Goal: Task Accomplishment & Management: Use online tool/utility

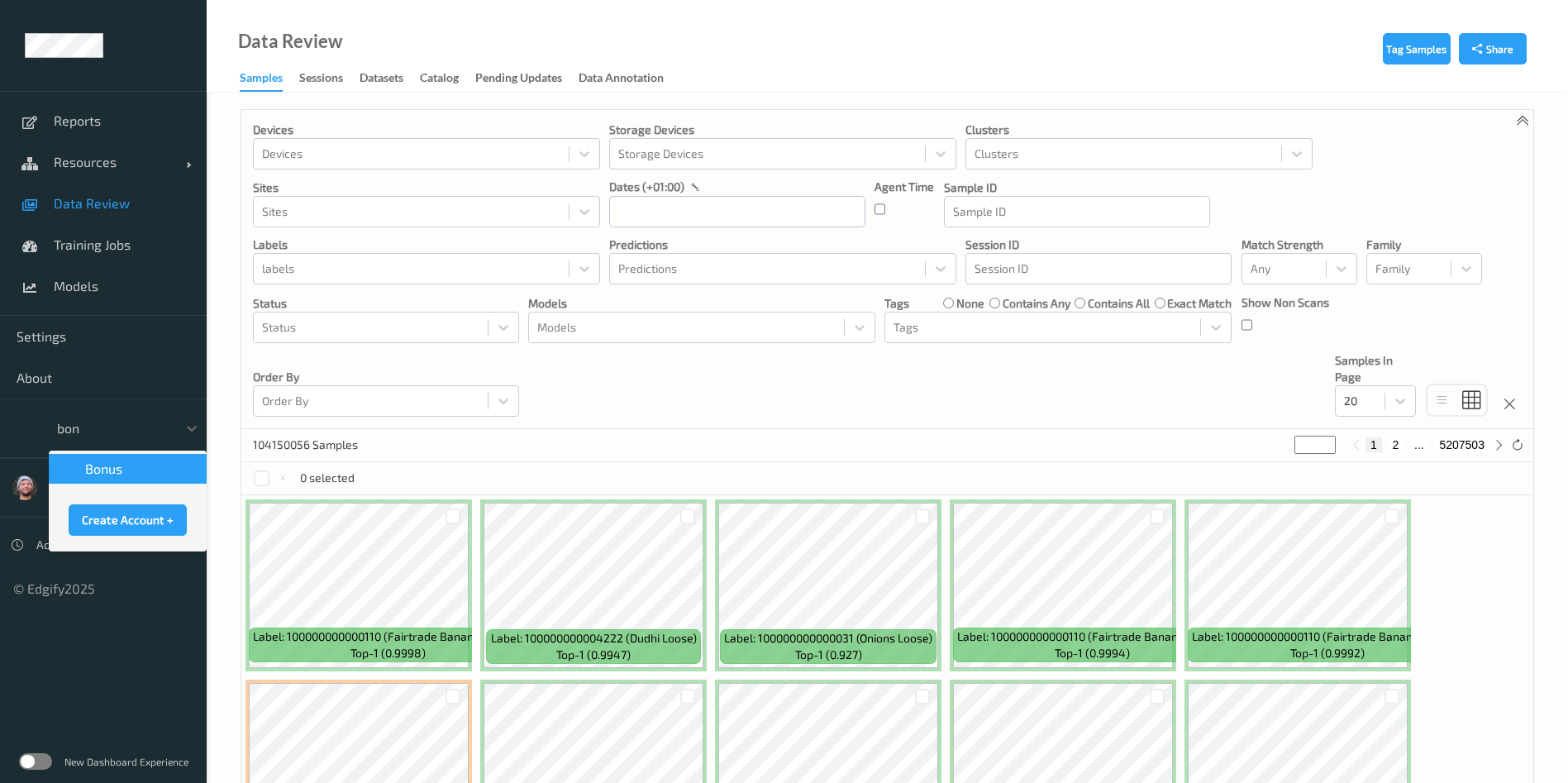
type input "bonu"
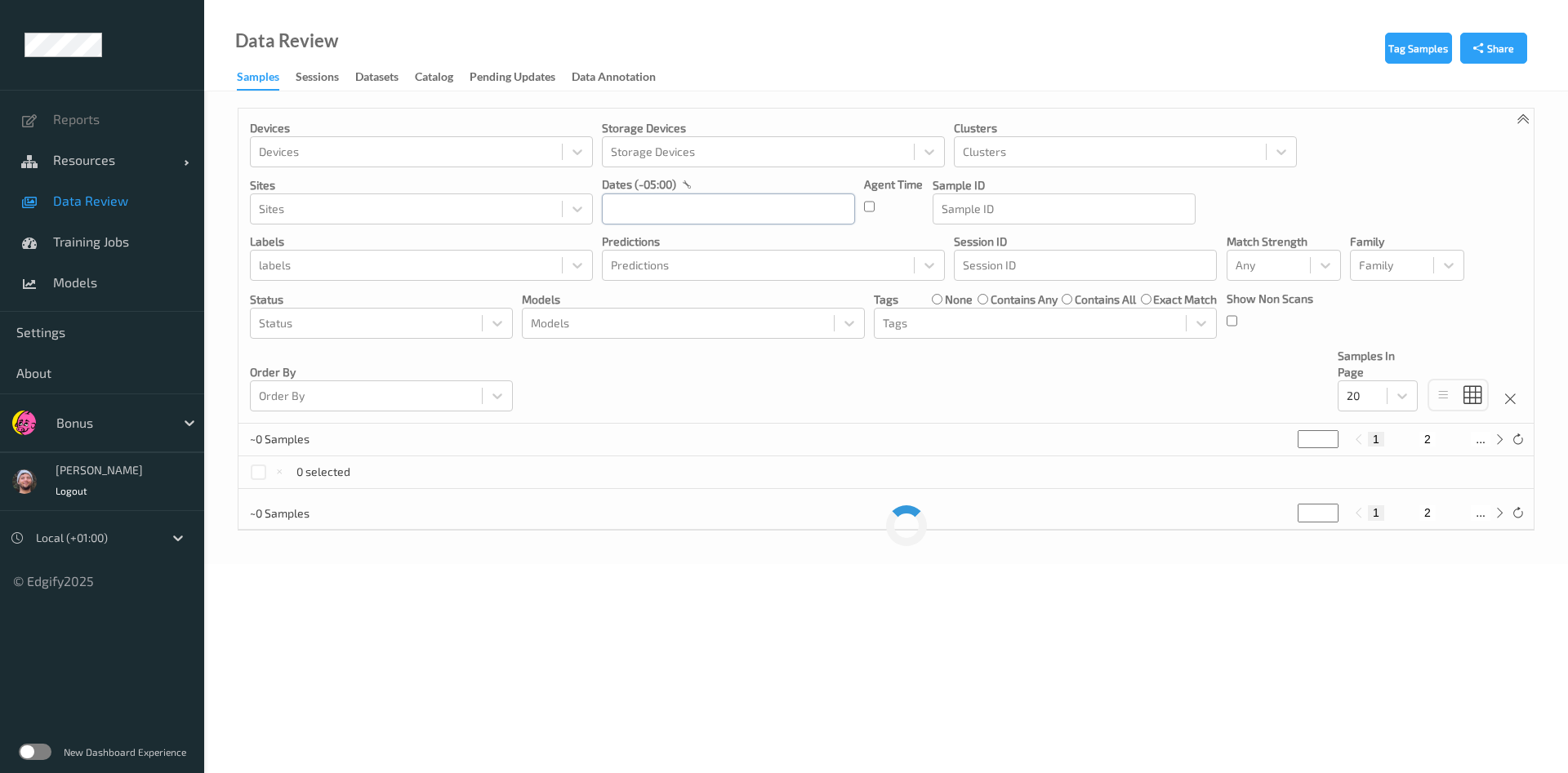
click at [632, 209] on input "text" at bounding box center [729, 209] width 253 height 31
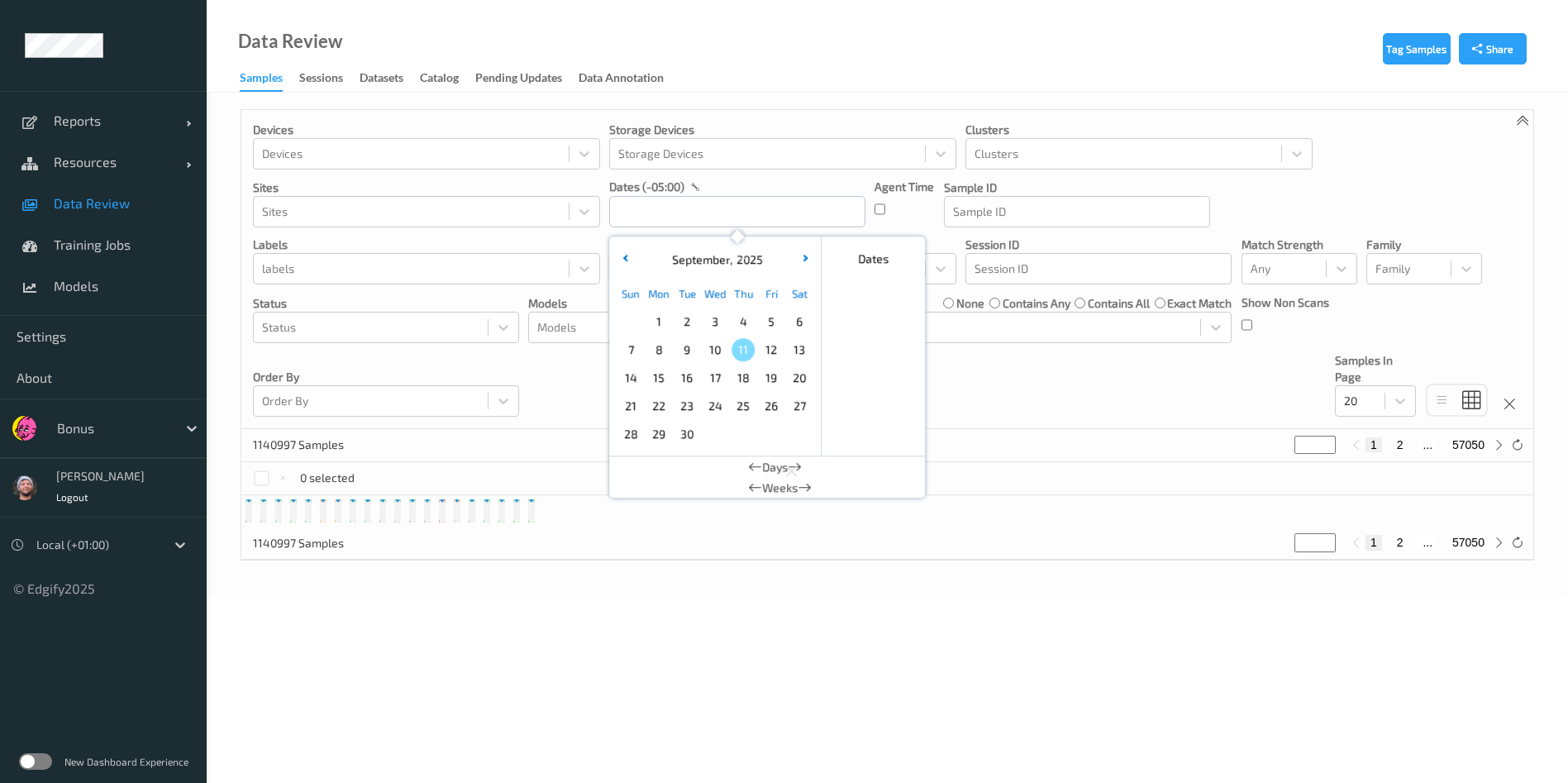
click at [723, 352] on span "10" at bounding box center [715, 350] width 23 height 23
type input "10/09/2025 00:00 -> 10/09/2025 23:59"
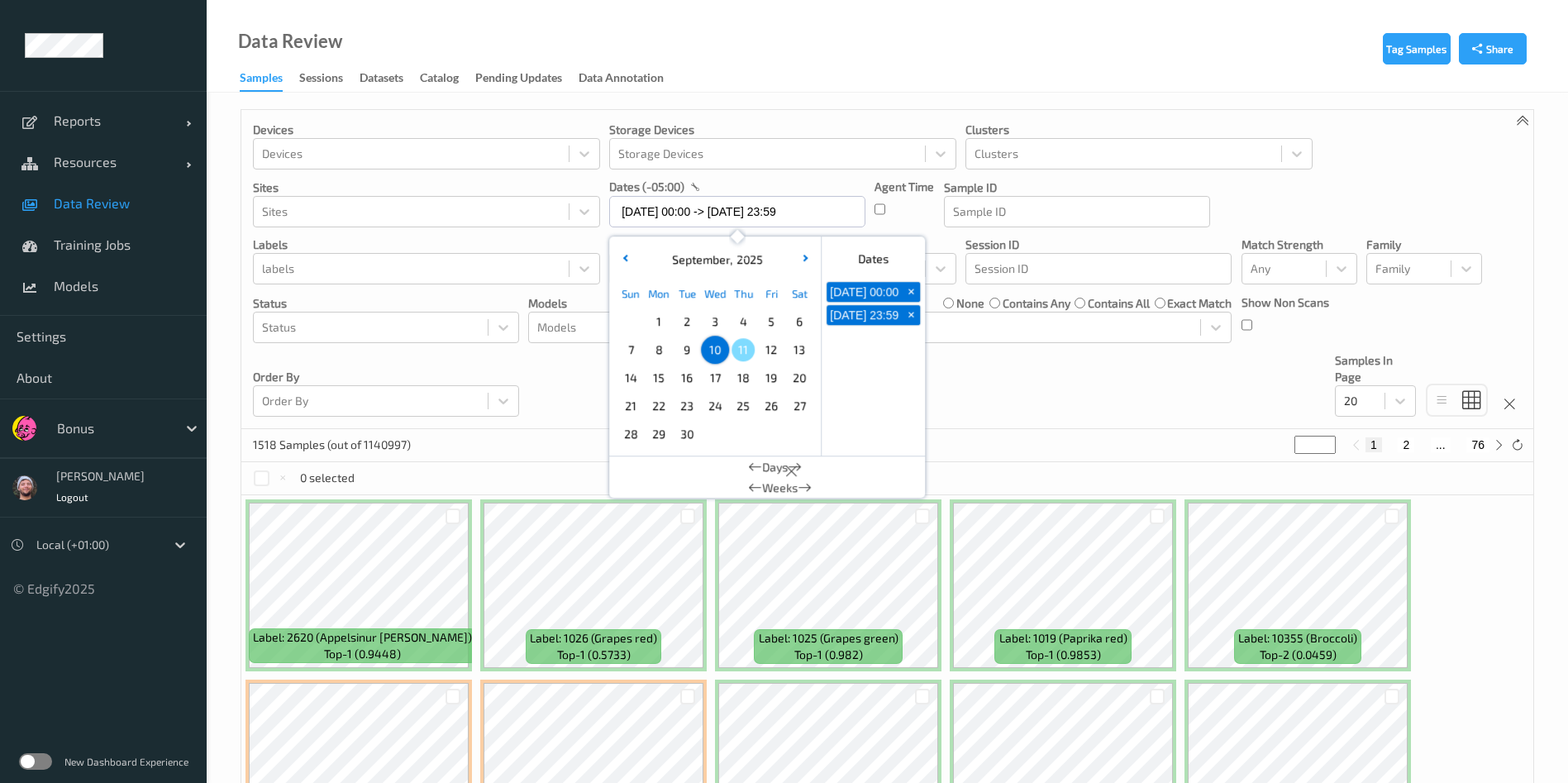
click at [975, 413] on div "Devices Devices Storage Devices Storage Devices Clusters Clusters Sites Sites d…" at bounding box center [887, 269] width 1291 height 319
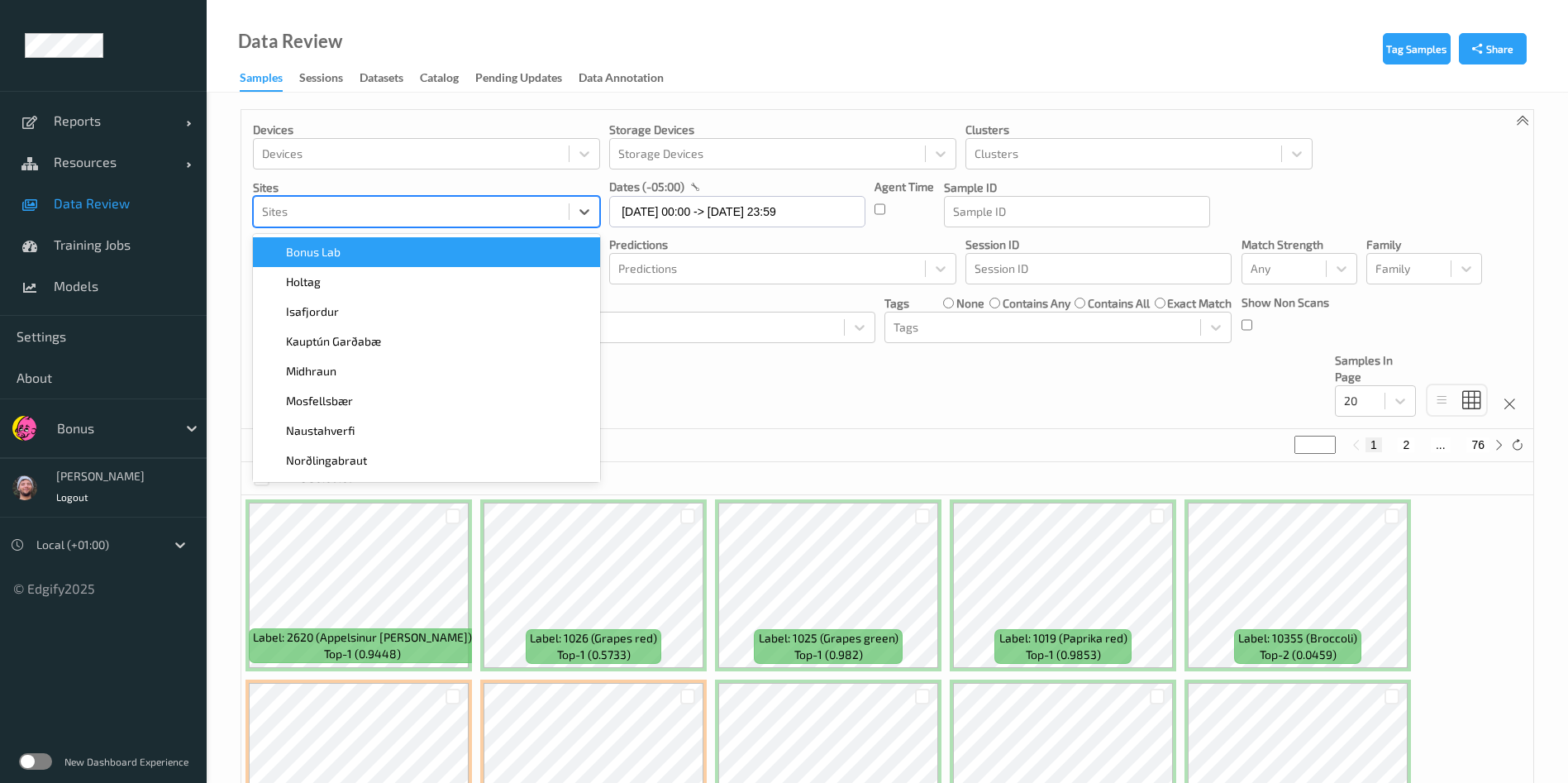
click at [360, 213] on div at bounding box center [411, 211] width 298 height 20
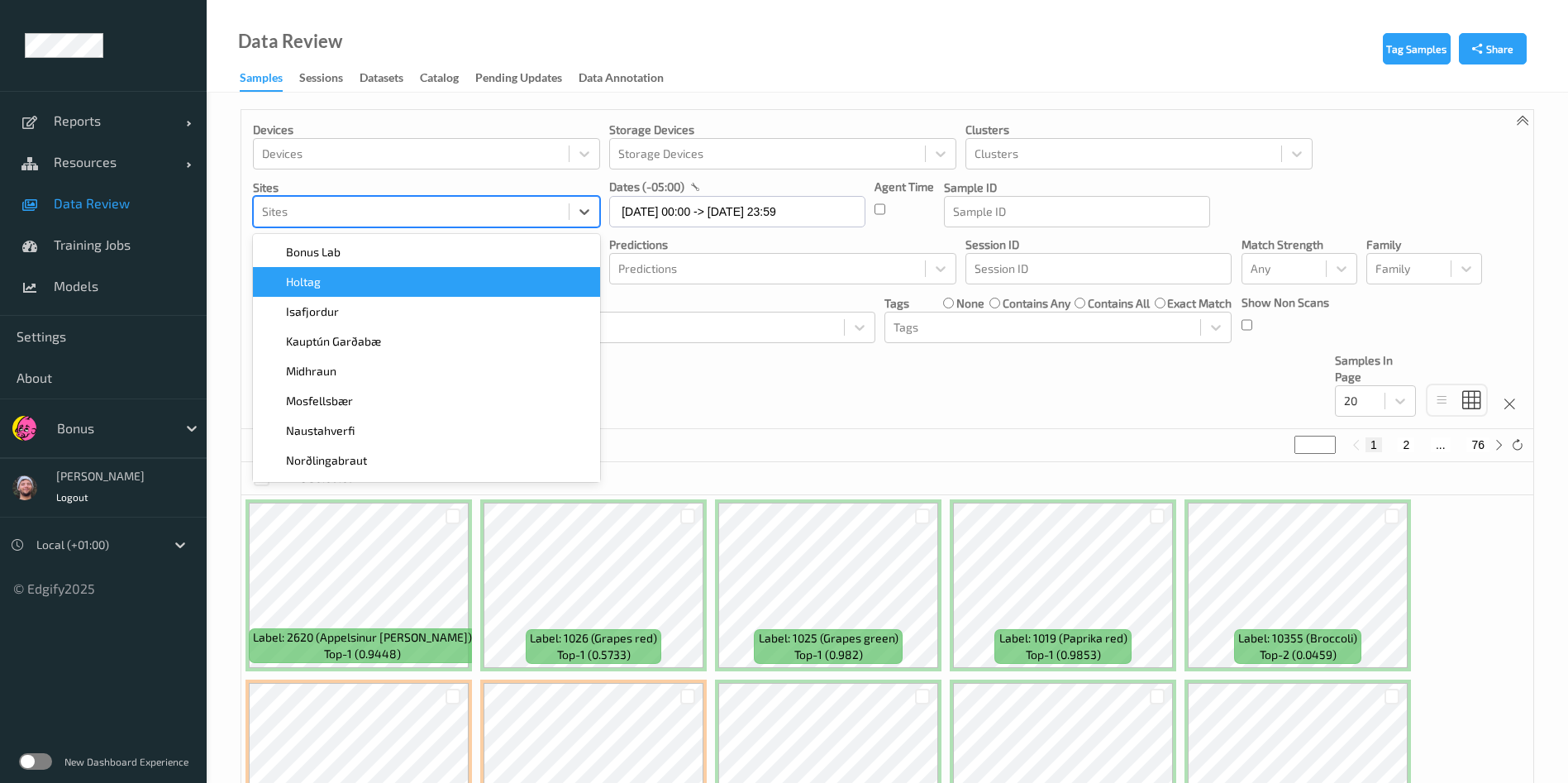
click at [762, 392] on div "Devices Devices Storage Devices Storage Devices Clusters Clusters Sites option …" at bounding box center [887, 269] width 1291 height 319
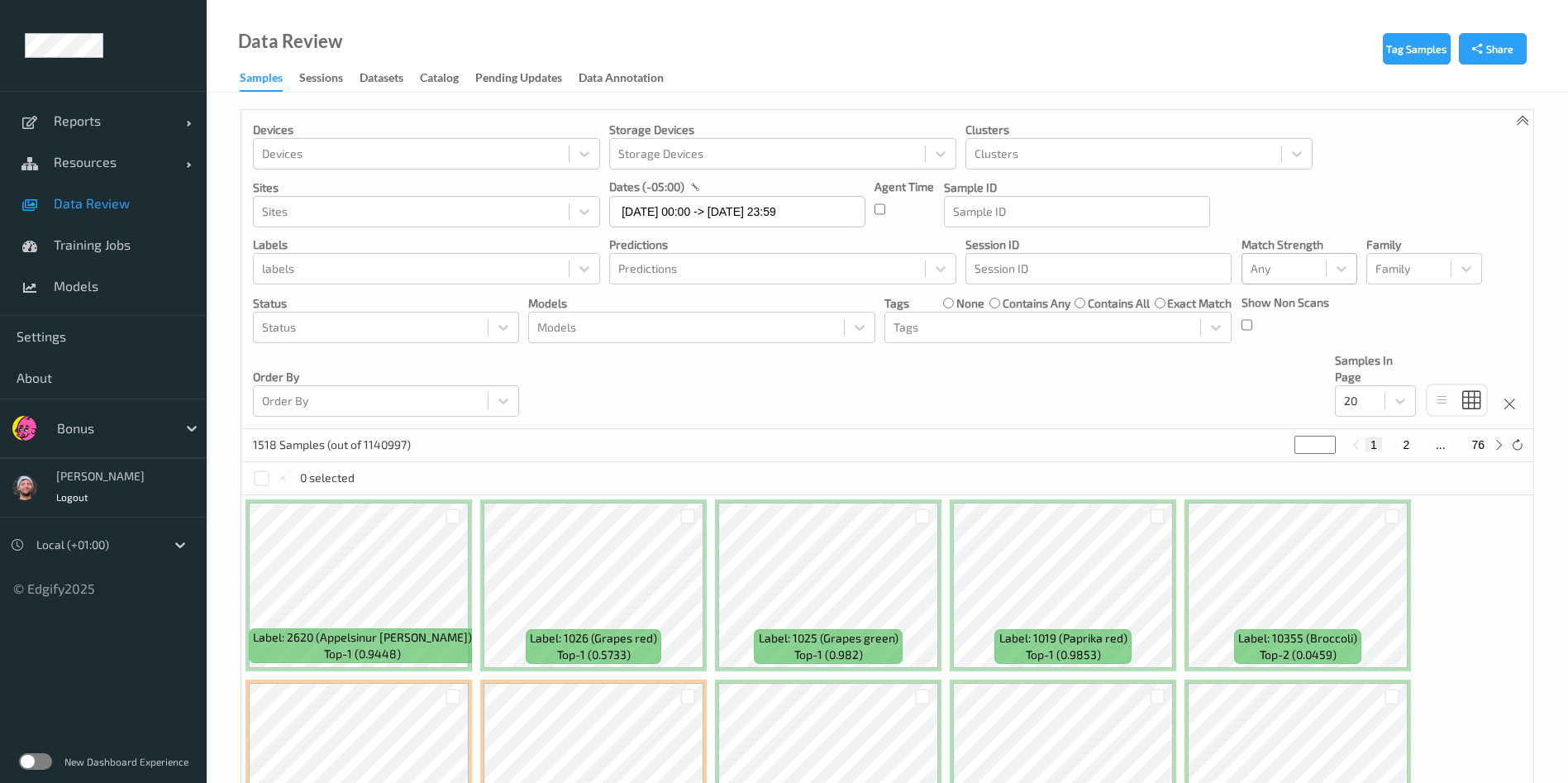
click at [1289, 280] on div "Any" at bounding box center [1283, 268] width 83 height 26
click at [1290, 347] on span "Alert non-match" at bounding box center [1311, 347] width 72 height 33
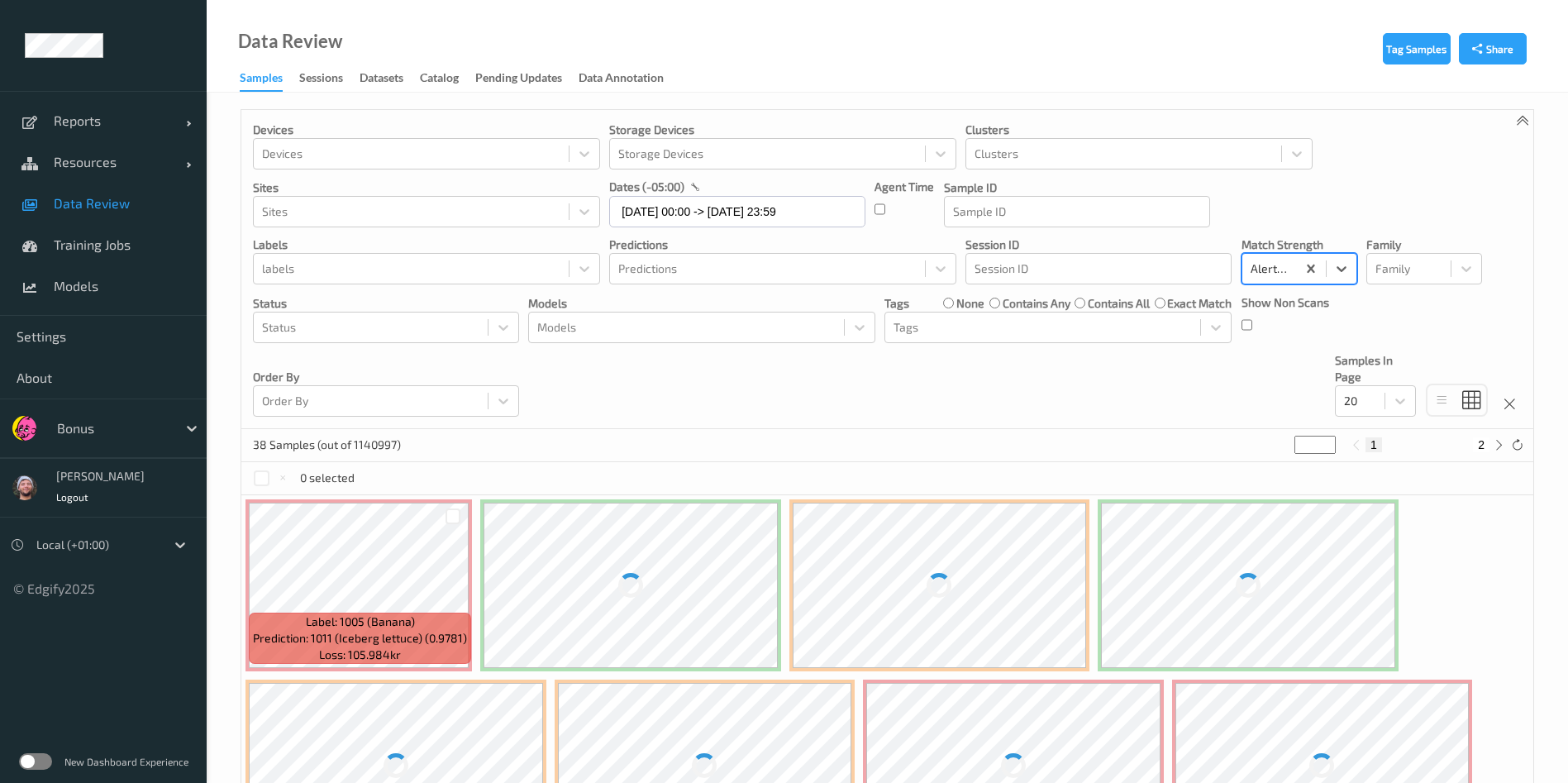
click at [818, 391] on div "Devices Devices Storage Devices Storage Devices Clusters Clusters Sites Sites d…" at bounding box center [887, 269] width 1291 height 319
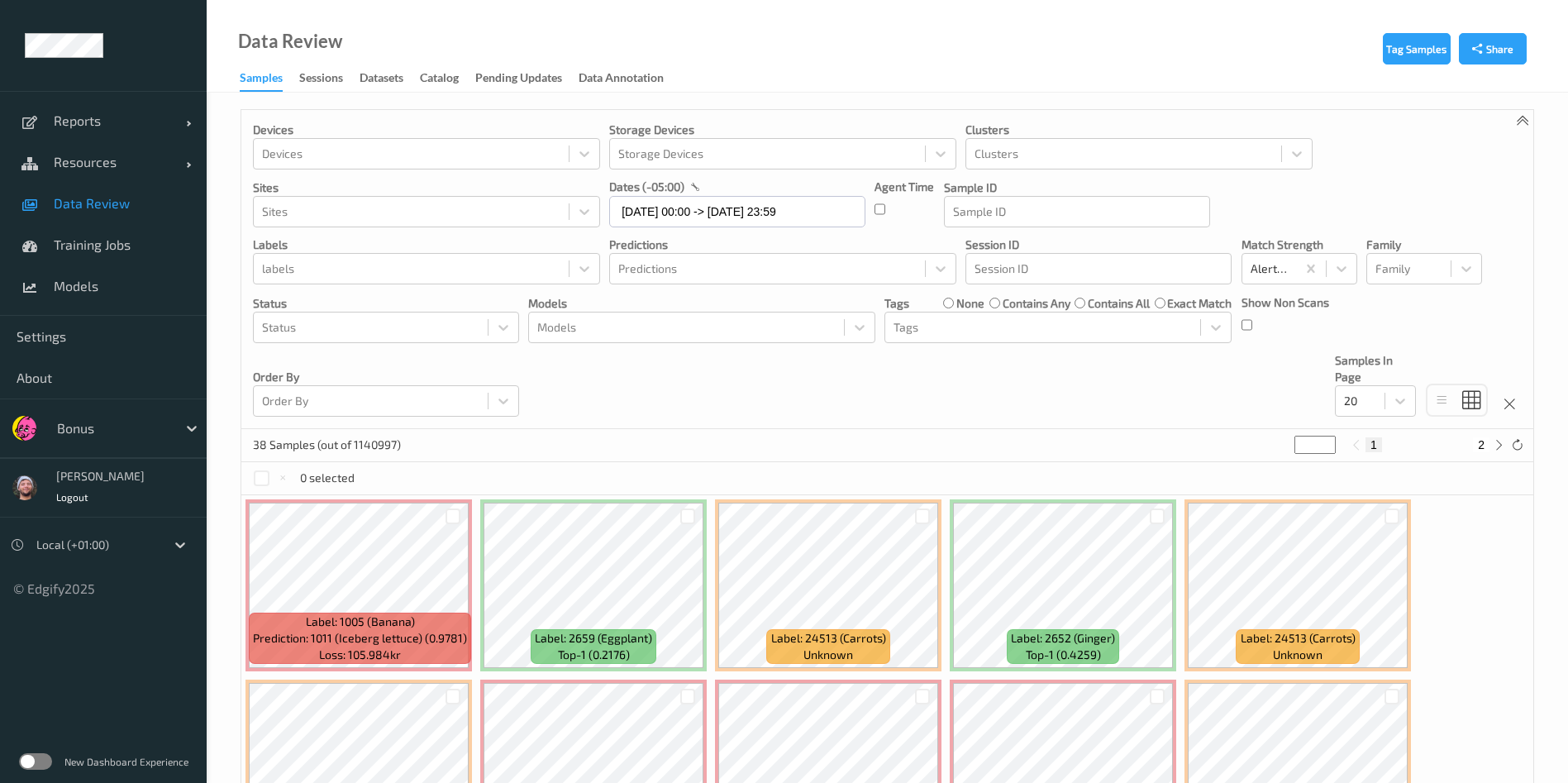
click at [963, 299] on label "none" at bounding box center [969, 303] width 28 height 17
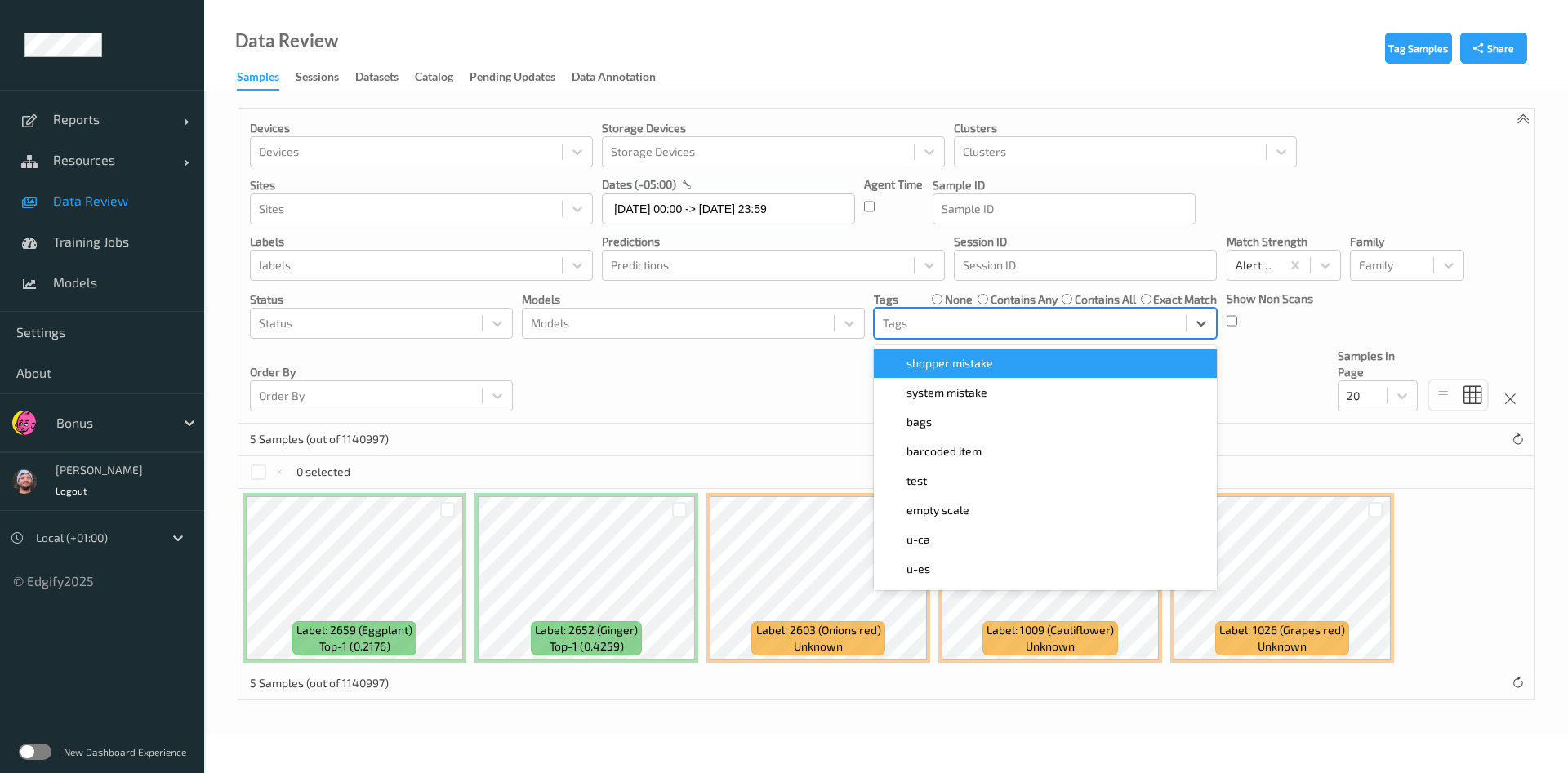
click at [952, 325] on div at bounding box center [1030, 323] width 295 height 19
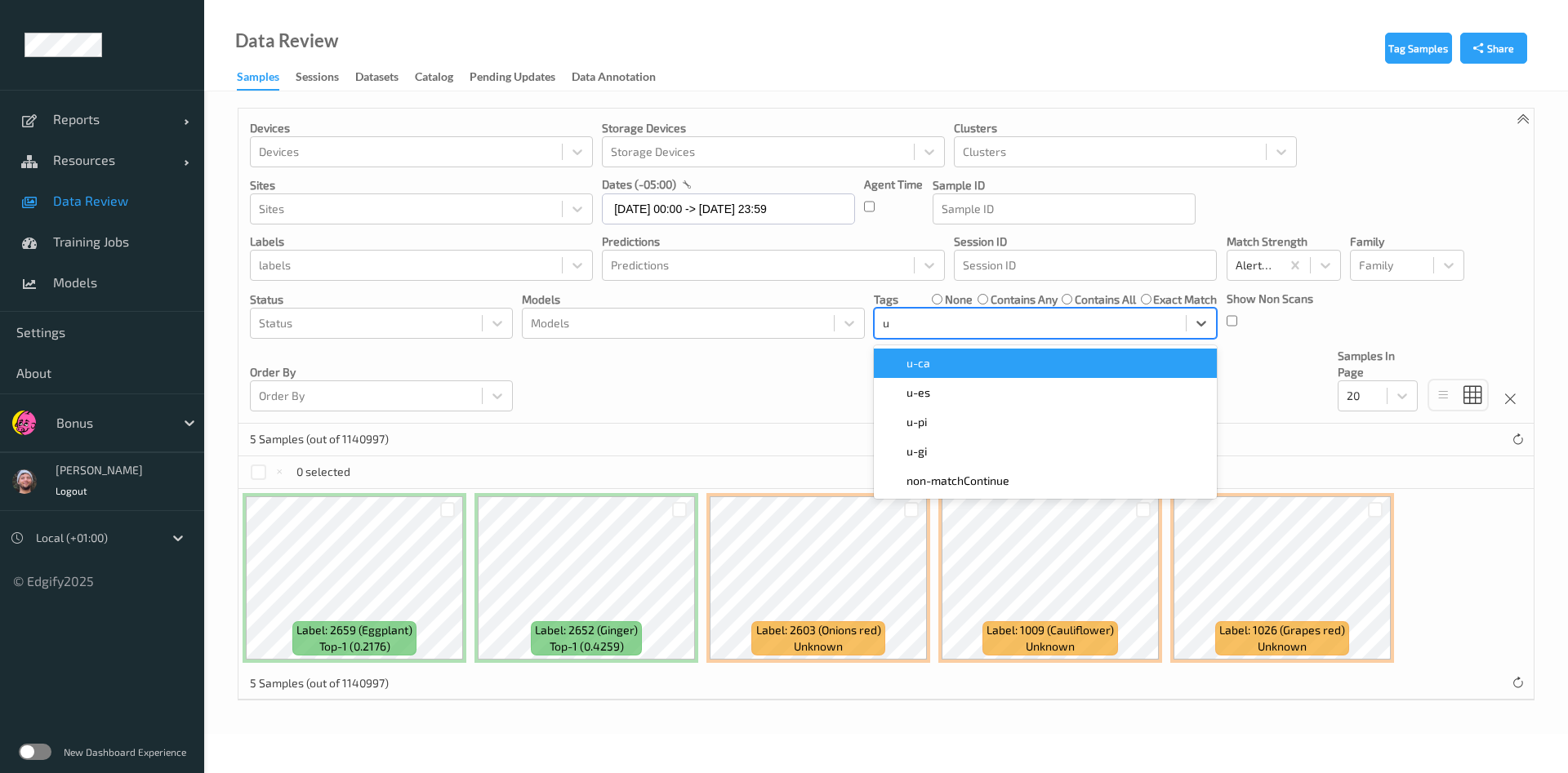
type input "u-"
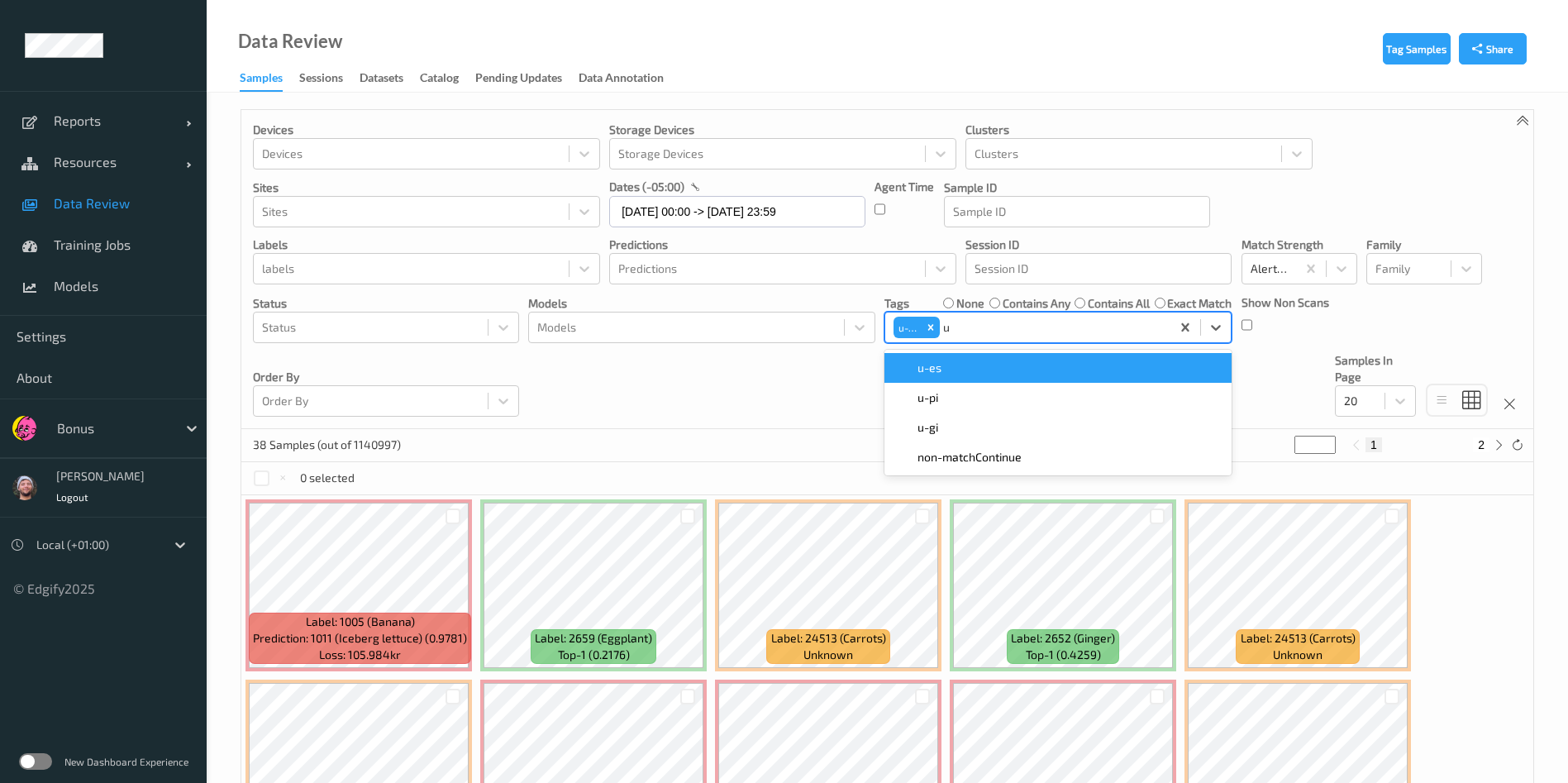
type input "u-"
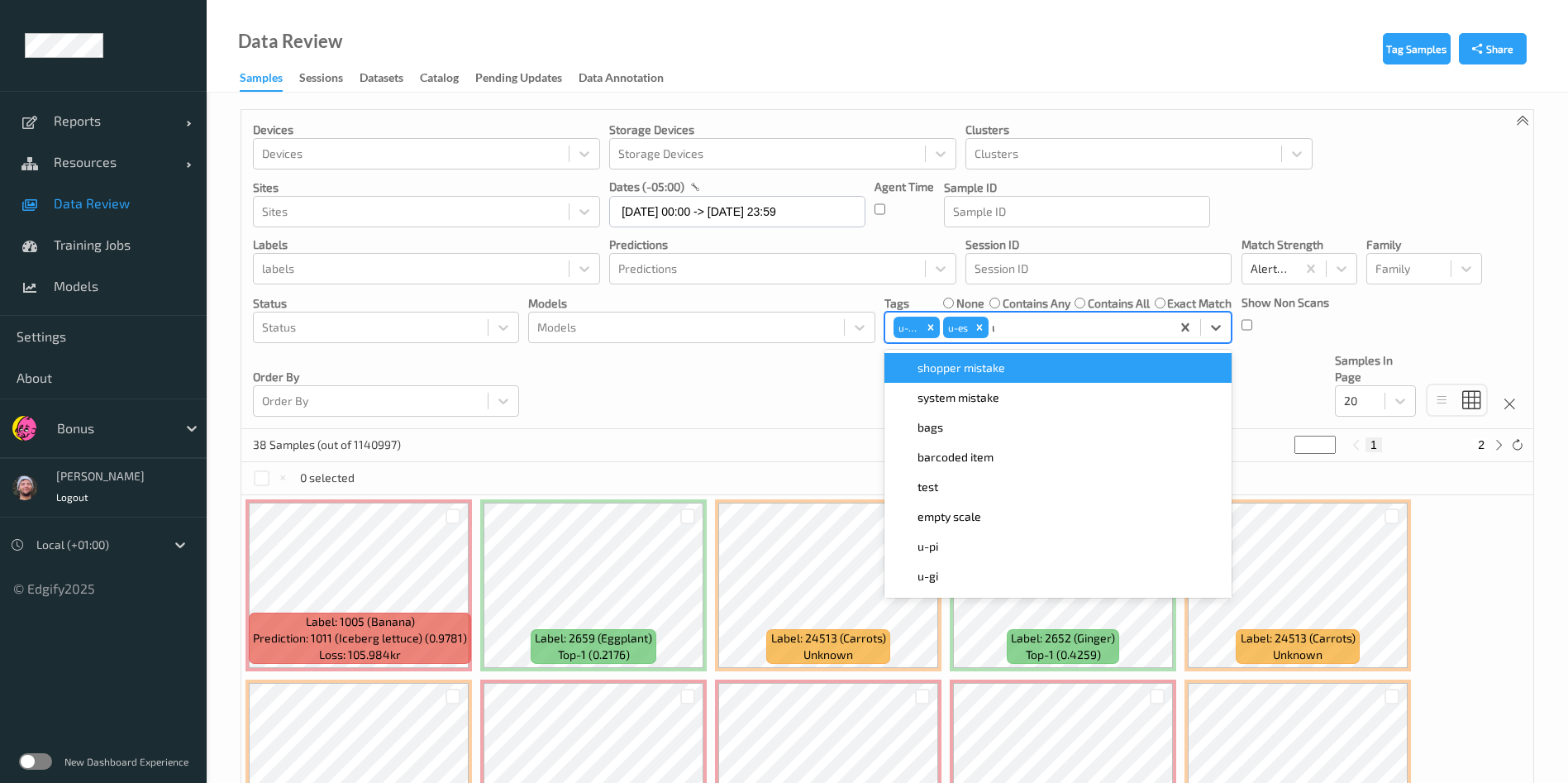
type input "u-"
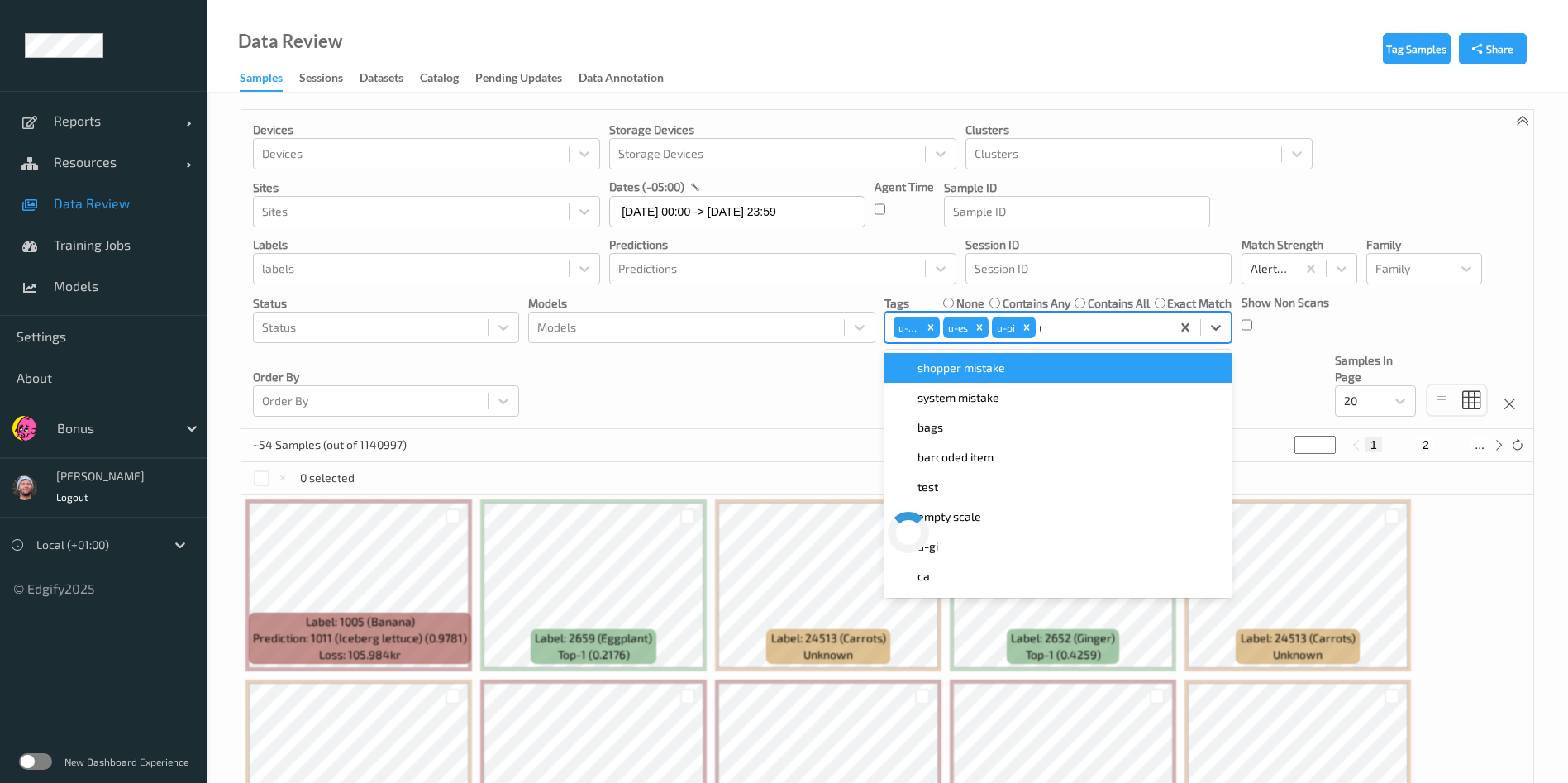
type input "u-"
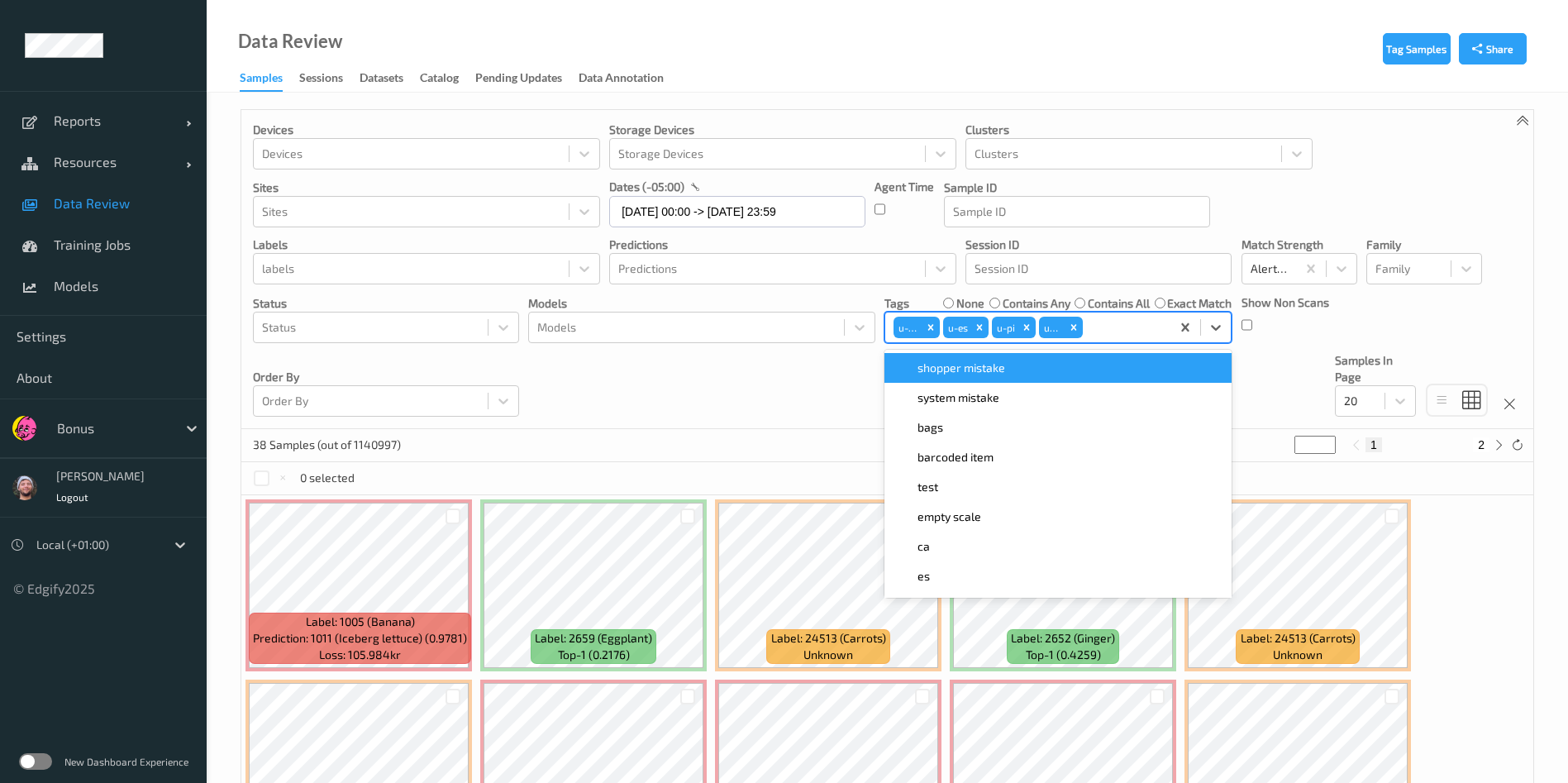
click at [672, 439] on div "38 Samples (out of 1140997) * 1 2" at bounding box center [887, 445] width 1291 height 33
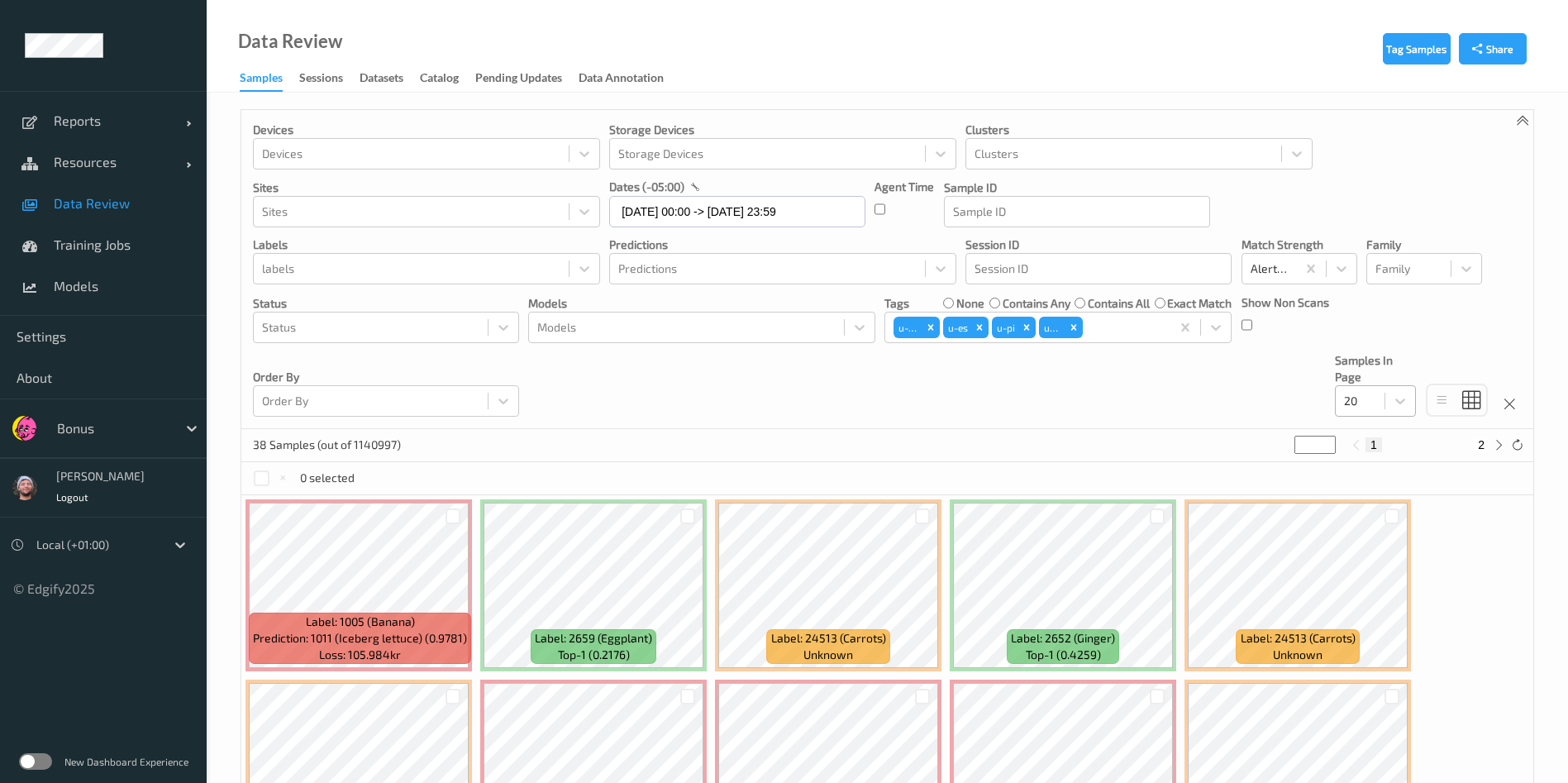
click at [1360, 407] on div at bounding box center [1360, 401] width 32 height 20
click at [1379, 533] on span "100" at bounding box center [1376, 530] width 19 height 17
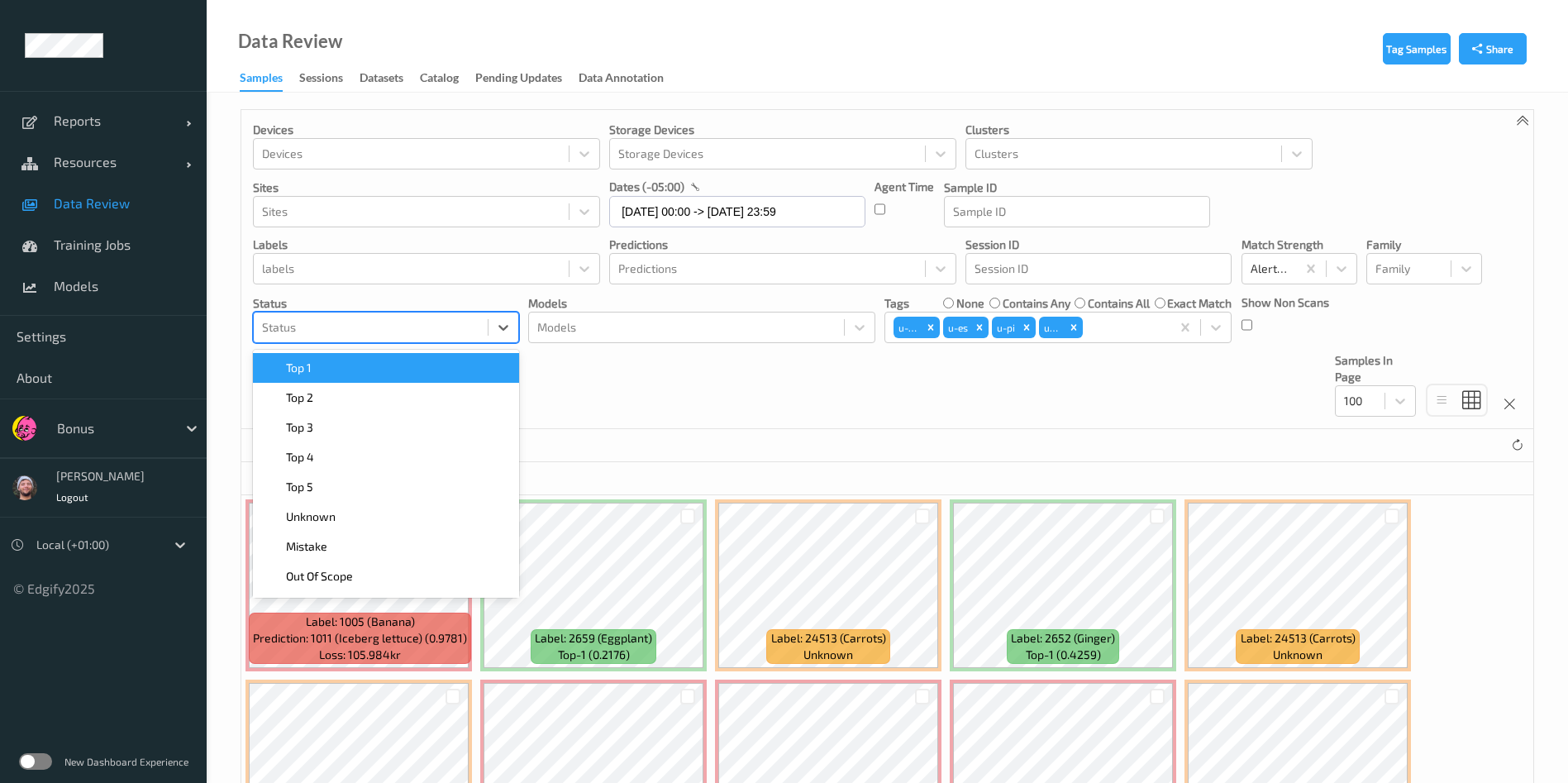
click at [401, 329] on div at bounding box center [371, 327] width 217 height 20
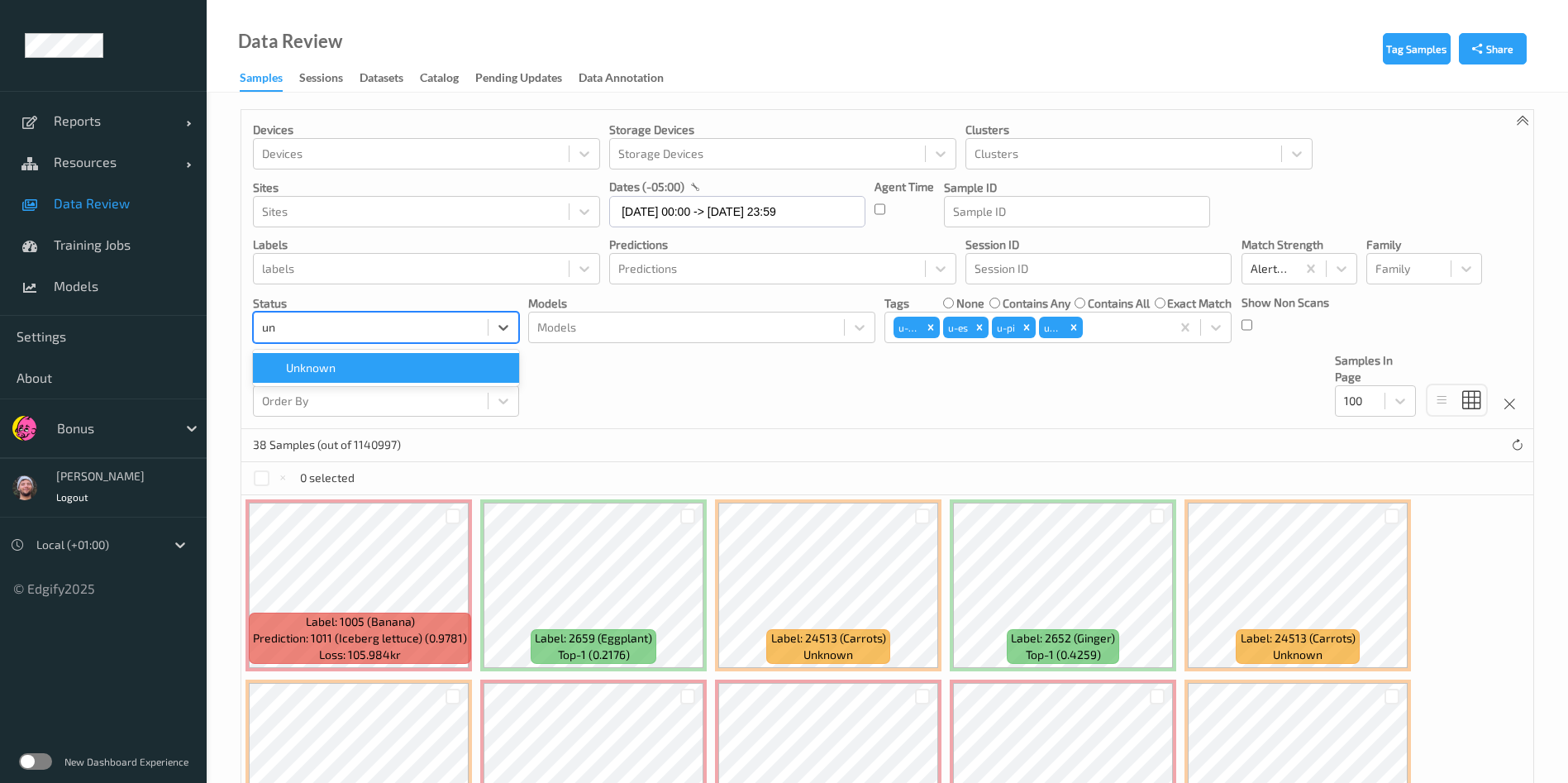
type input "unk"
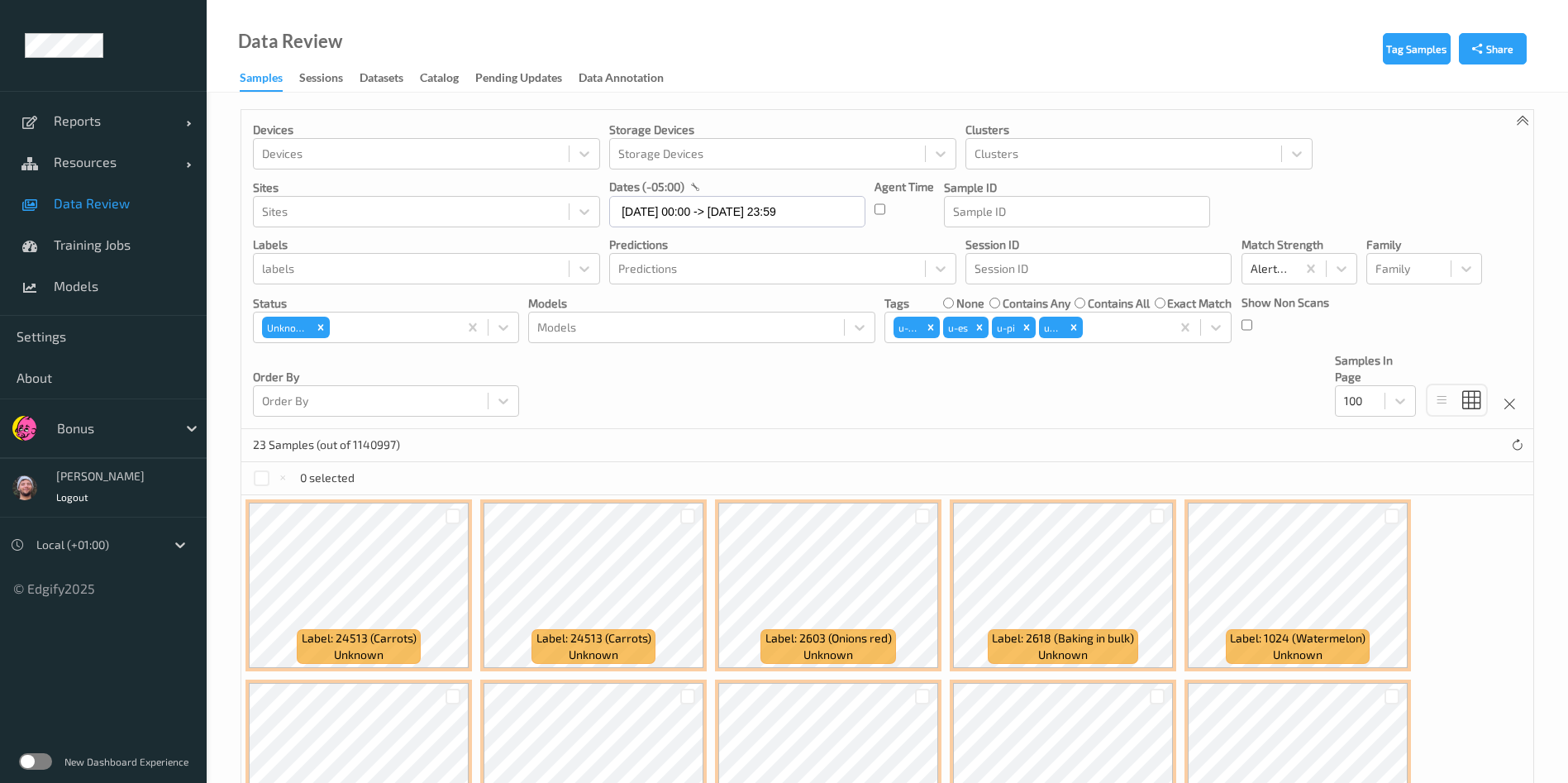
click at [956, 435] on div "23 Samples (out of 1140997)" at bounding box center [887, 445] width 1291 height 33
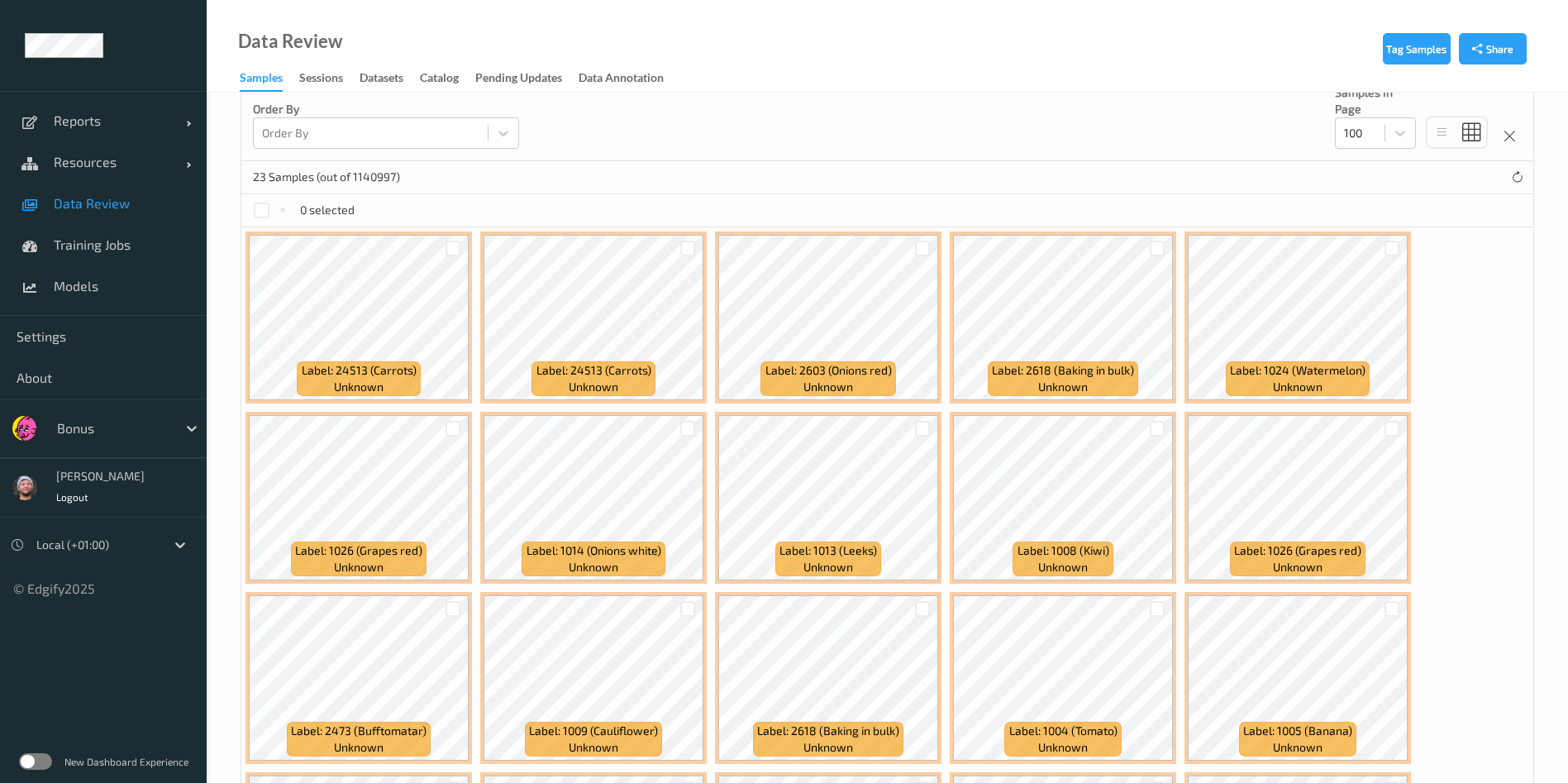
scroll to position [264, 0]
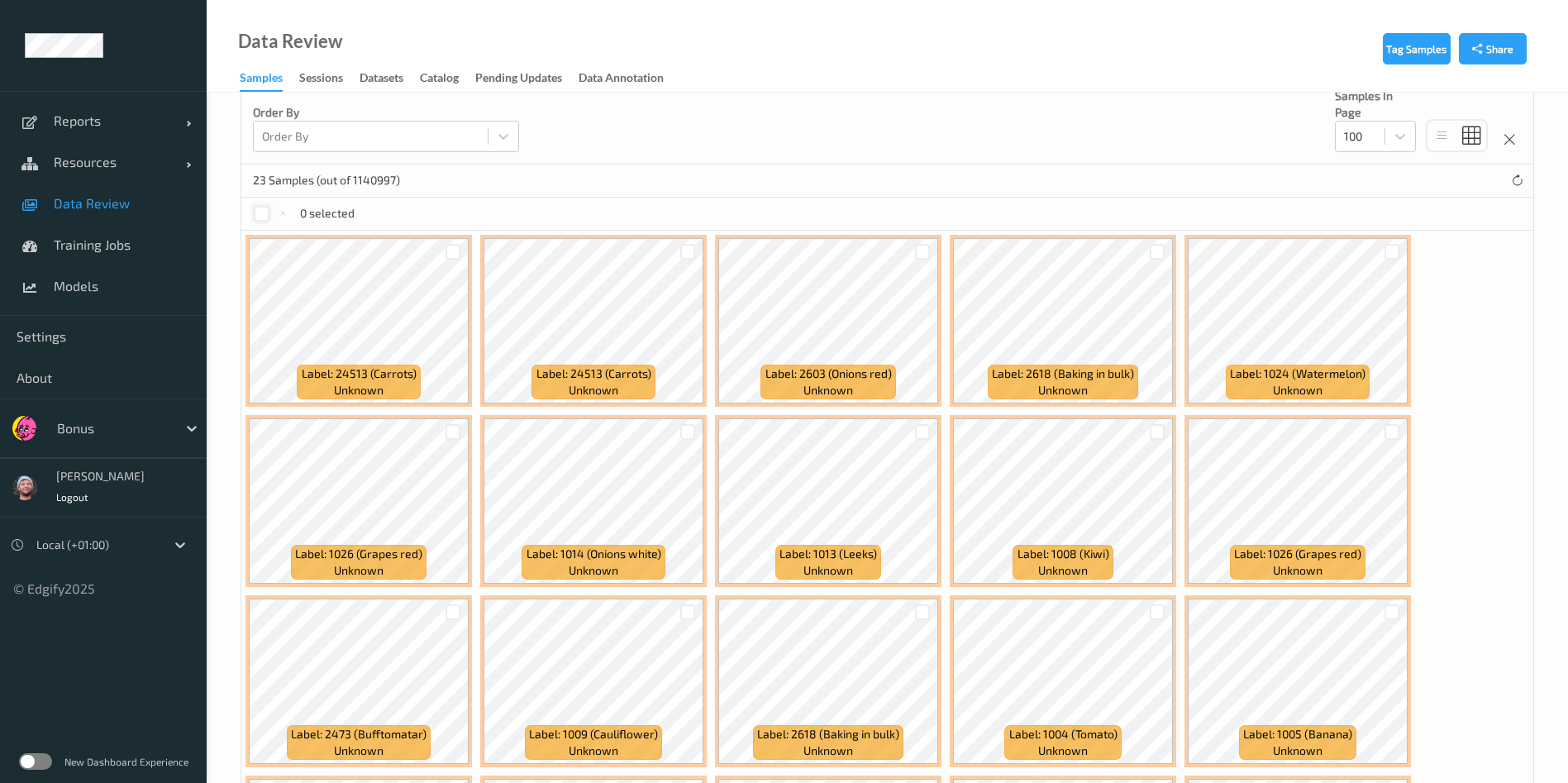
click at [256, 212] on div at bounding box center [261, 213] width 16 height 16
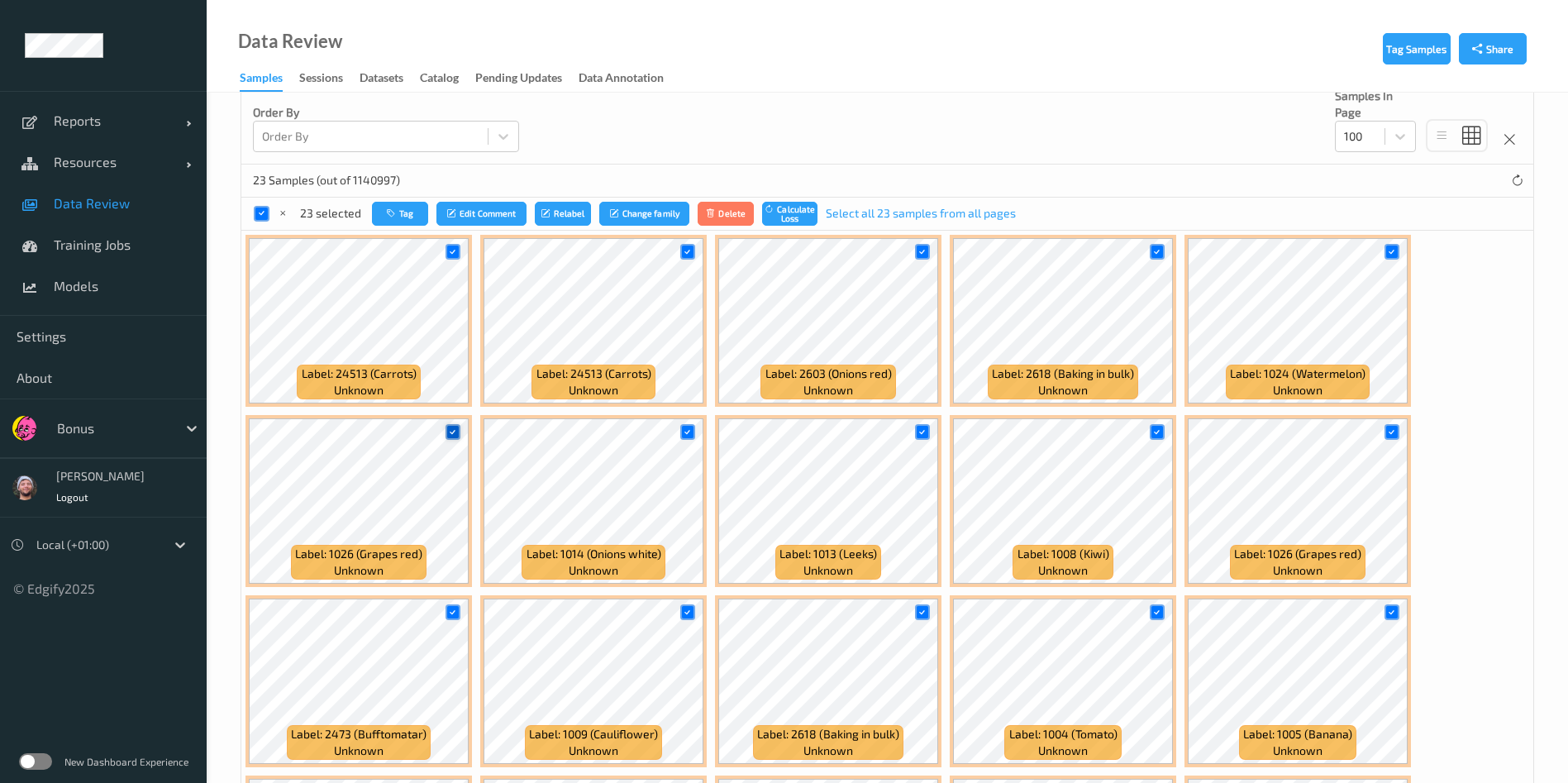
click at [449, 427] on icon at bounding box center [452, 432] width 11 height 11
click at [1389, 428] on icon at bounding box center [1391, 432] width 11 height 11
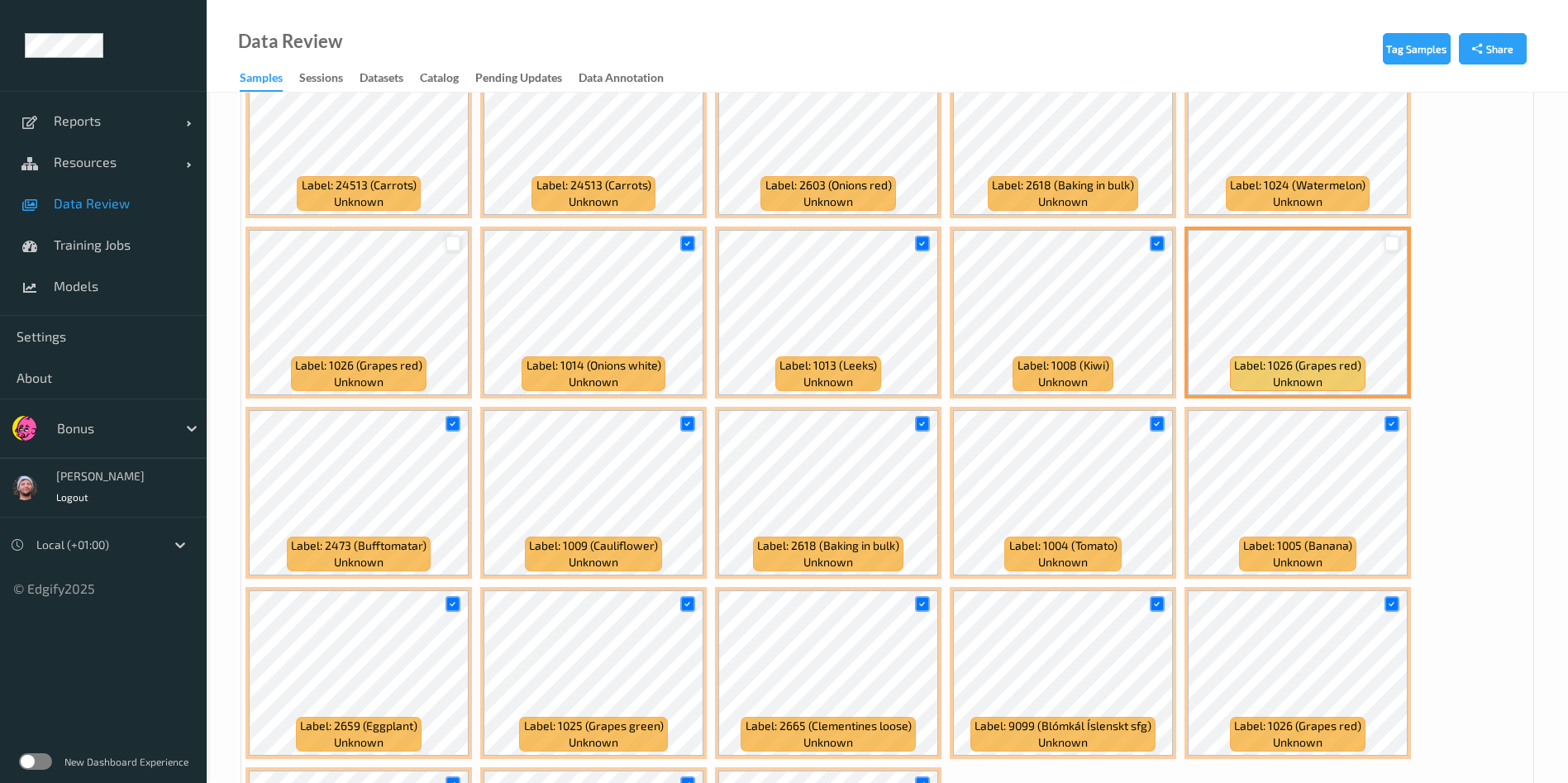
scroll to position [501, 0]
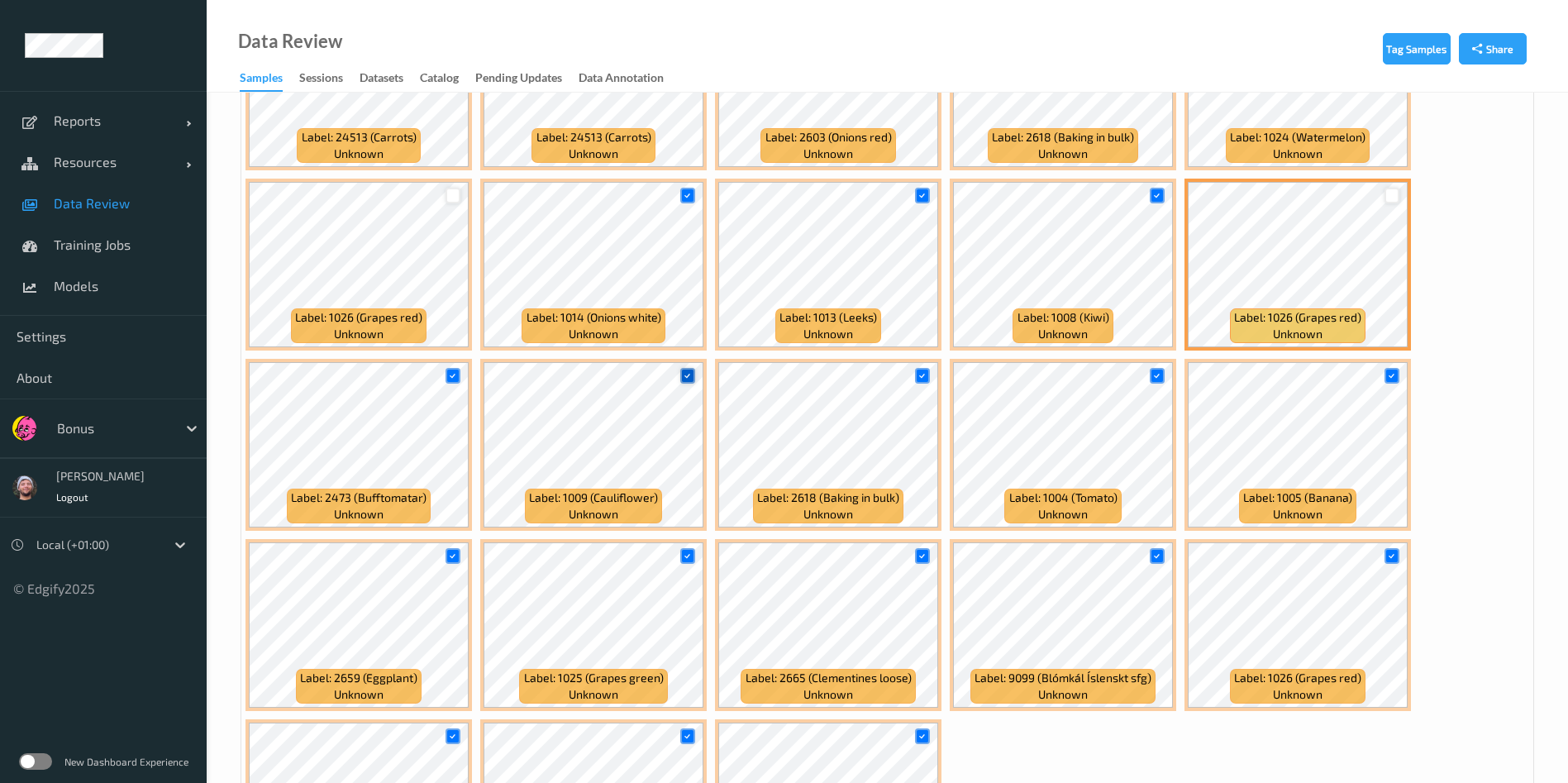
click at [684, 378] on icon at bounding box center [687, 375] width 11 height 11
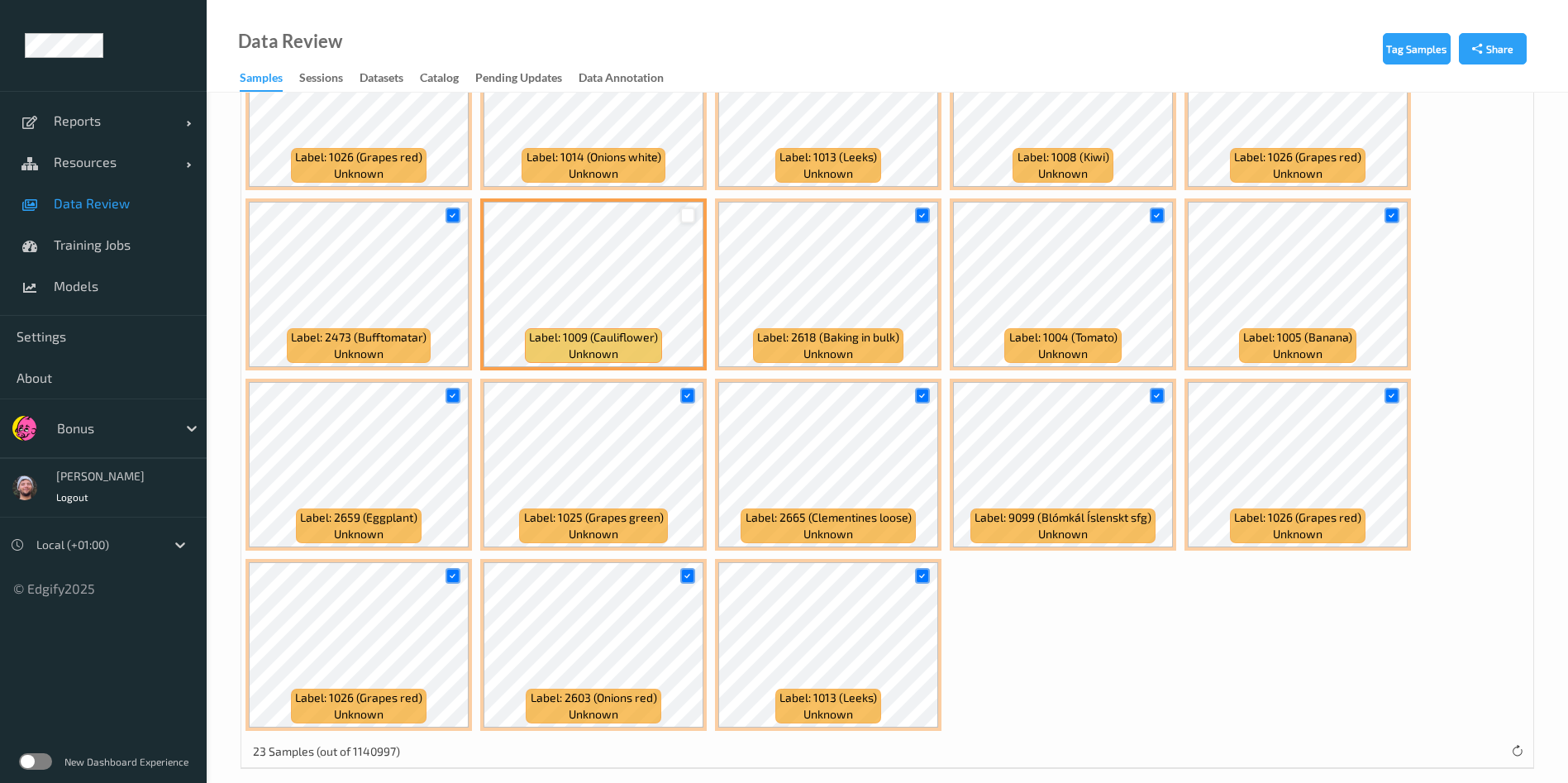
scroll to position [663, 0]
click at [1397, 398] on icon at bounding box center [1391, 394] width 11 height 11
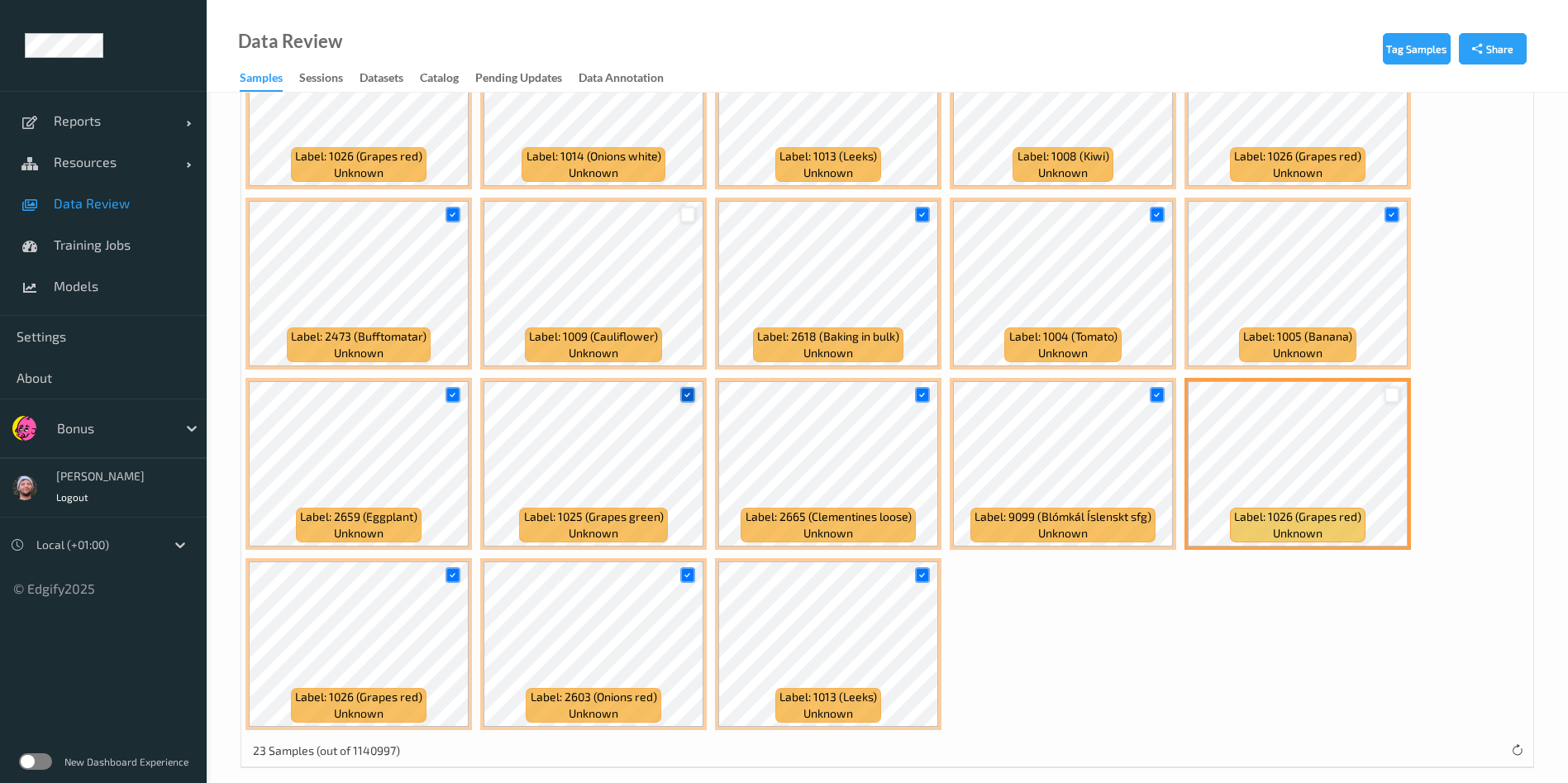
click at [690, 392] on icon at bounding box center [687, 394] width 11 height 11
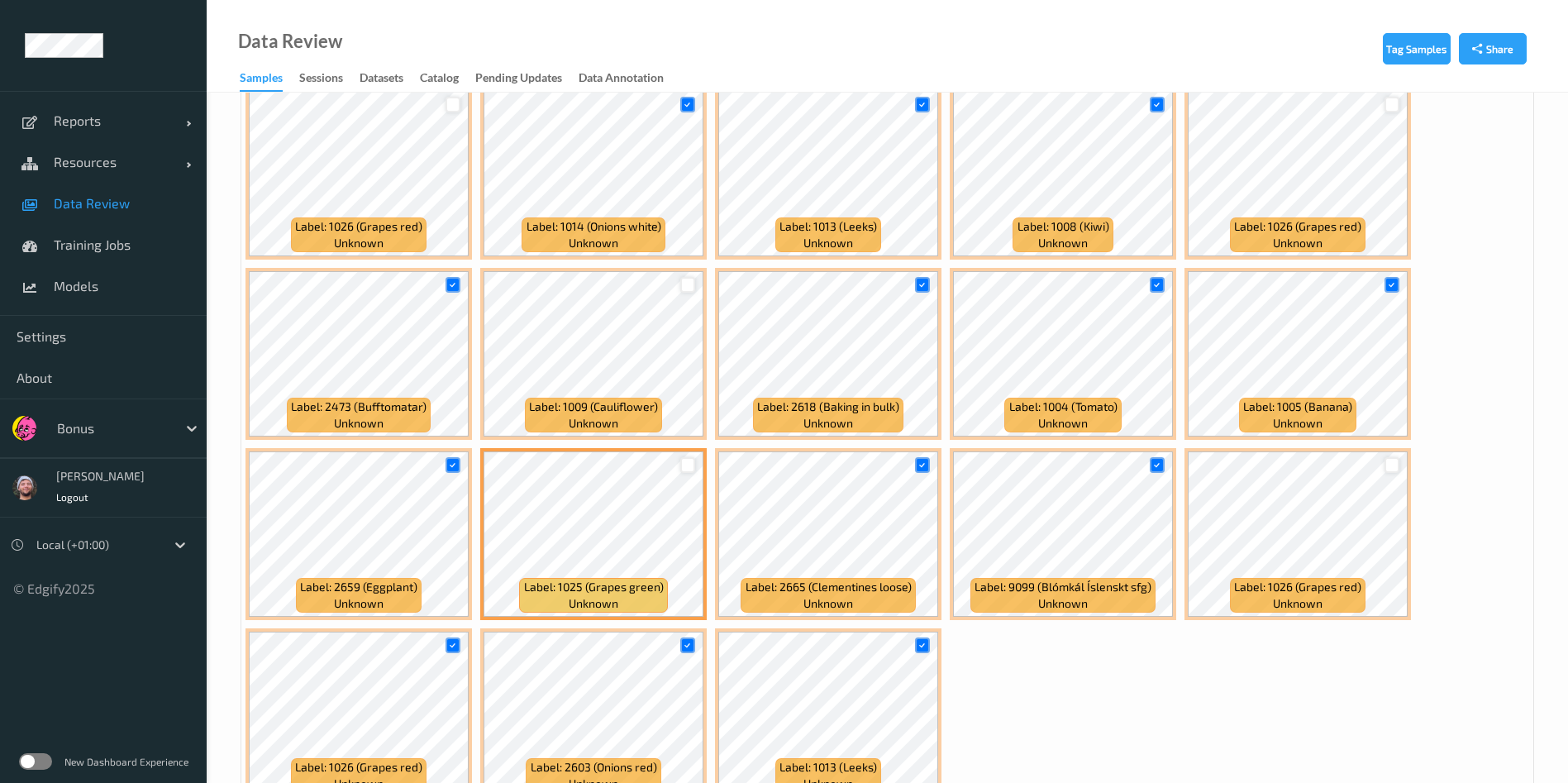
scroll to position [558, 0]
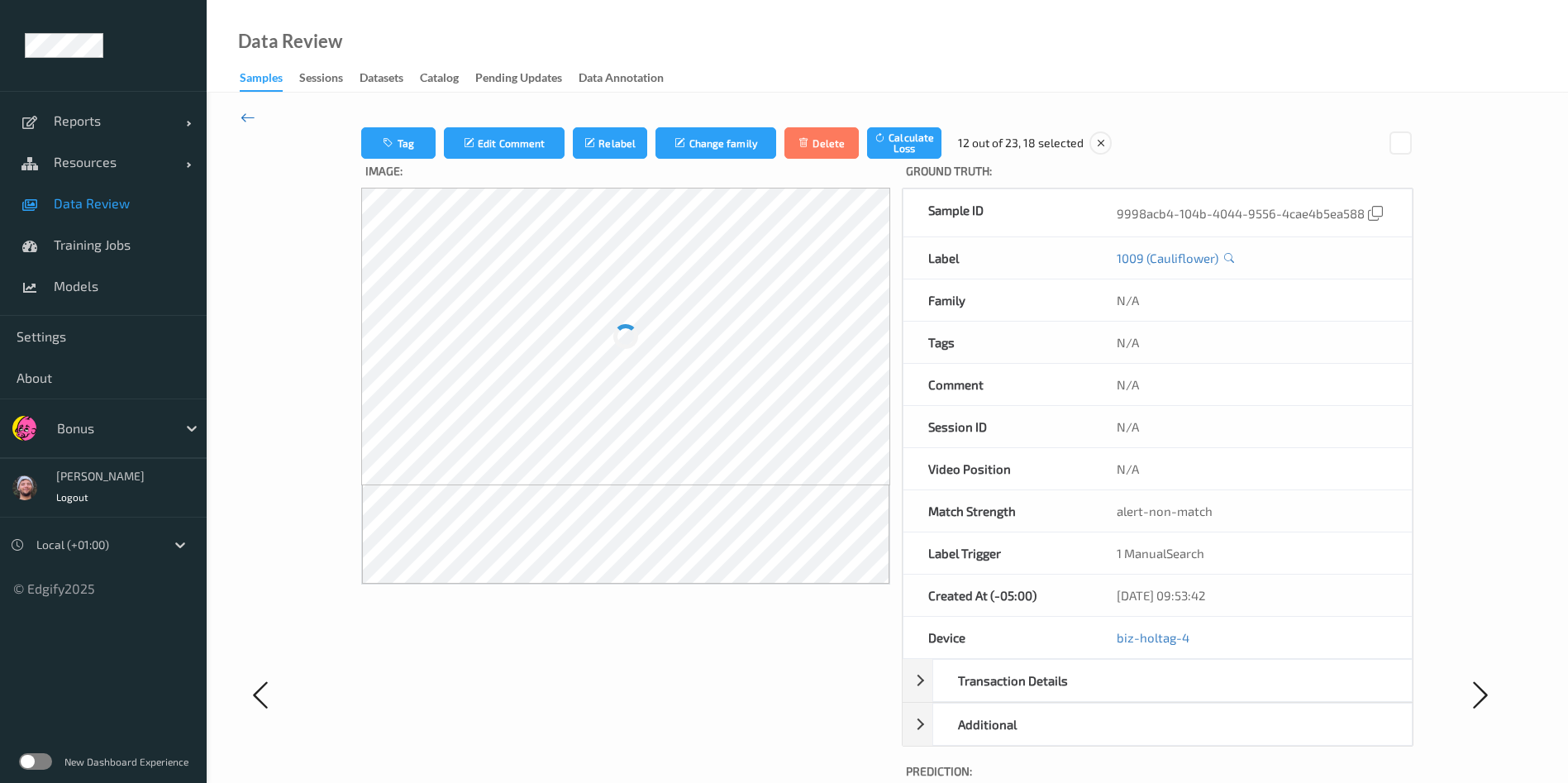
click at [248, 118] on icon at bounding box center [247, 117] width 15 height 19
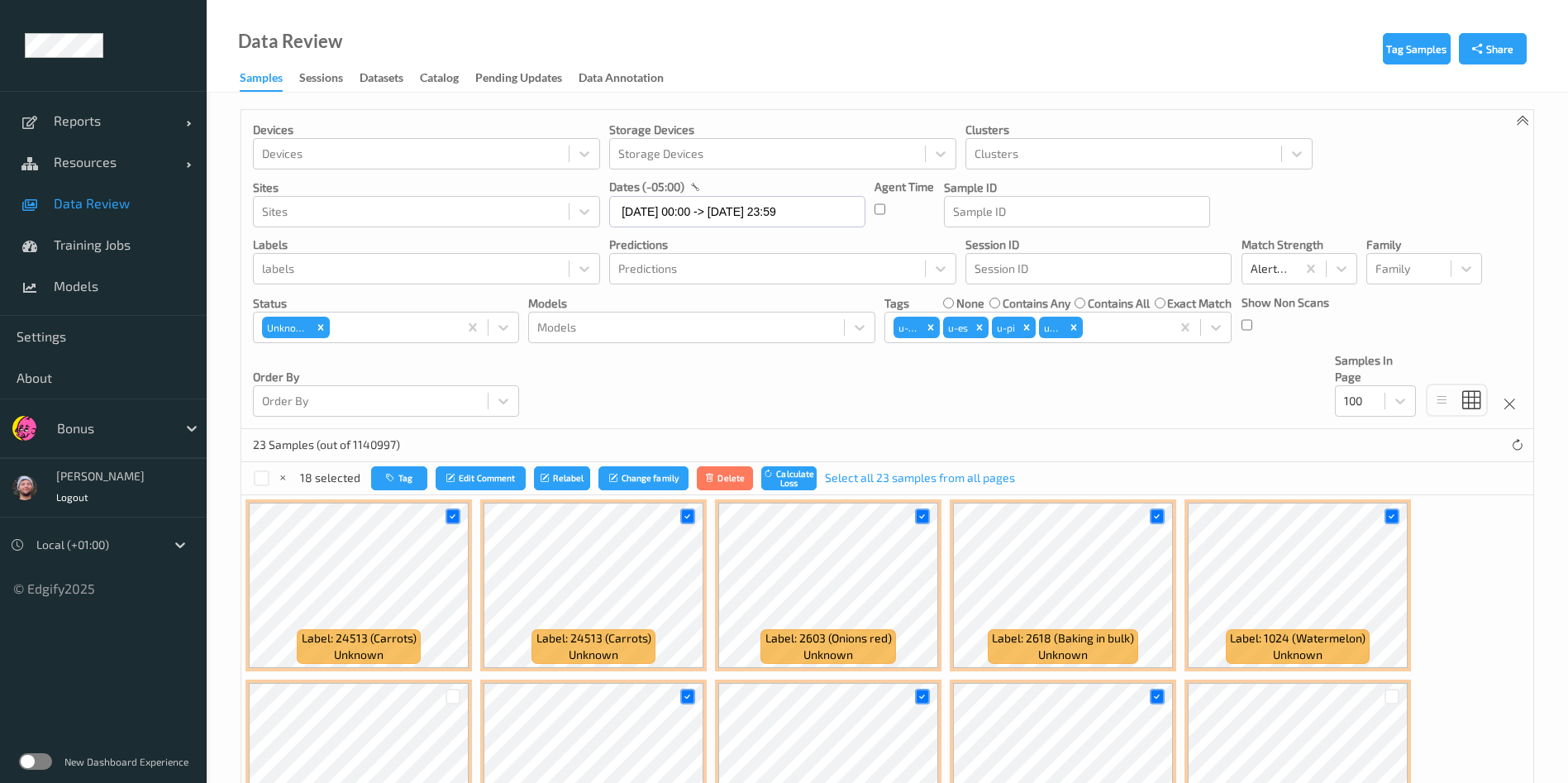
click at [377, 463] on div "18 selected Tag Edit Comment Relabel Change family Delete Calculate Loss Select…" at bounding box center [887, 479] width 1291 height 33
drag, startPoint x: 383, startPoint y: 469, endPoint x: 875, endPoint y: 387, distance: 498.8
click at [875, 387] on div "Devices Devices Storage Devices Storage Devices Clusters Clusters Sites Sites d…" at bounding box center [887, 269] width 1291 height 319
click at [375, 477] on button "Tag" at bounding box center [398, 478] width 56 height 23
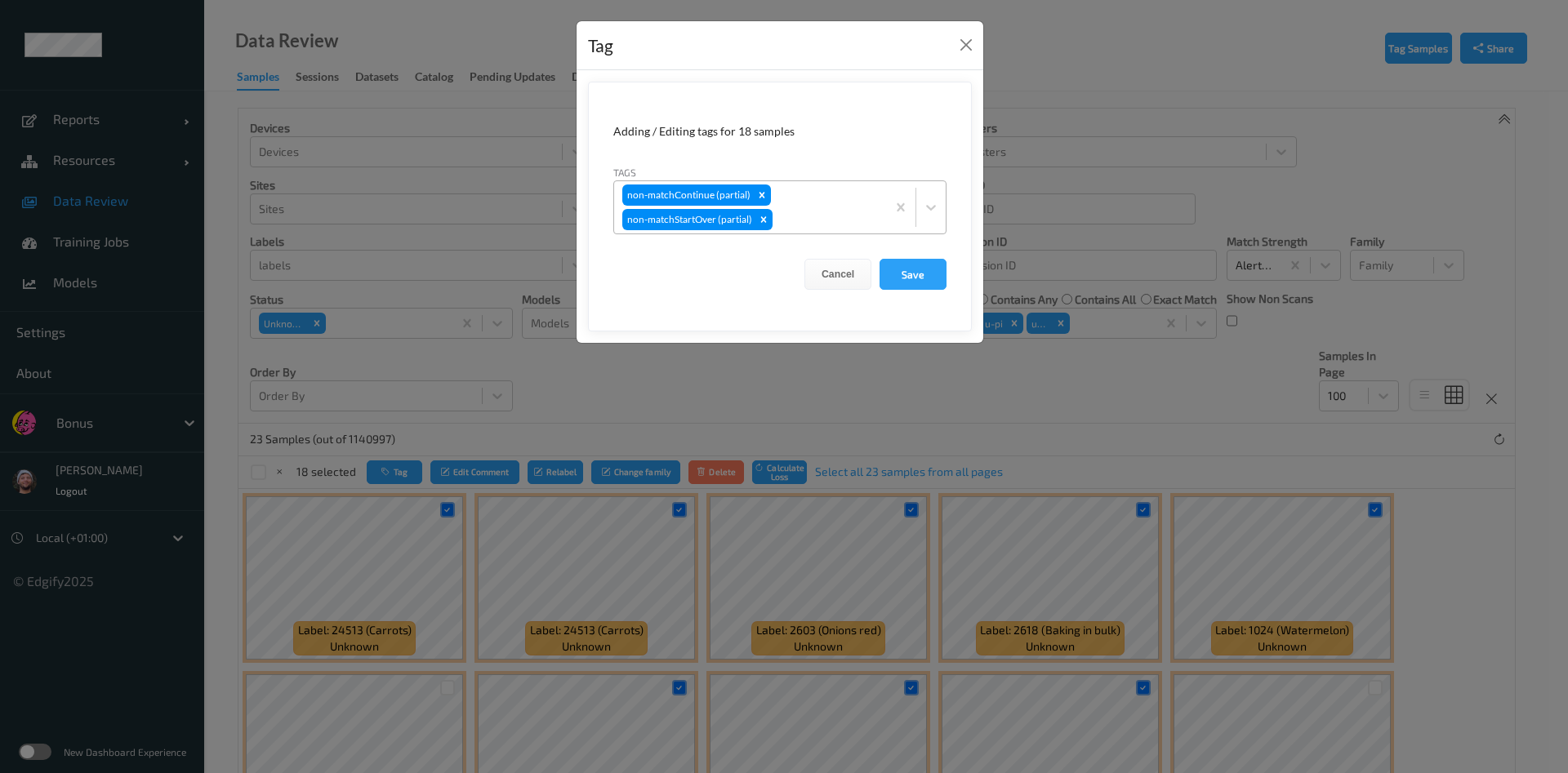
click at [807, 210] on div at bounding box center [828, 219] width 102 height 19
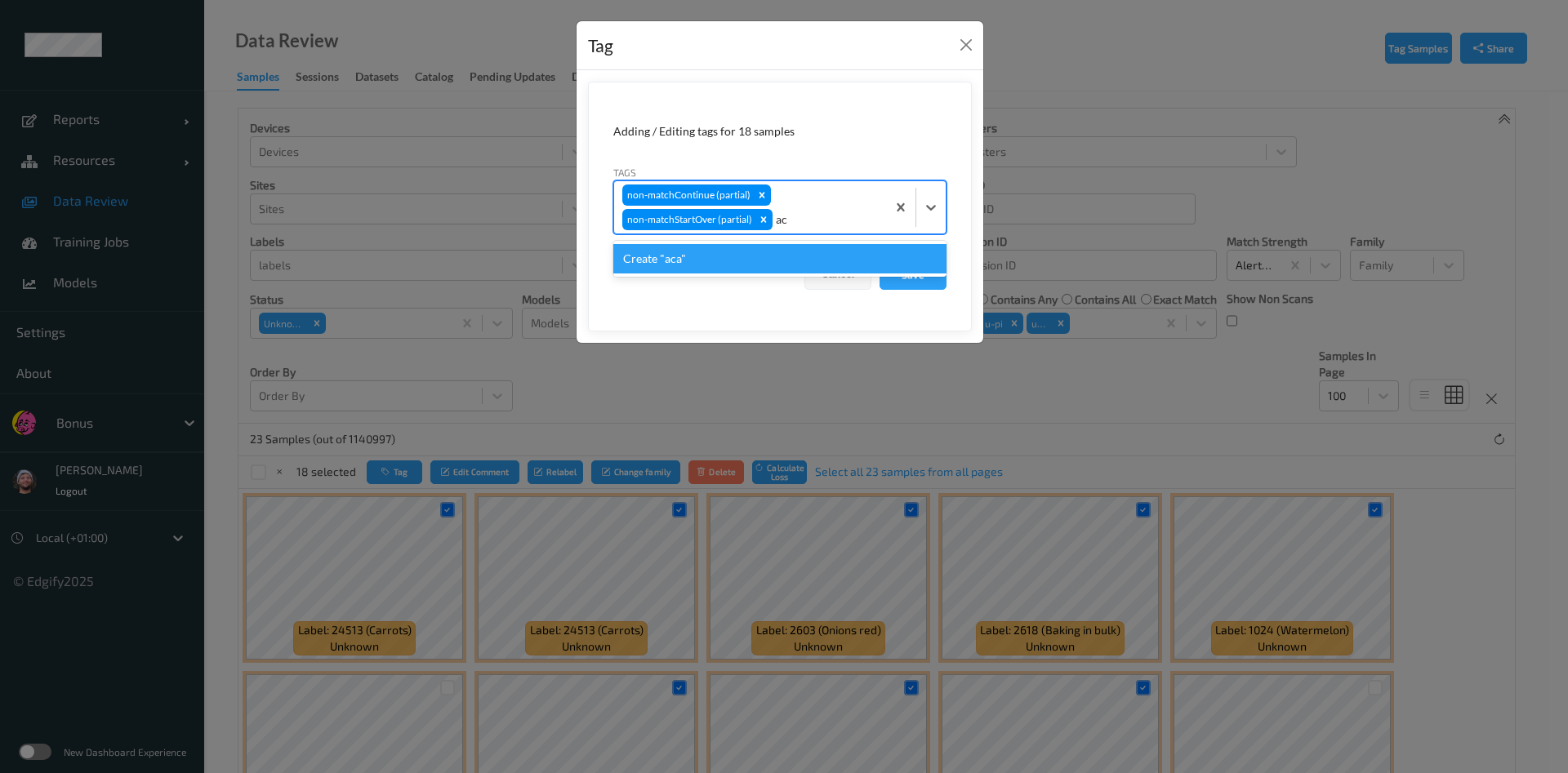
type input "a"
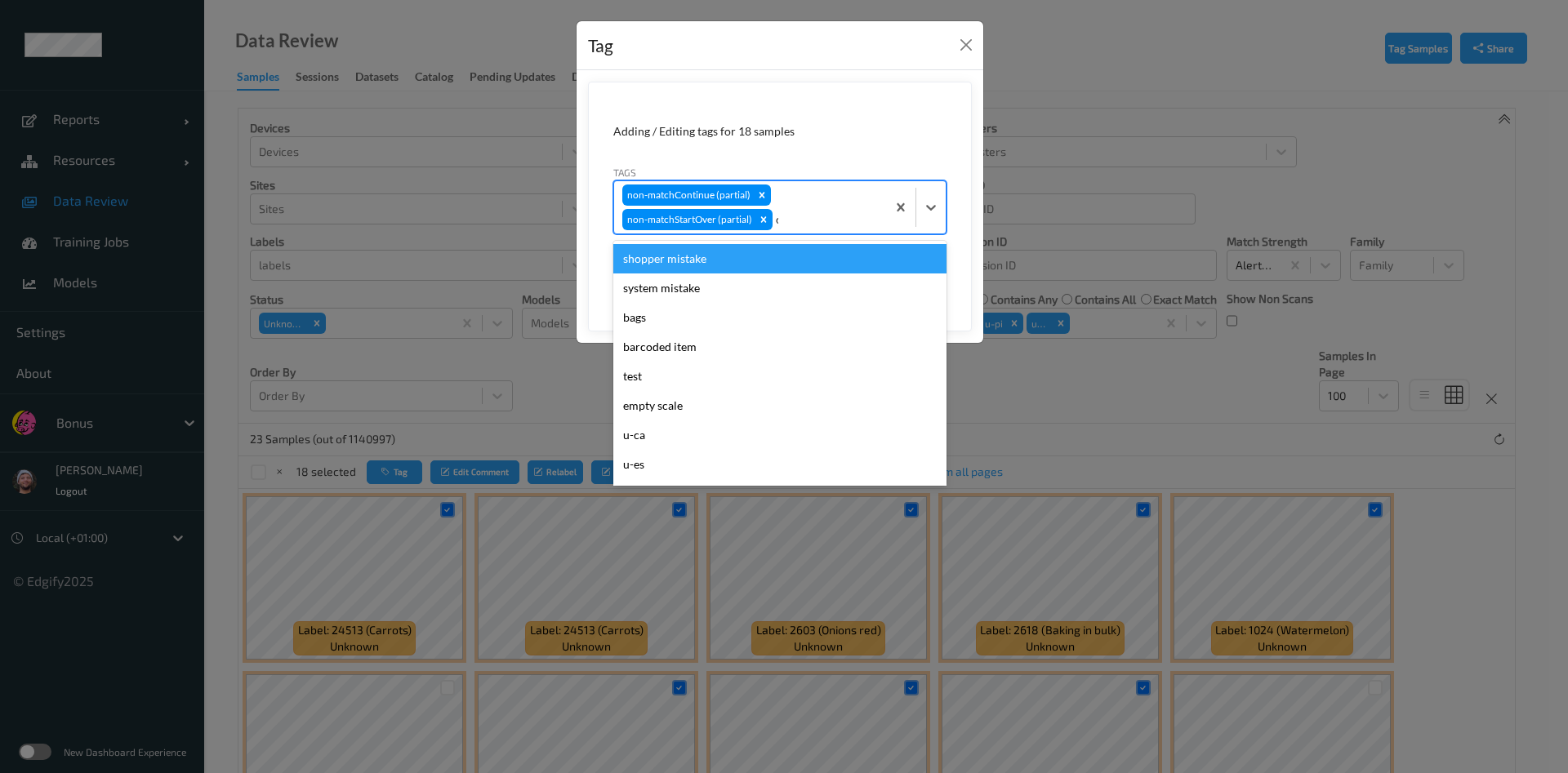
type input "ca"
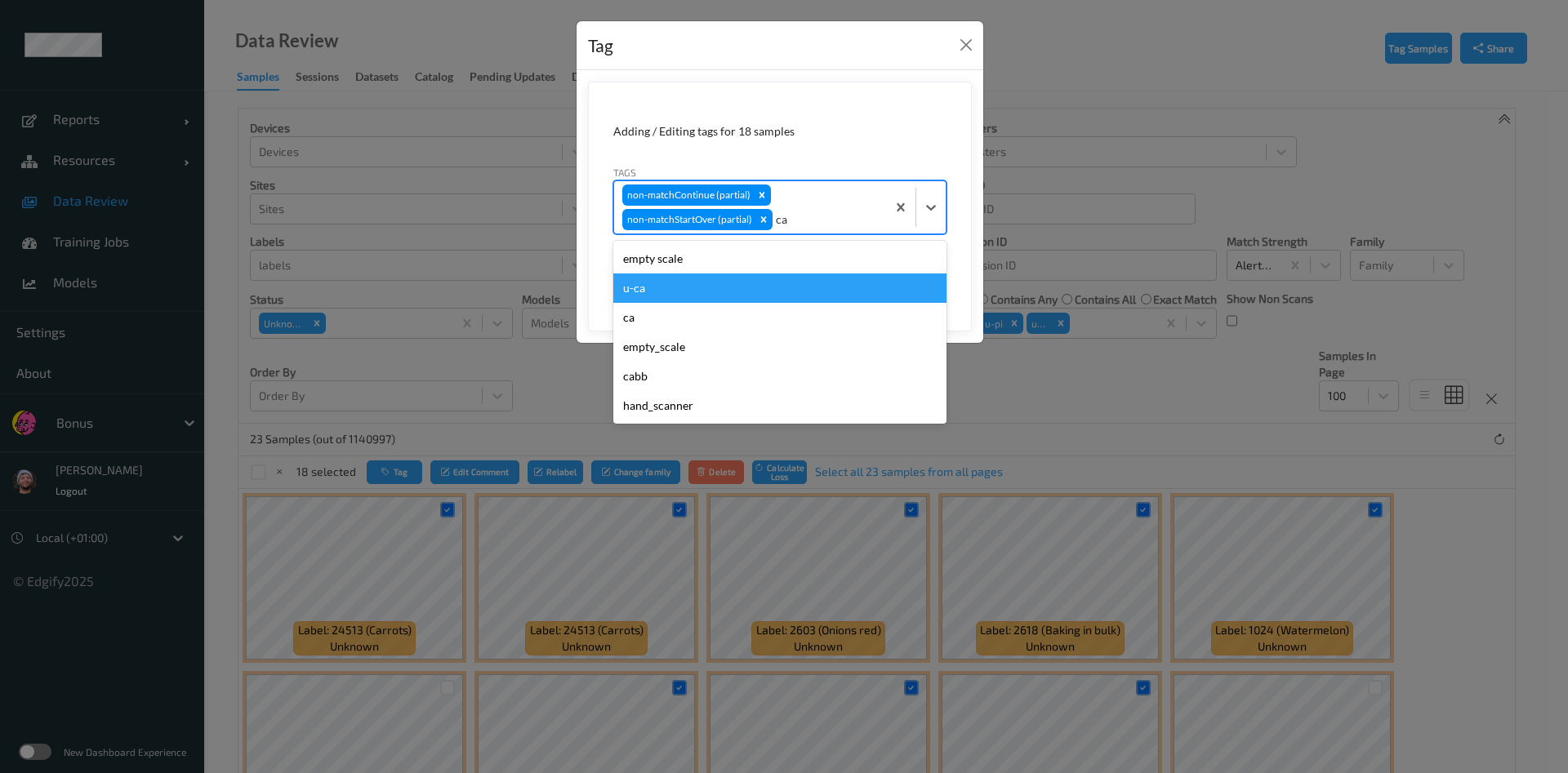
click at [758, 291] on div "u-ca" at bounding box center [779, 288] width 334 height 29
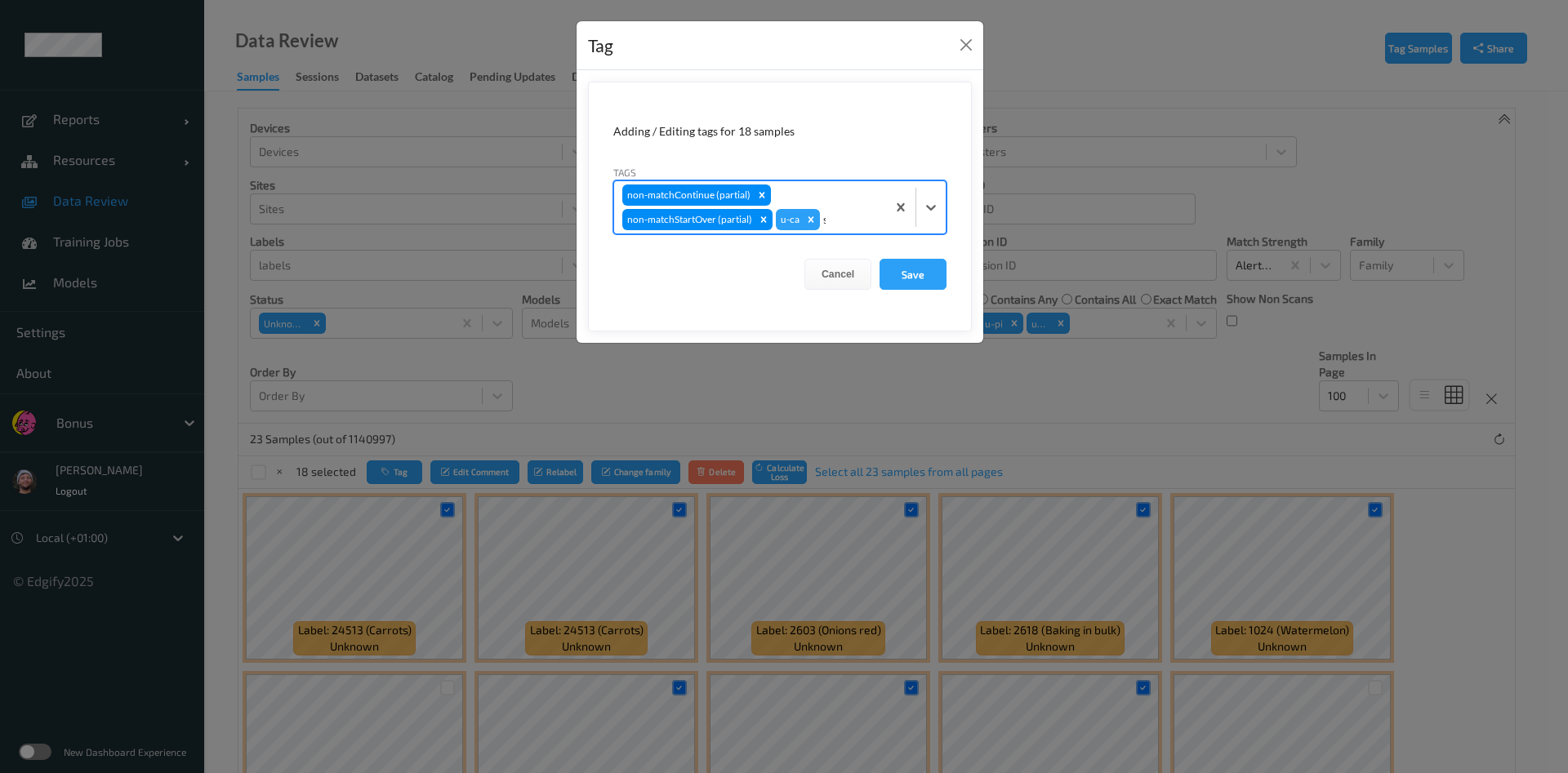
type input "sh"
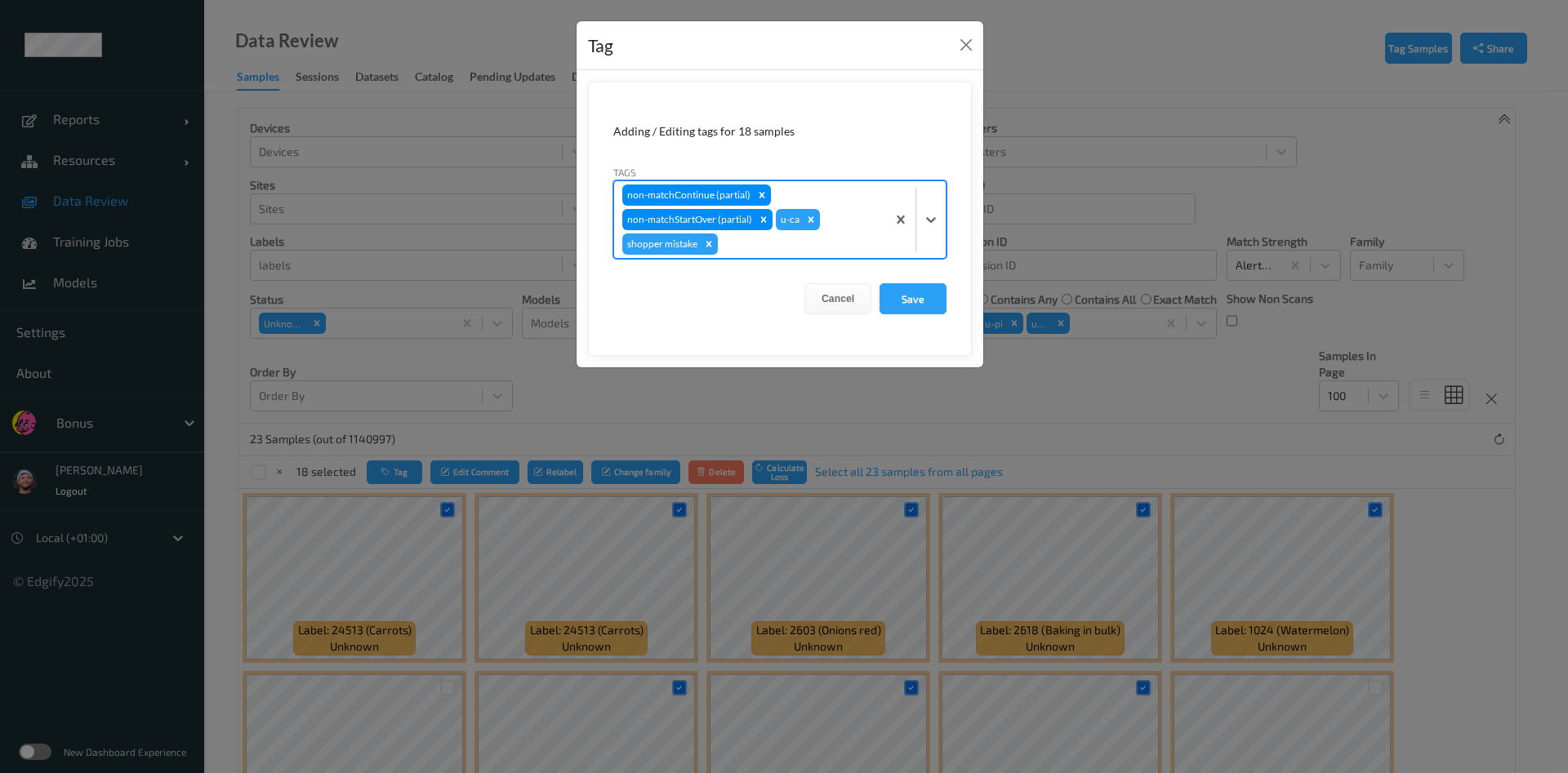
click at [880, 283] on button "Save" at bounding box center [913, 299] width 67 height 31
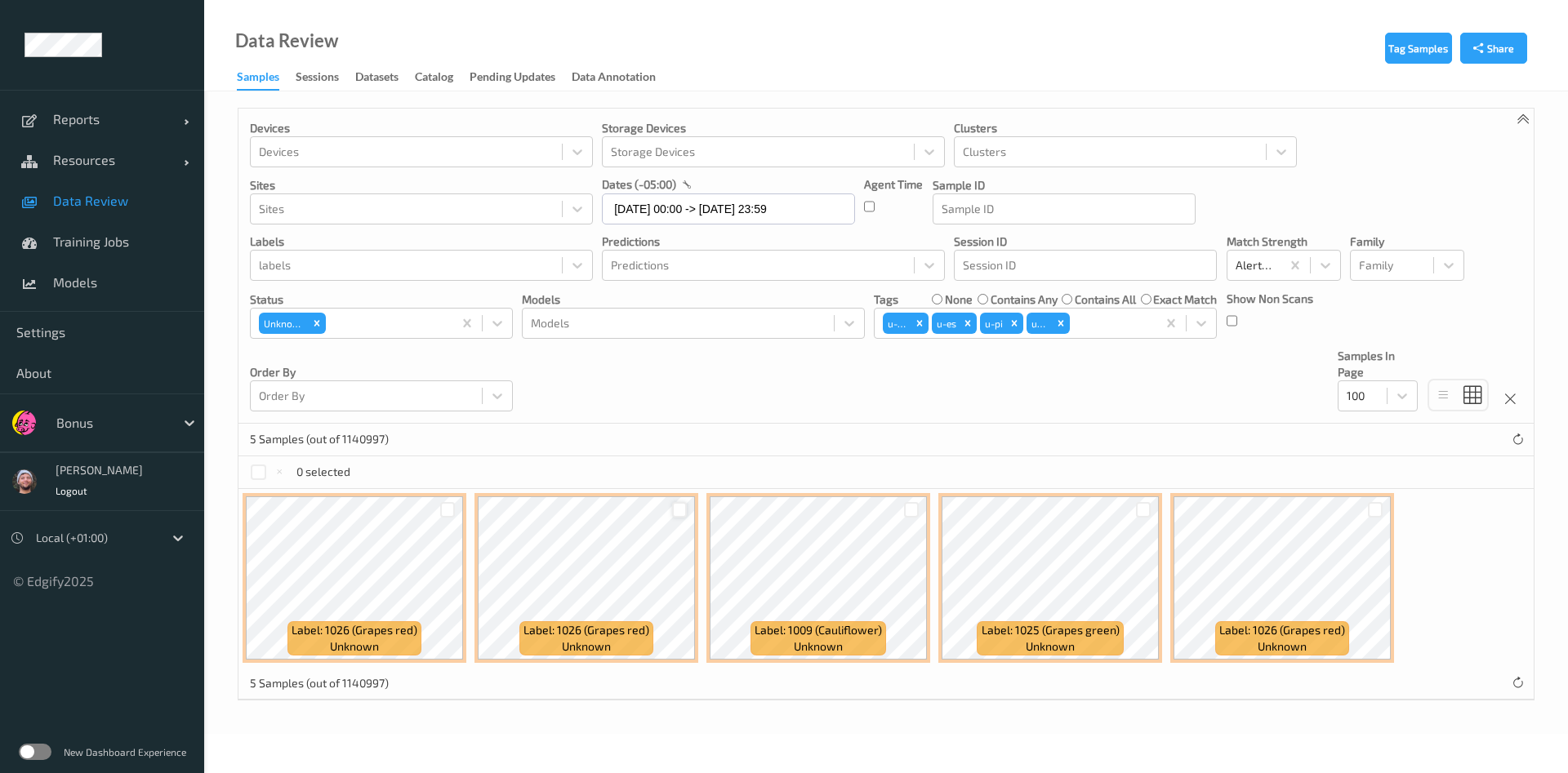
click at [674, 514] on div at bounding box center [680, 510] width 15 height 15
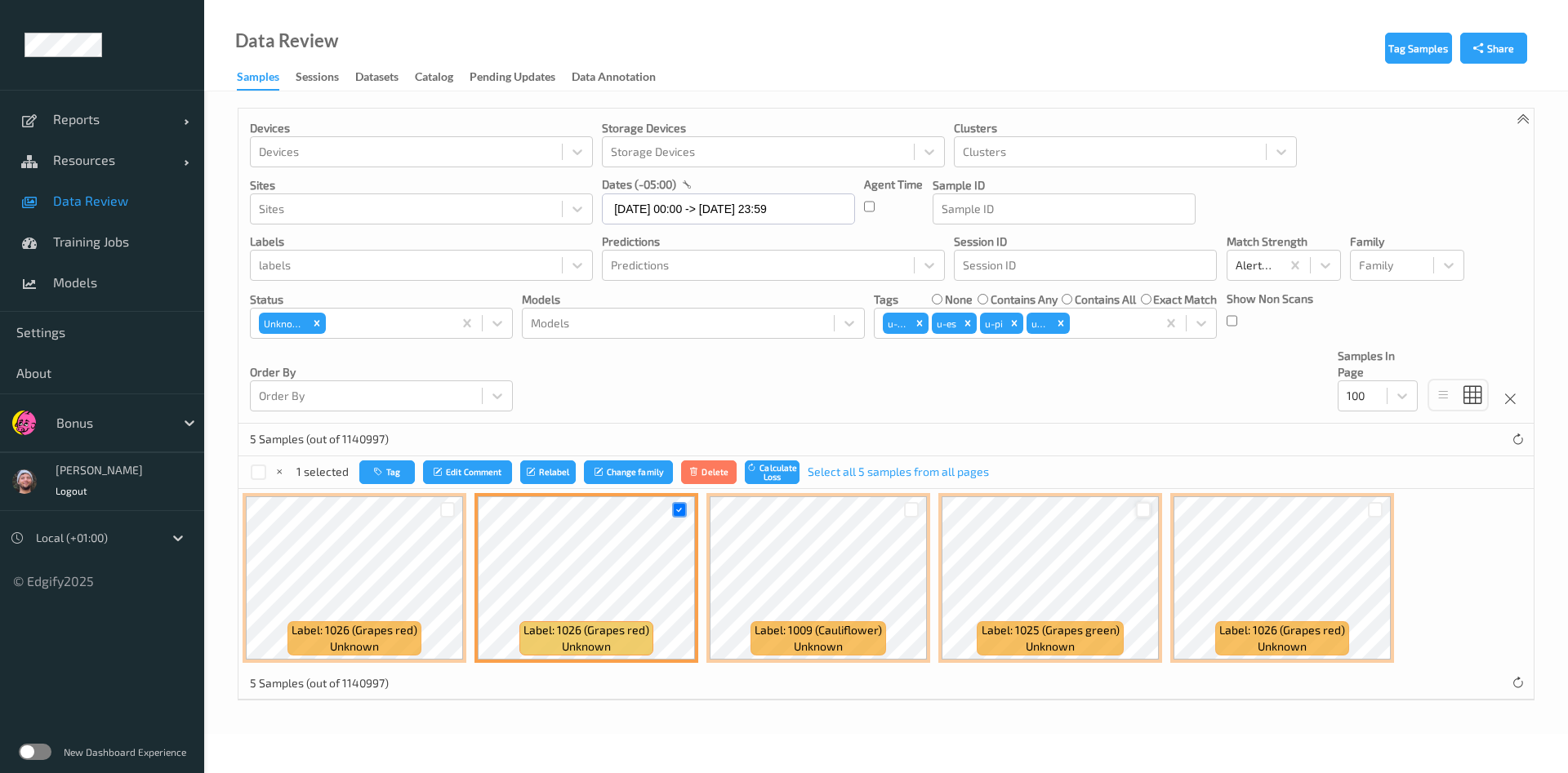
click at [1139, 512] on div at bounding box center [1144, 510] width 15 height 15
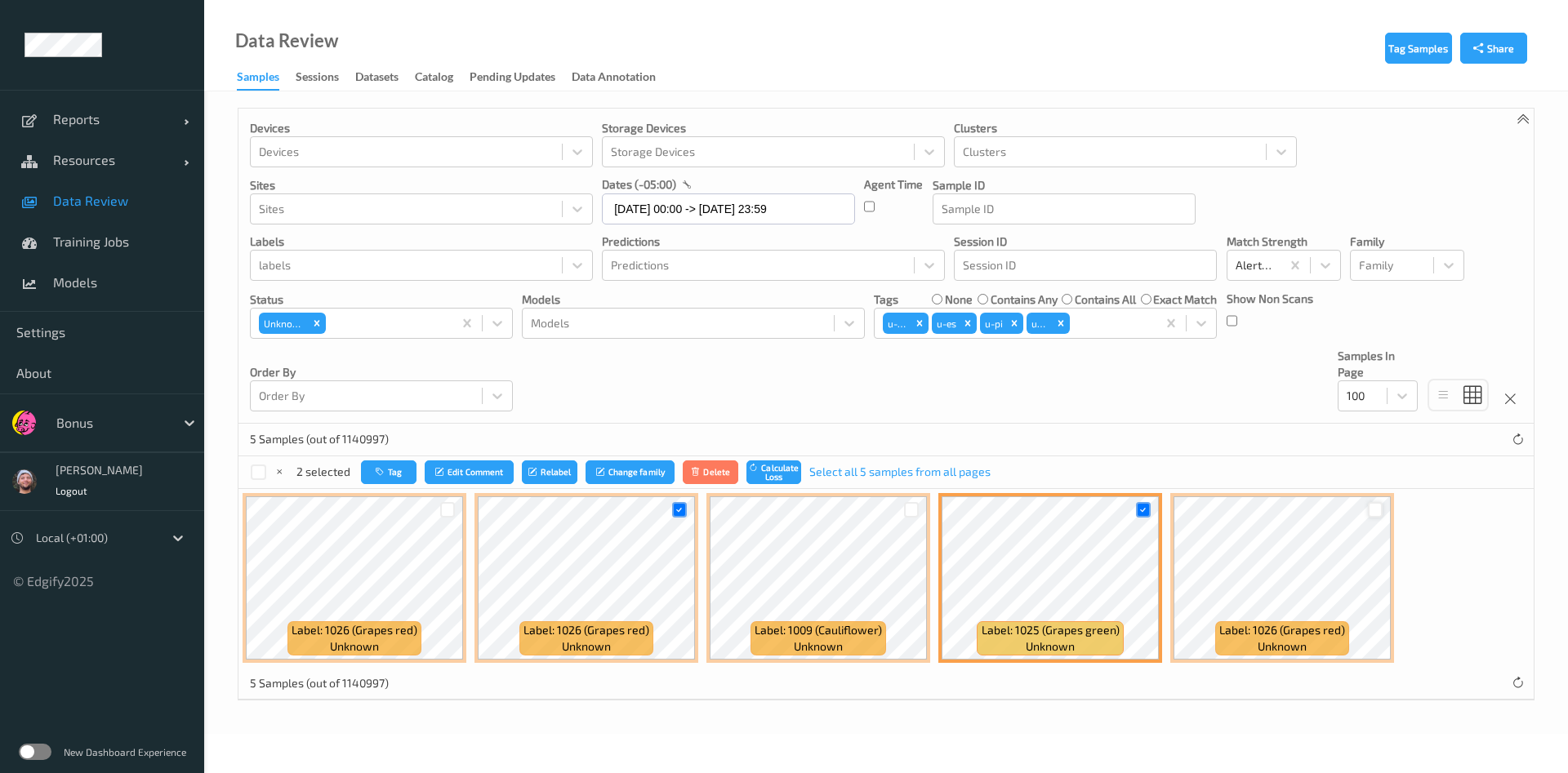
click at [1379, 507] on div at bounding box center [1376, 510] width 15 height 15
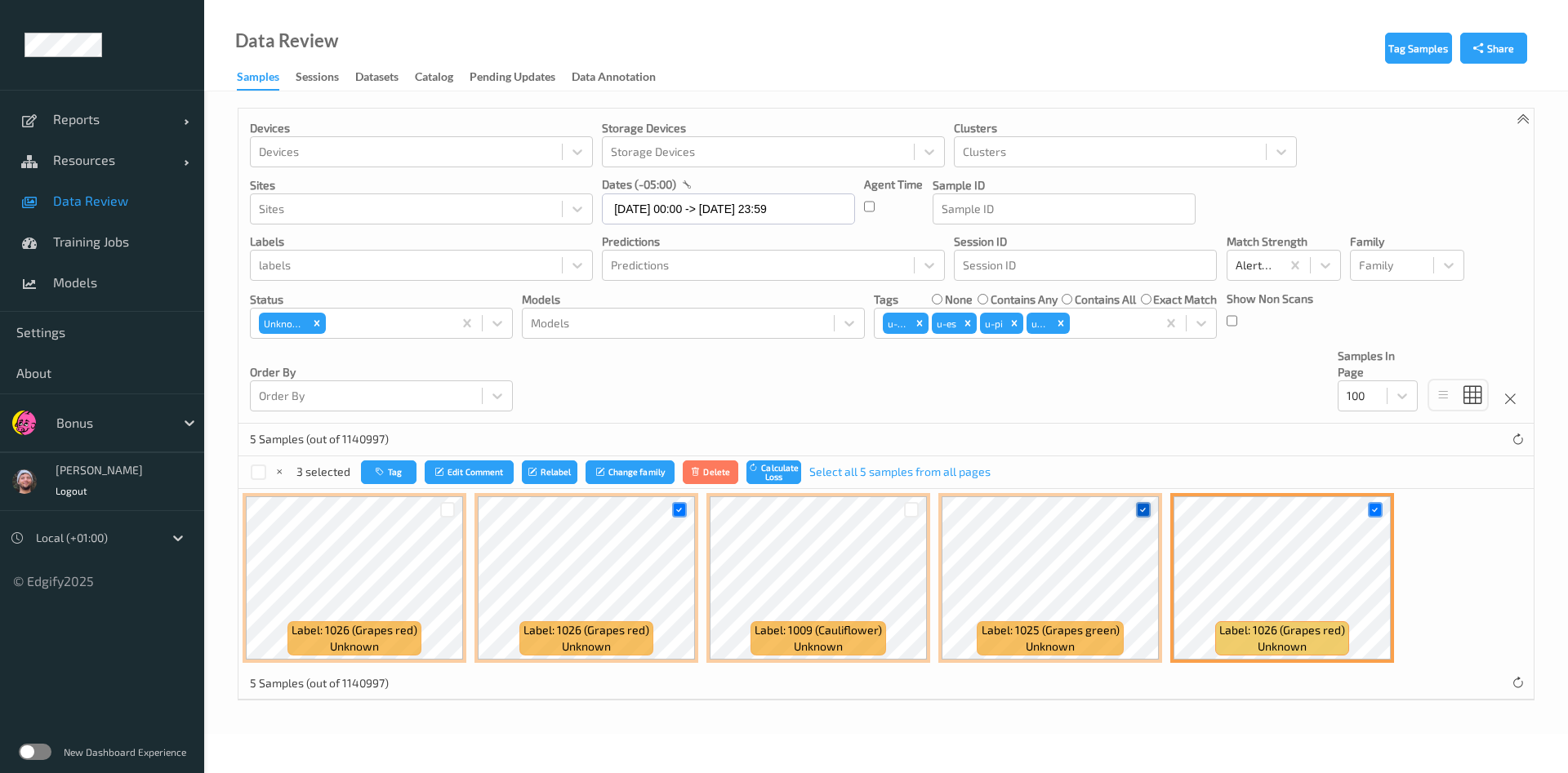
click at [1139, 504] on icon at bounding box center [1143, 509] width 11 height 11
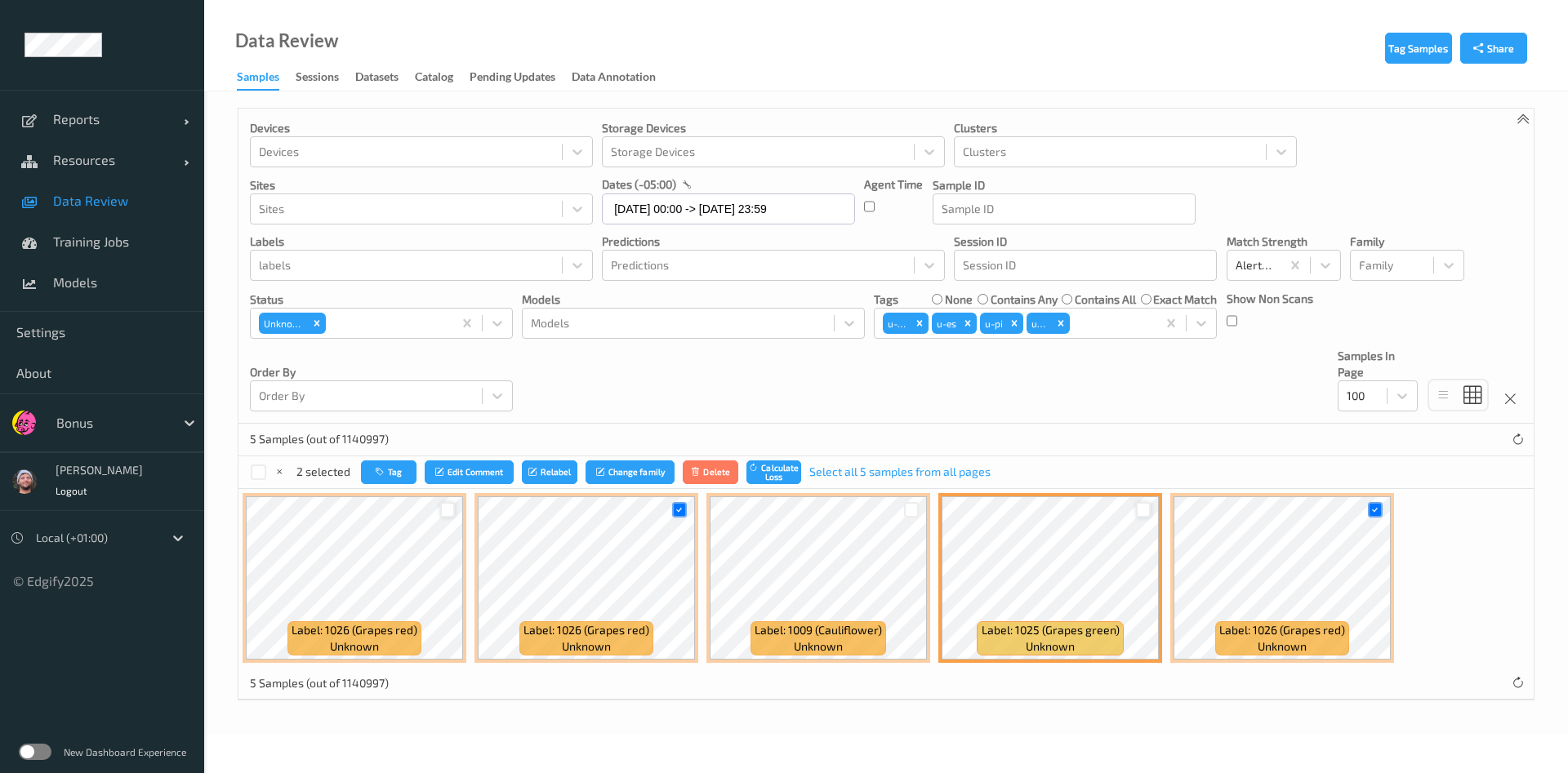
click at [445, 509] on div at bounding box center [448, 510] width 15 height 15
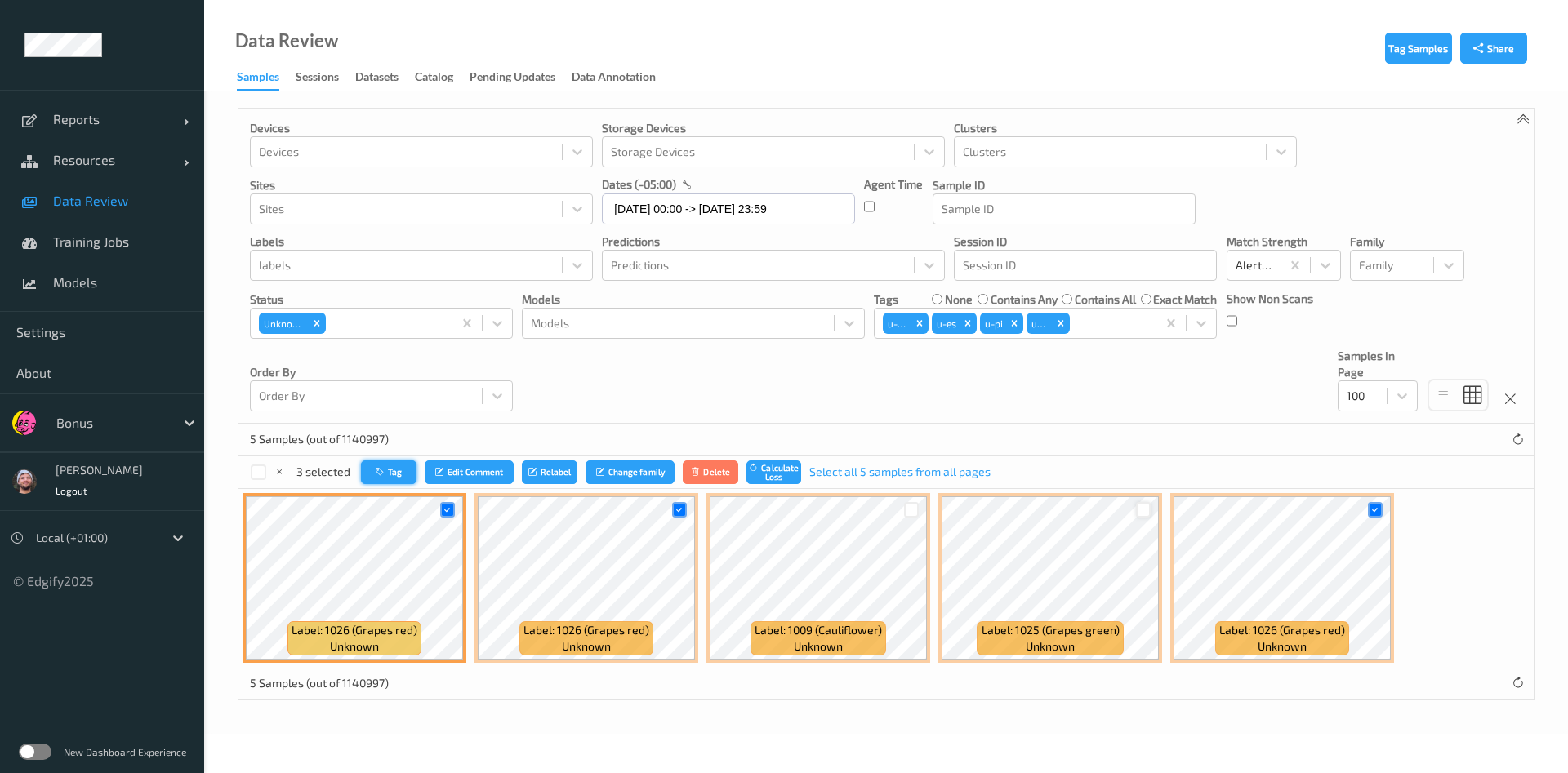
click at [382, 479] on button "Tag" at bounding box center [388, 472] width 55 height 23
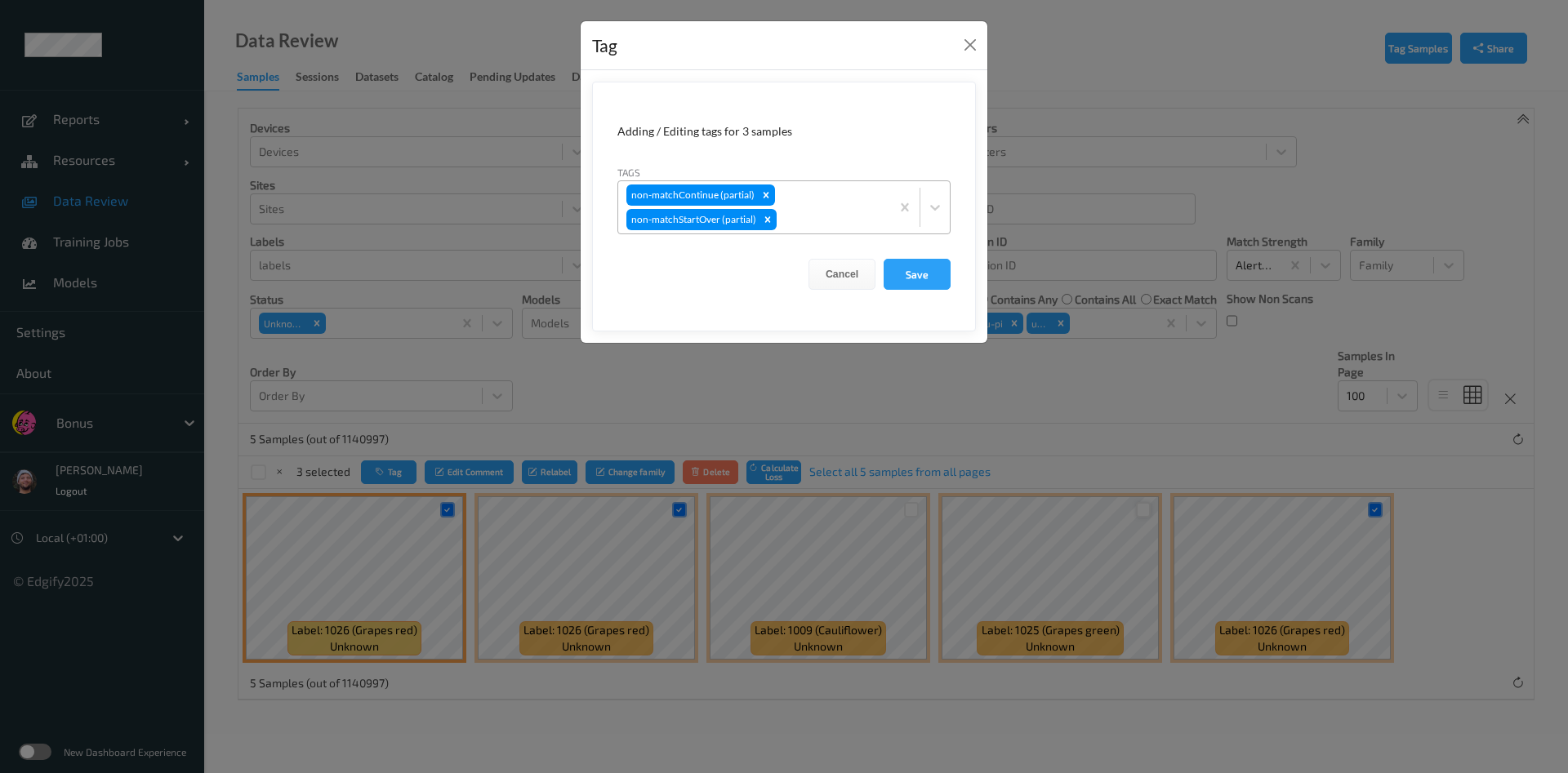
click at [803, 192] on div "non-matchContinue (partial) non-matchStartOver (partial)" at bounding box center [753, 208] width 272 height 52
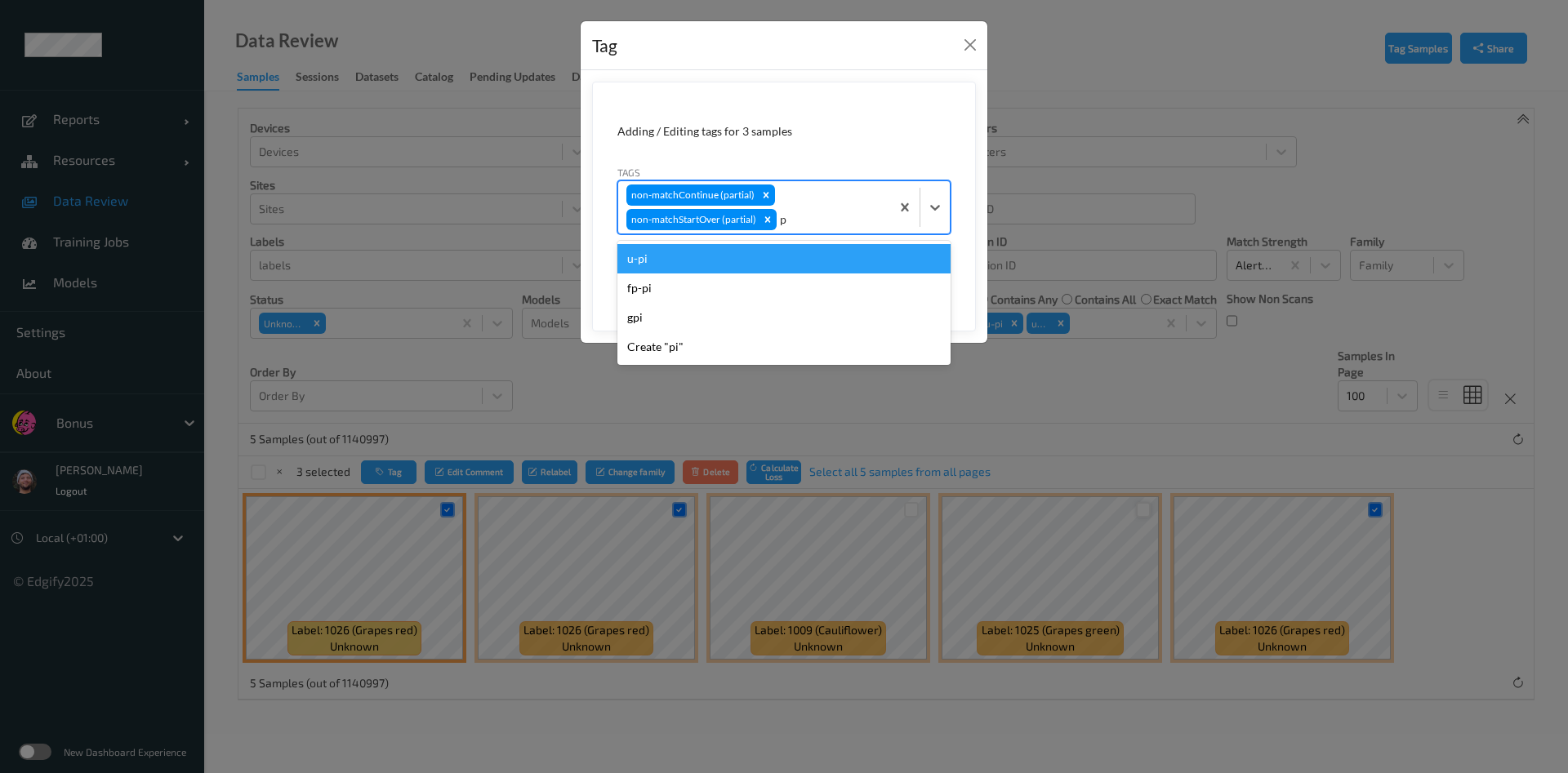
type input "pi"
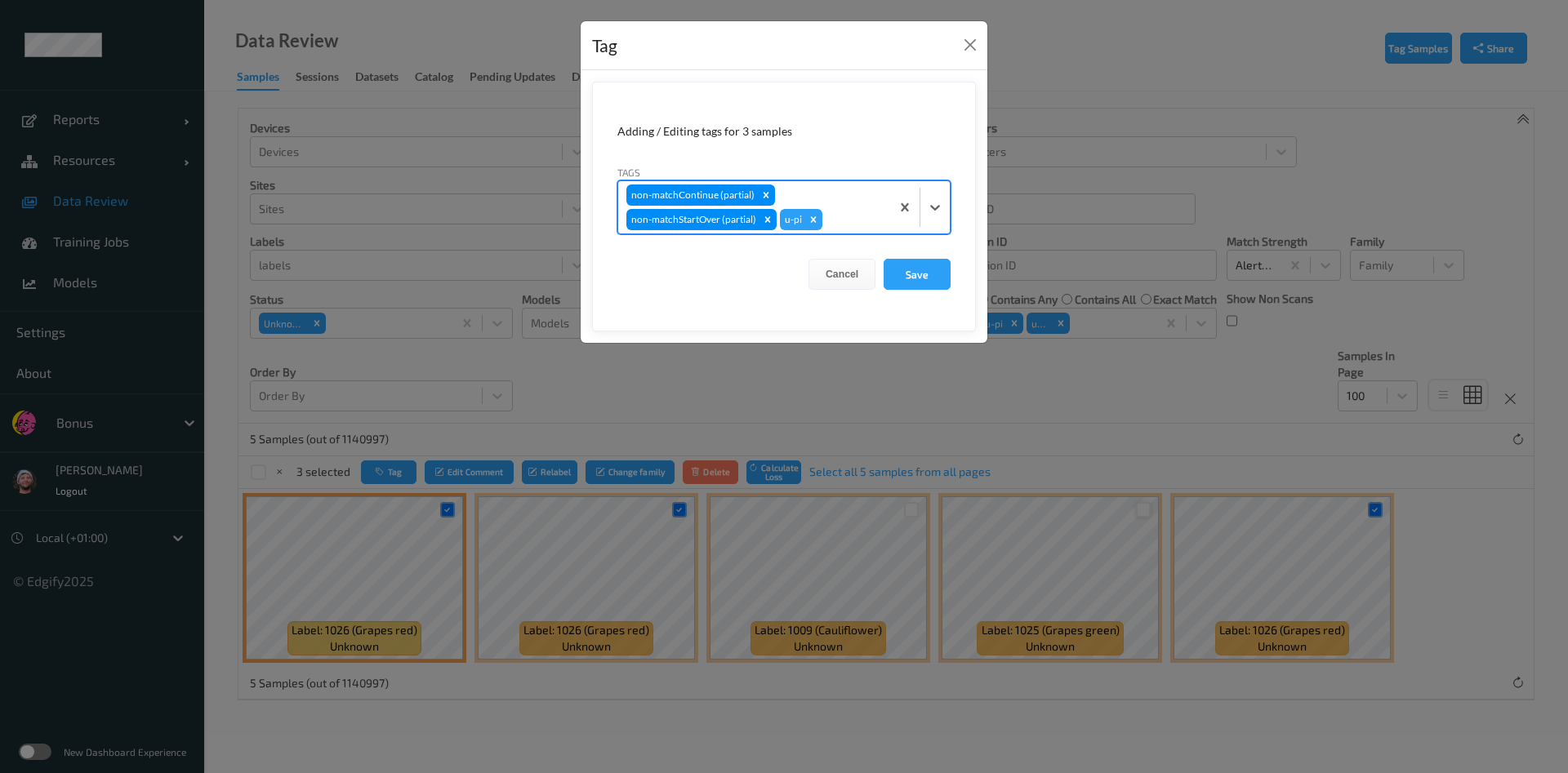
click at [884, 259] on button "Save" at bounding box center [916, 274] width 67 height 31
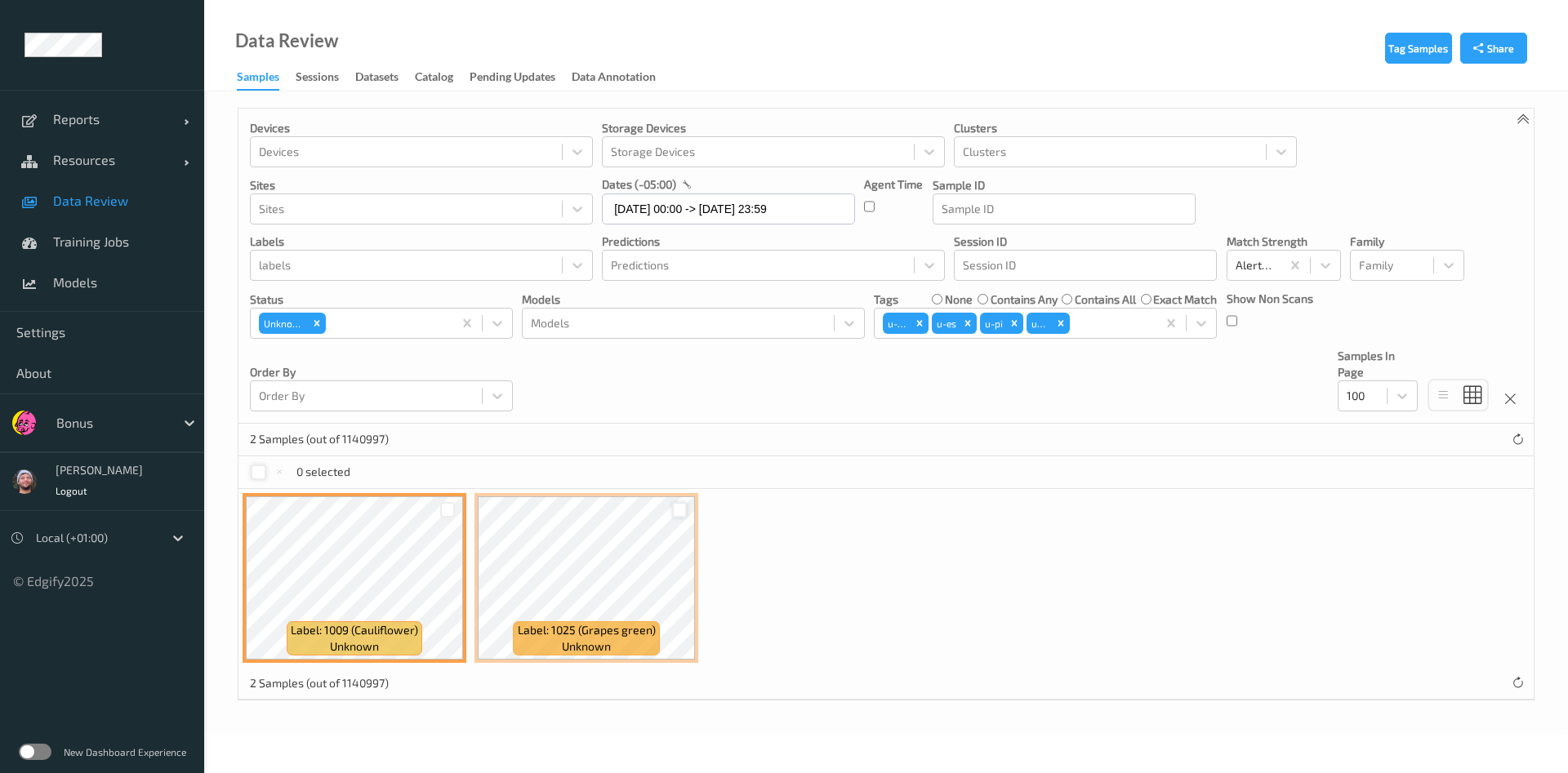
click at [253, 472] on div at bounding box center [258, 472] width 15 height 15
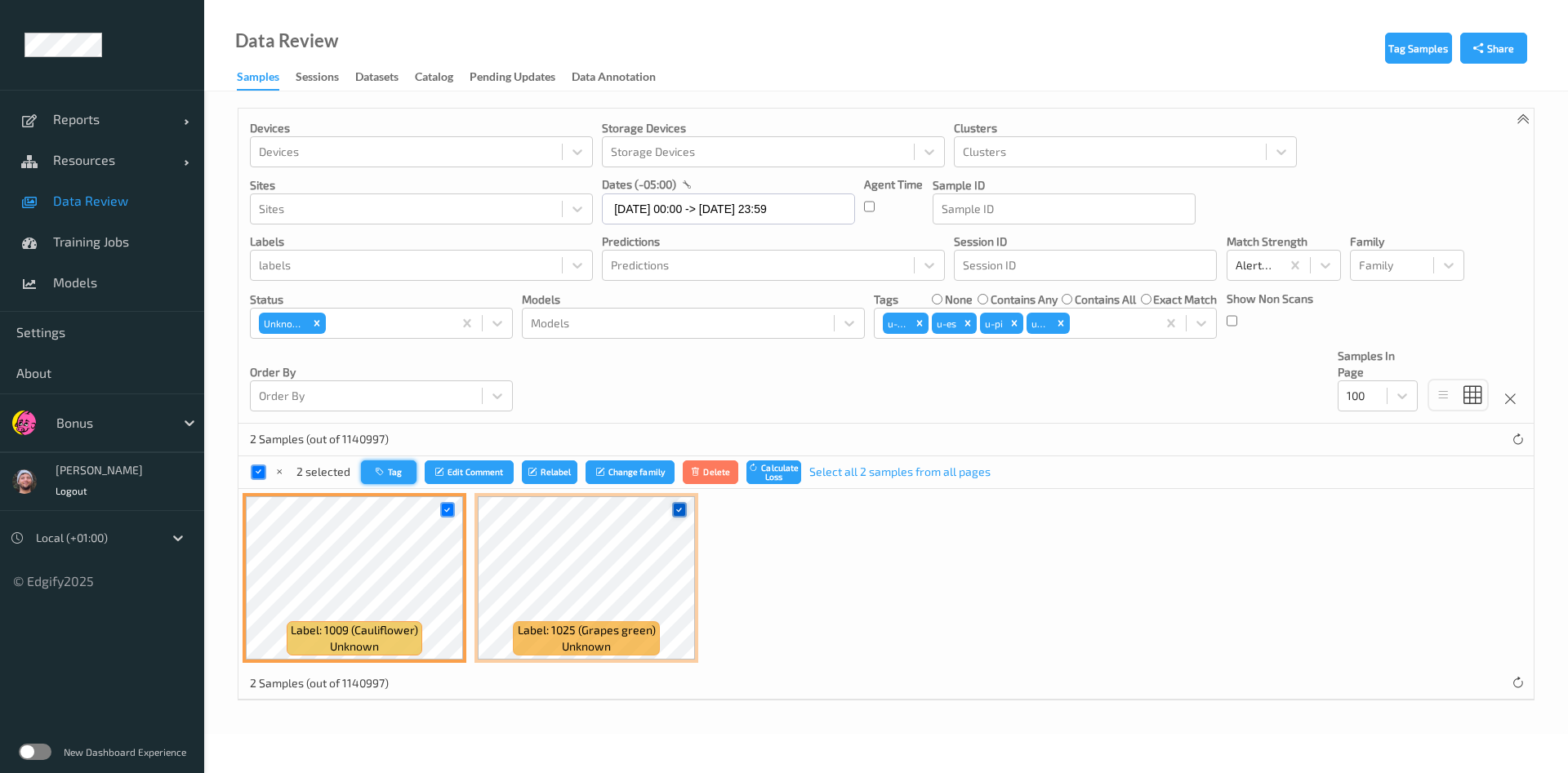
click at [382, 466] on button "Tag" at bounding box center [388, 472] width 55 height 23
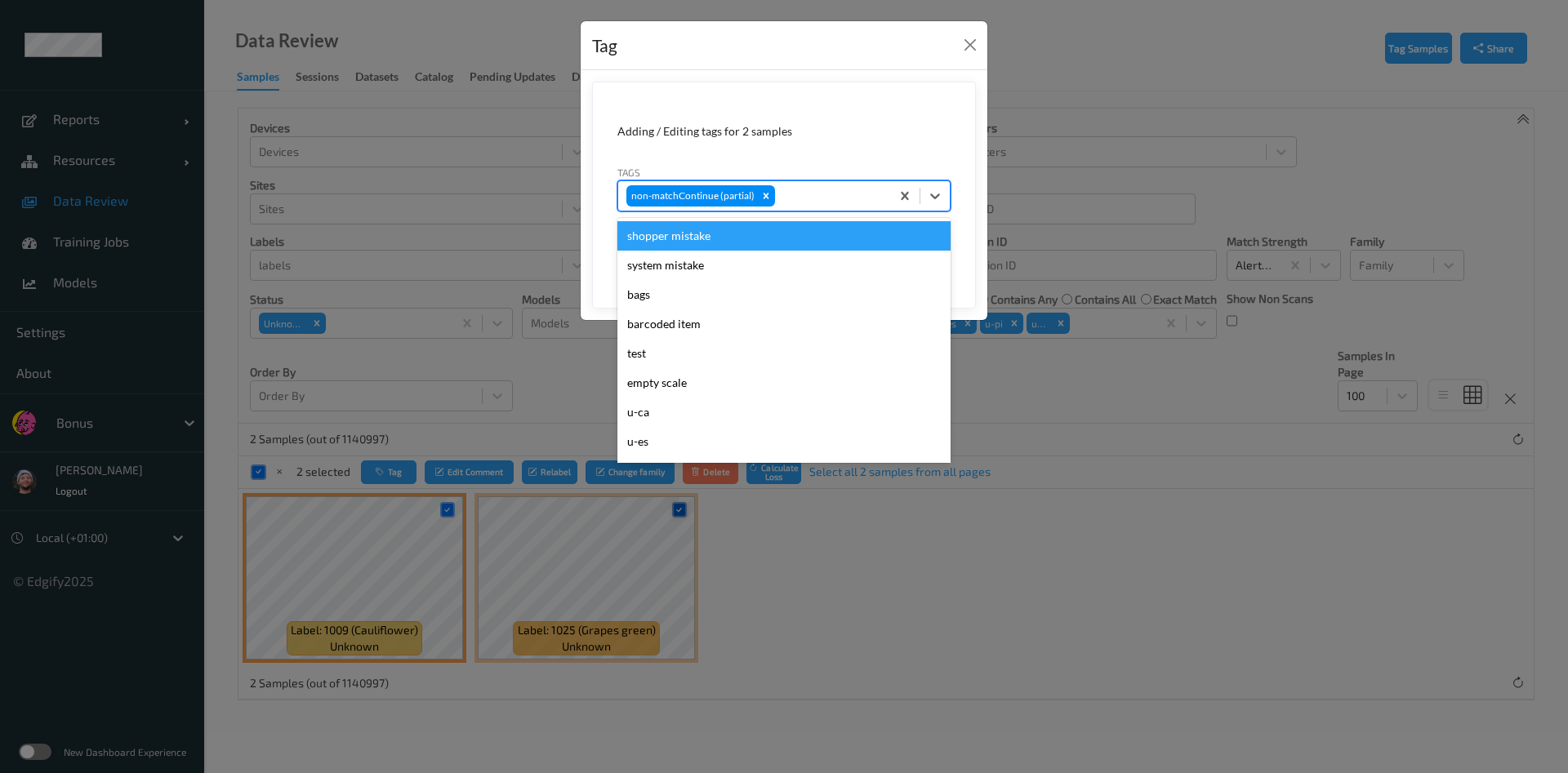
click at [800, 197] on div at bounding box center [829, 196] width 103 height 19
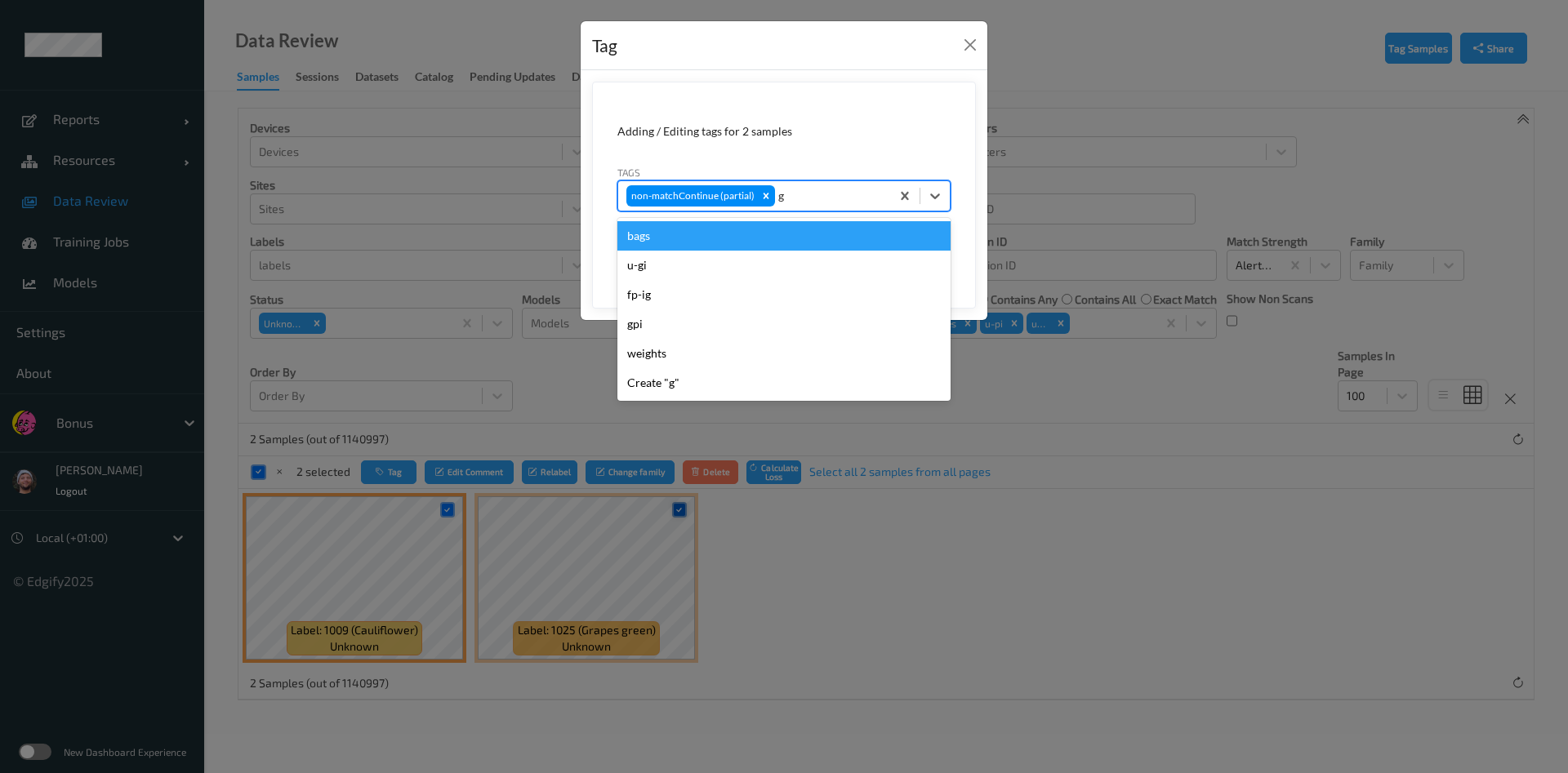
type input "gi"
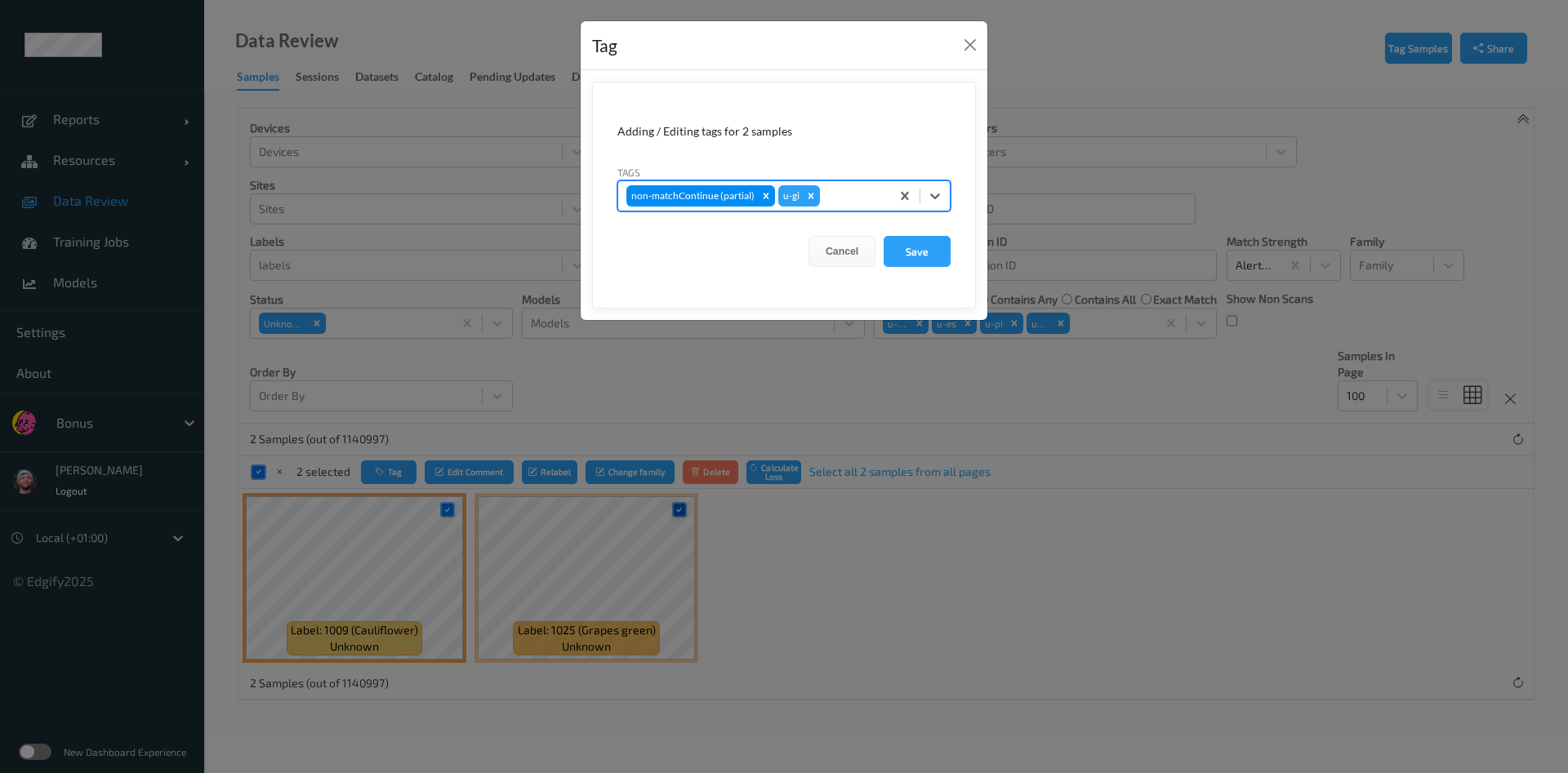
click at [884, 236] on button "Save" at bounding box center [916, 251] width 67 height 31
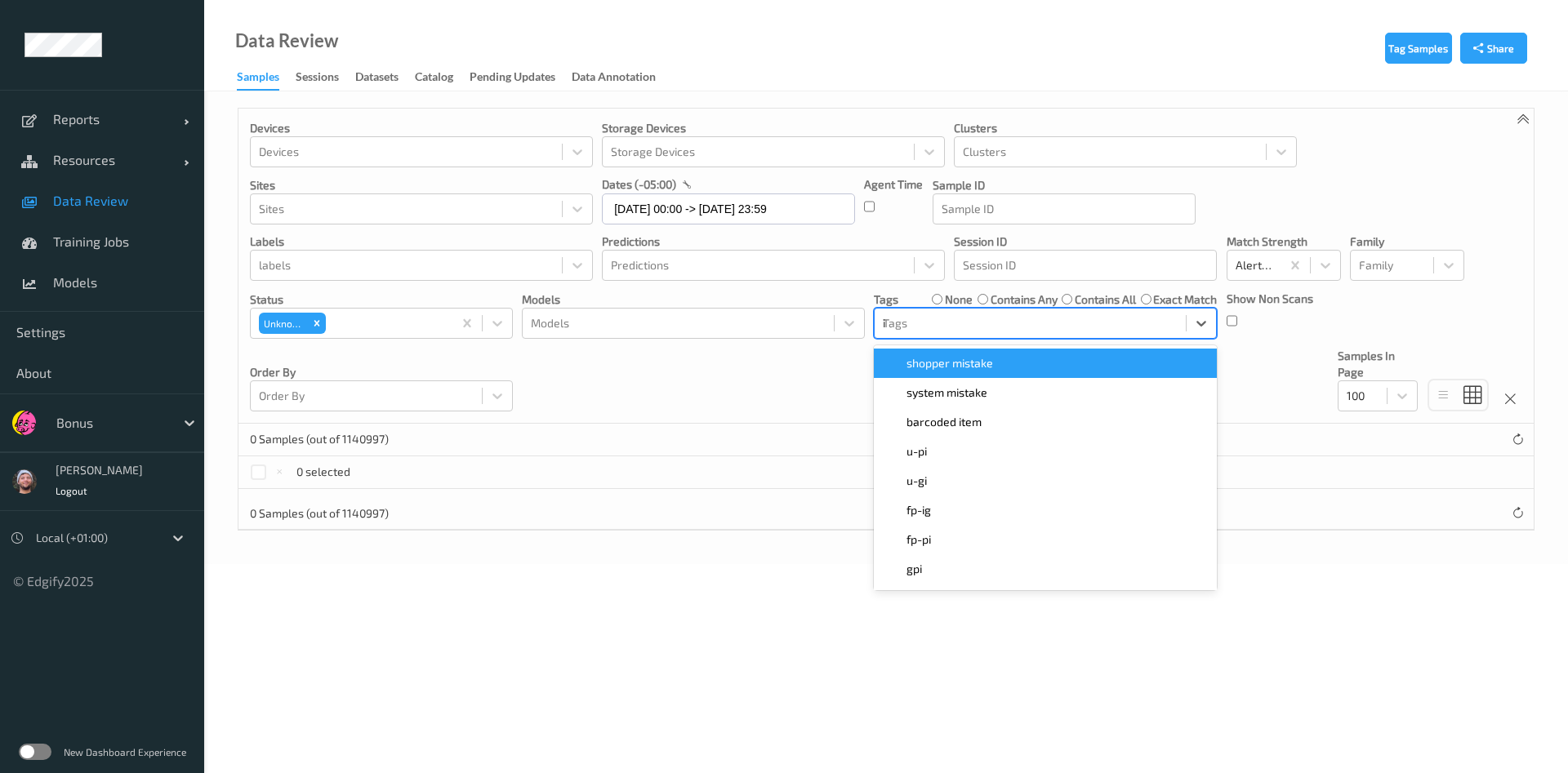
type input "ig"
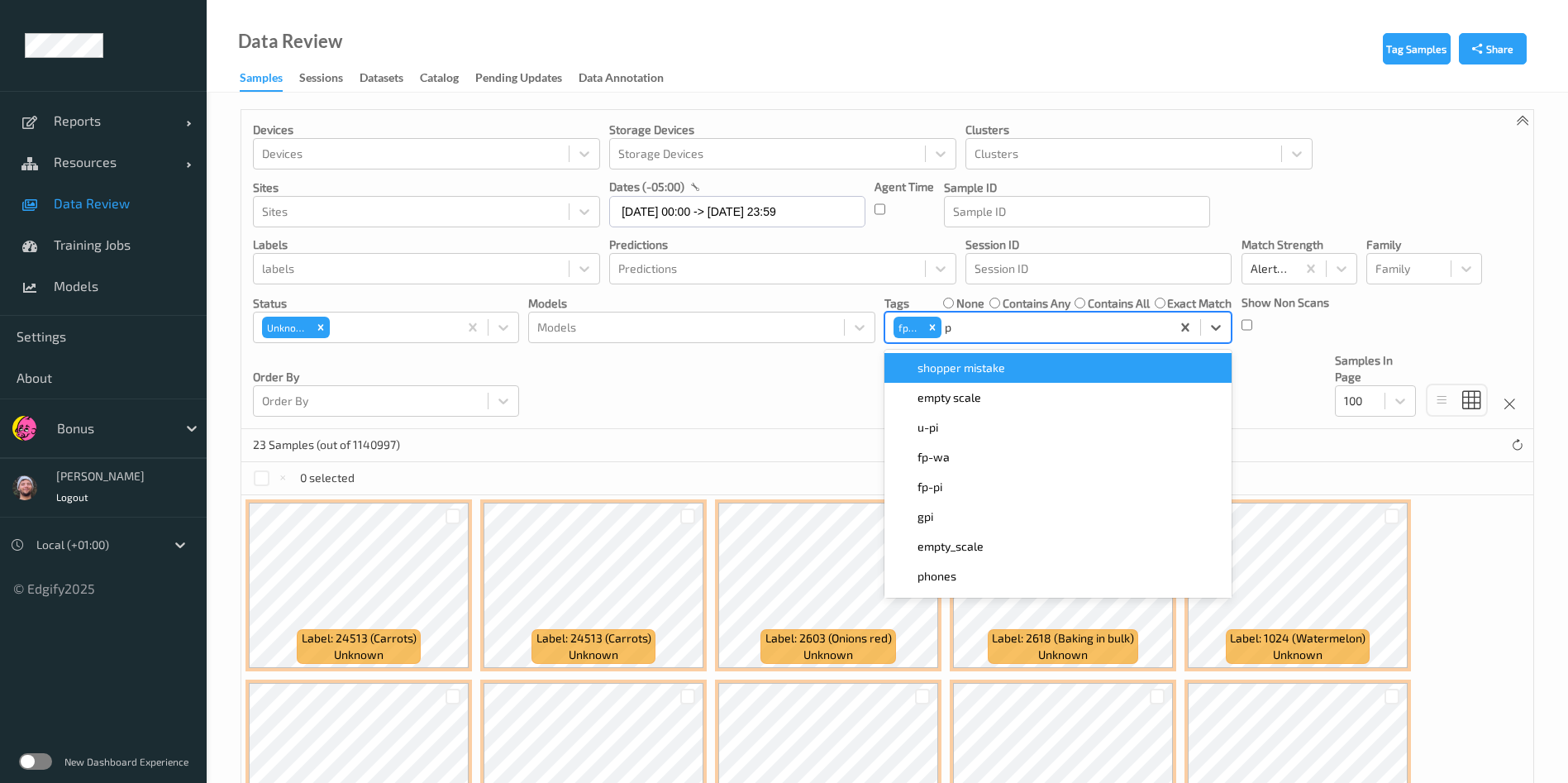
type input "pi"
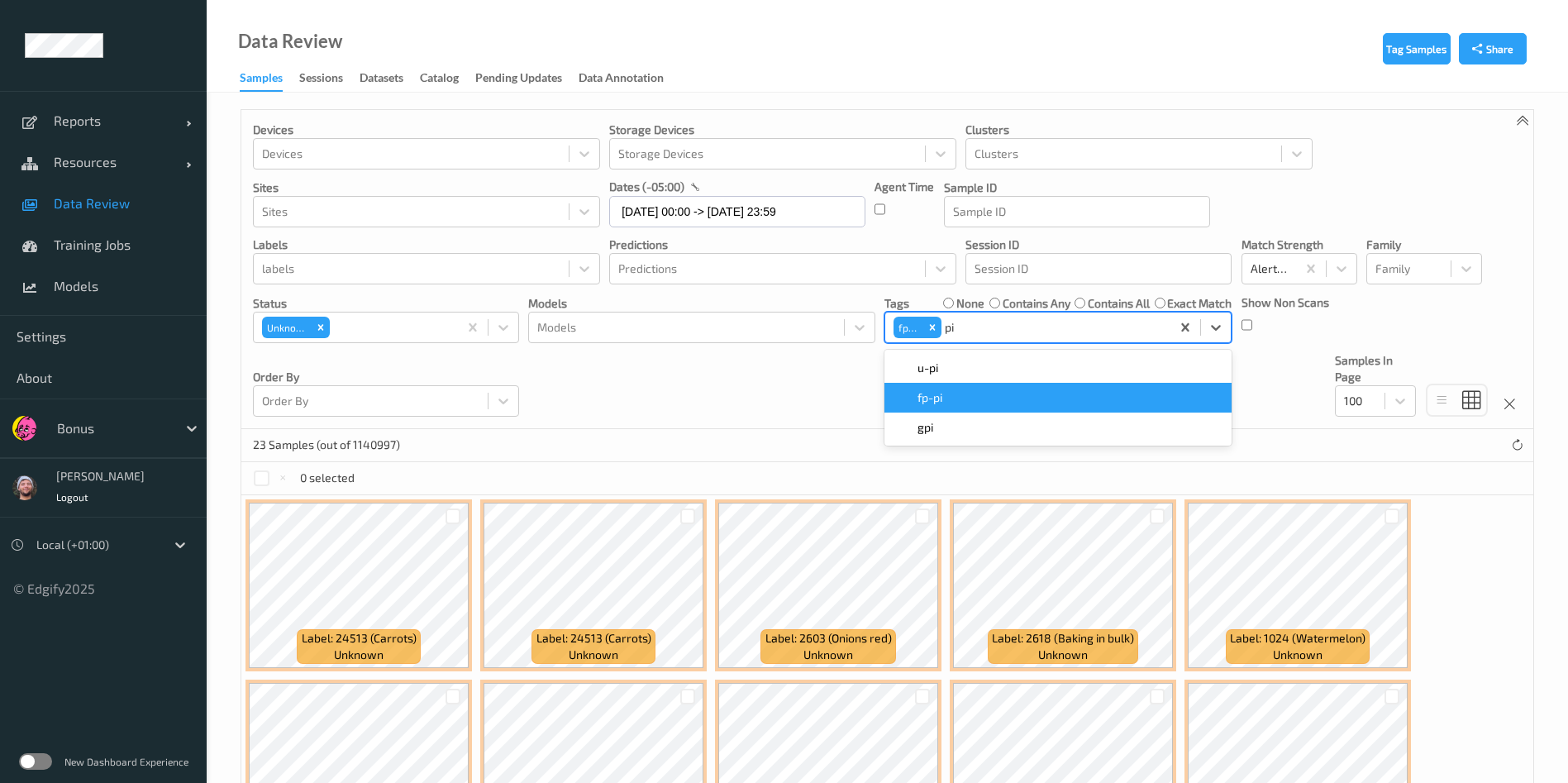
click at [1110, 396] on div "fp-pi" at bounding box center [1057, 397] width 328 height 17
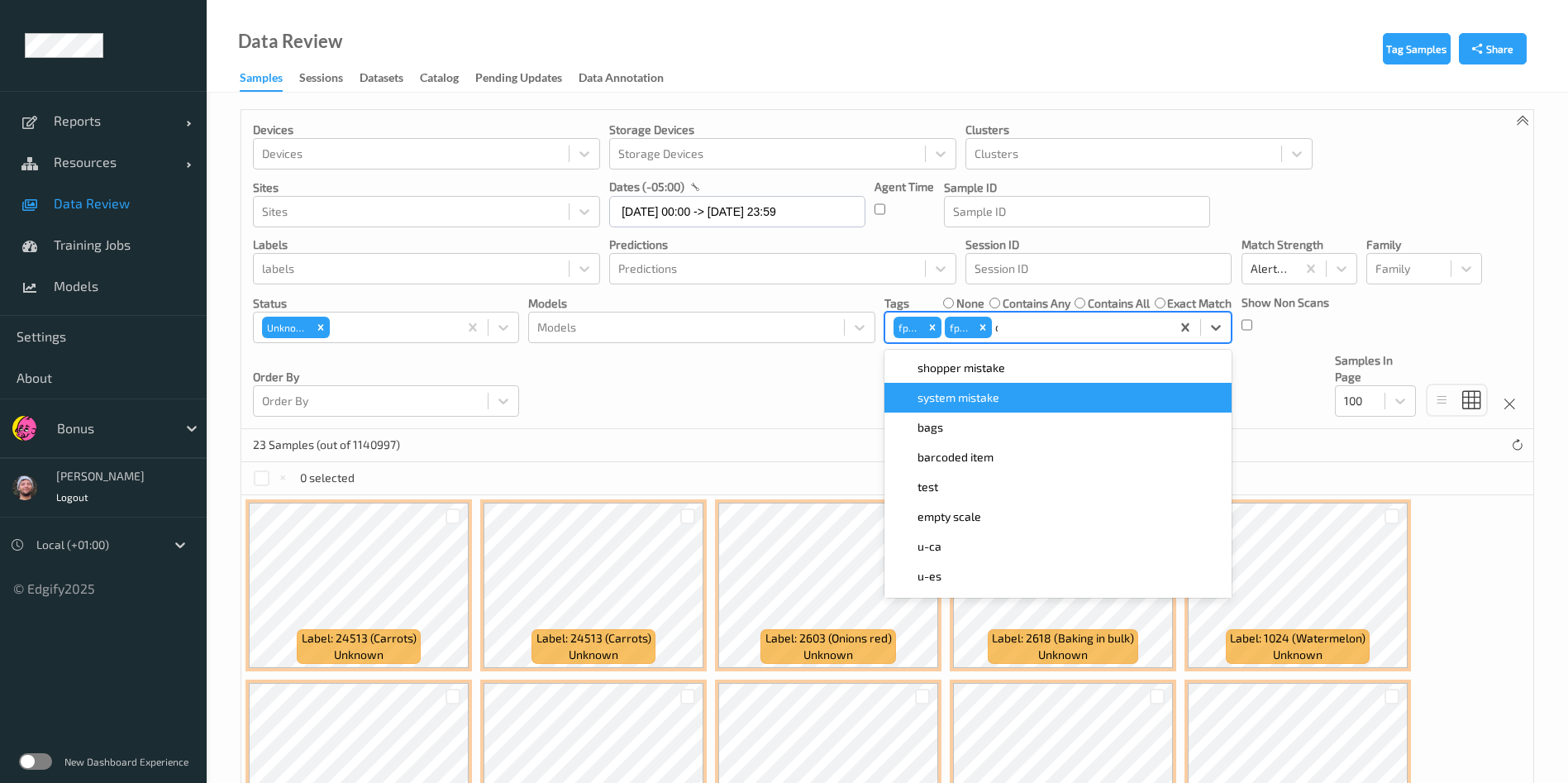
type input "ca"
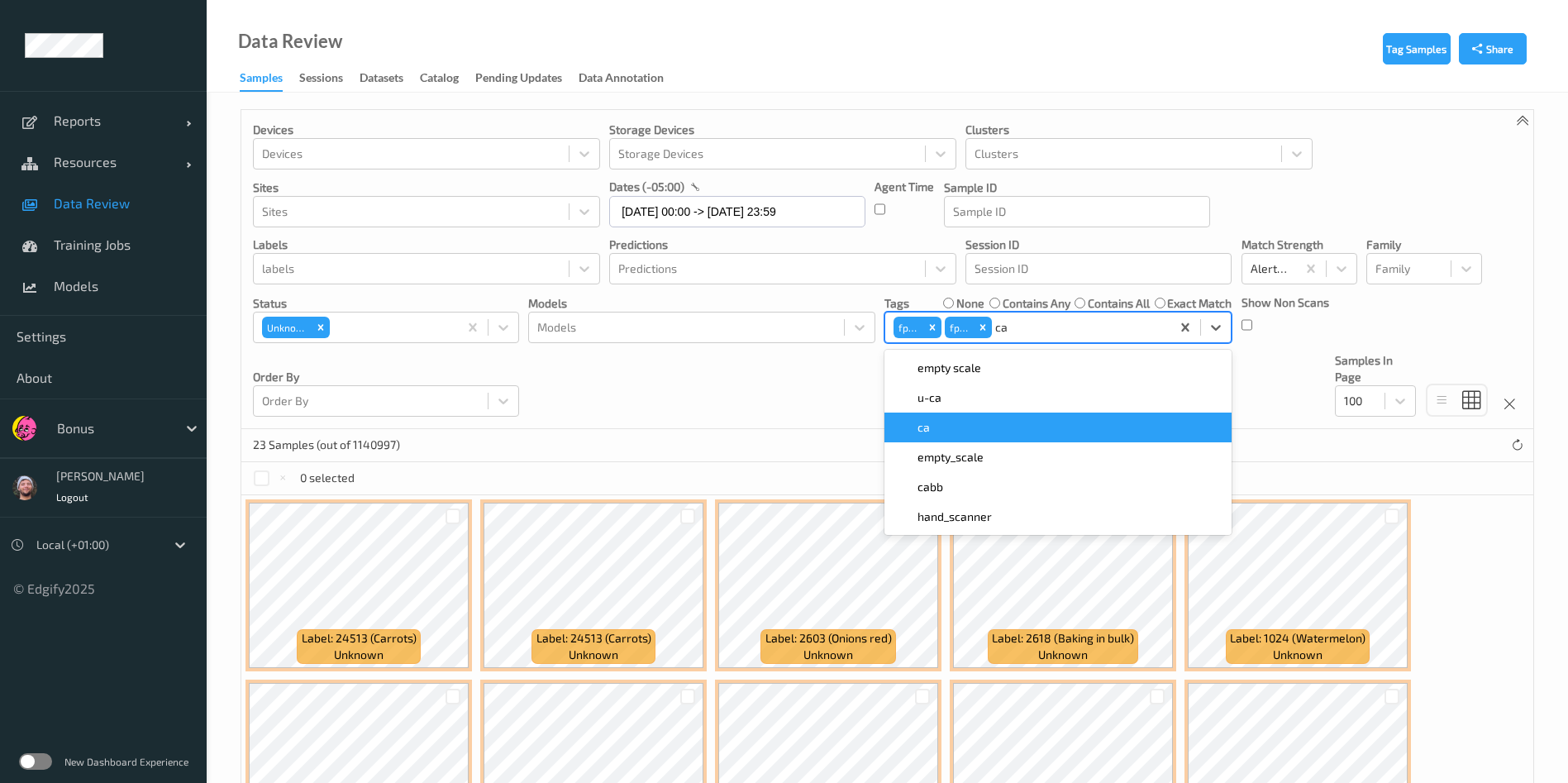
click at [1089, 426] on div "ca" at bounding box center [1057, 427] width 328 height 17
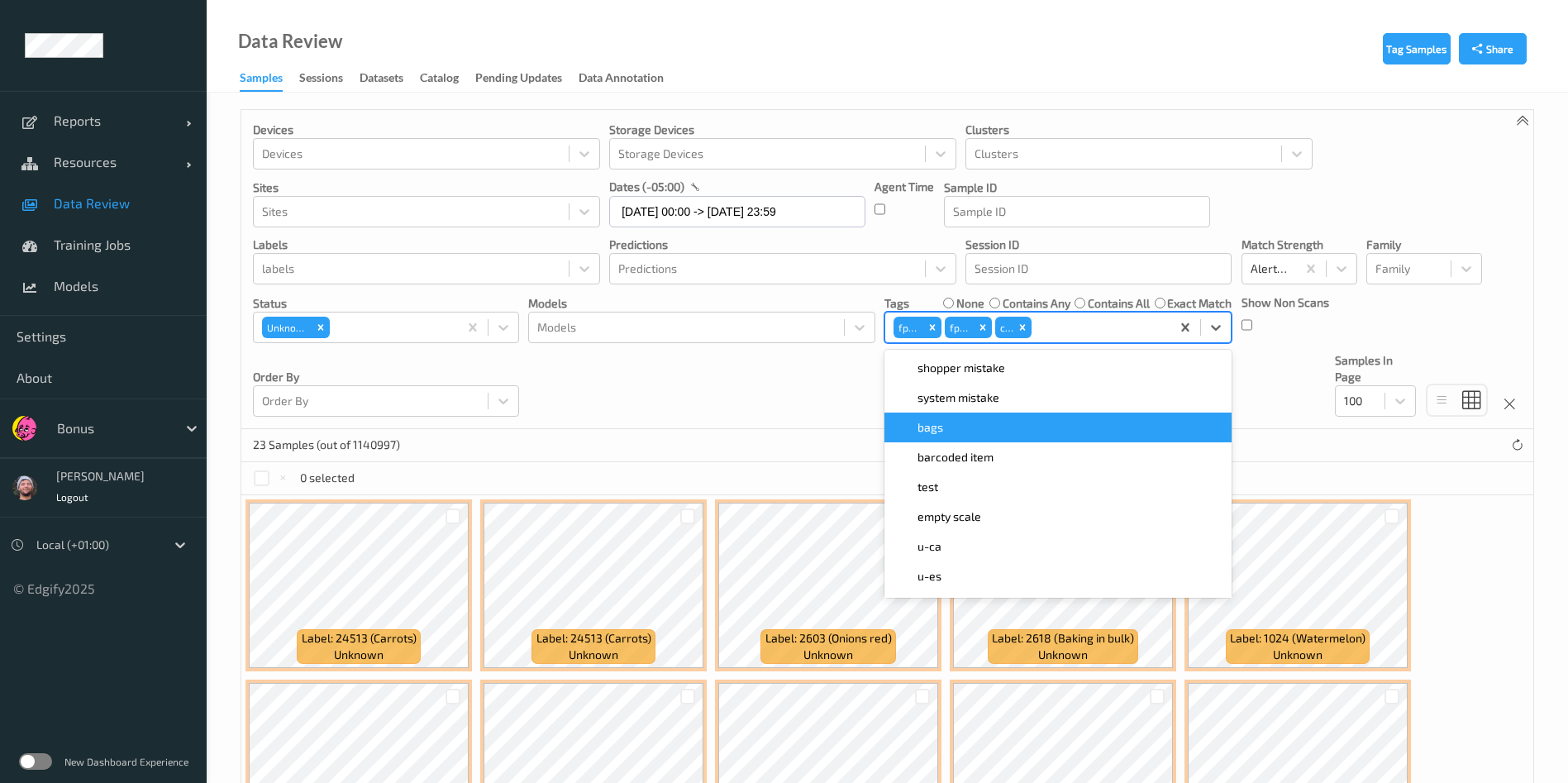
click at [753, 363] on div "Devices Devices Storage Devices Storage Devices Clusters Clusters Sites Sites d…" at bounding box center [887, 269] width 1291 height 319
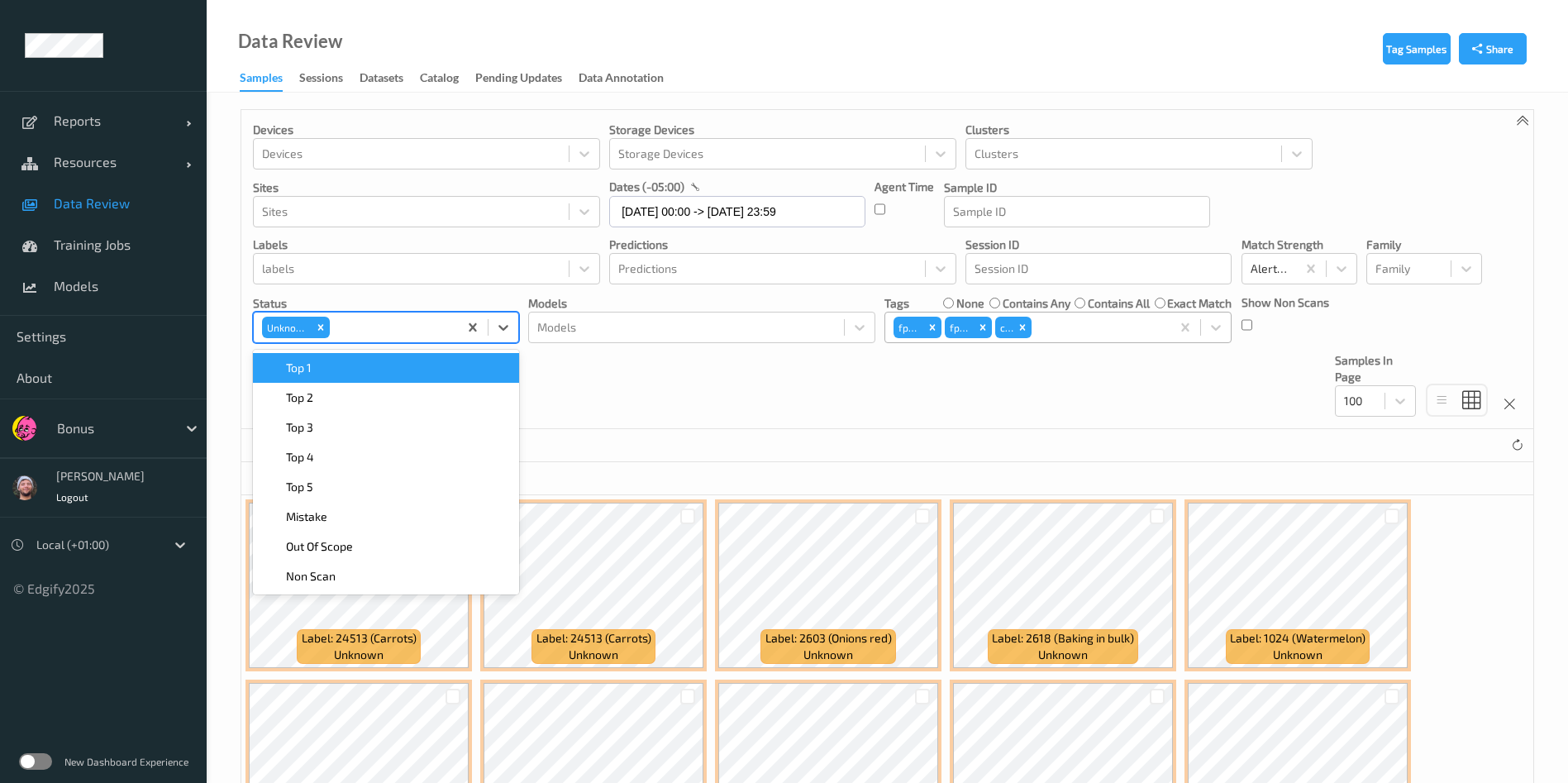
click at [367, 332] on div at bounding box center [390, 327] width 116 height 20
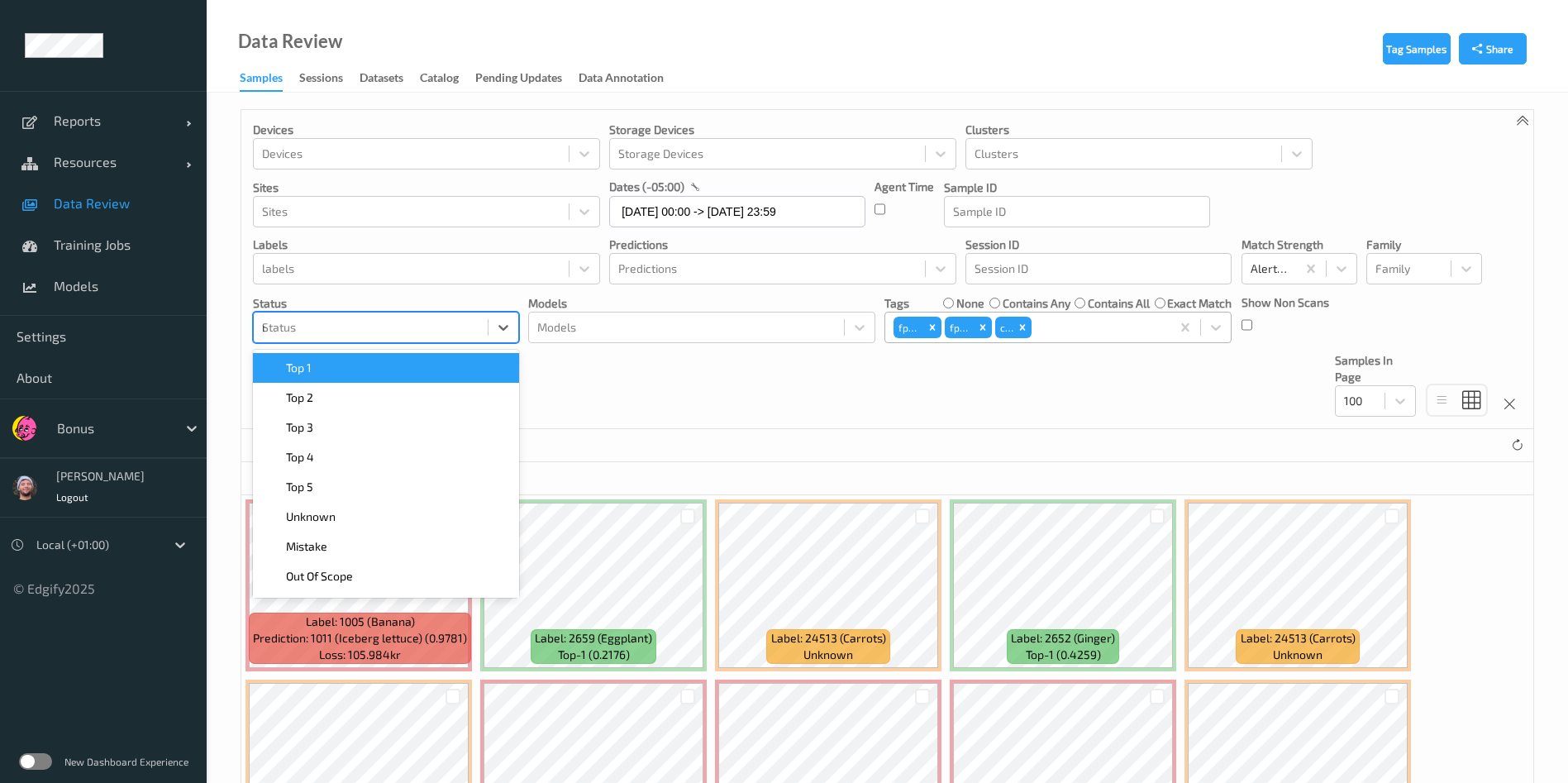
type input "mi"
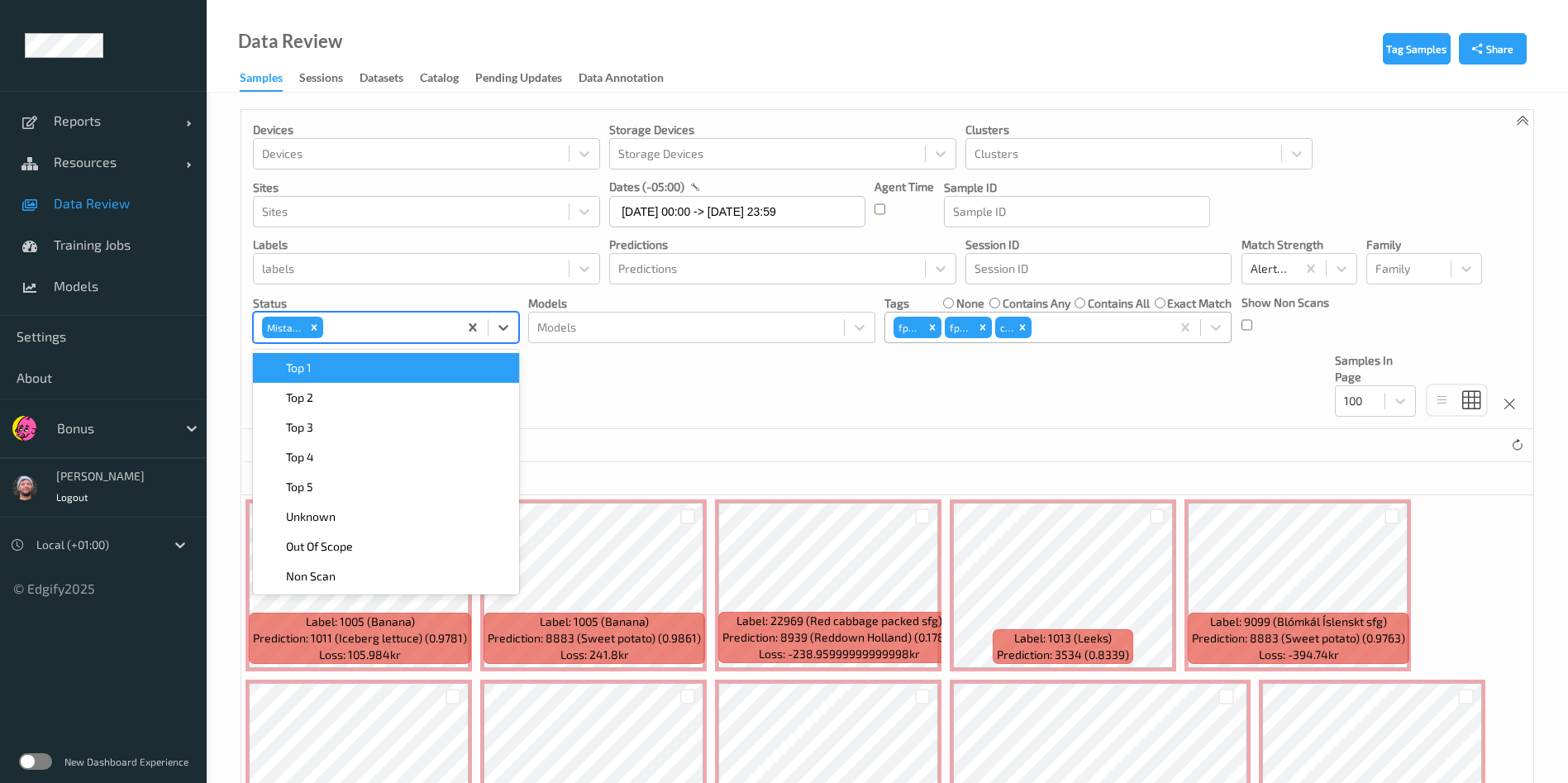
click at [846, 400] on div "Devices Devices Storage Devices Storage Devices Clusters Clusters Sites Sites d…" at bounding box center [887, 269] width 1291 height 319
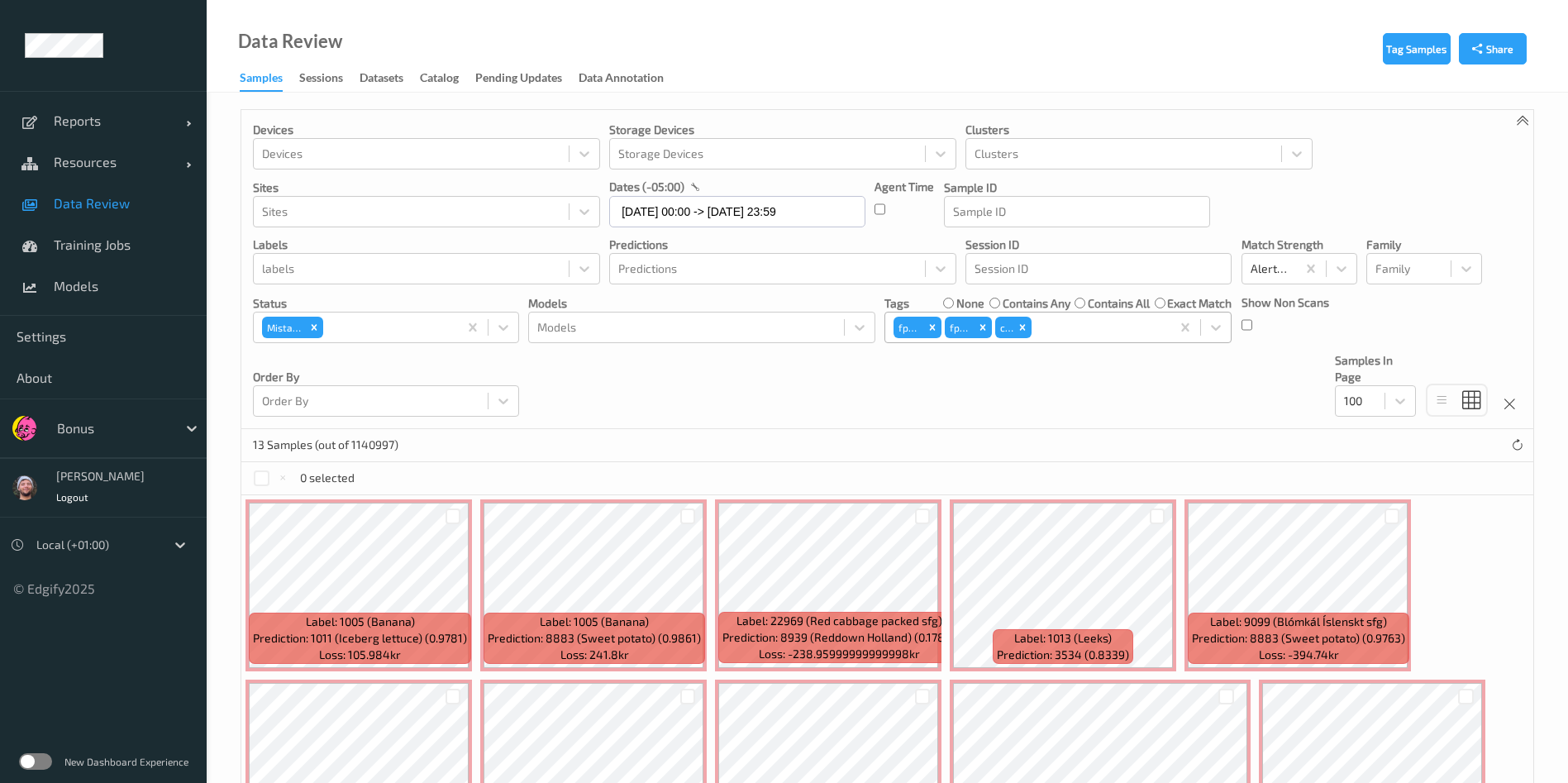
scroll to position [321, 0]
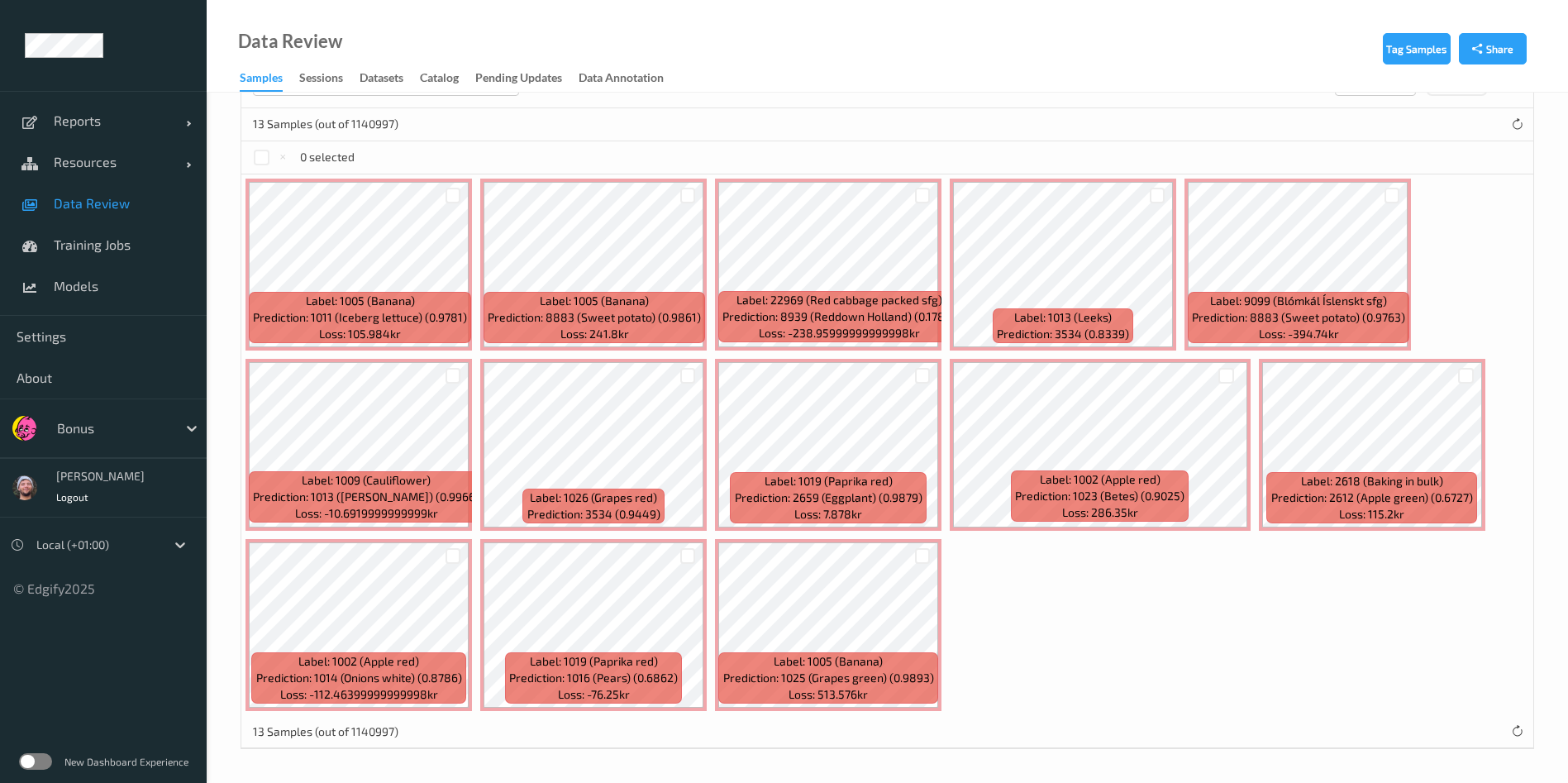
click at [712, 385] on div "Label: 1005 (Banana) Prediction: 1011 (Iceberg lettuce) (0.9781) Loss: 105.984k…" at bounding box center [887, 444] width 1291 height 540
click at [255, 159] on div at bounding box center [261, 158] width 16 height 16
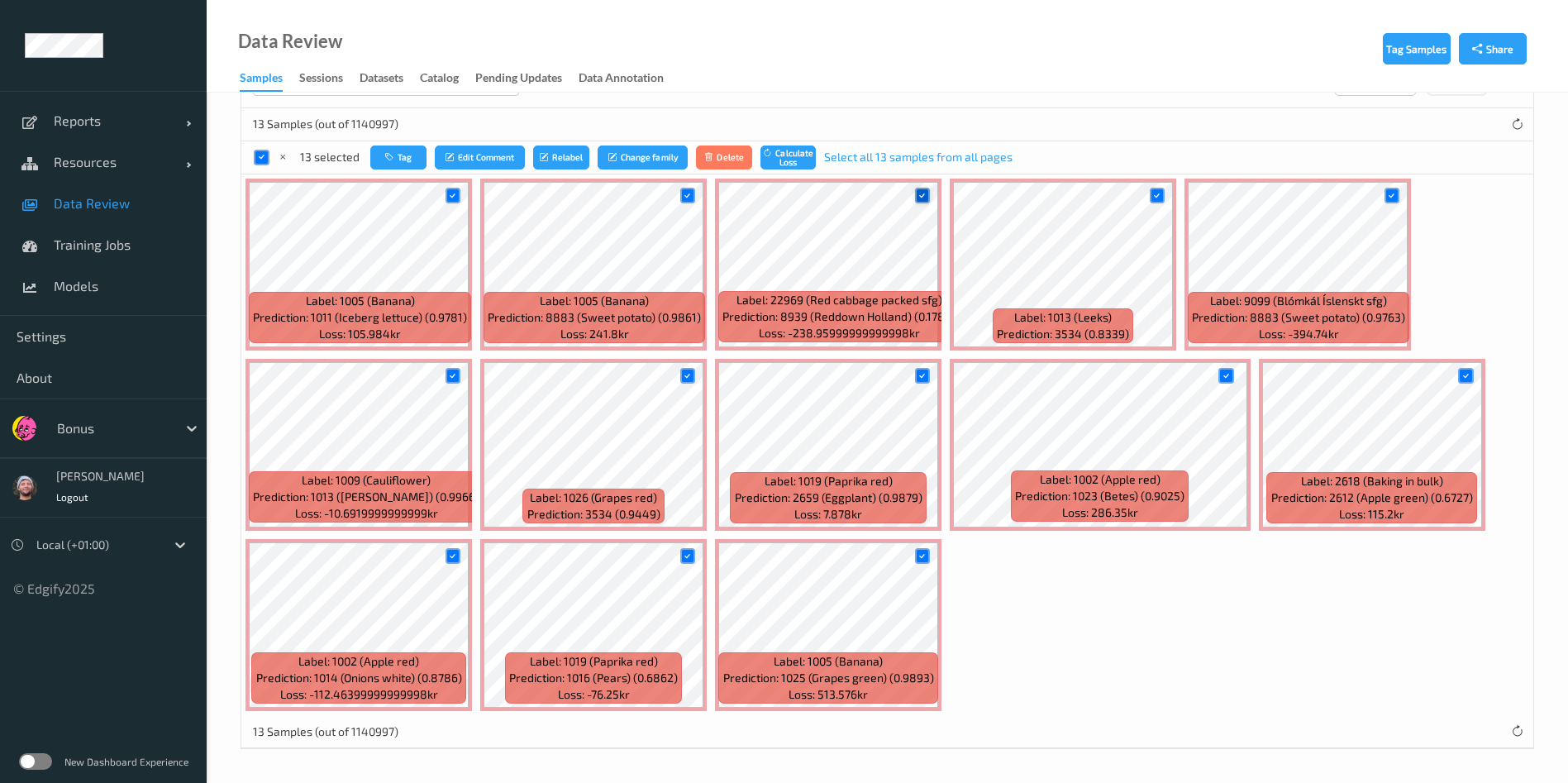
click at [928, 199] on div at bounding box center [922, 196] width 16 height 16
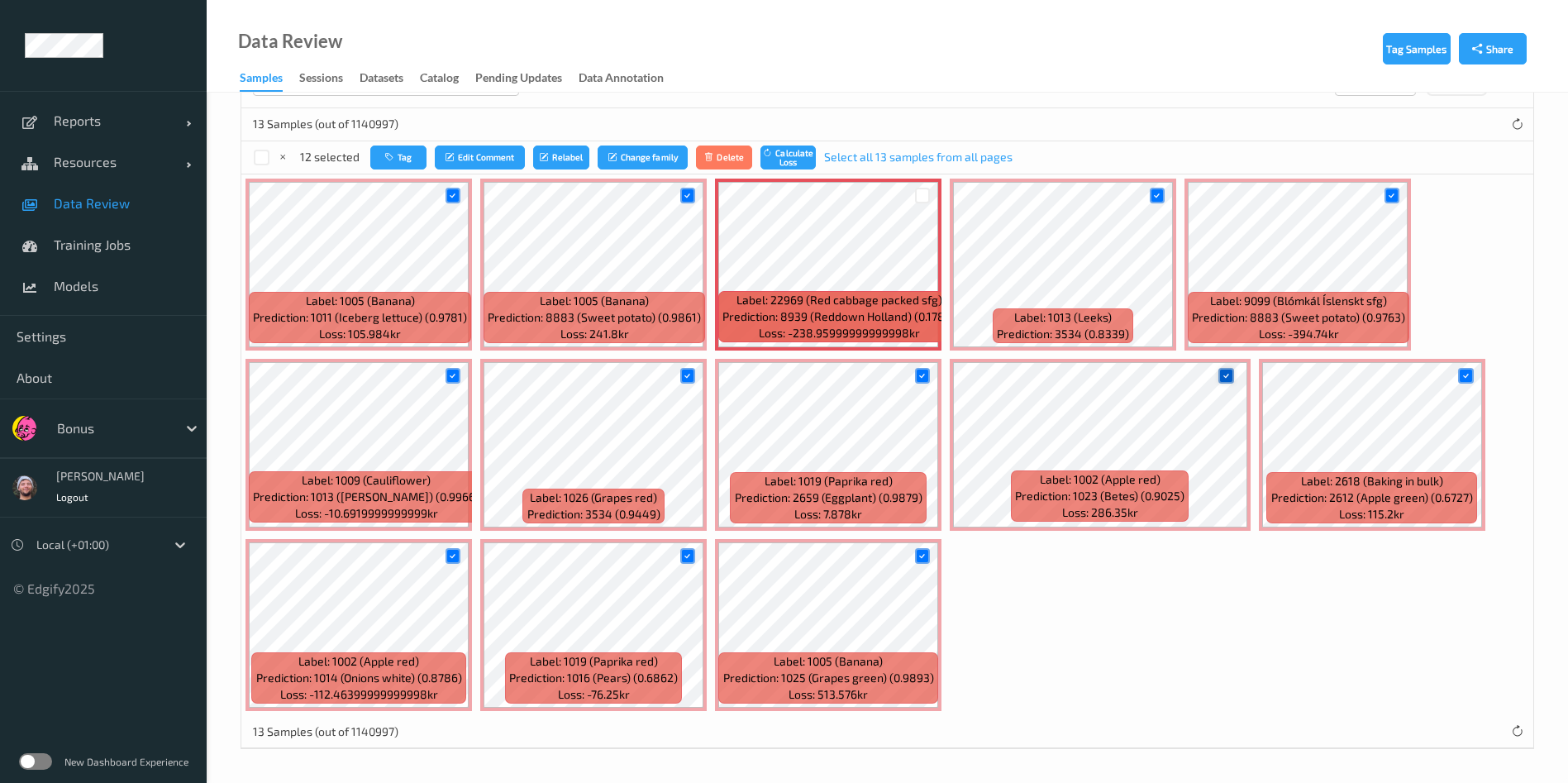
click at [1226, 373] on icon at bounding box center [1226, 375] width 11 height 11
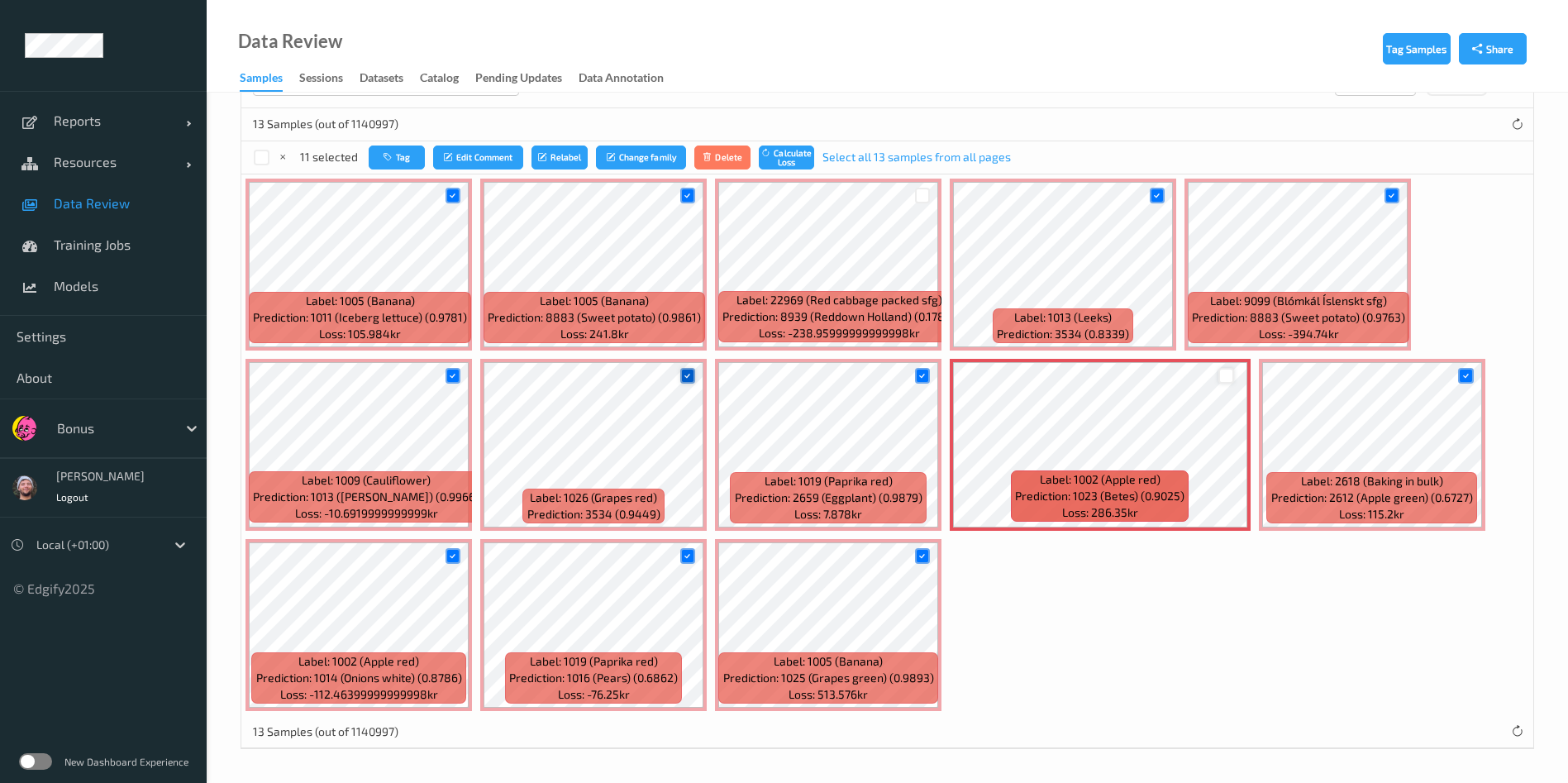
click at [684, 377] on icon at bounding box center [687, 375] width 11 height 11
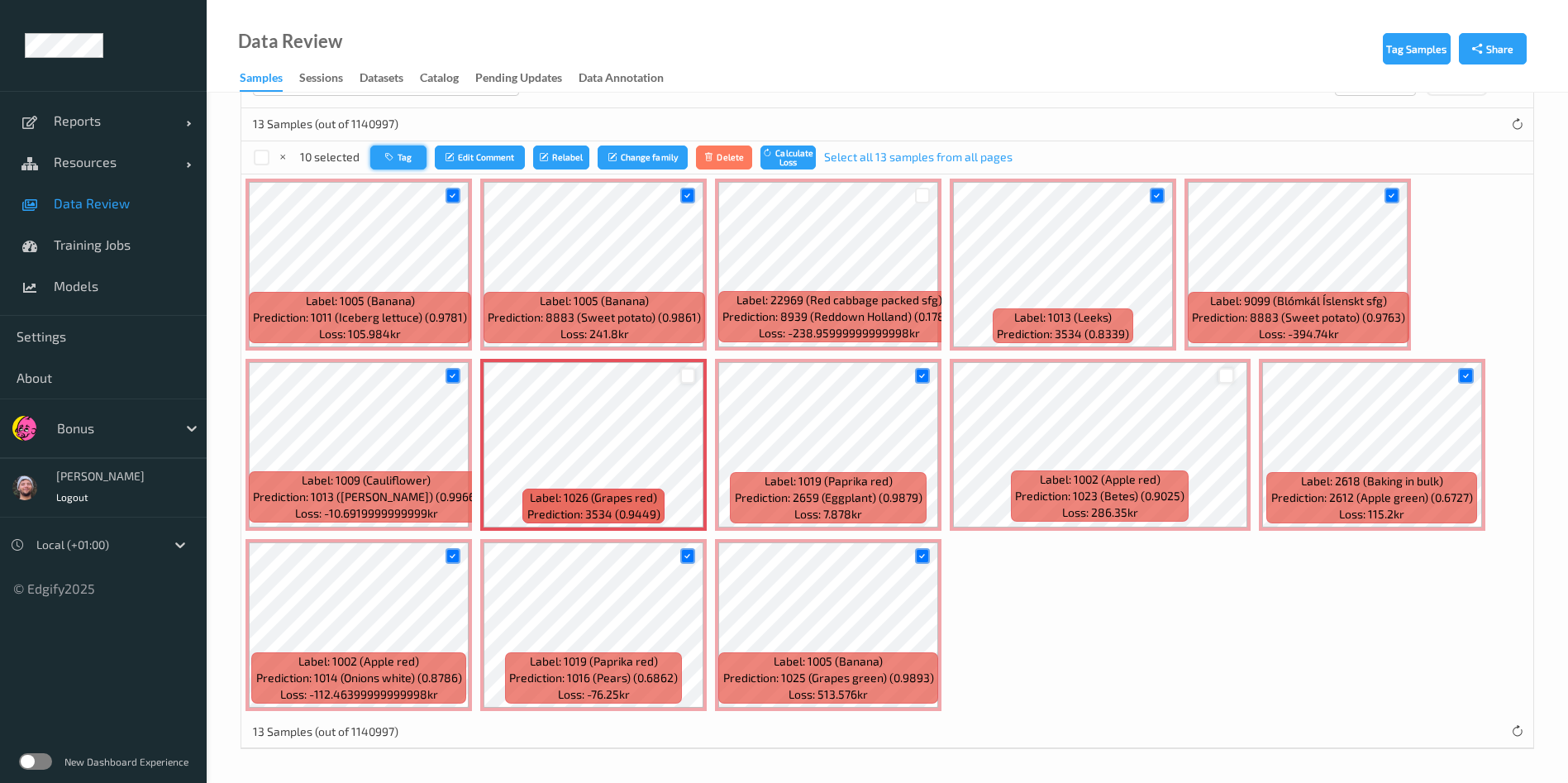
click at [376, 159] on button "Tag" at bounding box center [397, 158] width 56 height 23
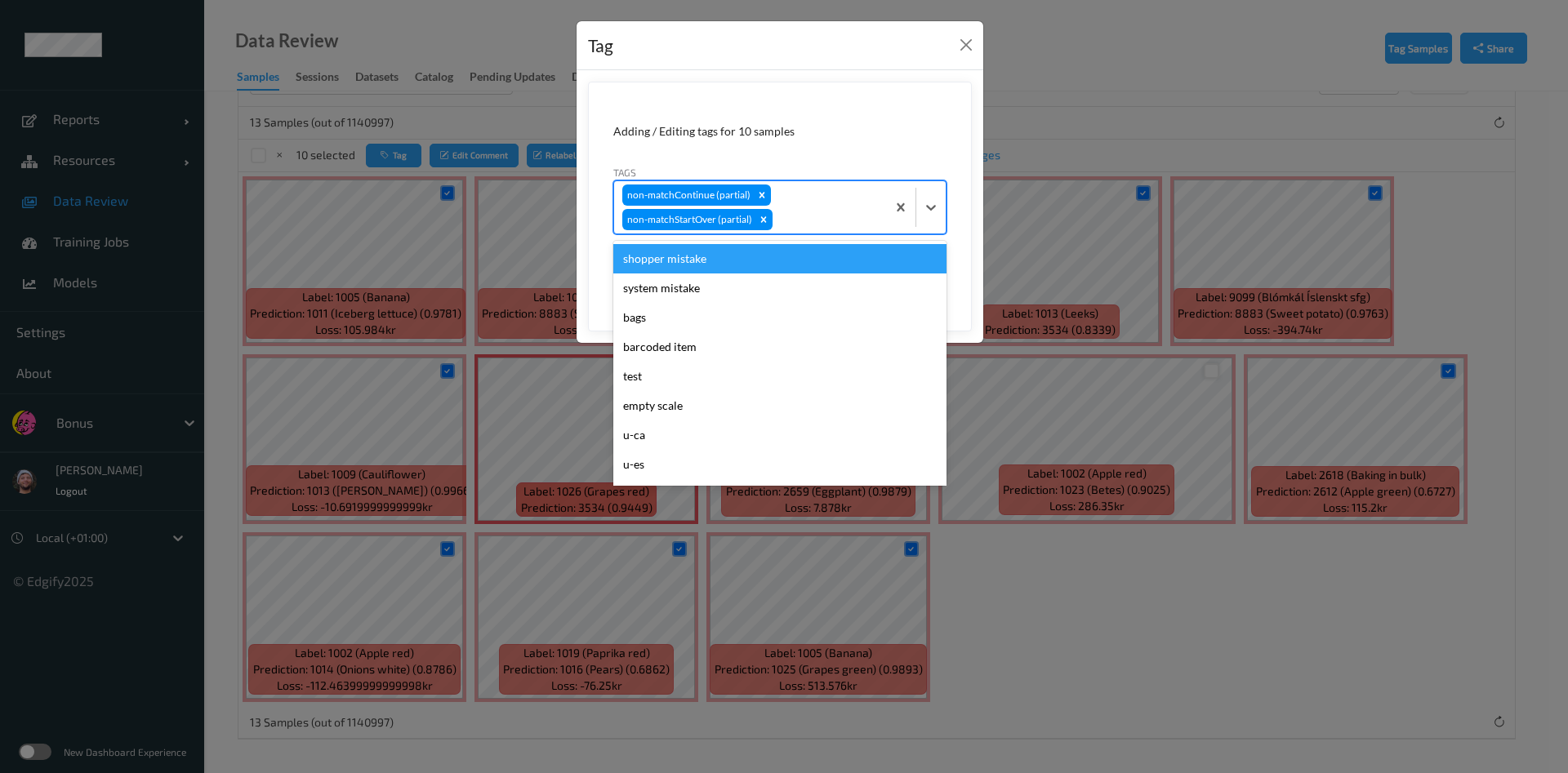
click at [839, 223] on div at bounding box center [828, 219] width 102 height 19
type input "ca"
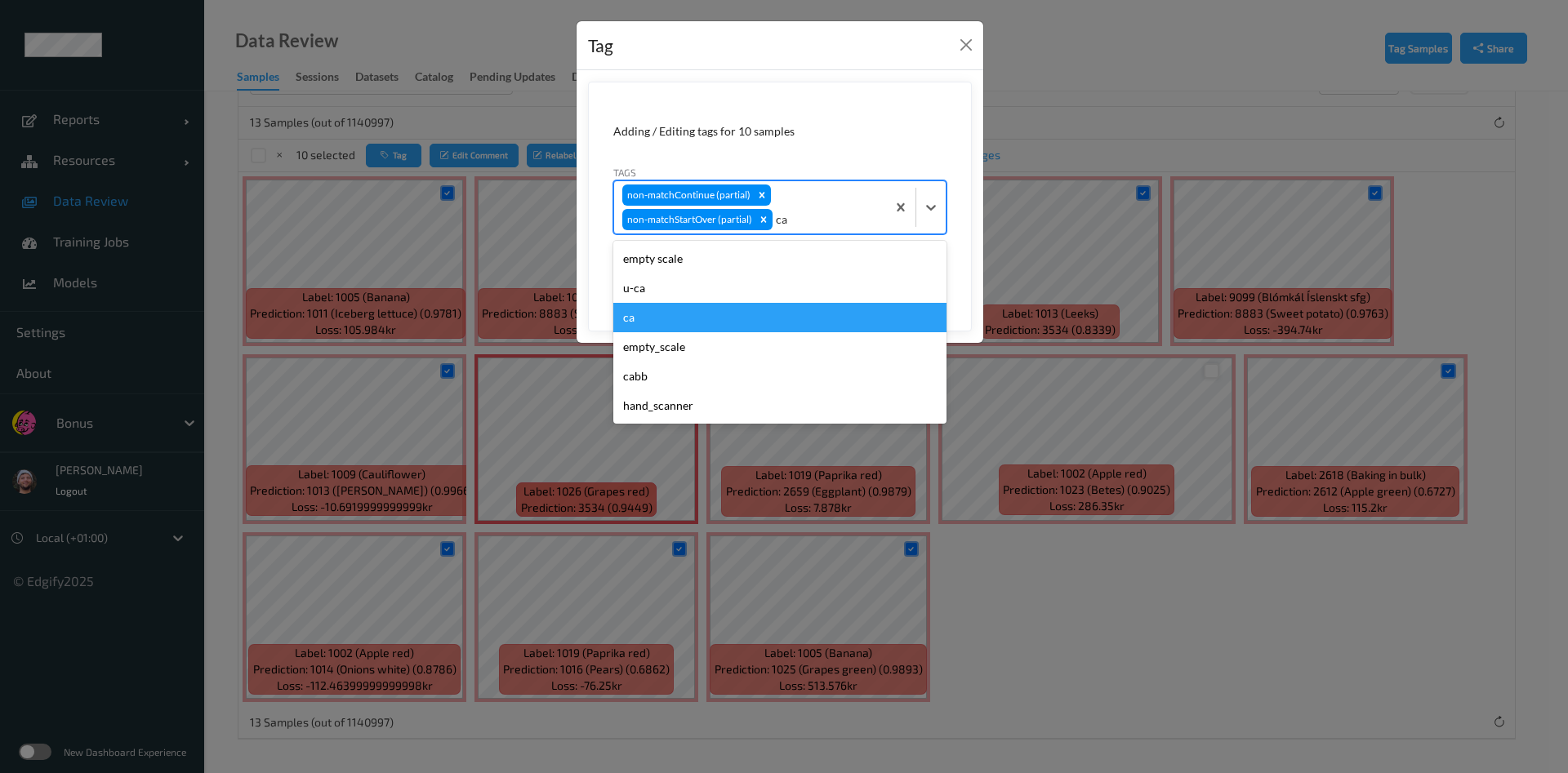
click at [814, 313] on div "ca" at bounding box center [779, 317] width 334 height 29
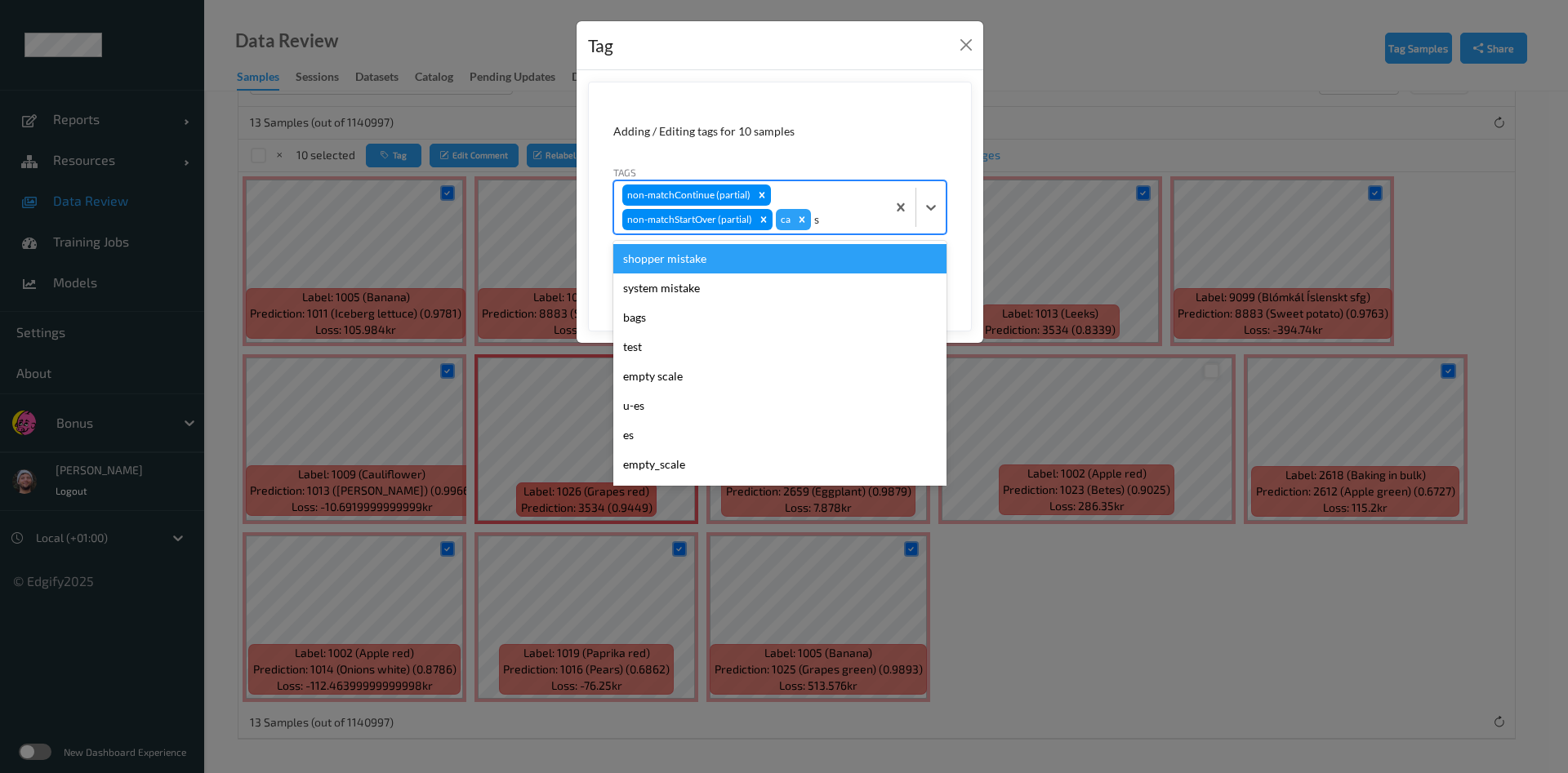
type input "sh"
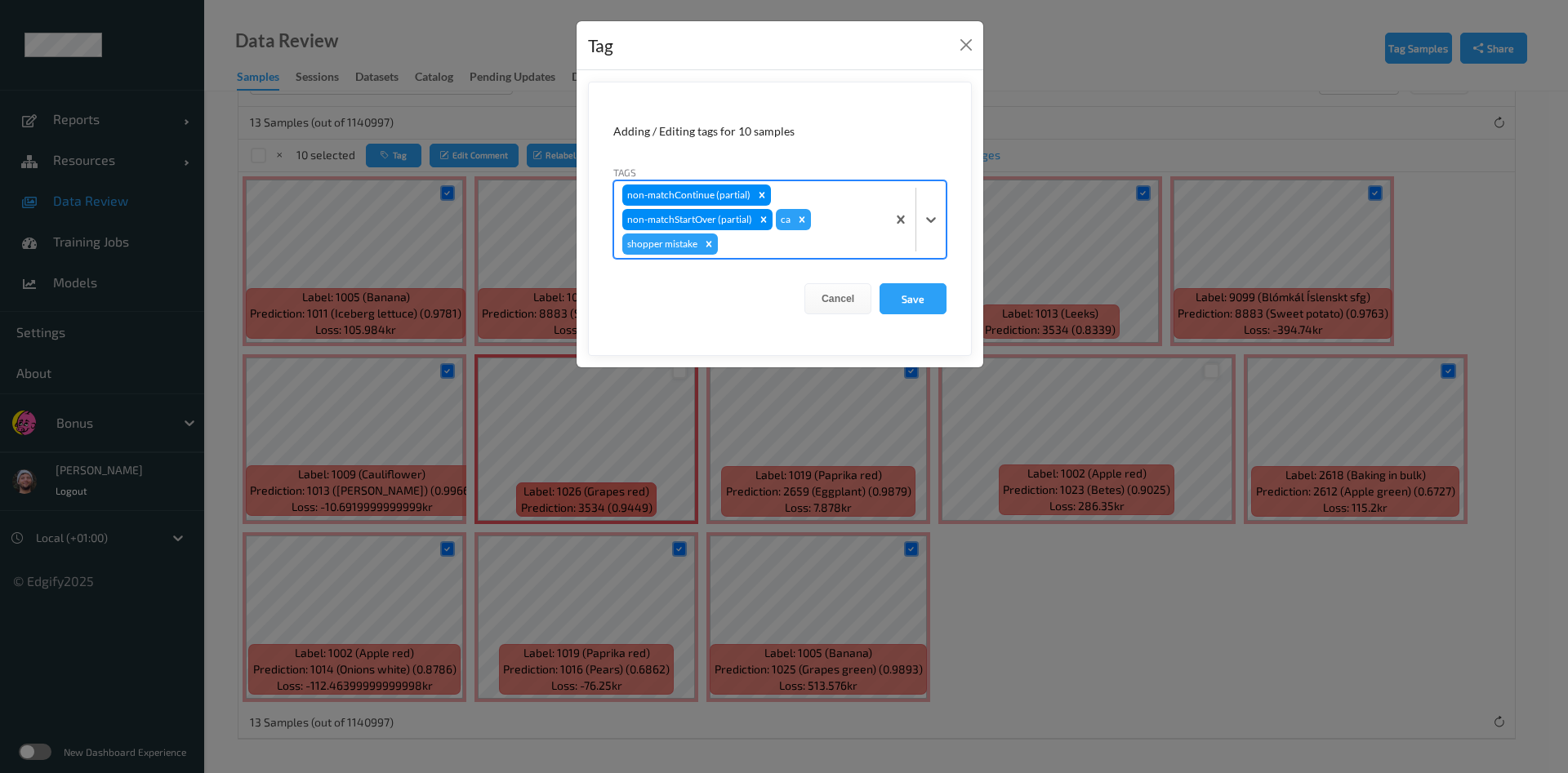
click at [880, 283] on button "Save" at bounding box center [913, 299] width 67 height 31
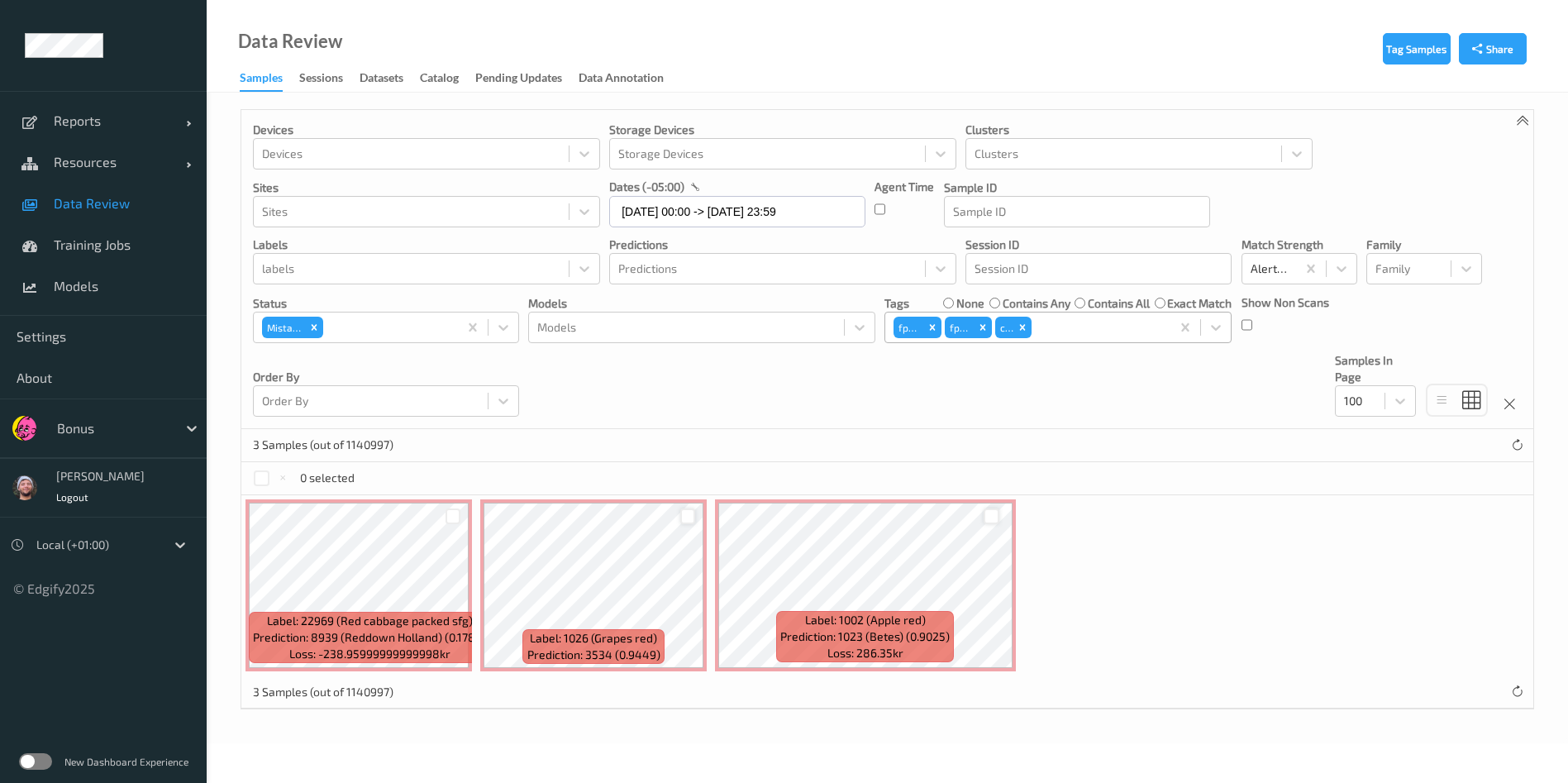
scroll to position [0, 0]
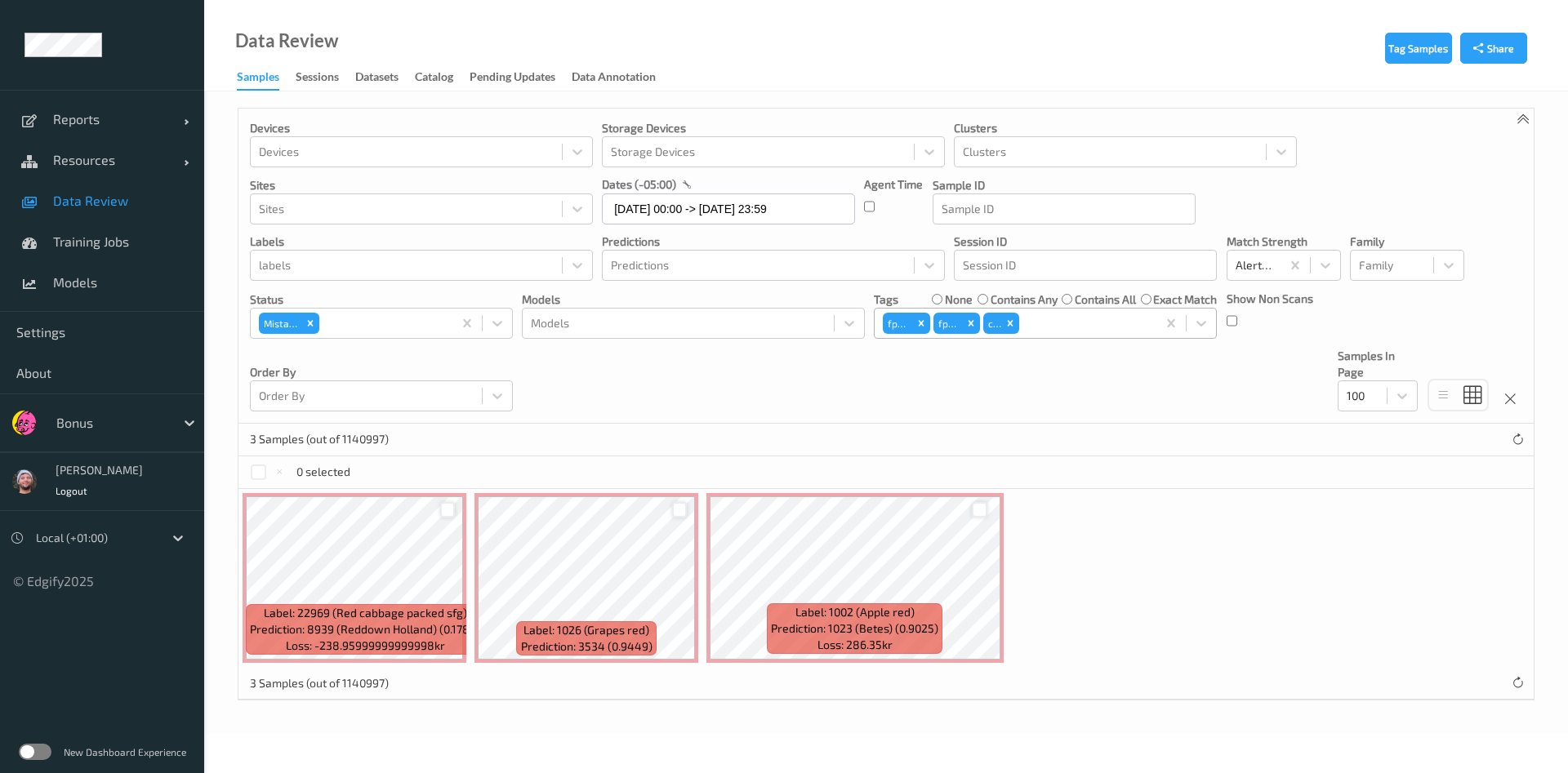
click at [447, 512] on div at bounding box center [448, 510] width 15 height 15
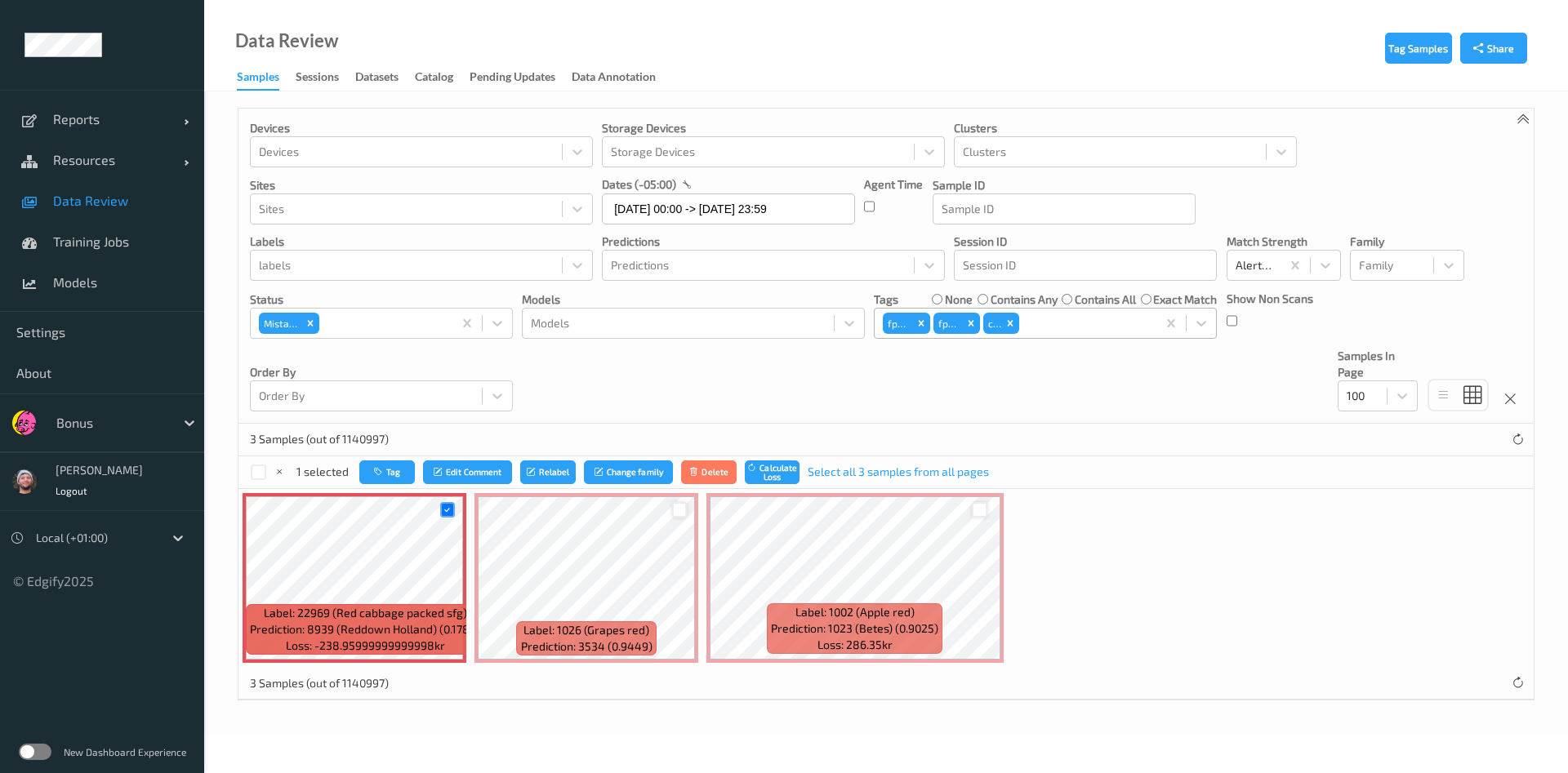
click at [686, 500] on div at bounding box center [680, 510] width 31 height 27
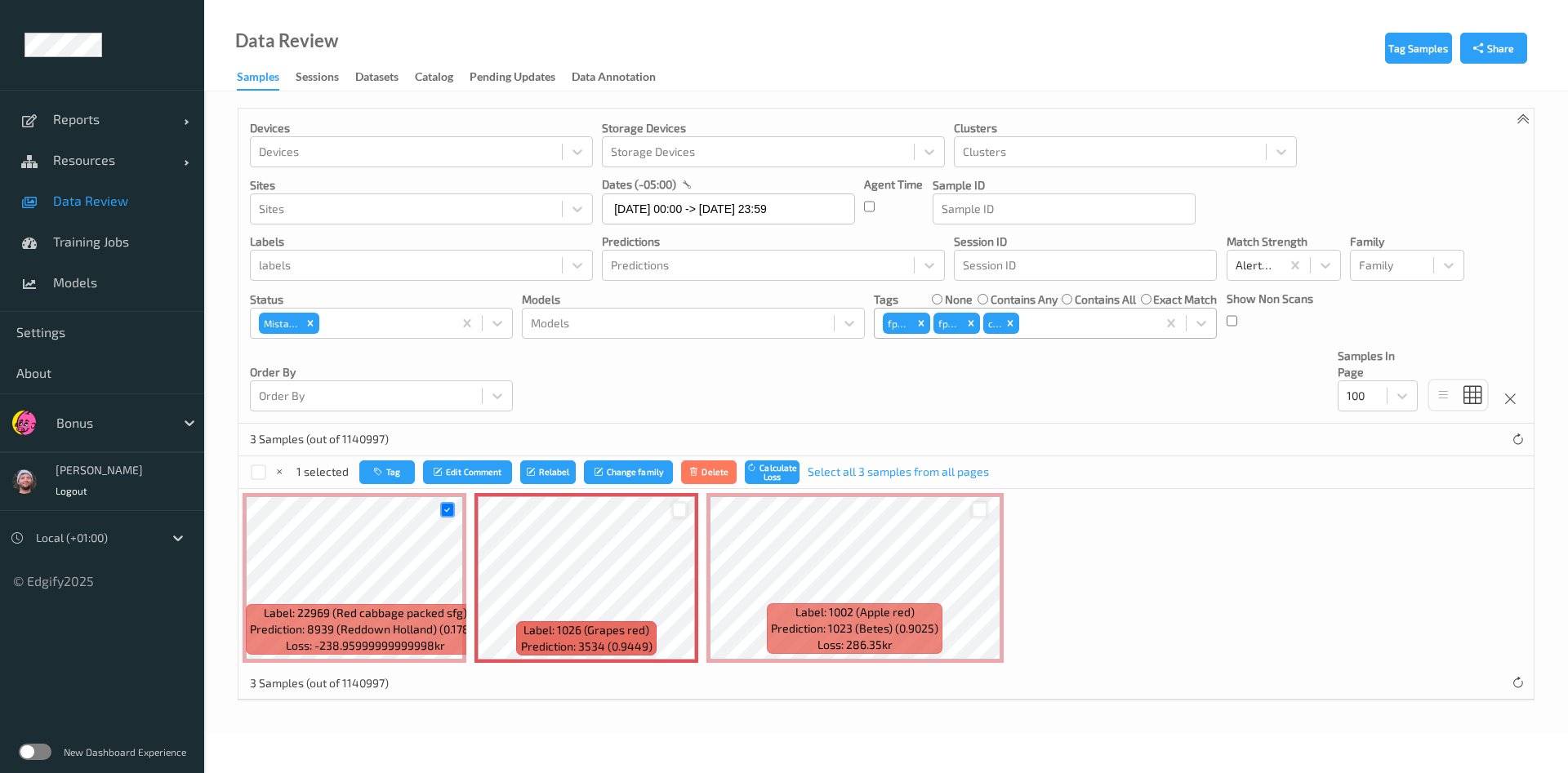
click at [681, 512] on div at bounding box center [680, 510] width 15 height 15
click at [396, 467] on button "Tag" at bounding box center [388, 472] width 55 height 23
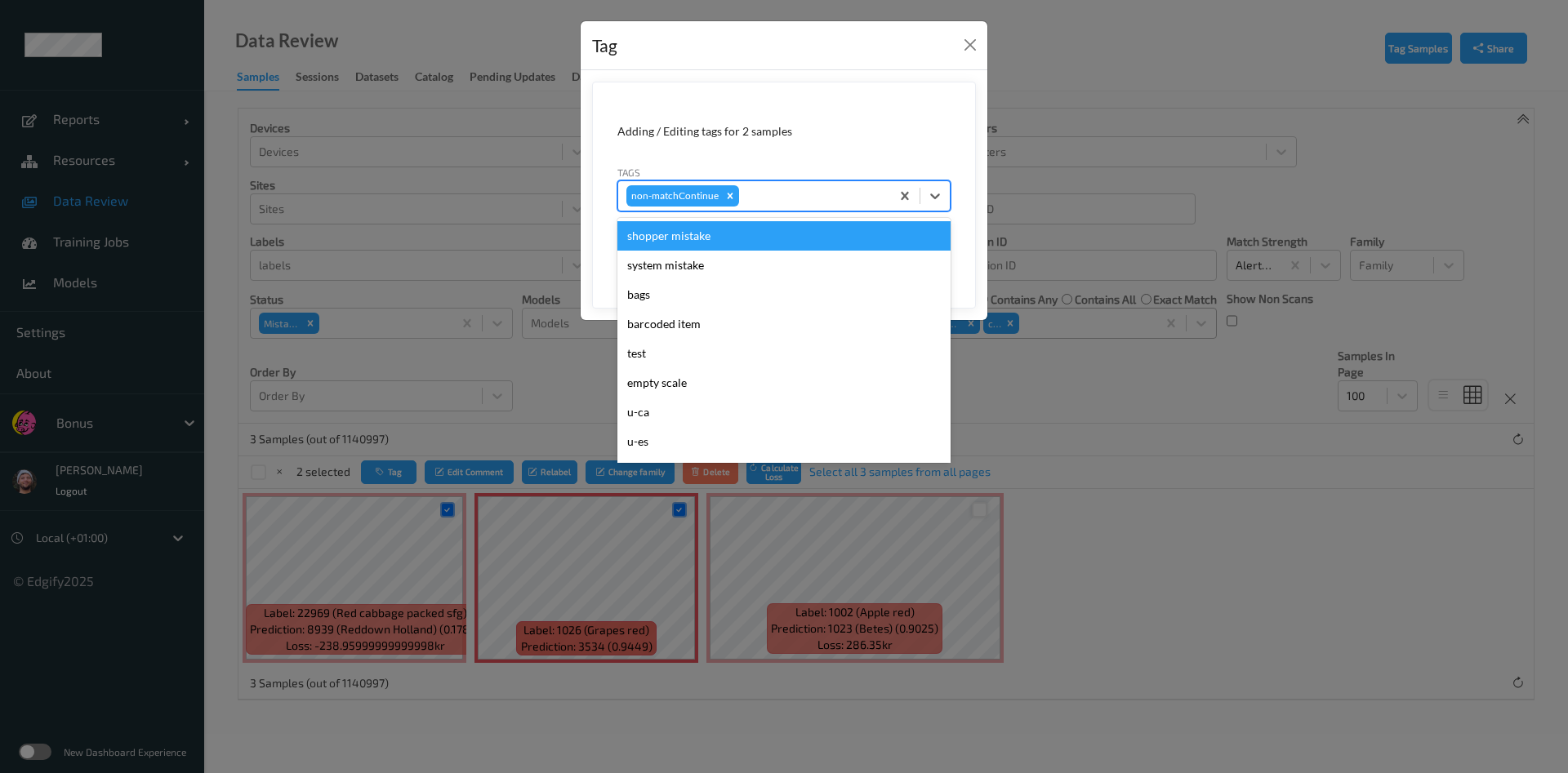
click at [772, 195] on div at bounding box center [812, 196] width 139 height 19
type input "ig"
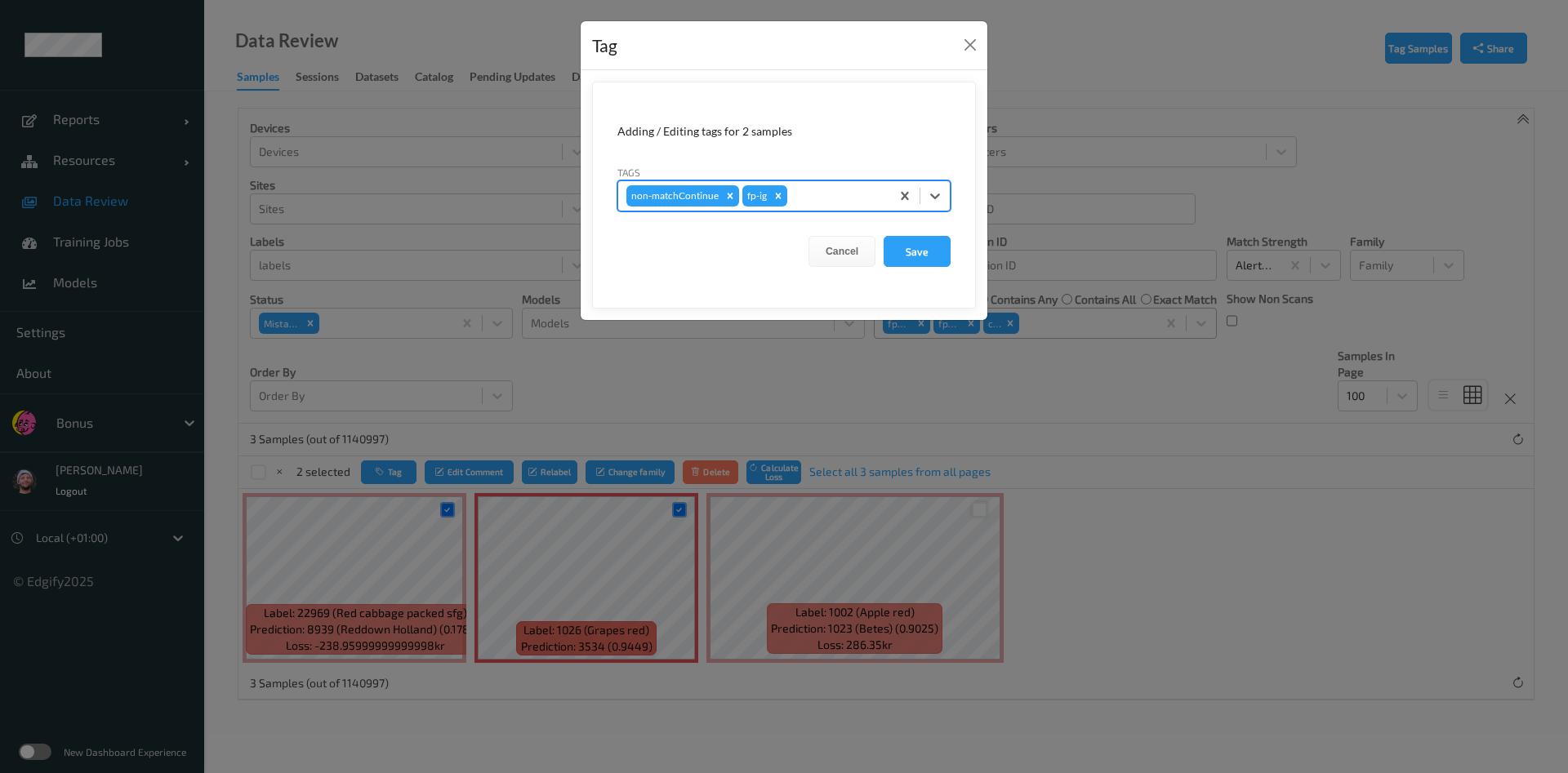
click at [884, 236] on button "Save" at bounding box center [916, 251] width 67 height 31
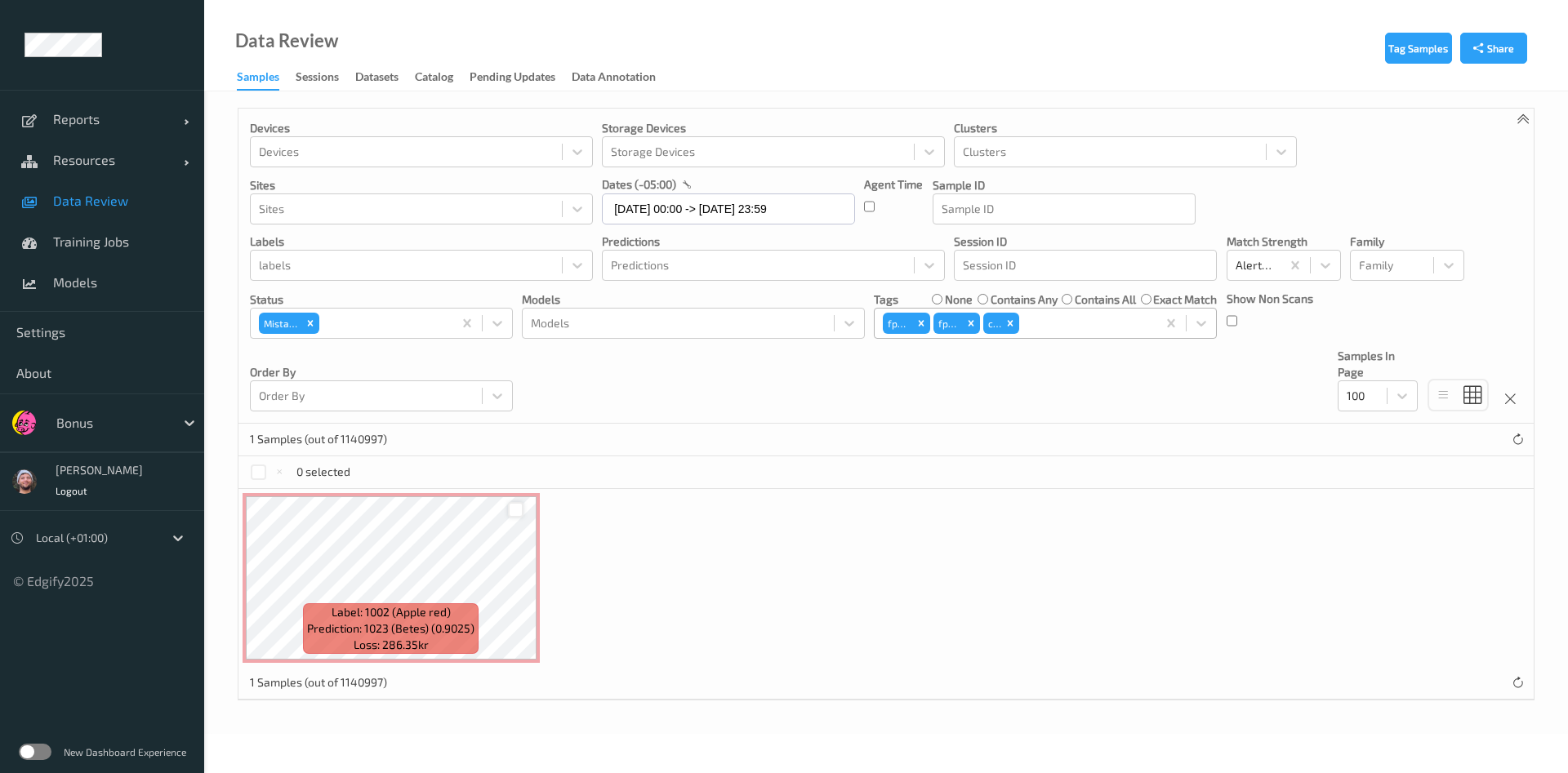
click at [513, 513] on div at bounding box center [515, 510] width 15 height 15
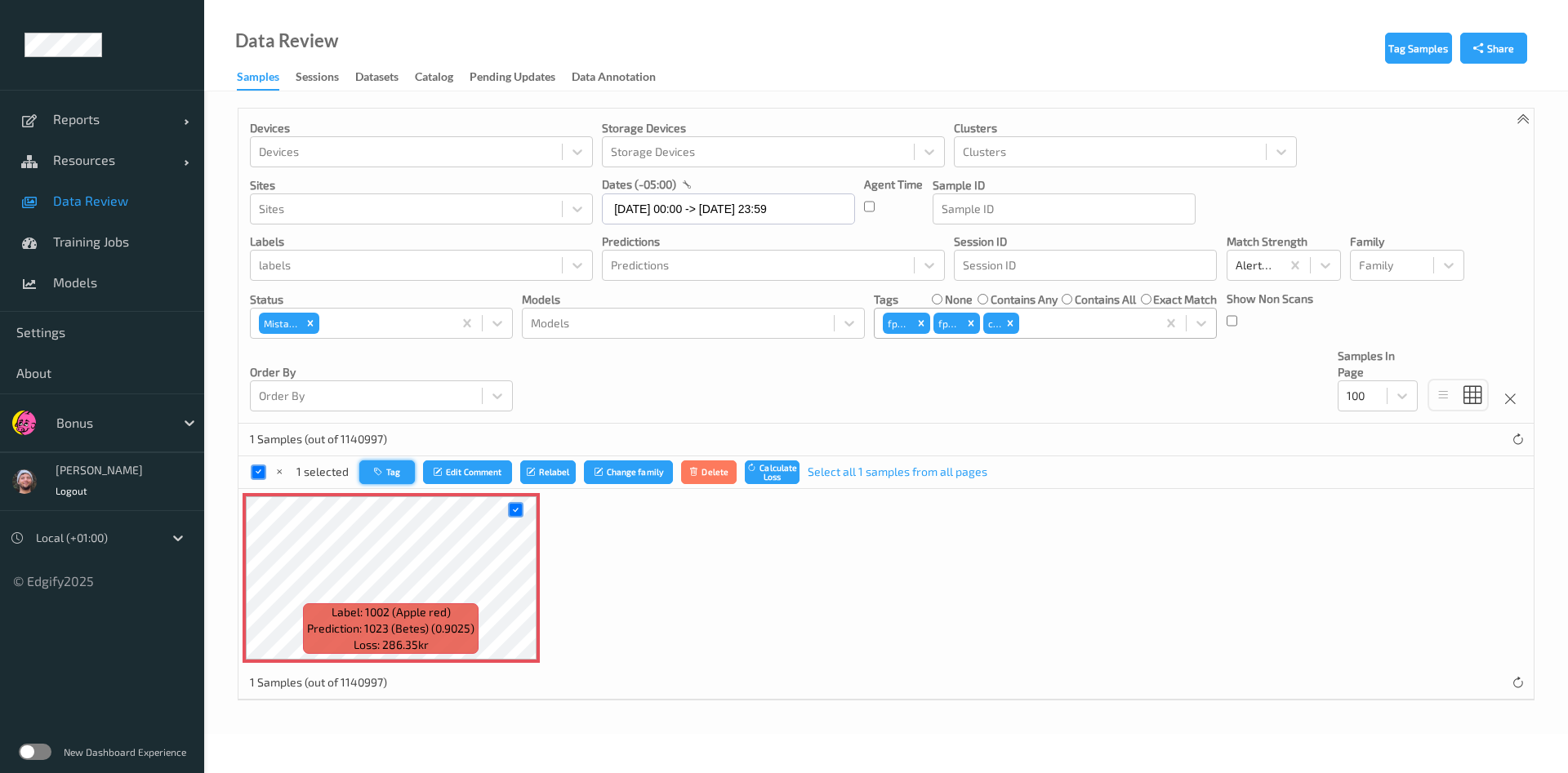
click at [397, 473] on button "Tag" at bounding box center [387, 472] width 55 height 23
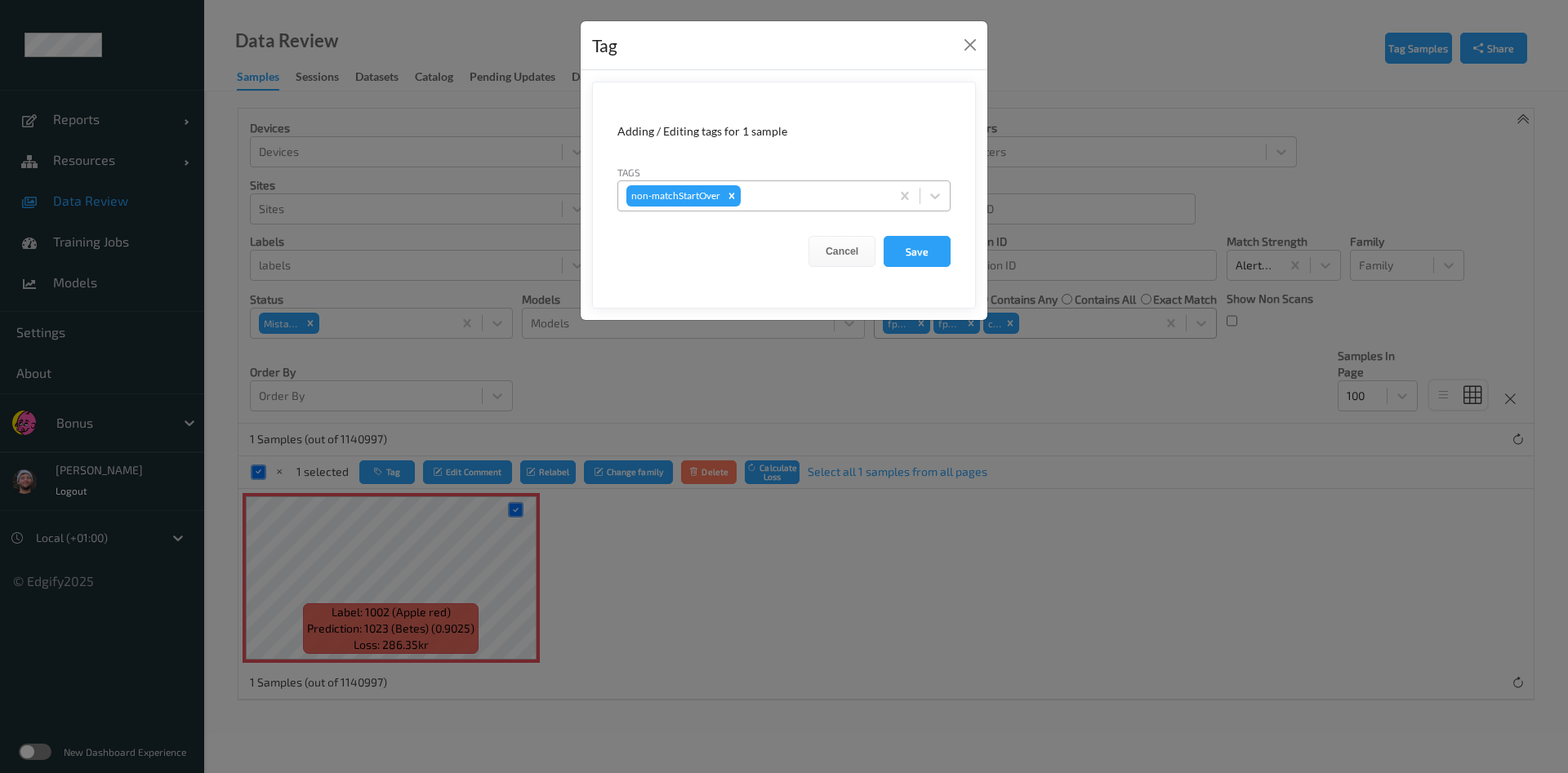
click at [812, 207] on div "non-matchStartOver" at bounding box center [753, 195] width 272 height 28
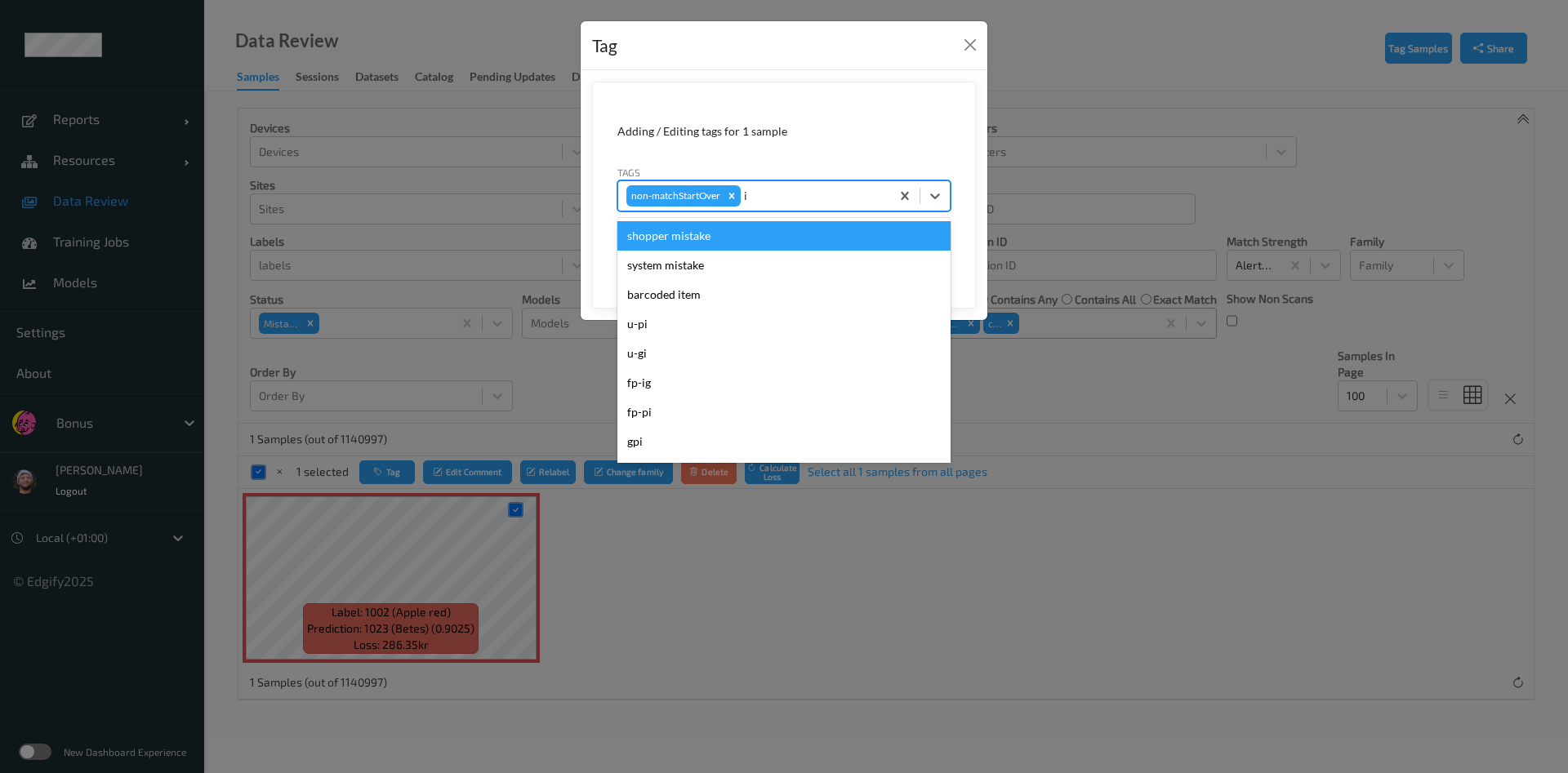
type input "ig"
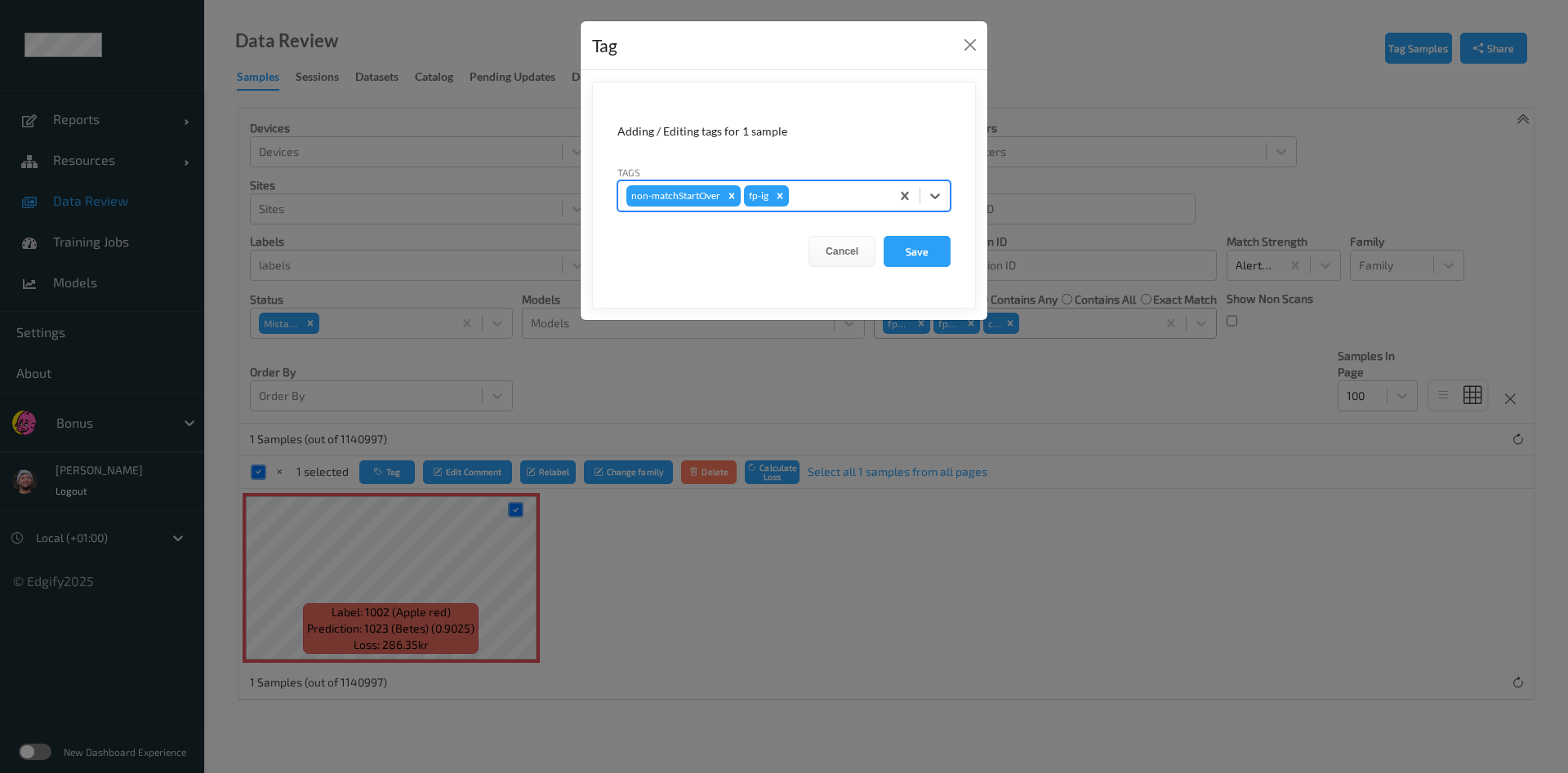
click at [884, 236] on button "Save" at bounding box center [916, 251] width 67 height 31
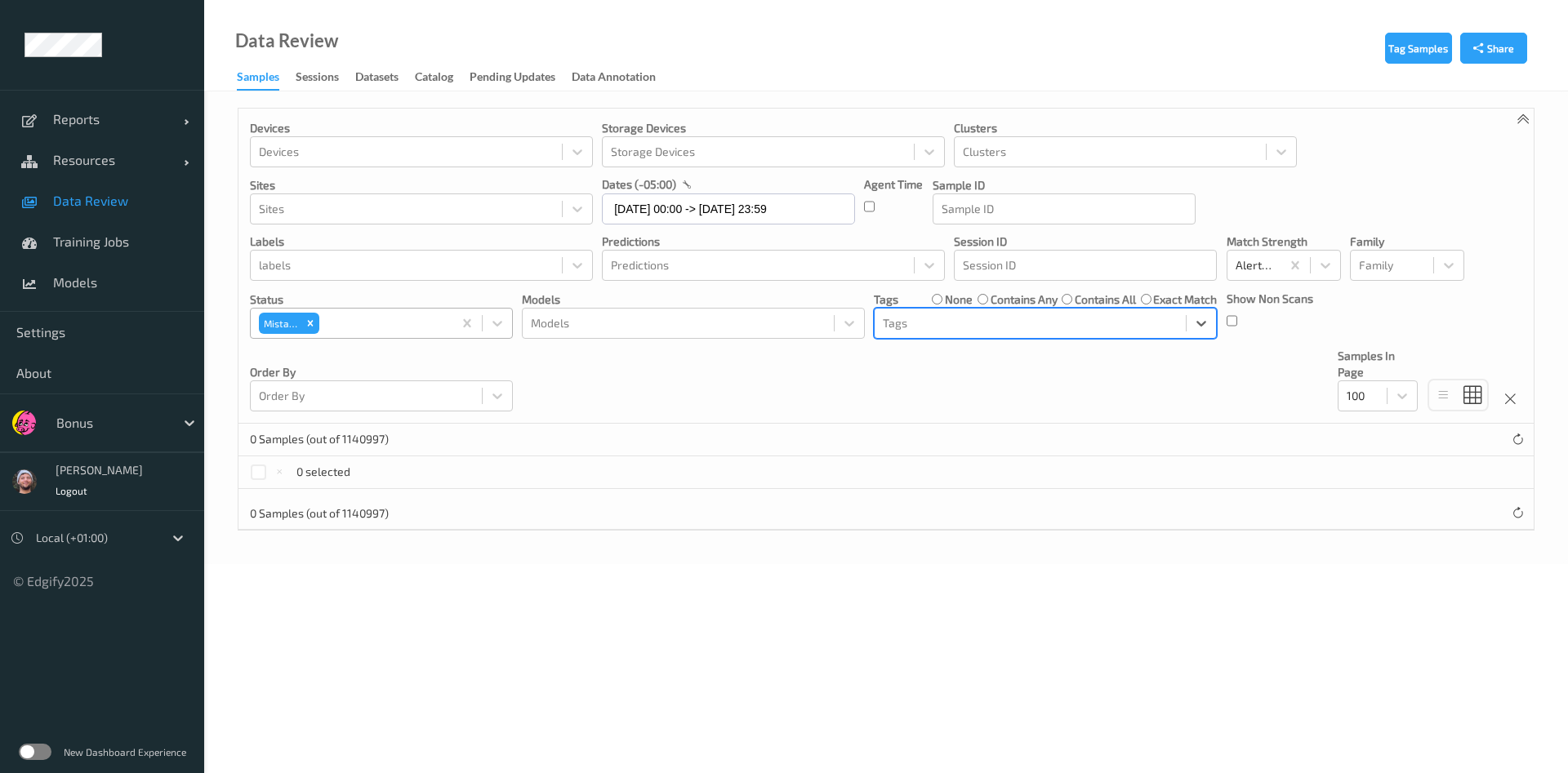
click at [354, 322] on div at bounding box center [384, 323] width 122 height 19
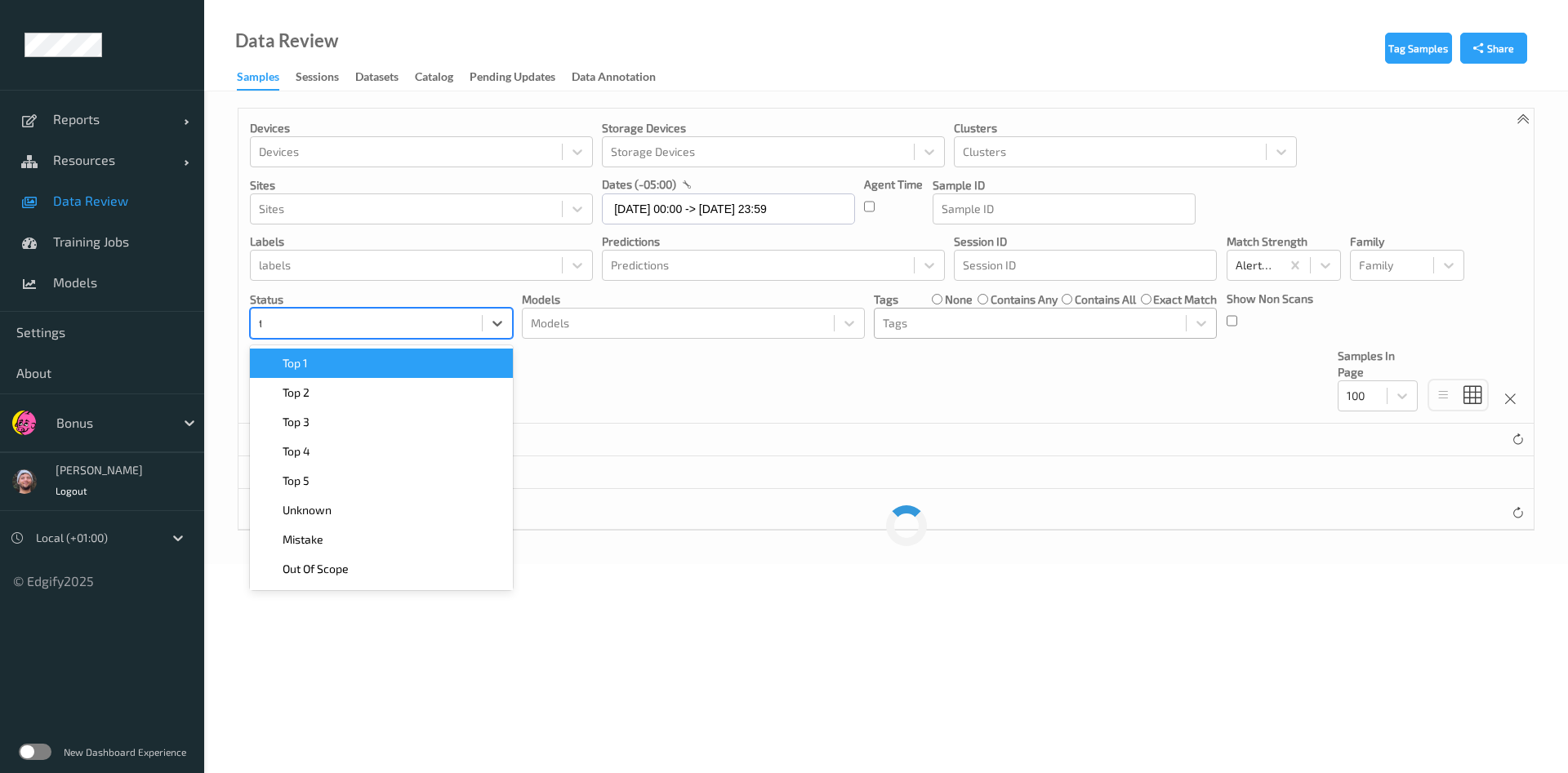
type input "to"
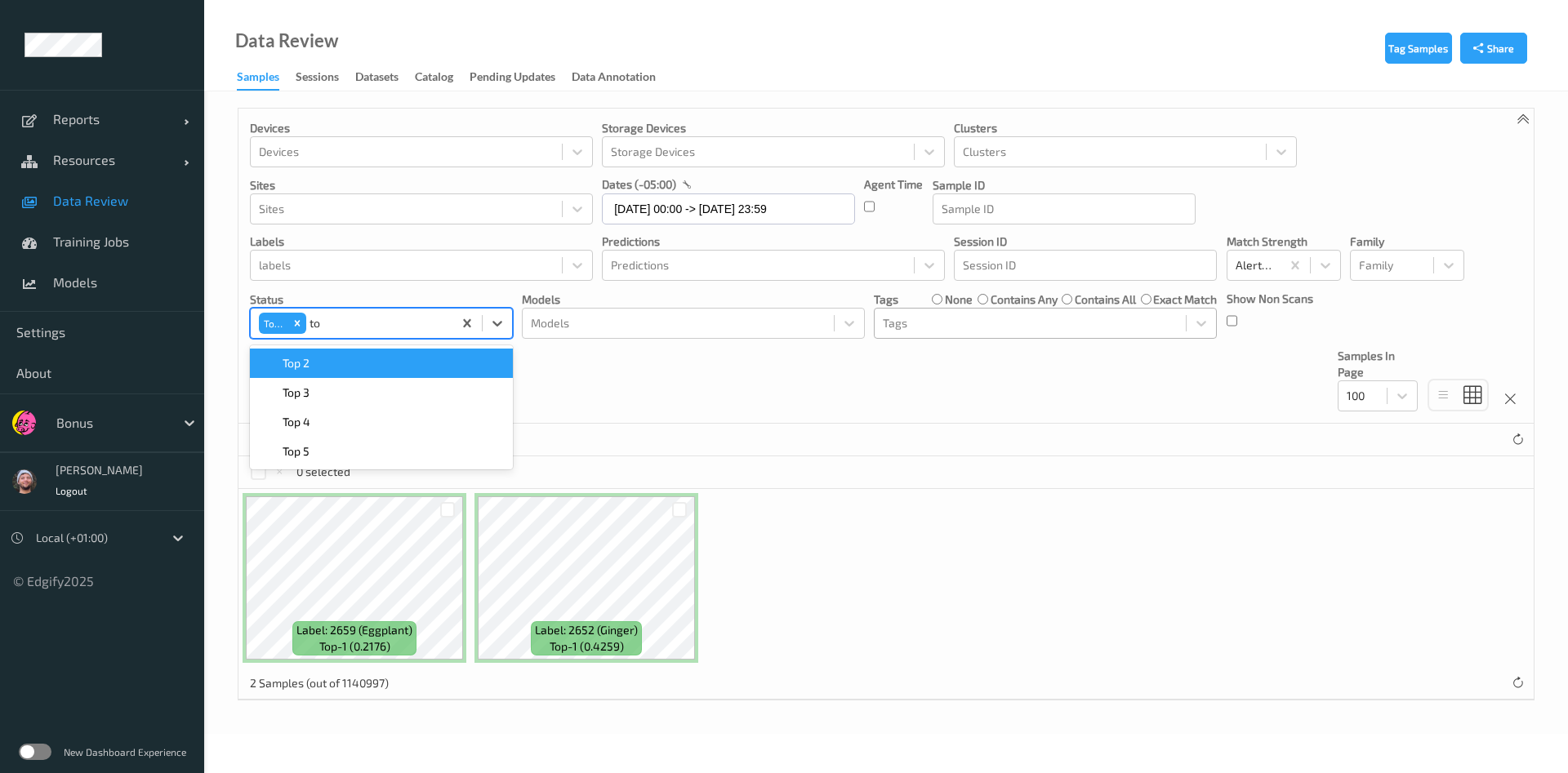
type input "top"
click at [762, 449] on div "2 Samples (out of 1140997)" at bounding box center [886, 440] width 1295 height 33
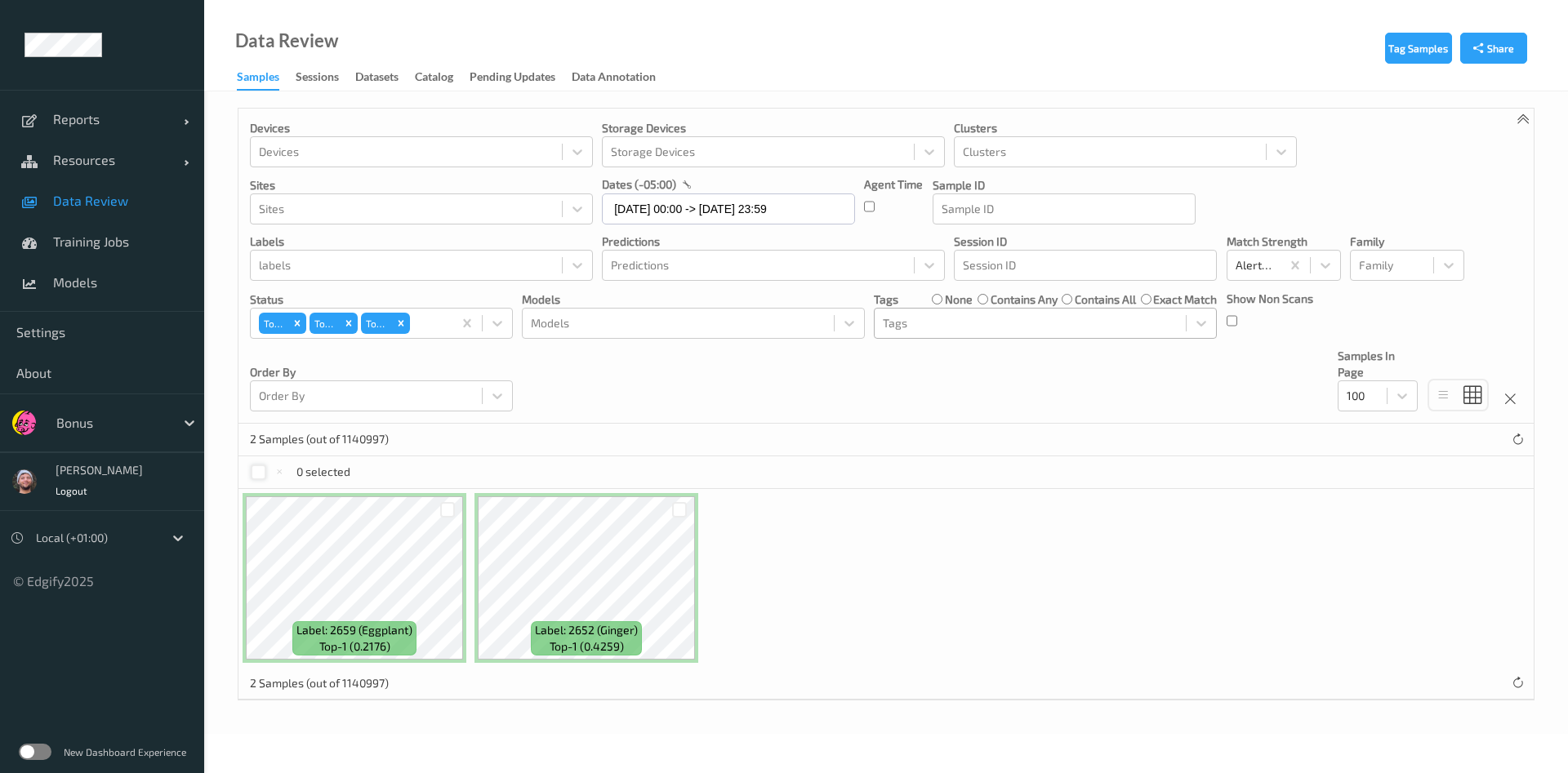
click at [258, 472] on div at bounding box center [258, 472] width 15 height 15
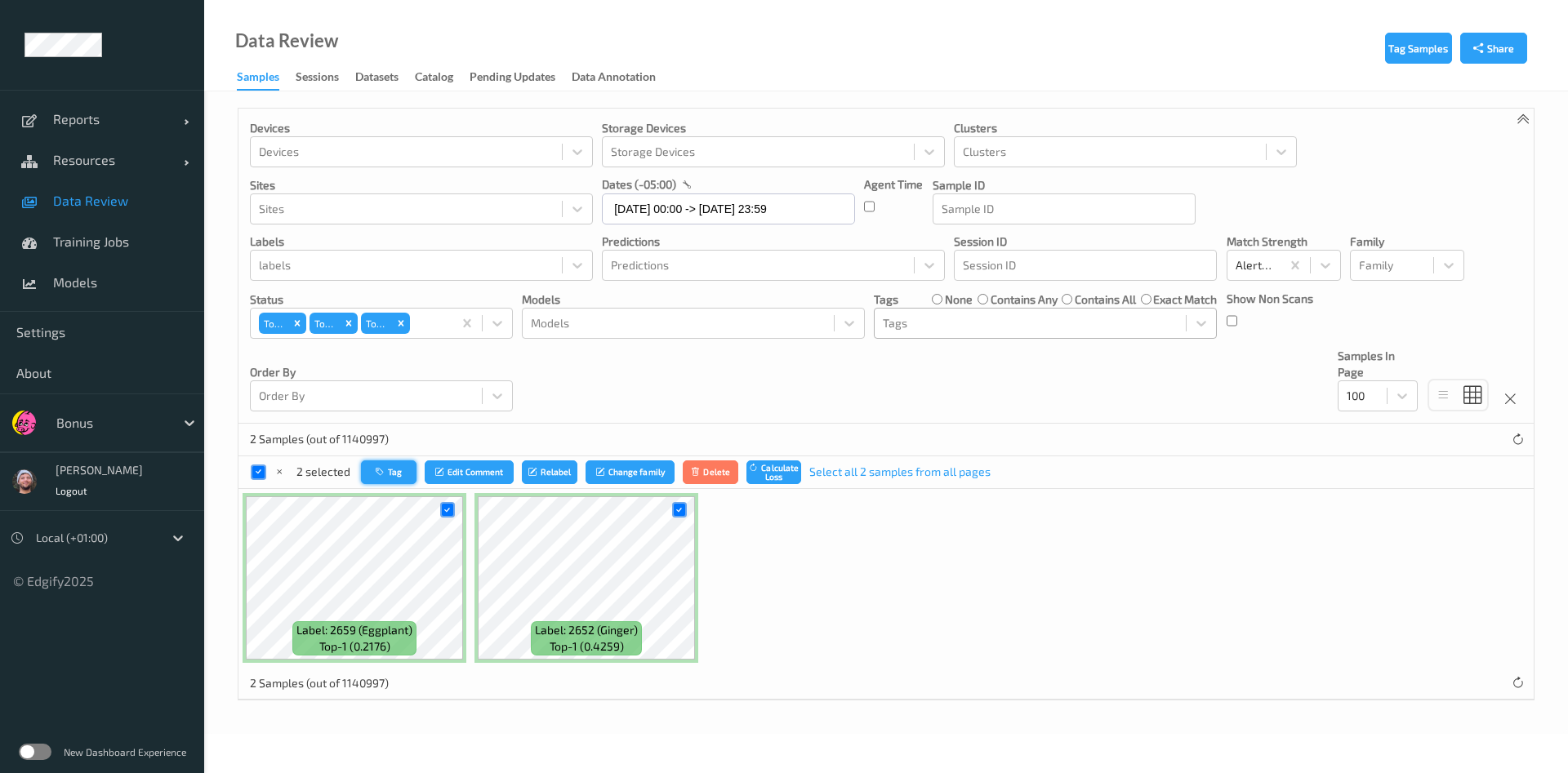
click at [378, 476] on icon "button" at bounding box center [382, 472] width 13 height 10
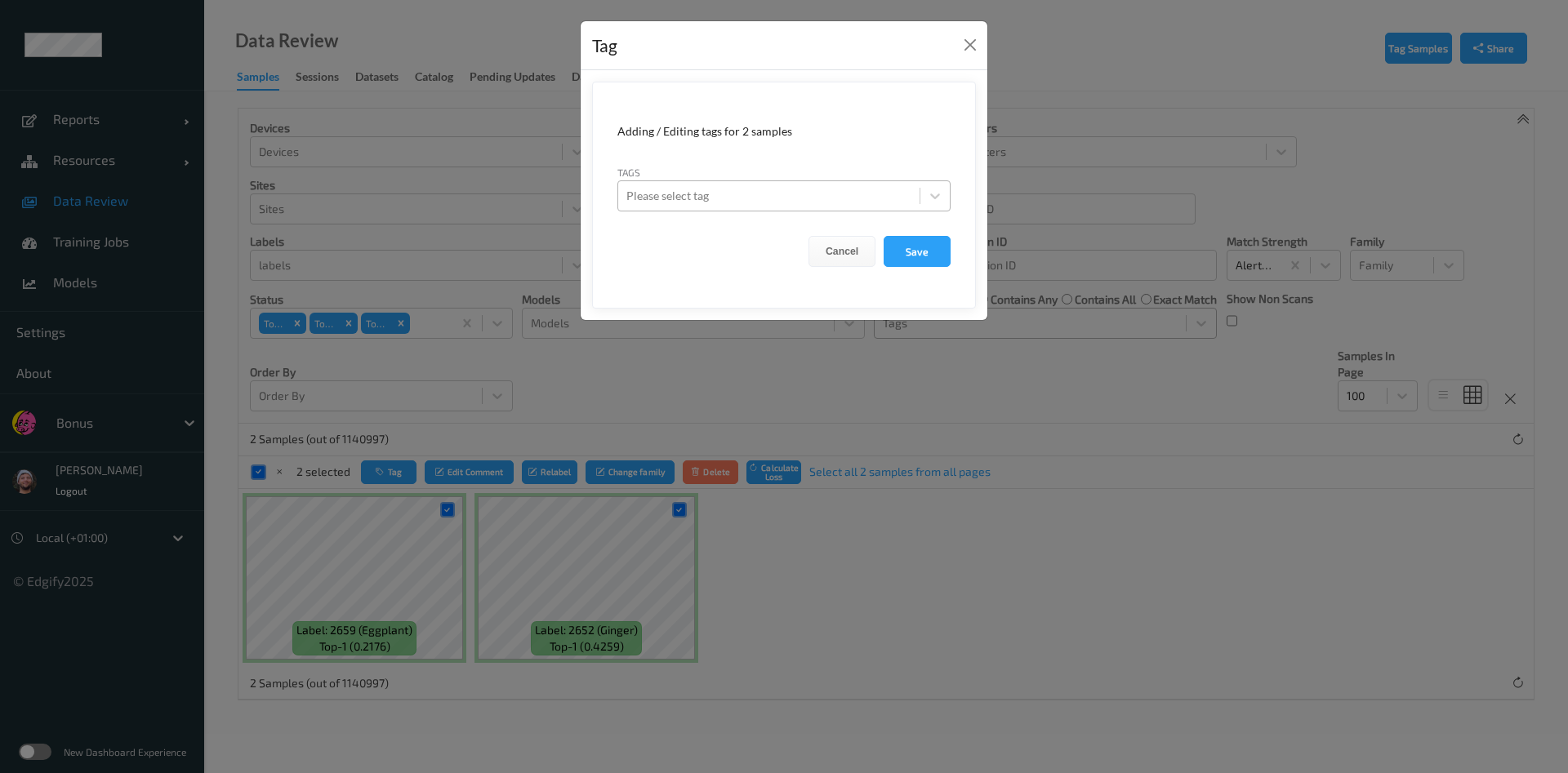
click at [727, 200] on div at bounding box center [769, 196] width 285 height 19
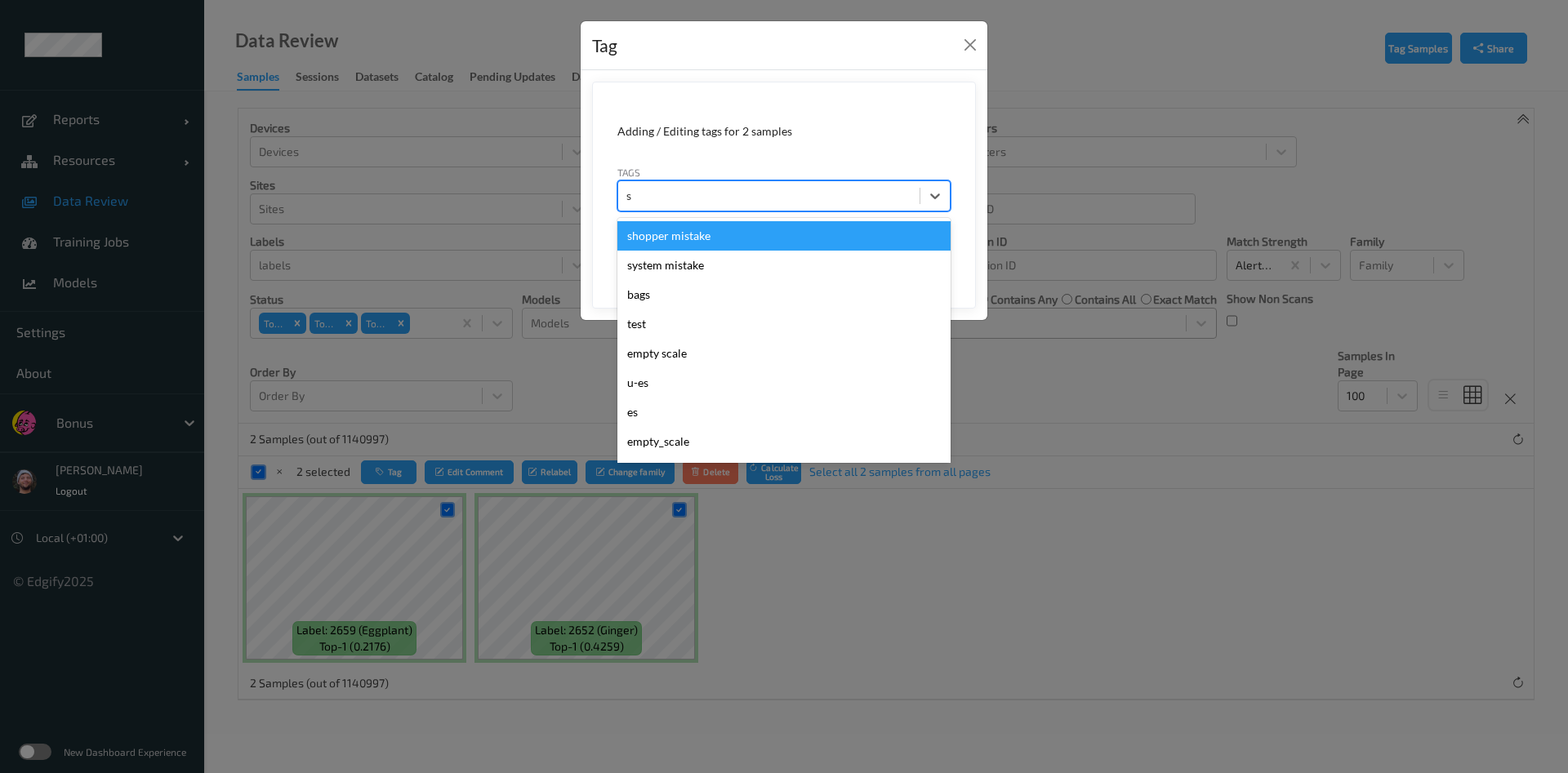
type input "sh"
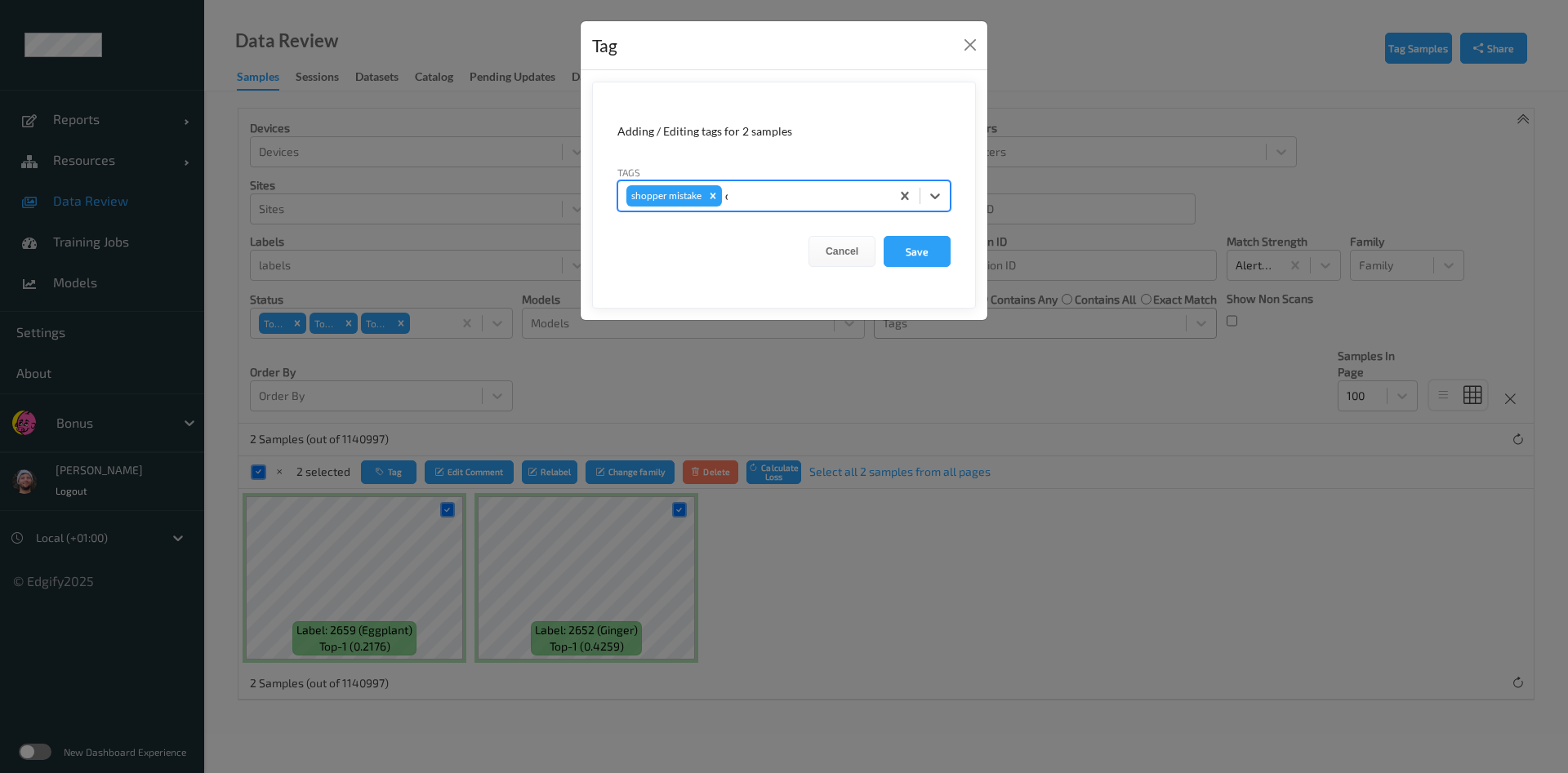
type input "ca"
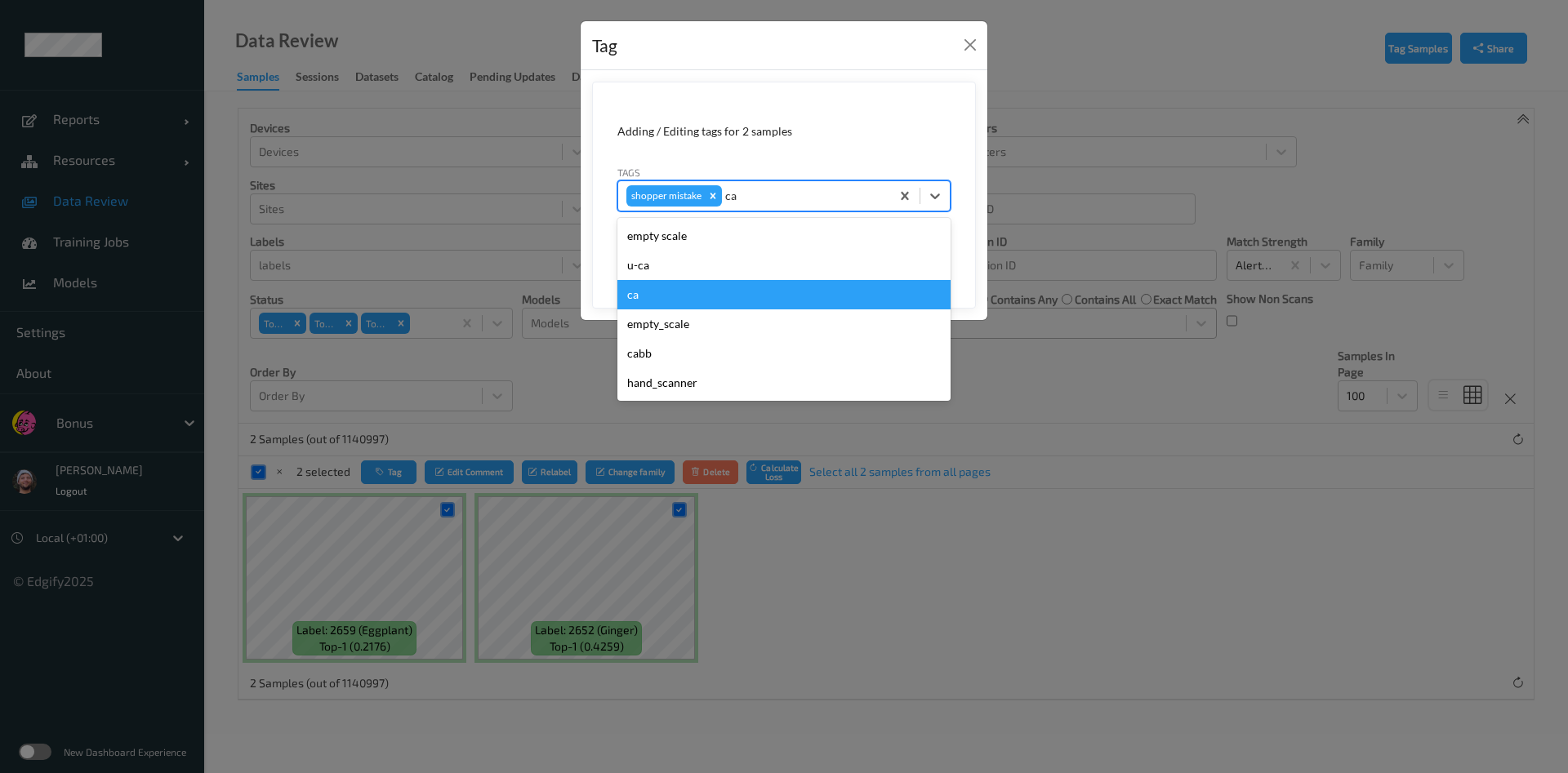
drag, startPoint x: 700, startPoint y: 310, endPoint x: 740, endPoint y: 306, distance: 40.2
click at [740, 306] on div "empty scale u-ca ca empty_scale cabb hand_scanner" at bounding box center [784, 309] width 334 height 183
click at [740, 306] on div "ca" at bounding box center [784, 295] width 334 height 29
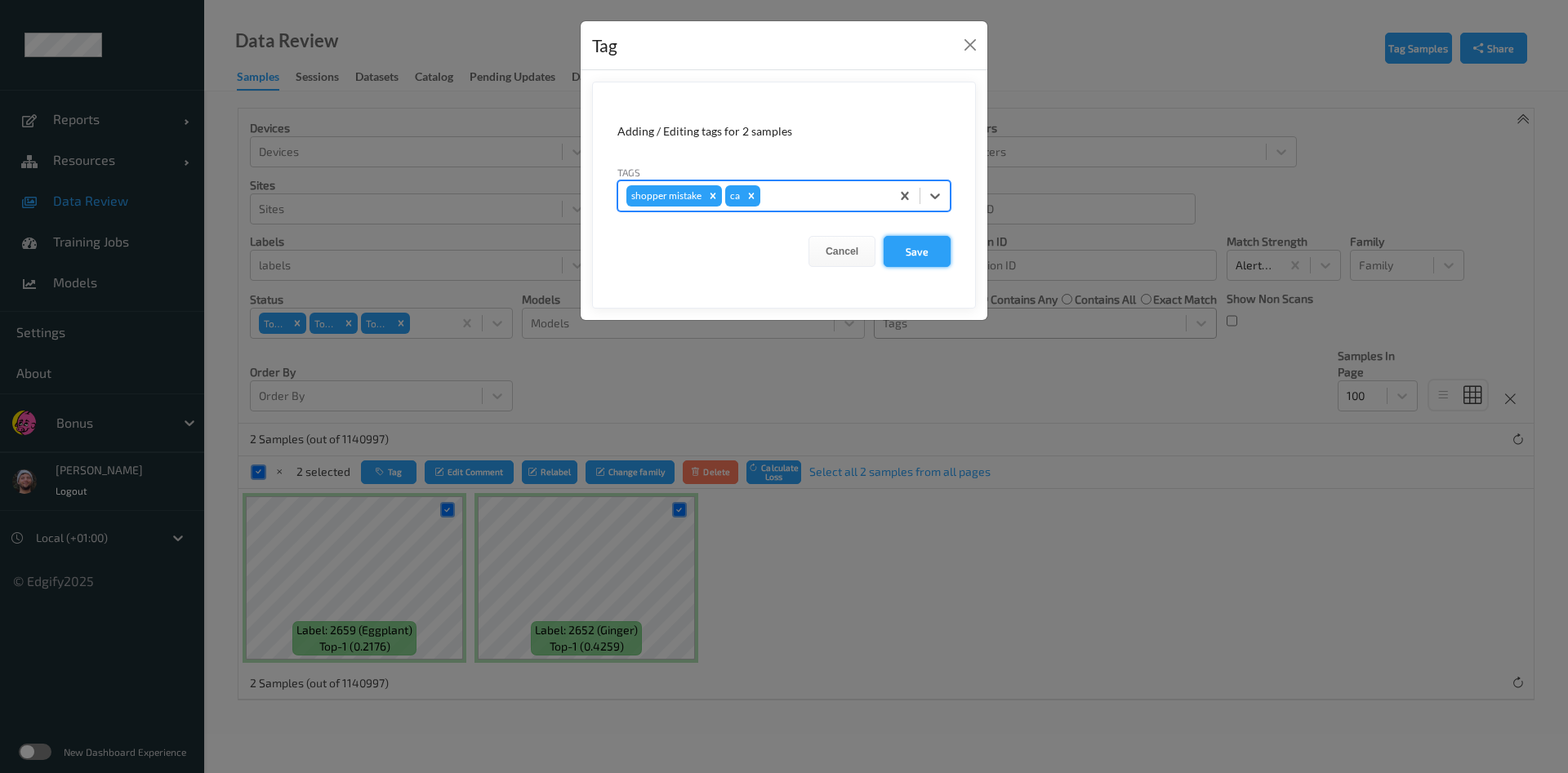
click at [943, 247] on button "Save" at bounding box center [916, 251] width 67 height 31
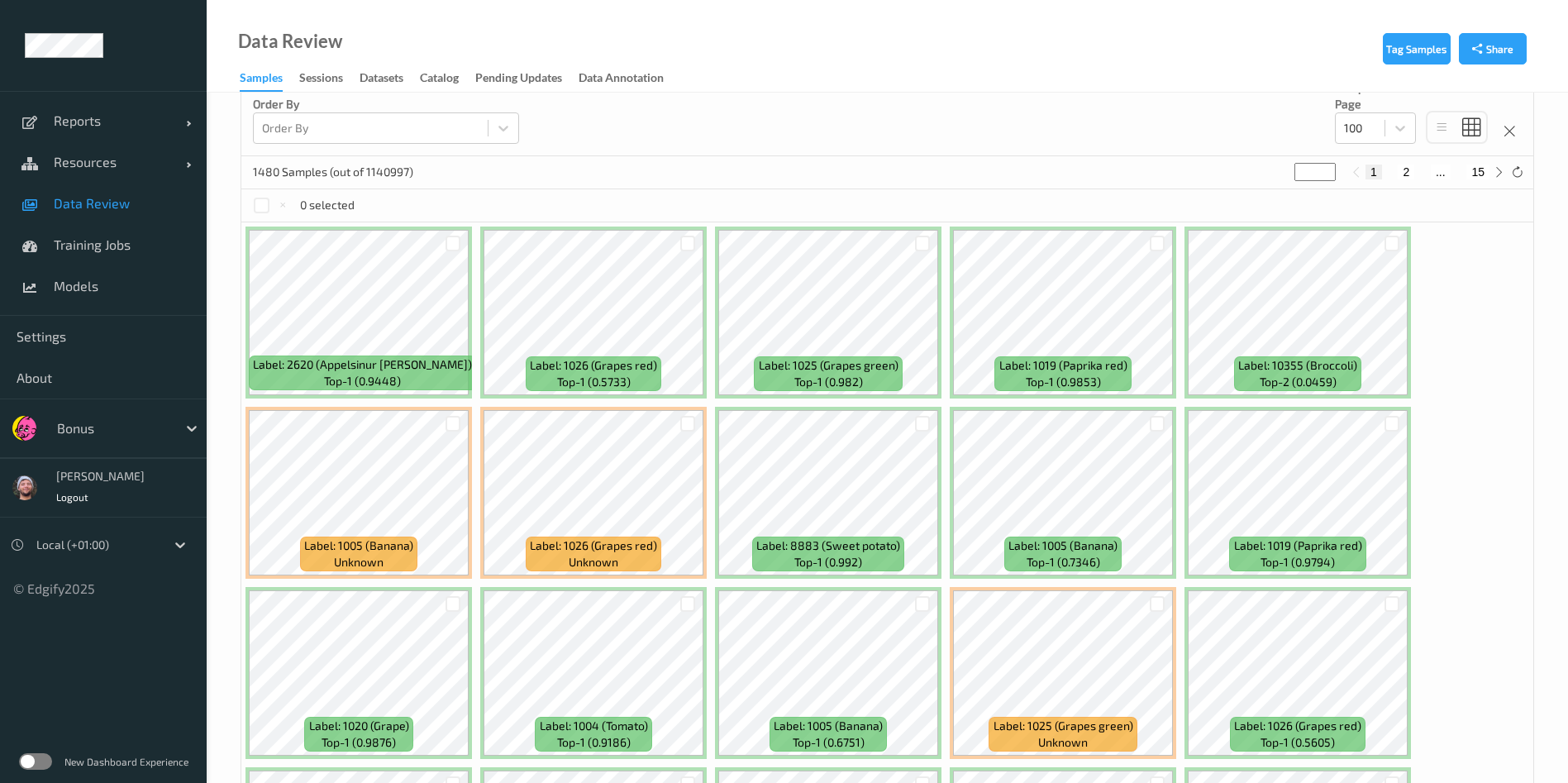
scroll to position [158, 0]
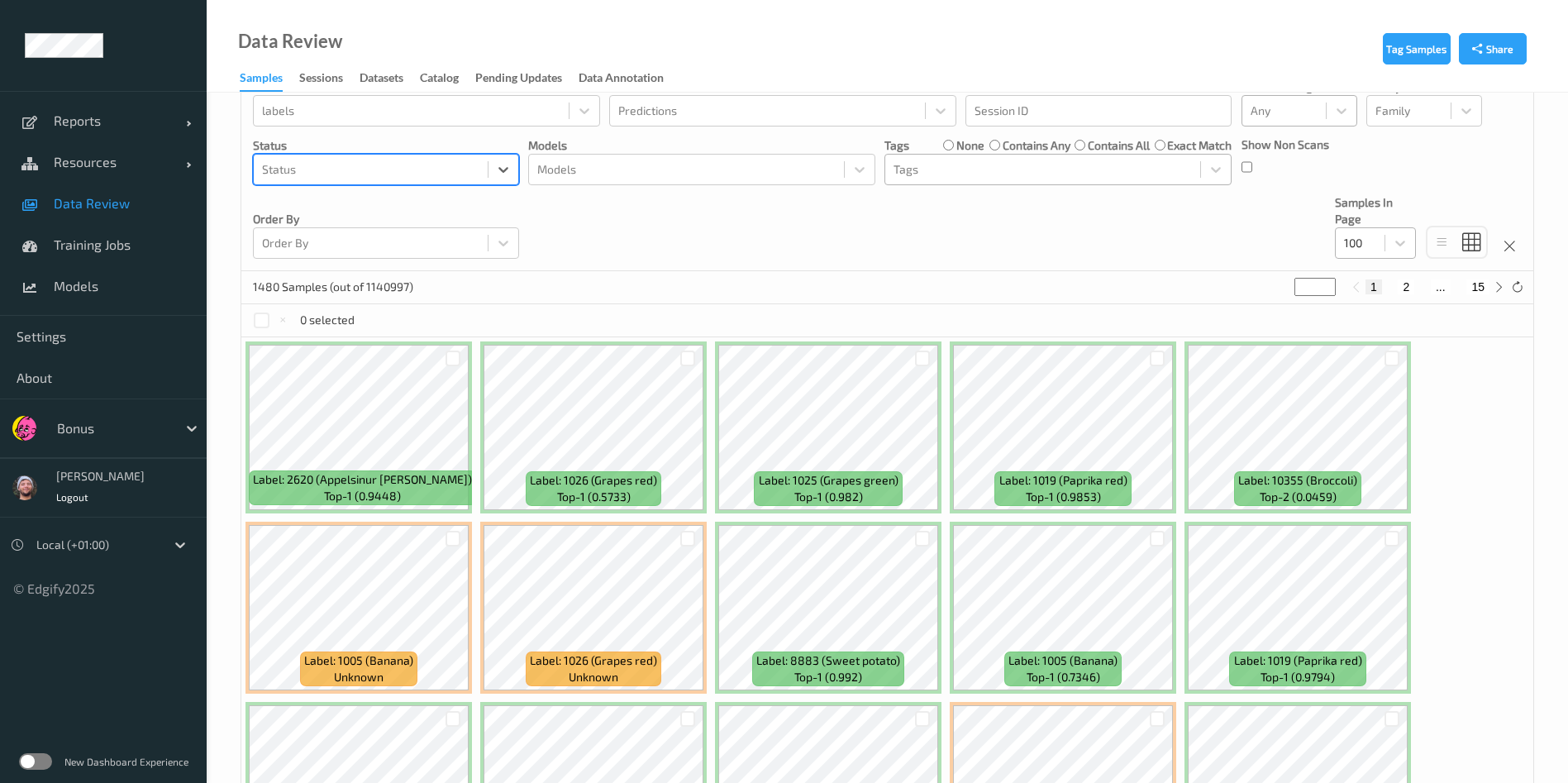
click at [1370, 245] on div at bounding box center [1360, 243] width 32 height 20
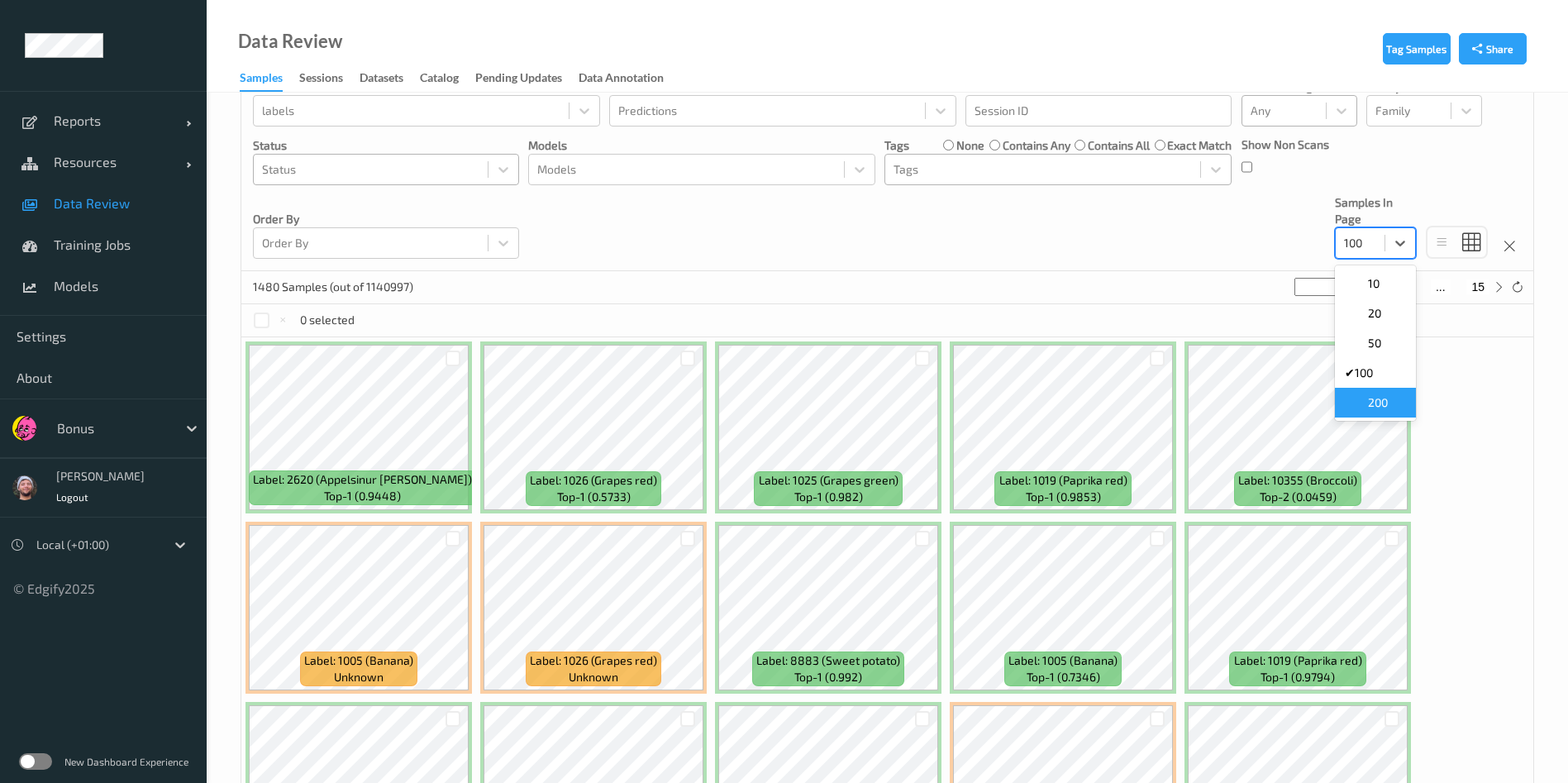
click at [1379, 392] on div "200" at bounding box center [1374, 402] width 81 height 29
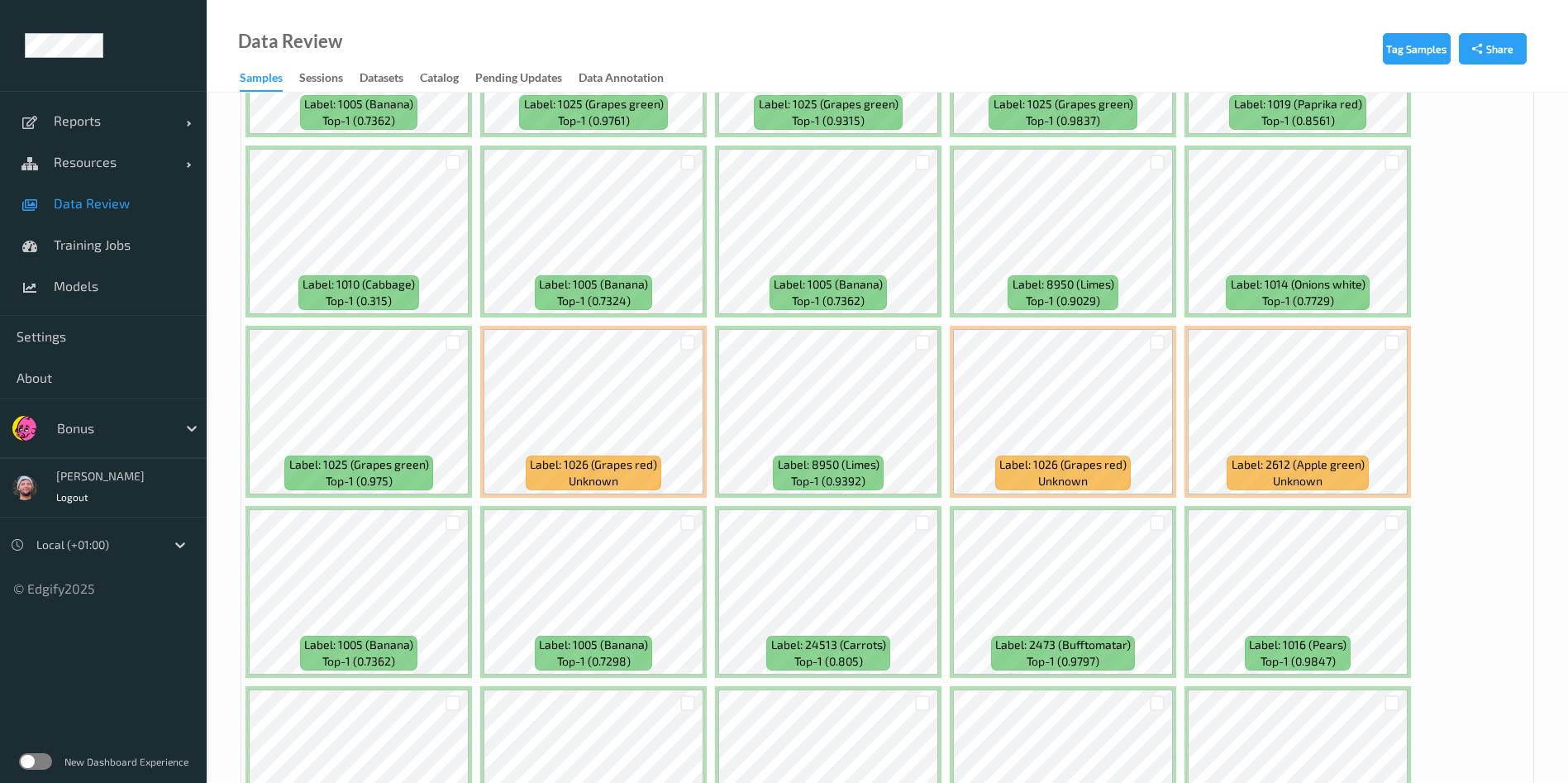
scroll to position [6396, 0]
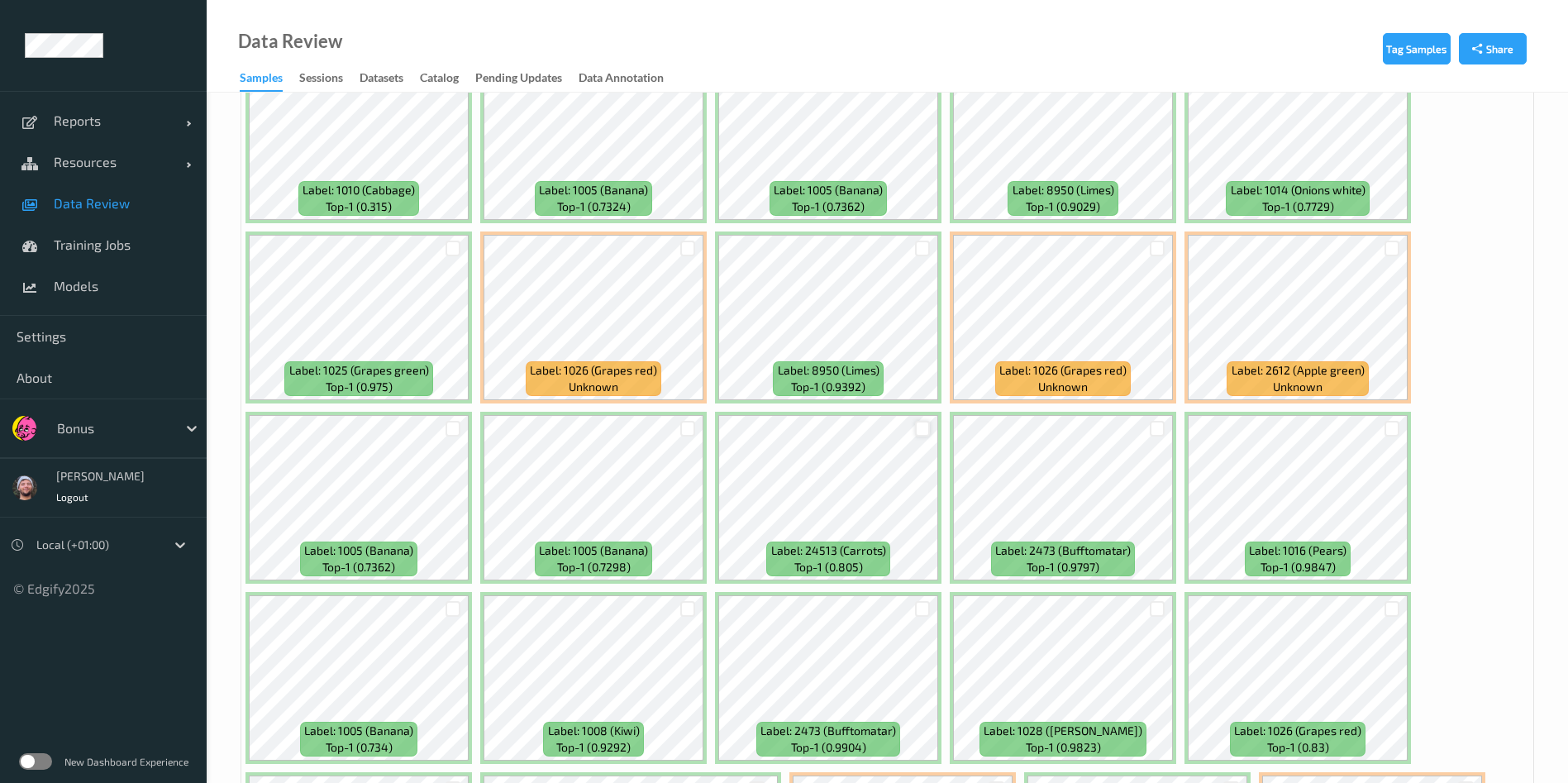
click at [917, 429] on div at bounding box center [922, 429] width 16 height 16
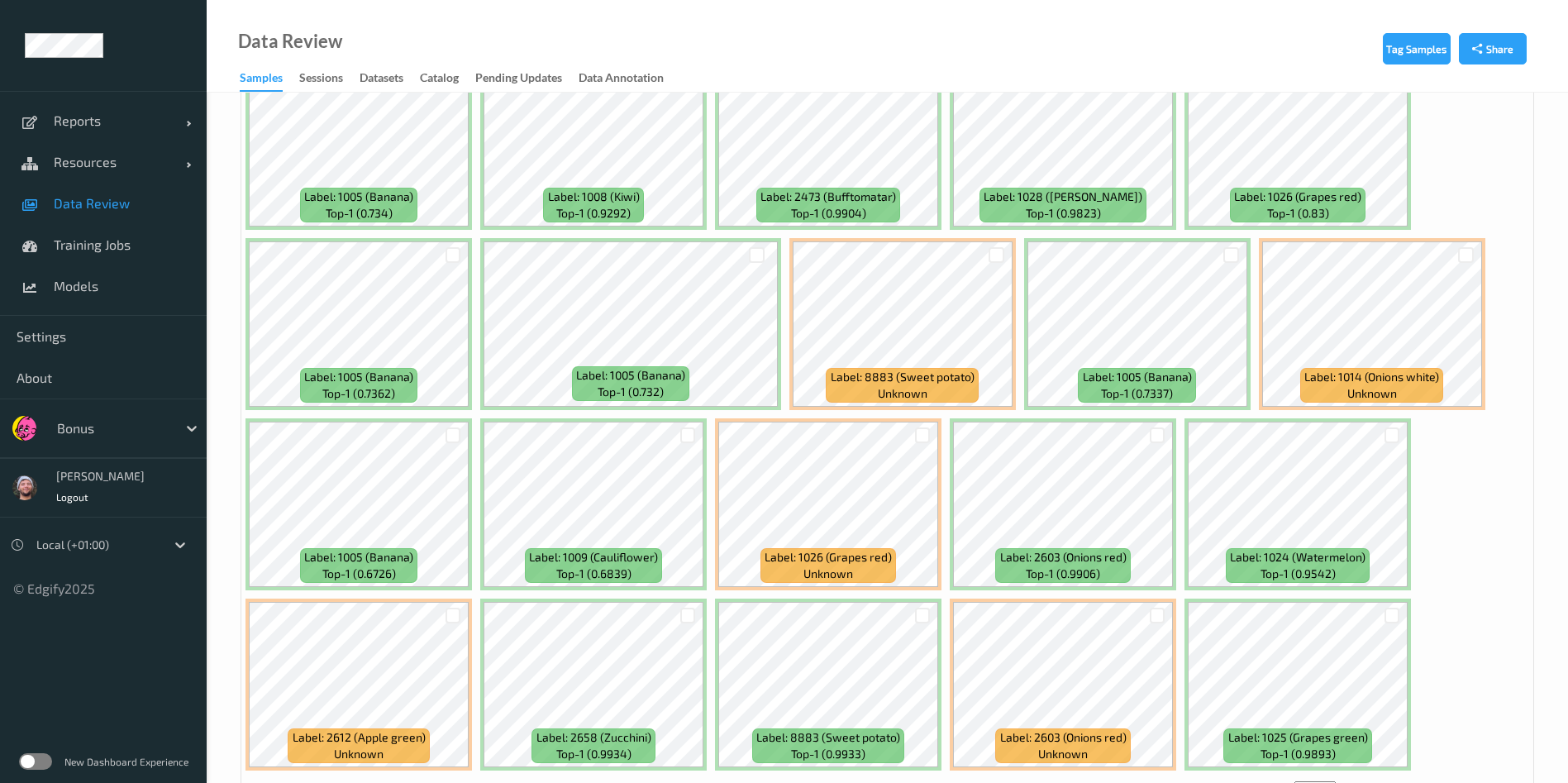
scroll to position [6990, 0]
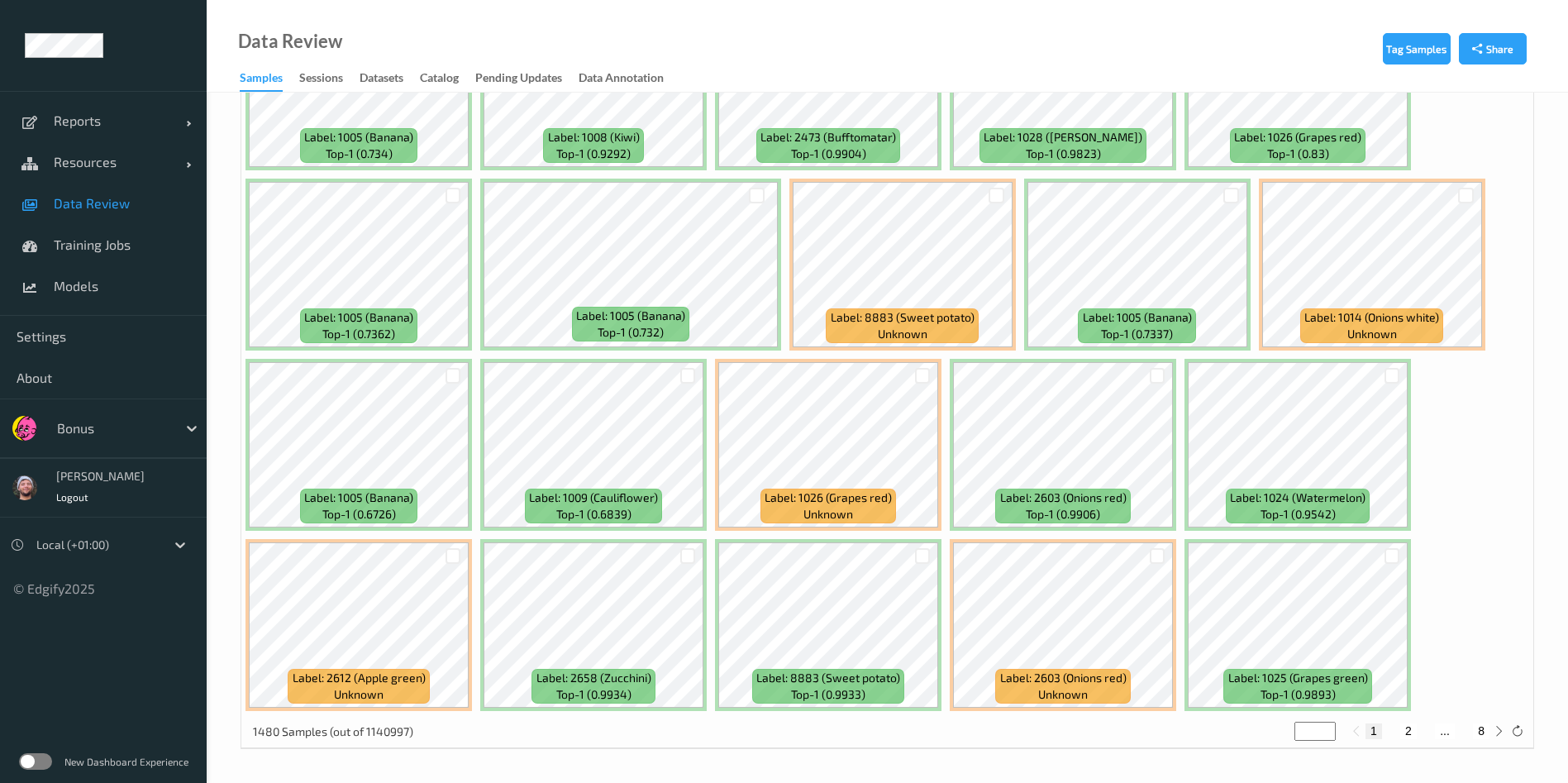
click at [1411, 732] on button "2" at bounding box center [1408, 730] width 17 height 15
type input "*"
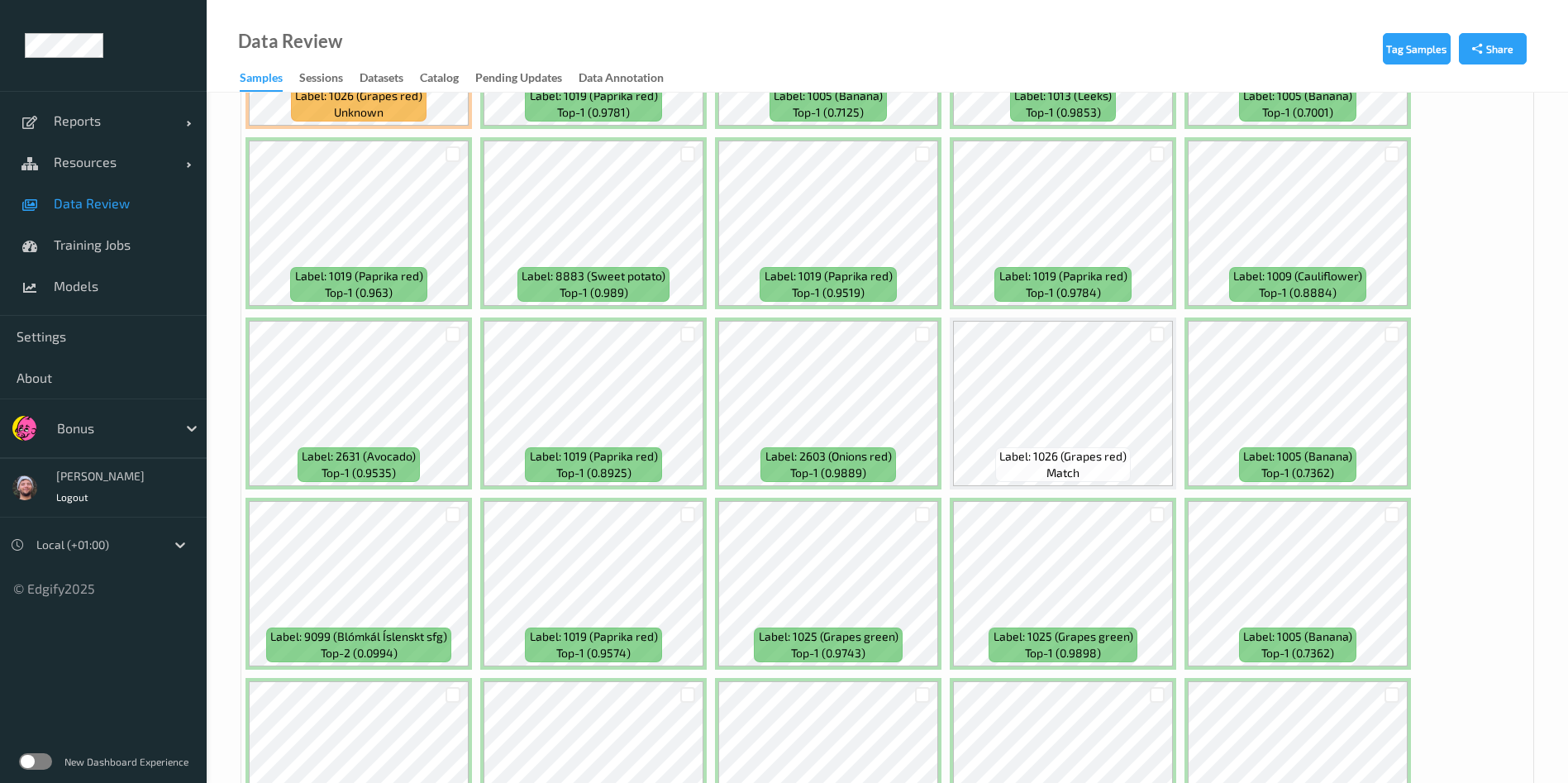
scroll to position [566, 0]
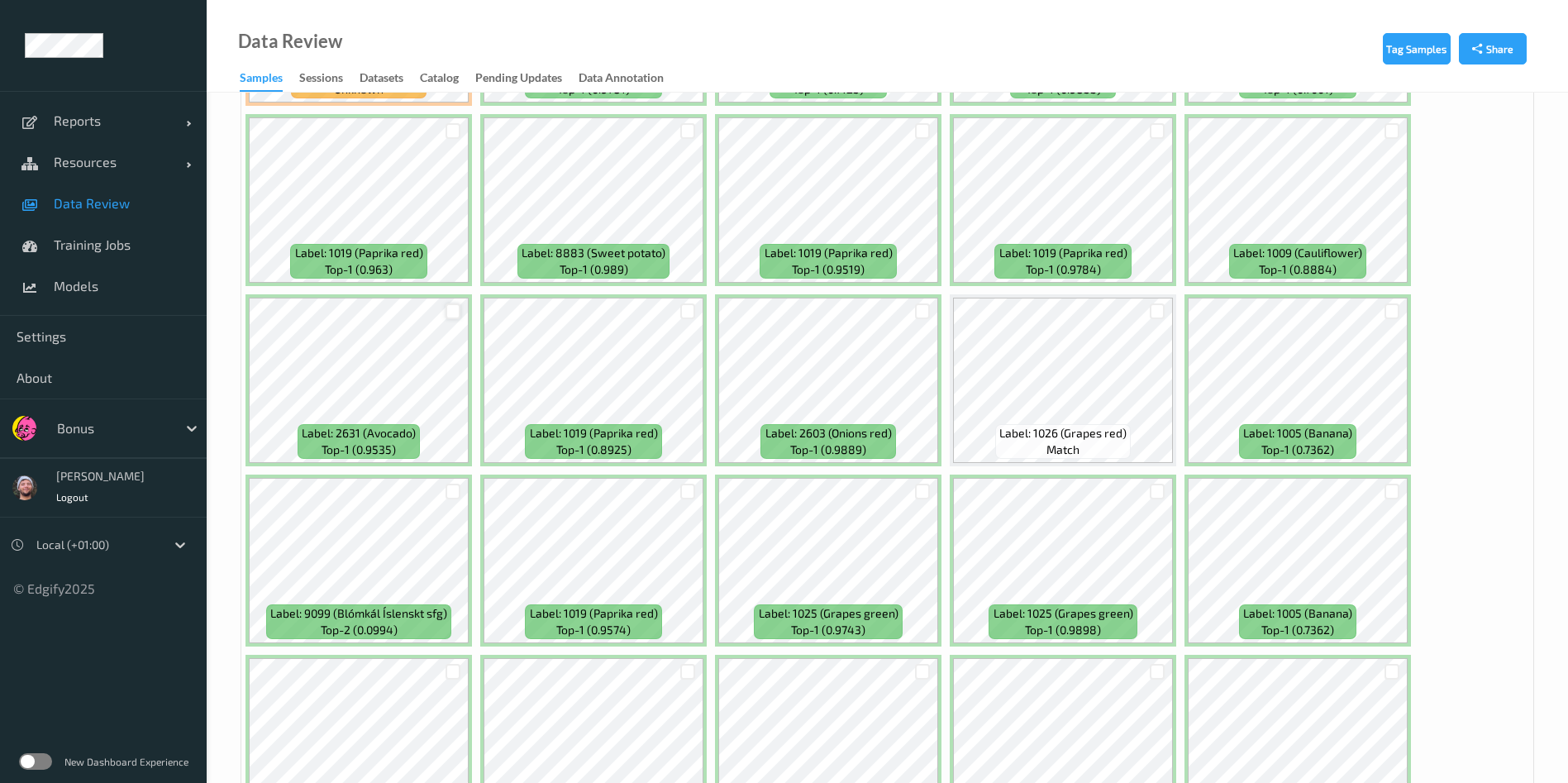
click at [451, 307] on div at bounding box center [453, 311] width 16 height 16
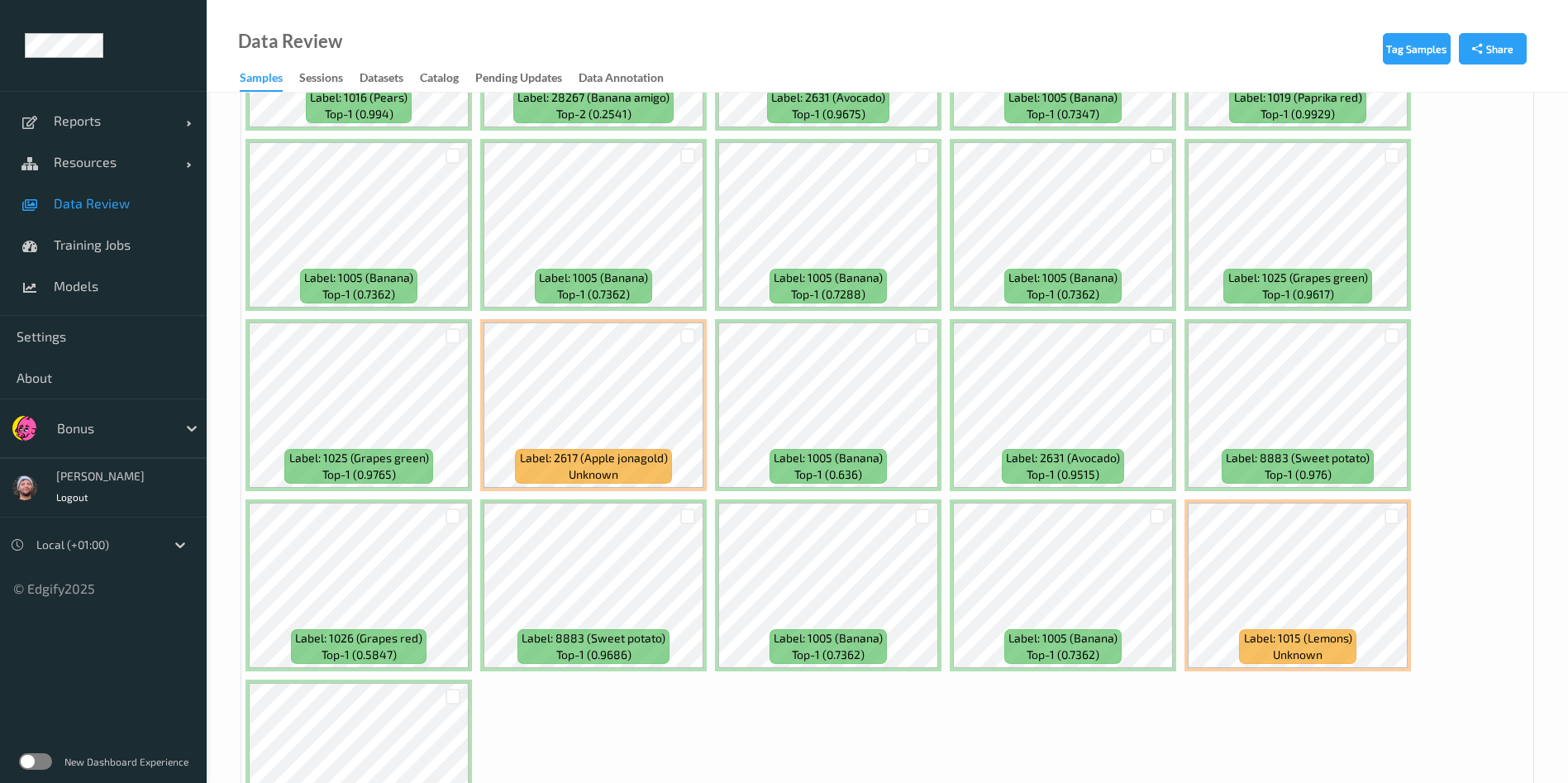
scroll to position [7170, 0]
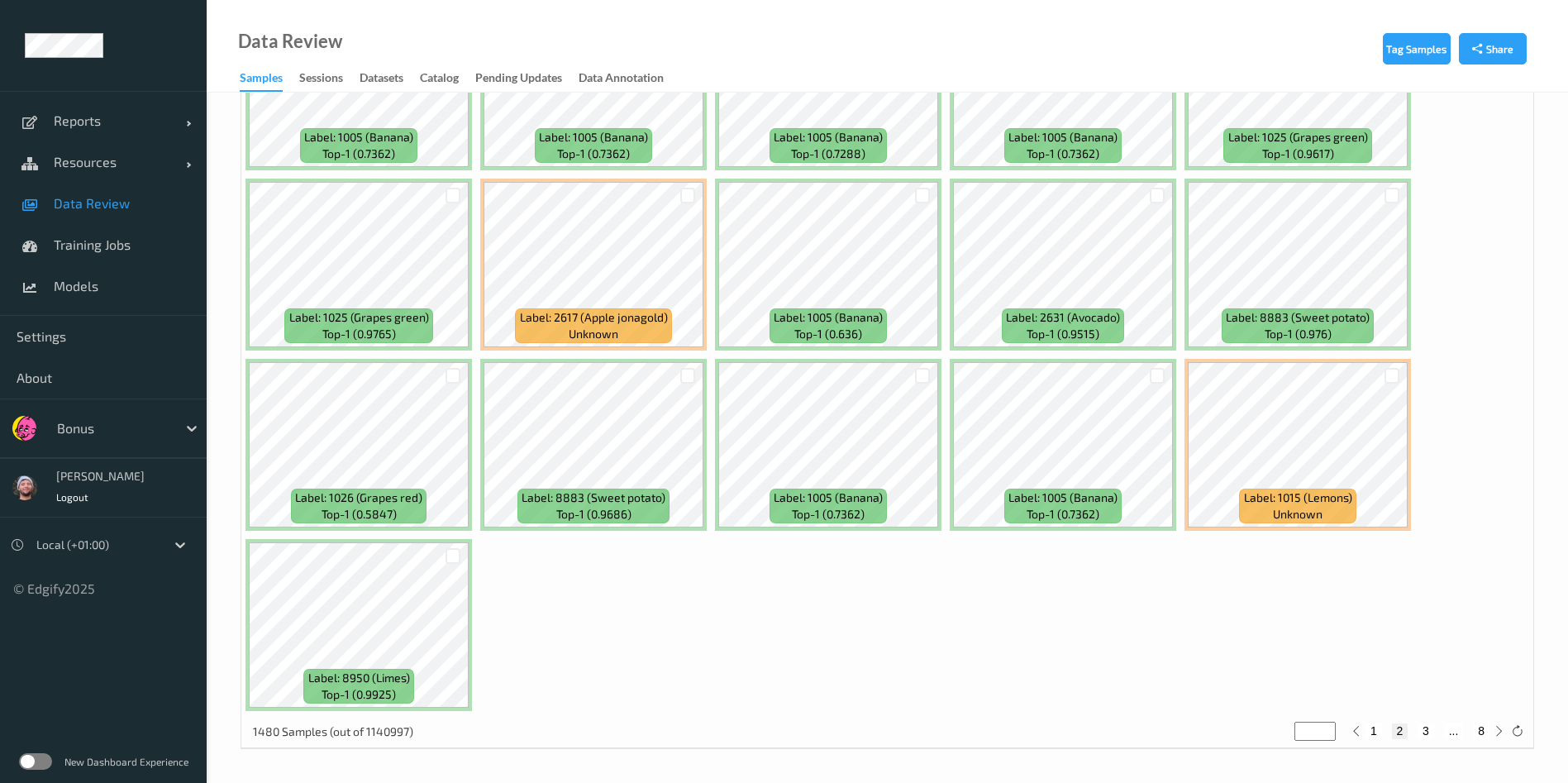
click at [1426, 735] on button "3" at bounding box center [1425, 730] width 17 height 15
type input "*"
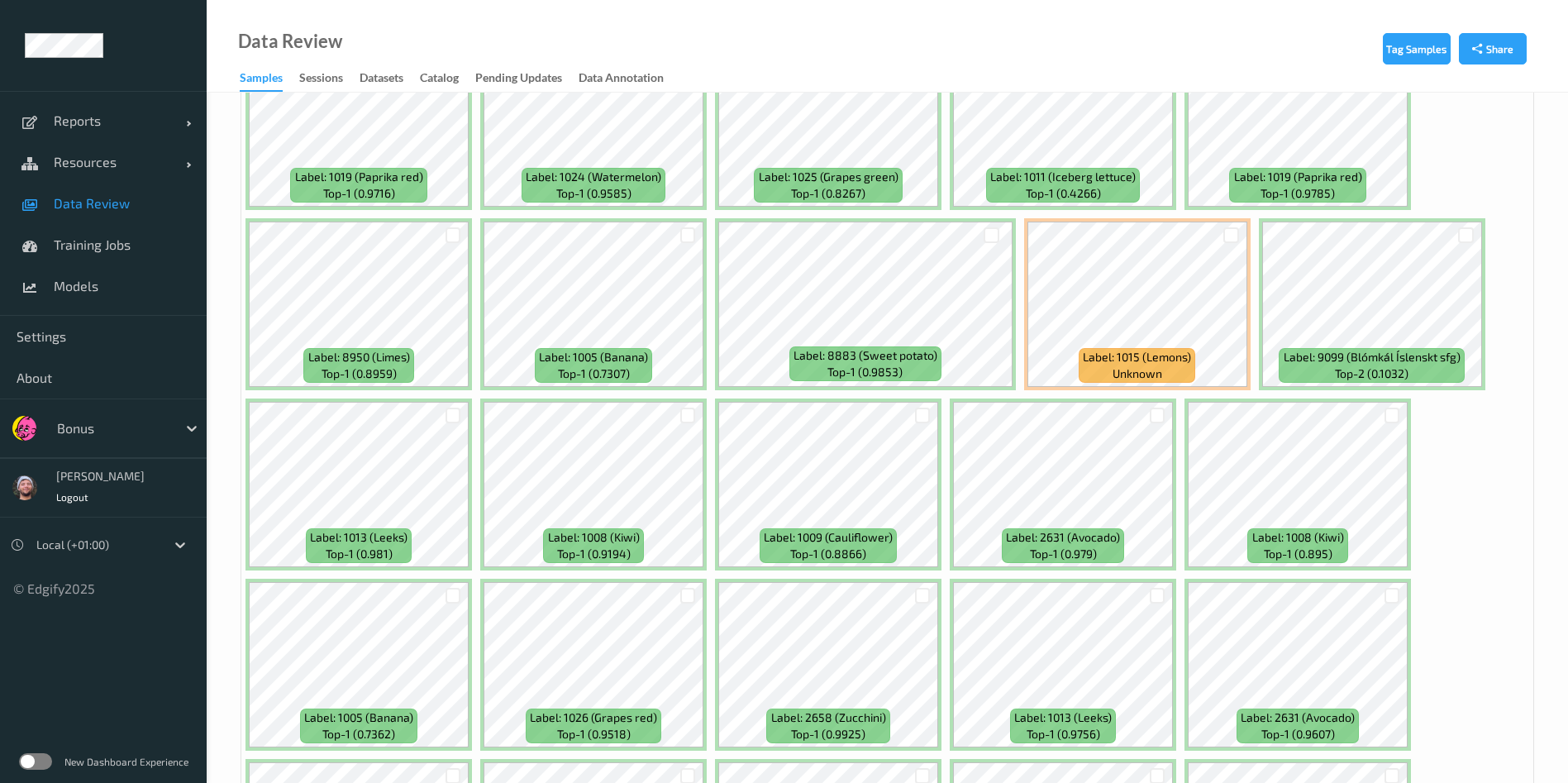
scroll to position [6591, 0]
click at [1156, 411] on div at bounding box center [1157, 415] width 16 height 16
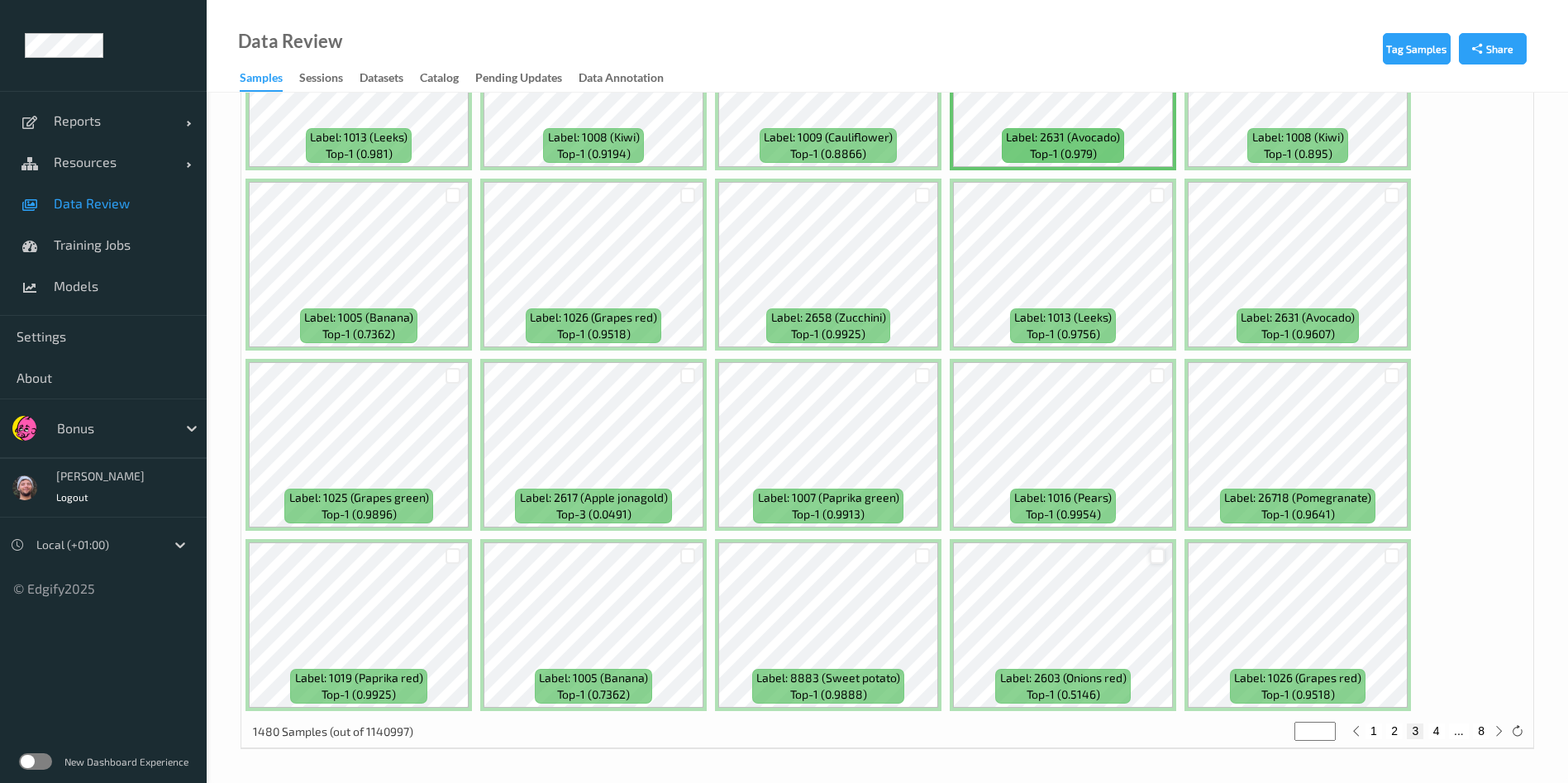
click at [1158, 551] on div at bounding box center [1157, 556] width 16 height 16
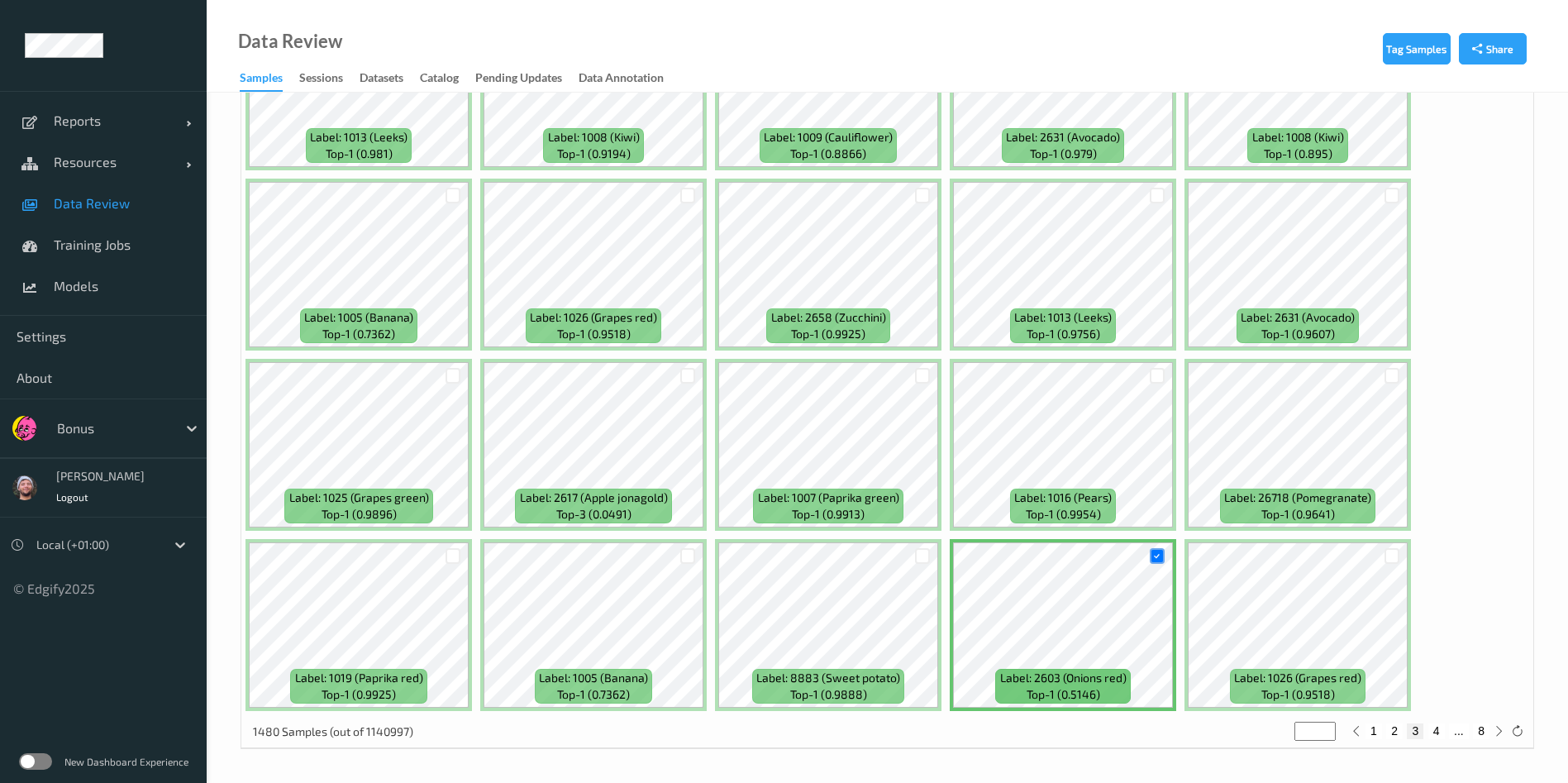
click at [1432, 731] on button "4" at bounding box center [1436, 730] width 17 height 15
type input "*"
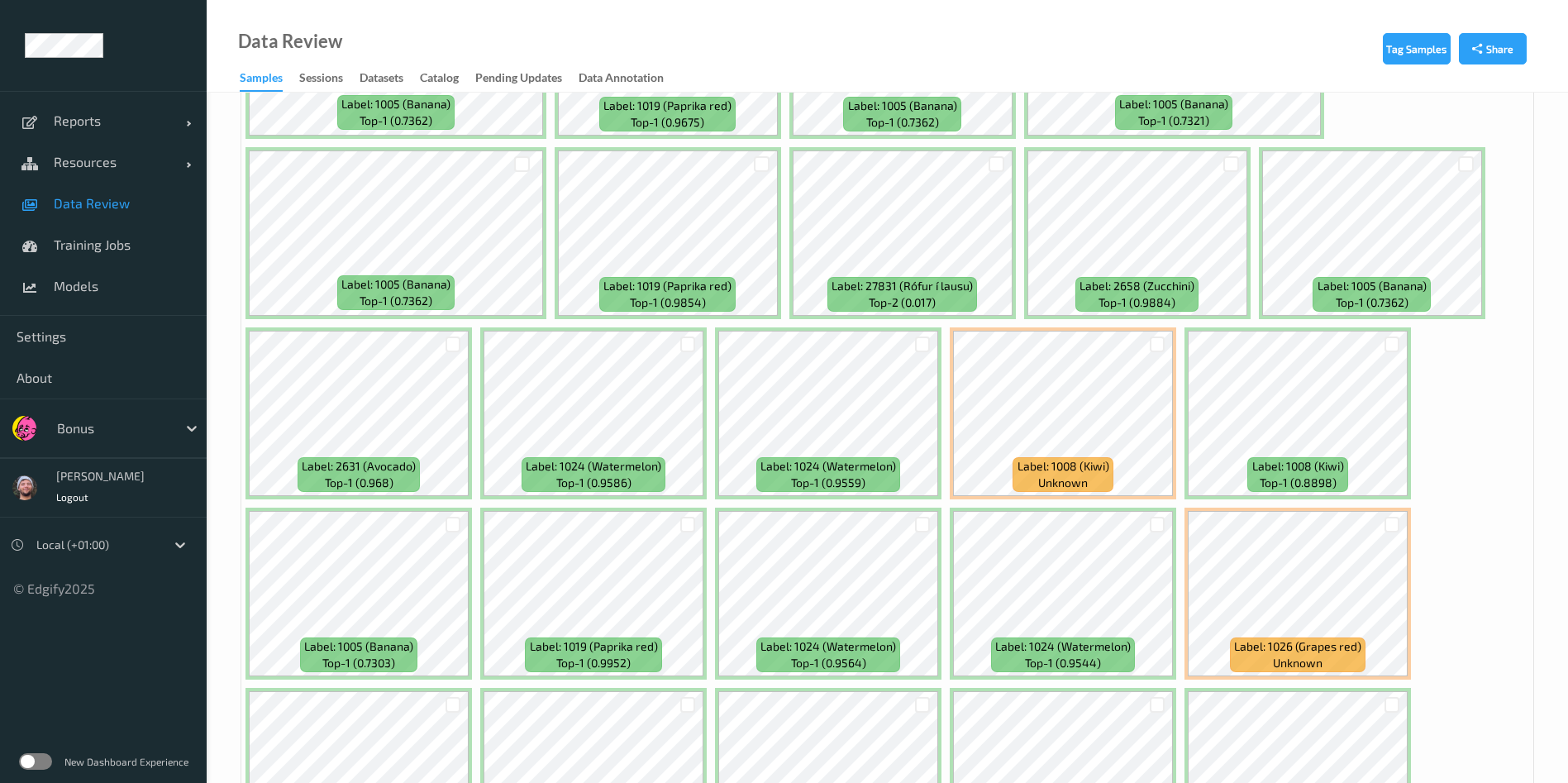
scroll to position [898, 0]
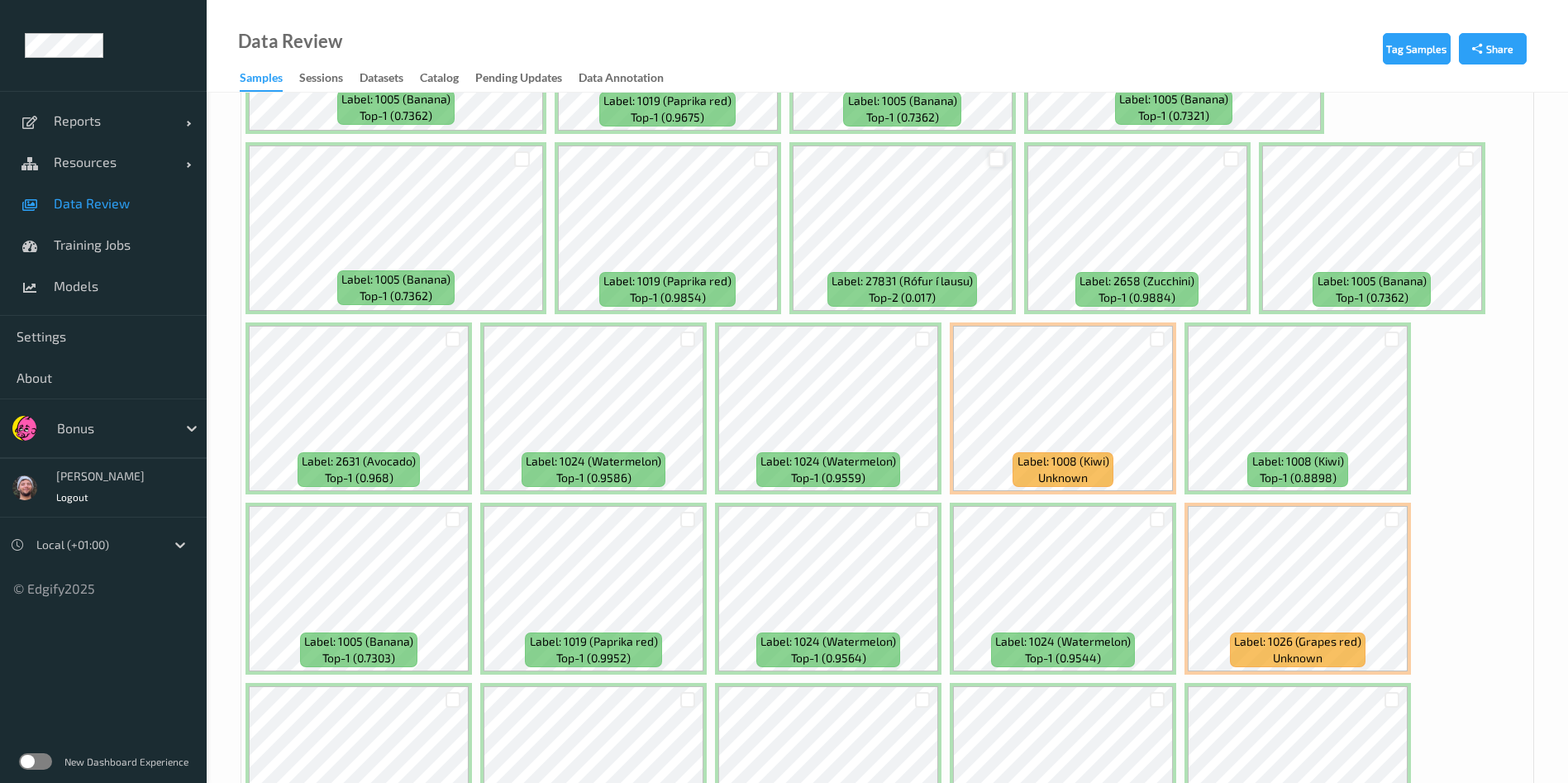
click at [997, 162] on div at bounding box center [996, 160] width 16 height 16
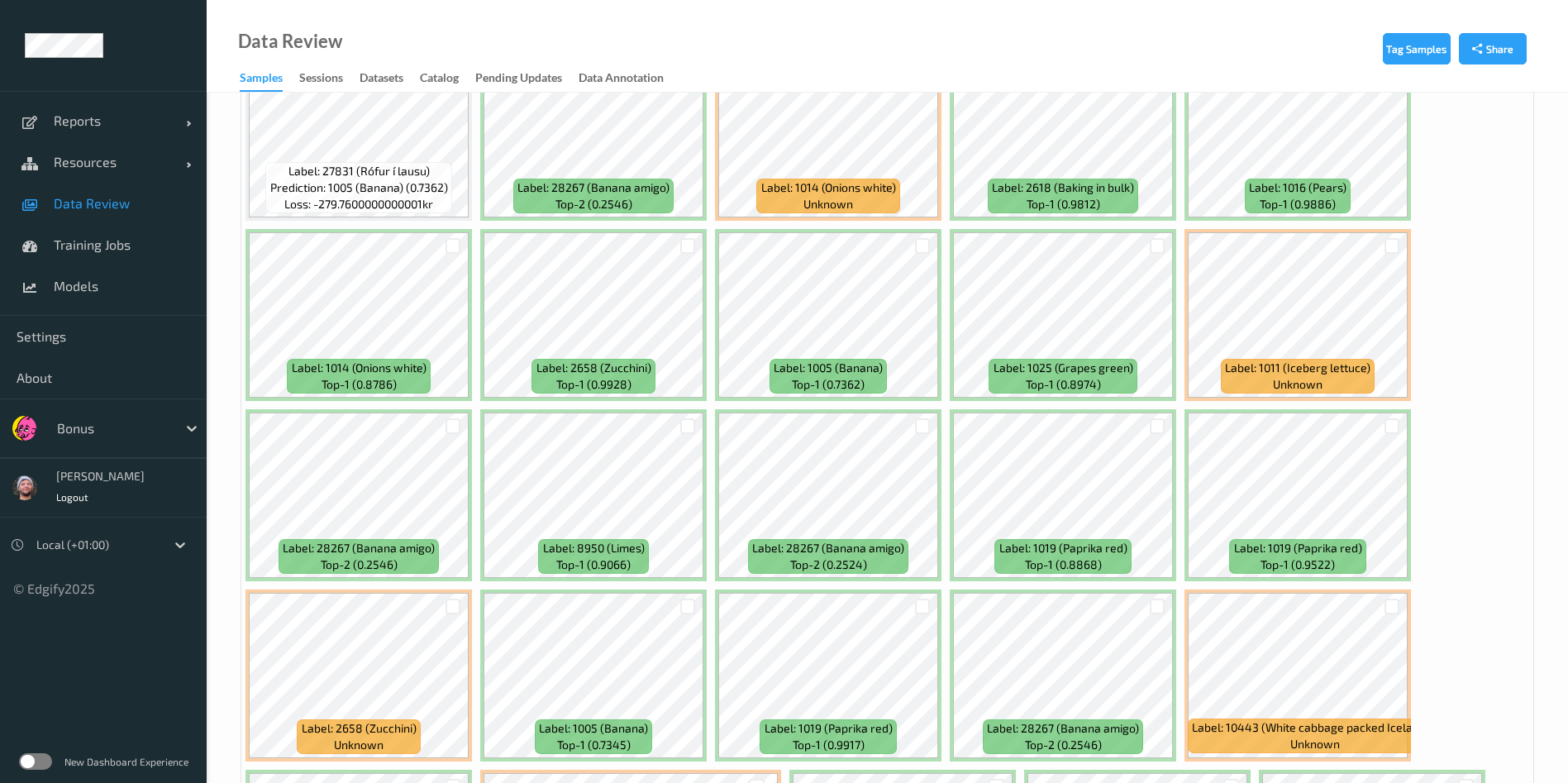
scroll to position [2075, 0]
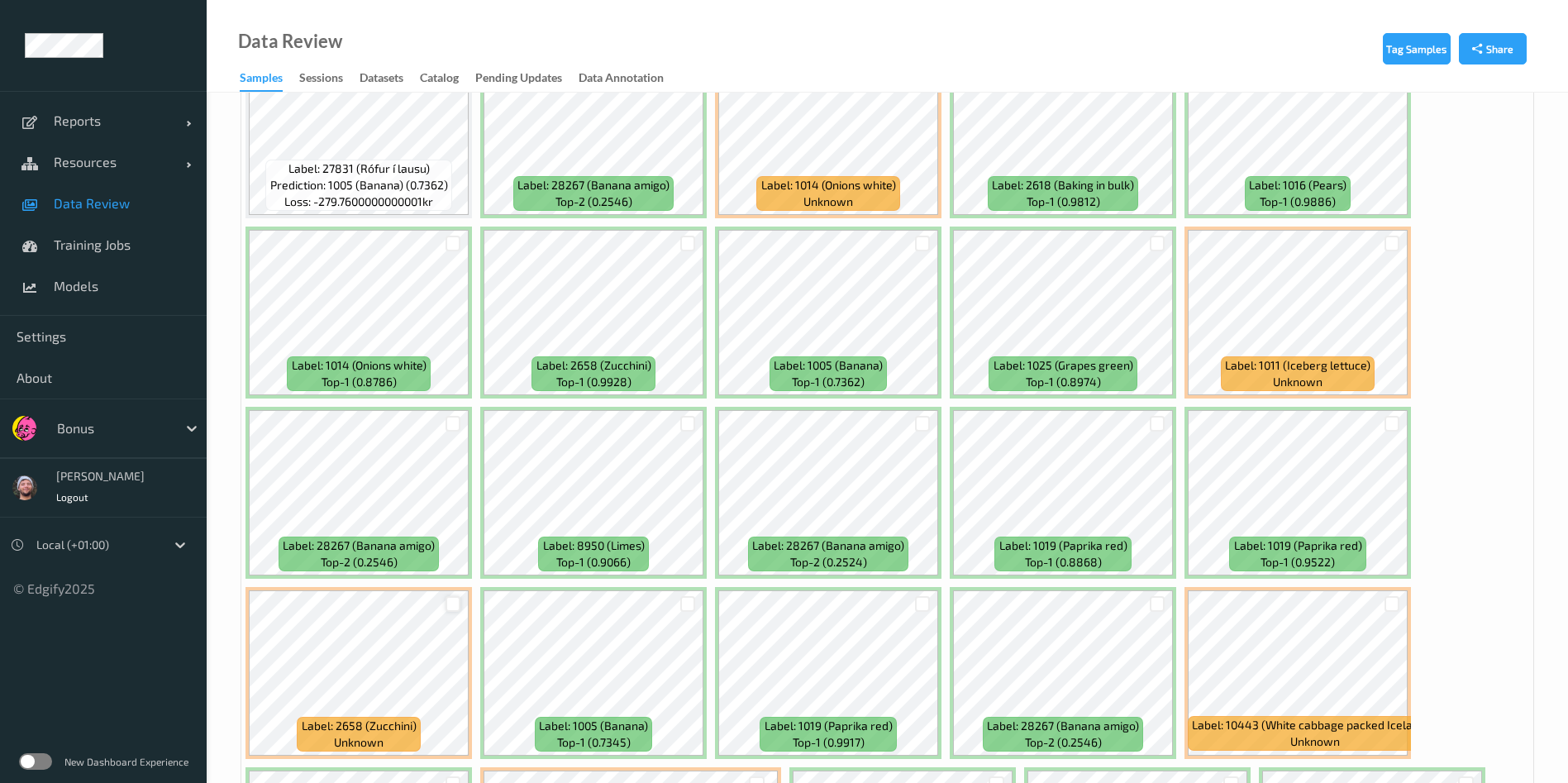
click at [451, 605] on div at bounding box center [453, 604] width 16 height 16
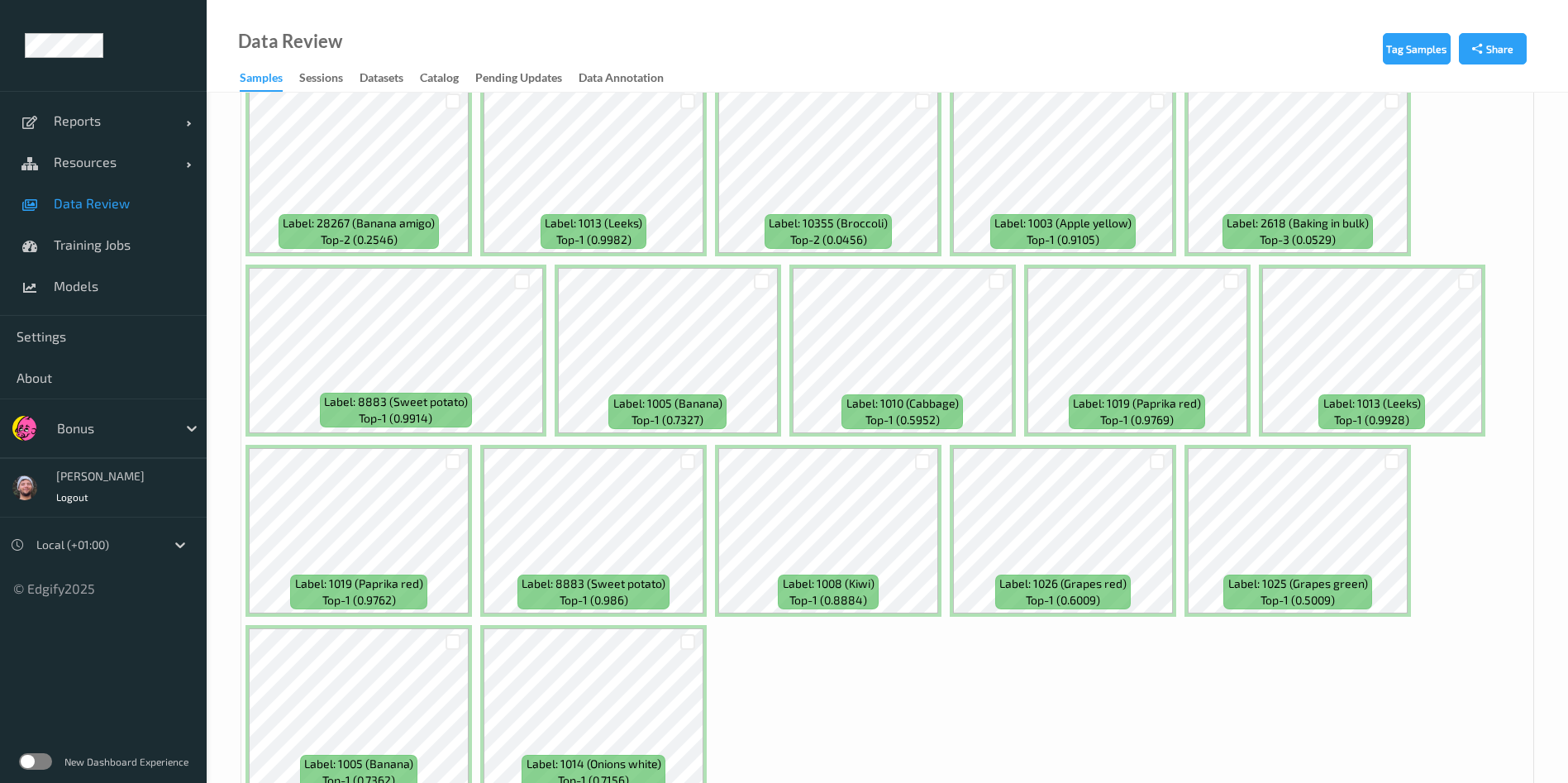
scroll to position [7170, 0]
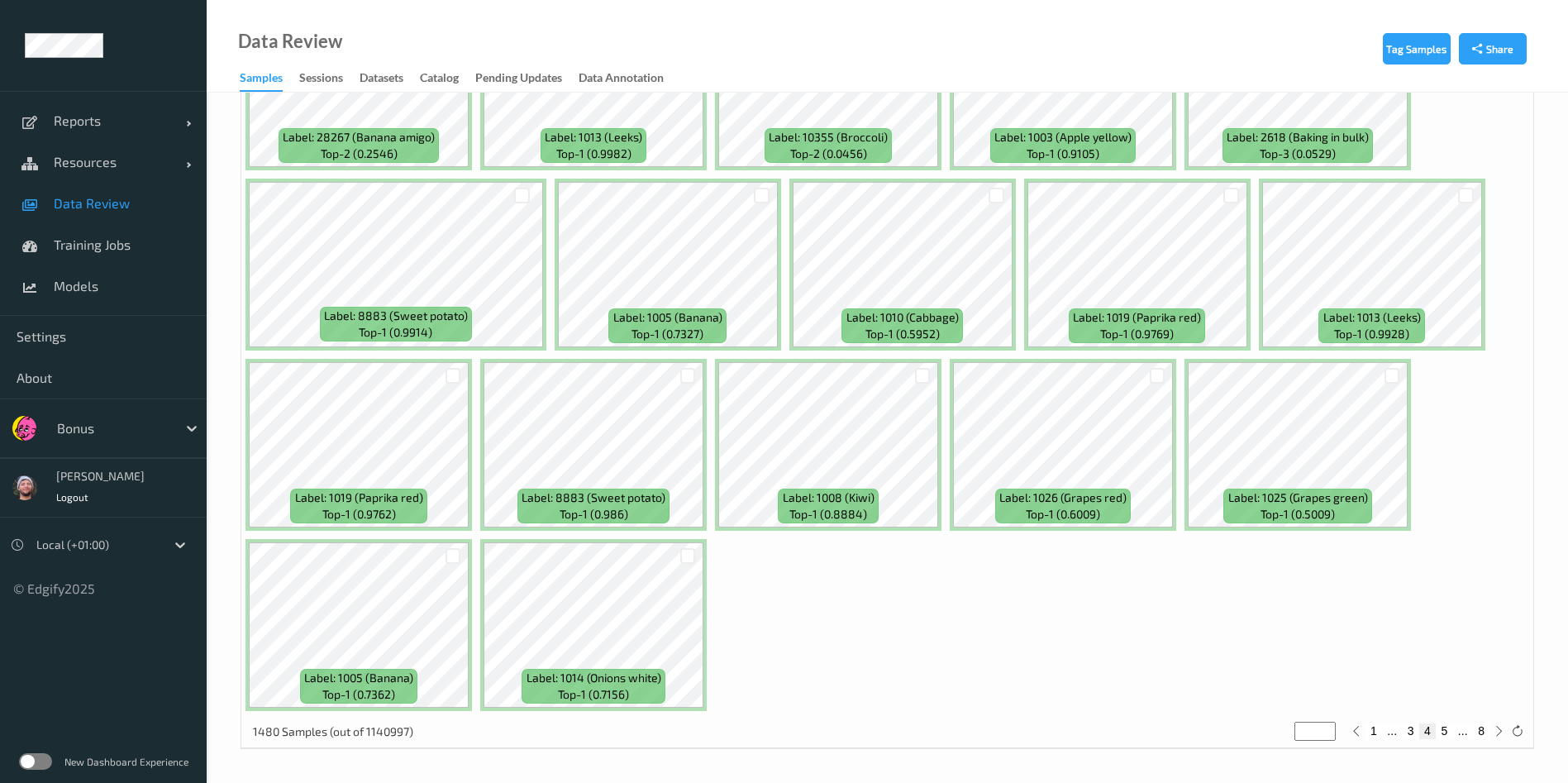
click at [1448, 732] on button "5" at bounding box center [1443, 730] width 17 height 15
type input "*"
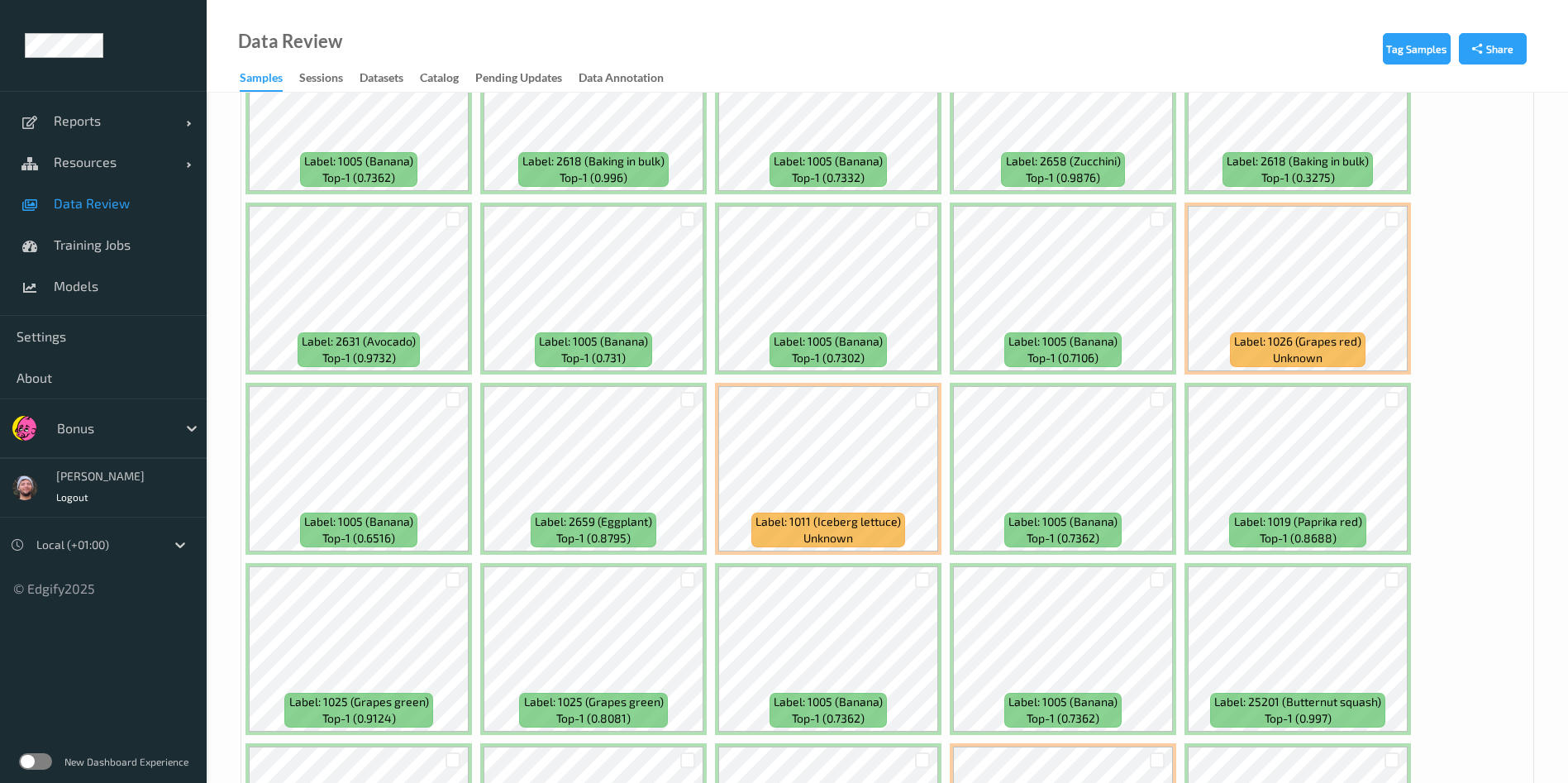
scroll to position [3103, 0]
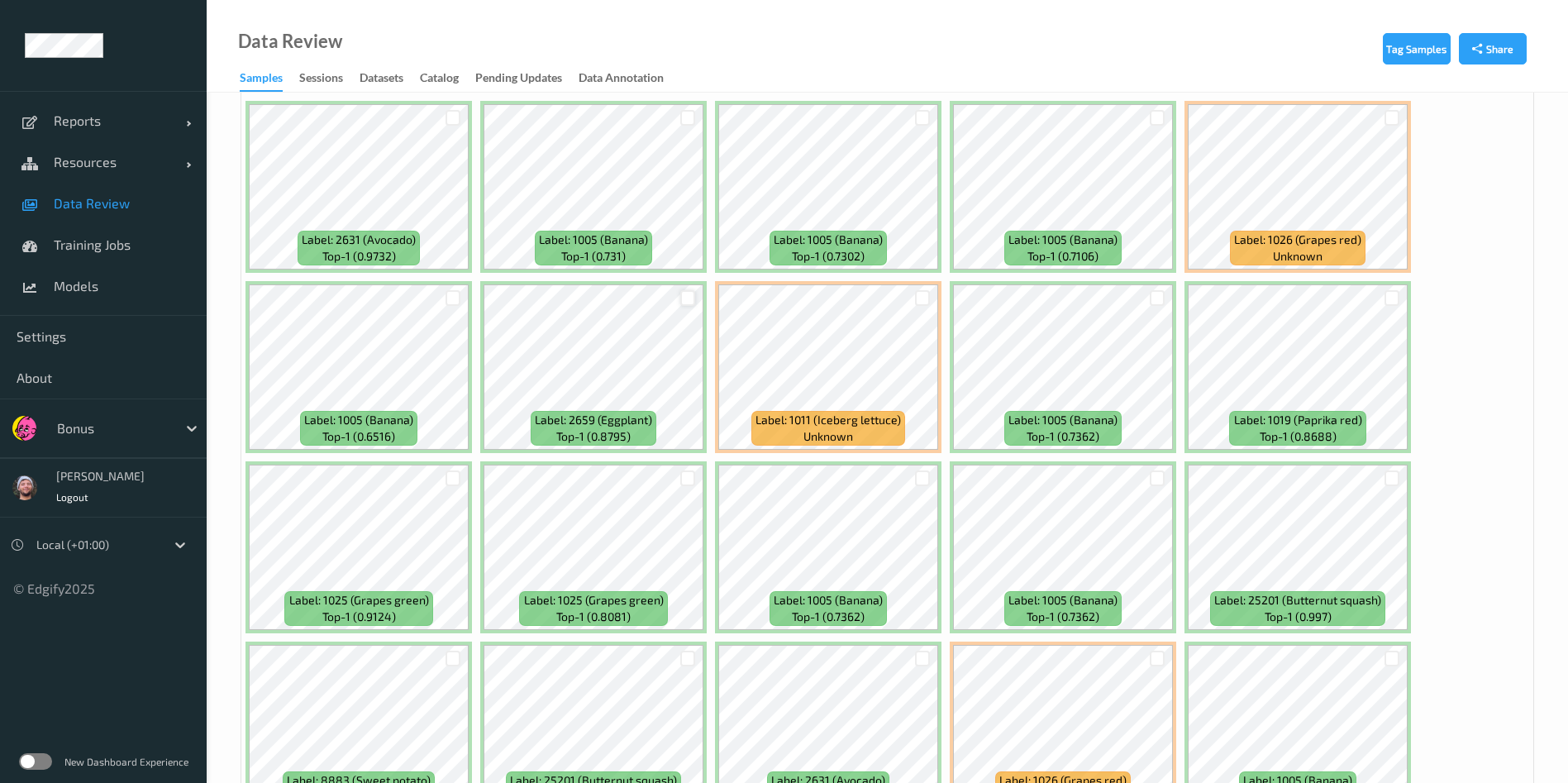
click at [685, 296] on div at bounding box center [688, 299] width 16 height 16
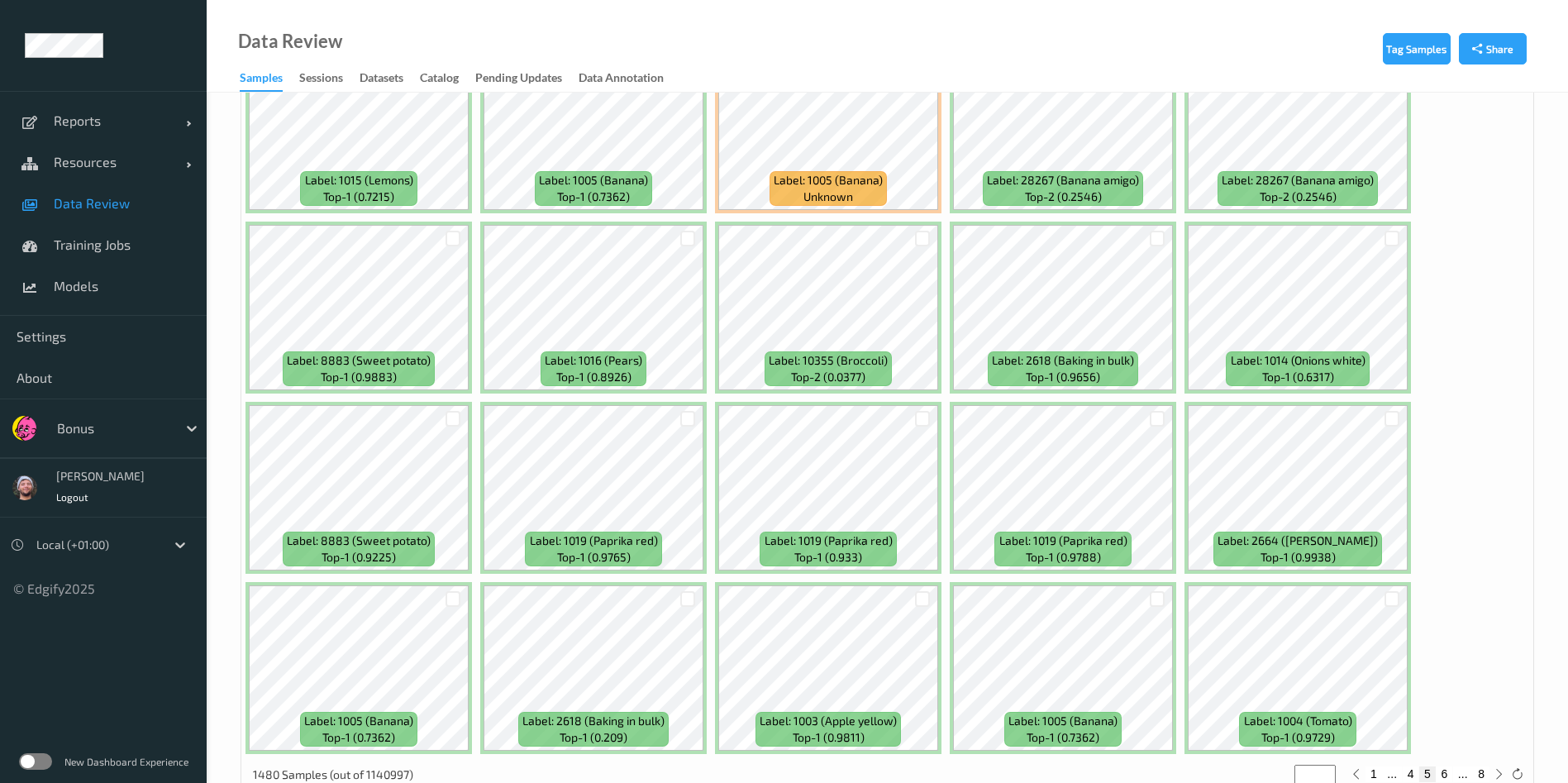
scroll to position [6990, 0]
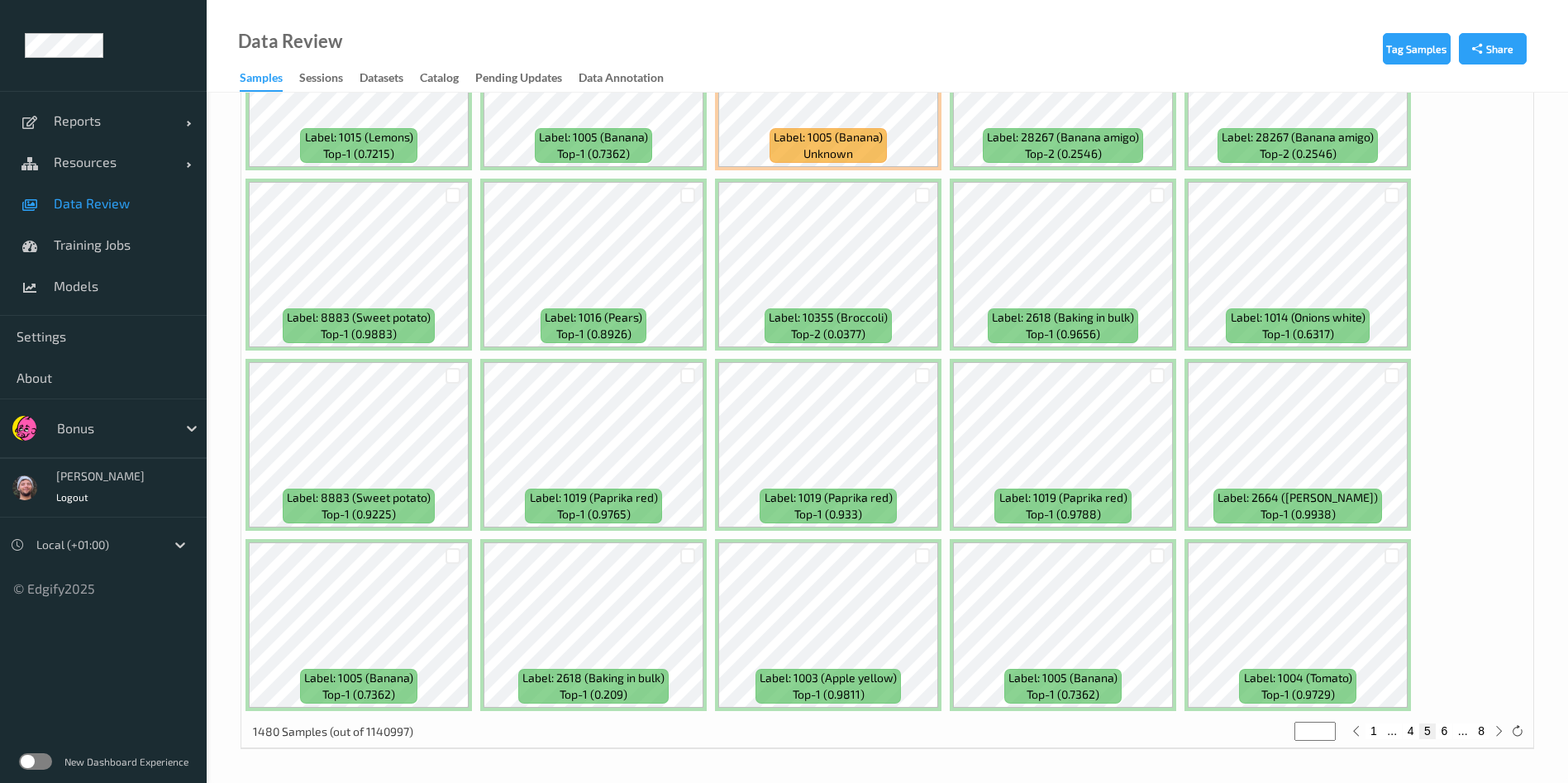
click at [1450, 735] on button "6" at bounding box center [1443, 730] width 17 height 15
type input "*"
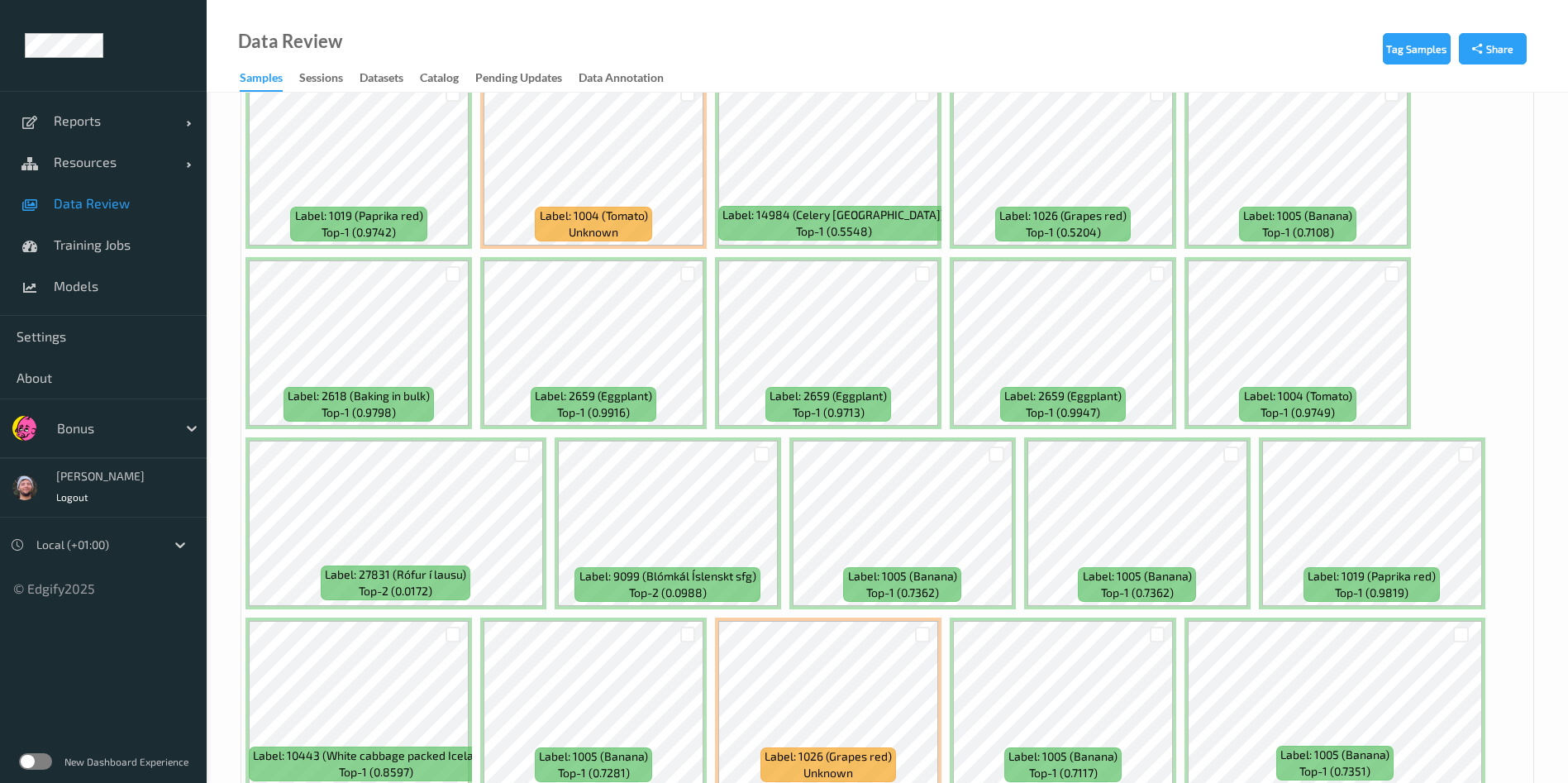
scroll to position [2080, 0]
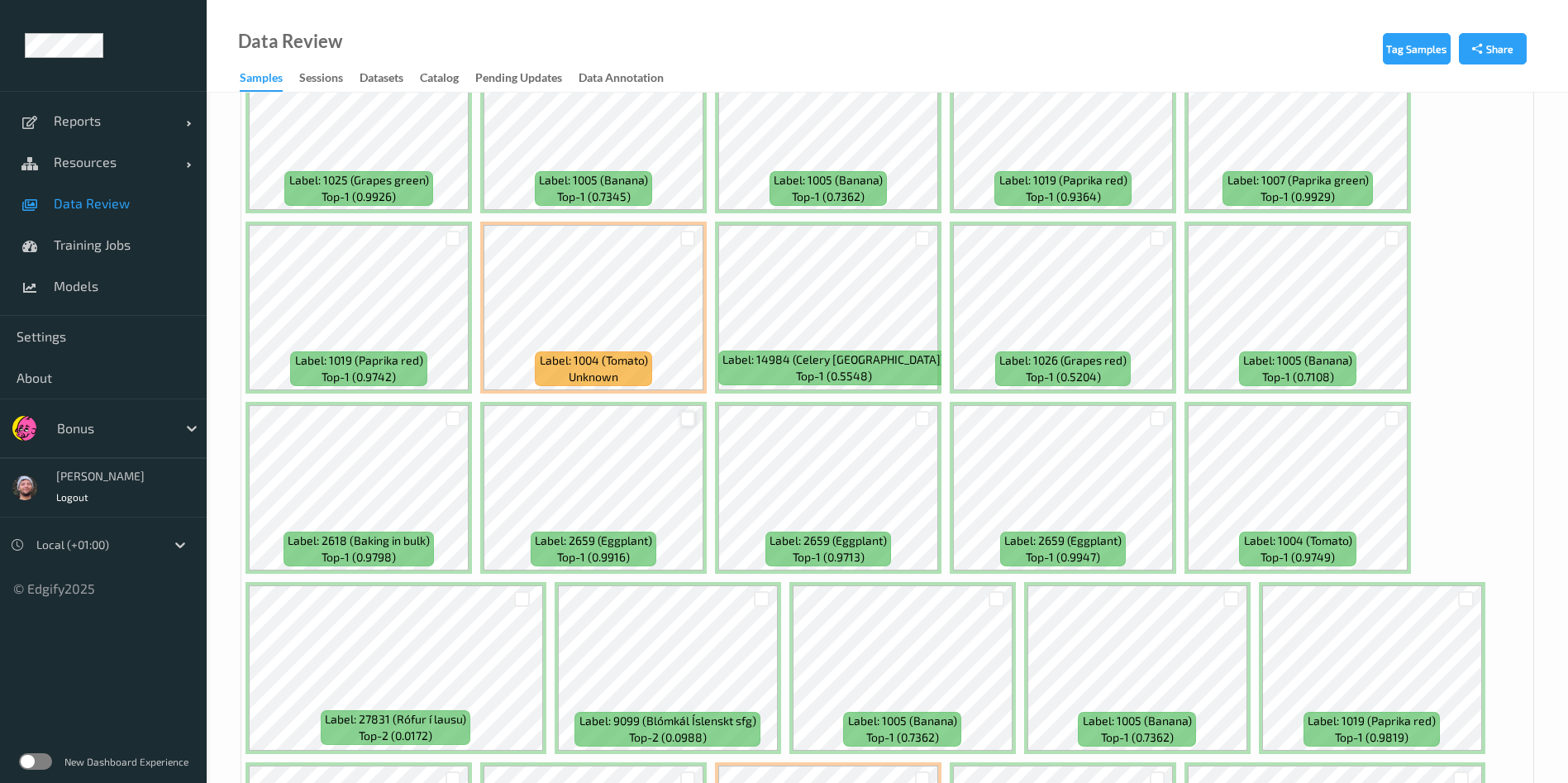
click at [684, 422] on div at bounding box center [688, 419] width 16 height 16
click at [924, 417] on div at bounding box center [922, 419] width 16 height 16
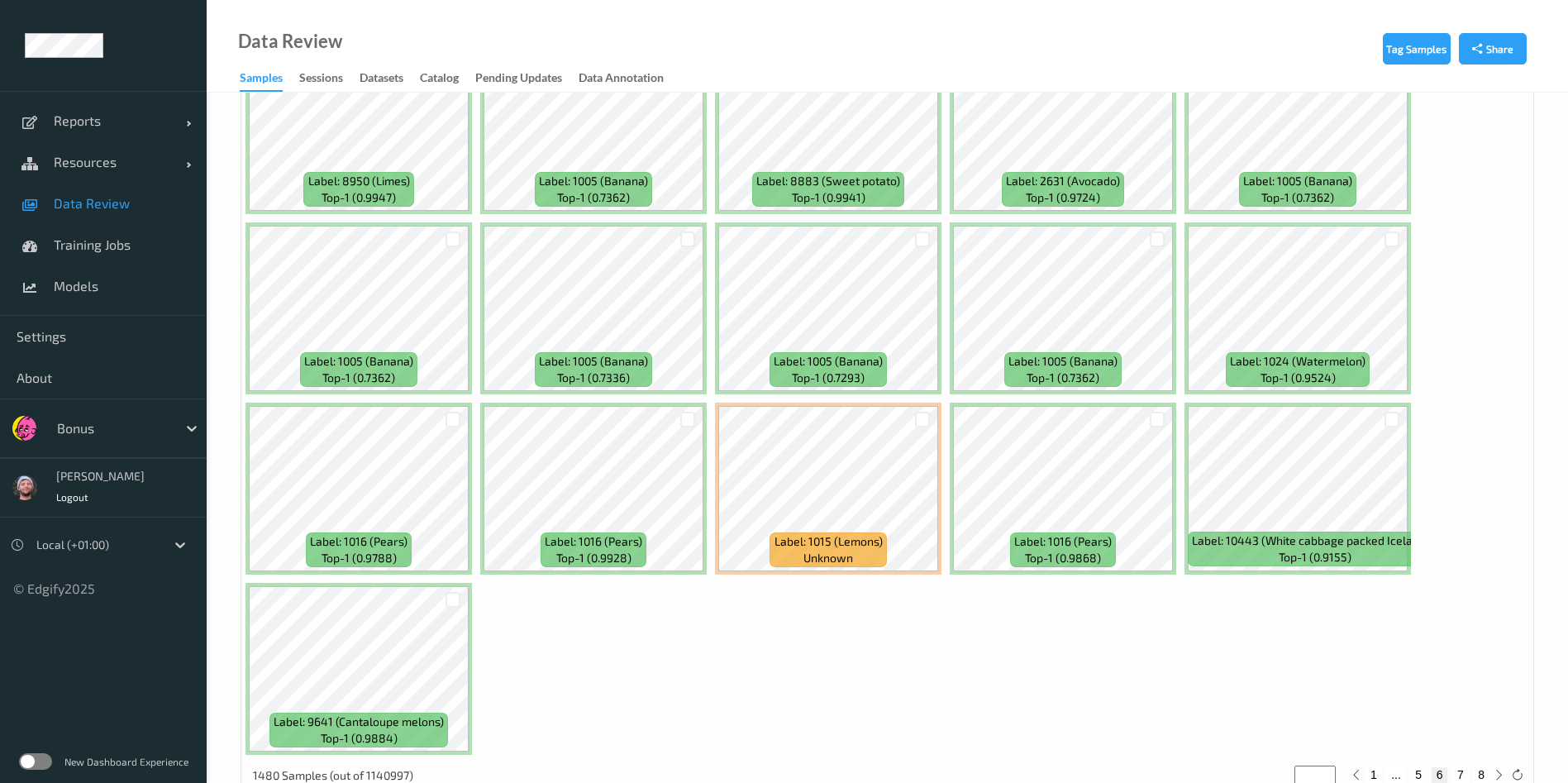
scroll to position [7170, 0]
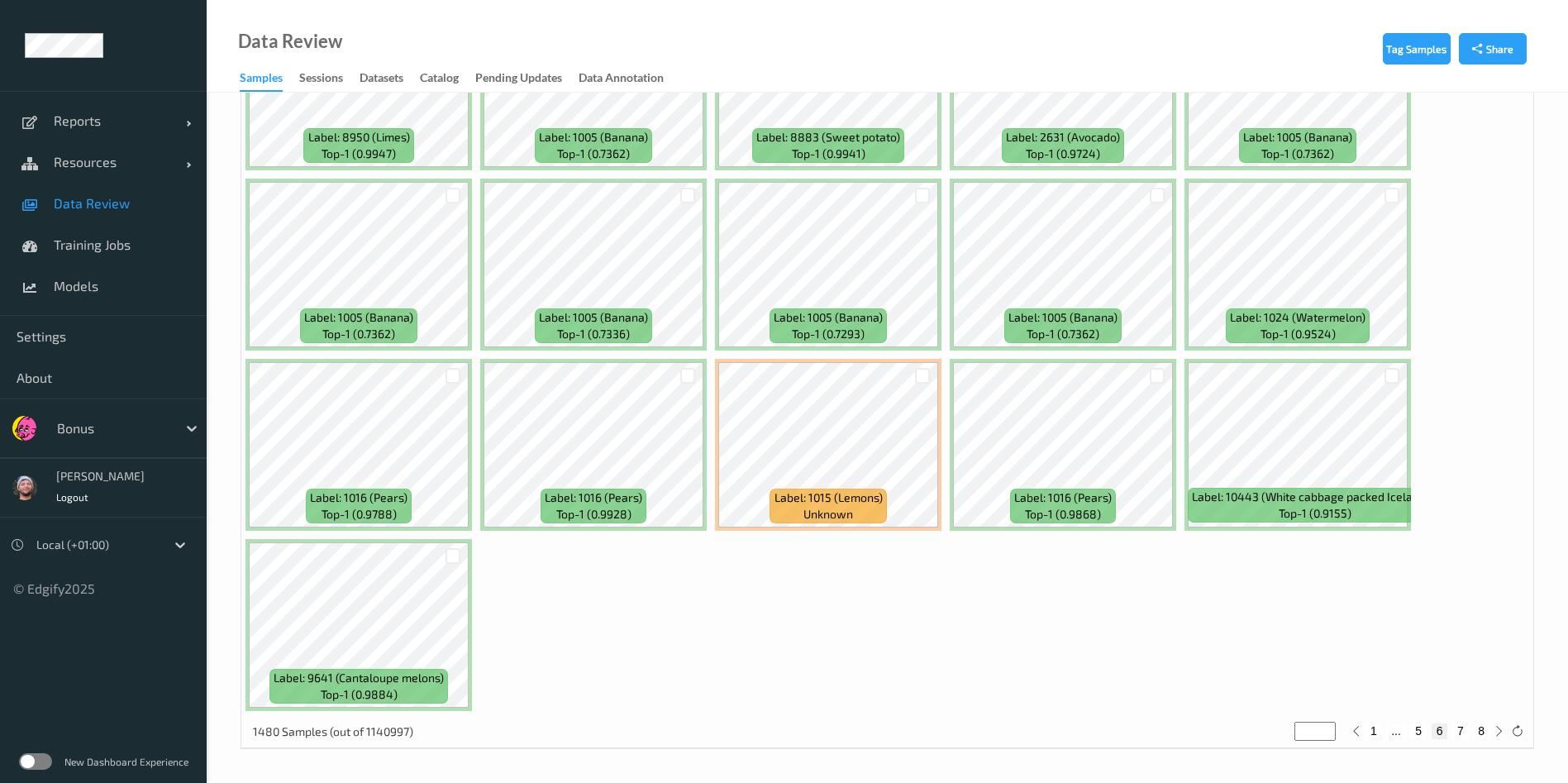
click at [1464, 730] on button "7" at bounding box center [1459, 730] width 17 height 15
type input "*"
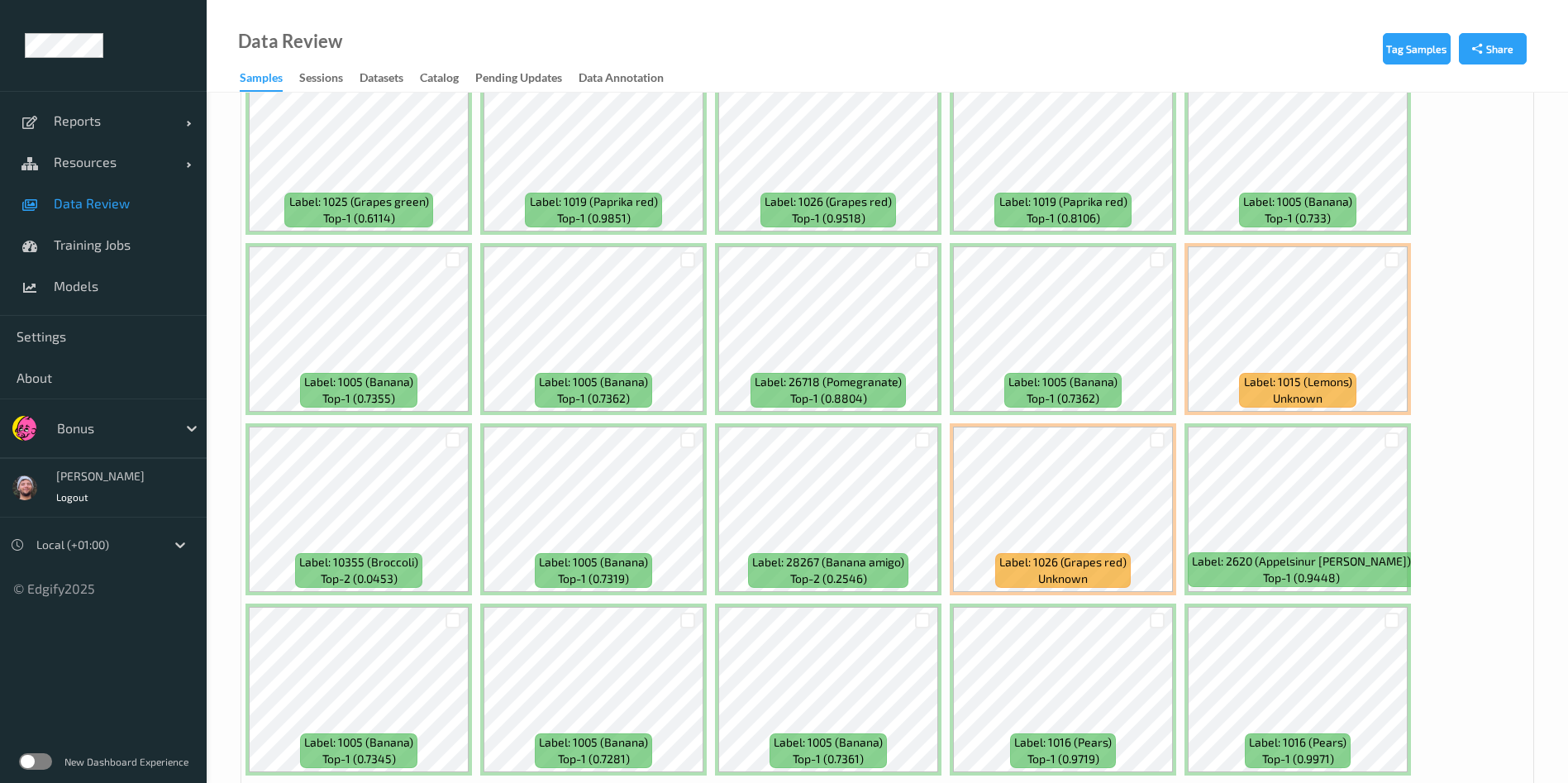
scroll to position [2058, 0]
click at [922, 258] on div at bounding box center [922, 261] width 16 height 16
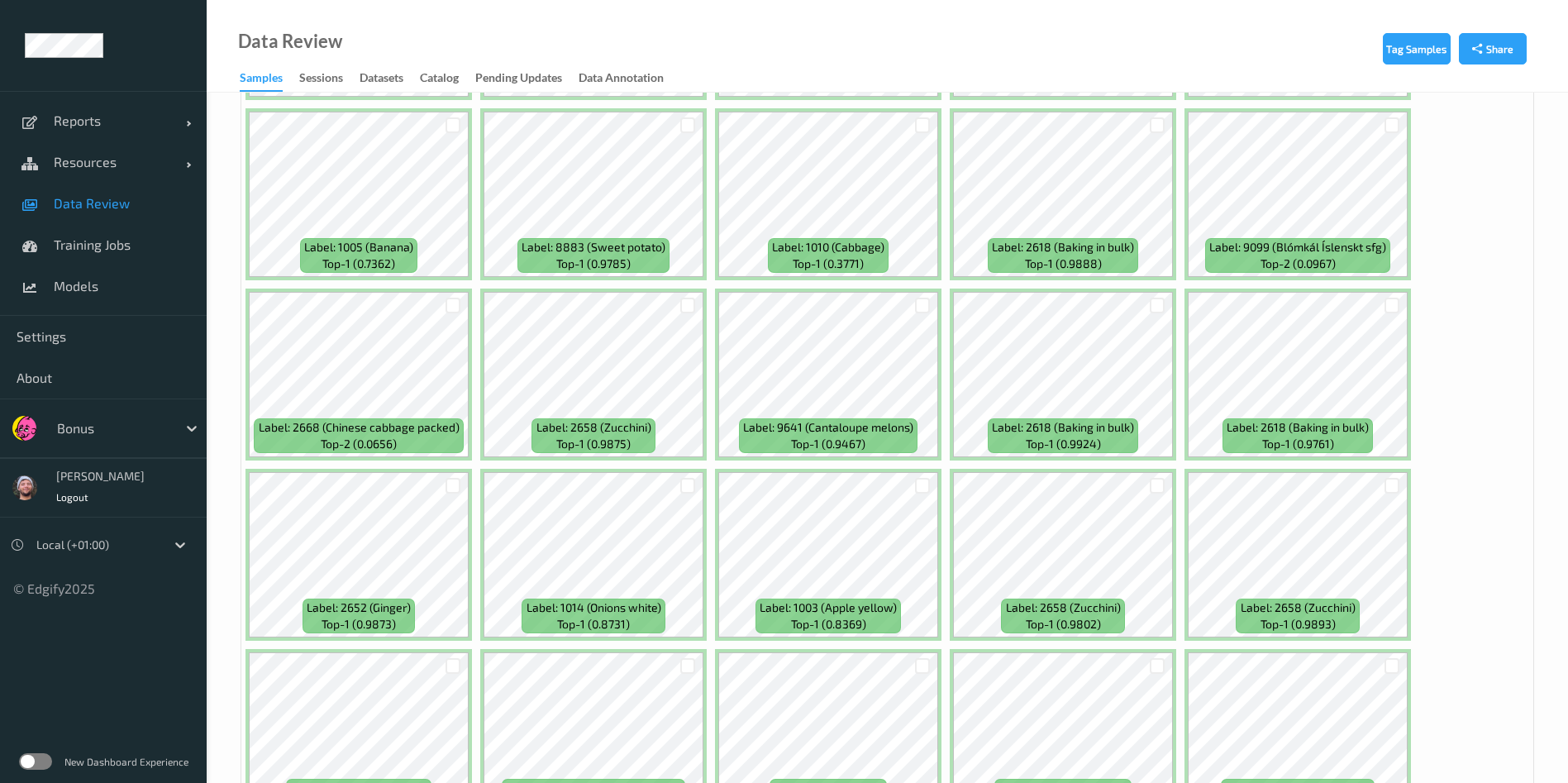
scroll to position [4720, 0]
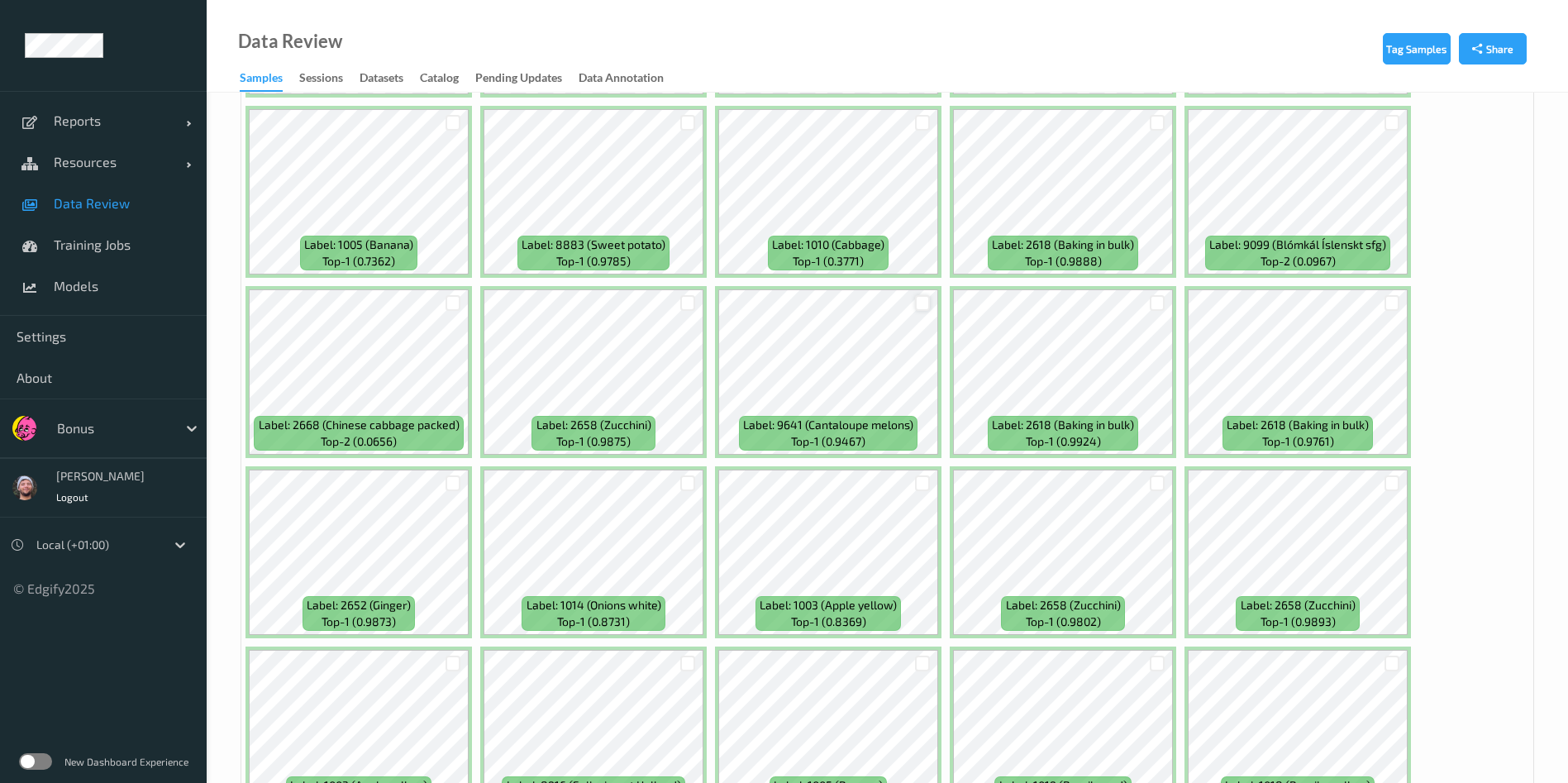
click at [918, 301] on div at bounding box center [922, 303] width 16 height 16
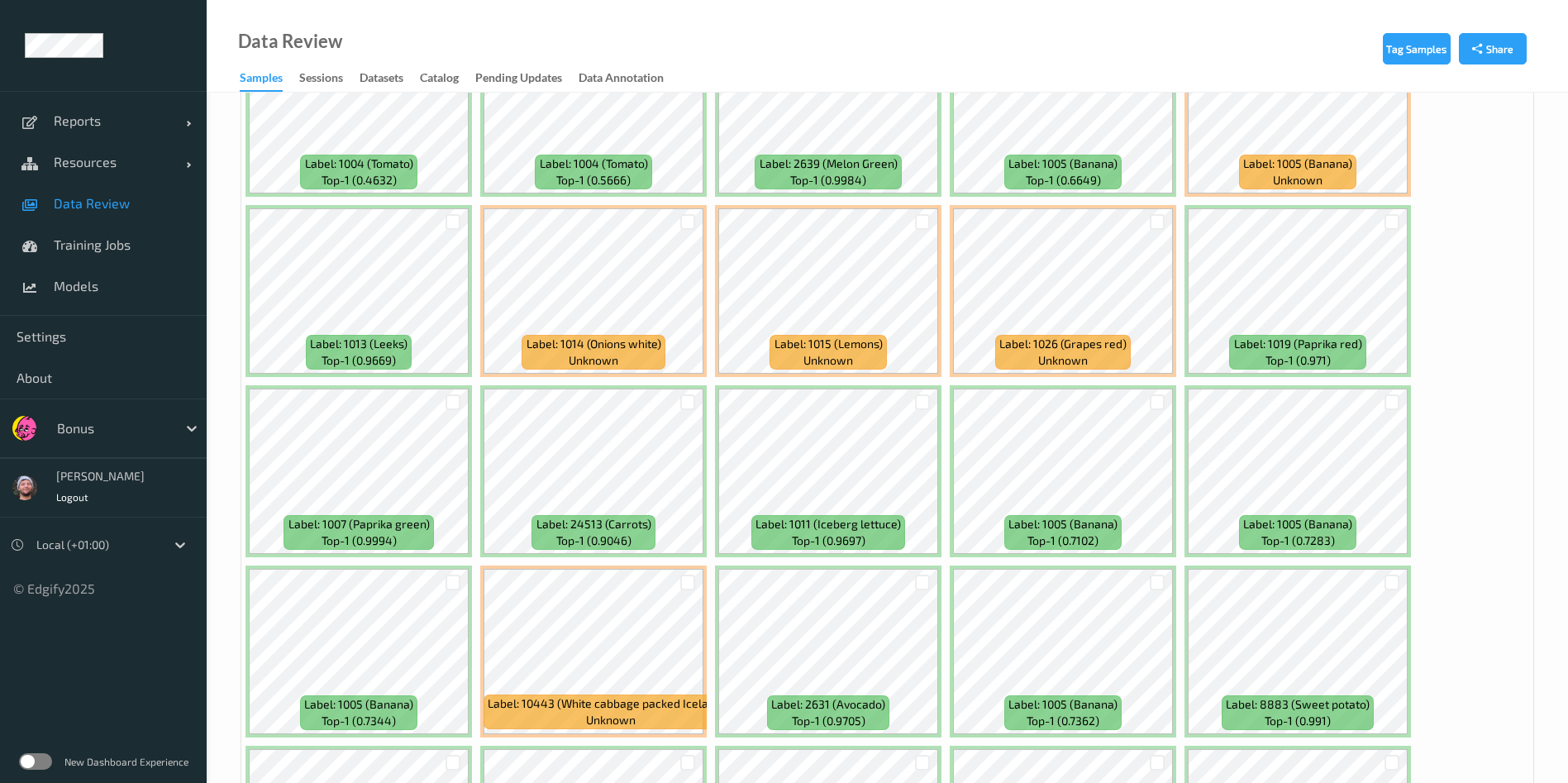
scroll to position [6990, 0]
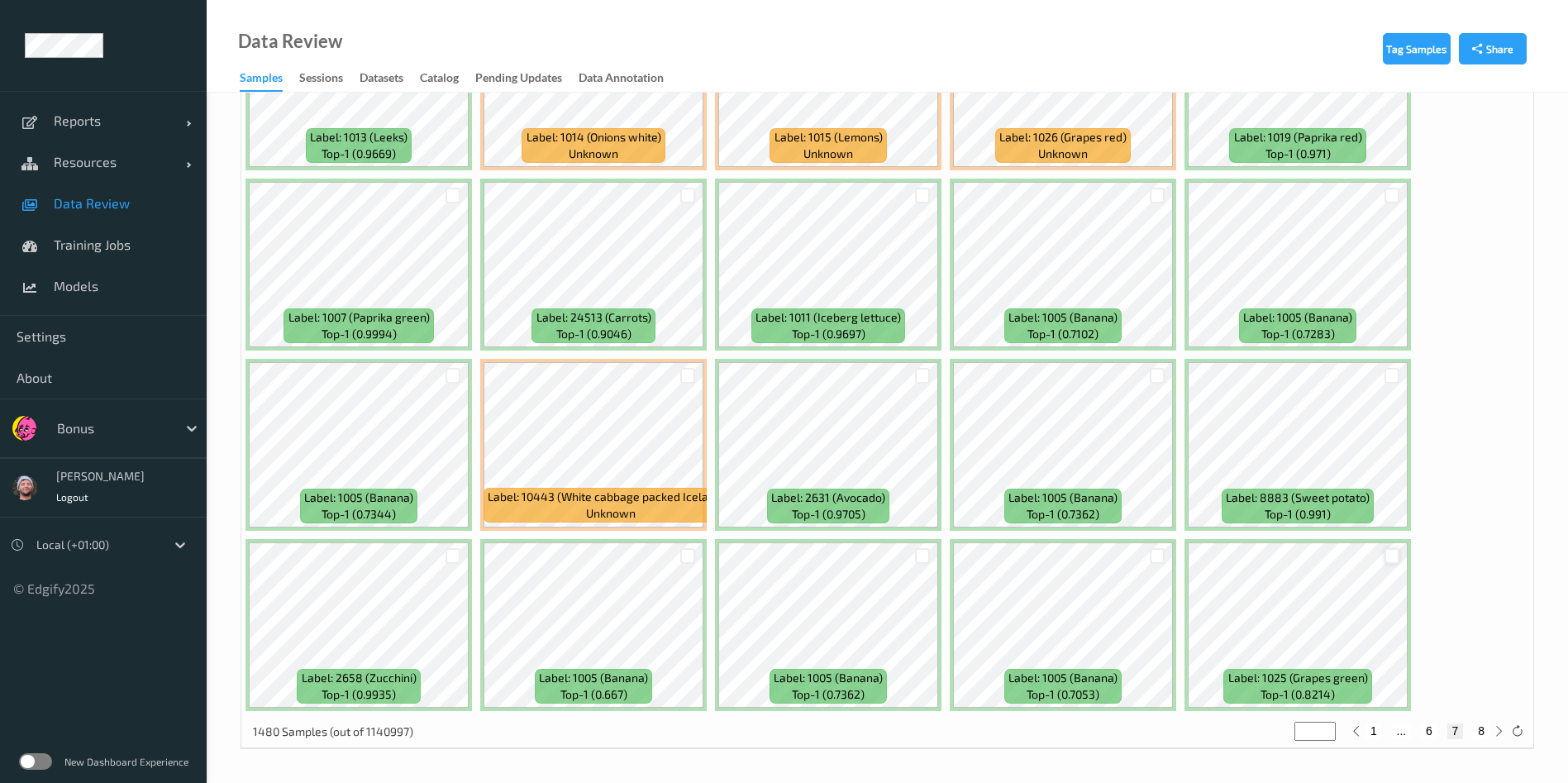
click at [1398, 559] on div at bounding box center [1392, 556] width 16 height 16
click at [1483, 733] on button "8" at bounding box center [1480, 730] width 17 height 15
type input "*"
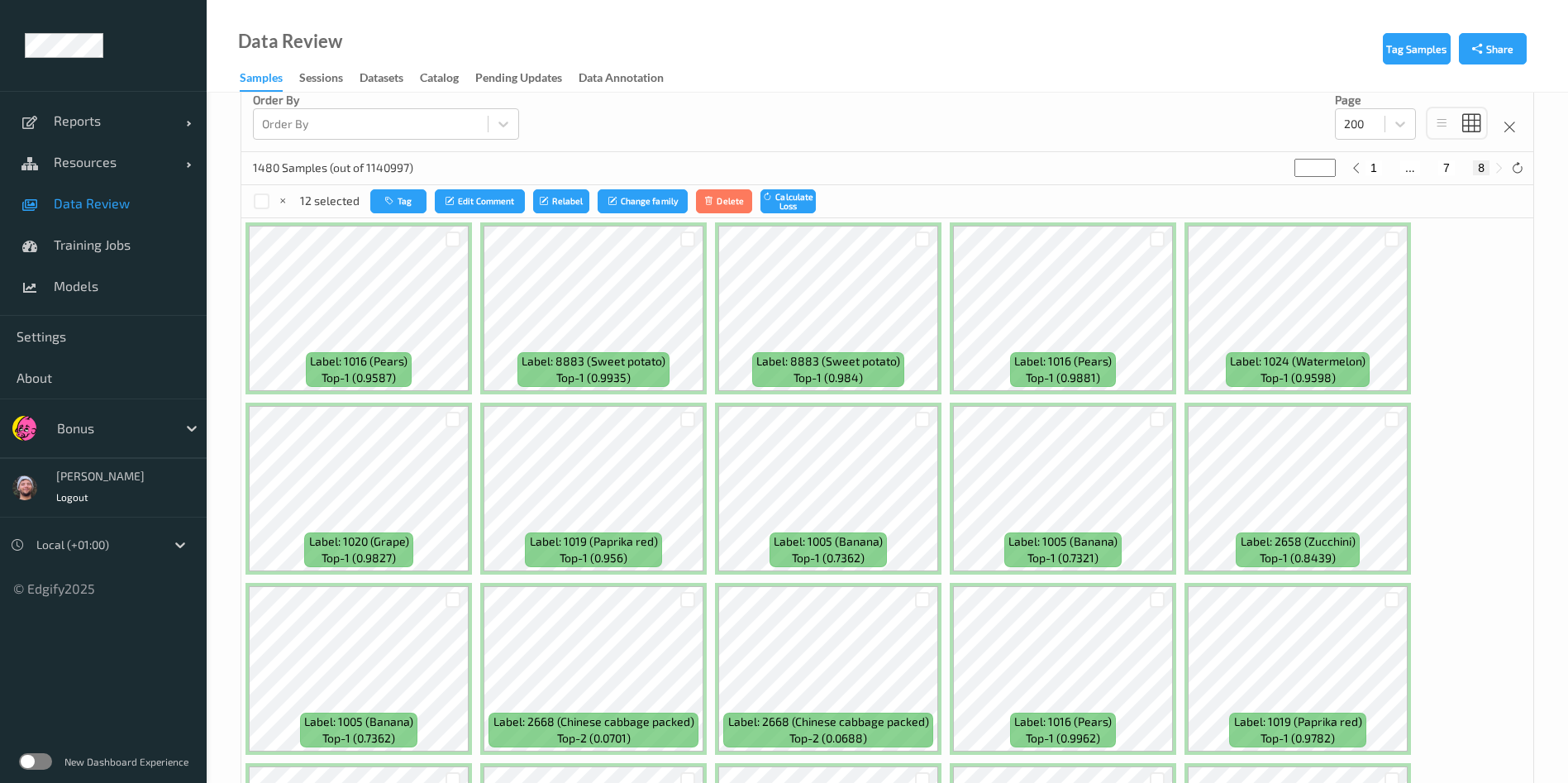
scroll to position [280, 0]
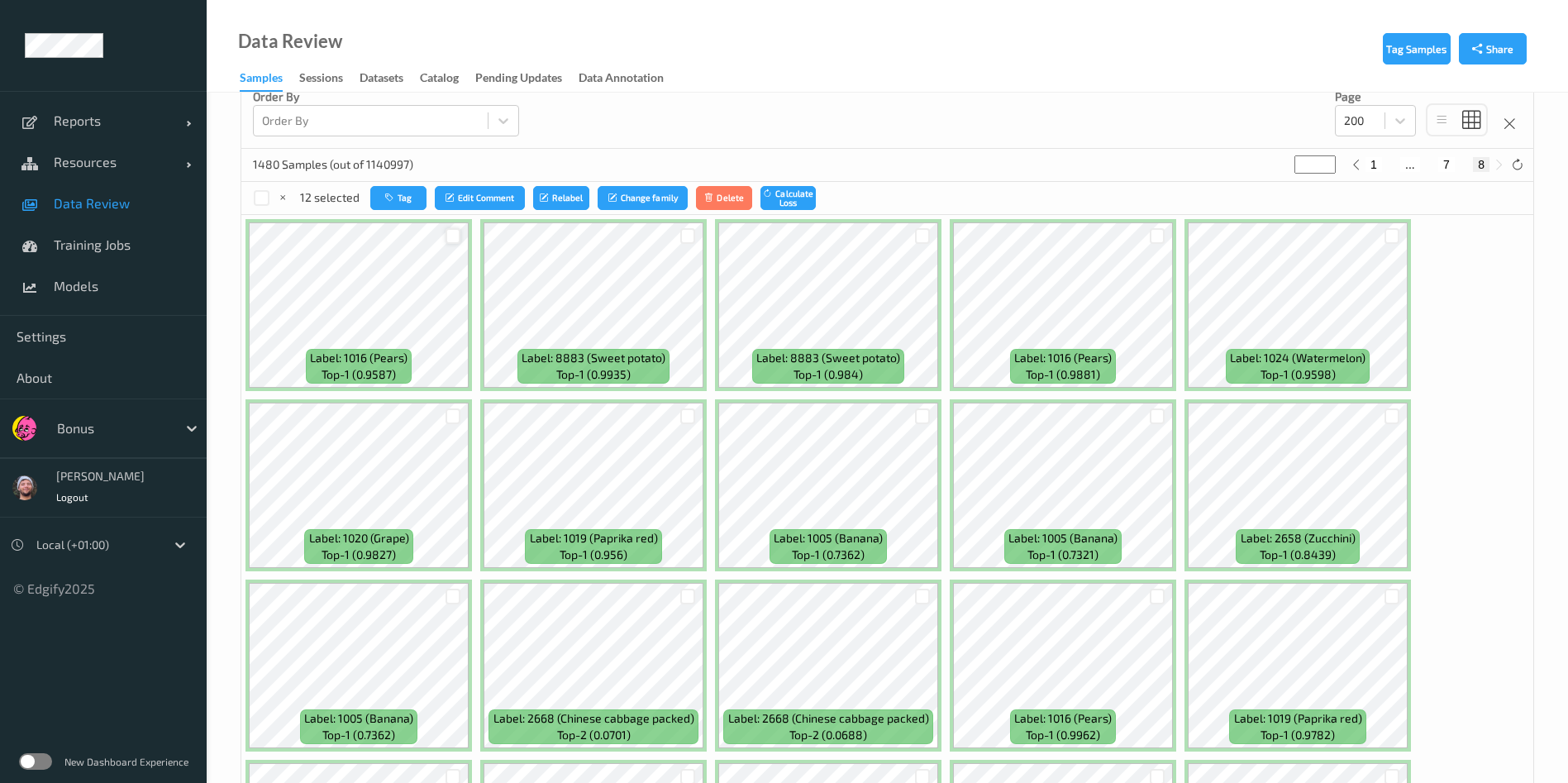
click at [446, 242] on div at bounding box center [453, 236] width 16 height 16
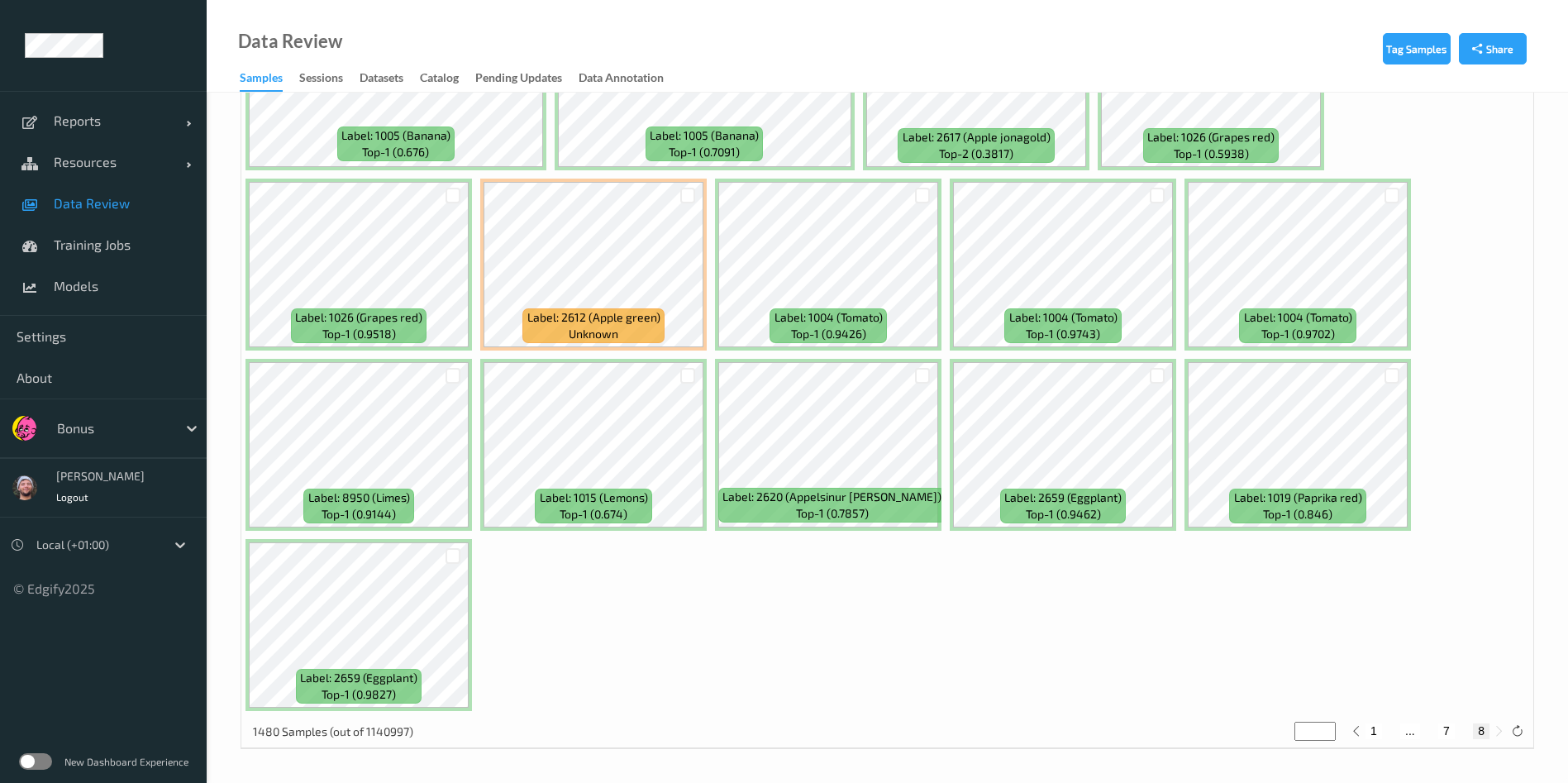
scroll to position [2843, 0]
click at [1155, 377] on div at bounding box center [1157, 377] width 16 height 16
click at [457, 557] on div at bounding box center [453, 557] width 16 height 16
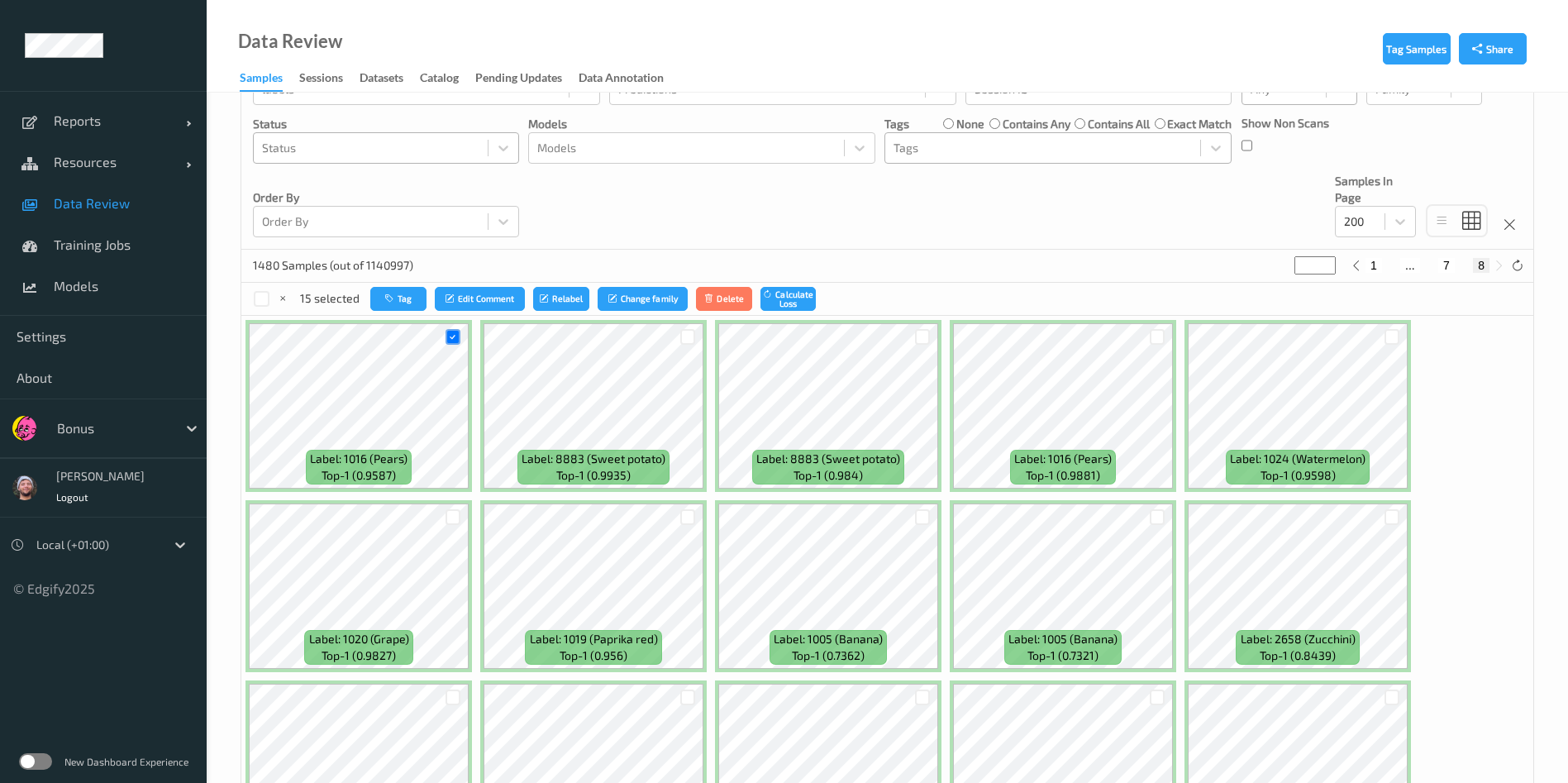
scroll to position [0, 0]
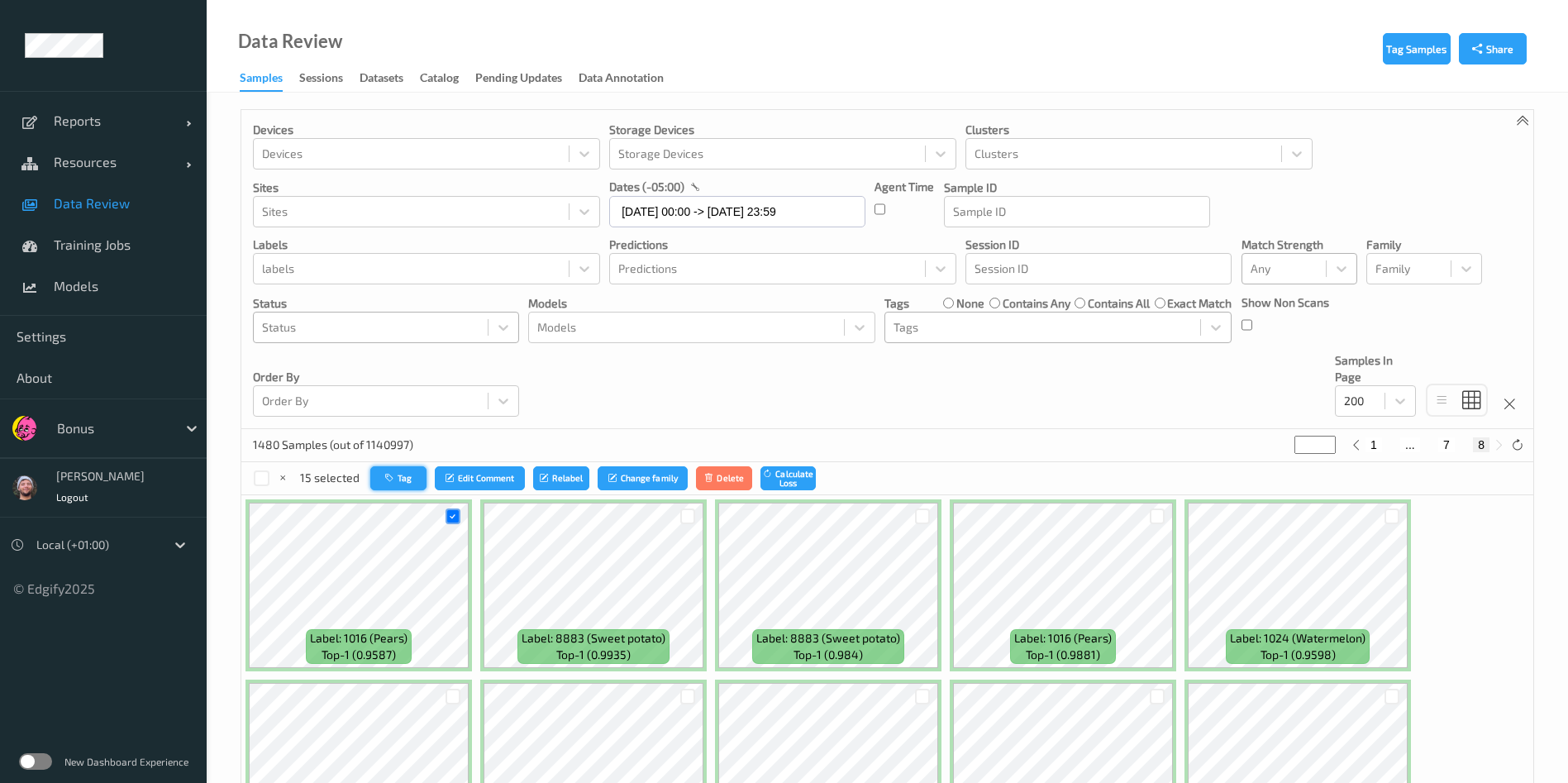
click at [385, 477] on icon "button" at bounding box center [391, 478] width 13 height 10
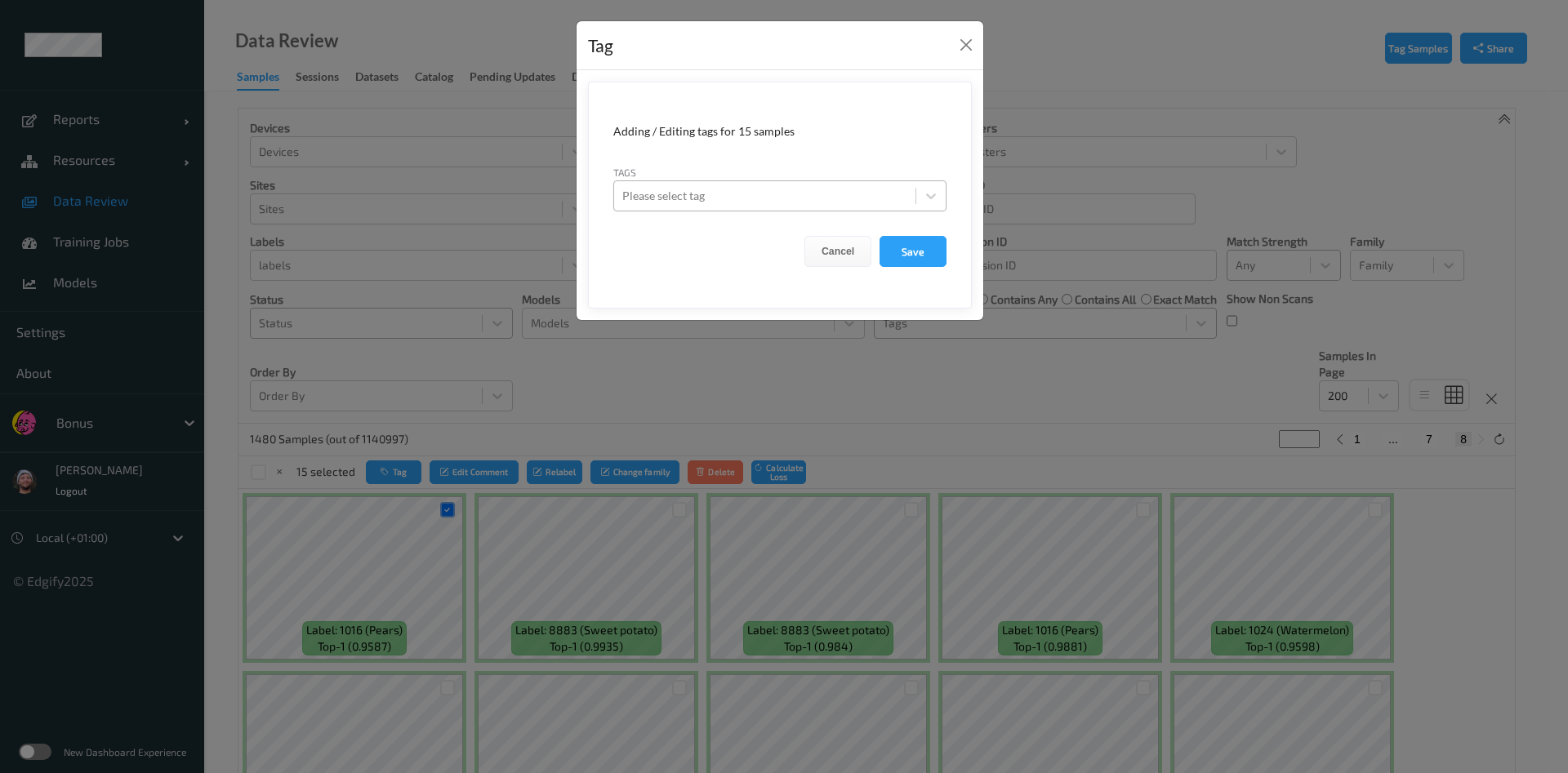
click at [767, 197] on div at bounding box center [765, 196] width 285 height 19
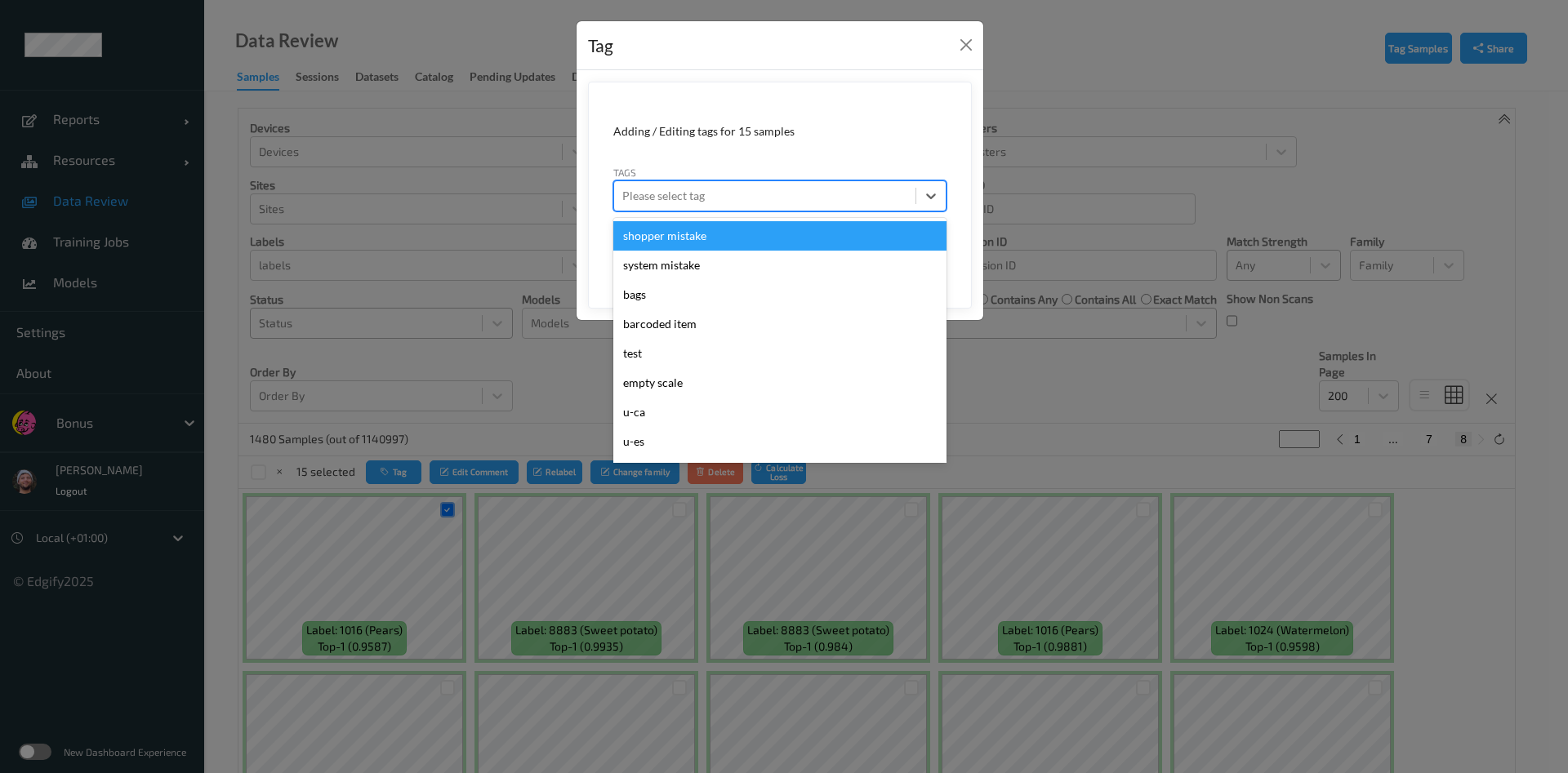
type input "b"
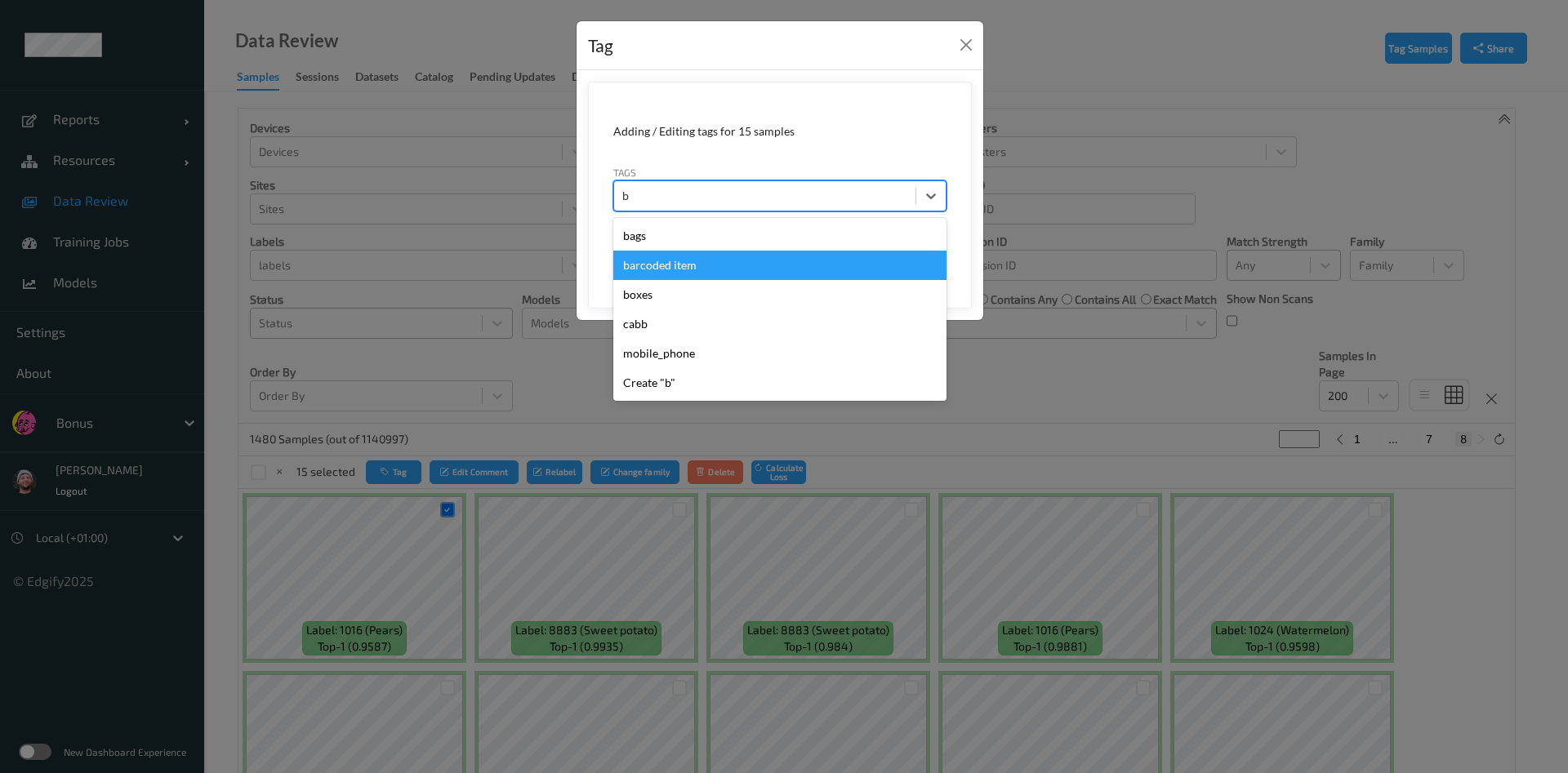
click at [749, 270] on div "barcoded item" at bounding box center [779, 265] width 334 height 29
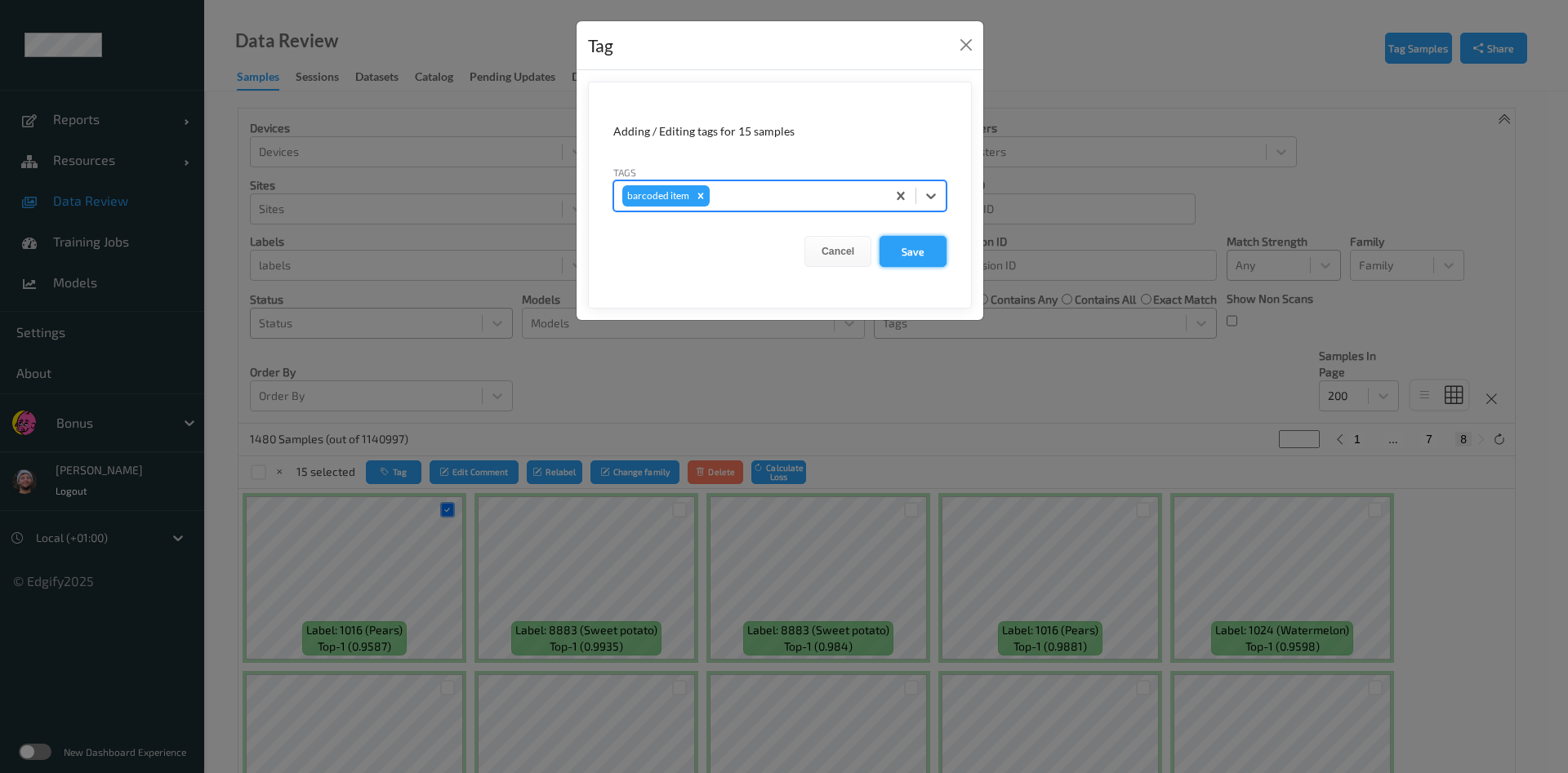
click at [904, 251] on button "Save" at bounding box center [913, 251] width 67 height 31
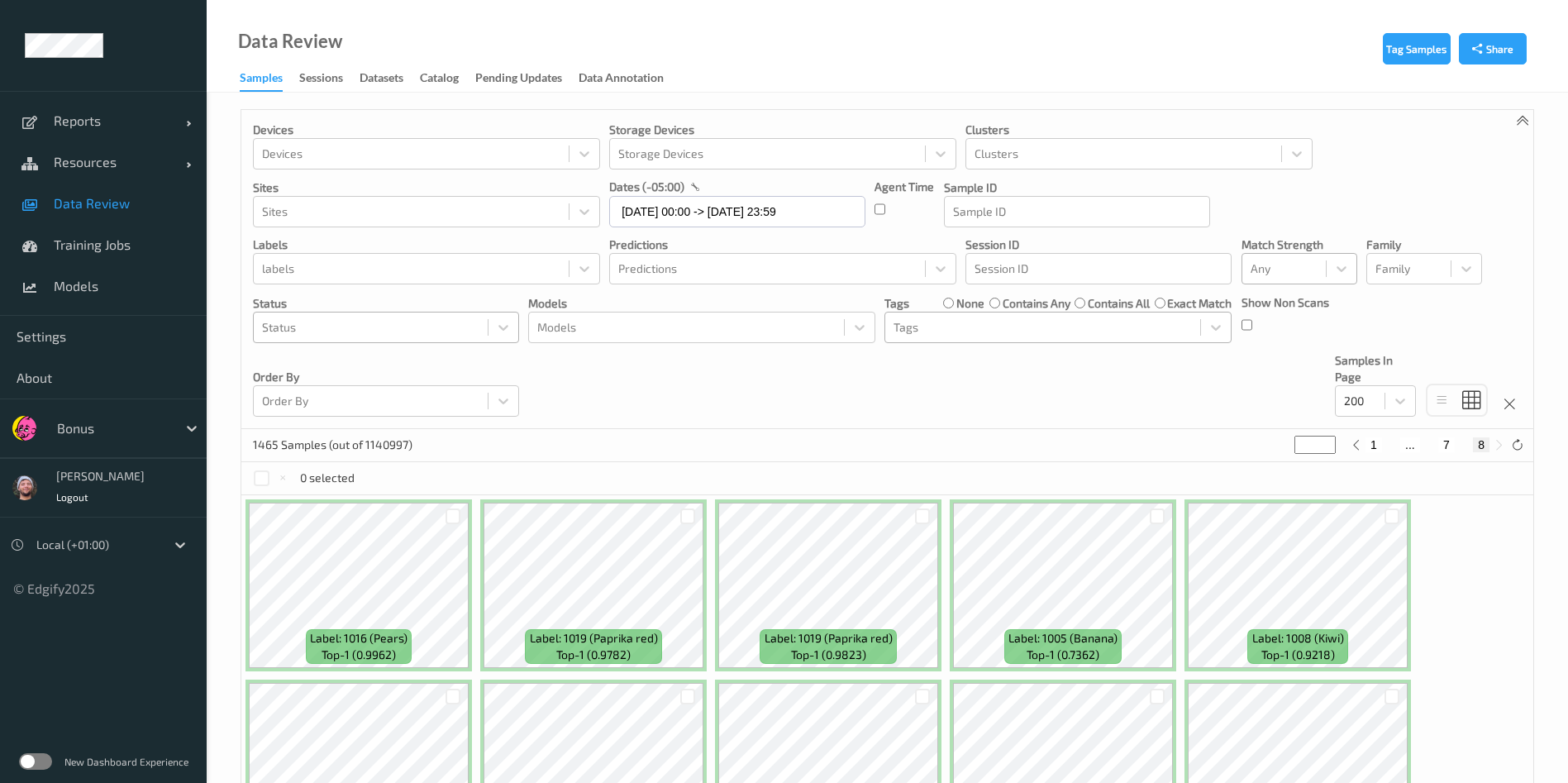
click at [980, 330] on div at bounding box center [1042, 327] width 298 height 20
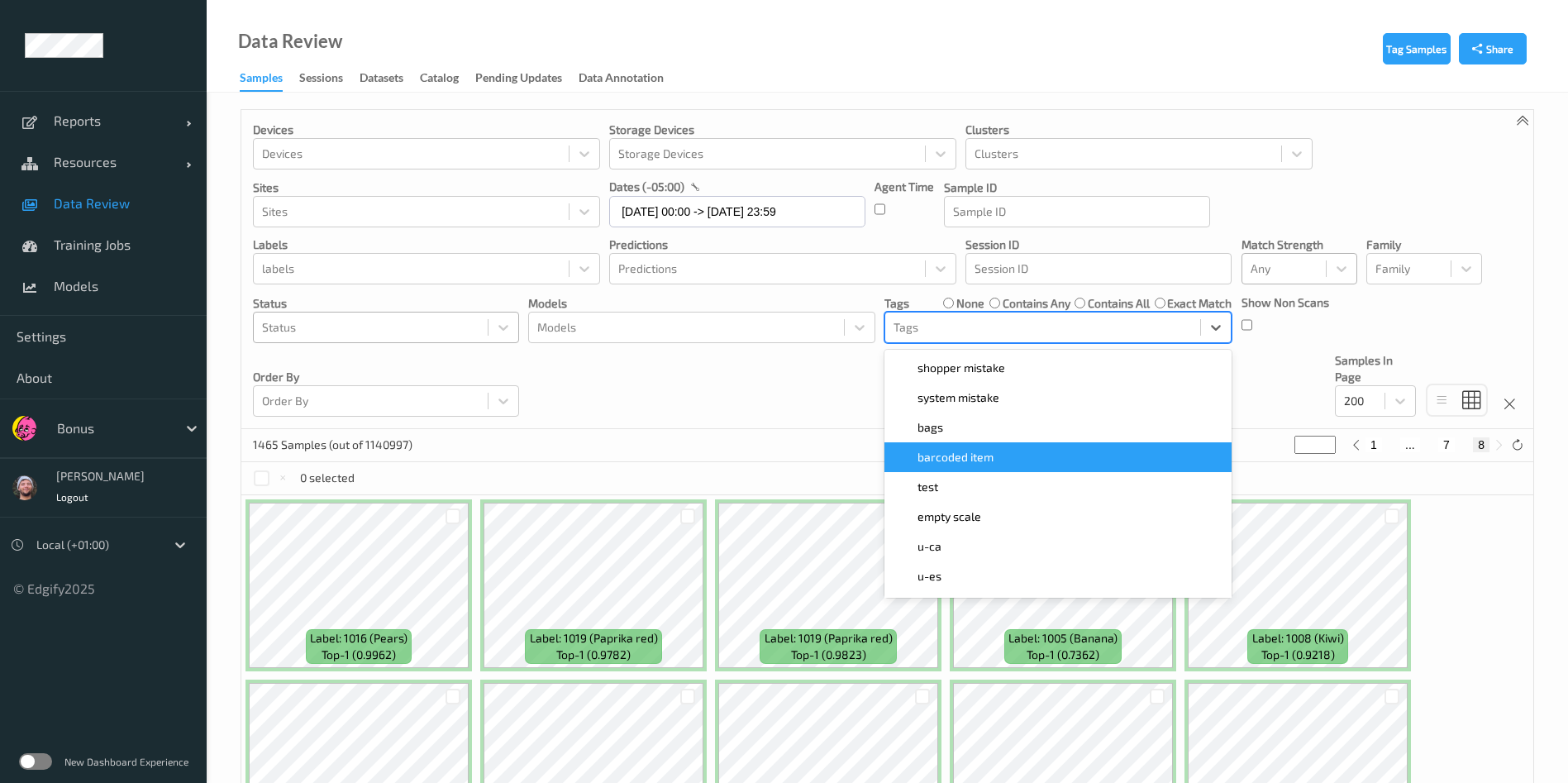
click at [979, 450] on span "barcoded item" at bounding box center [956, 457] width 76 height 17
type input "*"
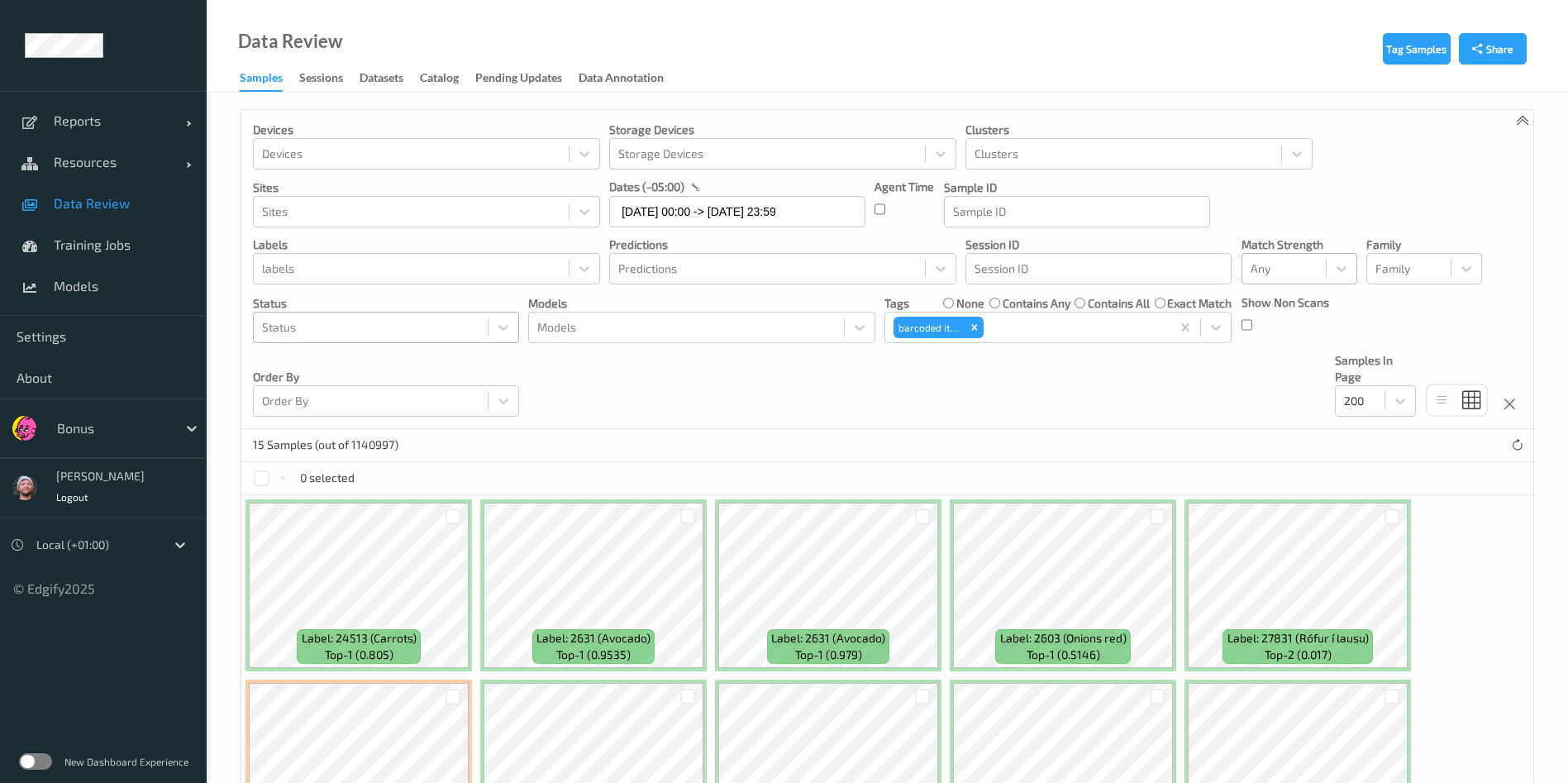
scroll to position [236, 0]
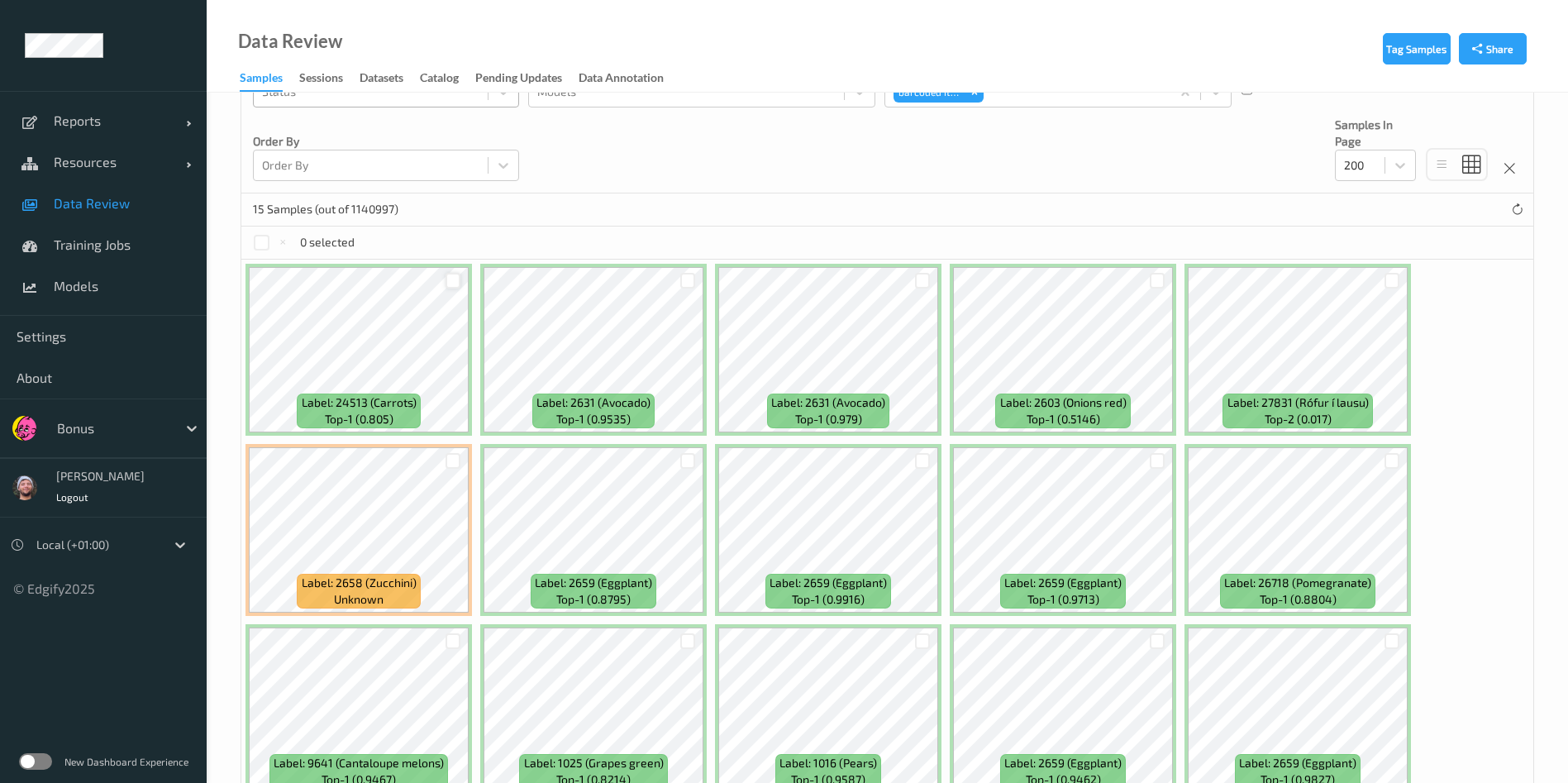
click at [445, 282] on div at bounding box center [453, 281] width 16 height 16
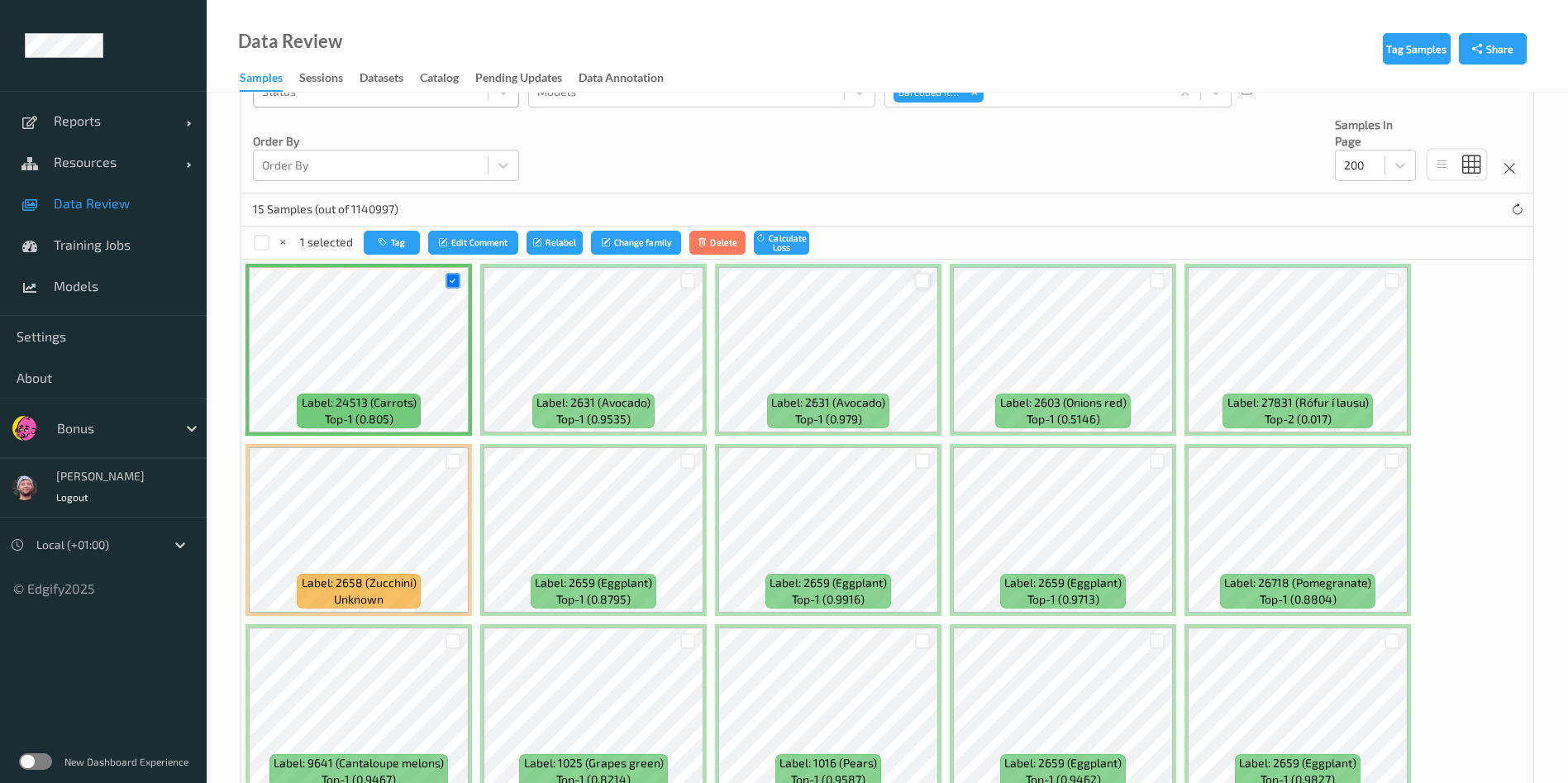
click at [925, 281] on div at bounding box center [922, 281] width 16 height 16
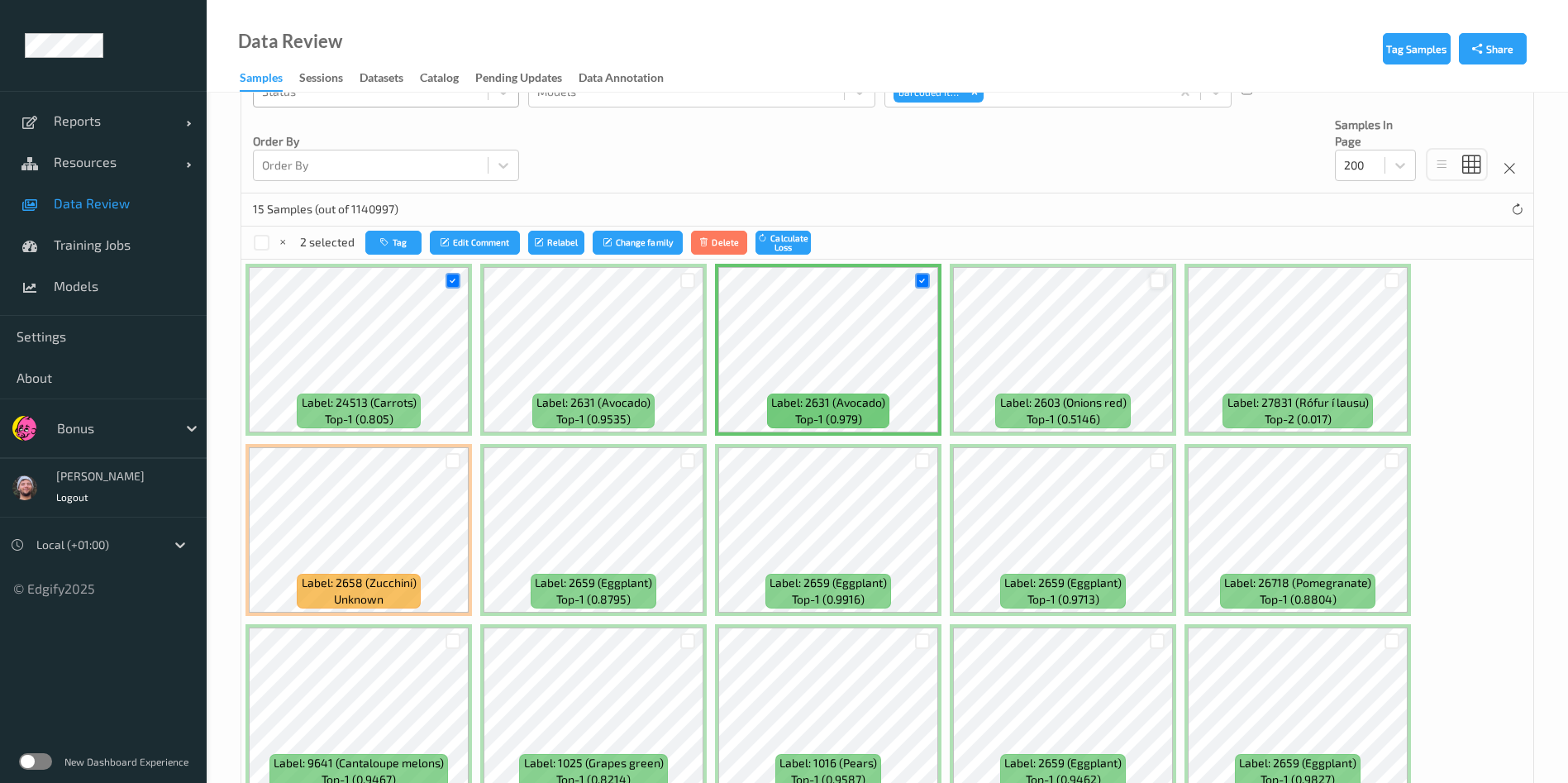
click at [1151, 276] on div at bounding box center [1157, 281] width 16 height 16
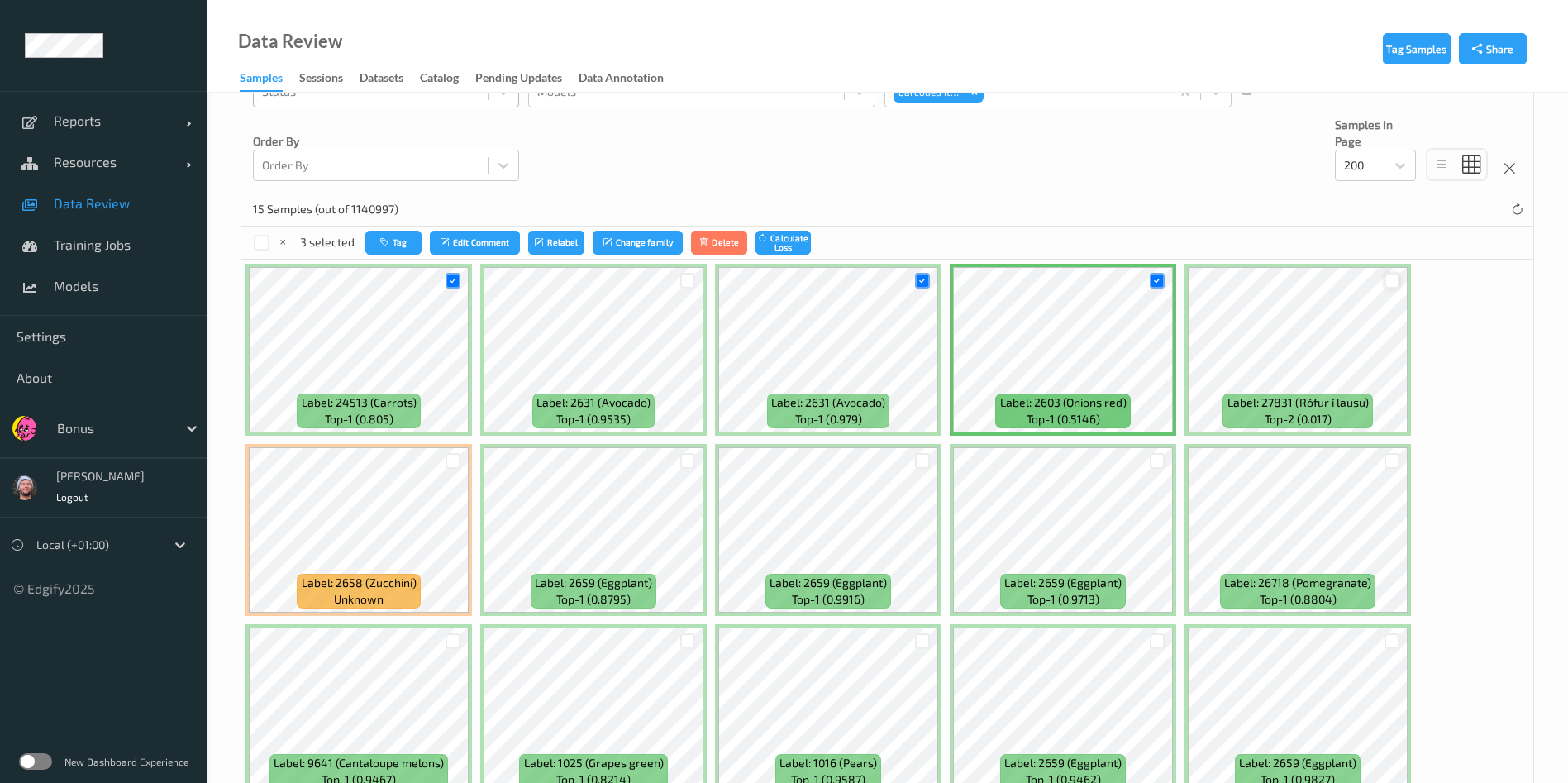
click at [1384, 280] on div at bounding box center [1392, 281] width 16 height 16
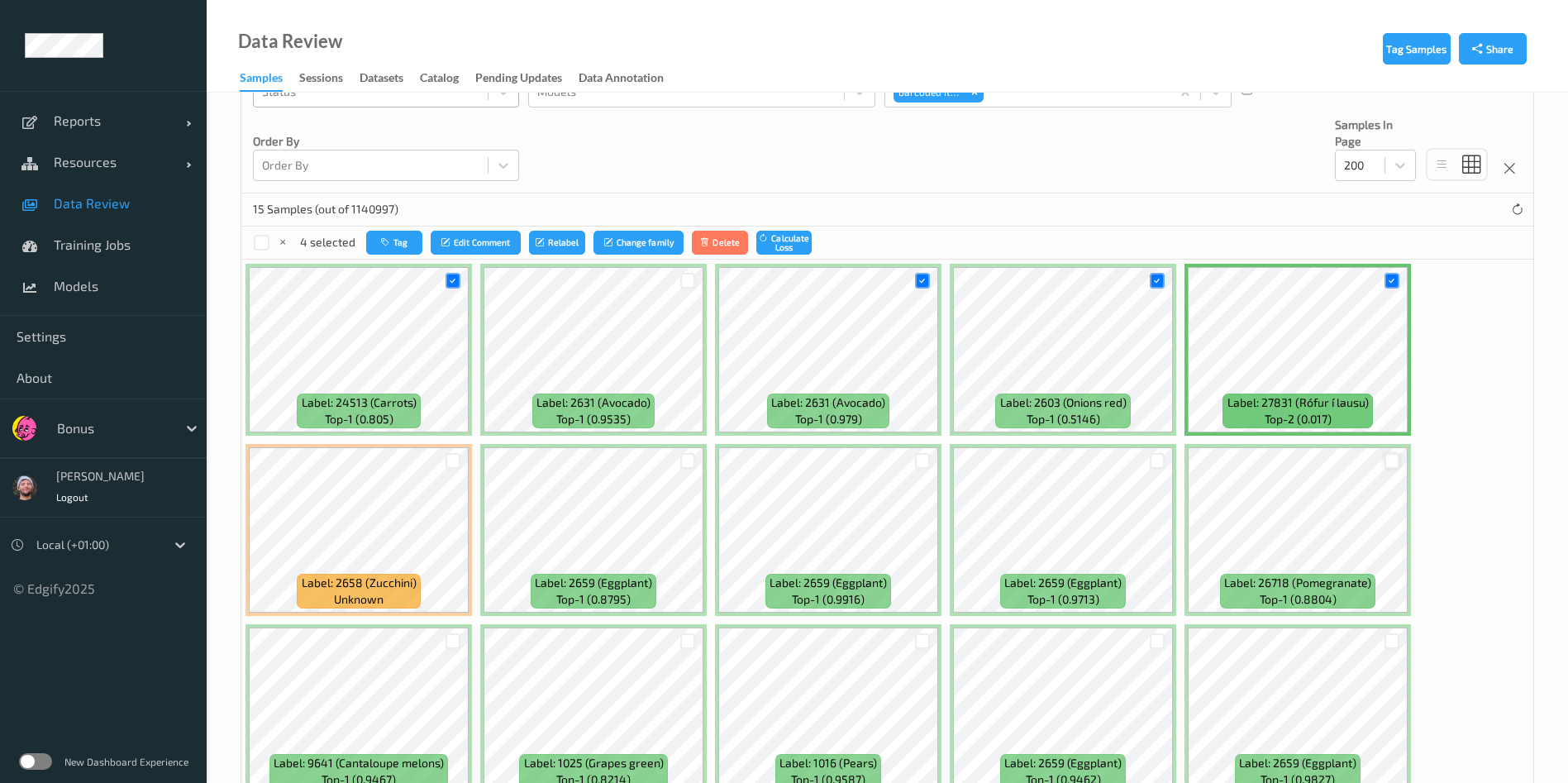
click at [1391, 455] on div at bounding box center [1392, 461] width 16 height 16
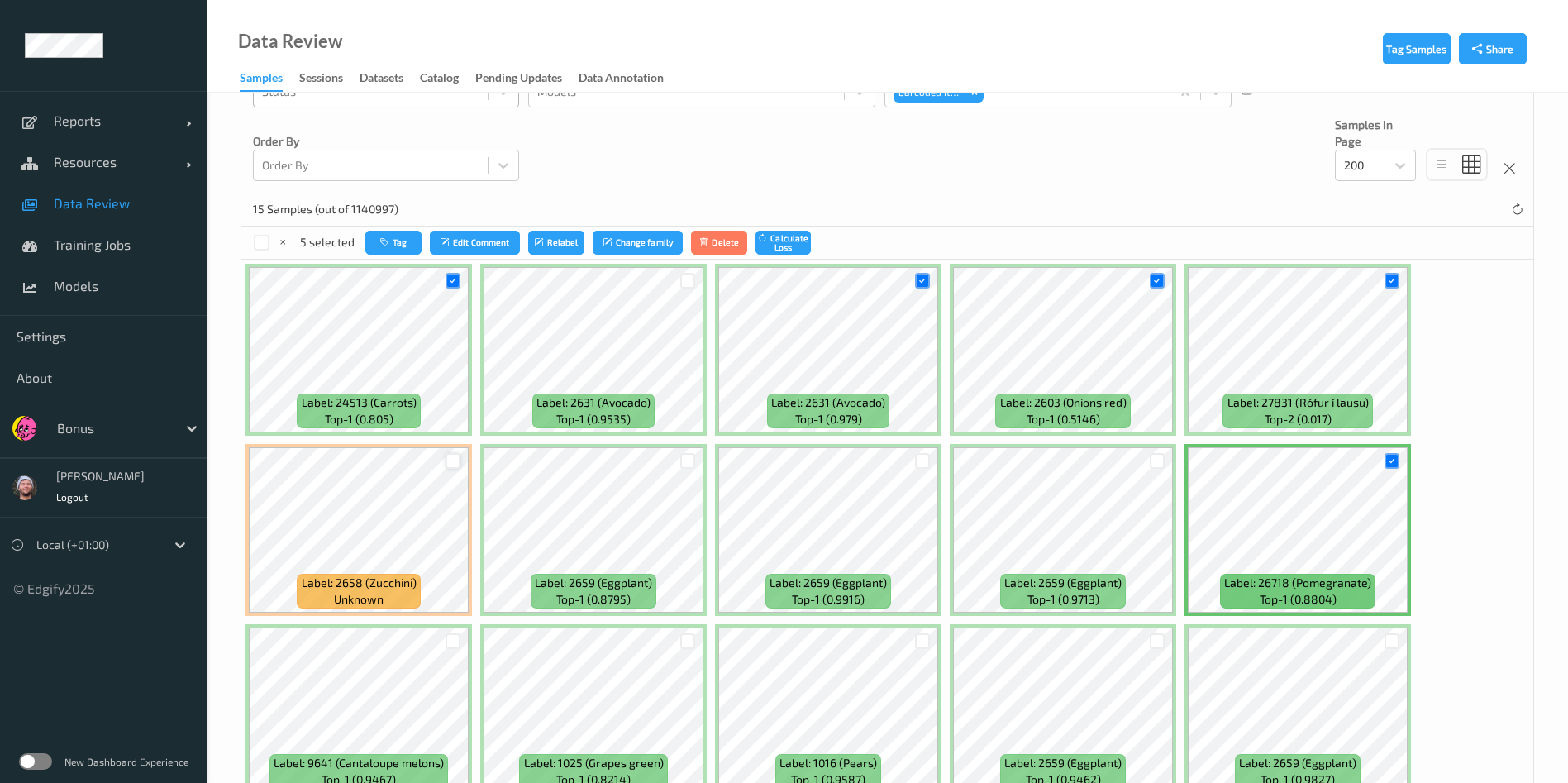
click at [455, 464] on div at bounding box center [453, 461] width 16 height 16
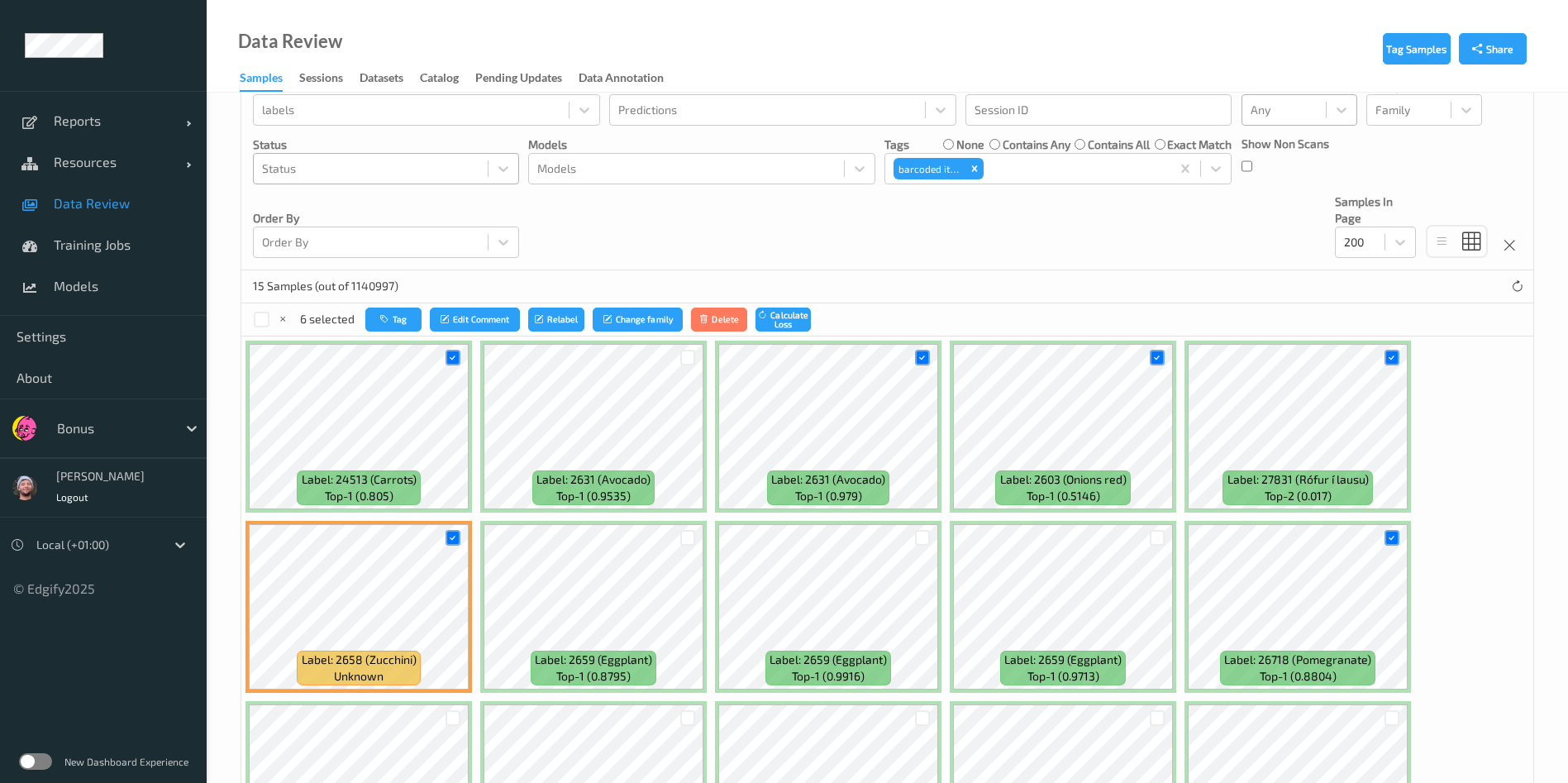
scroll to position [158, 0]
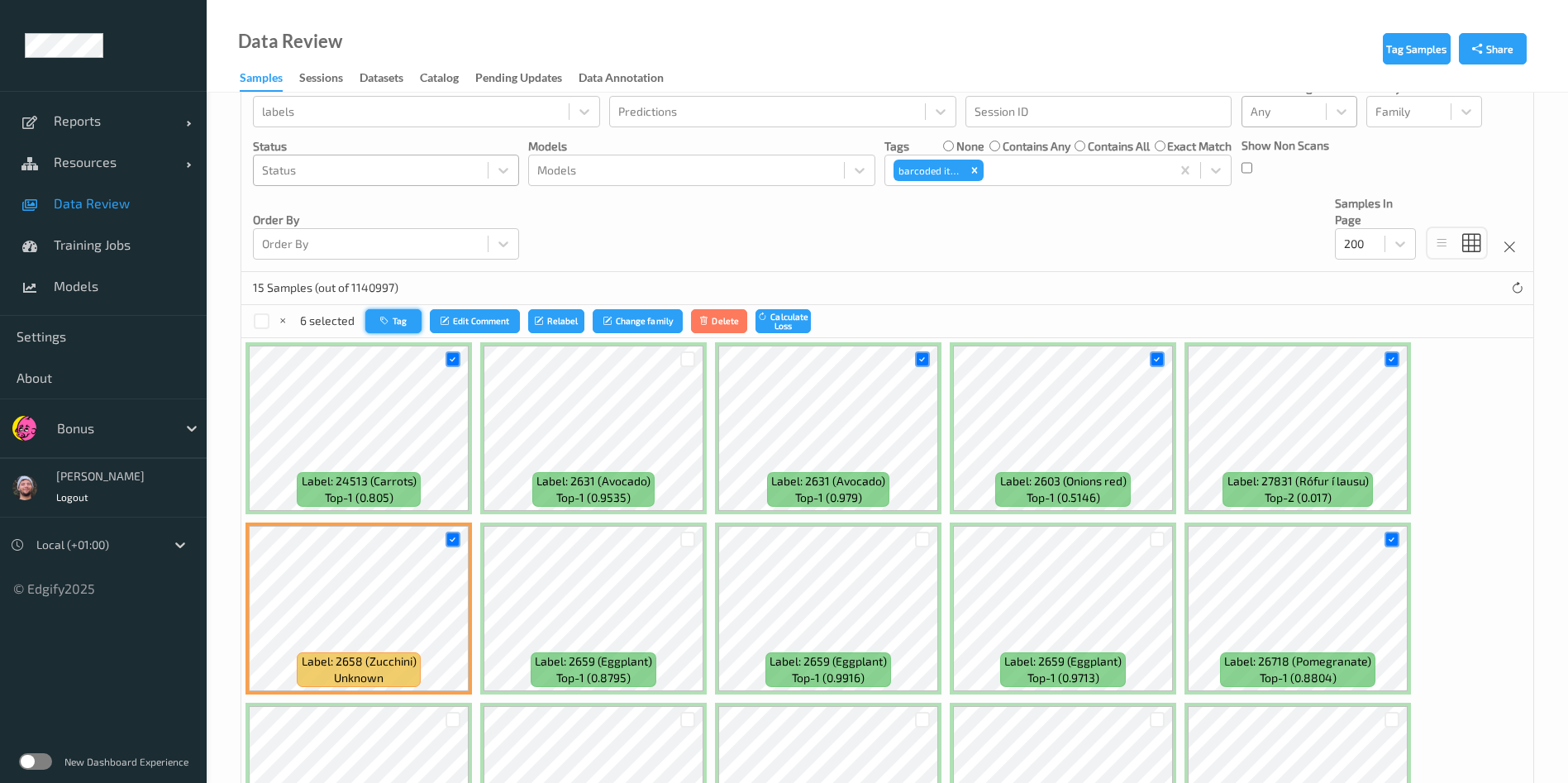
click at [388, 330] on button "Tag" at bounding box center [392, 321] width 56 height 23
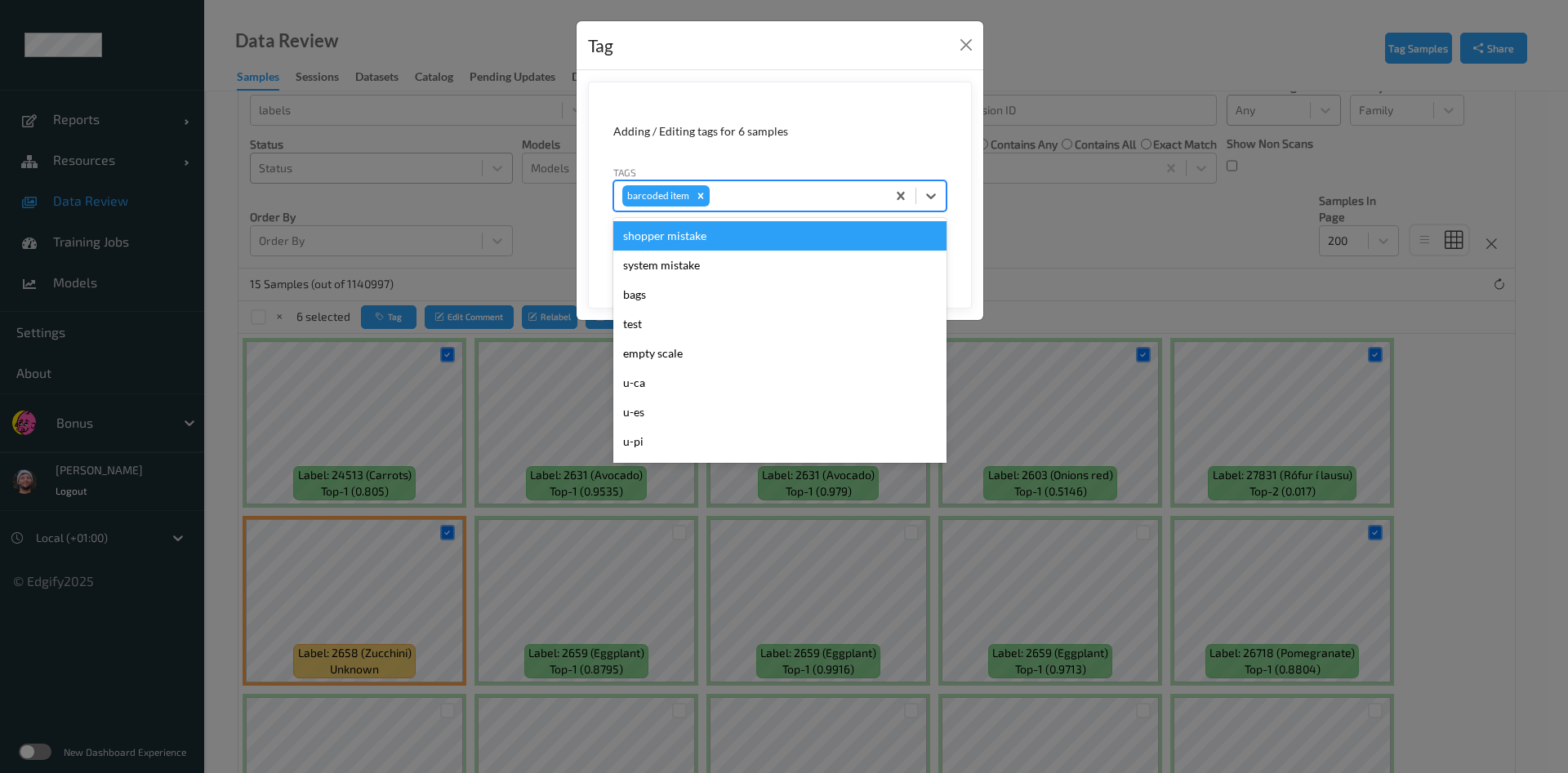
click at [770, 193] on div at bounding box center [795, 196] width 165 height 19
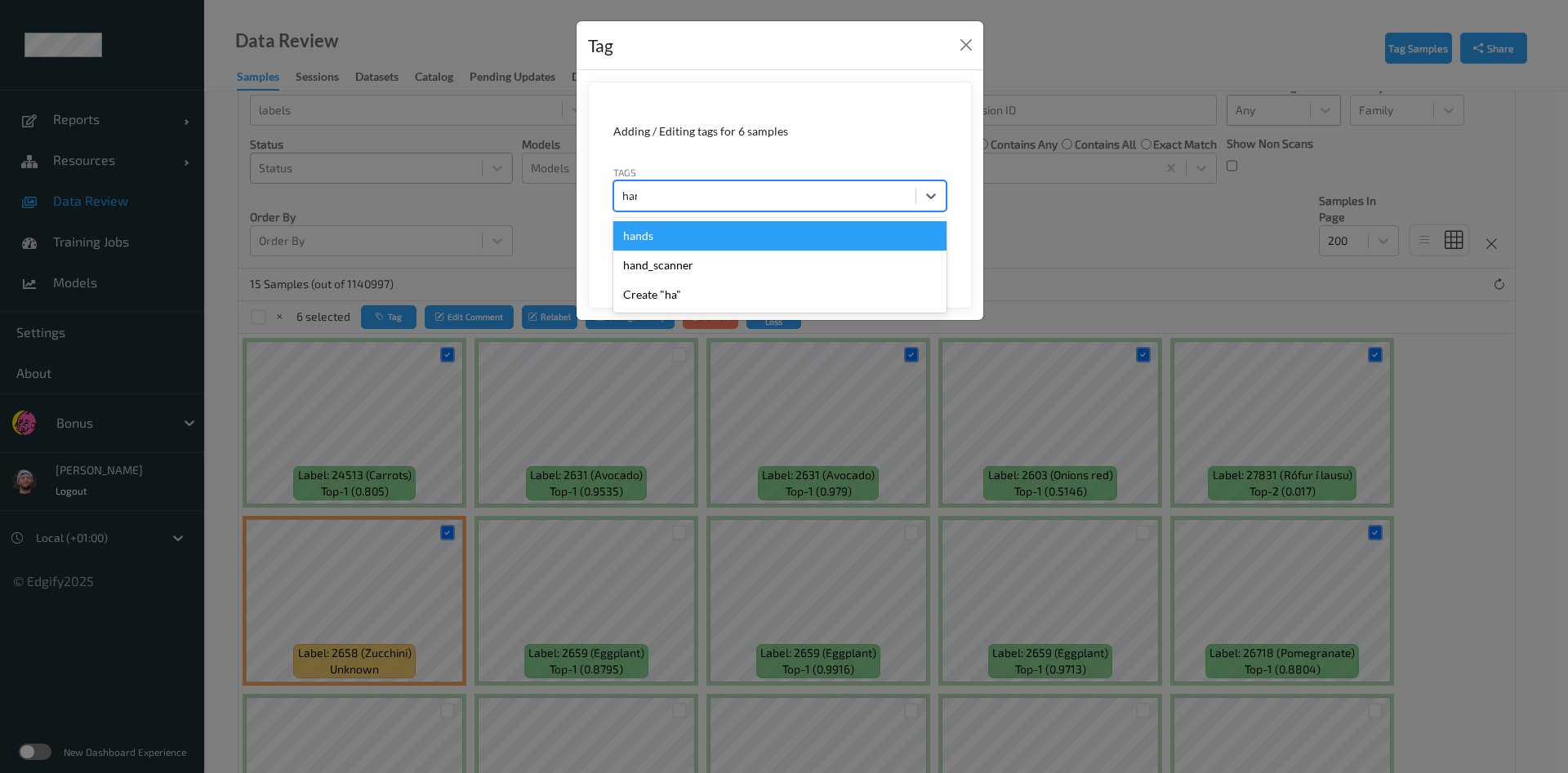
type input "hands"
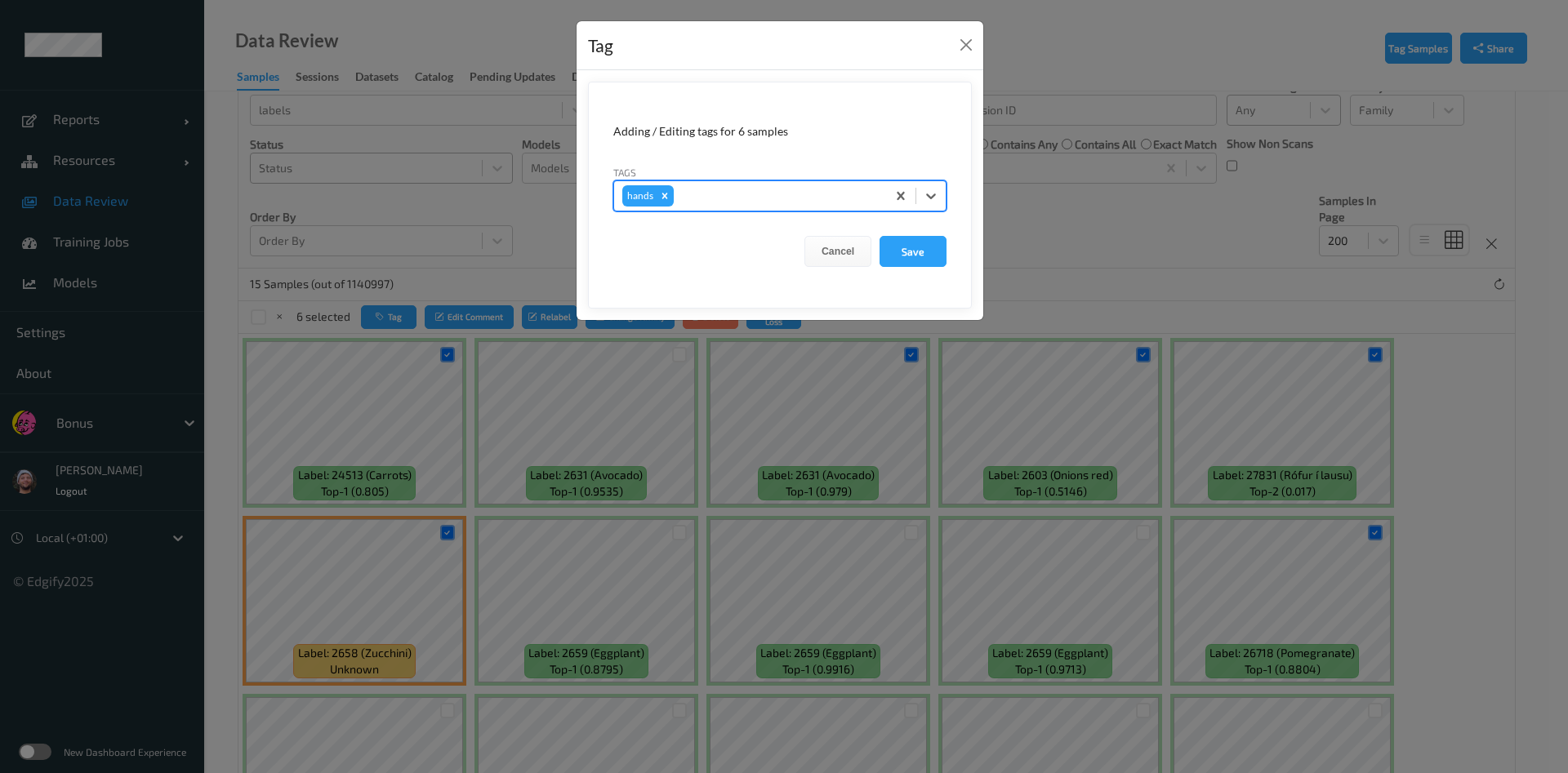
click at [880, 236] on button "Save" at bounding box center [913, 251] width 67 height 31
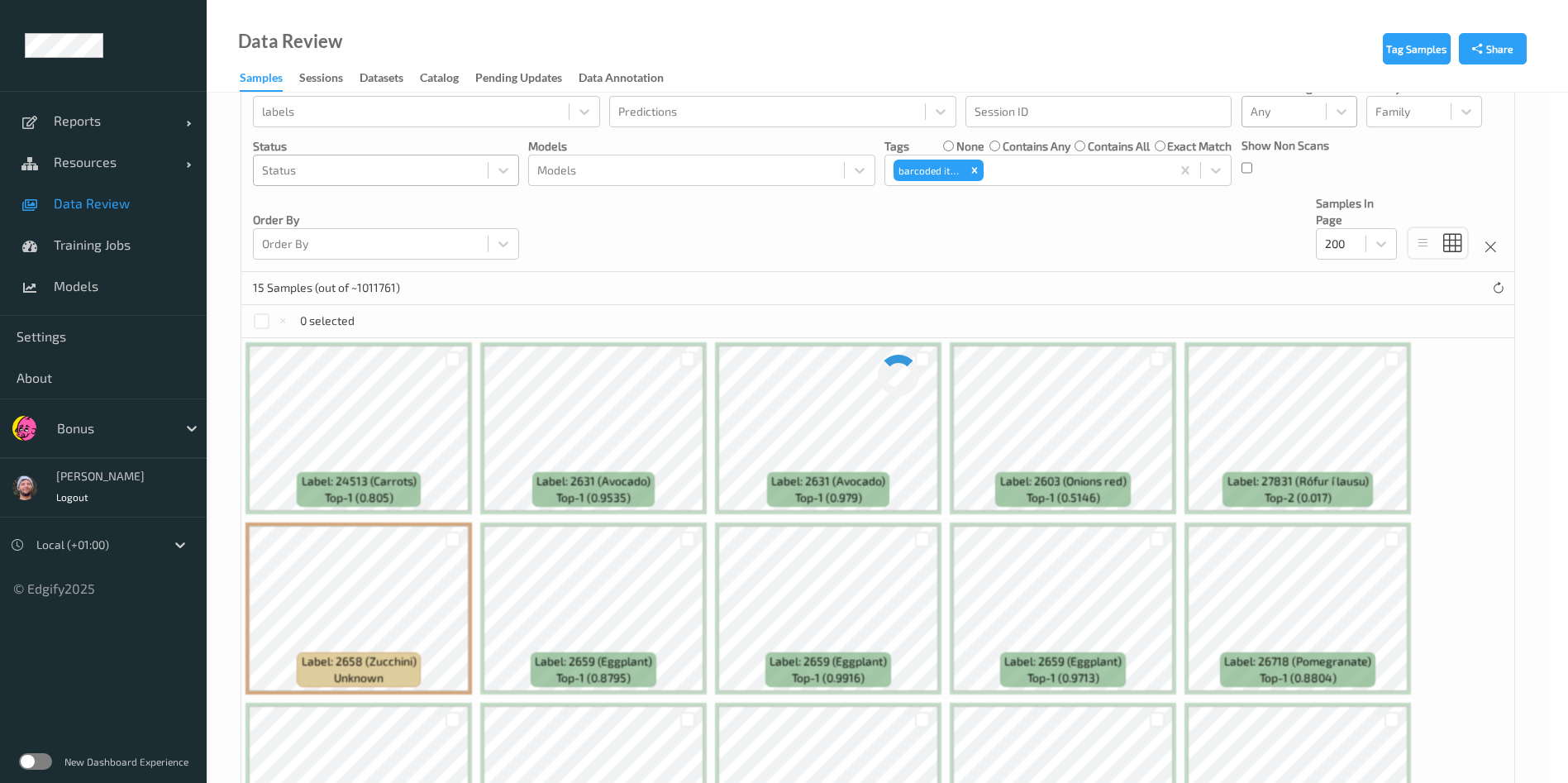
scroll to position [141, 0]
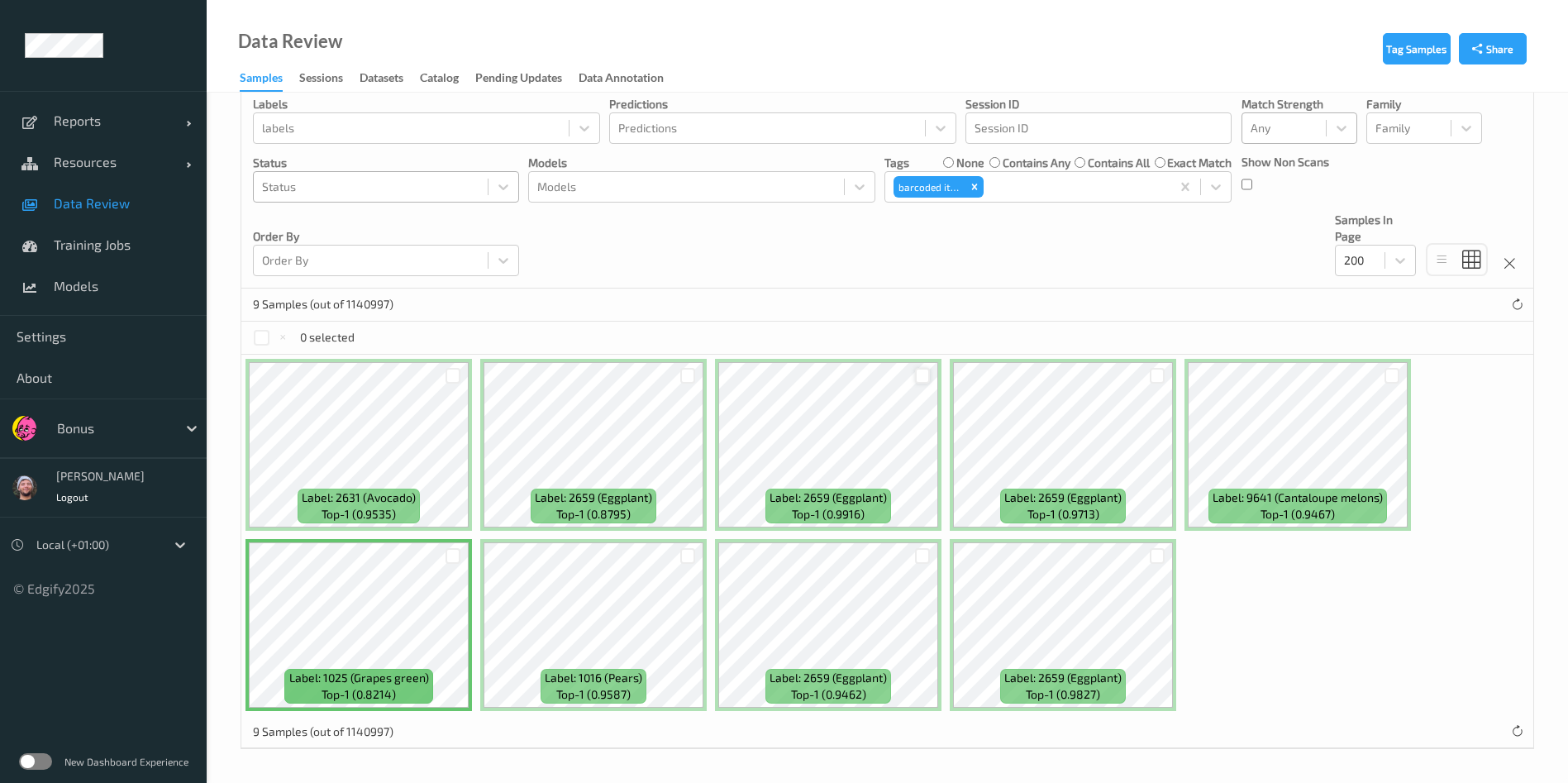
click at [927, 375] on div at bounding box center [922, 376] width 16 height 16
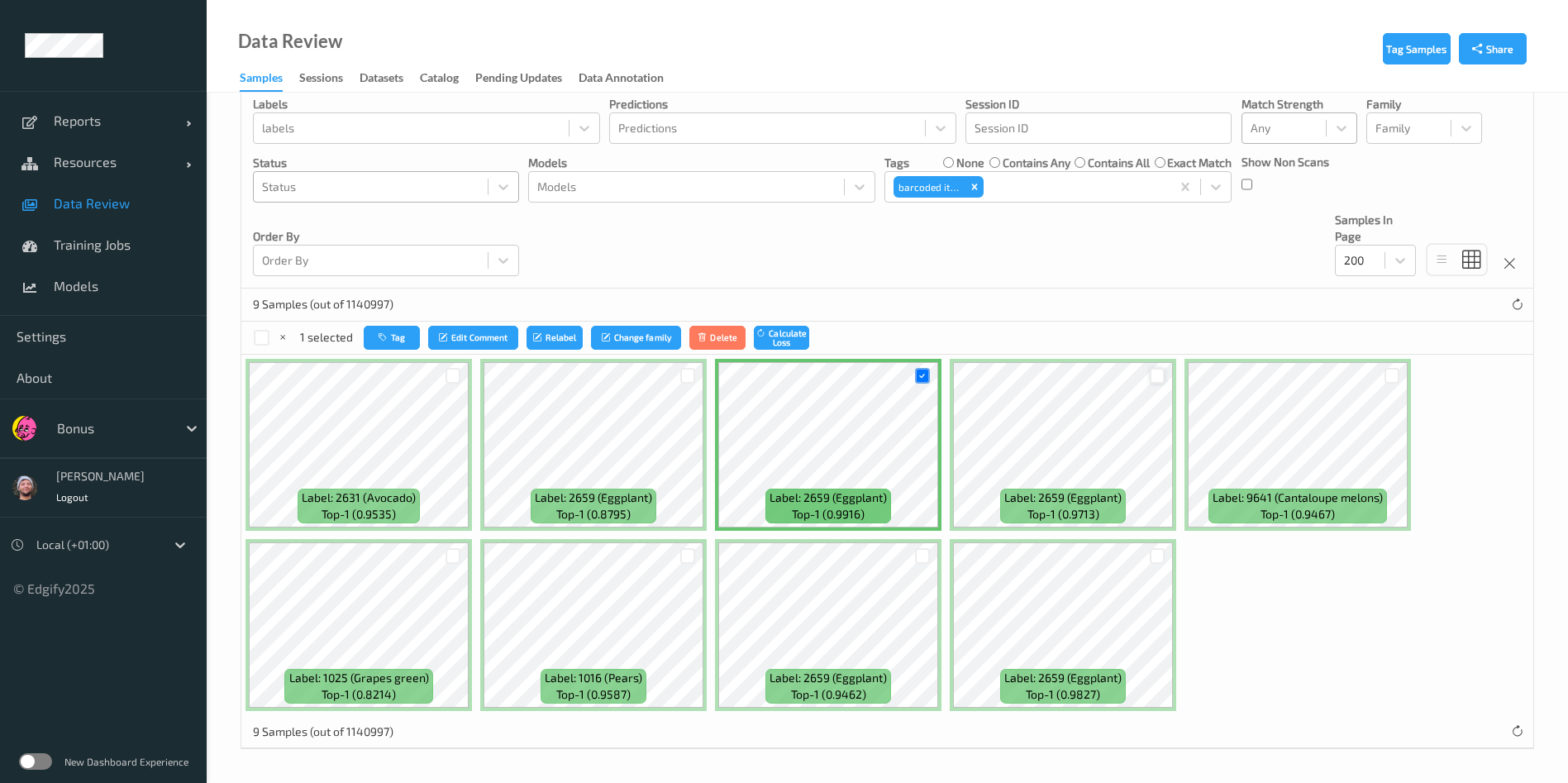
click at [1156, 376] on div at bounding box center [1157, 376] width 16 height 16
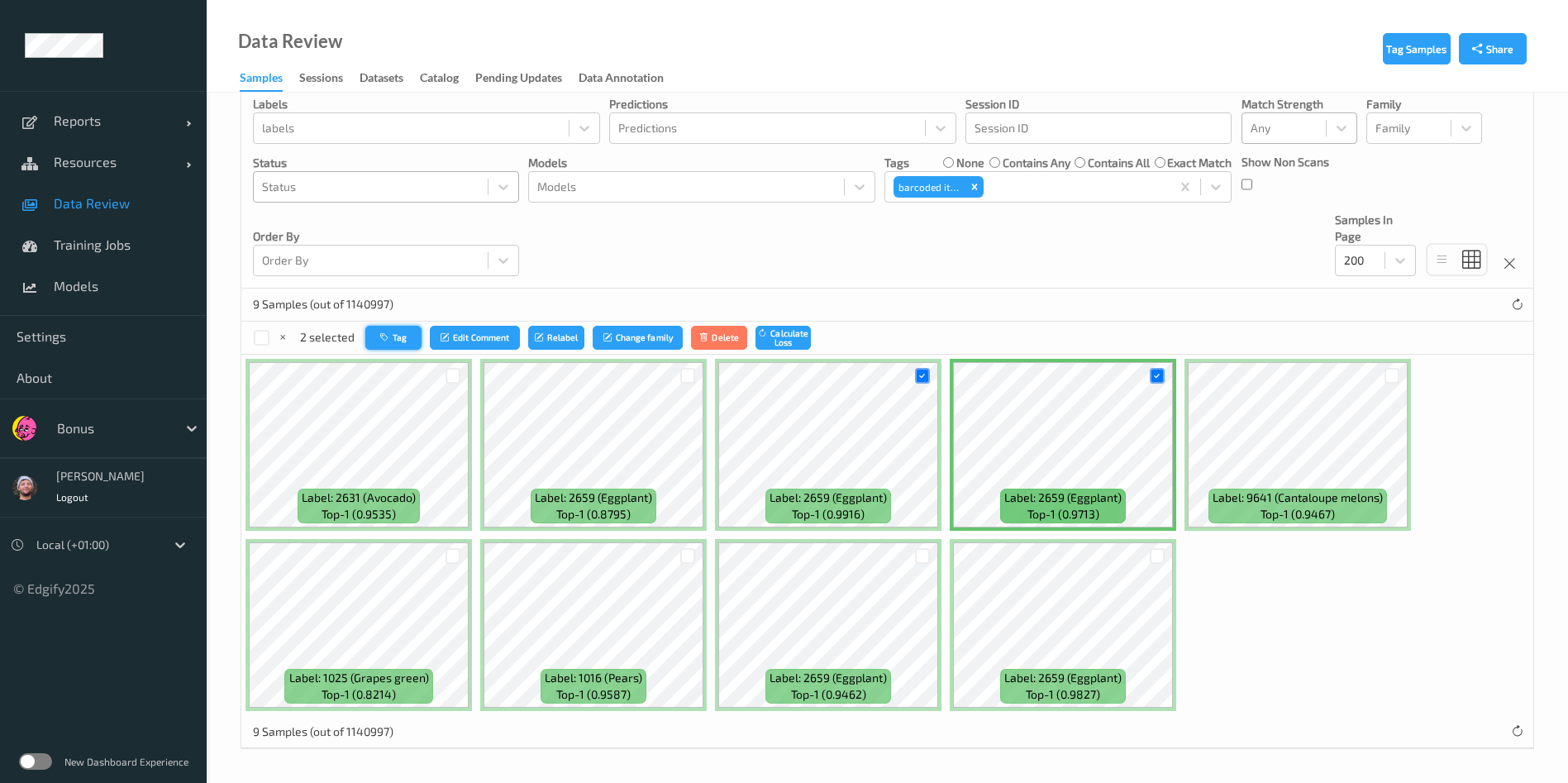
click at [395, 337] on button "Tag" at bounding box center [392, 338] width 56 height 23
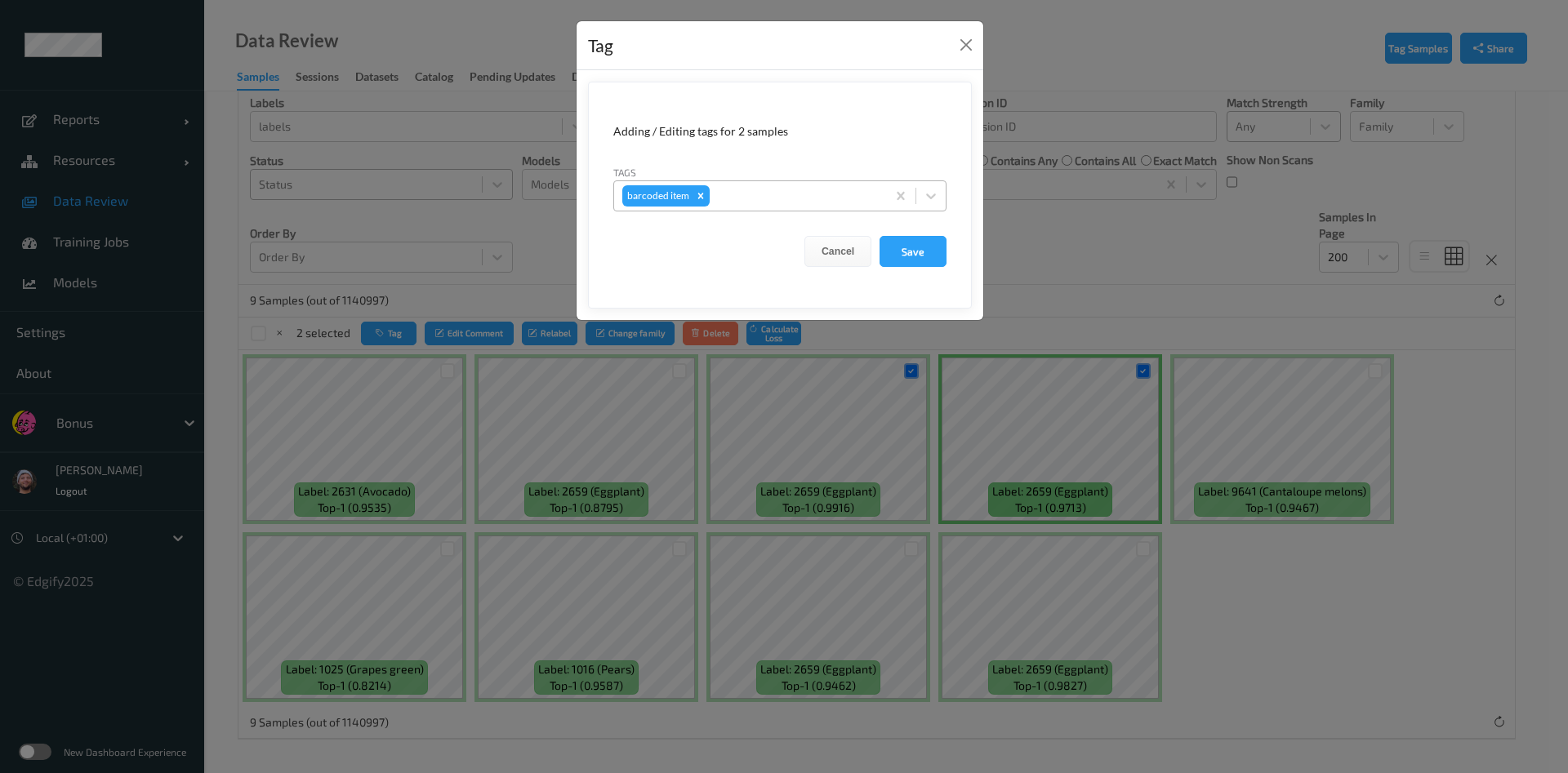
click at [788, 192] on div at bounding box center [795, 196] width 165 height 19
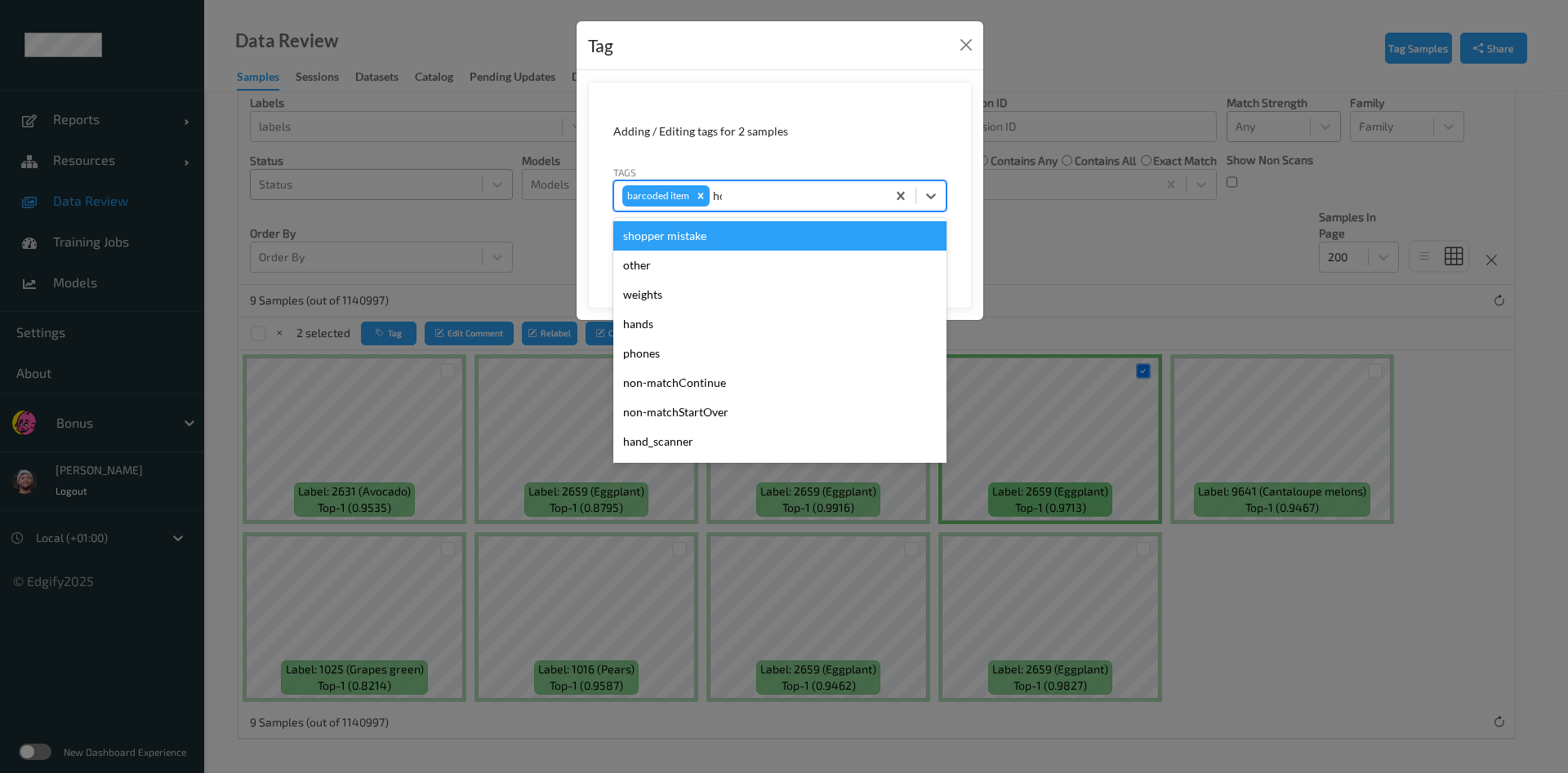
type input "hos"
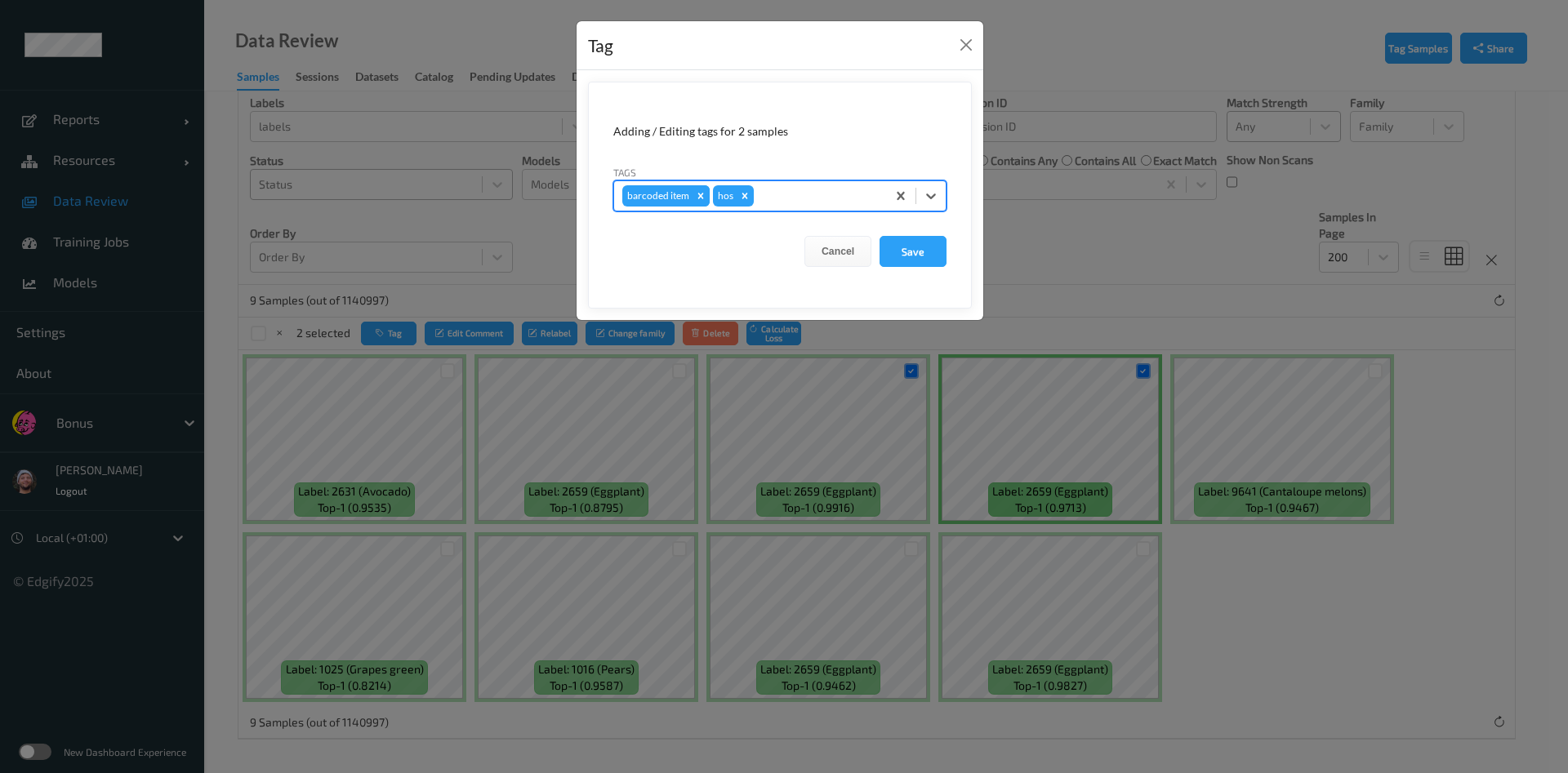
click at [701, 196] on icon "Remove barcoded item" at bounding box center [701, 195] width 6 height 6
click at [893, 253] on button "Save" at bounding box center [913, 251] width 67 height 31
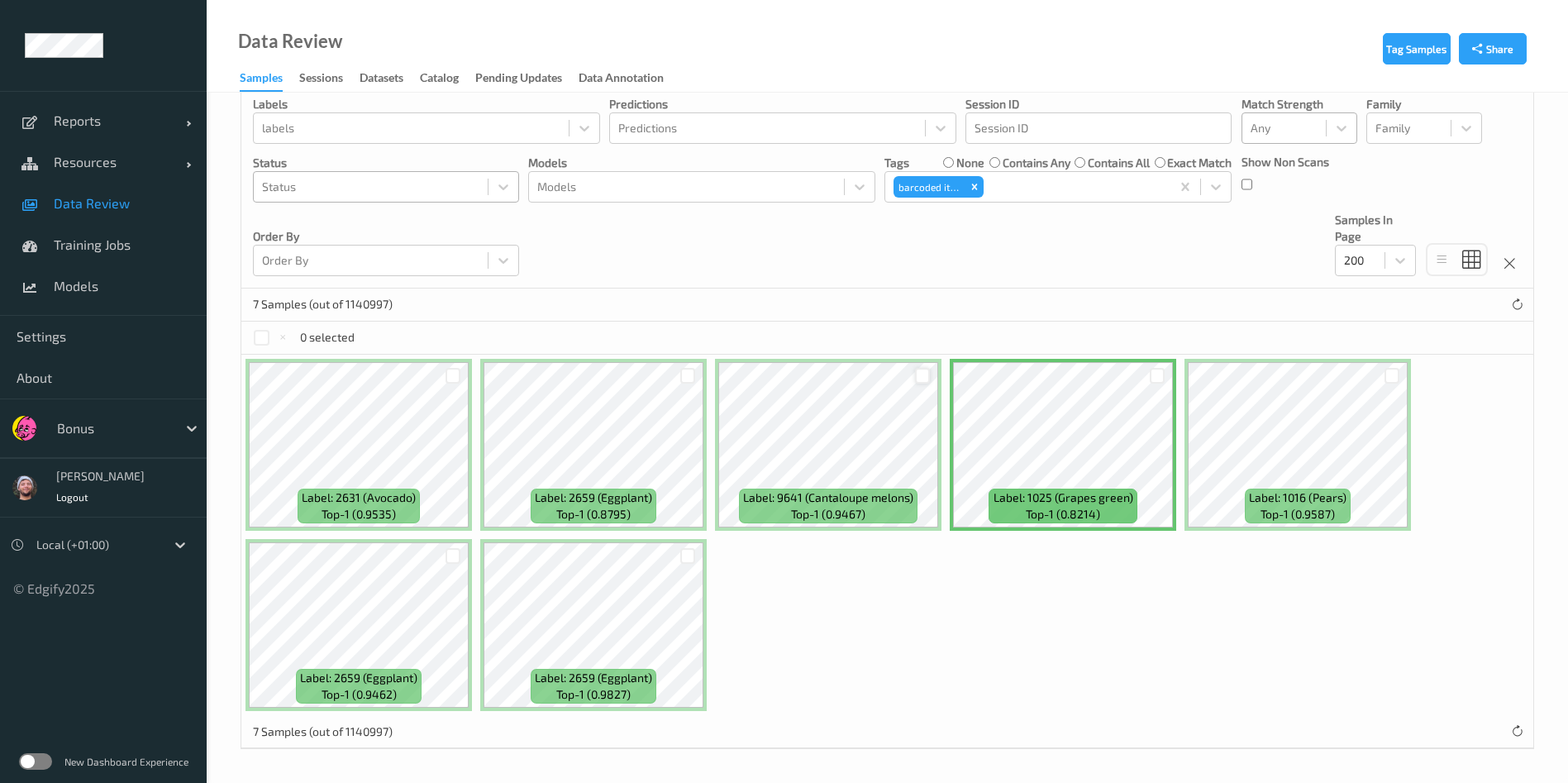
click at [915, 376] on div at bounding box center [922, 376] width 16 height 16
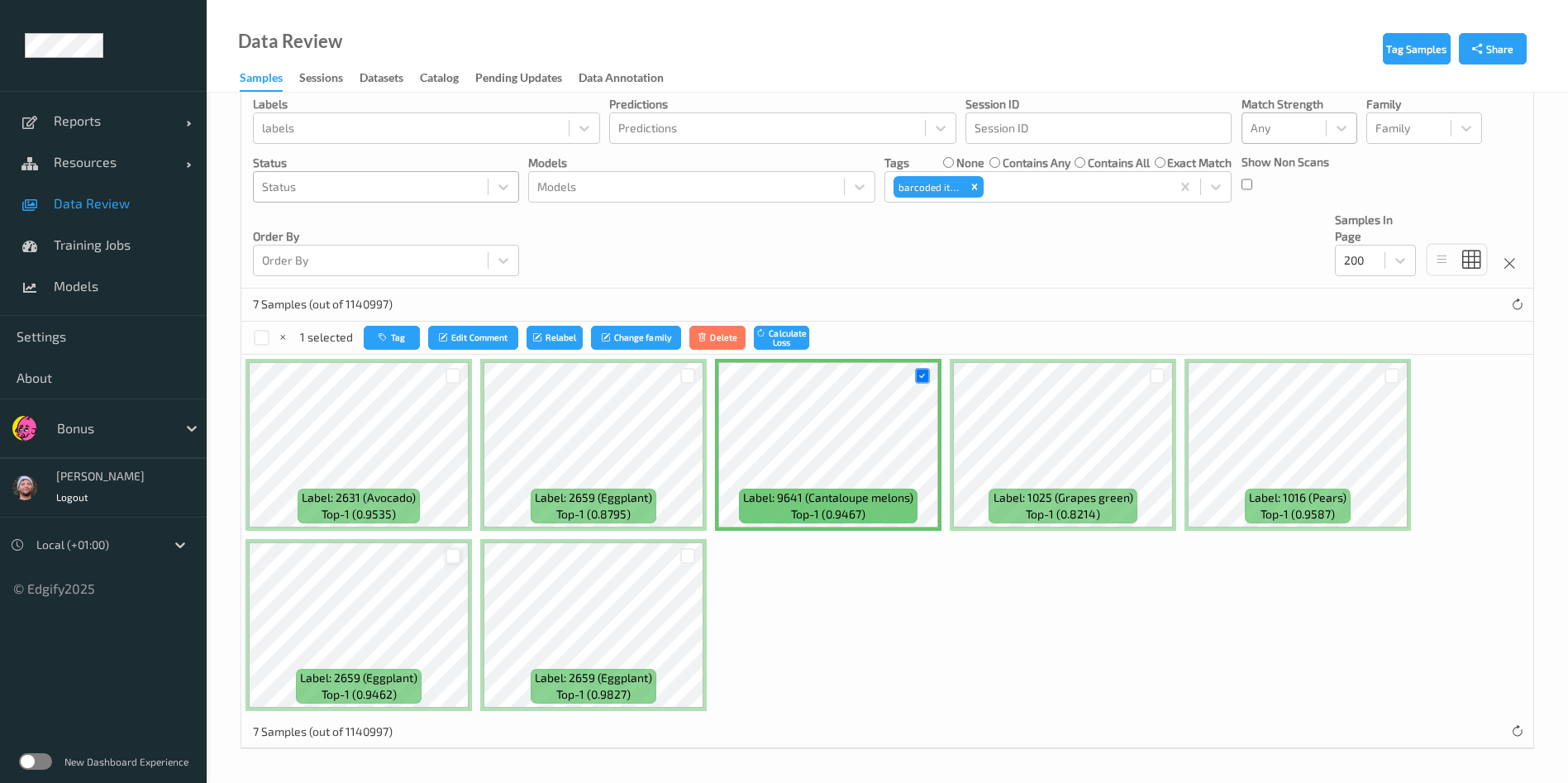
click at [448, 557] on div at bounding box center [453, 556] width 16 height 16
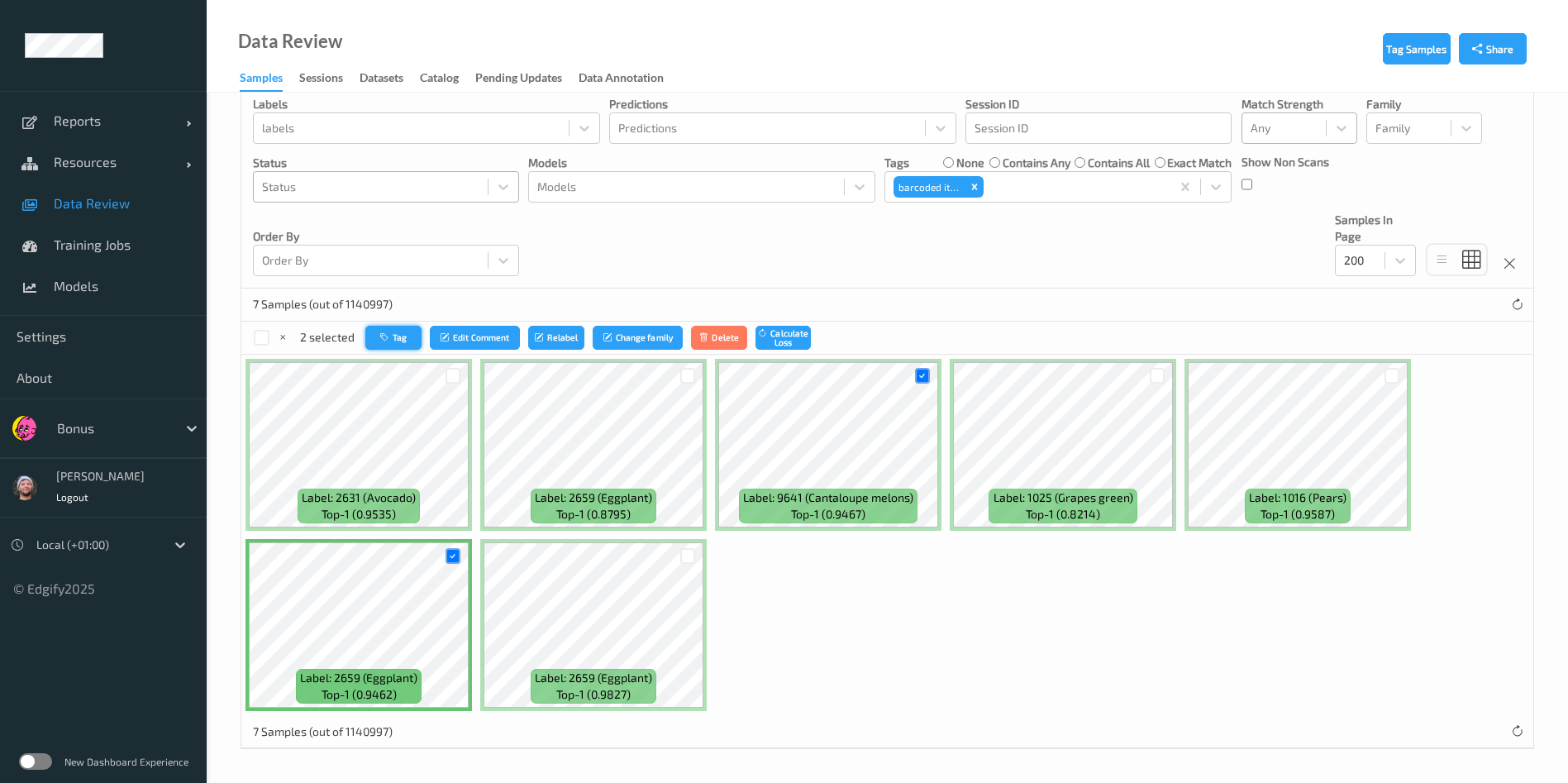
click at [409, 333] on button "Tag" at bounding box center [392, 338] width 56 height 23
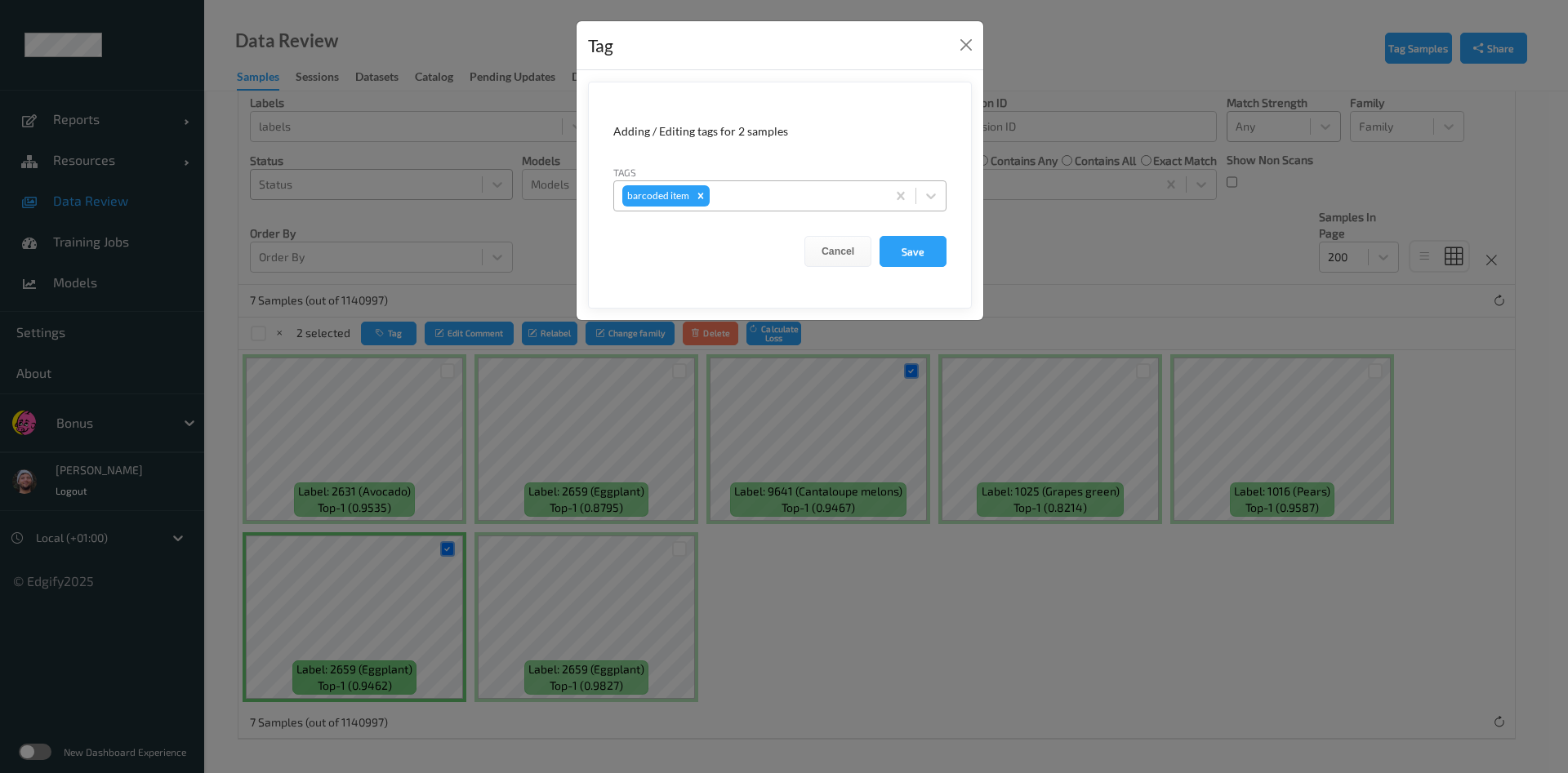
click at [806, 191] on div at bounding box center [795, 196] width 165 height 19
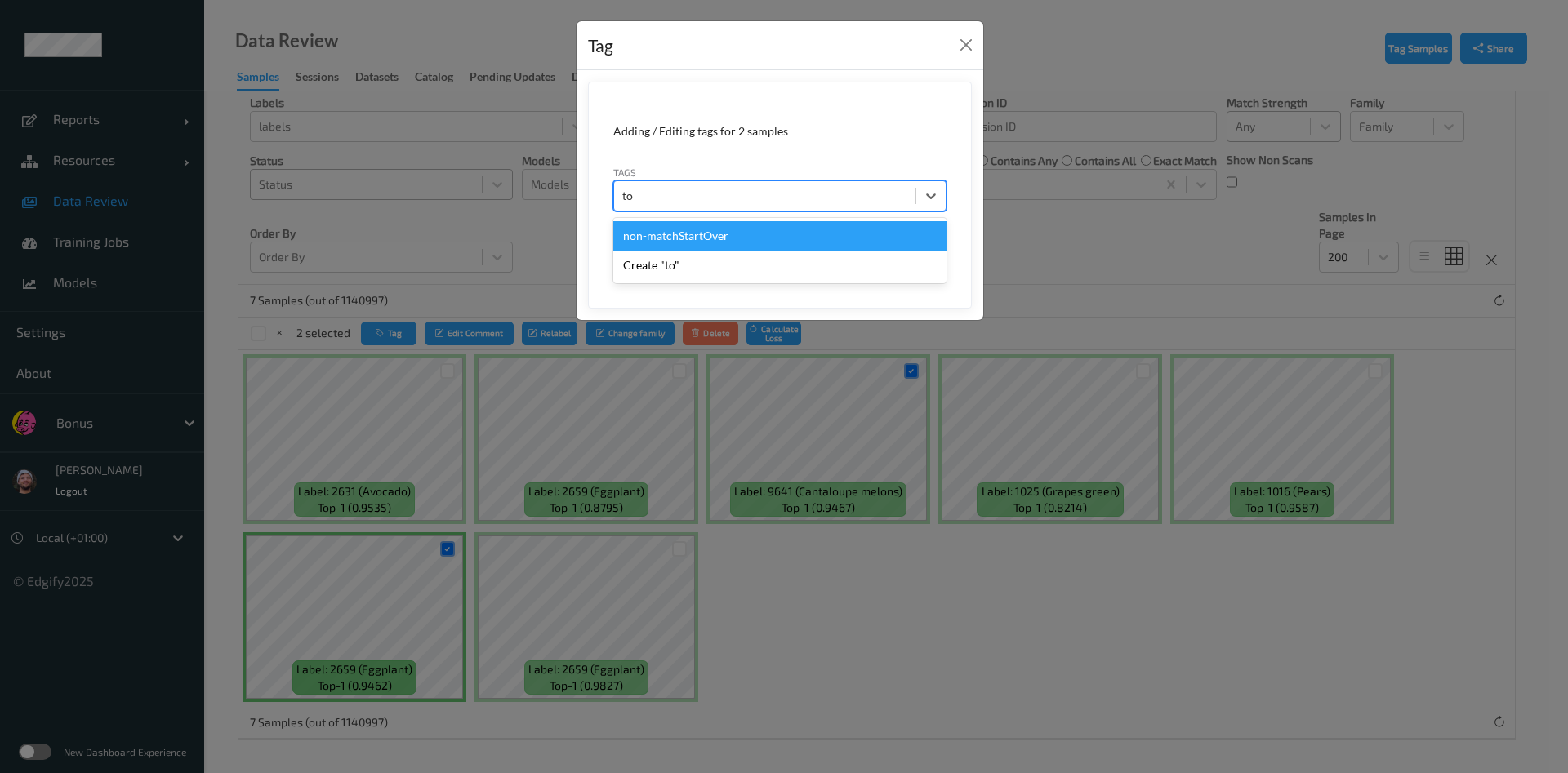
type input "t"
type input "other"
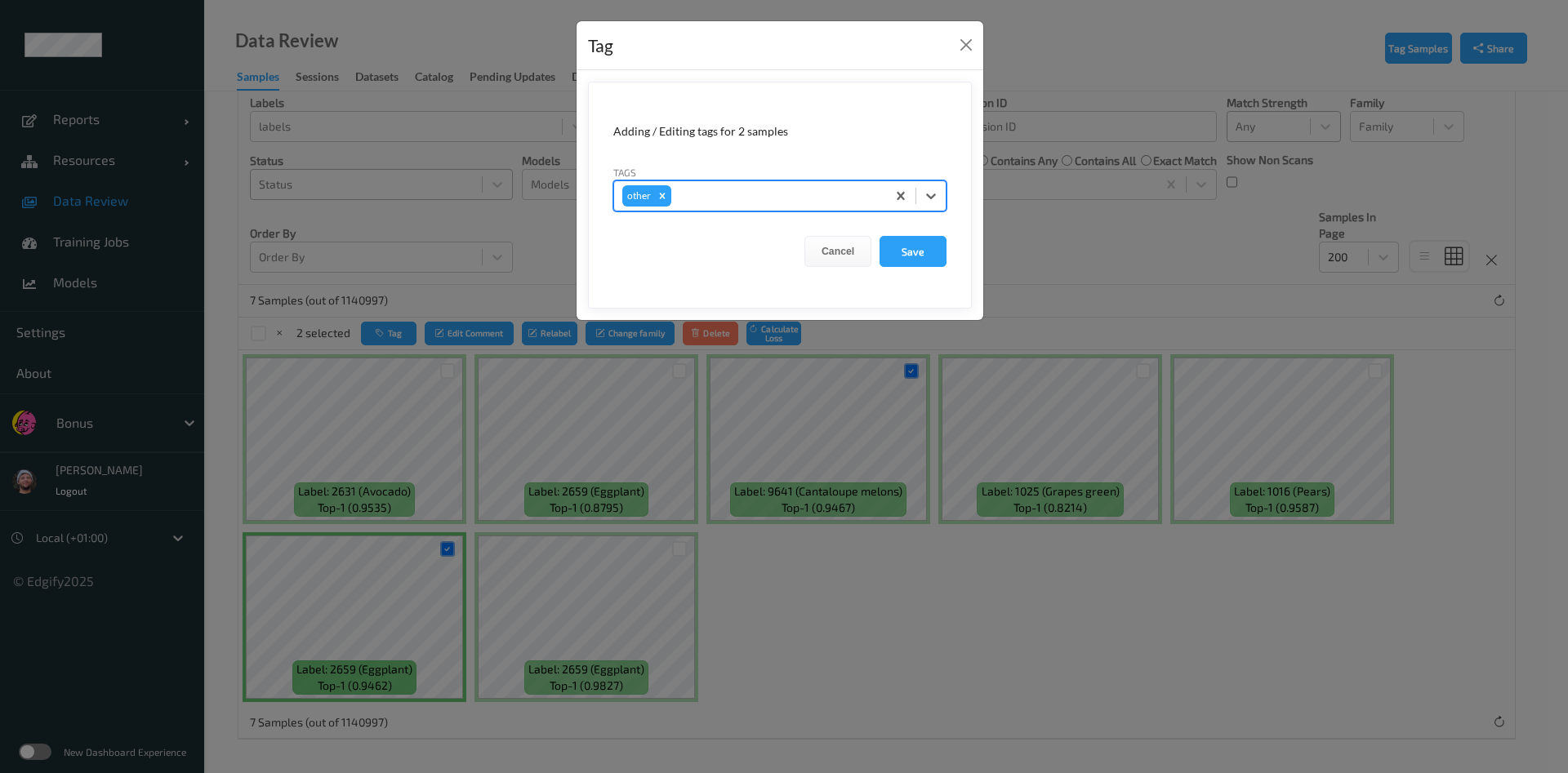
click at [880, 236] on button "Save" at bounding box center [913, 251] width 67 height 31
click at [909, 250] on button "Save" at bounding box center [913, 251] width 67 height 31
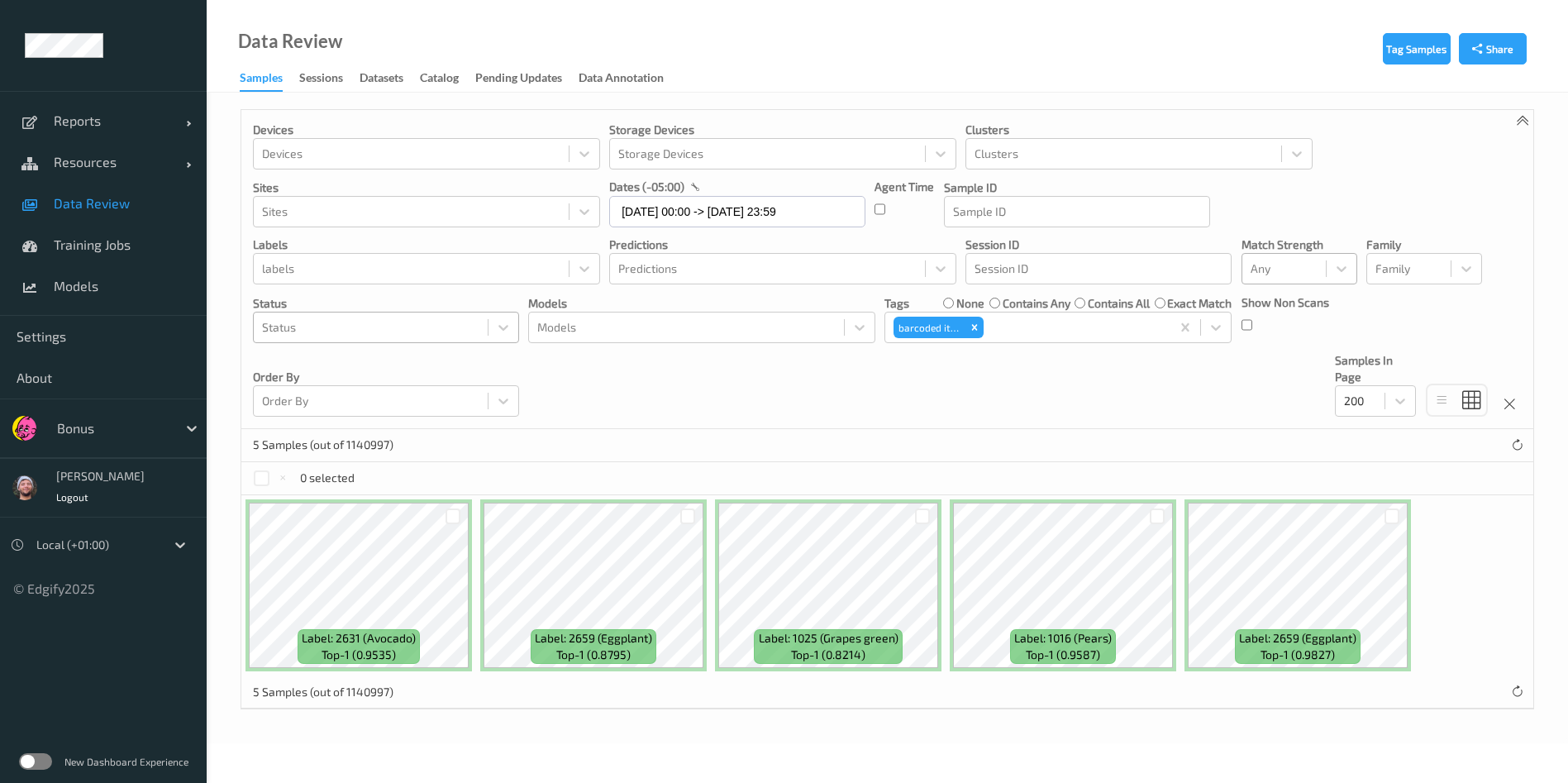
scroll to position [0, 0]
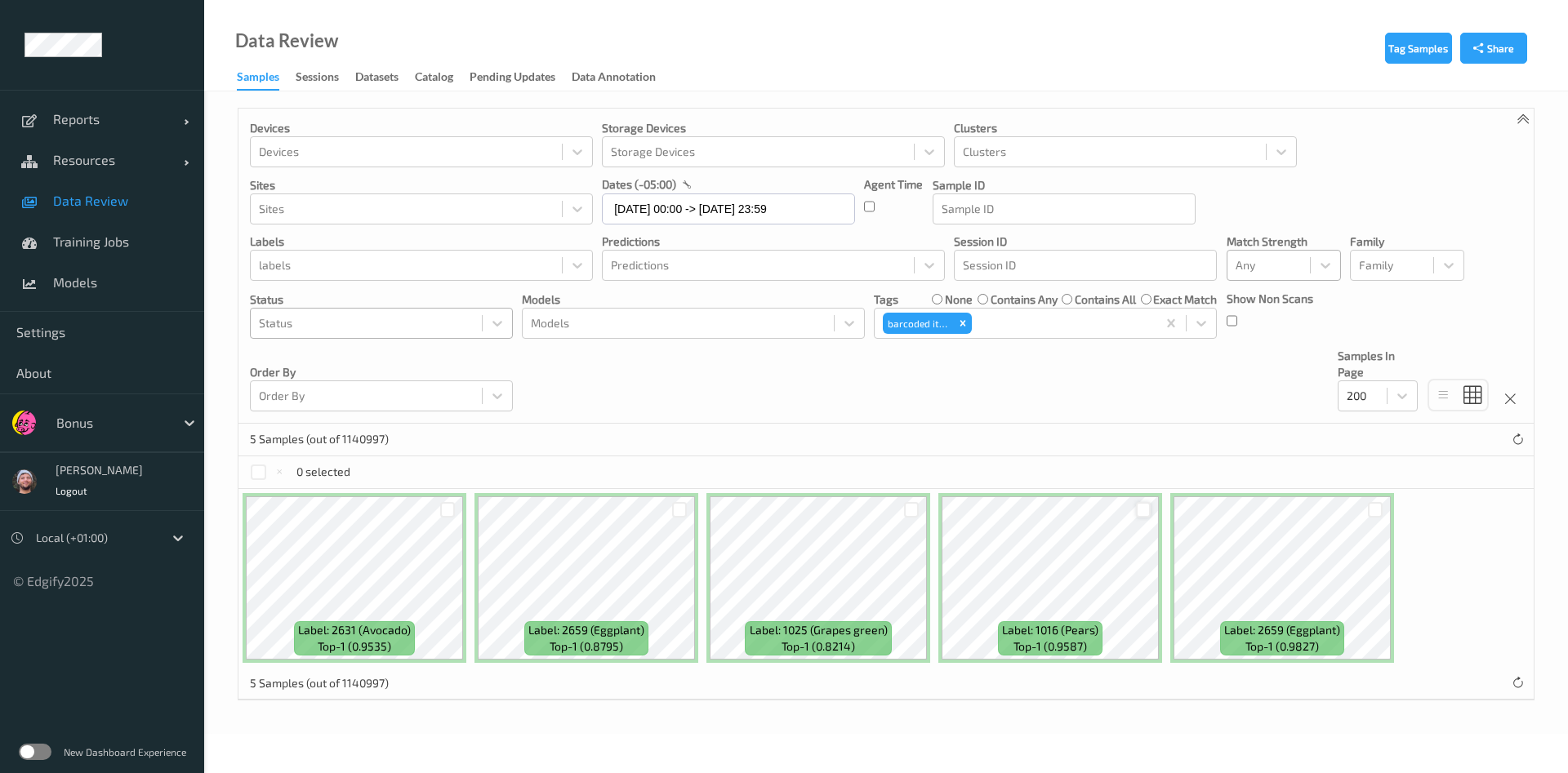
click at [1141, 512] on div at bounding box center [1144, 510] width 15 height 15
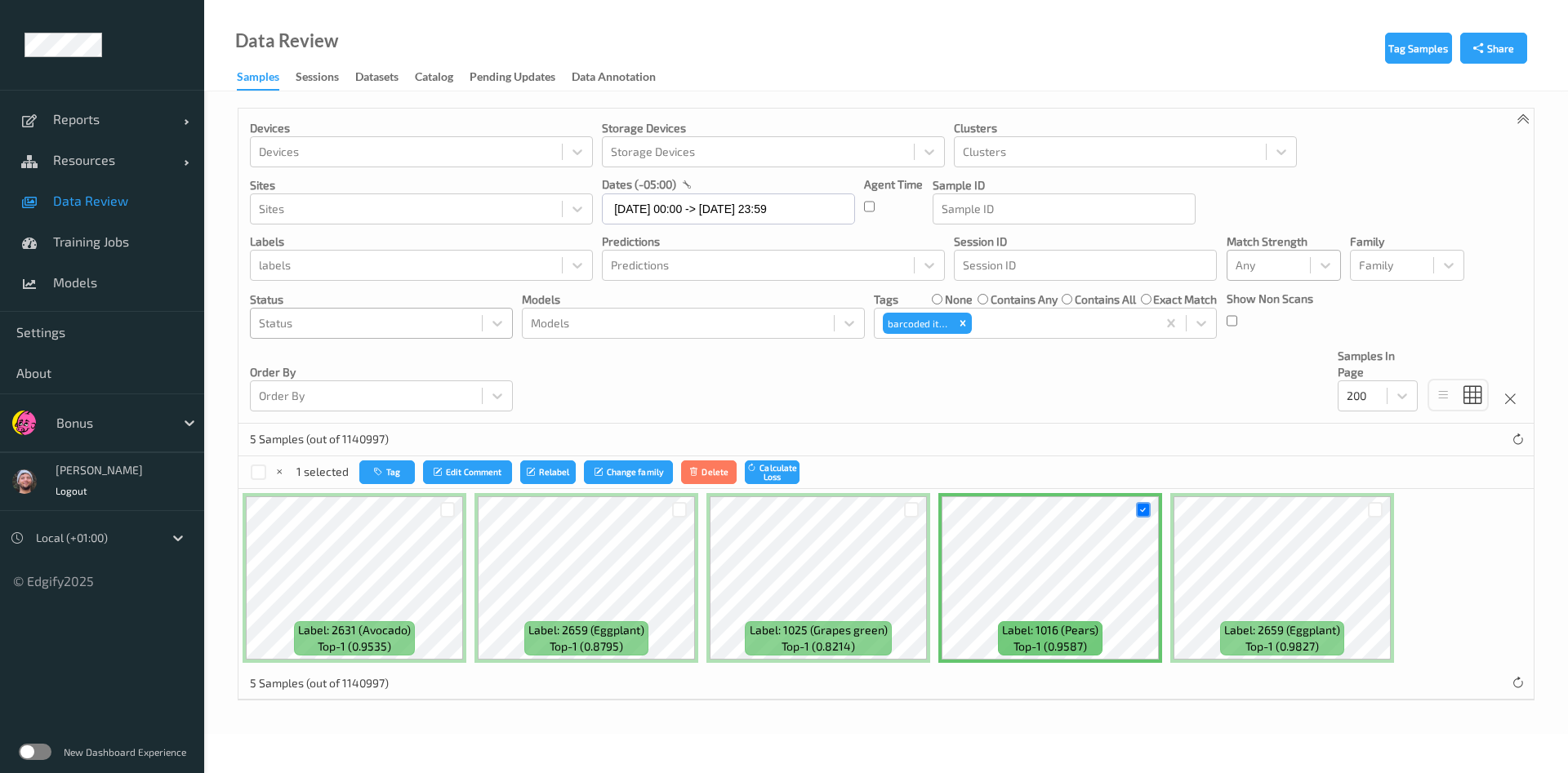
click at [419, 468] on div "Tag Edit Comment Relabel Change family Delete Calculate Loss" at bounding box center [579, 472] width 440 height 23
click at [401, 471] on button "Tag" at bounding box center [387, 472] width 55 height 23
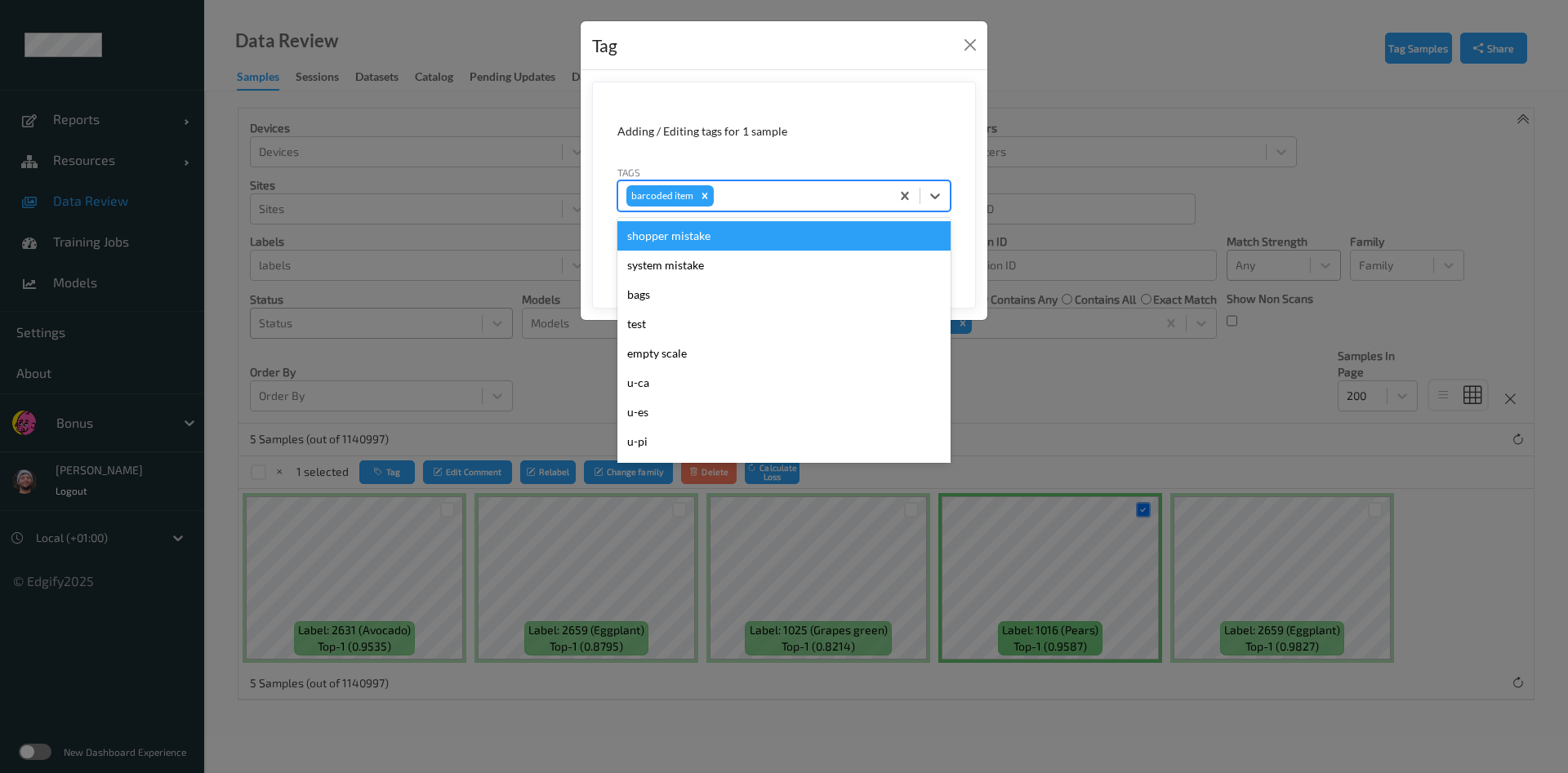
click at [860, 203] on div at bounding box center [799, 196] width 165 height 19
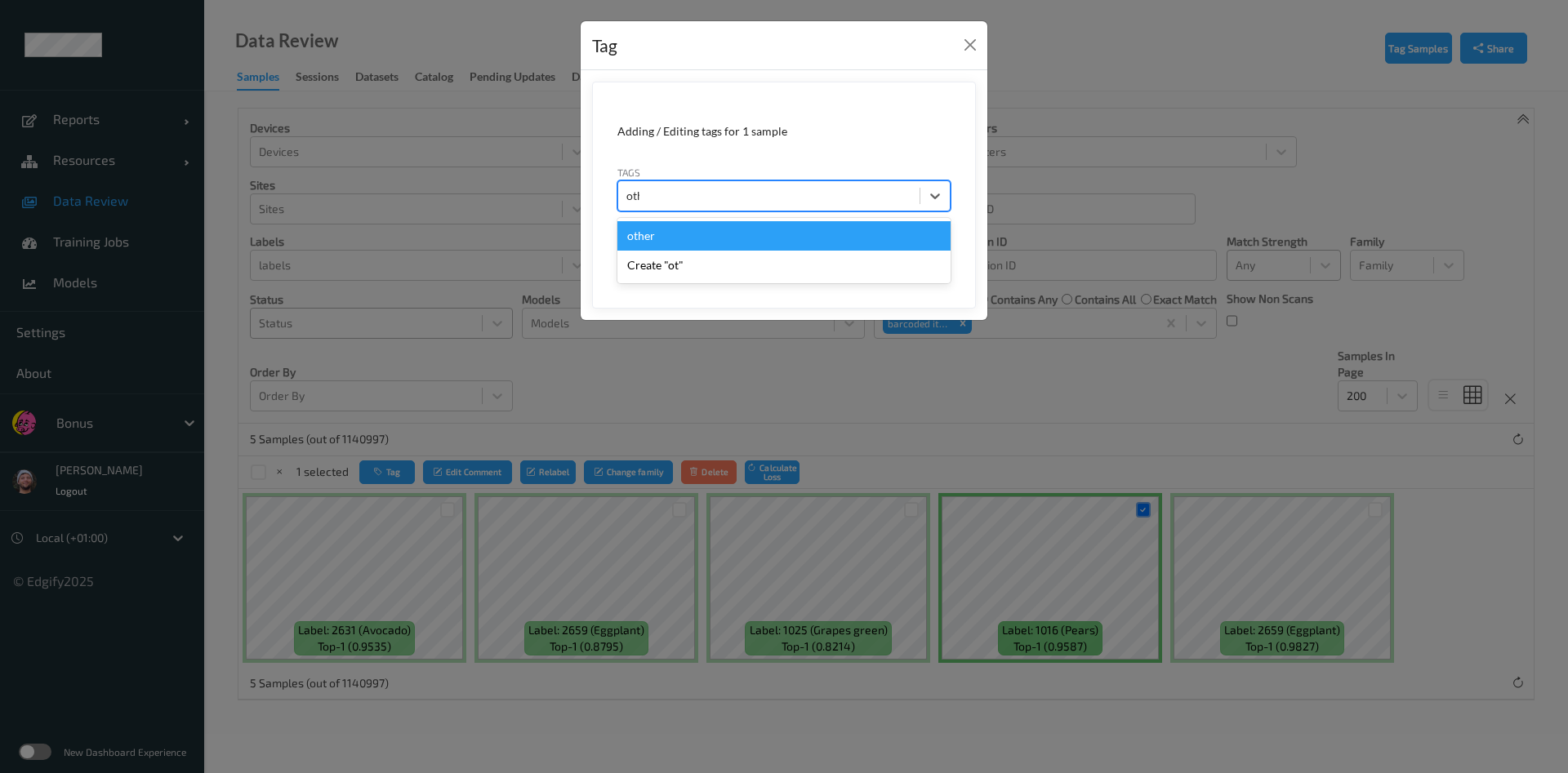
type input "other"
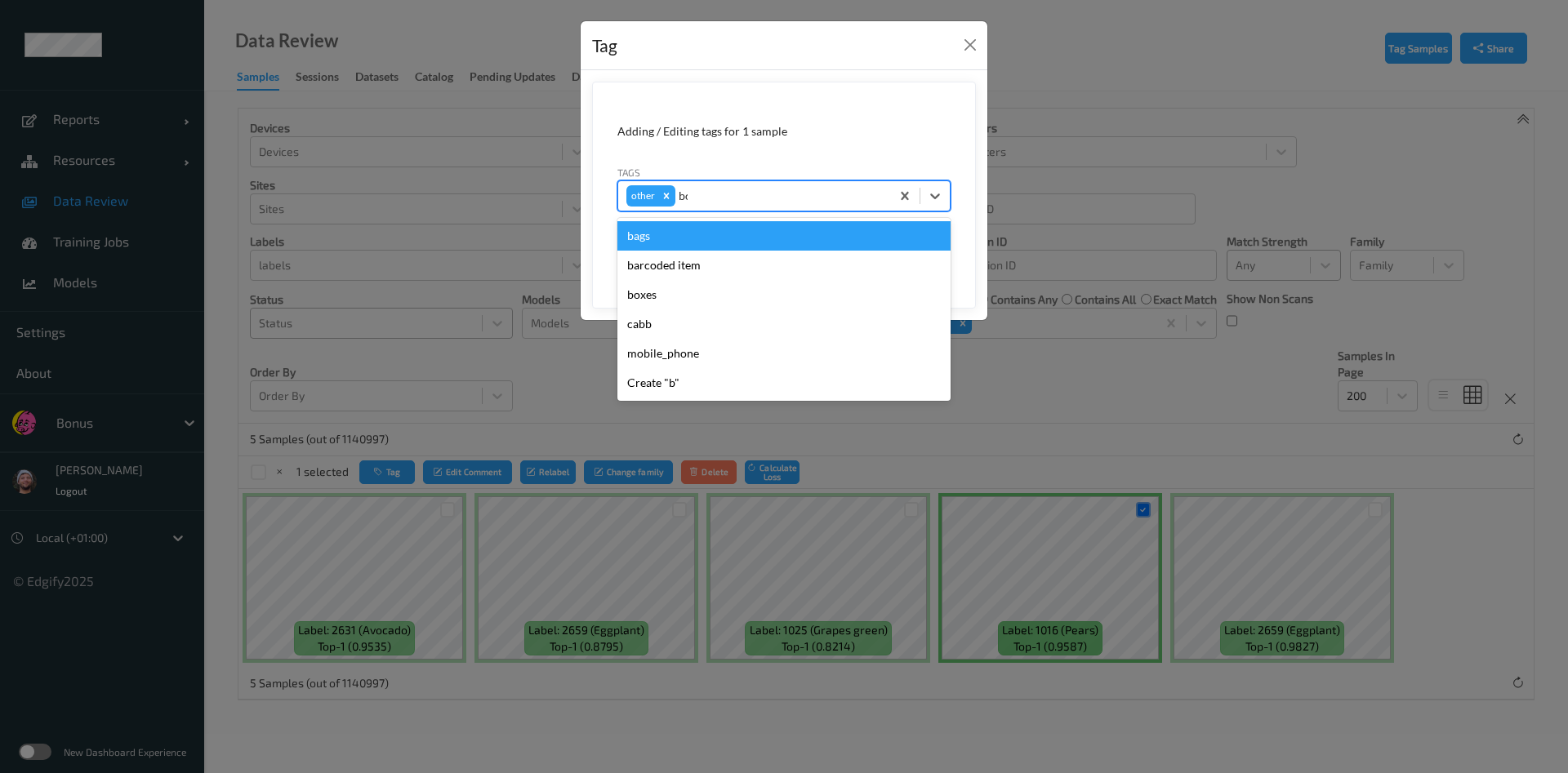
type input "box"
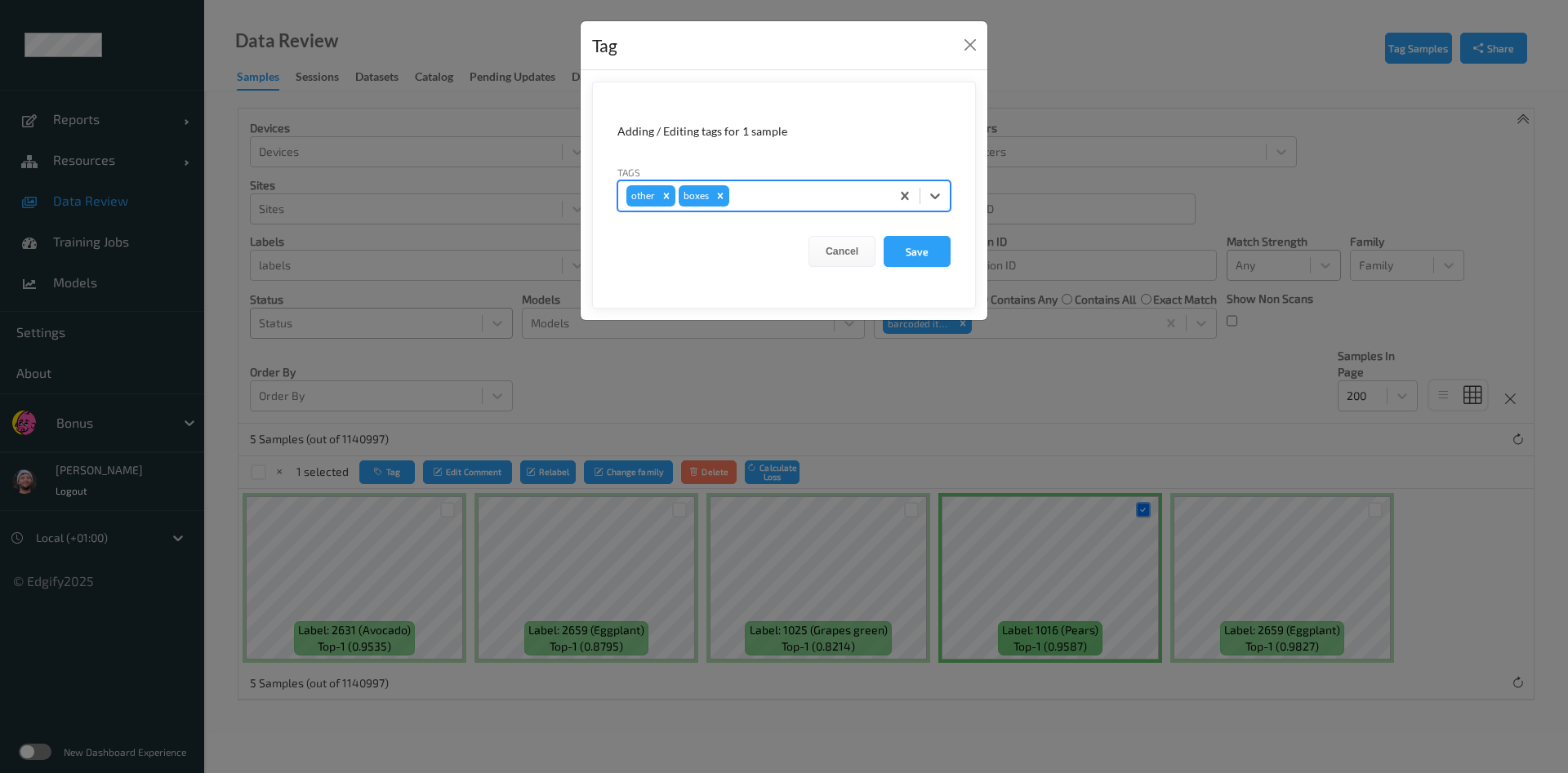
click at [884, 236] on button "Save" at bounding box center [916, 251] width 67 height 31
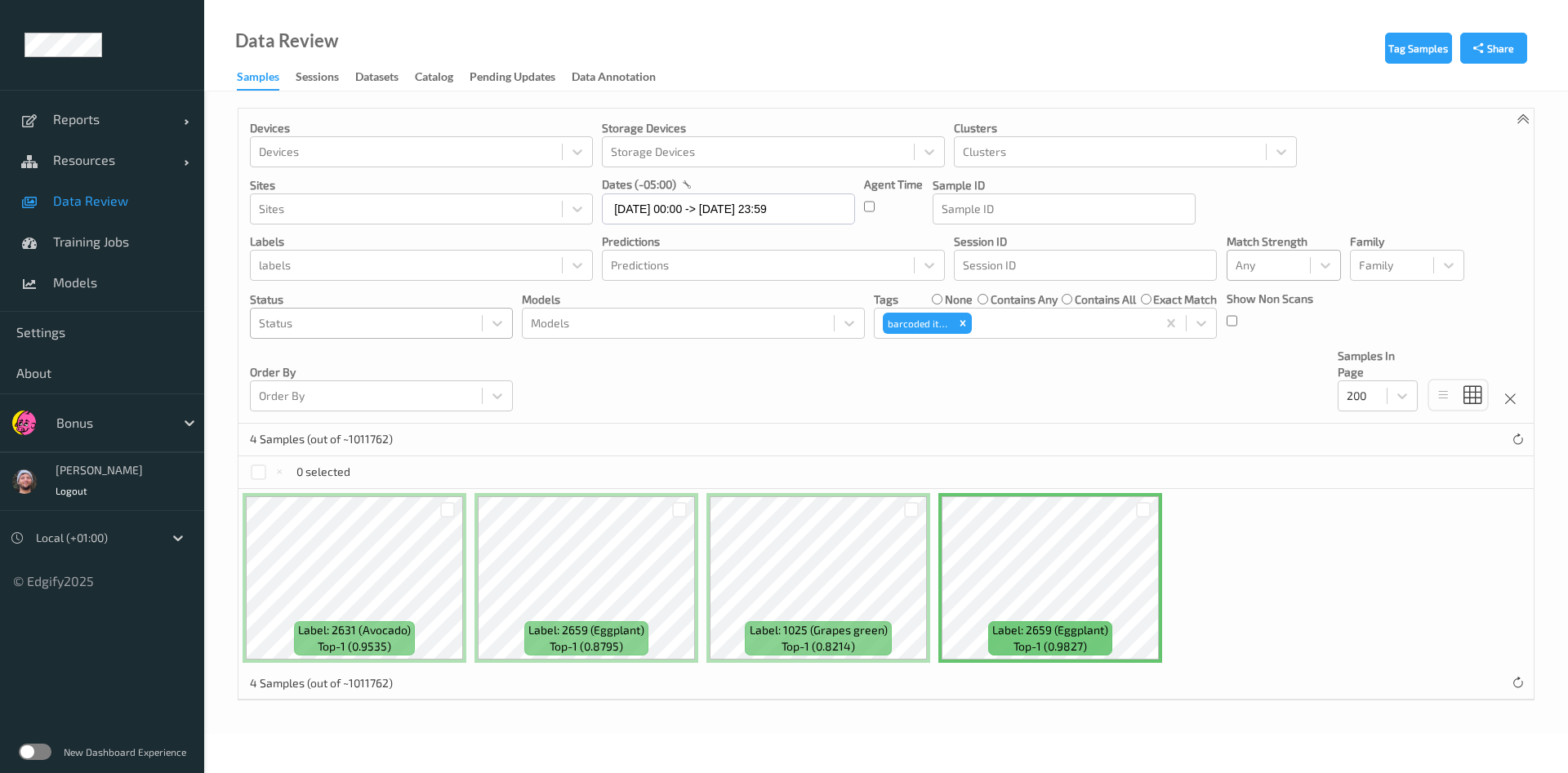
click at [682, 497] on div at bounding box center [680, 510] width 31 height 27
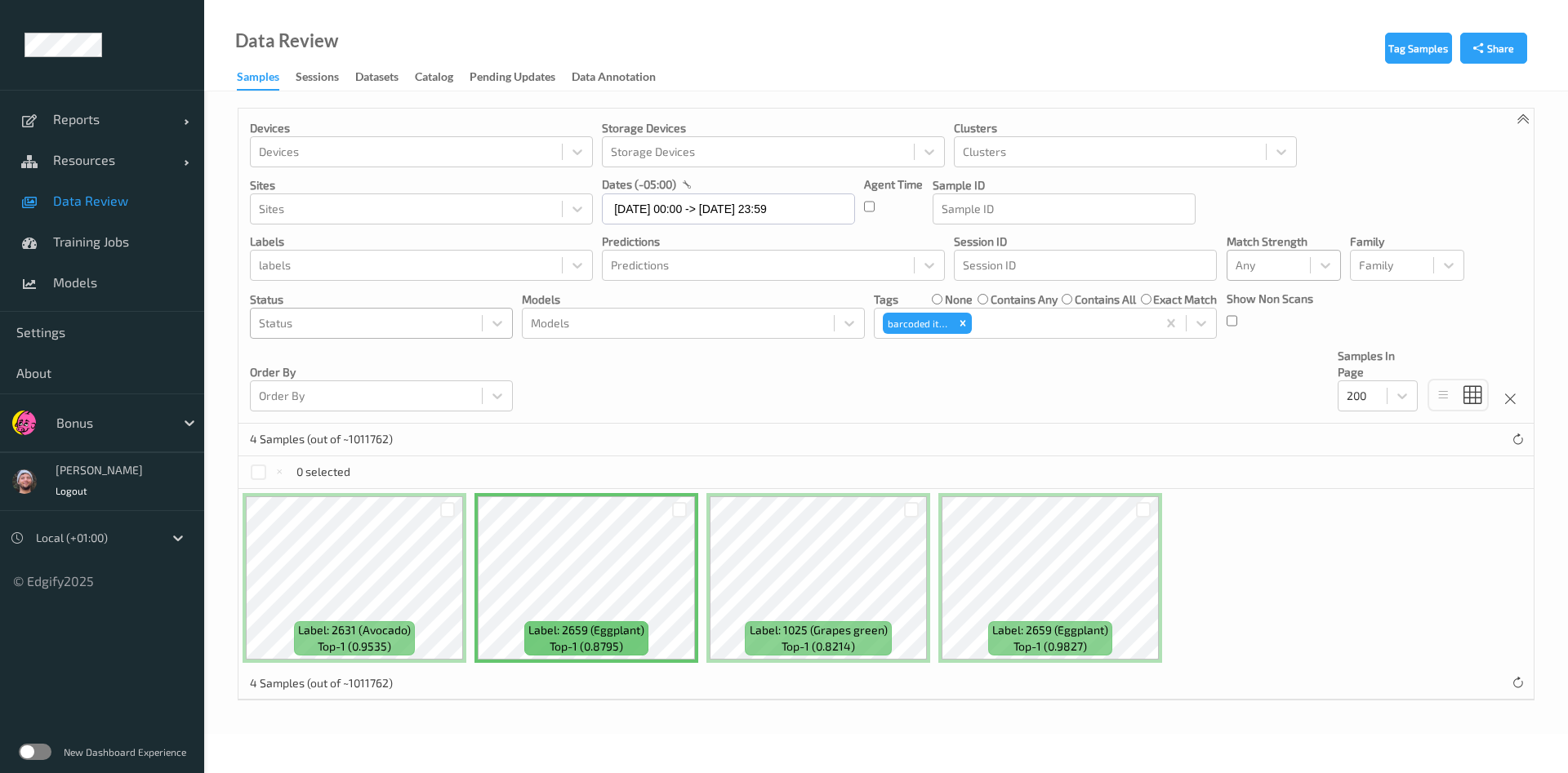
click at [682, 497] on div at bounding box center [680, 510] width 31 height 27
click at [682, 505] on div at bounding box center [680, 510] width 15 height 15
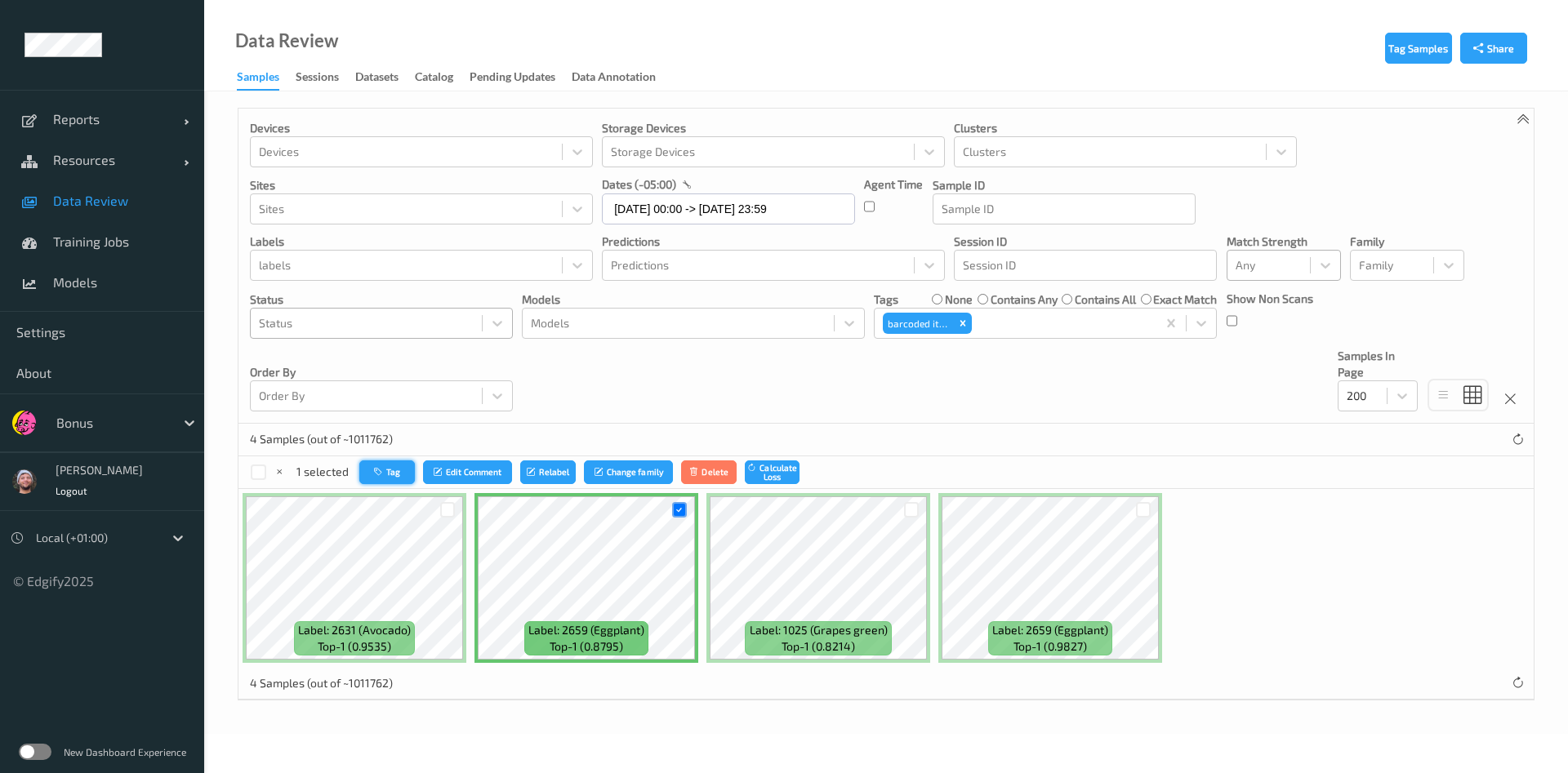
click at [393, 473] on button "Tag" at bounding box center [387, 472] width 55 height 23
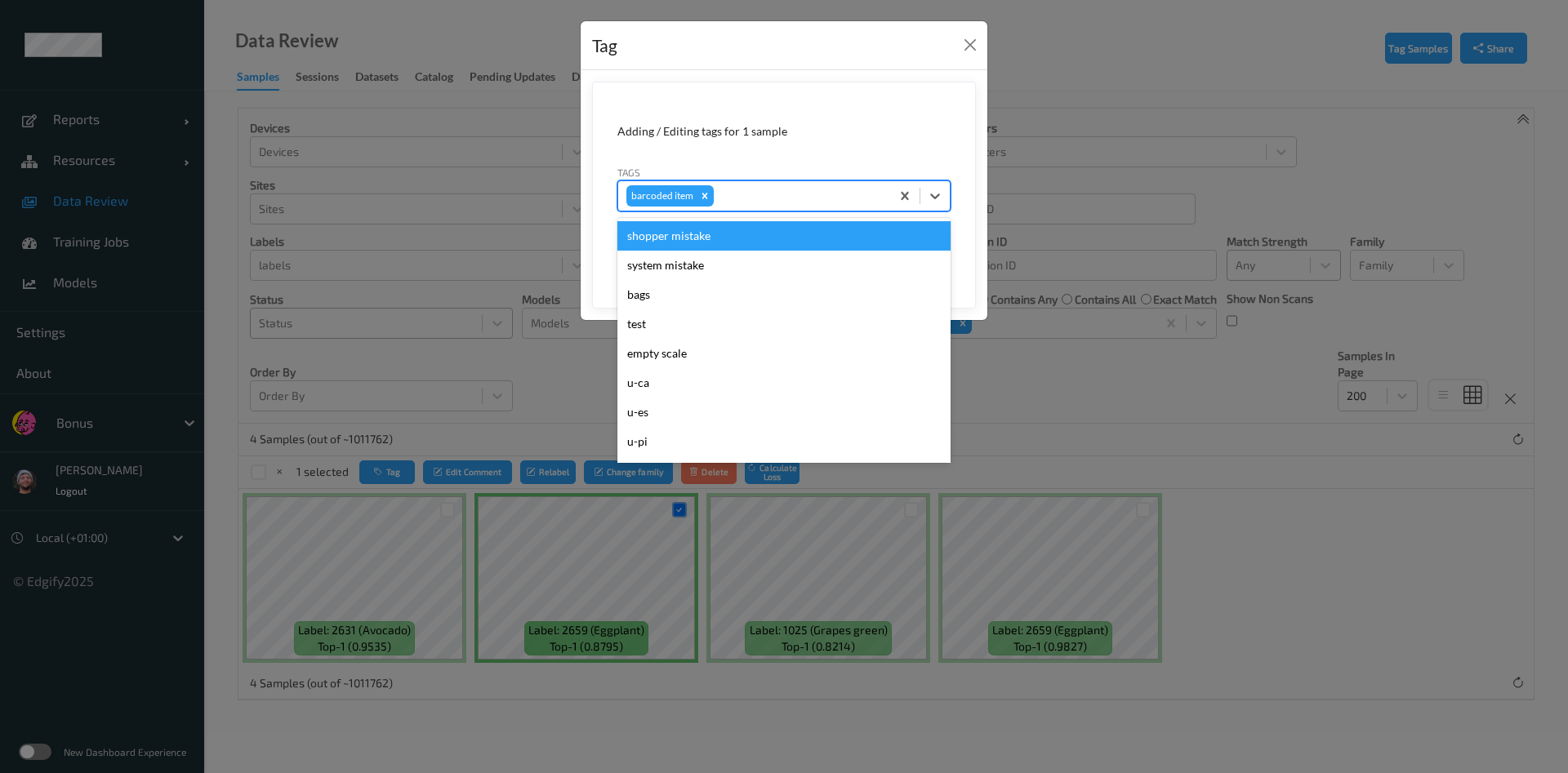
click at [776, 208] on div "barcoded item" at bounding box center [753, 195] width 272 height 28
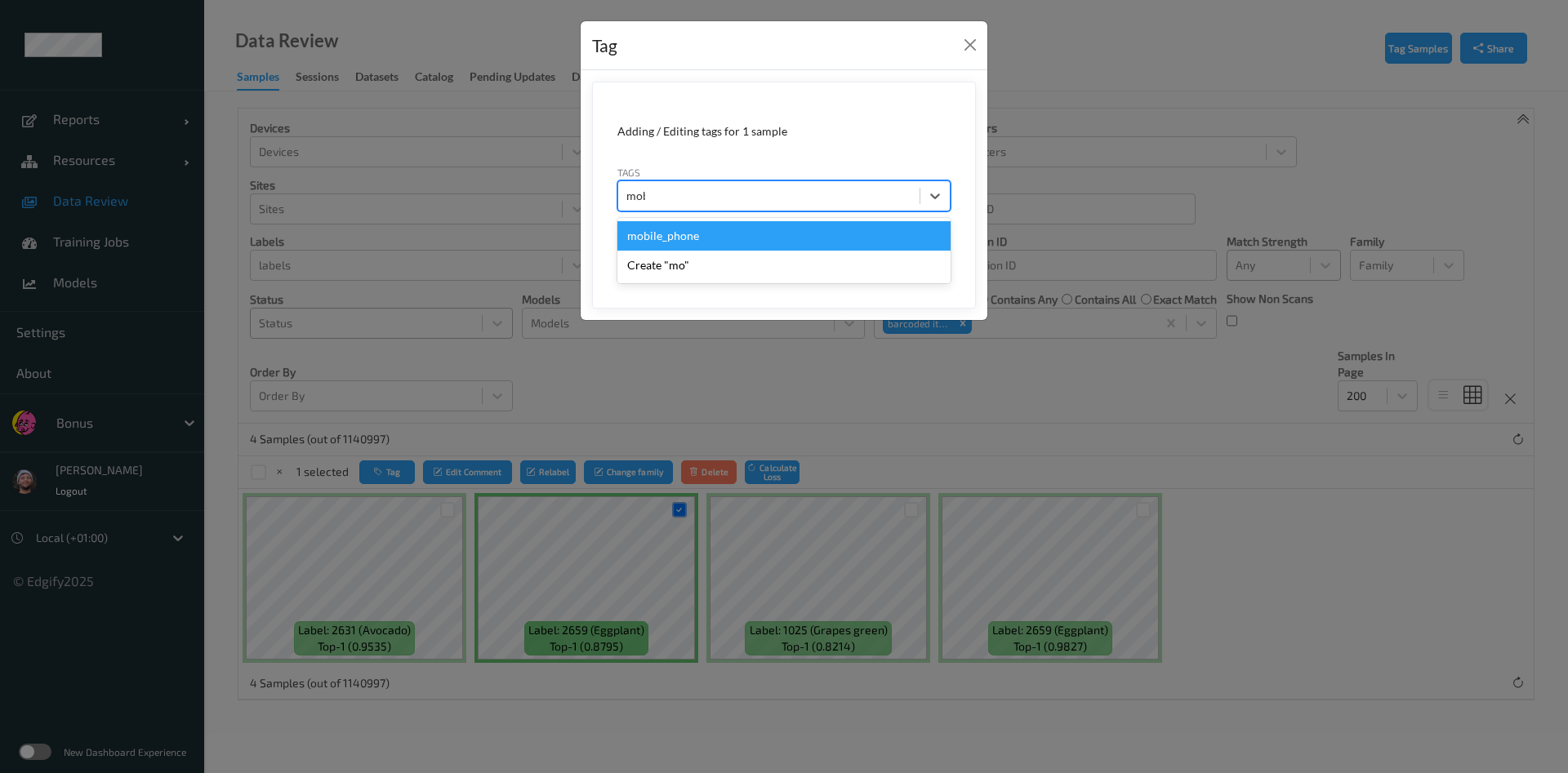
type input "mobi"
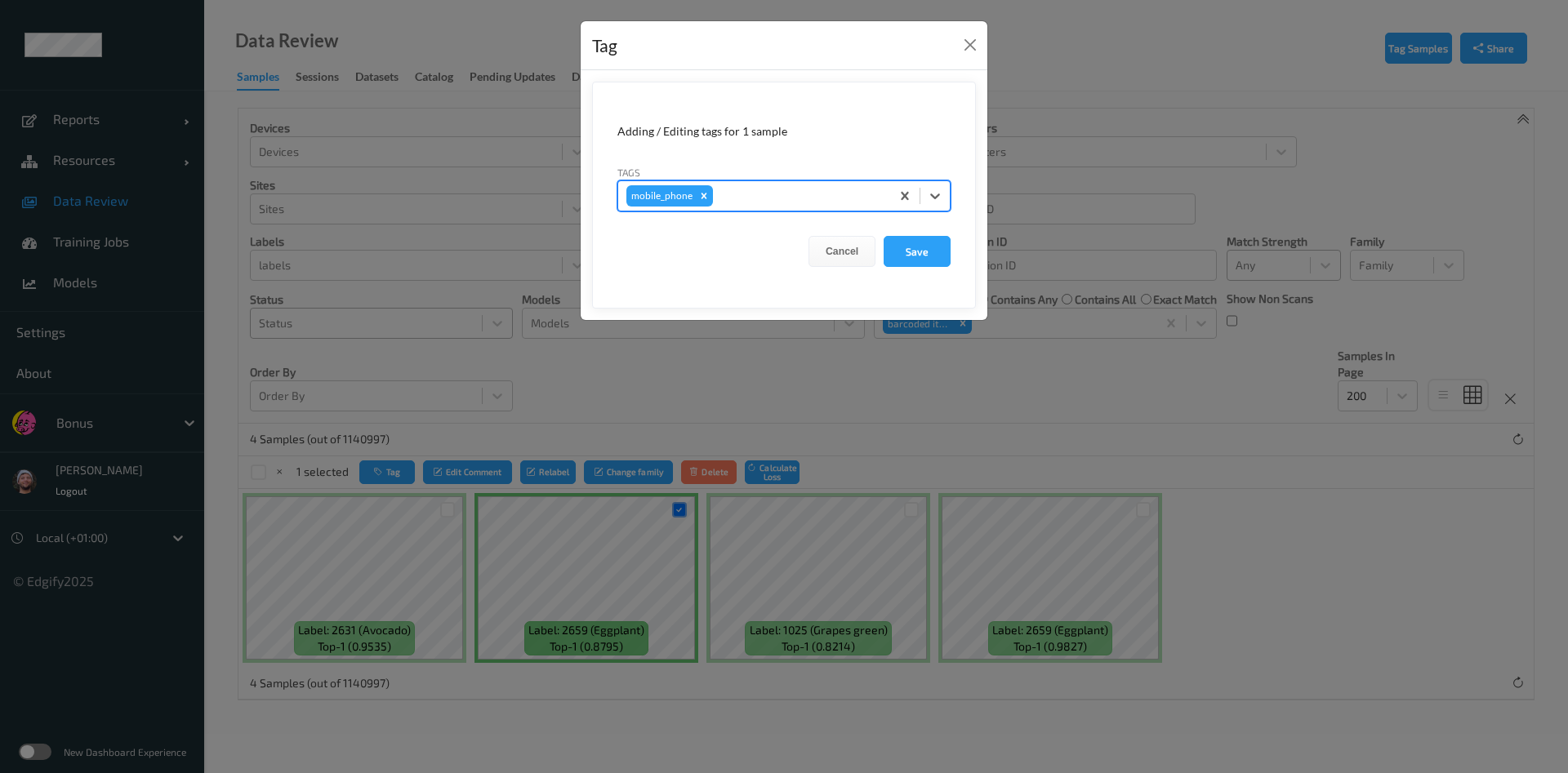
click at [884, 236] on button "Save" at bounding box center [916, 251] width 67 height 31
click at [931, 259] on button "Save" at bounding box center [916, 251] width 67 height 31
click at [913, 246] on form "Adding / Editing tags for 1 sample Tags mobile_phone Cancel Save" at bounding box center [783, 194] width 384 height 227
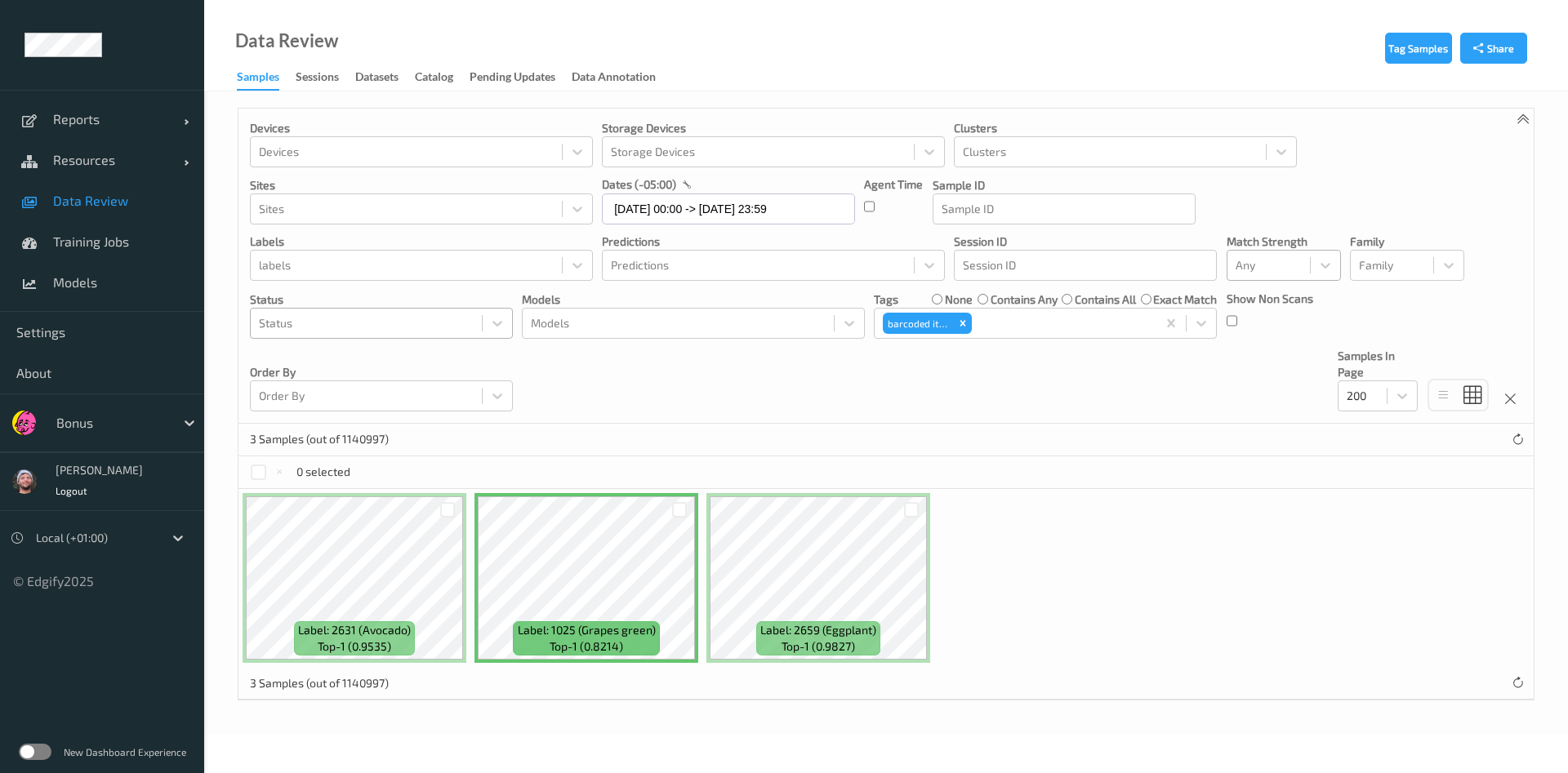
click at [628, 386] on div "Devices Devices Storage Devices Storage Devices Clusters Clusters Sites Sites d…" at bounding box center [886, 266] width 1295 height 315
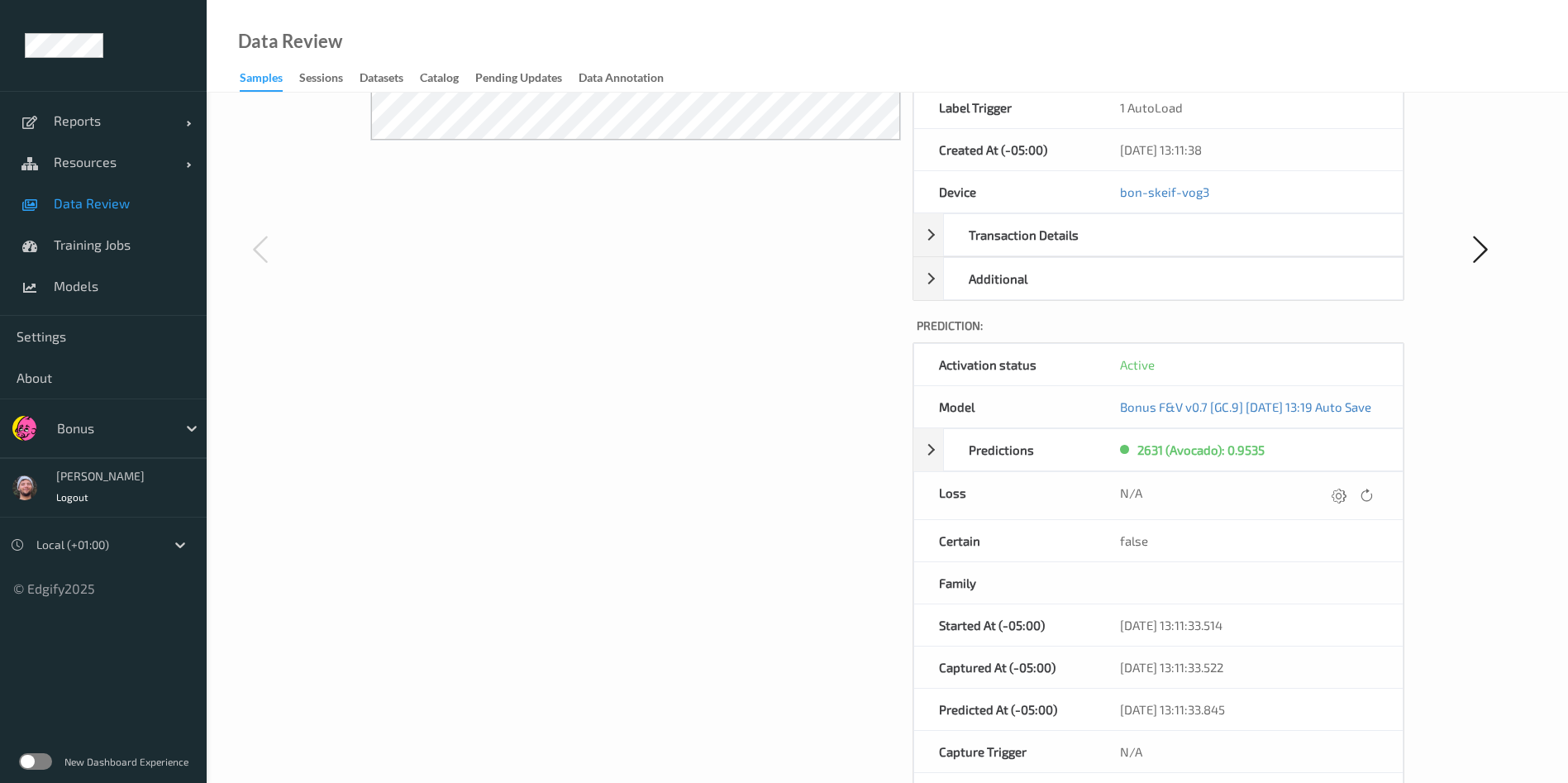
scroll to position [448, 0]
click at [1346, 498] on icon at bounding box center [1338, 492] width 15 height 15
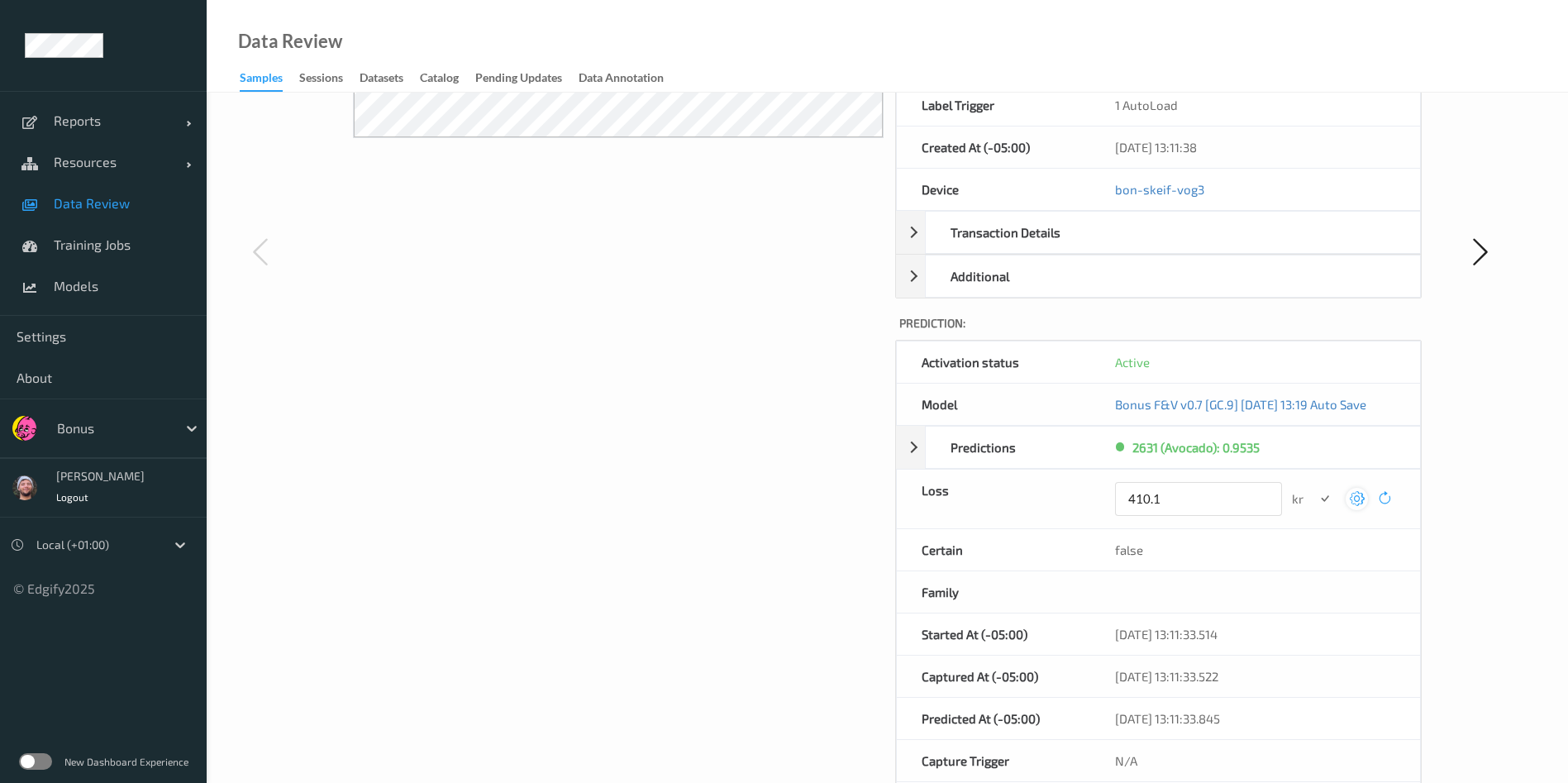
type input "410.1"
click at [1313, 487] on button "submit" at bounding box center [1323, 498] width 22 height 23
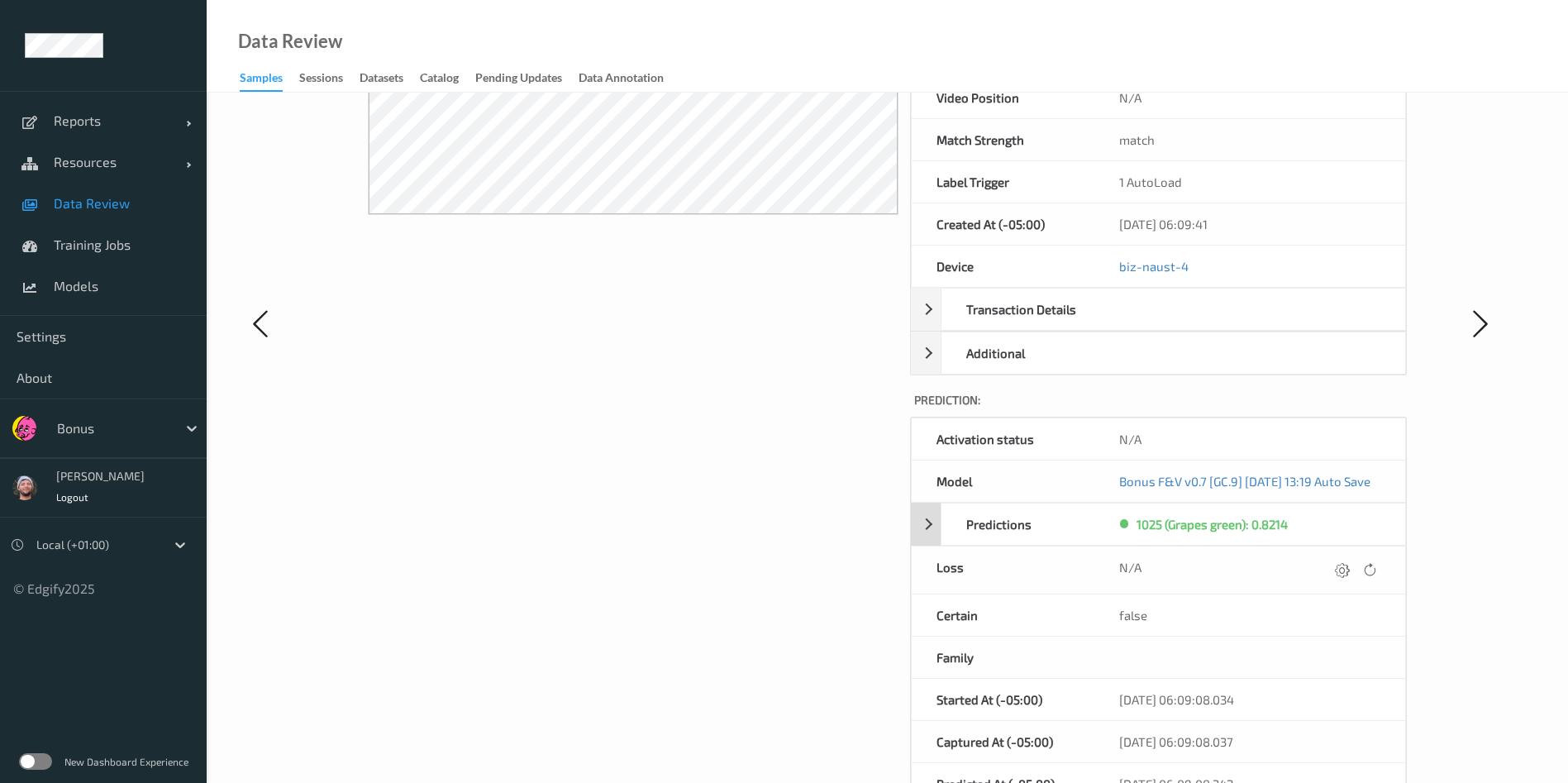
scroll to position [375, 0]
click at [1350, 571] on icon at bounding box center [1341, 566] width 15 height 15
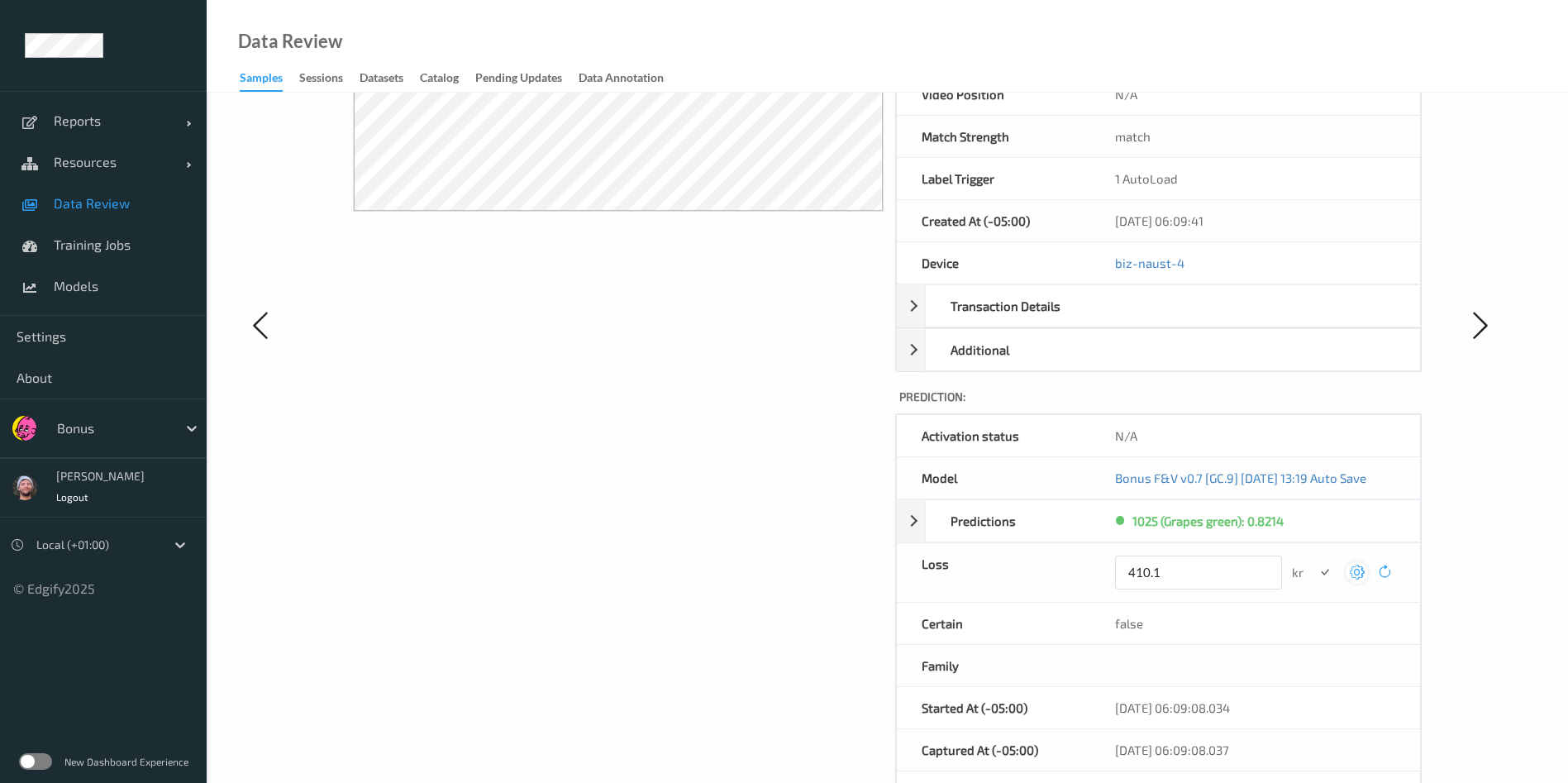
click at [1313, 562] on button "submit" at bounding box center [1323, 573] width 22 height 23
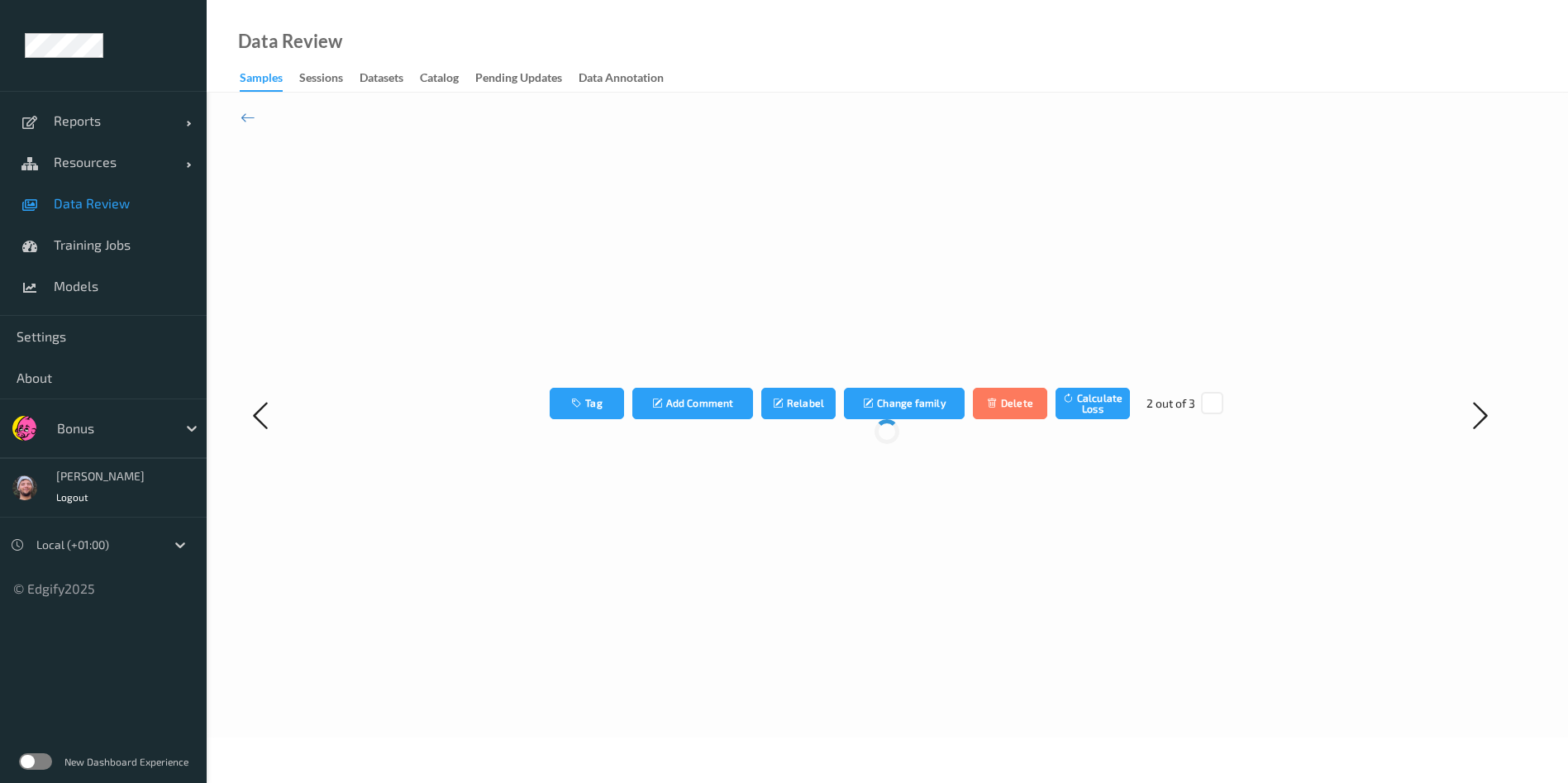
scroll to position [0, 0]
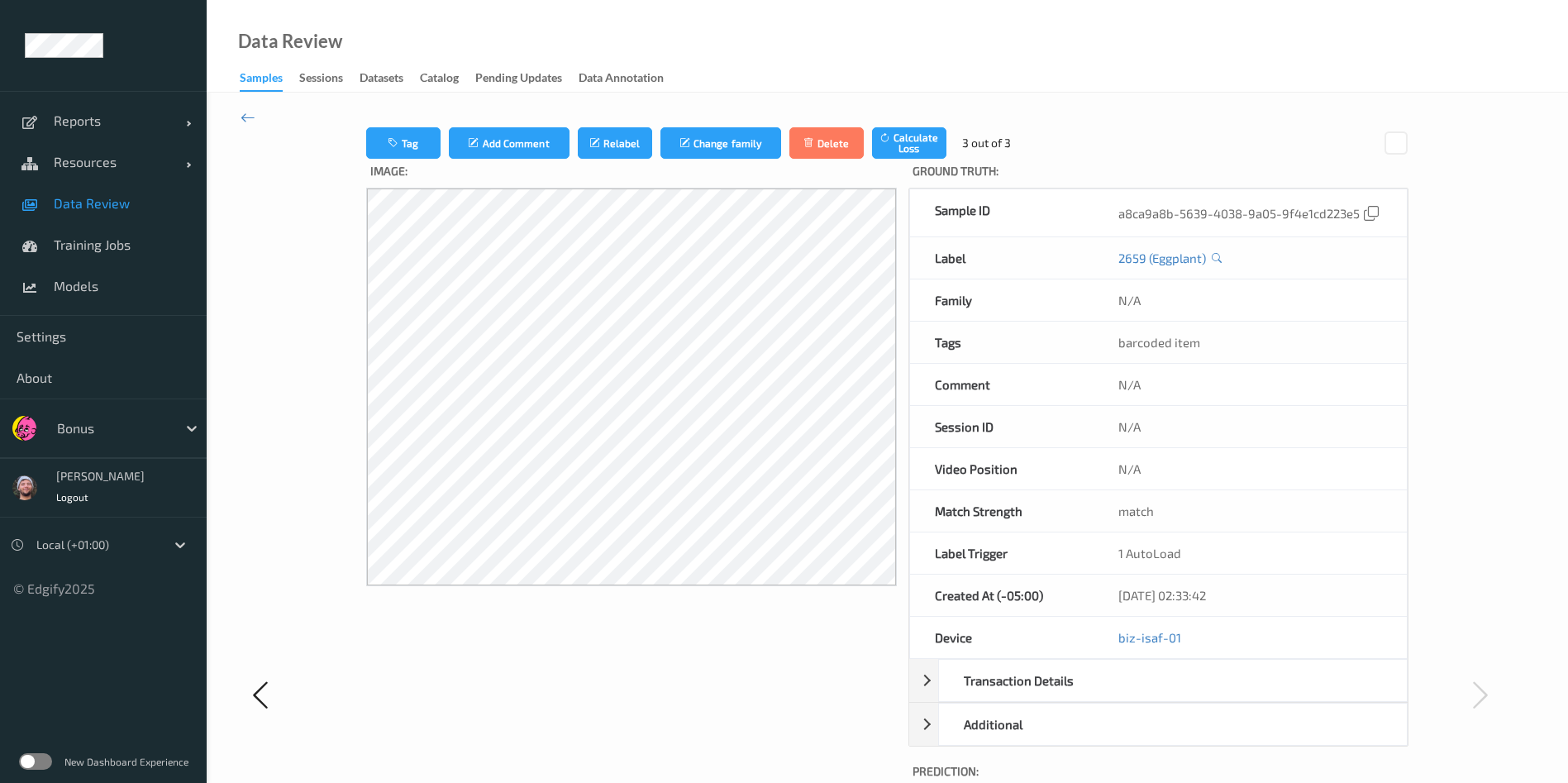
scroll to position [280, 0]
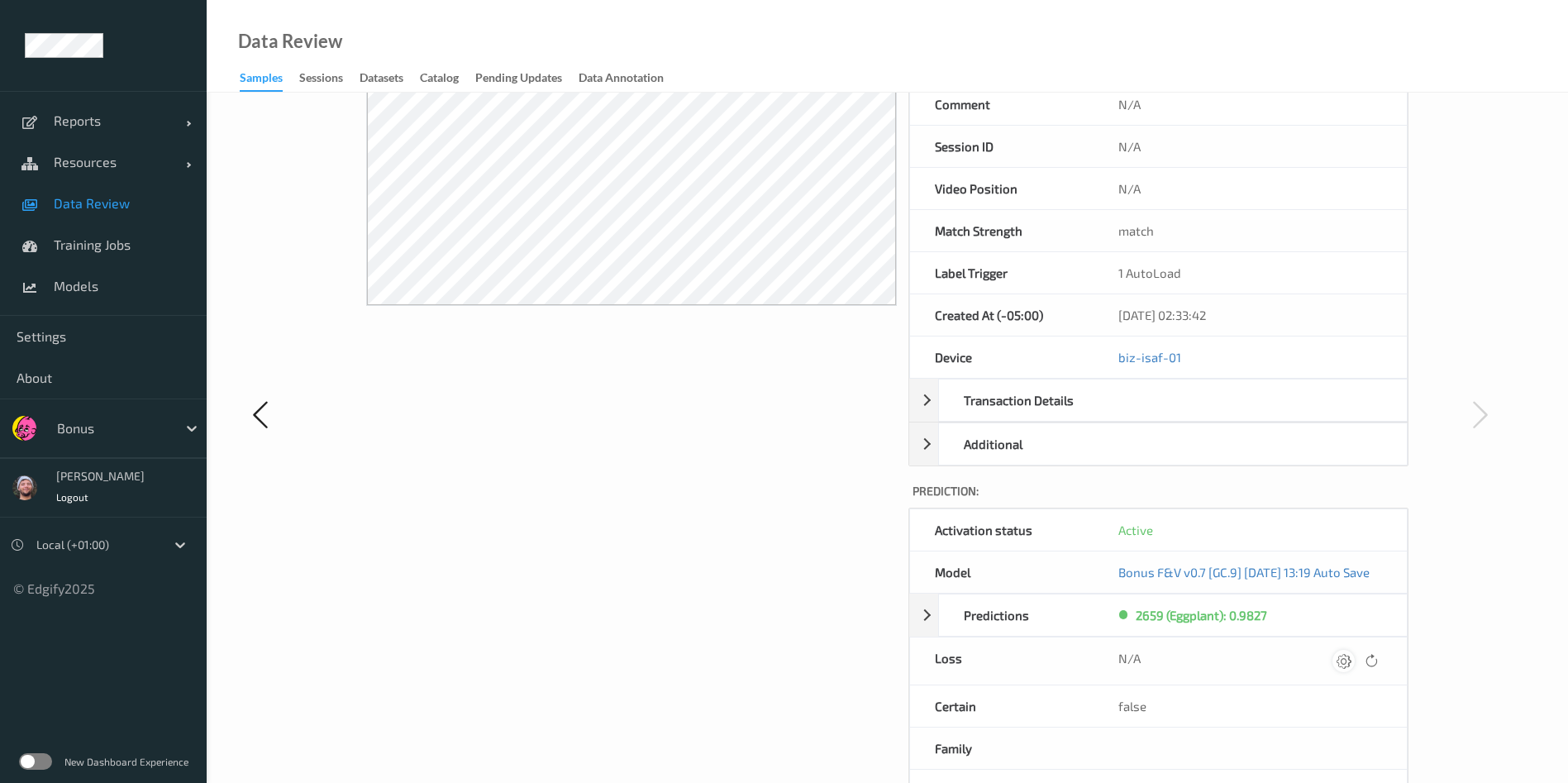
click at [1351, 661] on icon at bounding box center [1343, 660] width 15 height 15
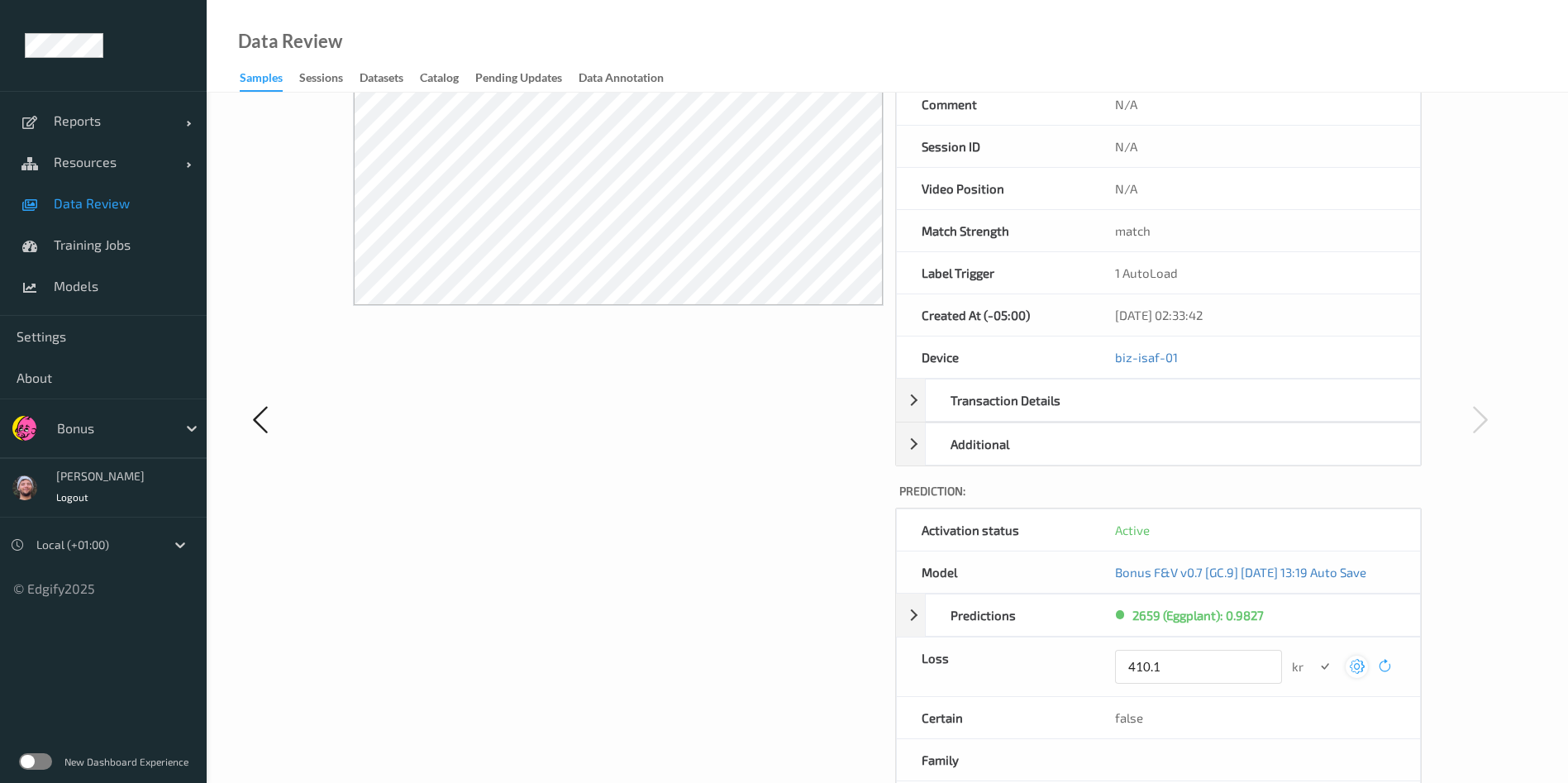
click at [1313, 656] on button "submit" at bounding box center [1323, 667] width 22 height 23
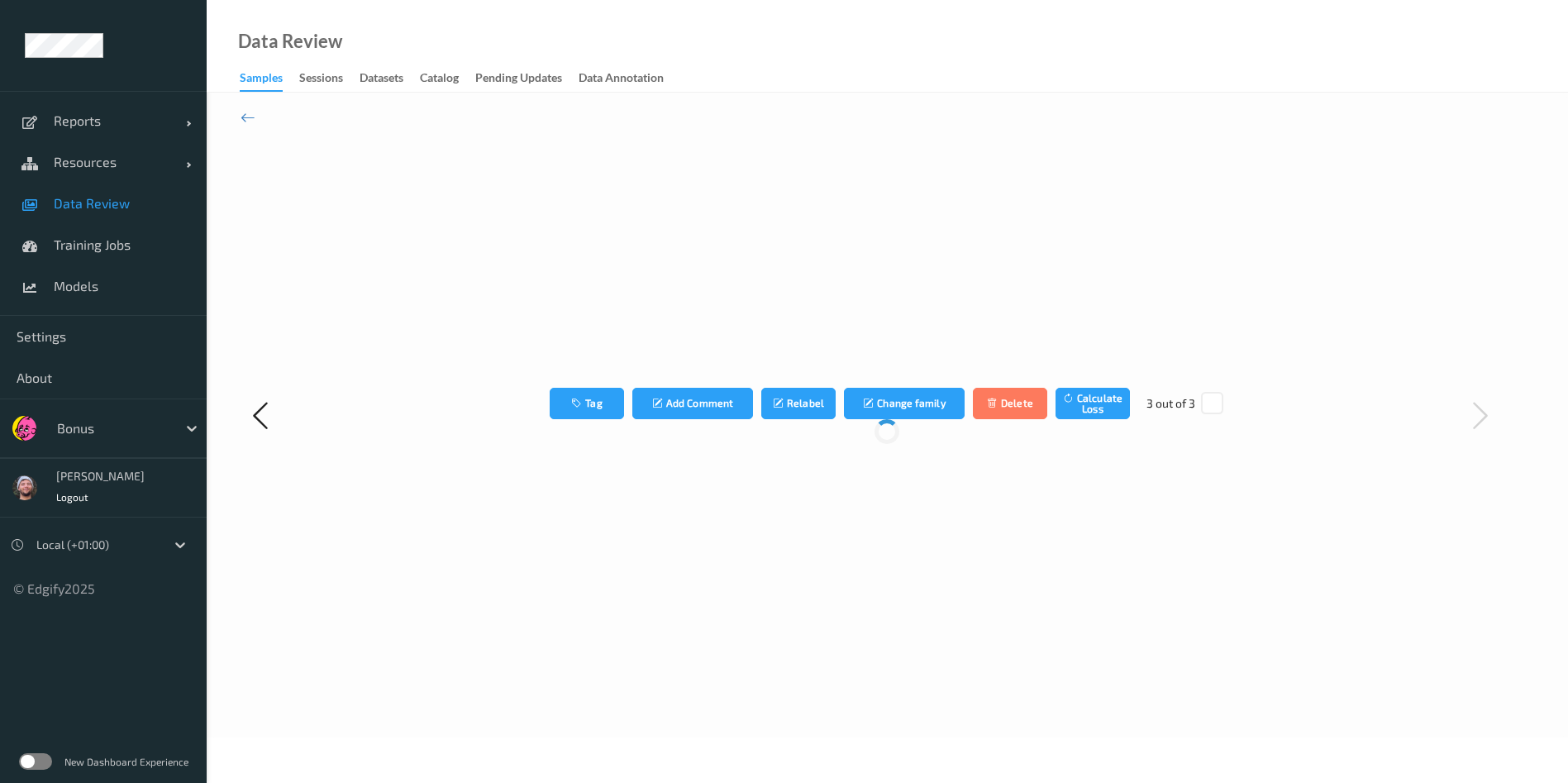
scroll to position [0, 0]
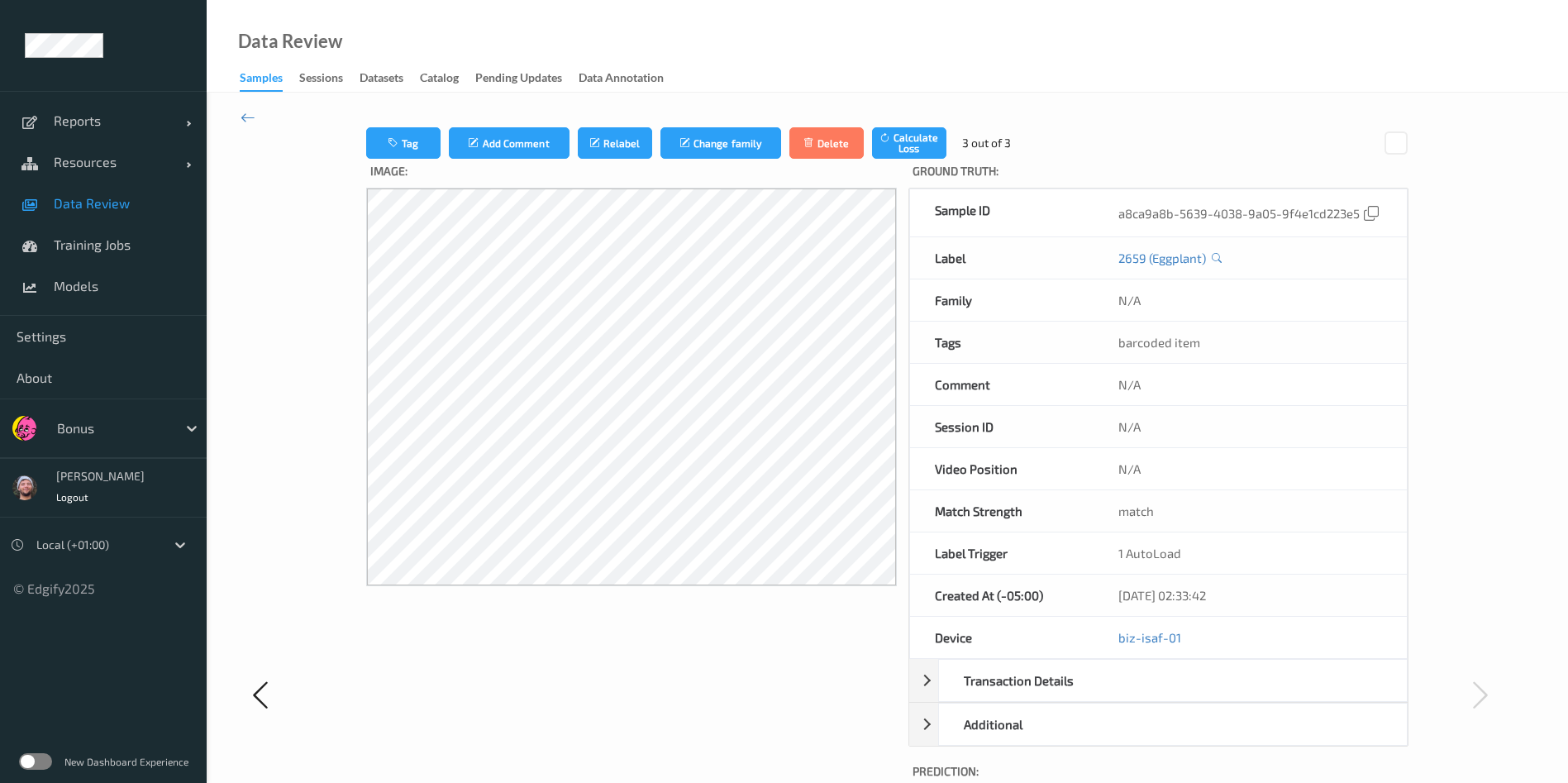
click at [148, 195] on span "Data Review" at bounding box center [121, 203] width 136 height 17
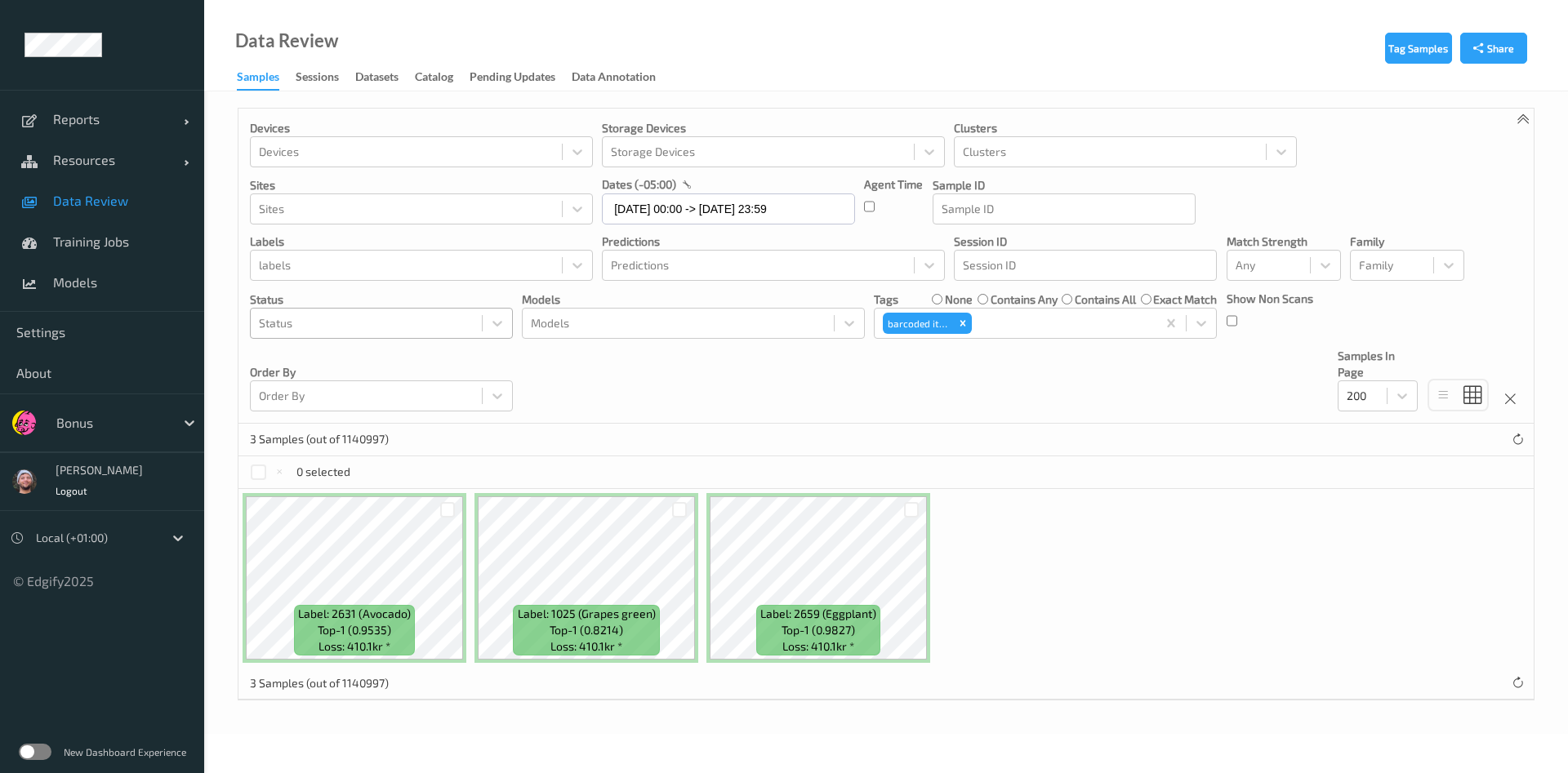
click at [405, 329] on div at bounding box center [366, 323] width 215 height 19
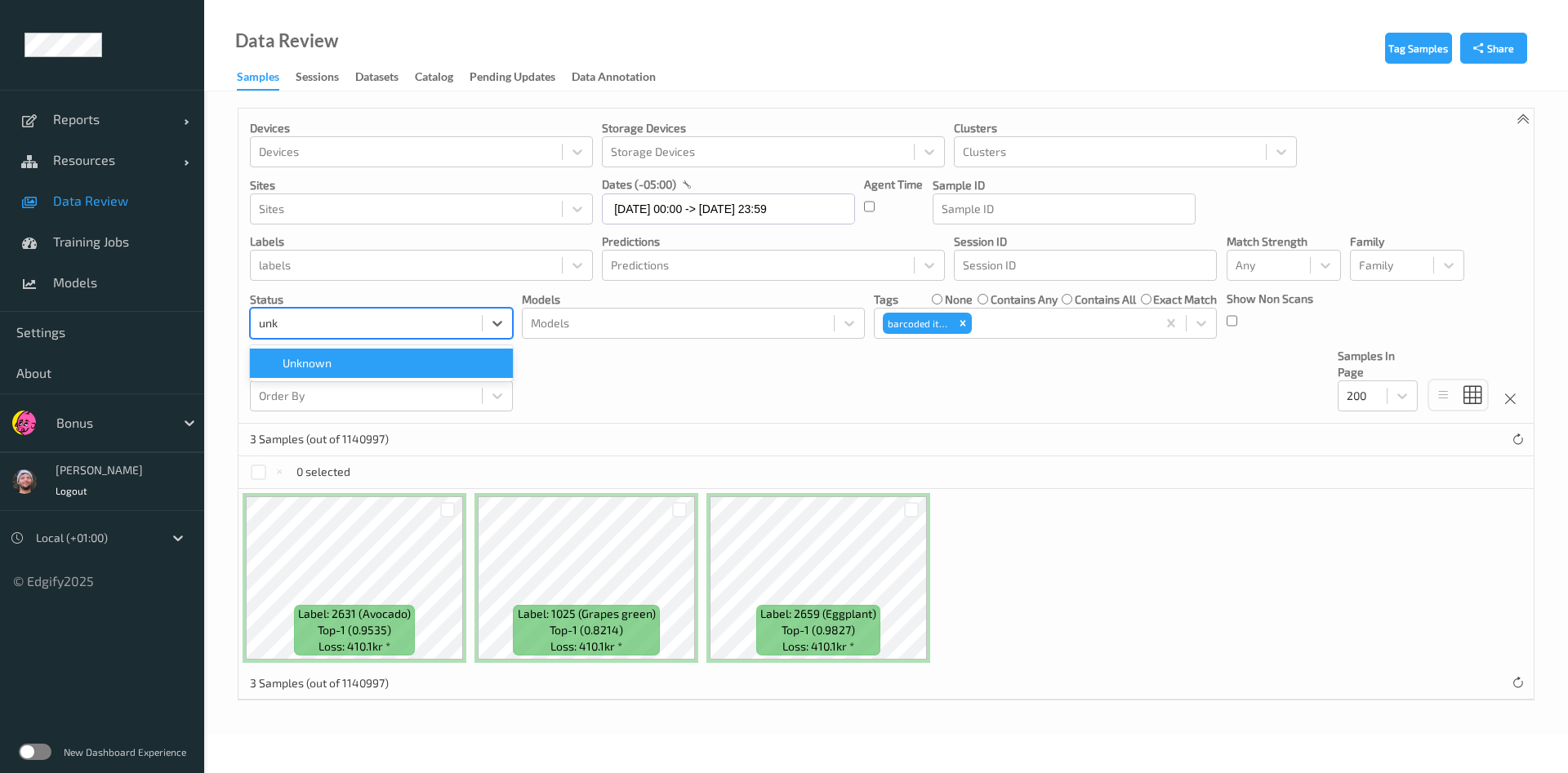
type input "unkn"
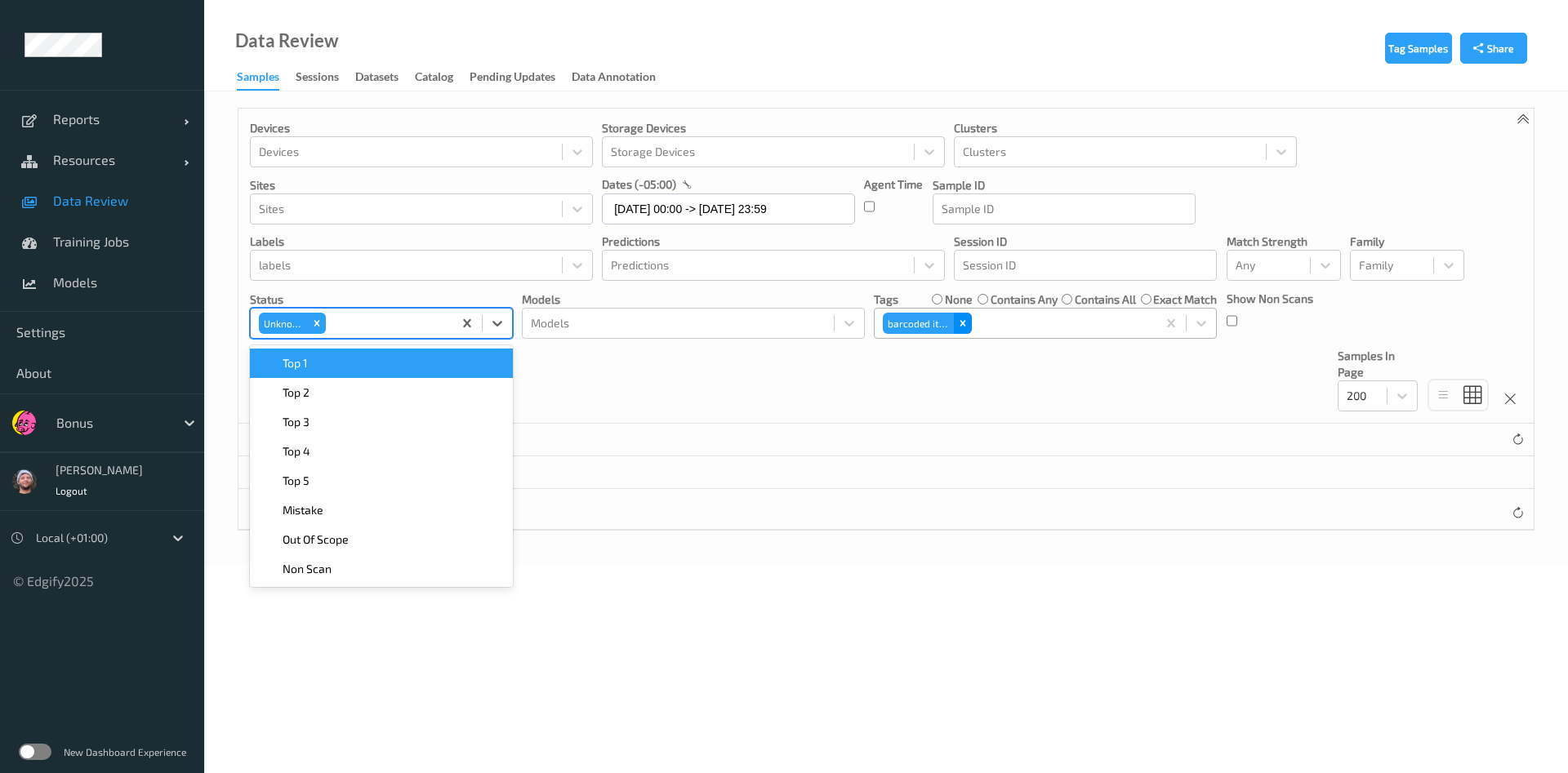
click at [961, 329] on div "Remove barcoded item" at bounding box center [963, 324] width 18 height 21
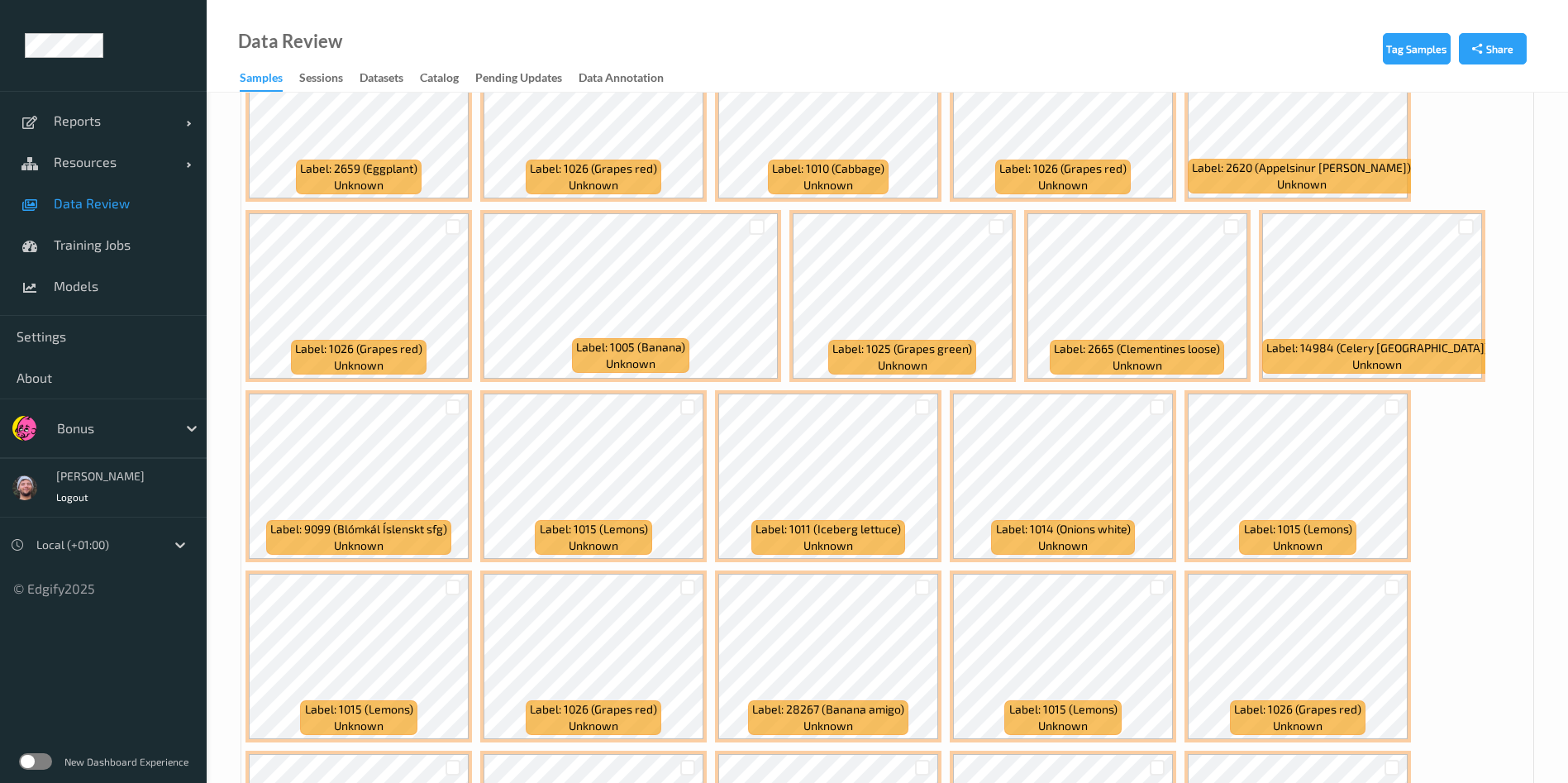
scroll to position [5514, 0]
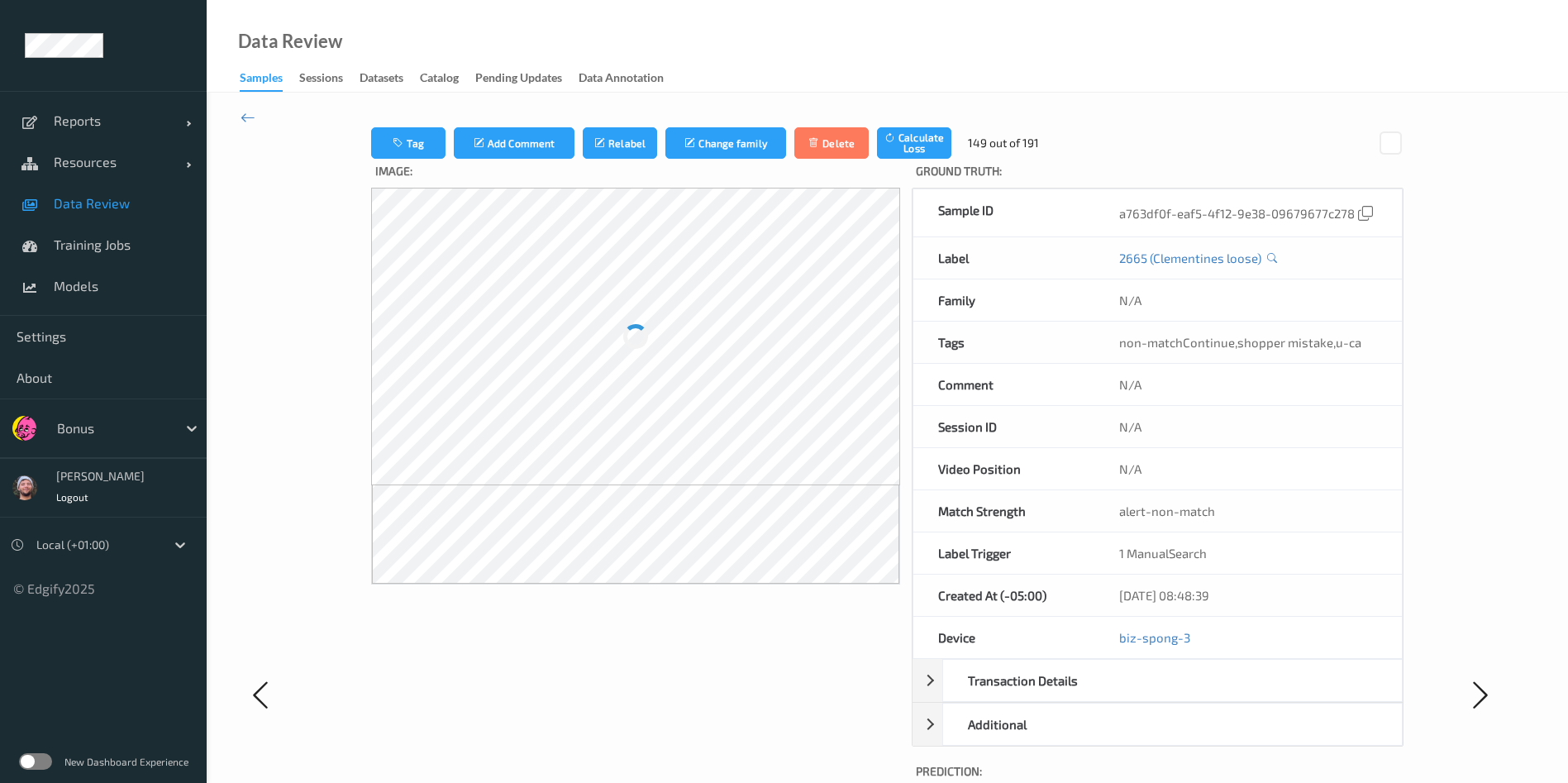
click at [1105, 306] on div "N/A" at bounding box center [1247, 300] width 307 height 41
click at [391, 147] on icon "button" at bounding box center [398, 143] width 14 height 12
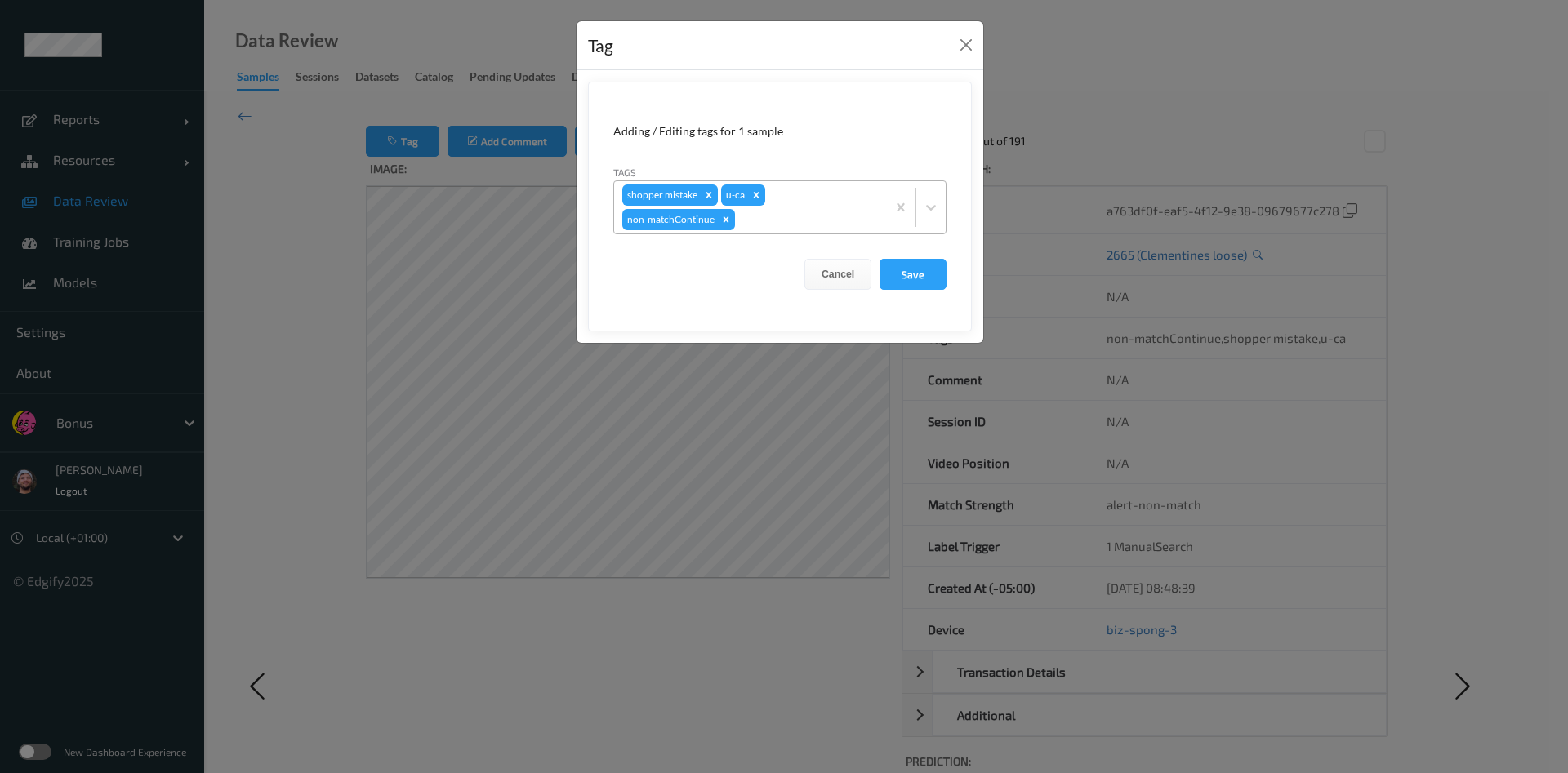
click at [768, 218] on div at bounding box center [808, 219] width 139 height 19
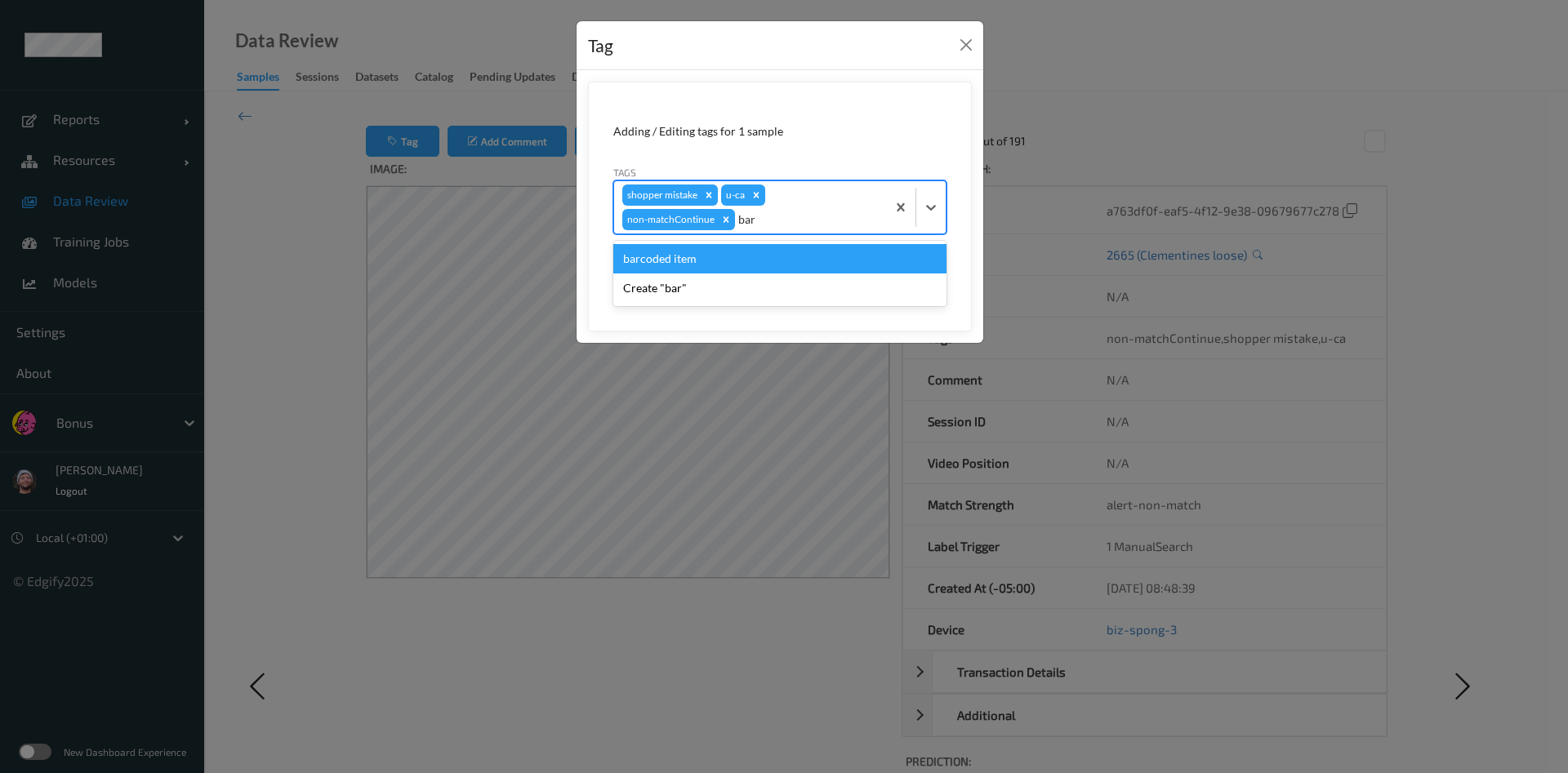
type input "barc"
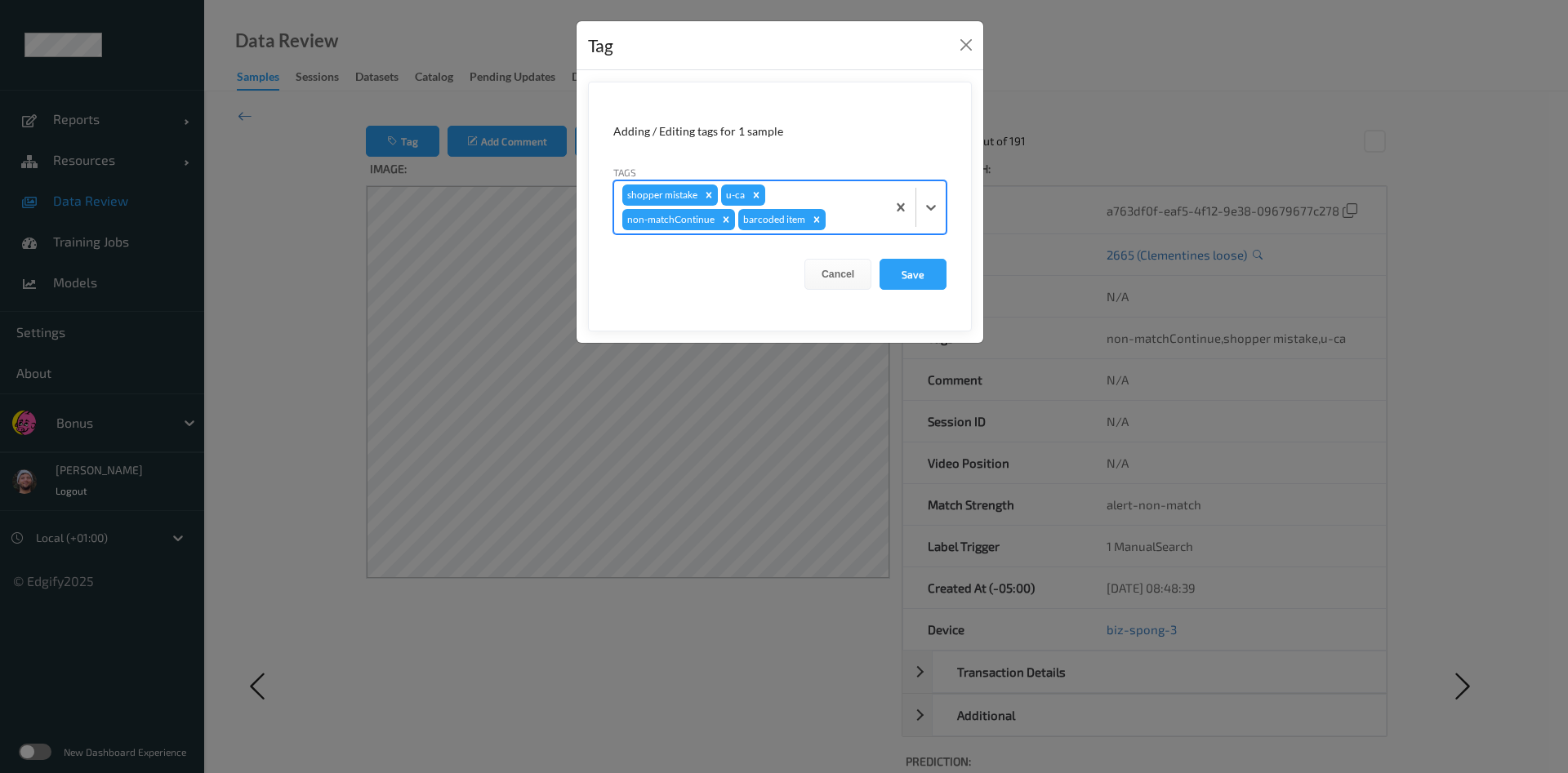
click at [880, 259] on button "Save" at bounding box center [913, 274] width 67 height 31
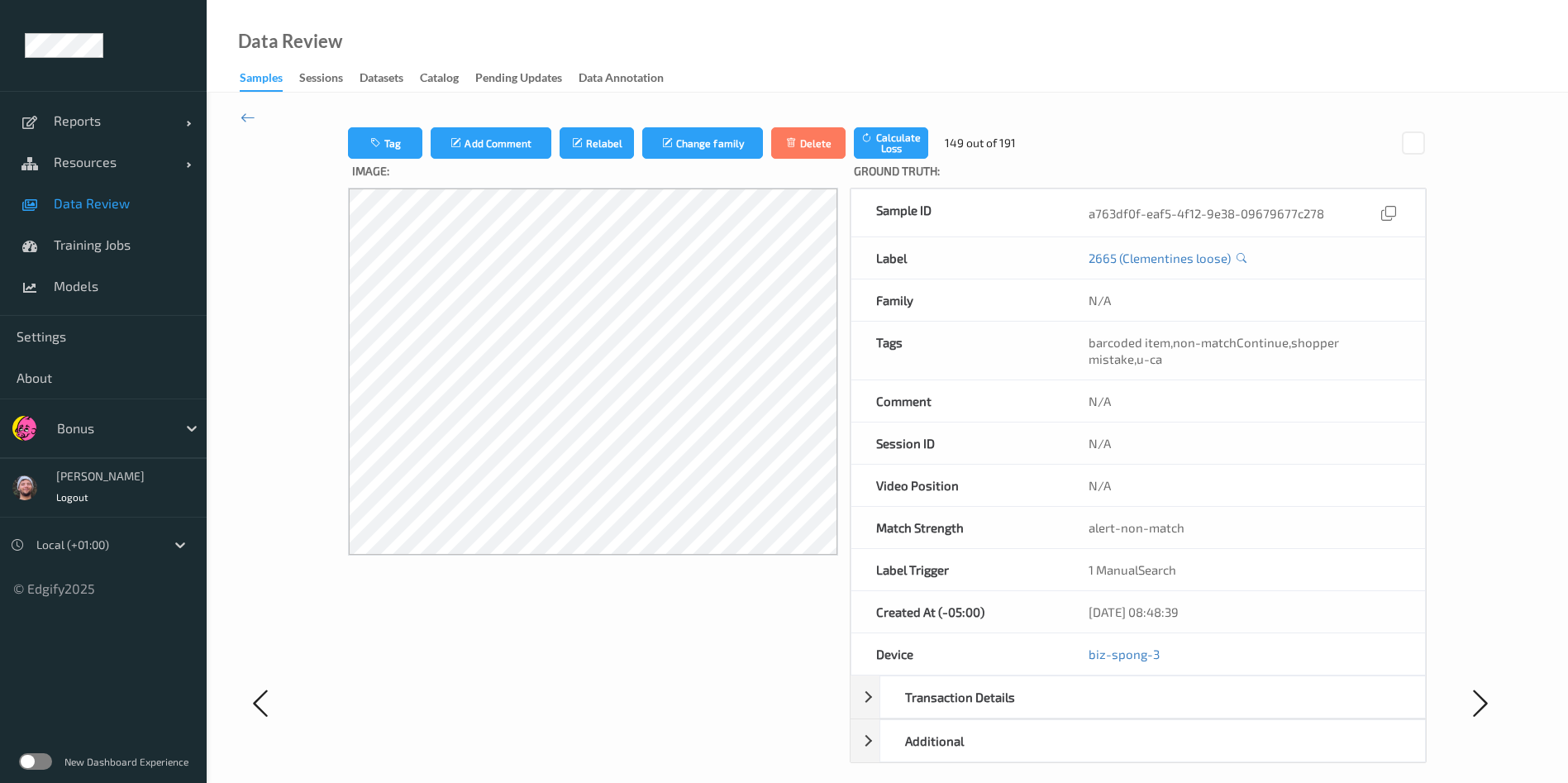
drag, startPoint x: 364, startPoint y: 140, endPoint x: 347, endPoint y: 110, distance: 34.5
click at [347, 110] on div "Tag Add Comment Relabel Change family Delete Calculate Loss 149 out of 191 Imag…" at bounding box center [886, 703] width 1361 height 1220
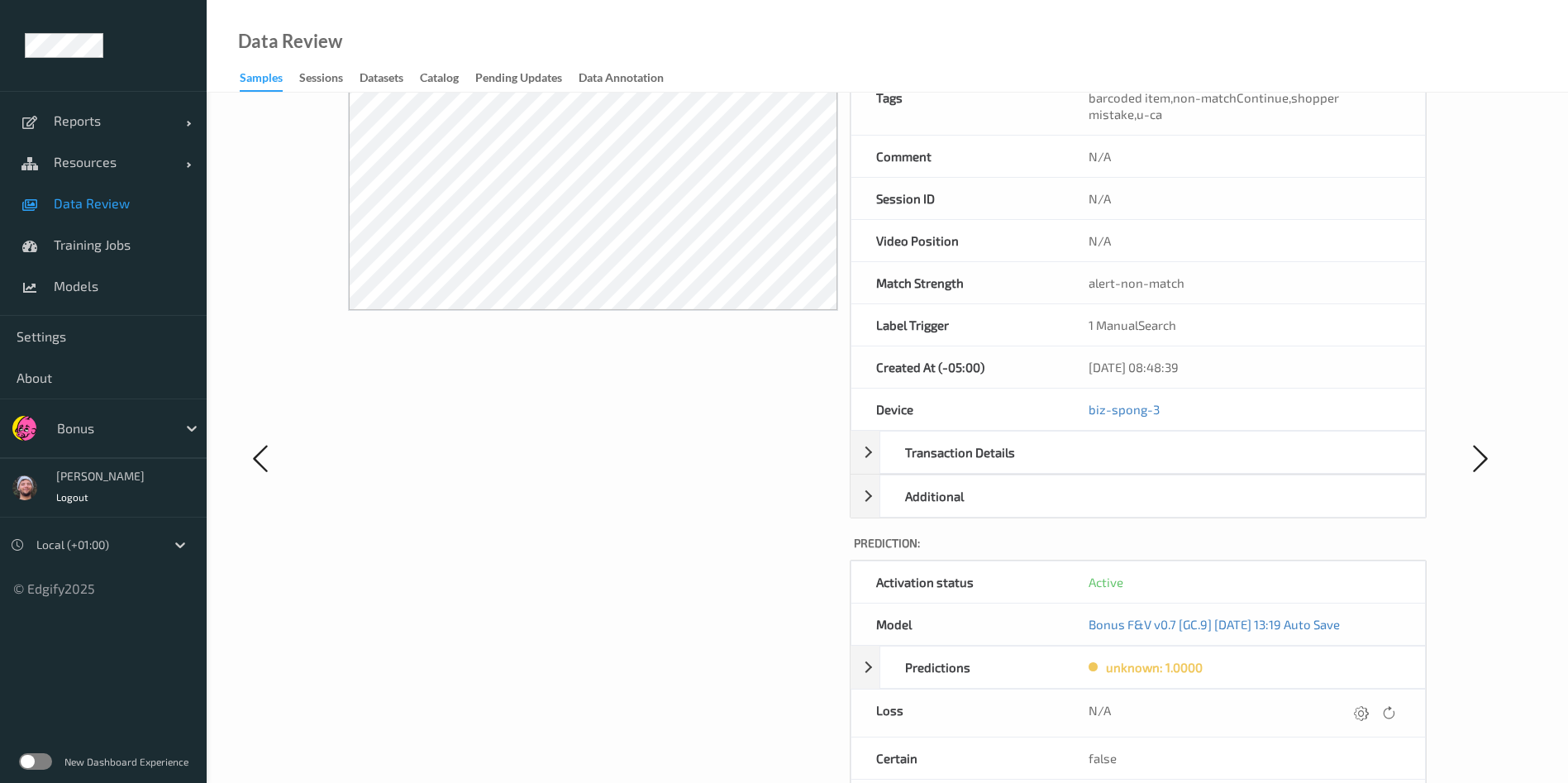
scroll to position [246, 0]
click at [1355, 716] on icon at bounding box center [1361, 712] width 15 height 15
type input "410.1"
click at [1318, 707] on button "submit" at bounding box center [1328, 717] width 22 height 23
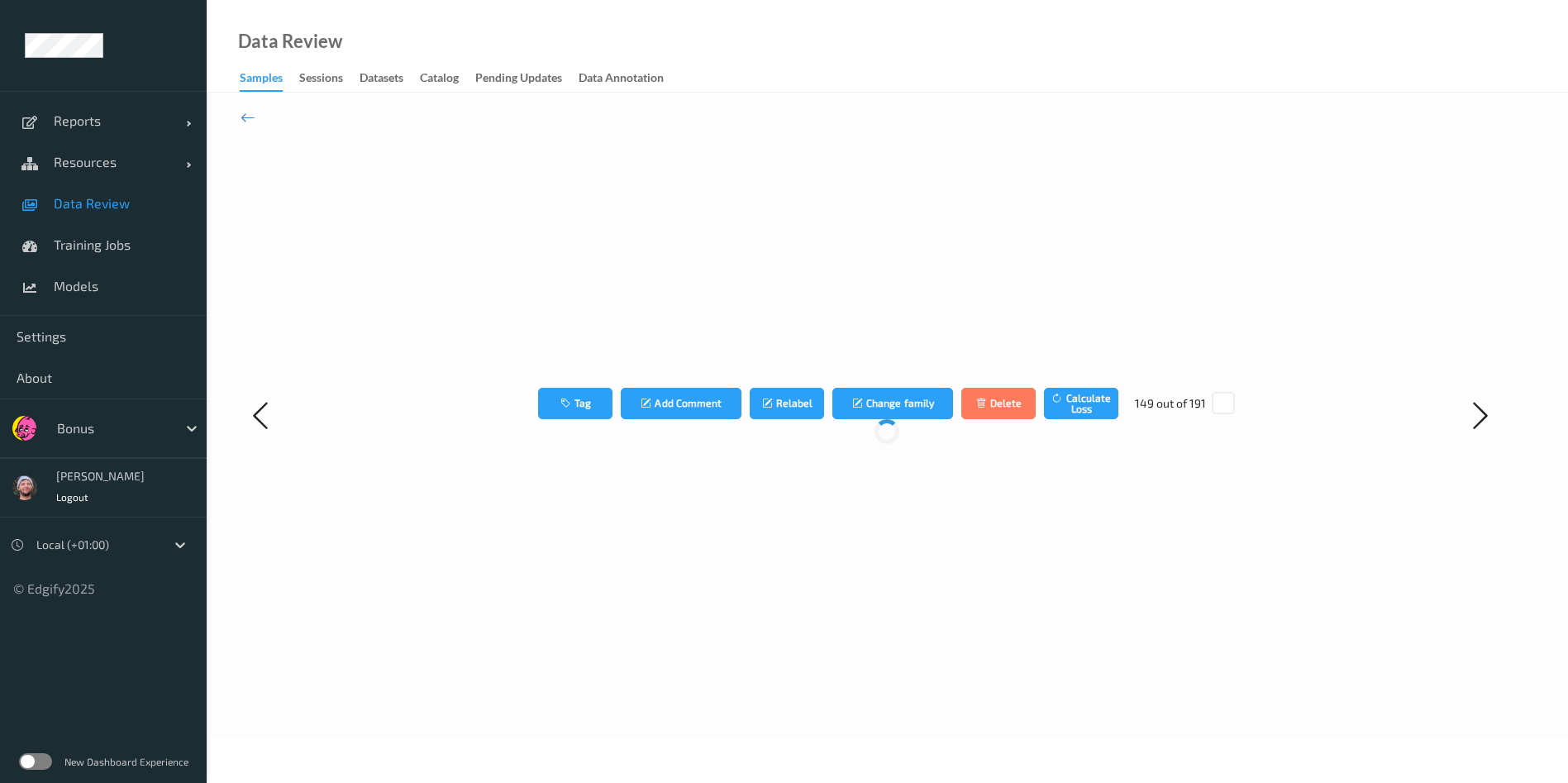
scroll to position [0, 0]
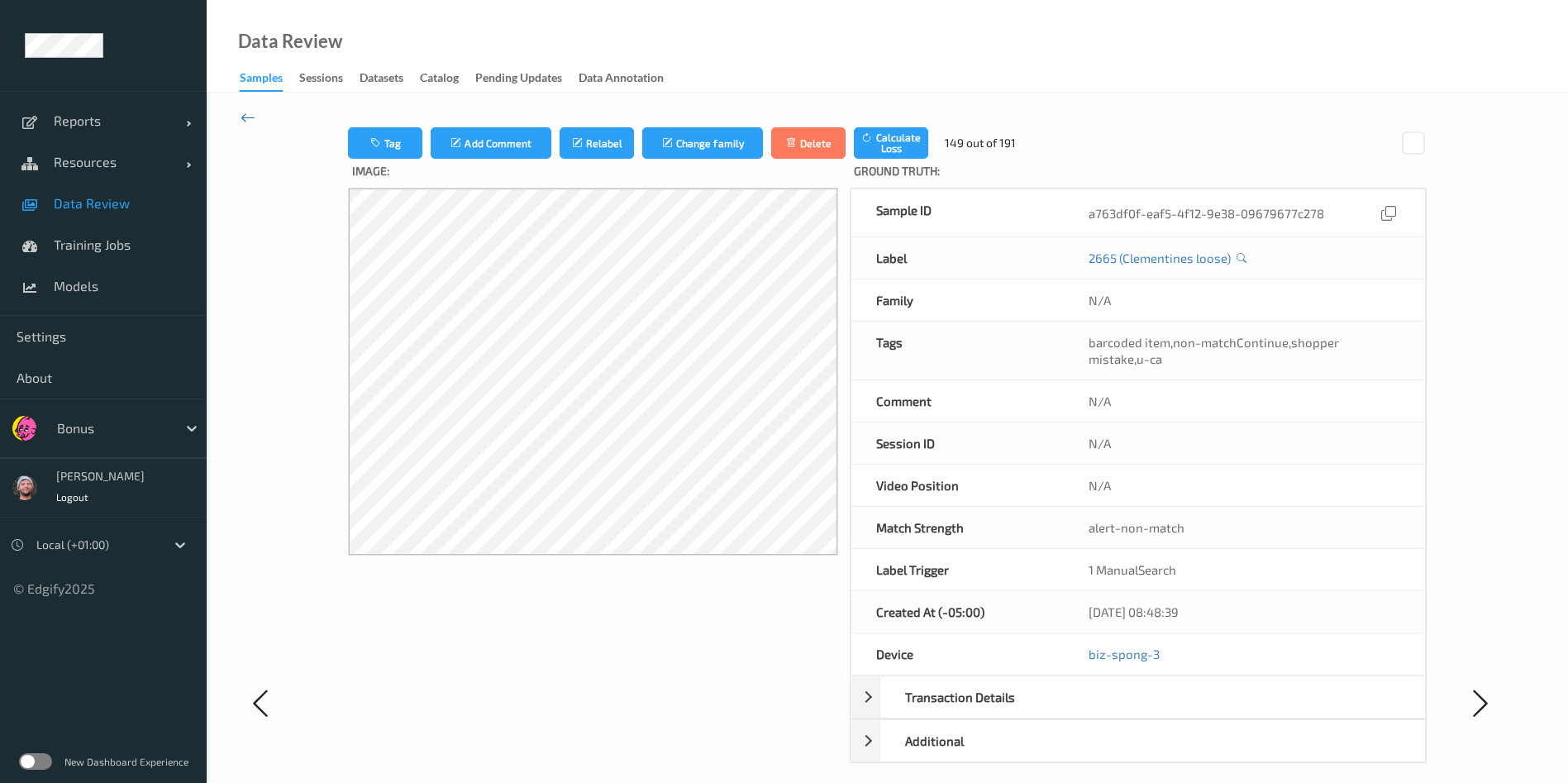
click at [246, 112] on icon at bounding box center [247, 117] width 15 height 19
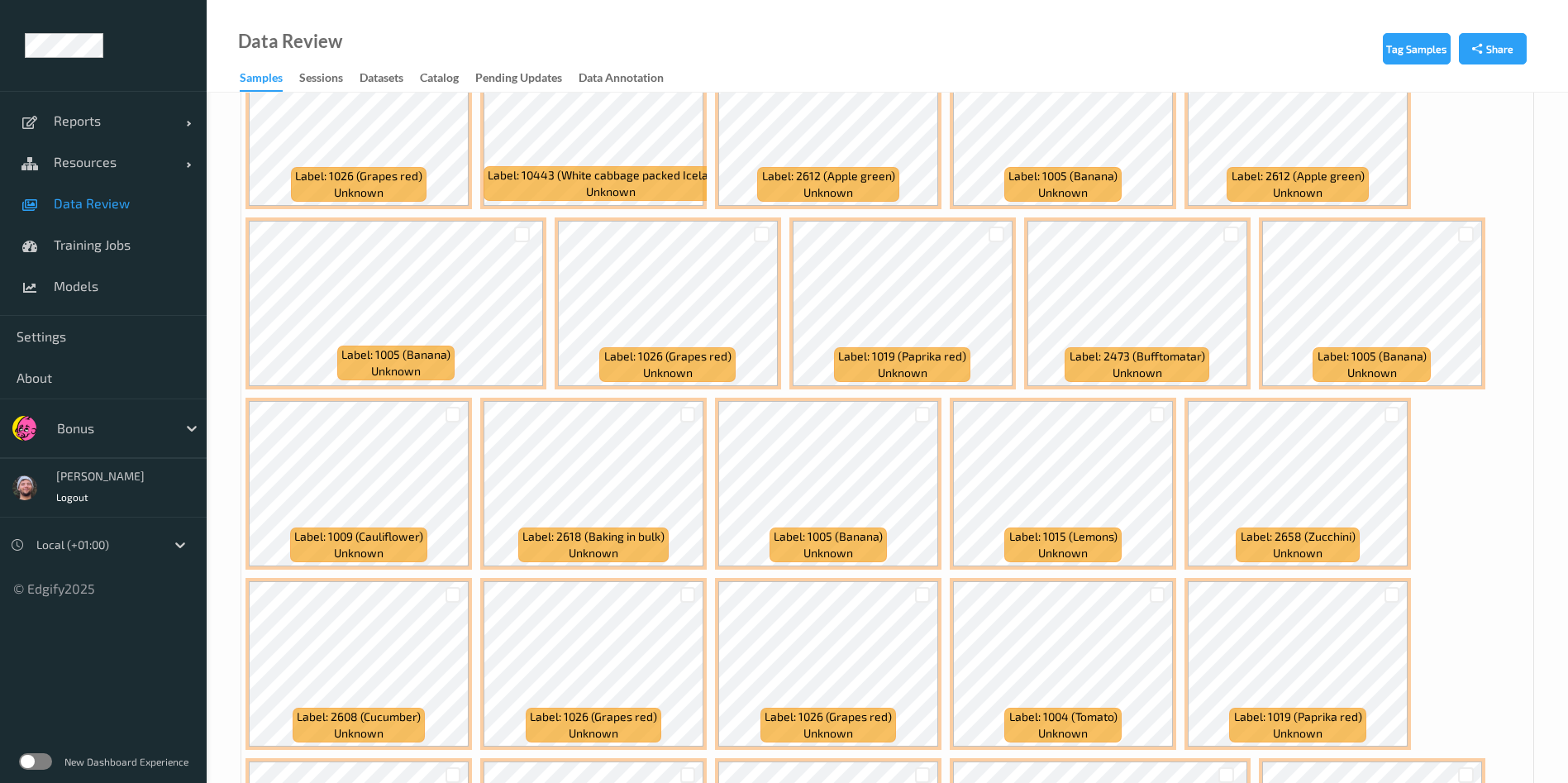
scroll to position [4609, 0]
click at [1229, 238] on div at bounding box center [1231, 234] width 16 height 16
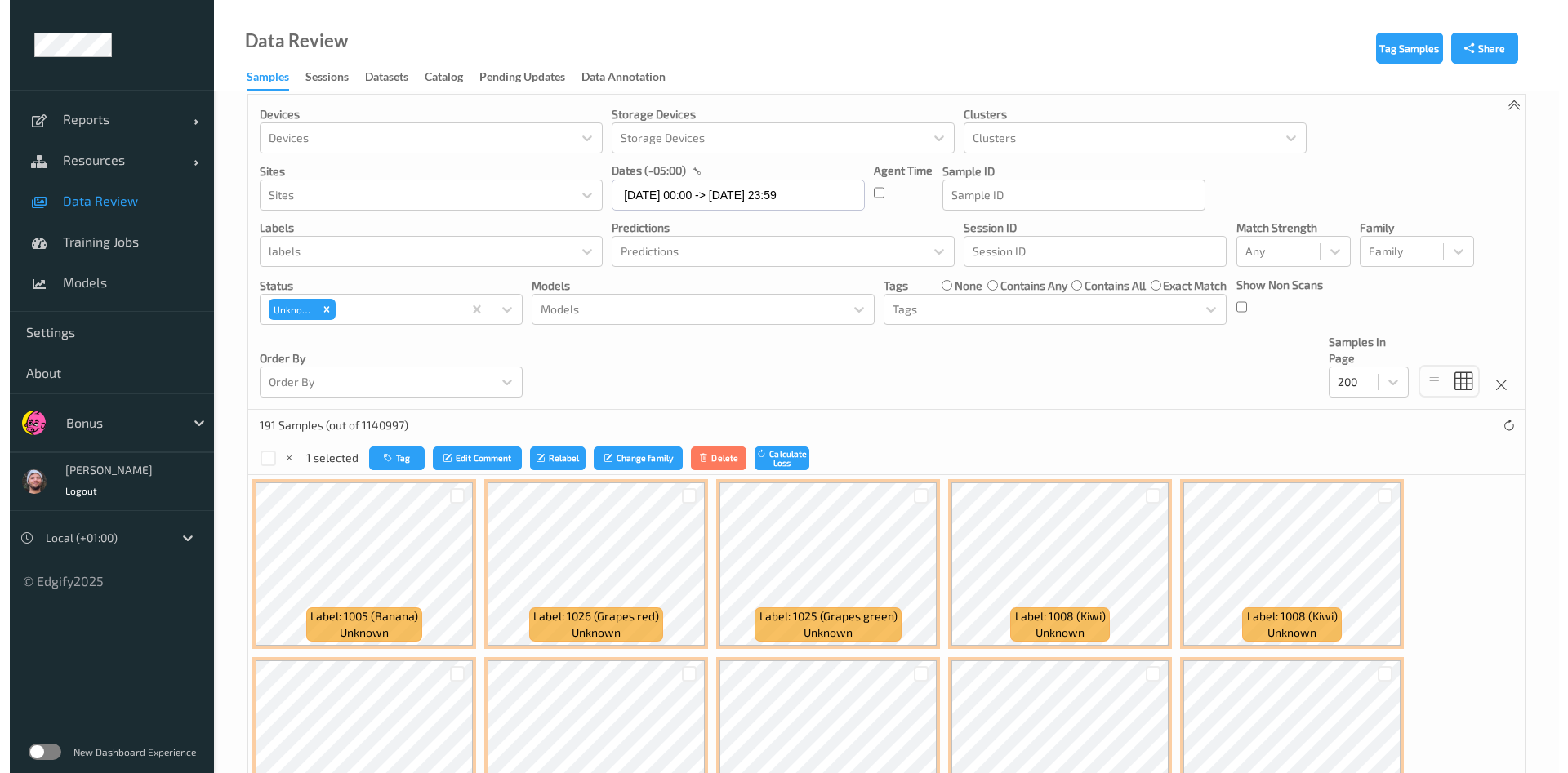
scroll to position [0, 0]
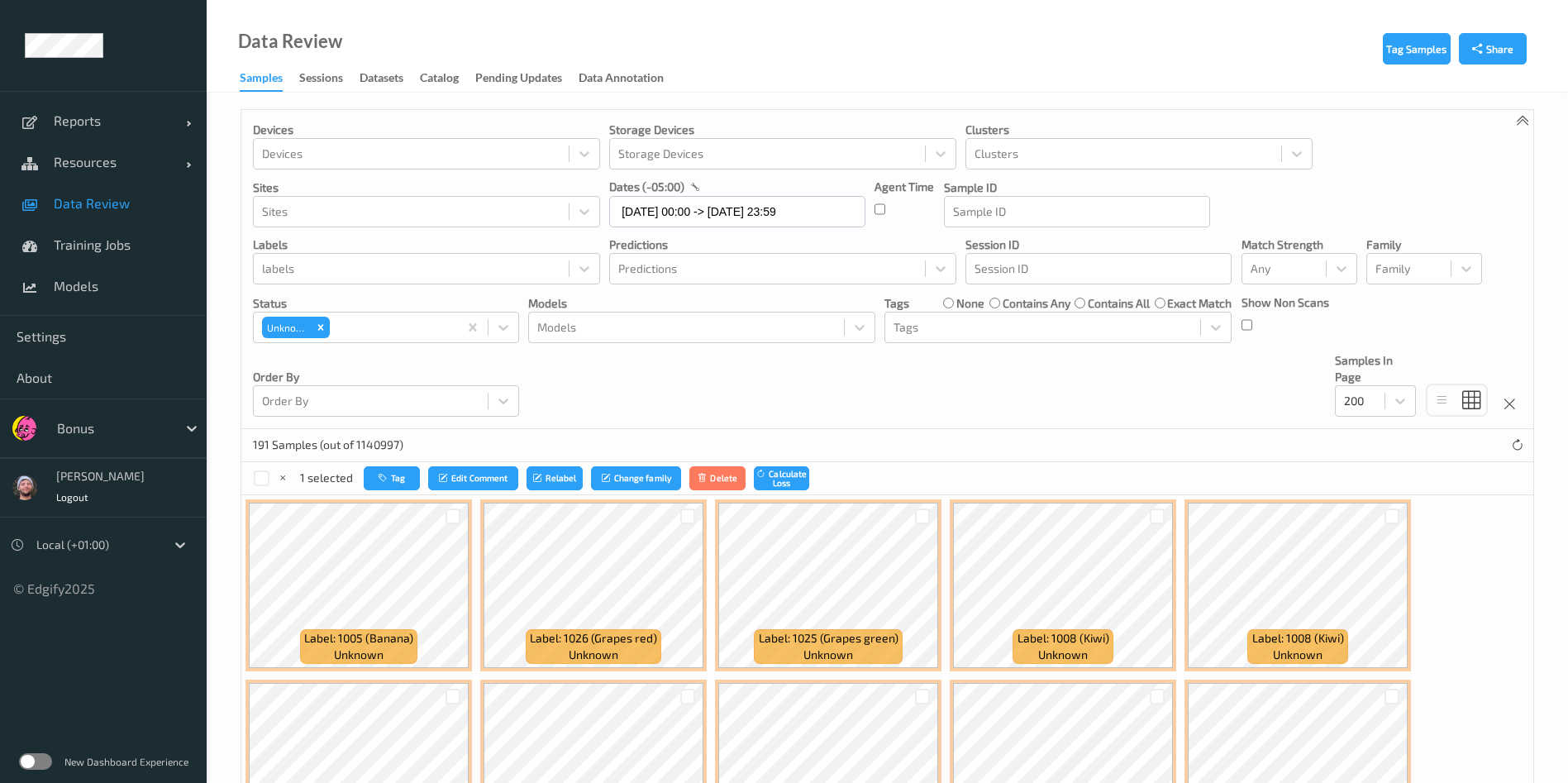
click at [424, 471] on div "Tag Edit Comment Relabel Change family Delete Calculate Loss" at bounding box center [586, 478] width 445 height 23
click at [386, 478] on icon "button" at bounding box center [384, 478] width 13 height 10
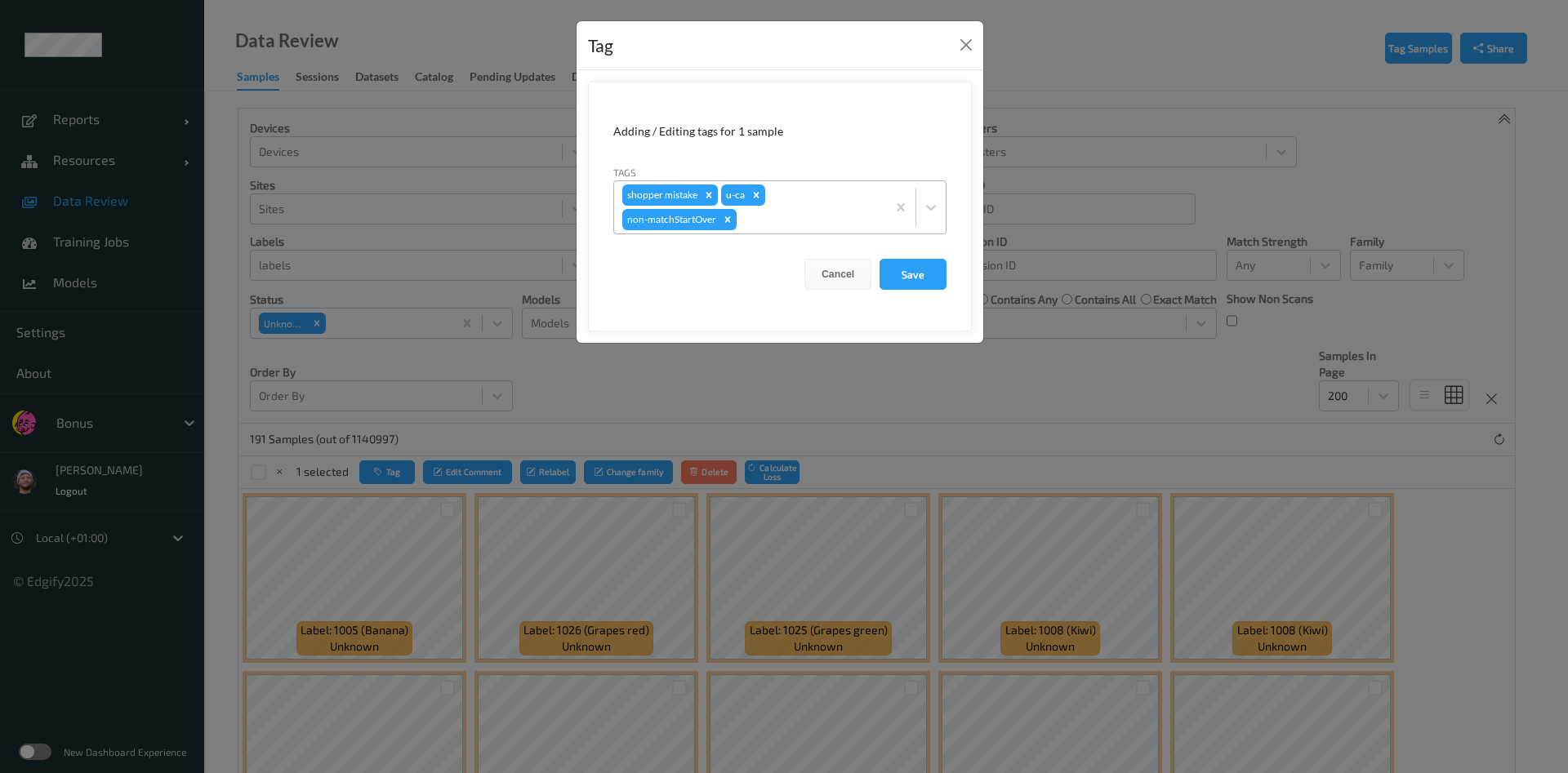
click at [770, 225] on div at bounding box center [808, 219] width 138 height 19
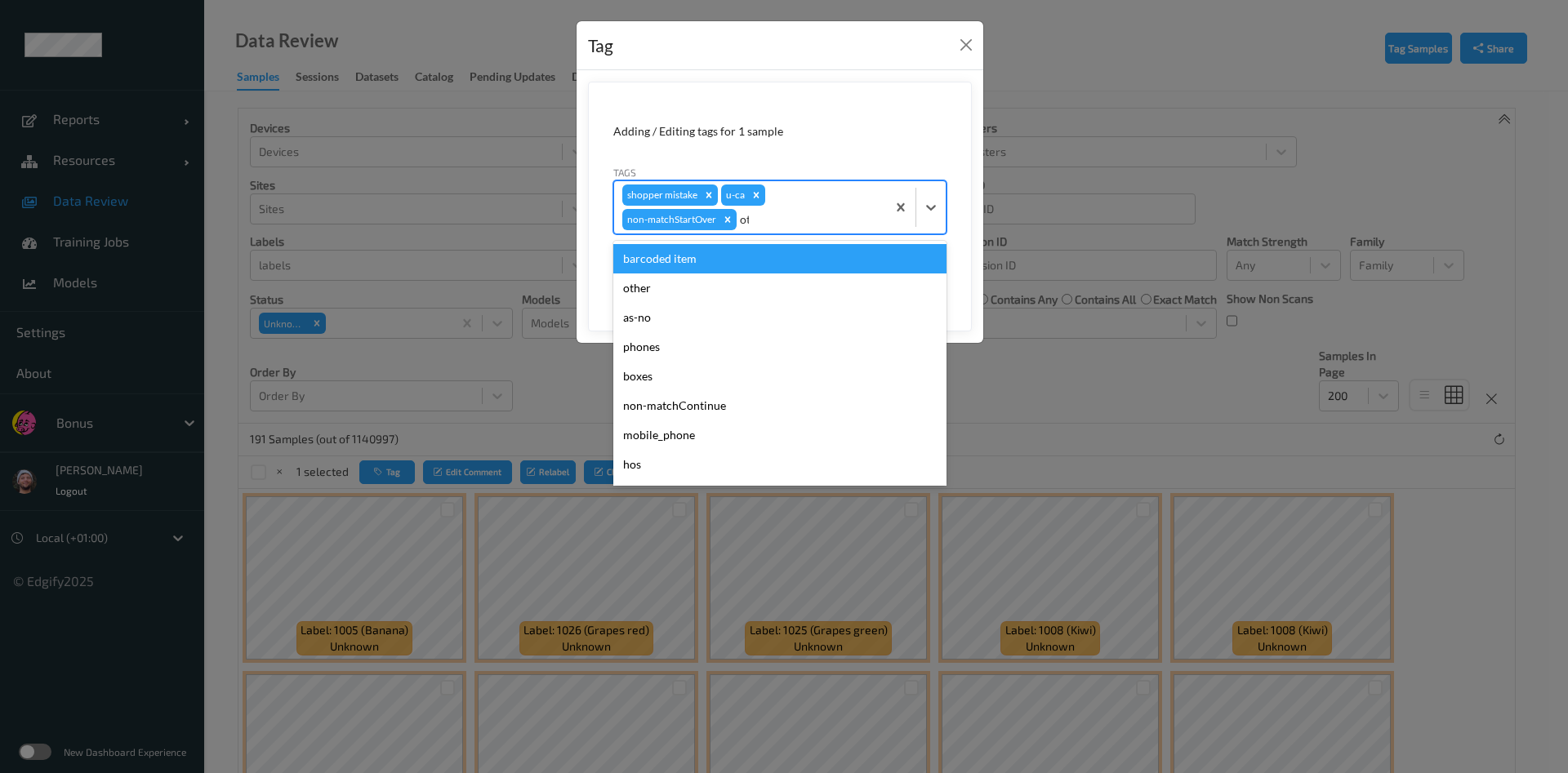
type input "other"
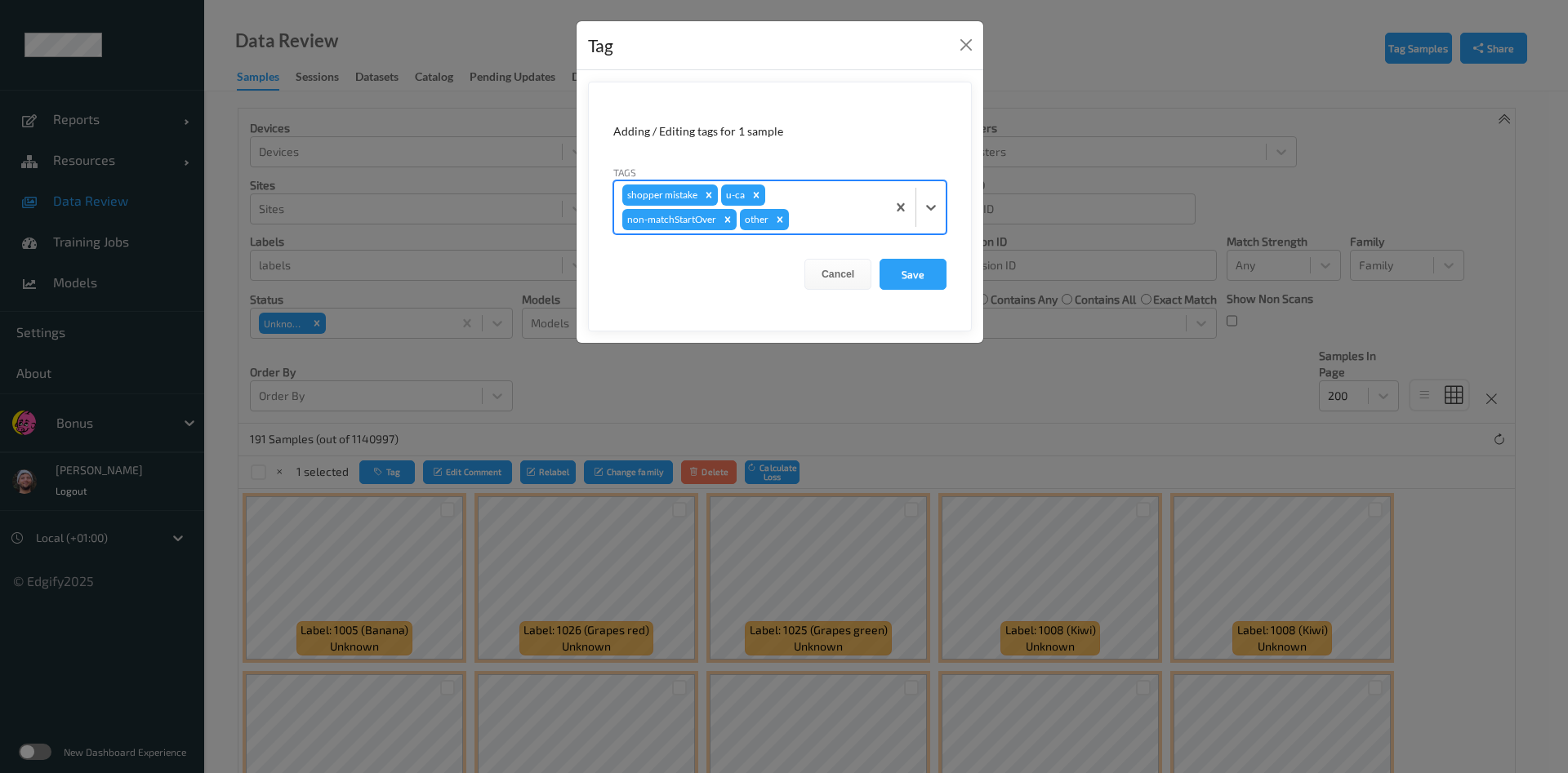
click at [880, 259] on button "Save" at bounding box center [913, 274] width 67 height 31
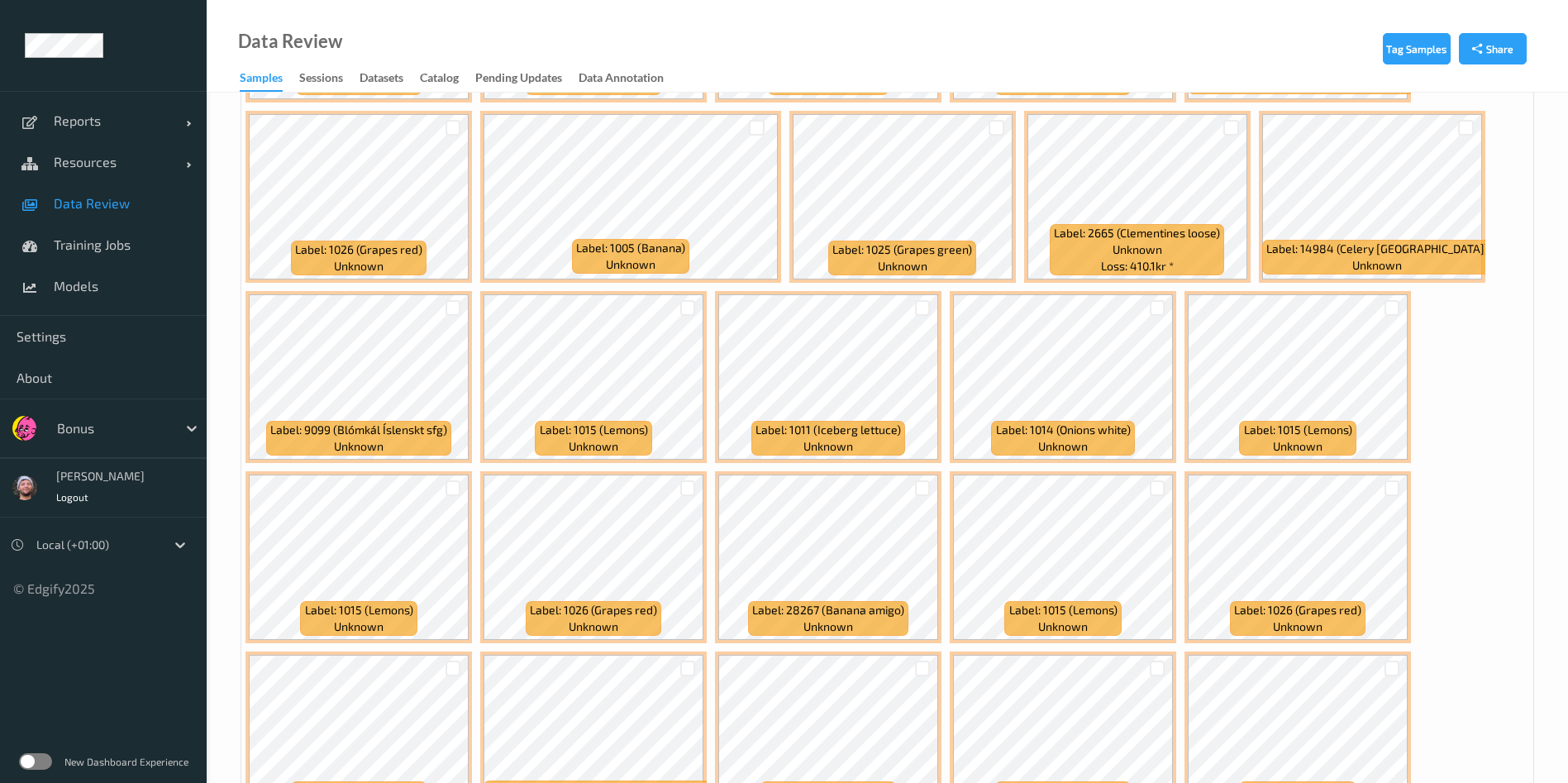
scroll to position [5561, 0]
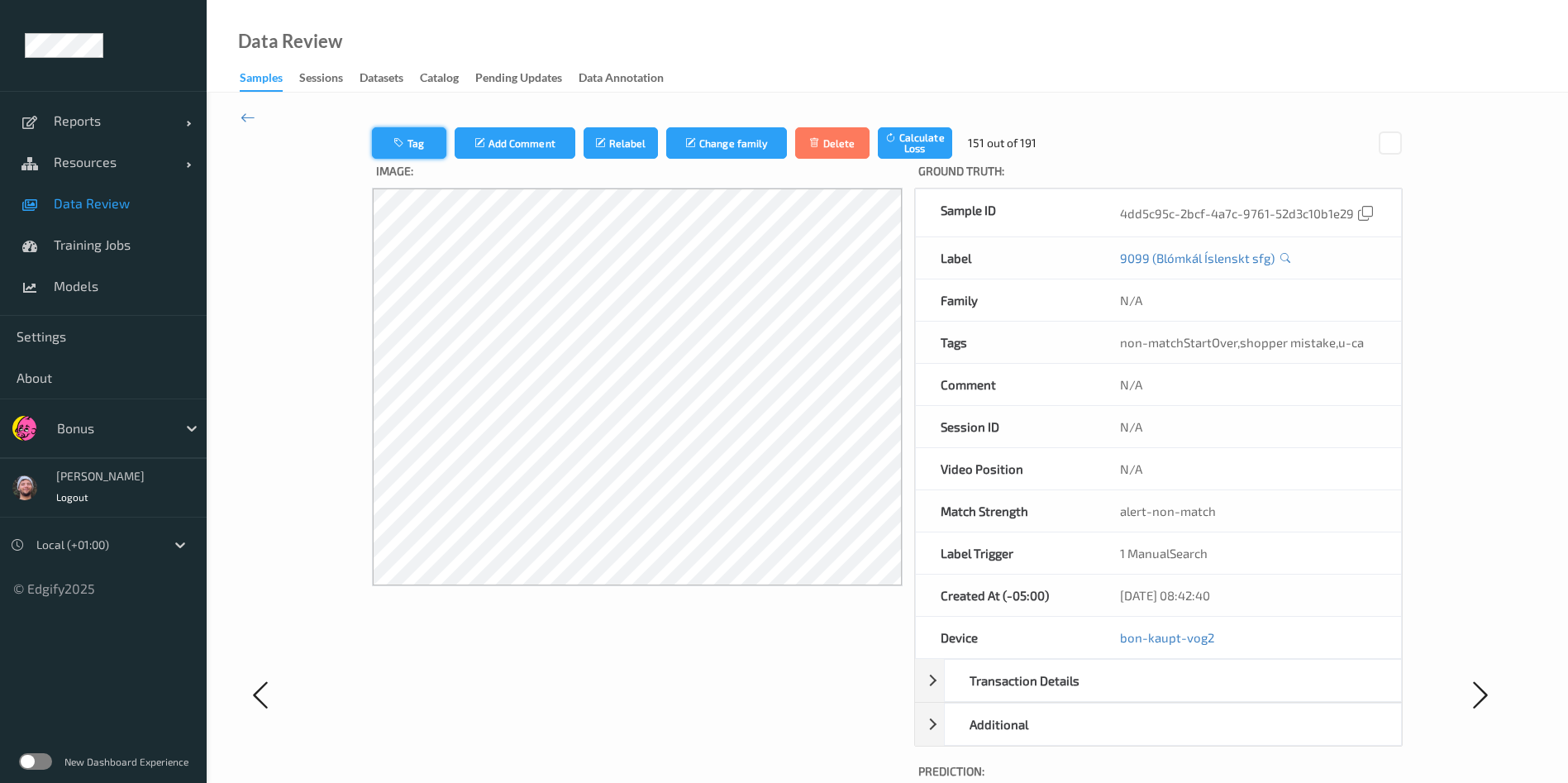
click at [381, 152] on button "Tag" at bounding box center [409, 143] width 74 height 31
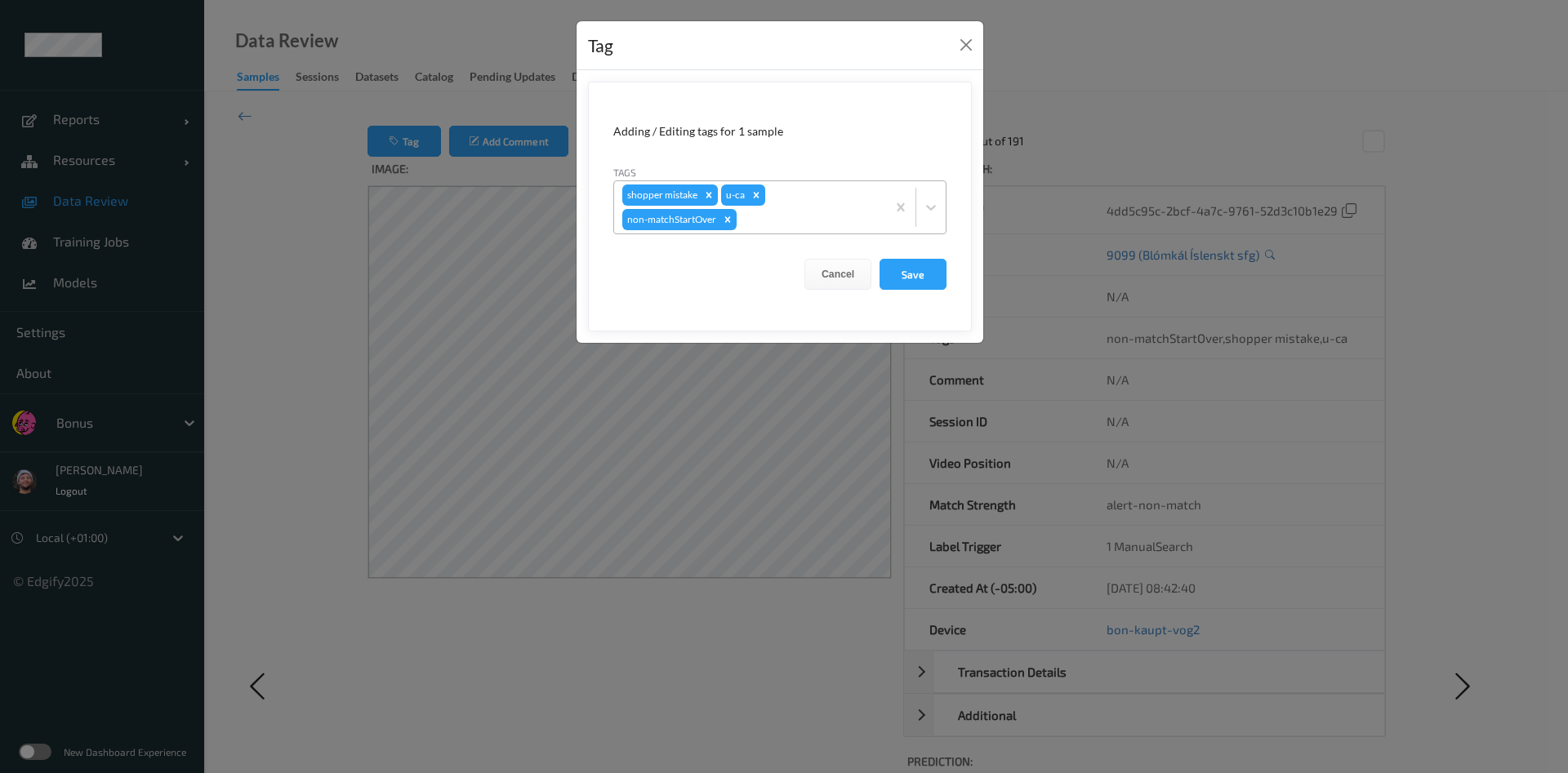
click at [793, 210] on div at bounding box center [808, 219] width 138 height 19
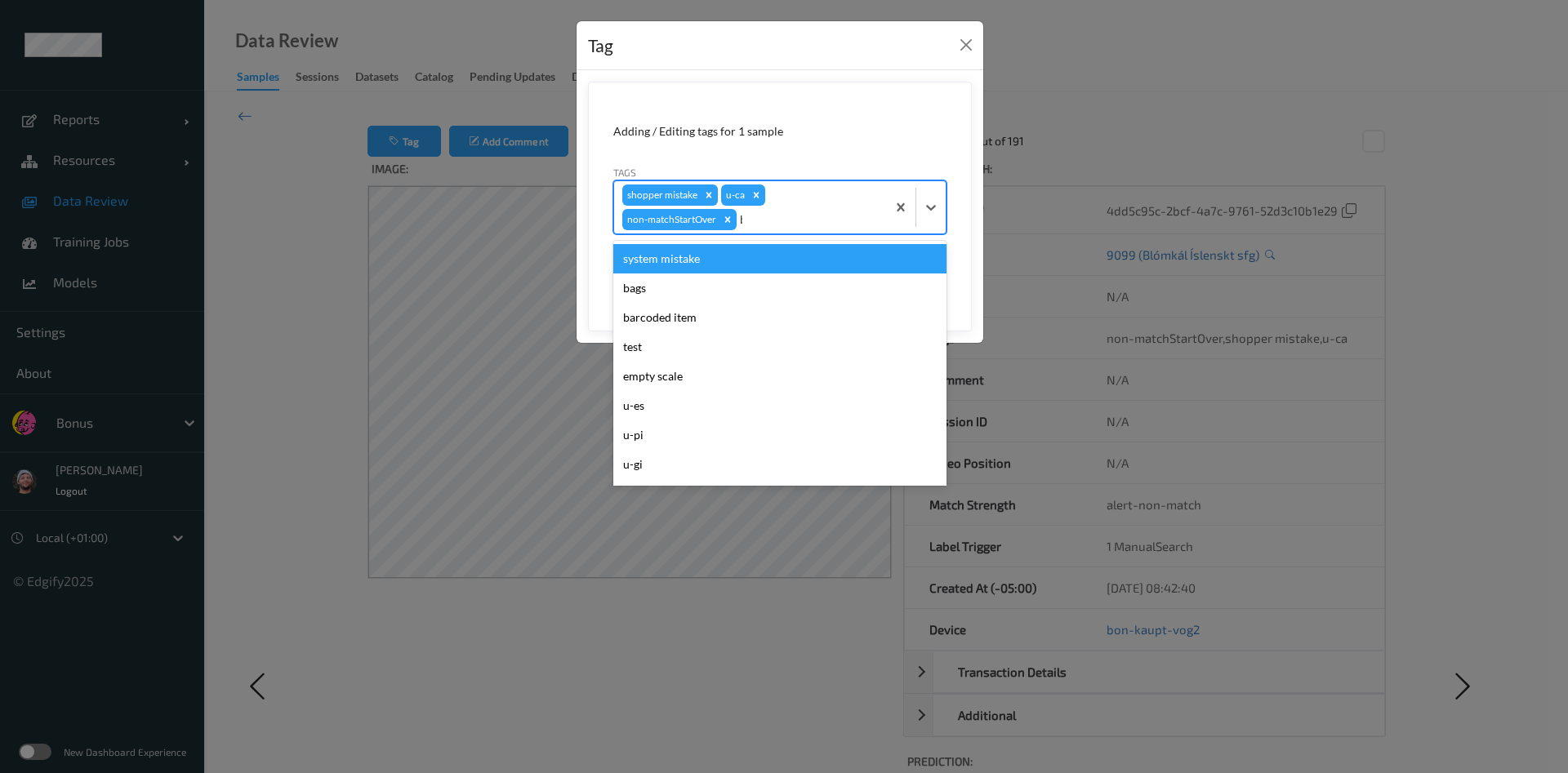
type input "bar"
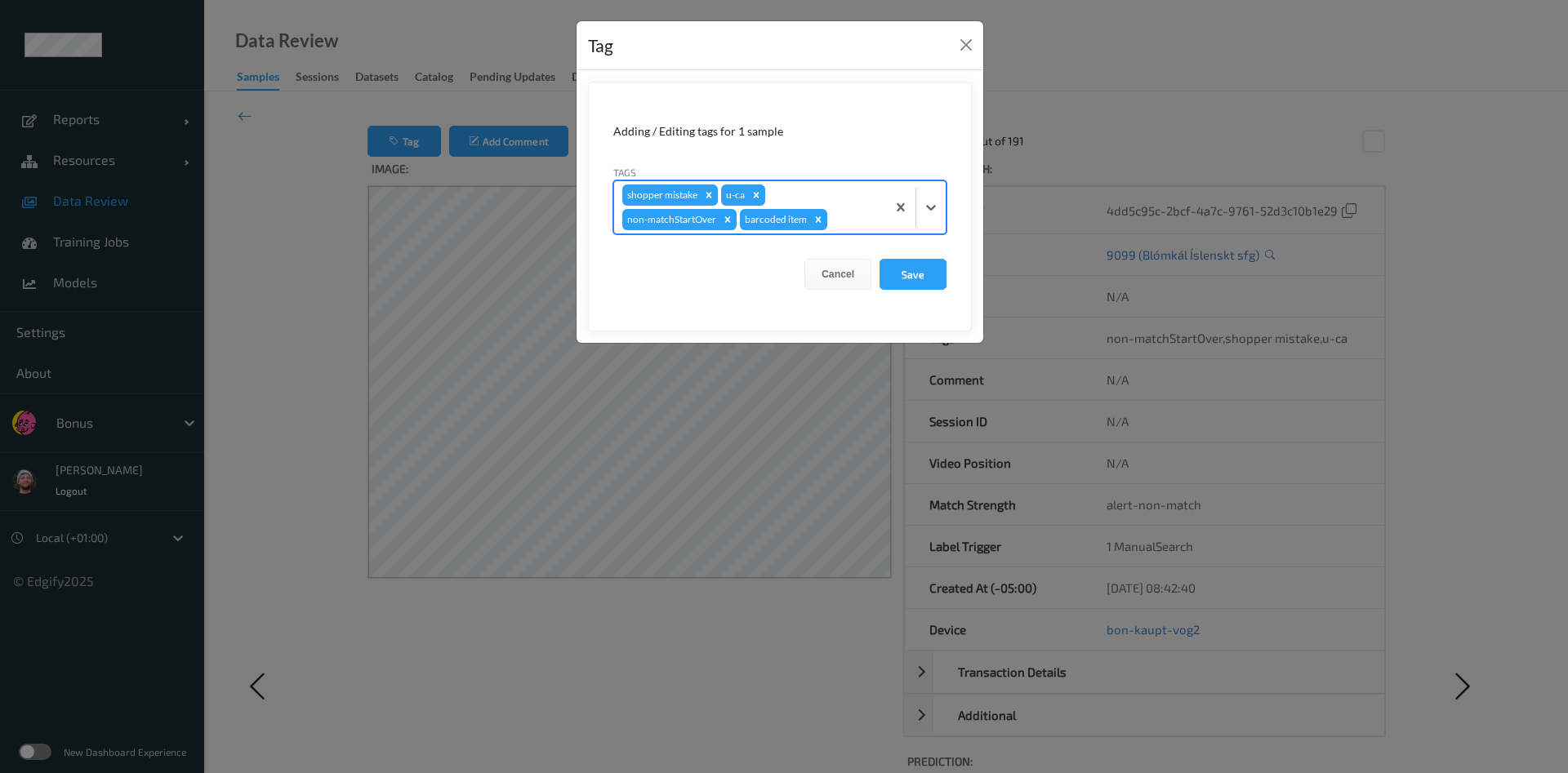
click at [880, 259] on button "Save" at bounding box center [913, 274] width 67 height 31
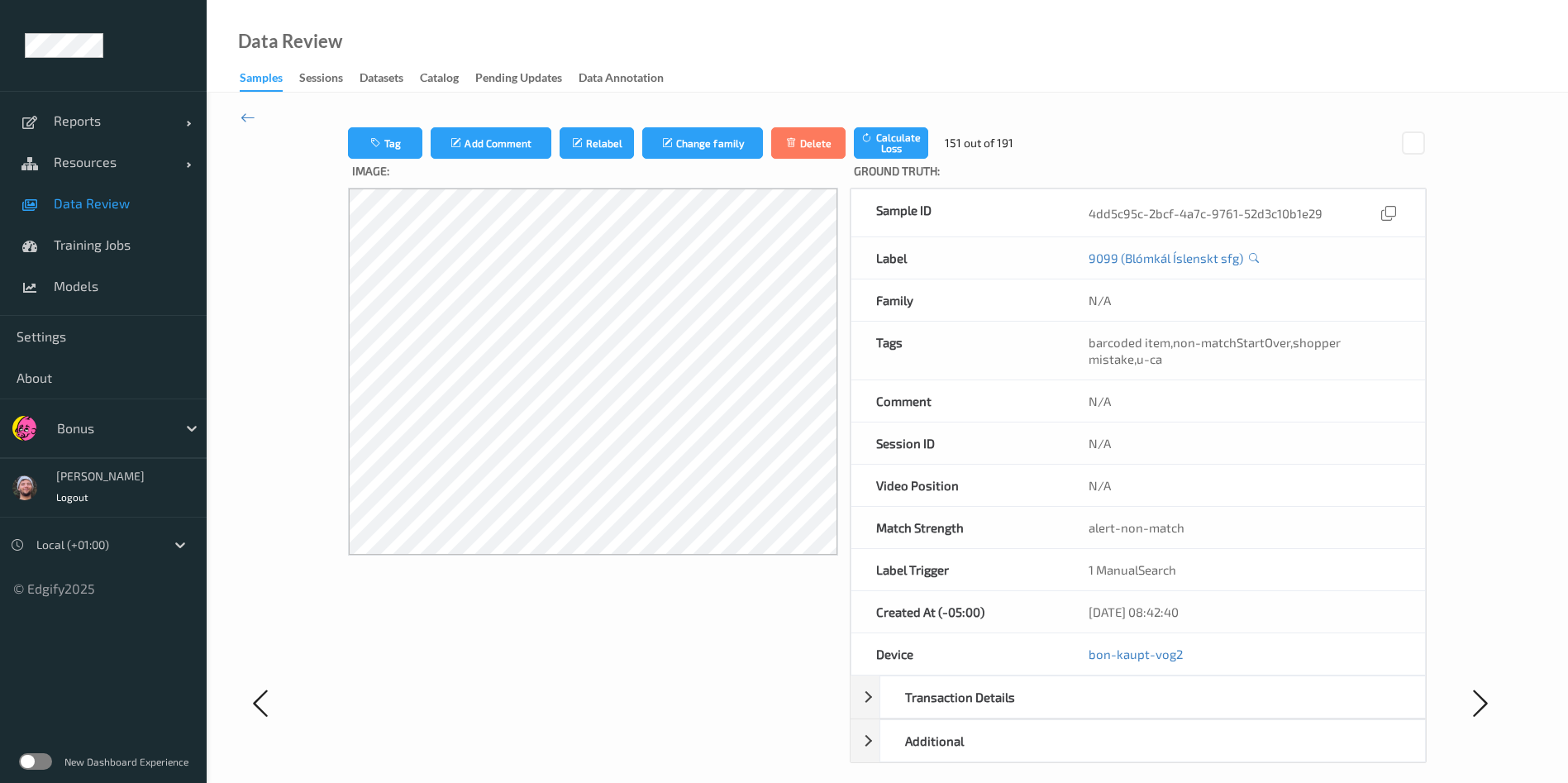
scroll to position [464, 0]
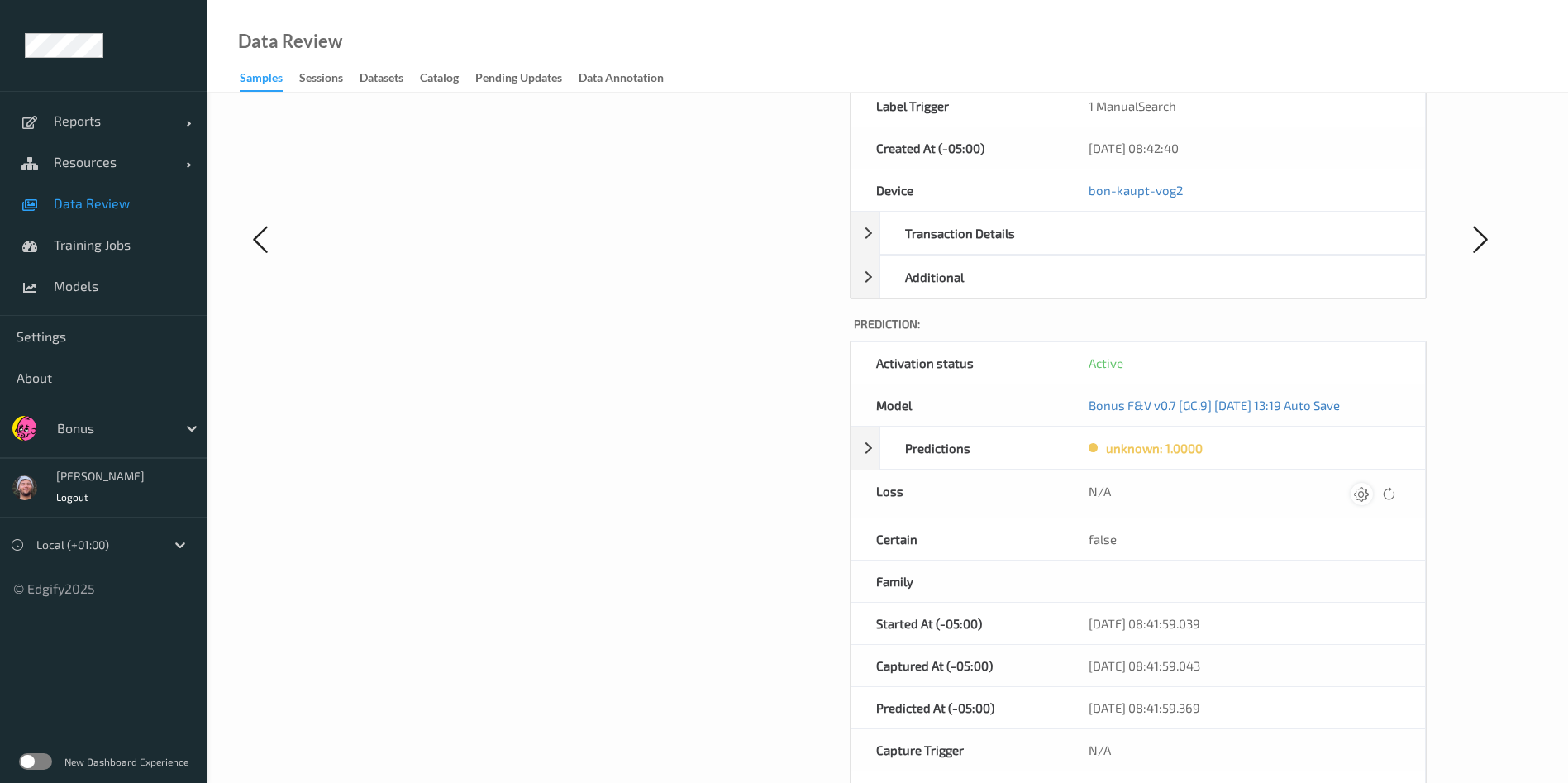
click at [1360, 489] on icon at bounding box center [1361, 493] width 15 height 15
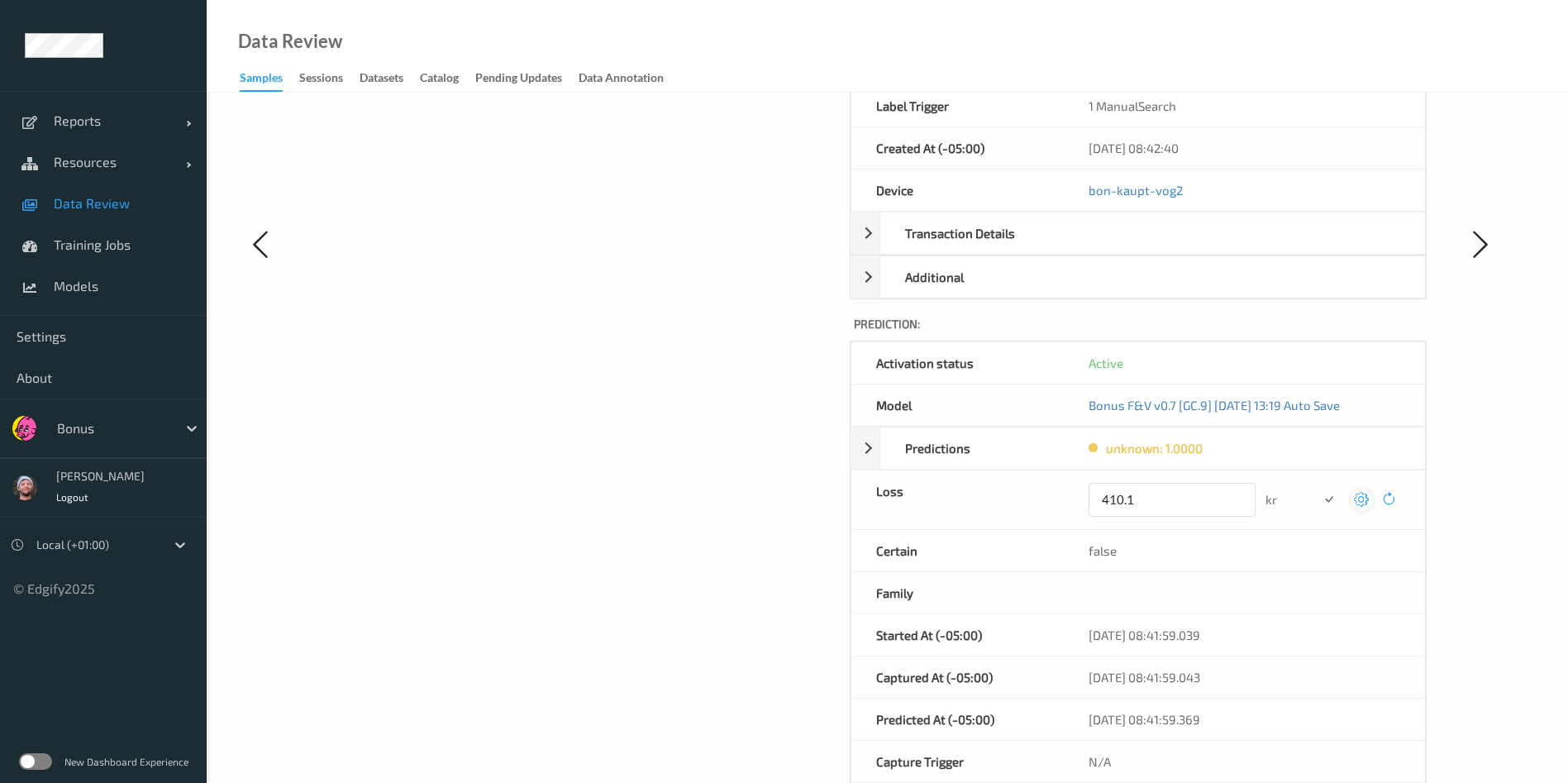
type input "410.1"
click at [1318, 488] on button "submit" at bounding box center [1328, 499] width 22 height 23
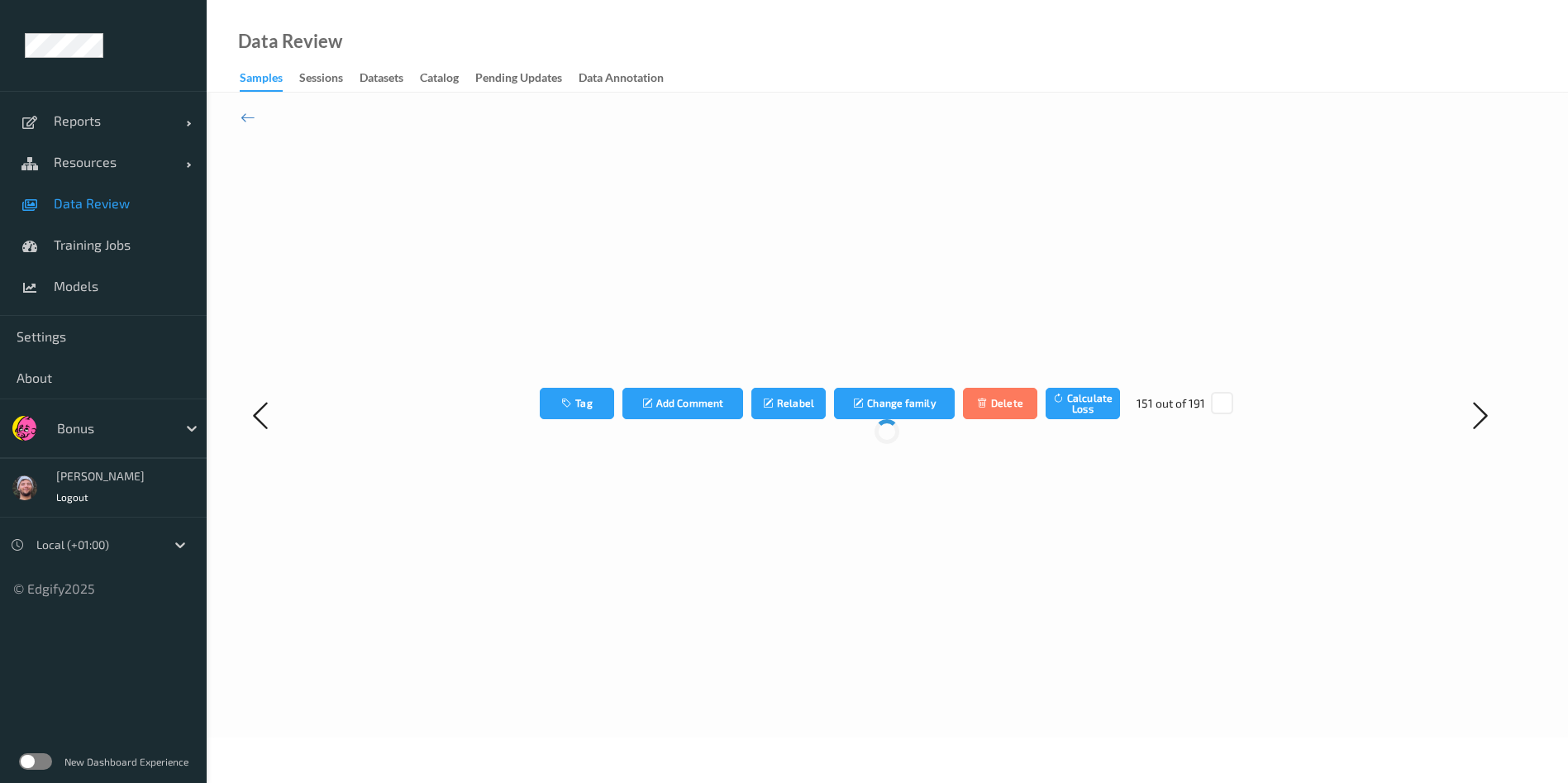
scroll to position [0, 0]
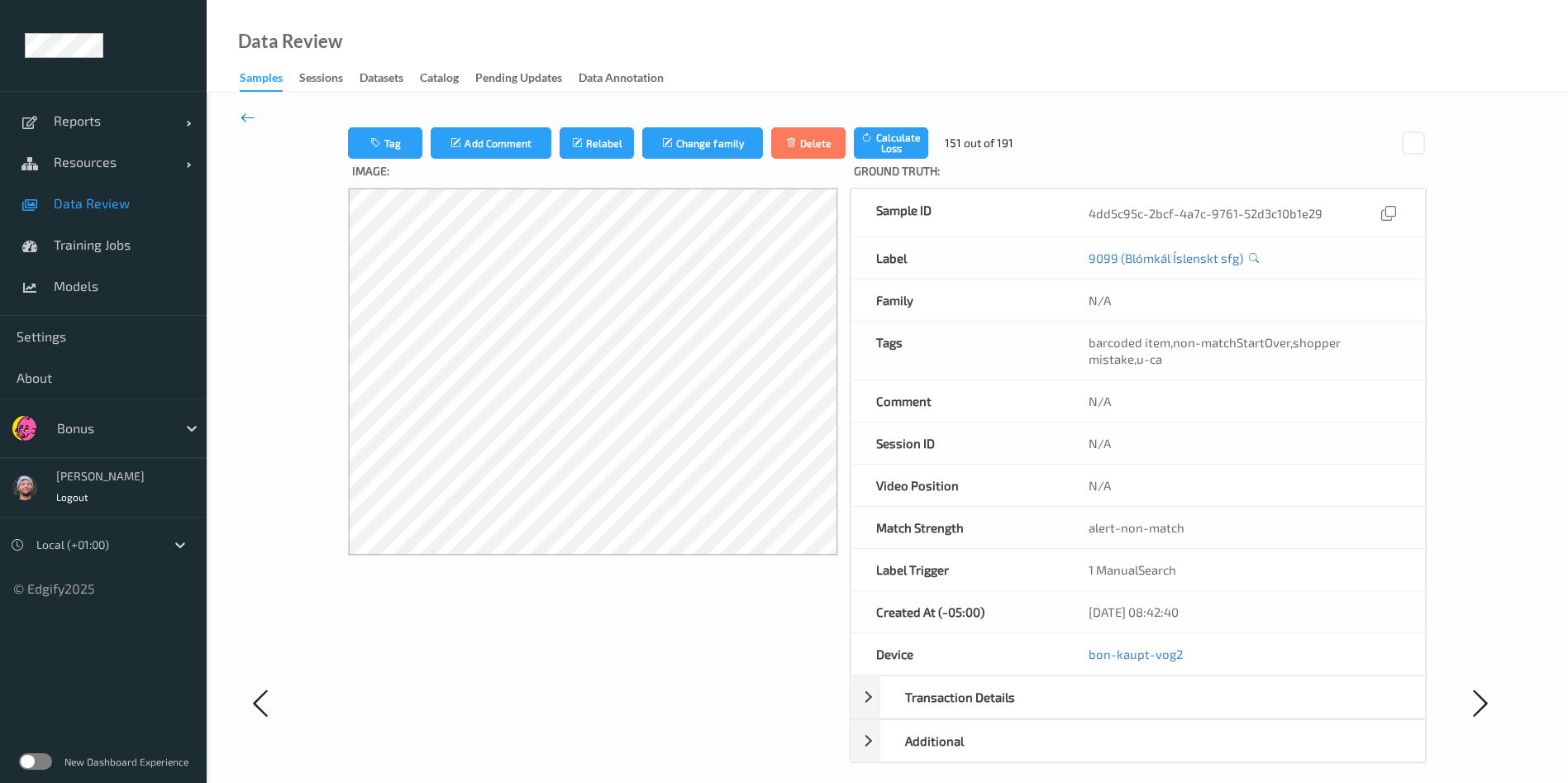
click at [250, 116] on icon at bounding box center [247, 117] width 15 height 19
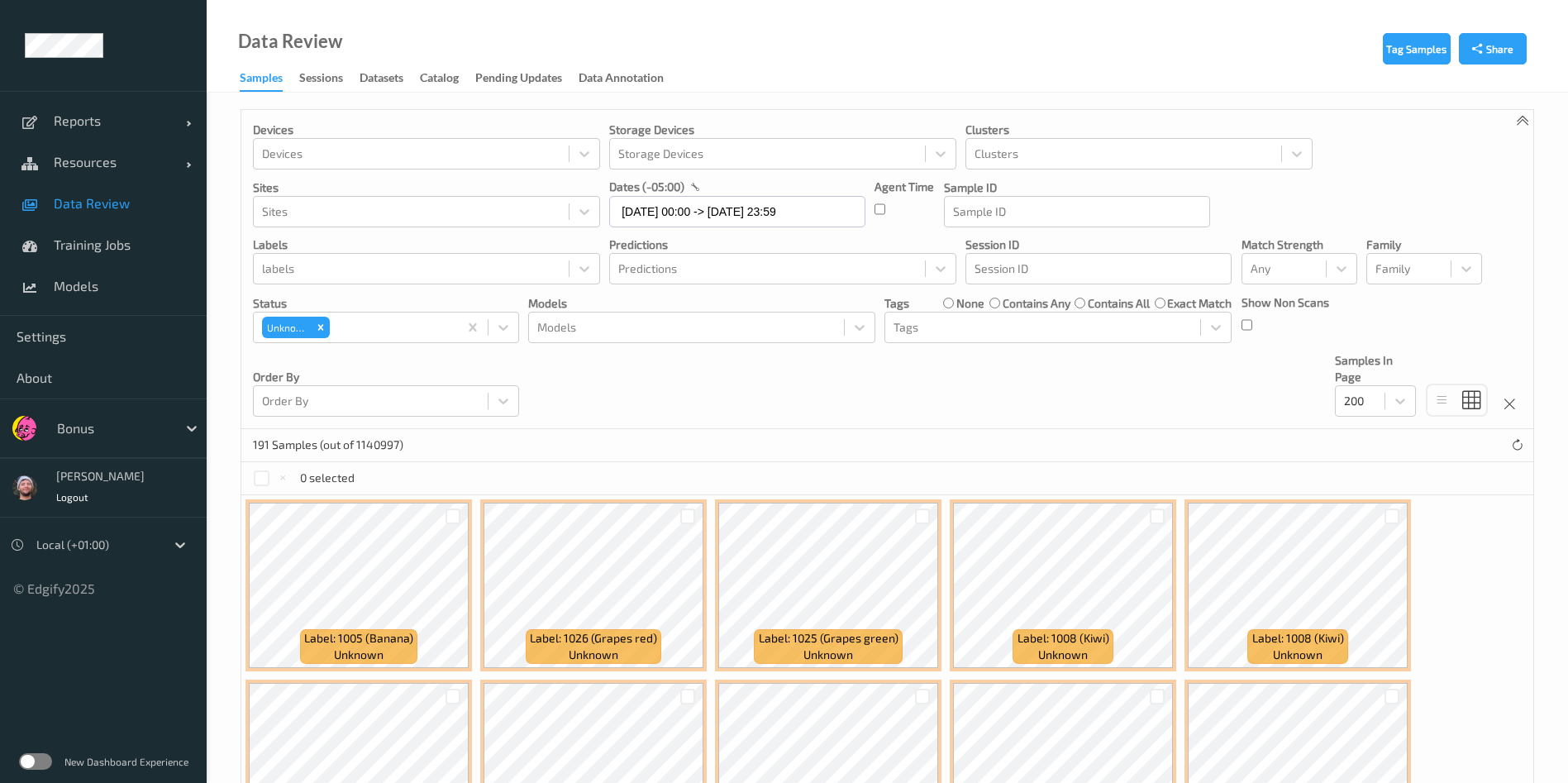
click at [141, 435] on div at bounding box center [112, 428] width 112 height 20
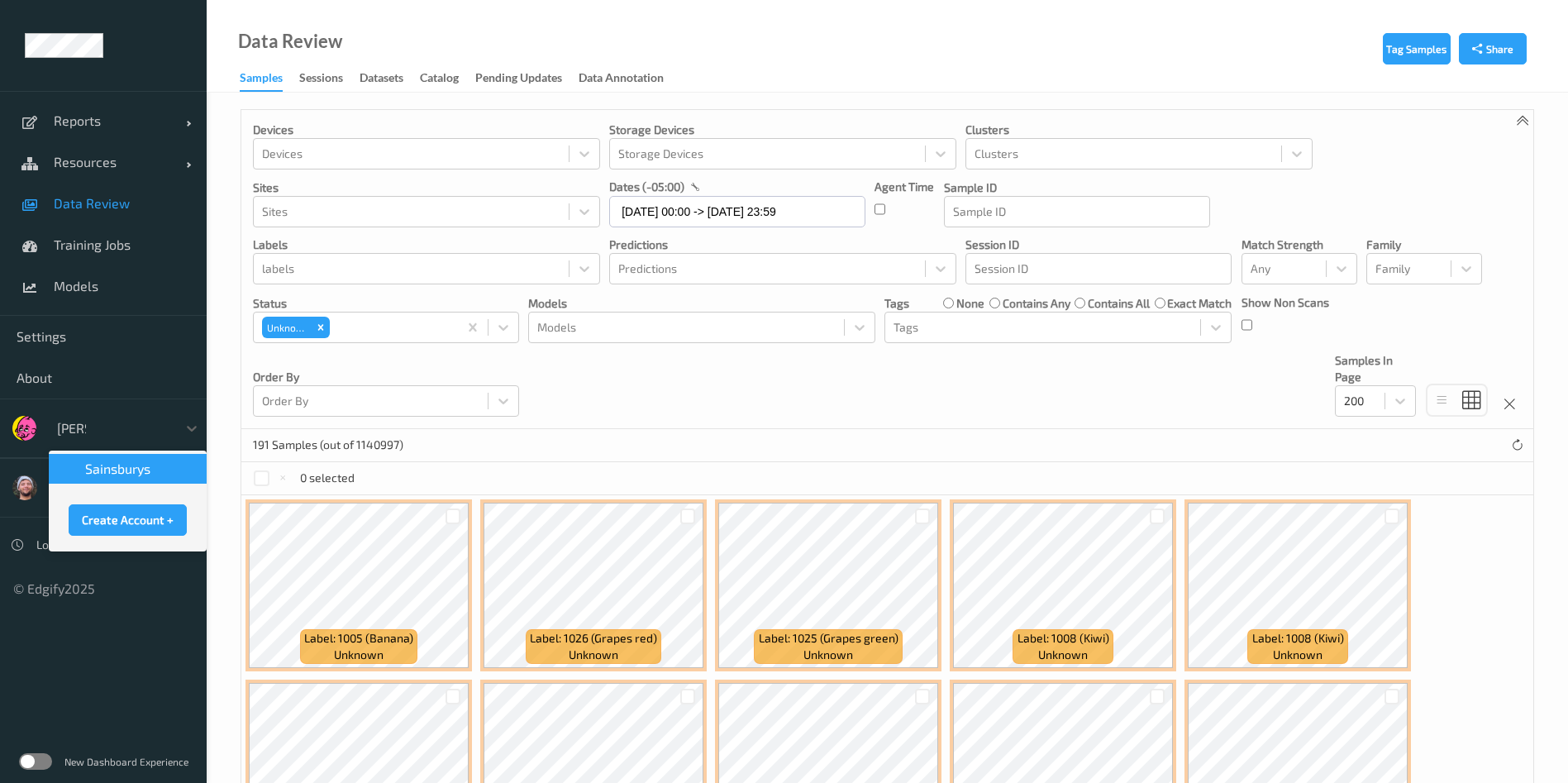
type input "sains"
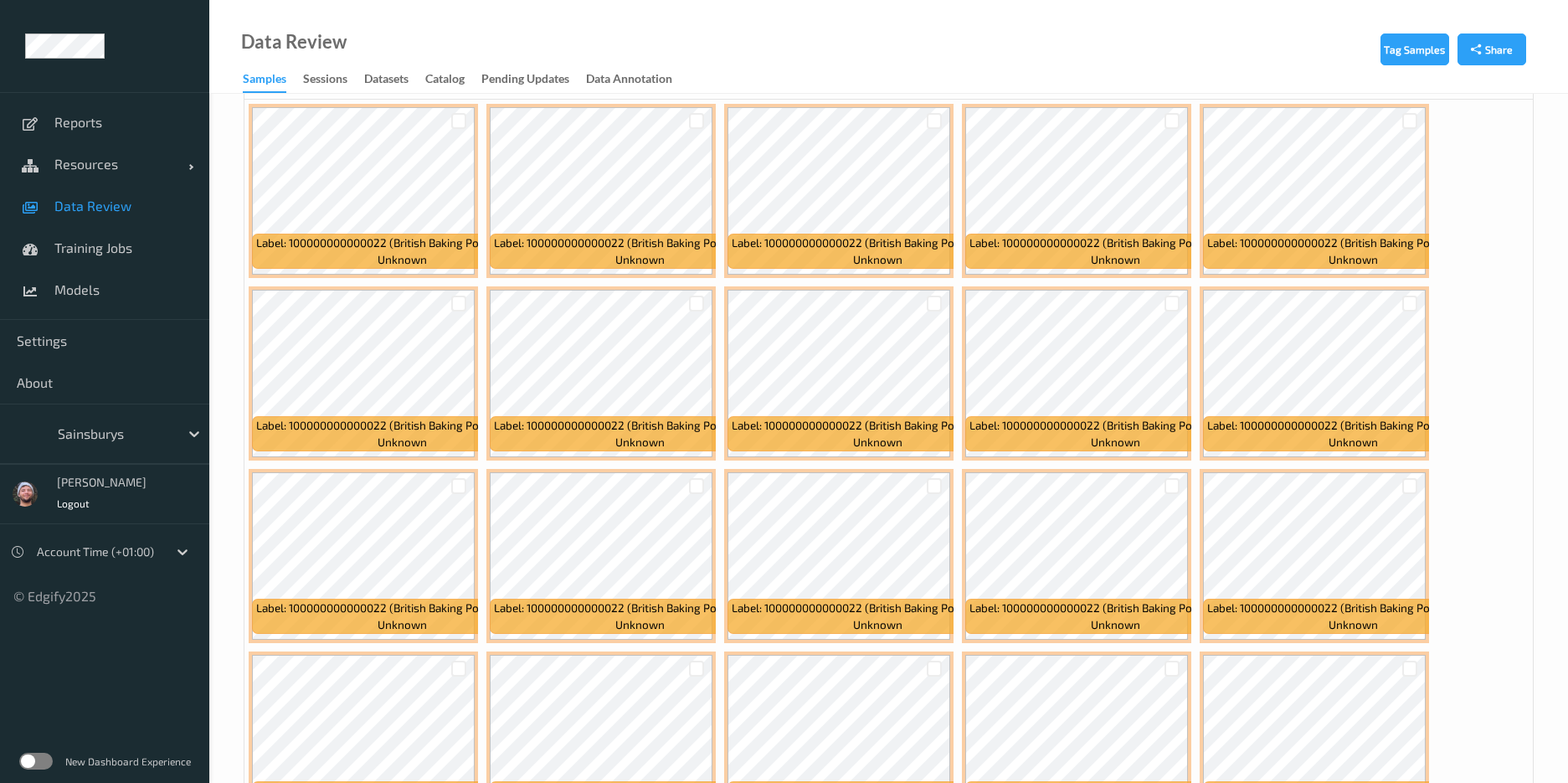
scroll to position [403, 0]
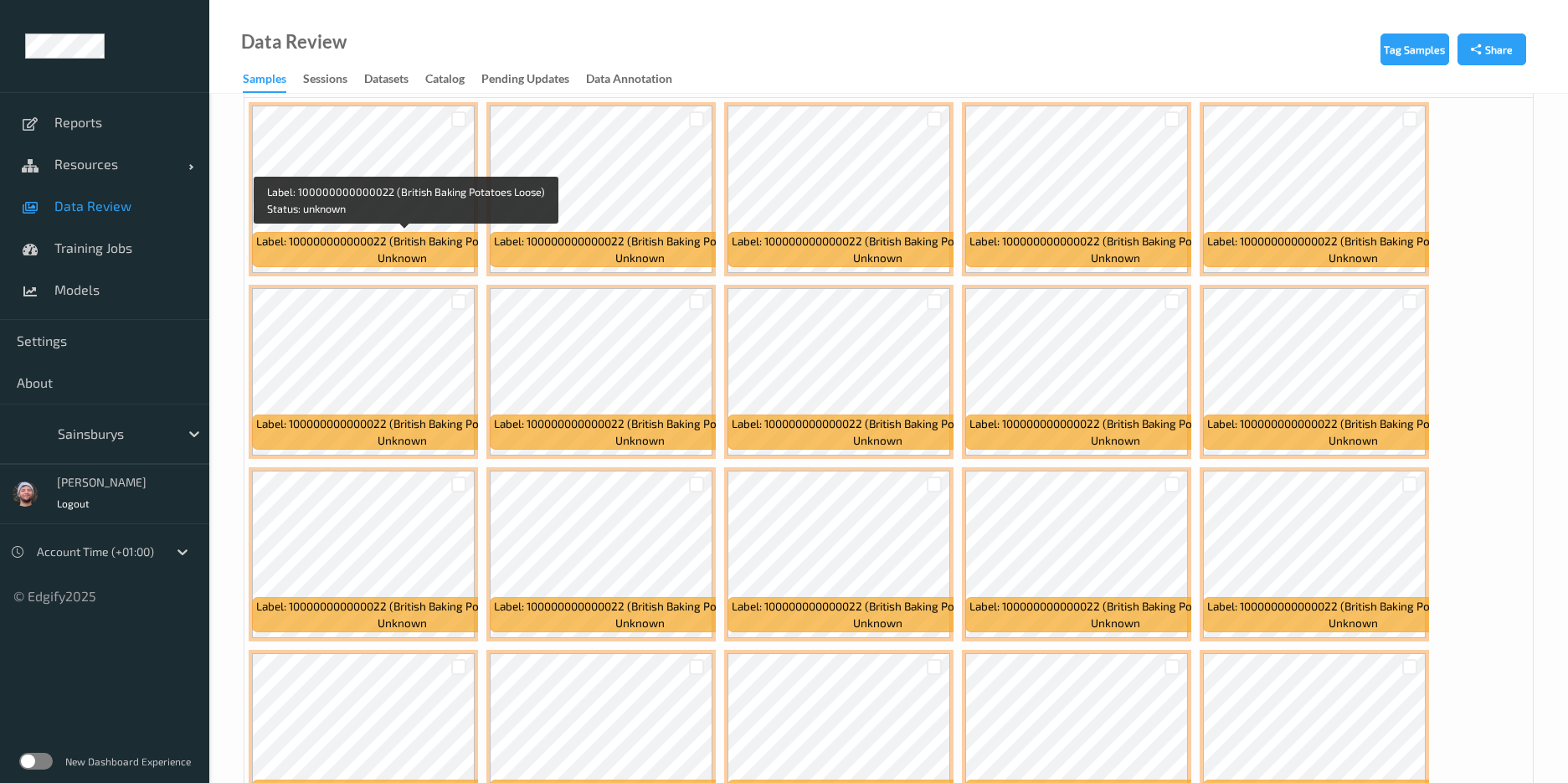
drag, startPoint x: 388, startPoint y: 240, endPoint x: 288, endPoint y: 246, distance: 100.2
click at [288, 246] on span "Label: 100000000000022 (British Baking Potatoes Loose)" at bounding box center [402, 241] width 292 height 17
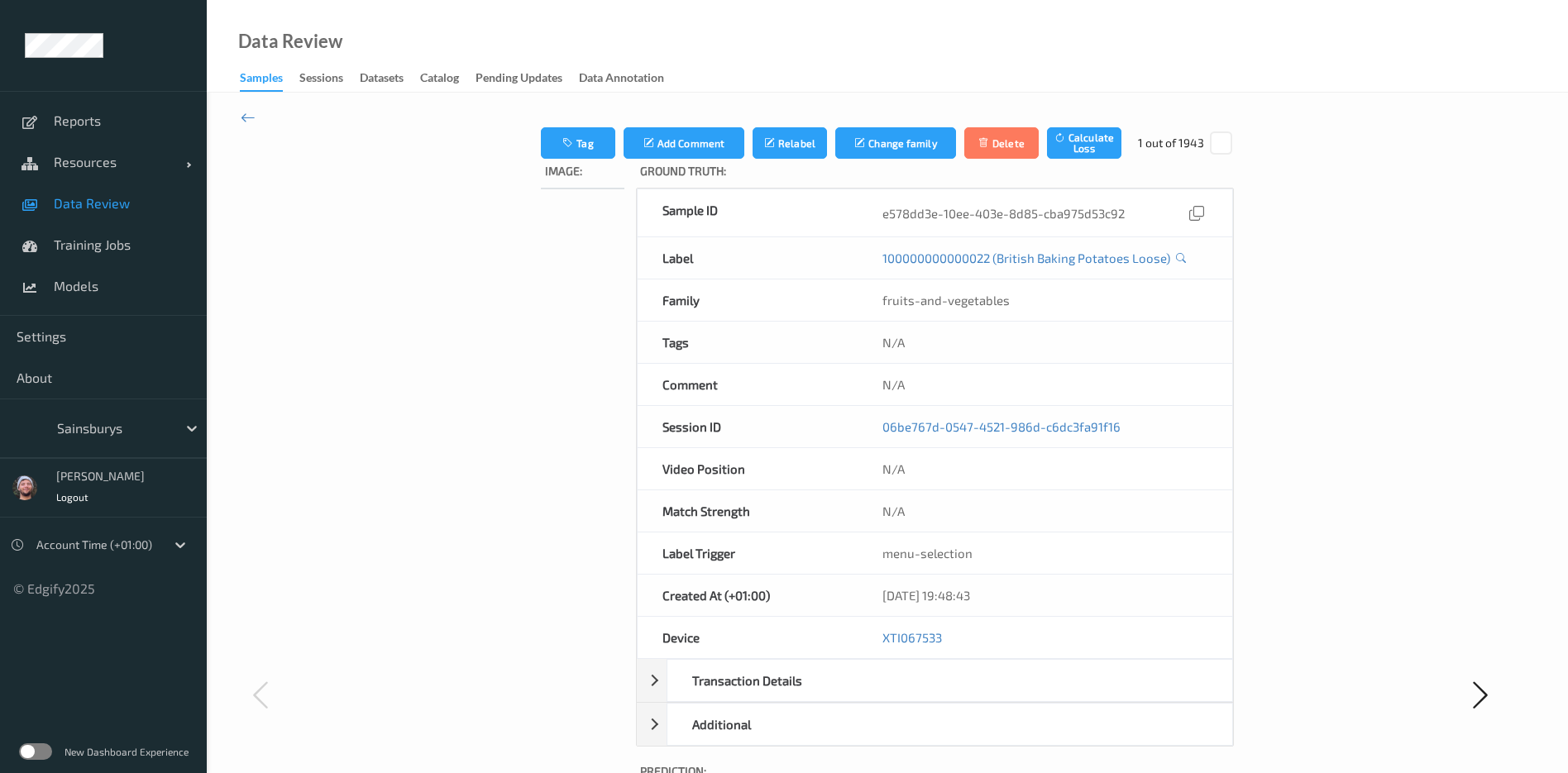
click at [420, 44] on div "Data Review Samples Sessions Datasets Catalog Pending Updates Data Annotation T…" at bounding box center [887, 601] width 1360 height 1203
click at [420, 44] on div "Data Review Samples Sessions Datasets Catalog Pending Updates Data Annotation" at bounding box center [887, 46] width 1360 height 93
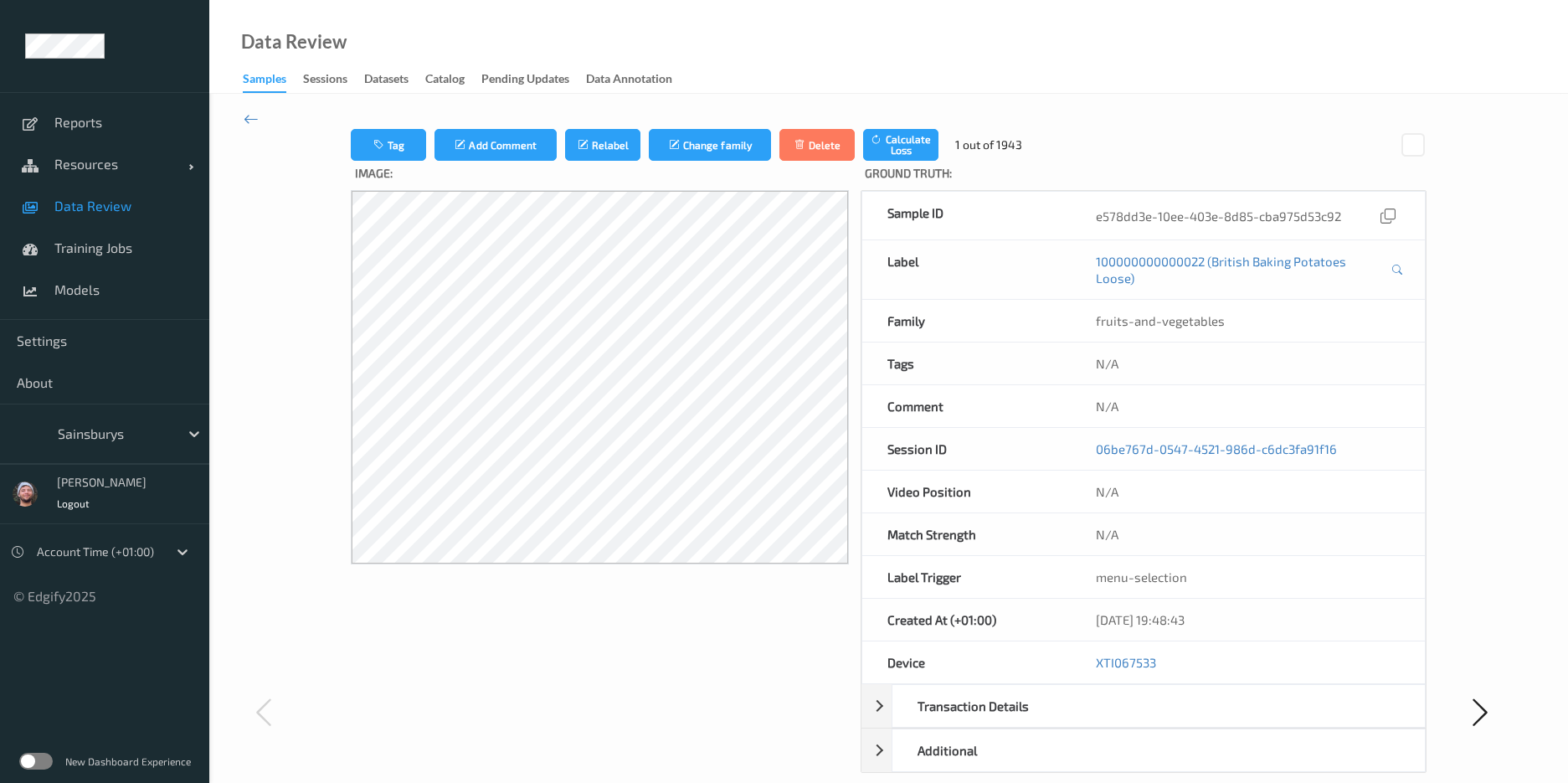
click at [235, 323] on div "Tag Add Comment Relabel Change family Delete Calculate Loss 1 out of 1943 Image…" at bounding box center [888, 712] width 1359 height 1235
click at [246, 123] on icon at bounding box center [251, 119] width 15 height 19
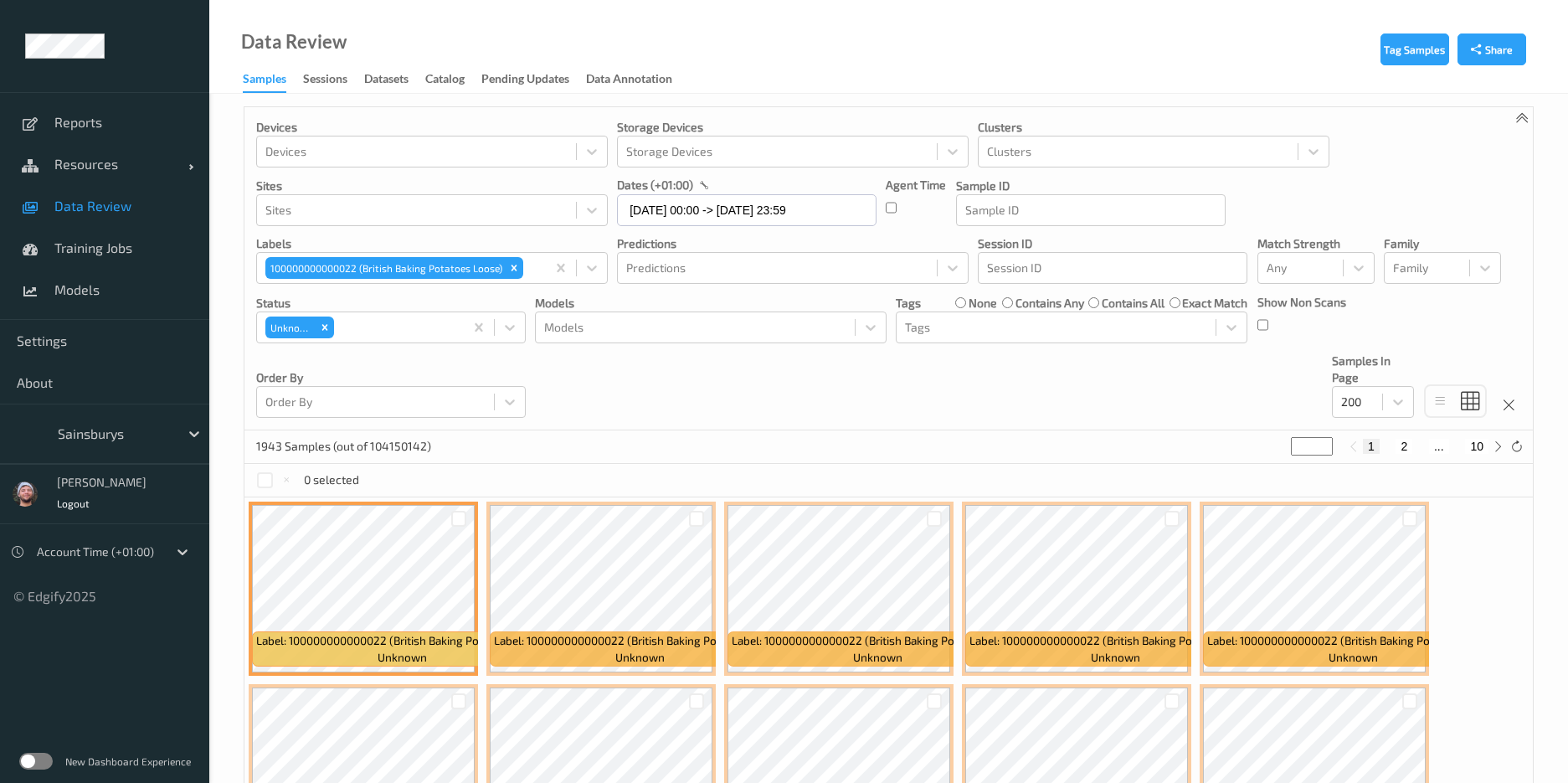
scroll to position [696, 0]
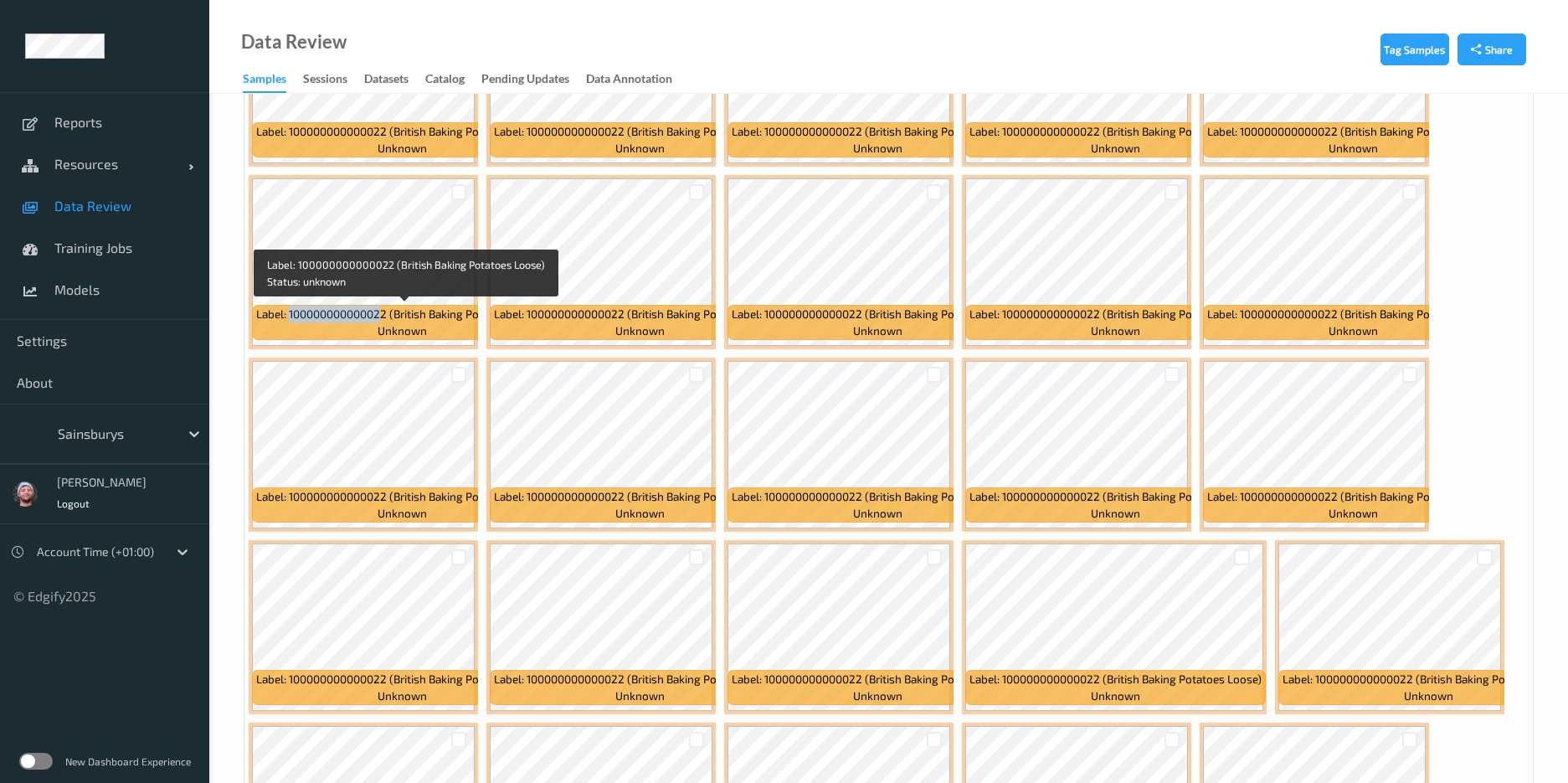
copy span "10000000000002"
drag, startPoint x: 289, startPoint y: 313, endPoint x: 392, endPoint y: 318, distance: 103.1
click at [392, 318] on span "Label: 100000000000022 (British Baking Potatoes Loose)" at bounding box center [402, 313] width 292 height 17
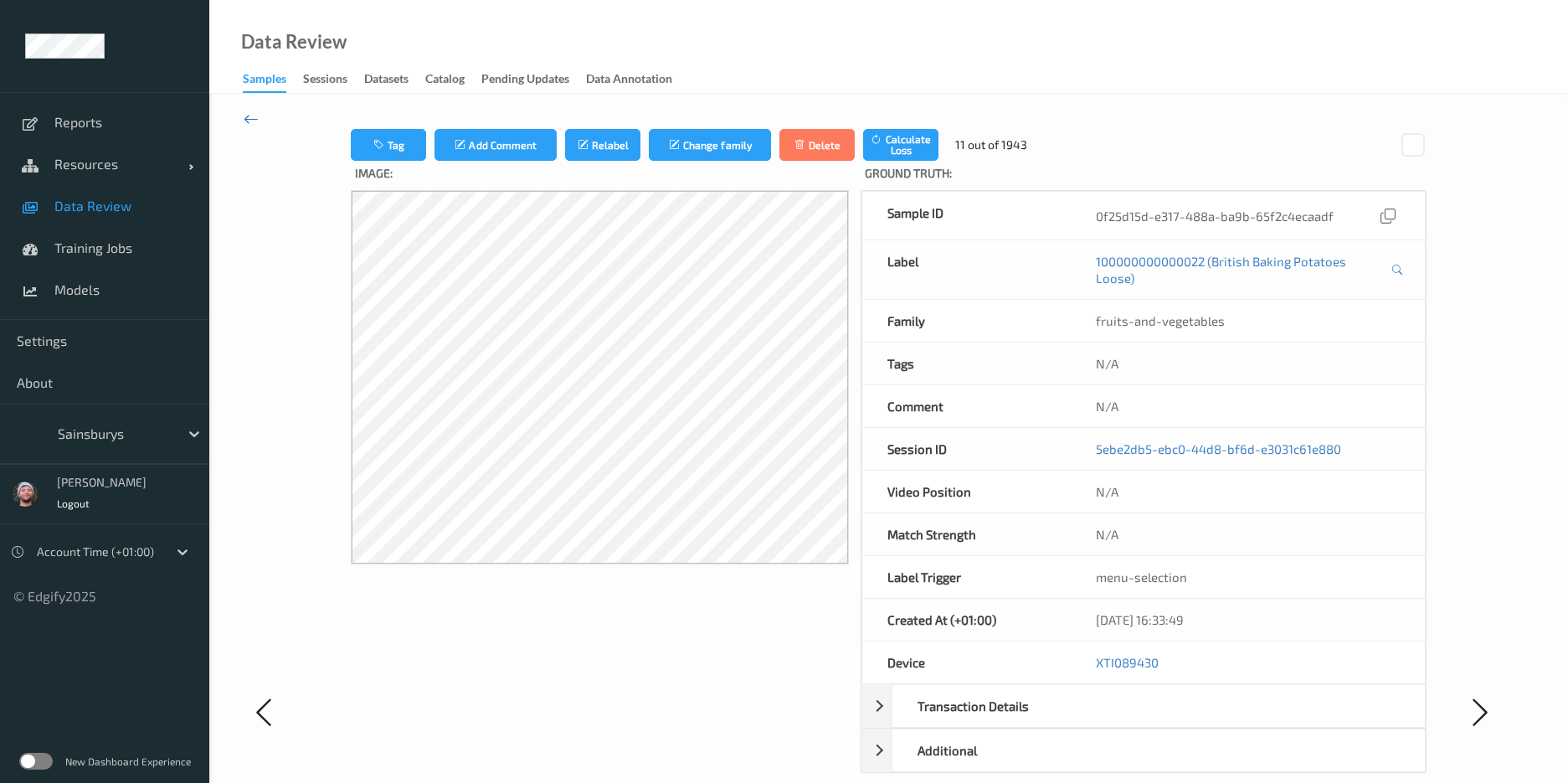
click at [254, 120] on icon at bounding box center [251, 119] width 15 height 19
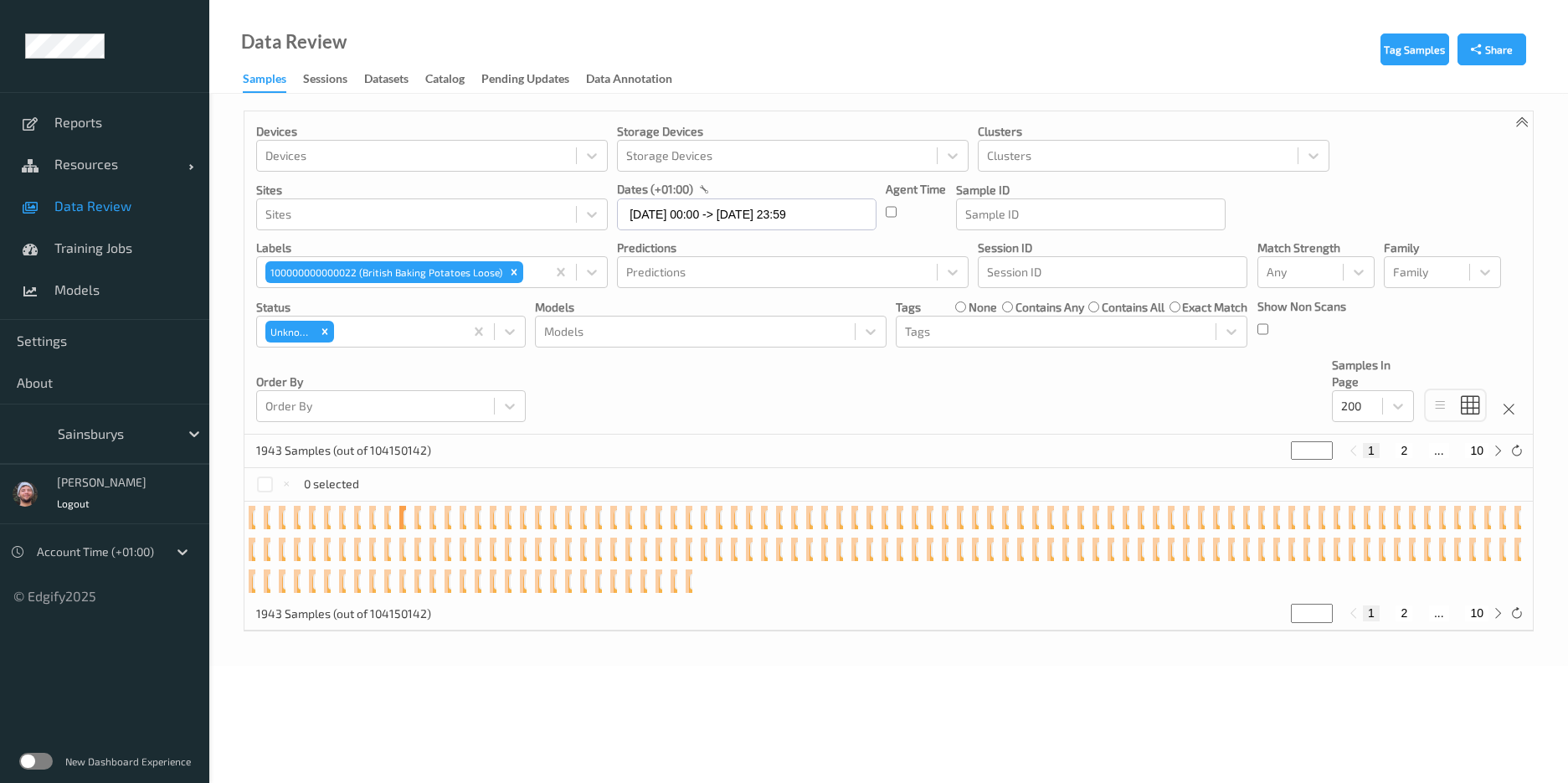
click at [1407, 452] on button "2" at bounding box center [1403, 450] width 17 height 15
type input "*"
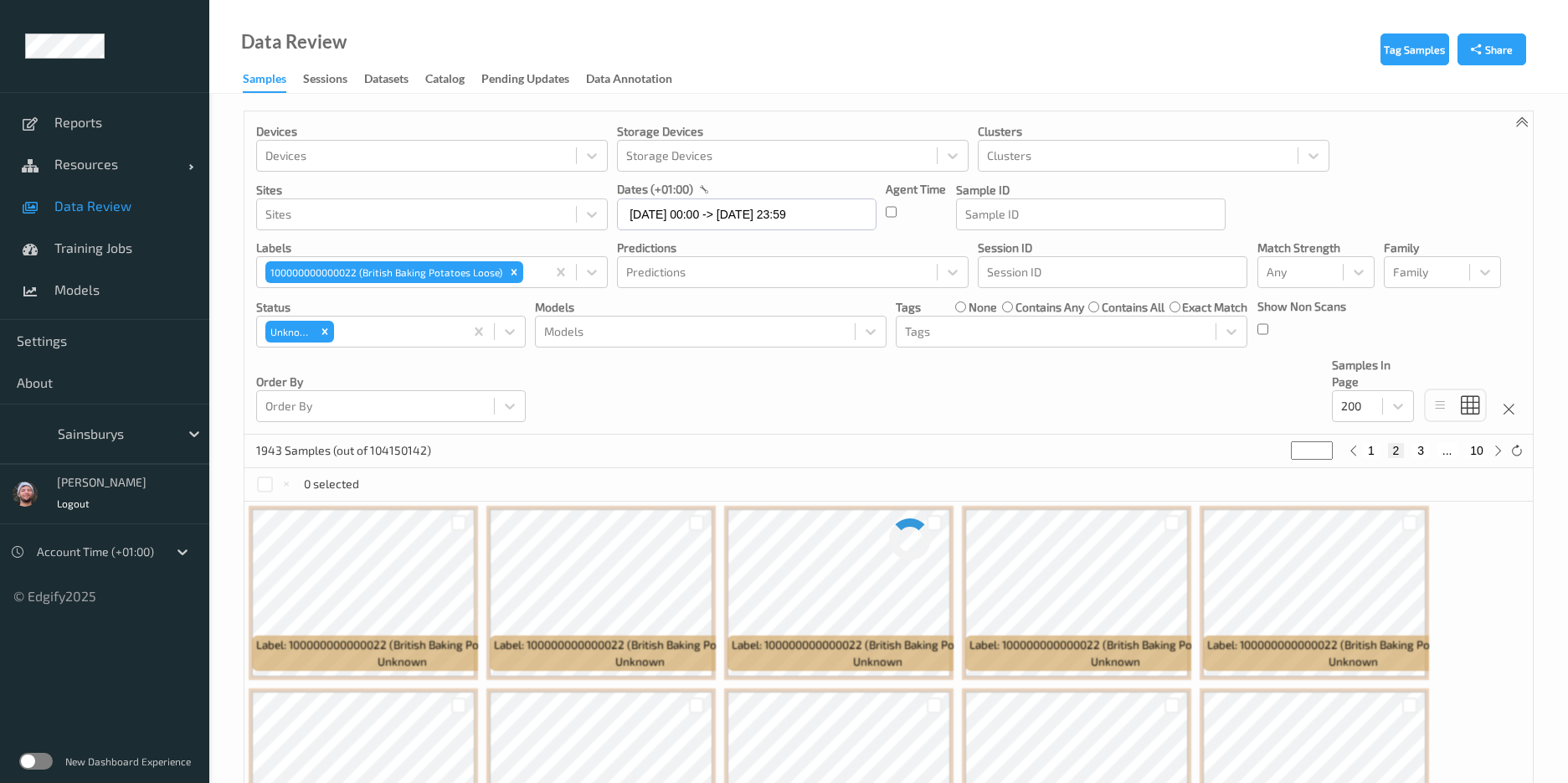
click at [1152, 397] on div "Devices Devices Storage Devices Storage Devices Clusters Clusters Sites Sites d…" at bounding box center [889, 273] width 1288 height 323
click at [944, 405] on div "Devices Devices Storage Devices Storage Devices Clusters Clusters Sites Sites d…" at bounding box center [889, 273] width 1288 height 323
click at [860, 472] on div "0 selected" at bounding box center [889, 485] width 1288 height 34
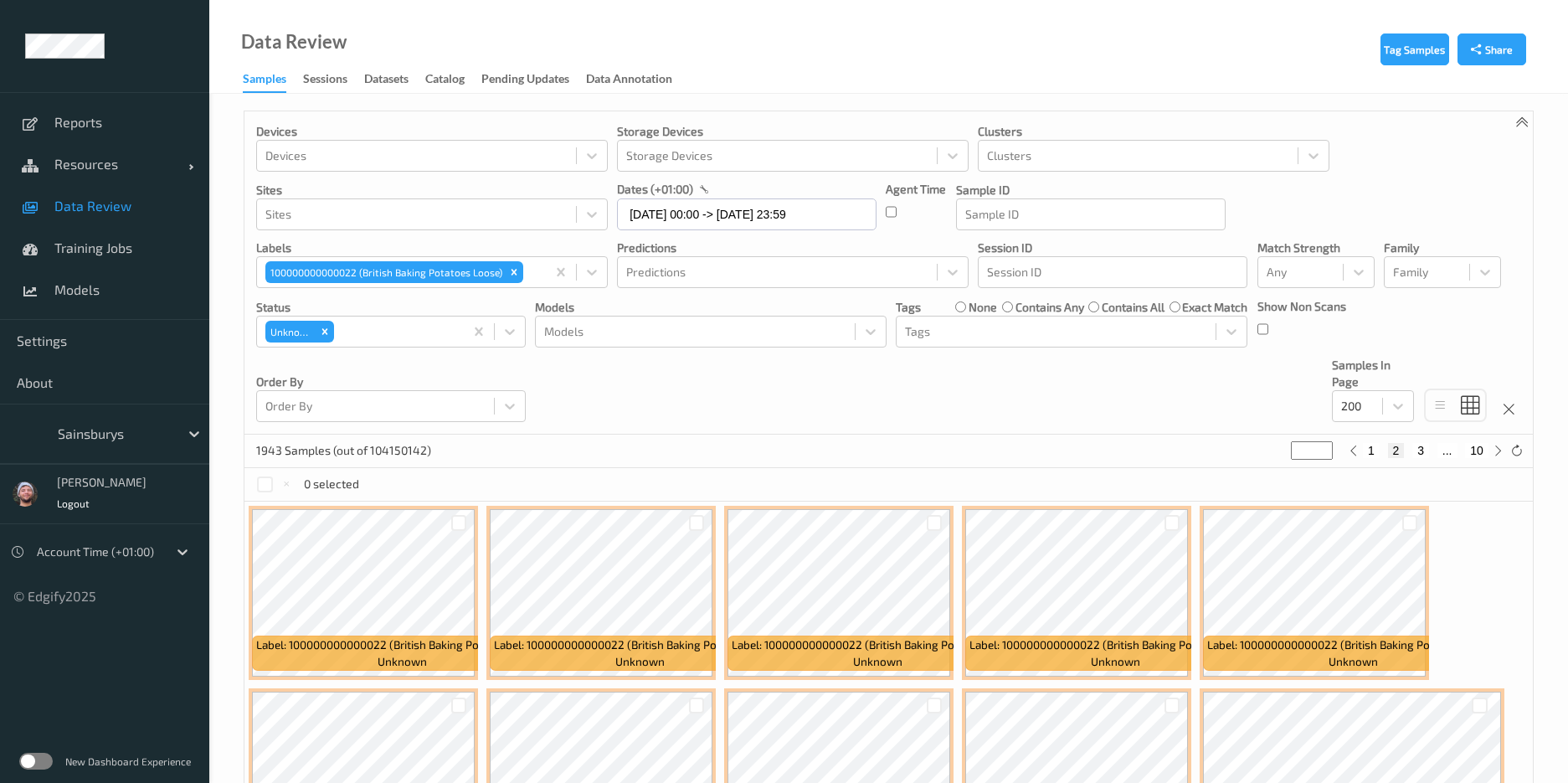
click at [645, 442] on div "1943 Samples (out of 104150142) * 1 2 3 ... 10" at bounding box center [889, 451] width 1288 height 34
click at [747, 113] on div "Devices Devices Storage Devices Storage Devices Clusters Clusters Sites Sites d…" at bounding box center [889, 273] width 1288 height 323
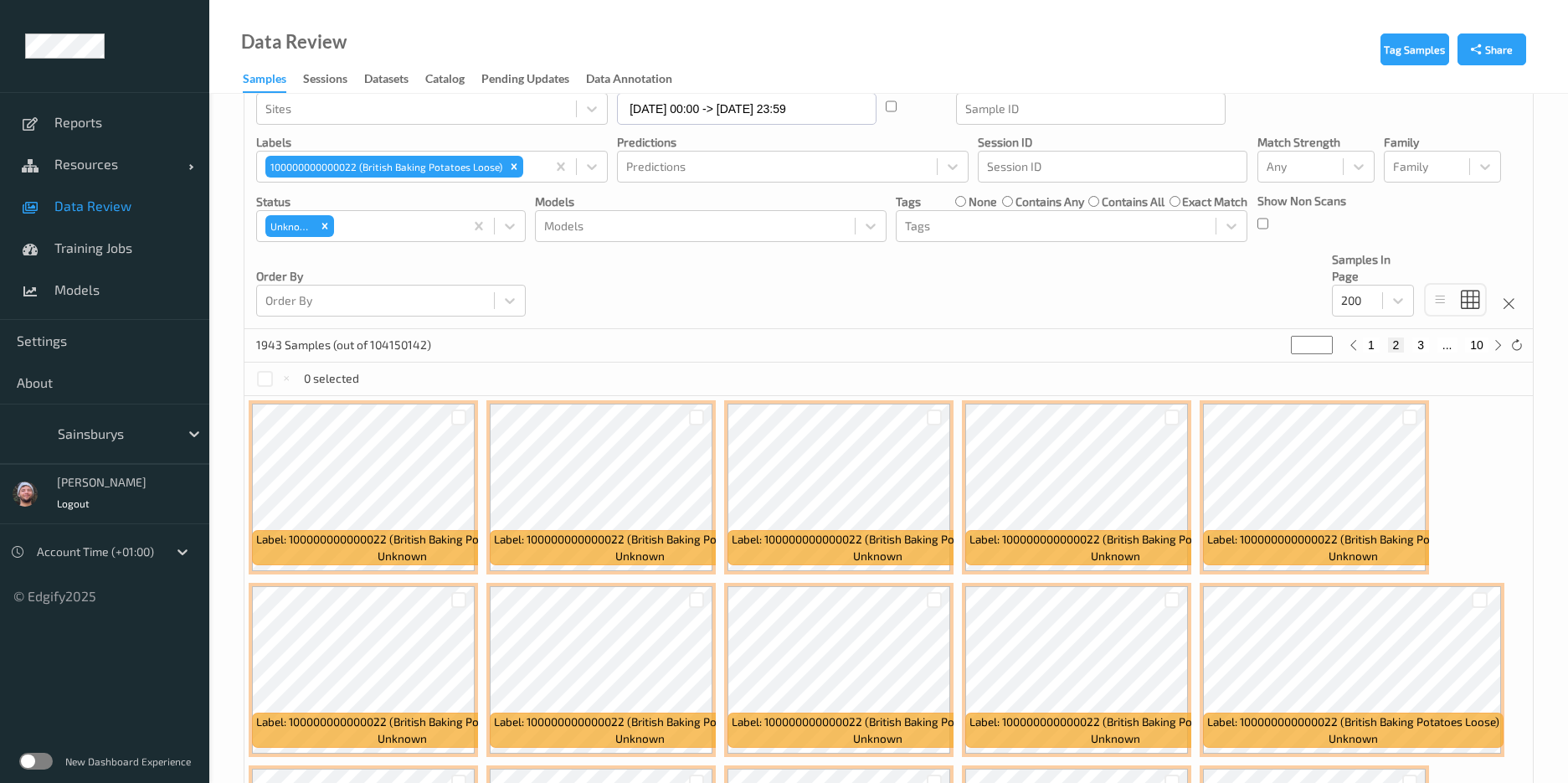
scroll to position [105, 0]
click at [1426, 348] on button "3" at bounding box center [1420, 345] width 17 height 15
type input "*"
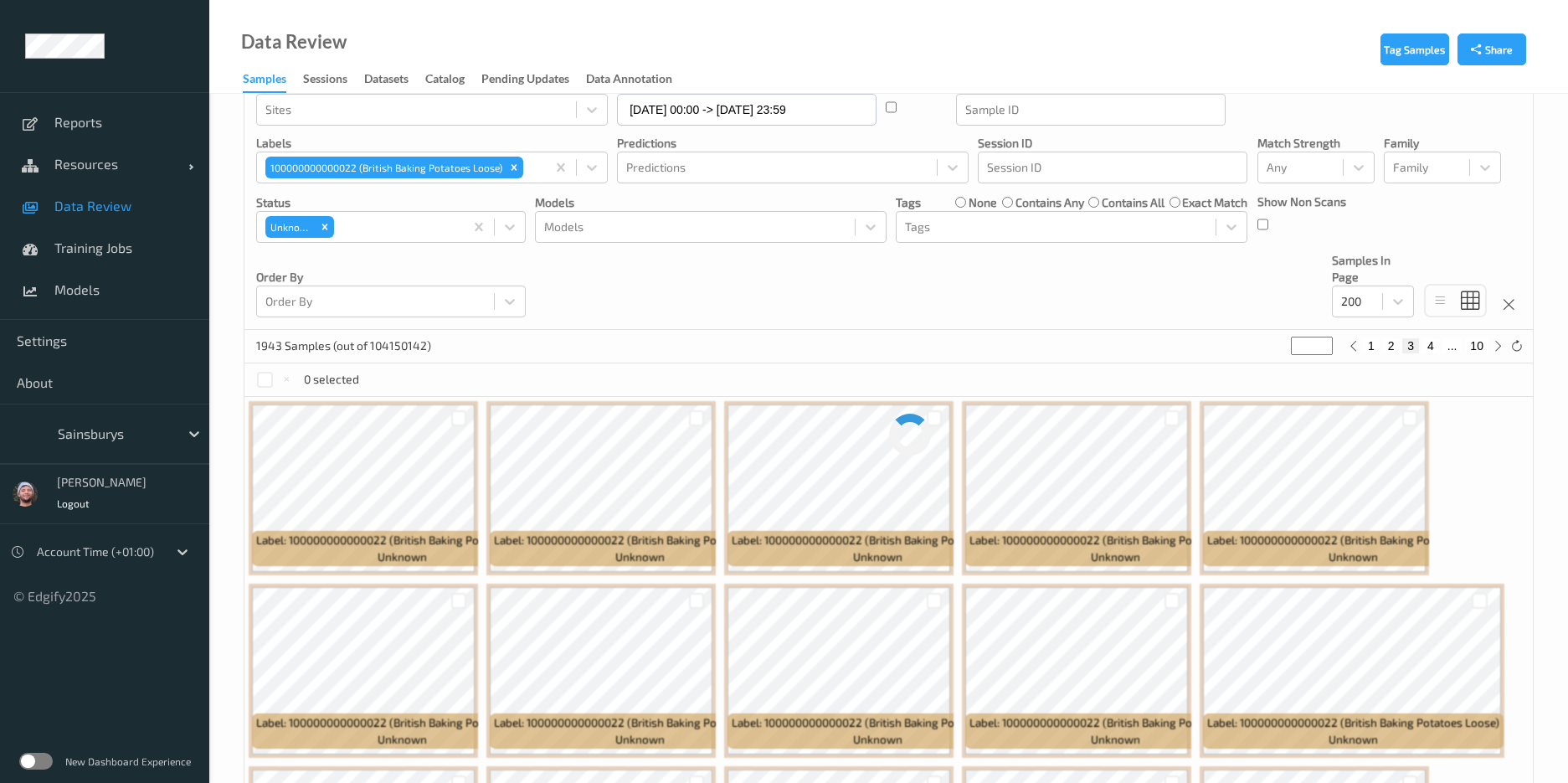
scroll to position [0, 0]
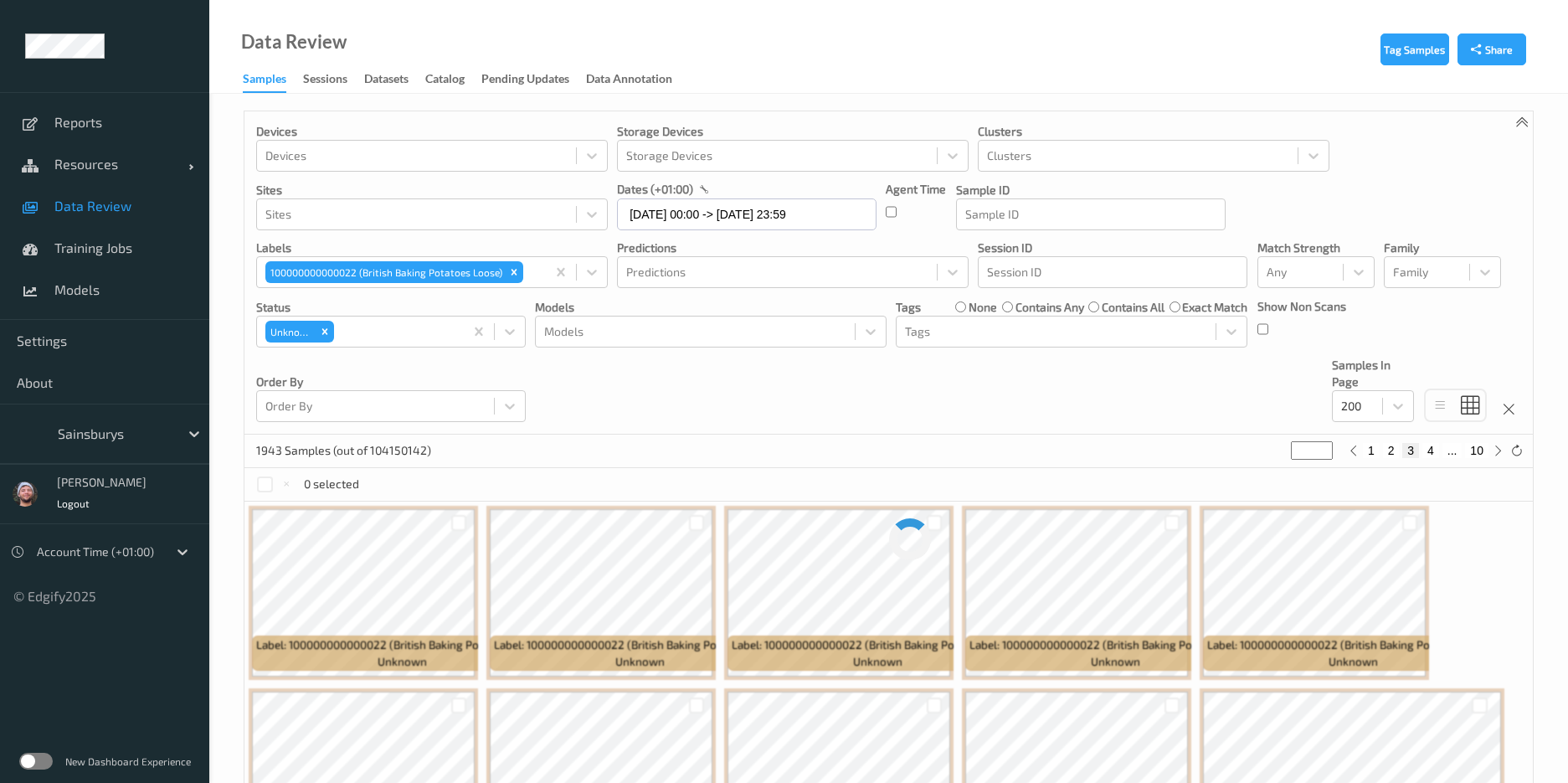
click at [764, 417] on div "Devices Devices Storage Devices Storage Devices Clusters Clusters Sites Sites d…" at bounding box center [889, 273] width 1288 height 323
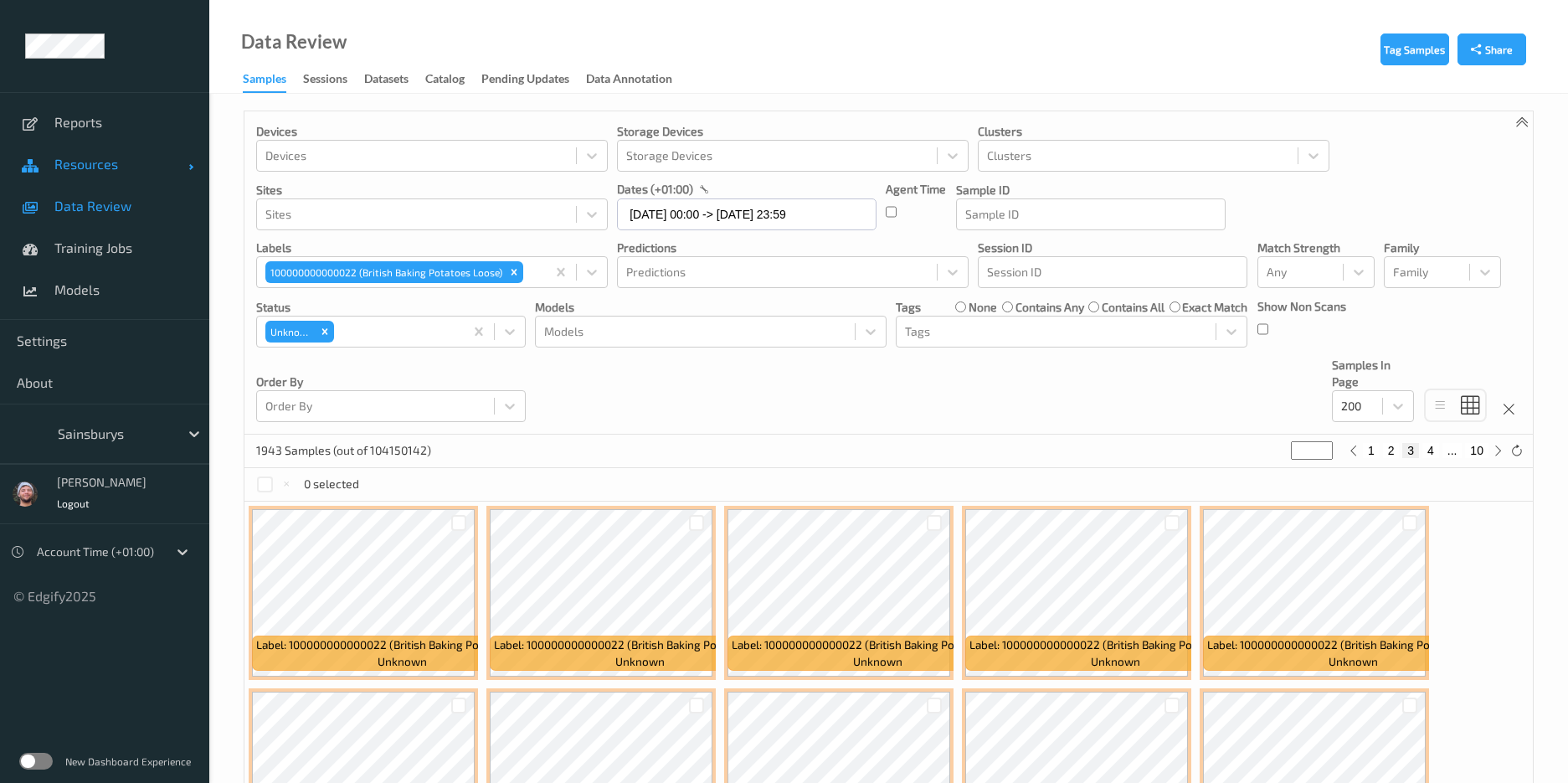
click at [116, 179] on link "Resources" at bounding box center [104, 164] width 209 height 42
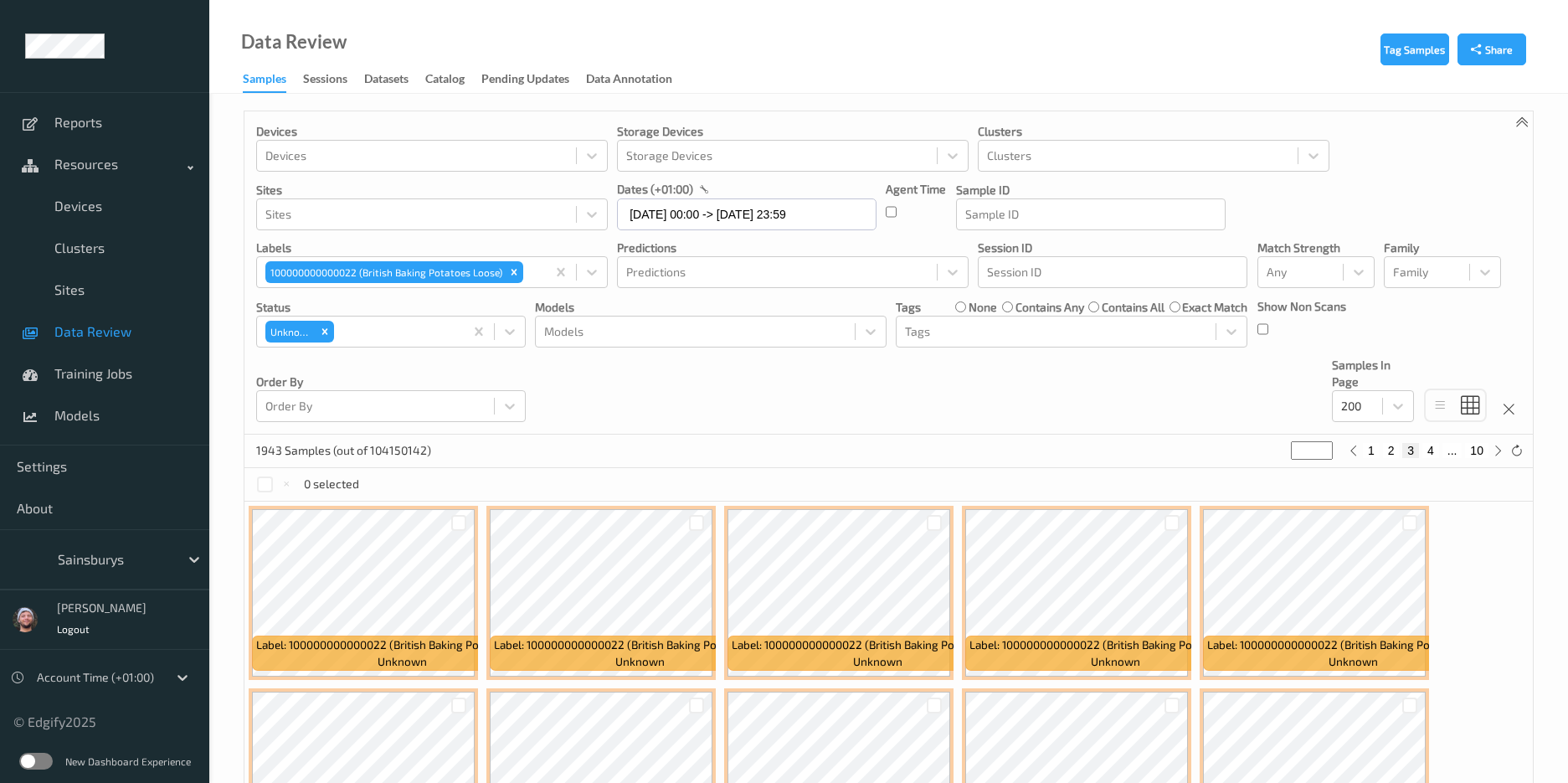
click at [719, 434] on div "Devices Devices Storage Devices Storage Devices Clusters Clusters Sites Sites d…" at bounding box center [889, 273] width 1288 height 323
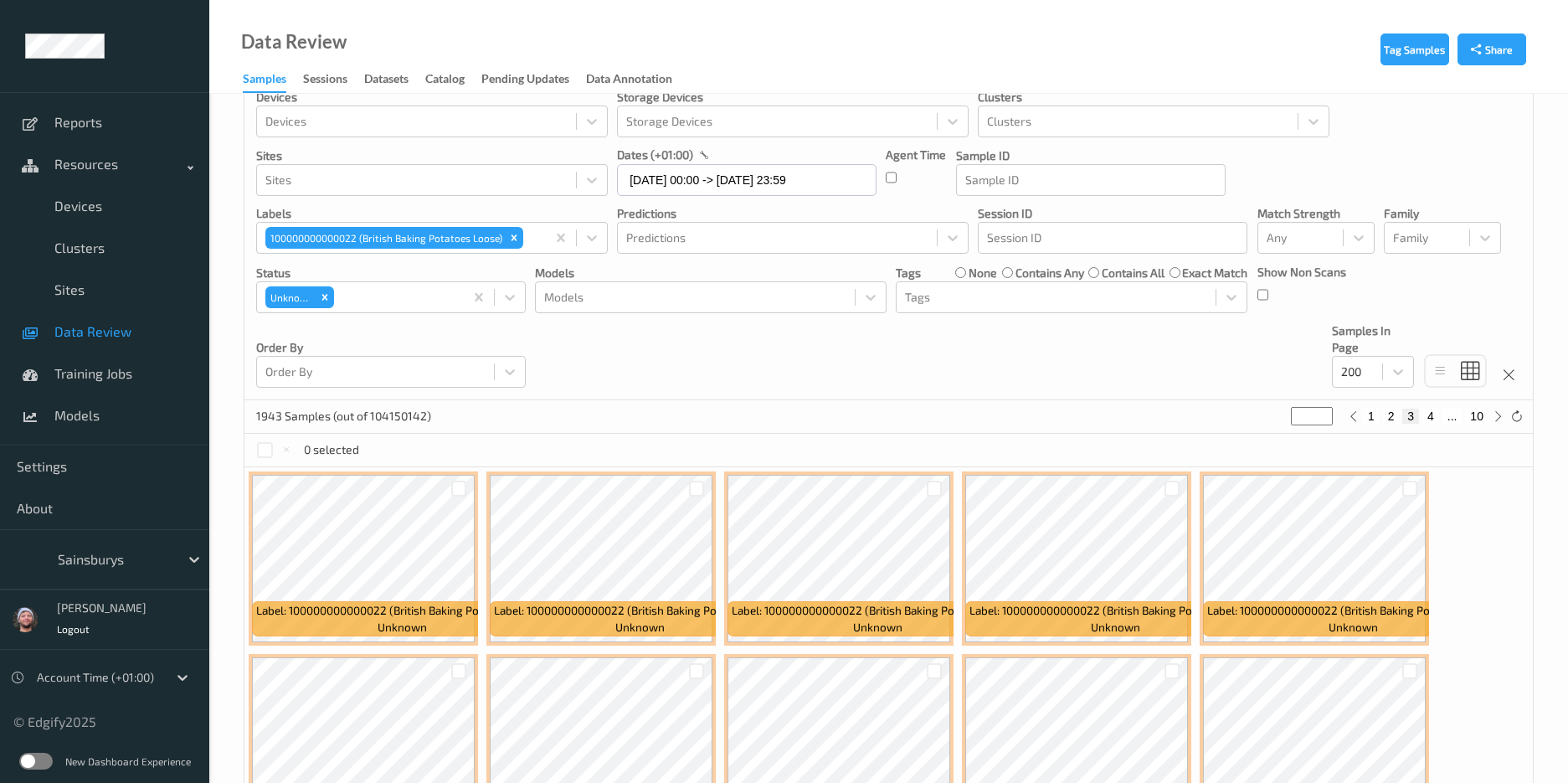
click at [1435, 414] on button "4" at bounding box center [1430, 415] width 17 height 15
type input "*"
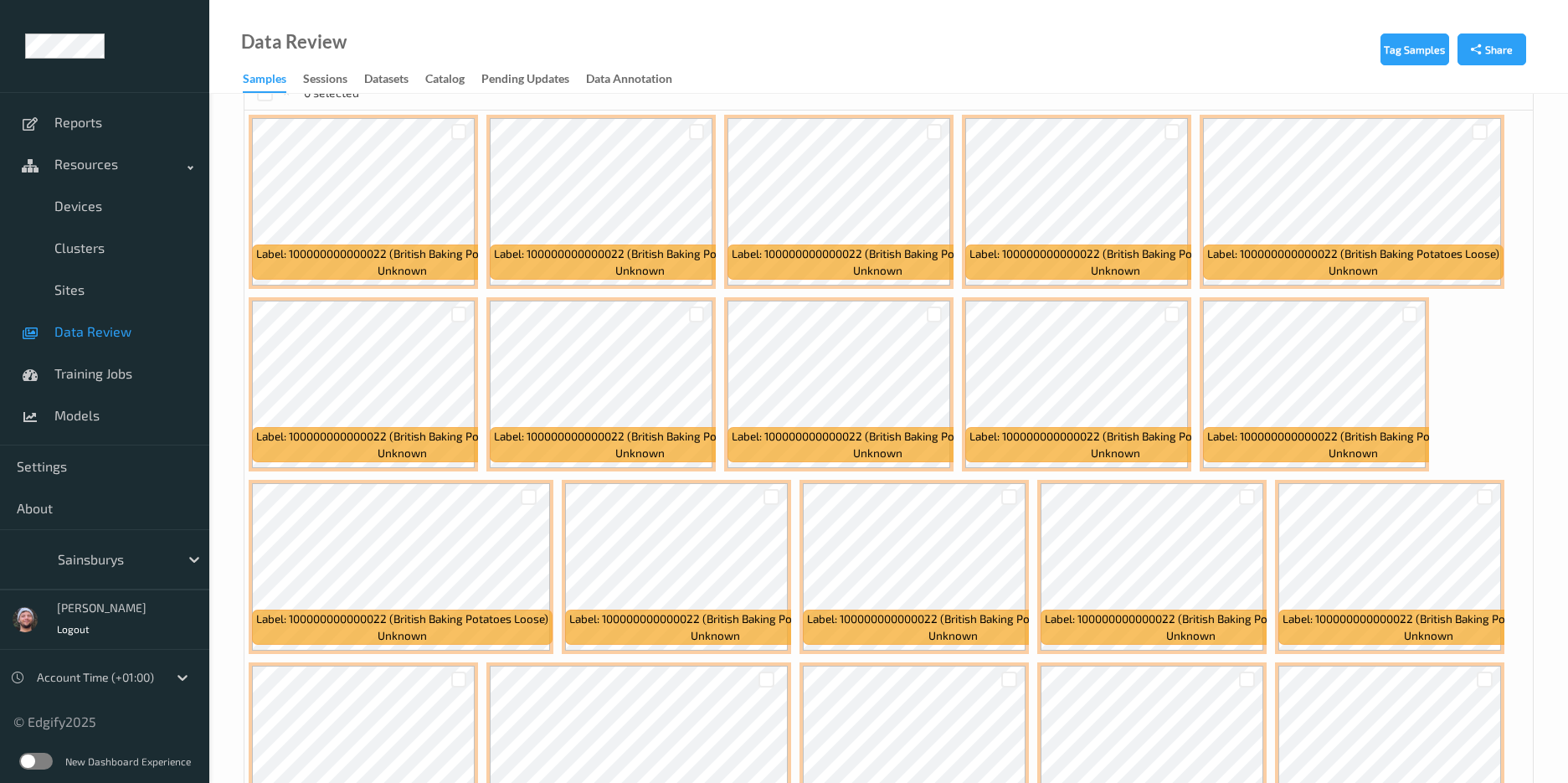
scroll to position [0, 0]
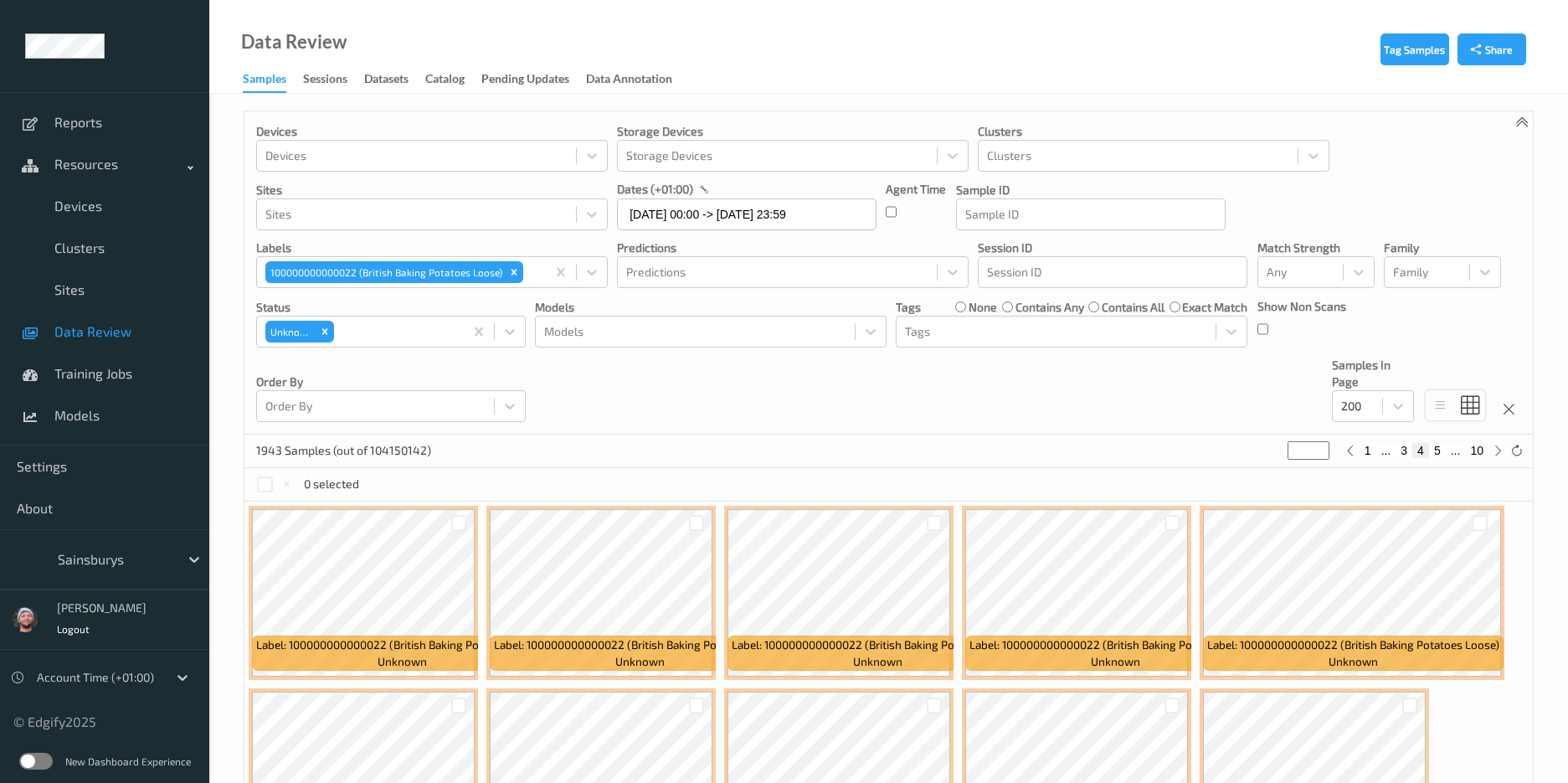
click at [1440, 454] on button "5" at bounding box center [1437, 450] width 17 height 15
type input "*"
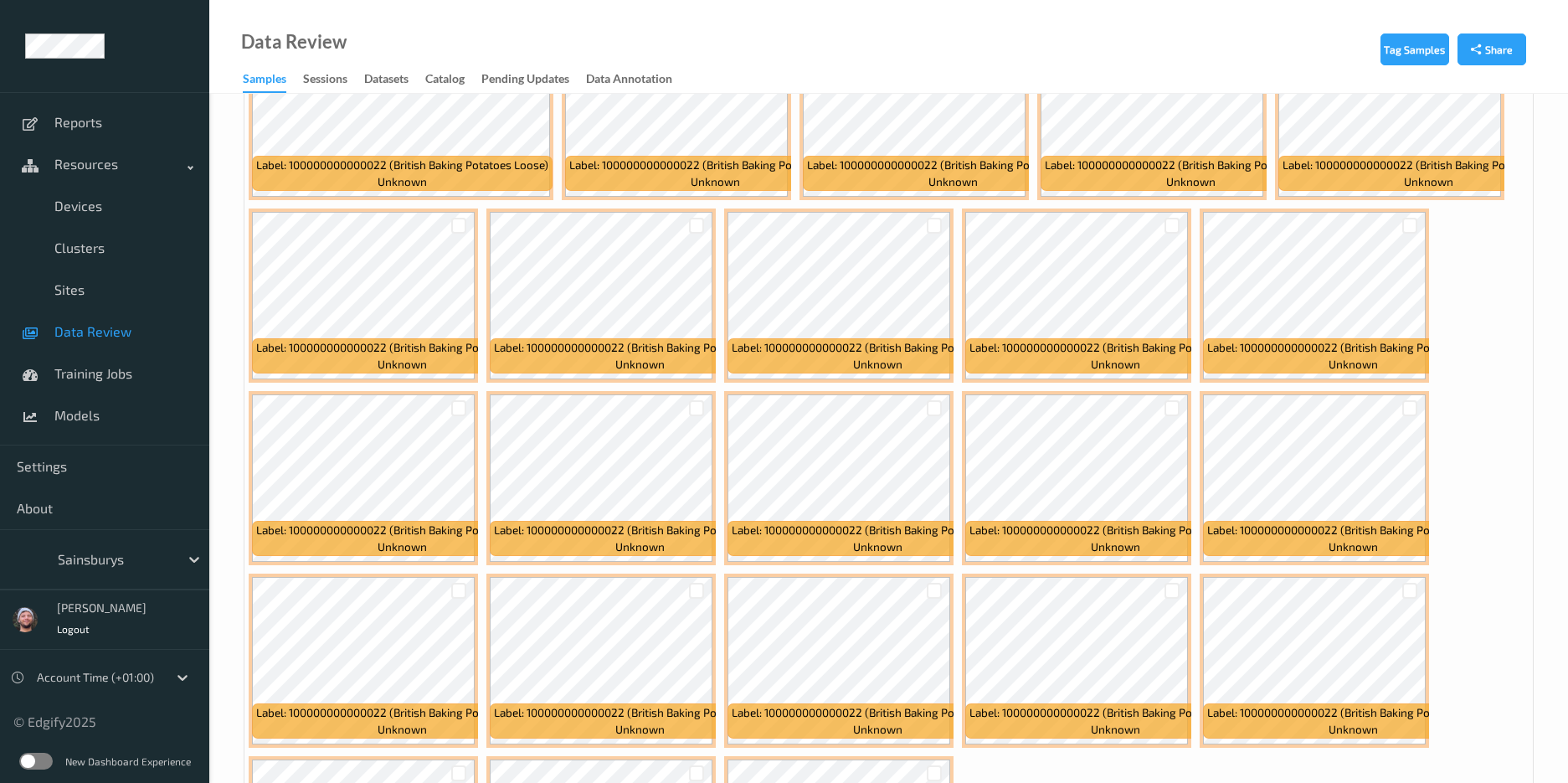
scroll to position [7271, 0]
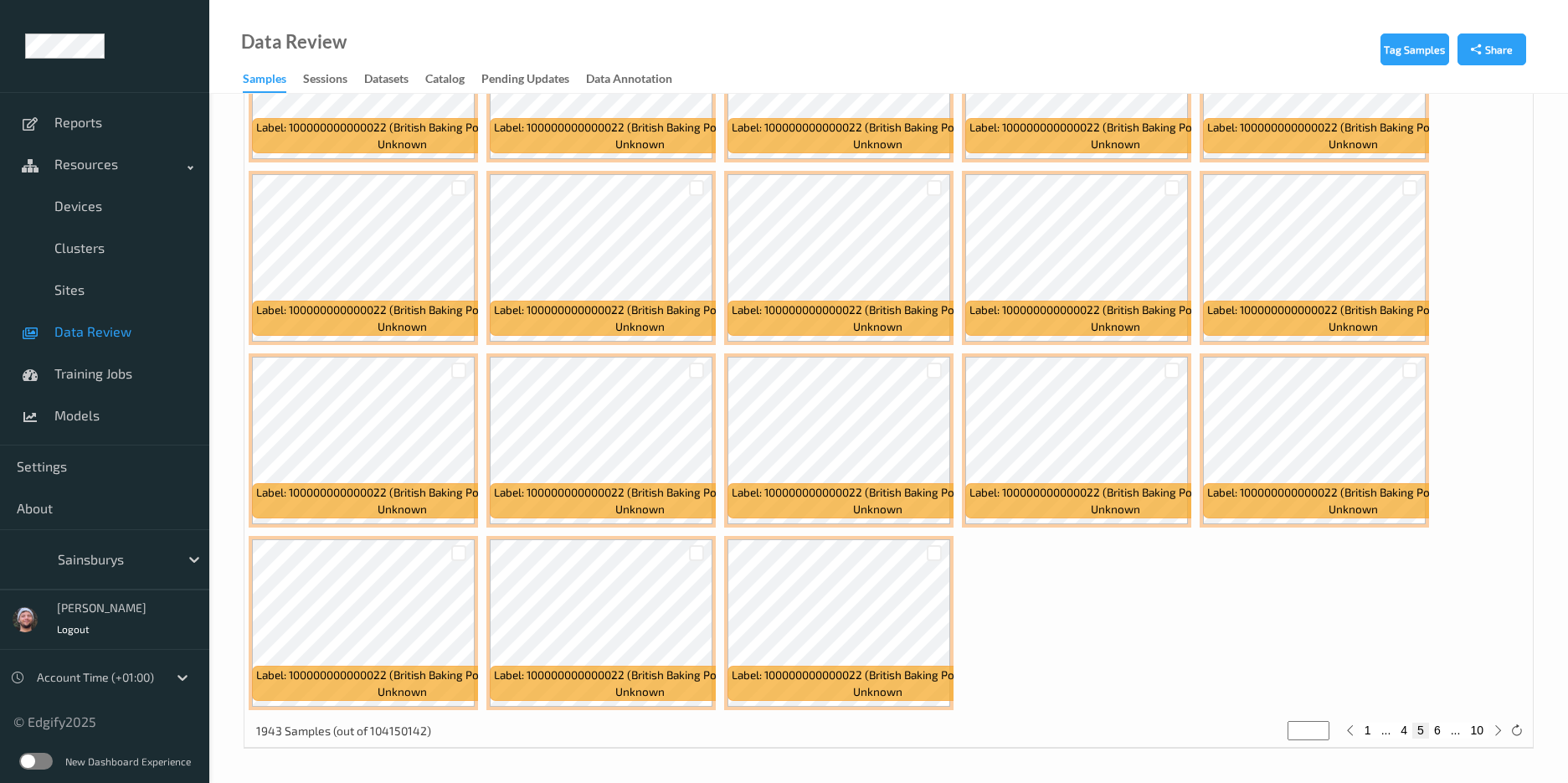
click at [225, 74] on div "Data Review" at bounding box center [278, 63] width 138 height 59
click at [110, 332] on span "Data Review" at bounding box center [123, 331] width 138 height 17
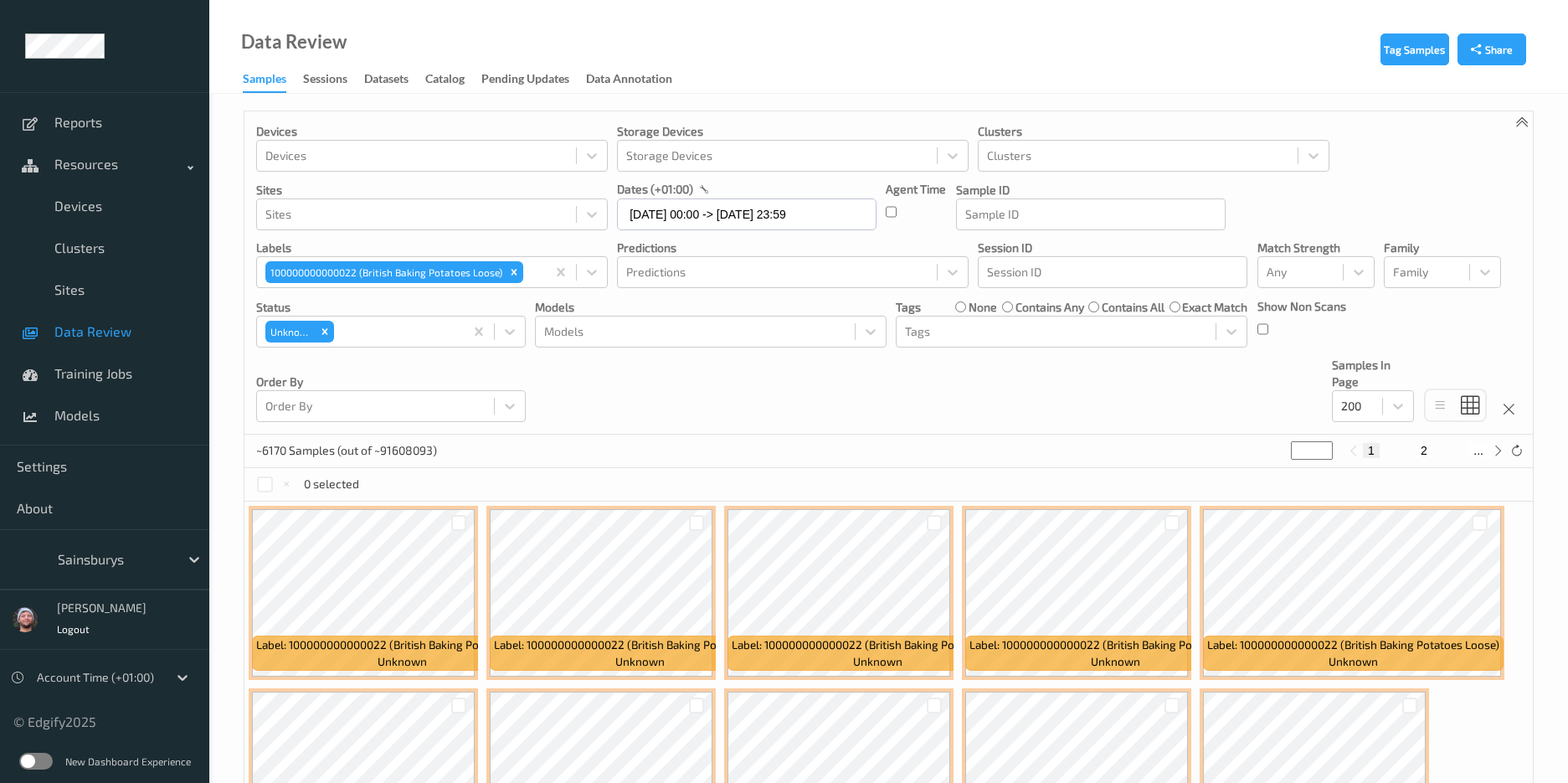
click at [563, 468] on div "0 selected" at bounding box center [889, 485] width 1288 height 34
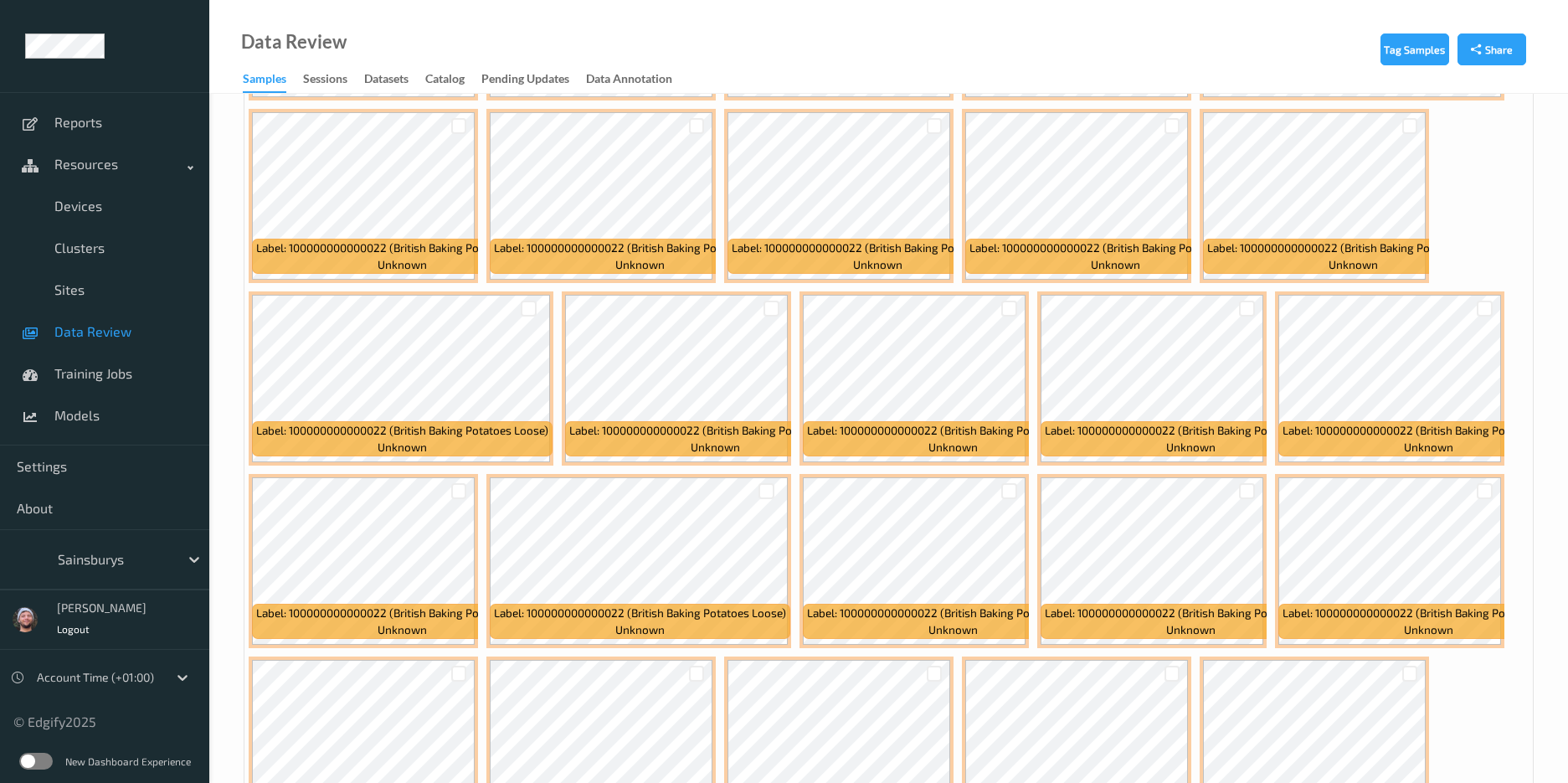
scroll to position [578, 0]
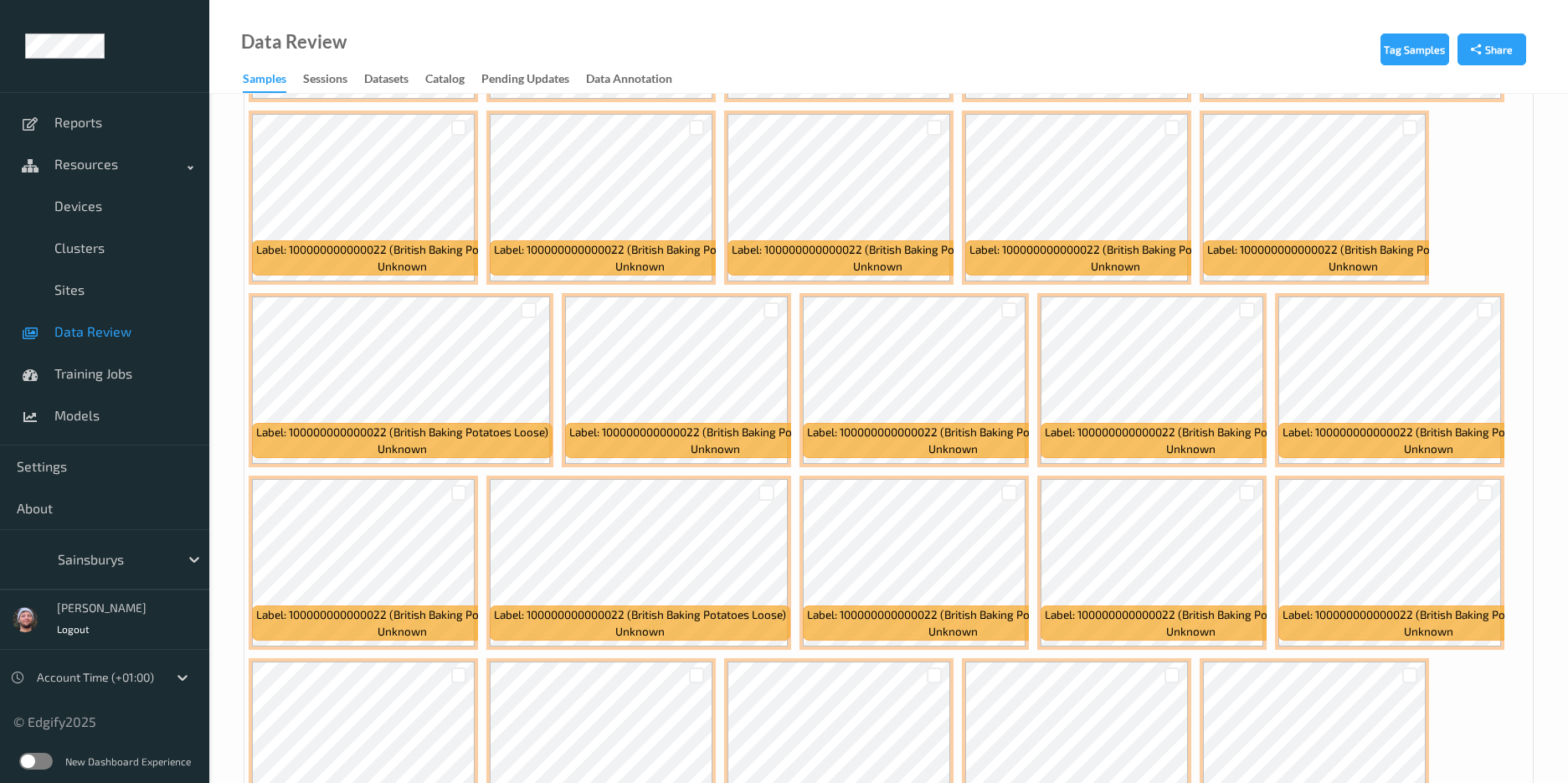
click at [640, 49] on div "Data Review Samples Sessions Datasets Catalog Pending Updates Data Annotation" at bounding box center [888, 47] width 1359 height 94
click at [86, 335] on span "Data Review" at bounding box center [123, 331] width 138 height 17
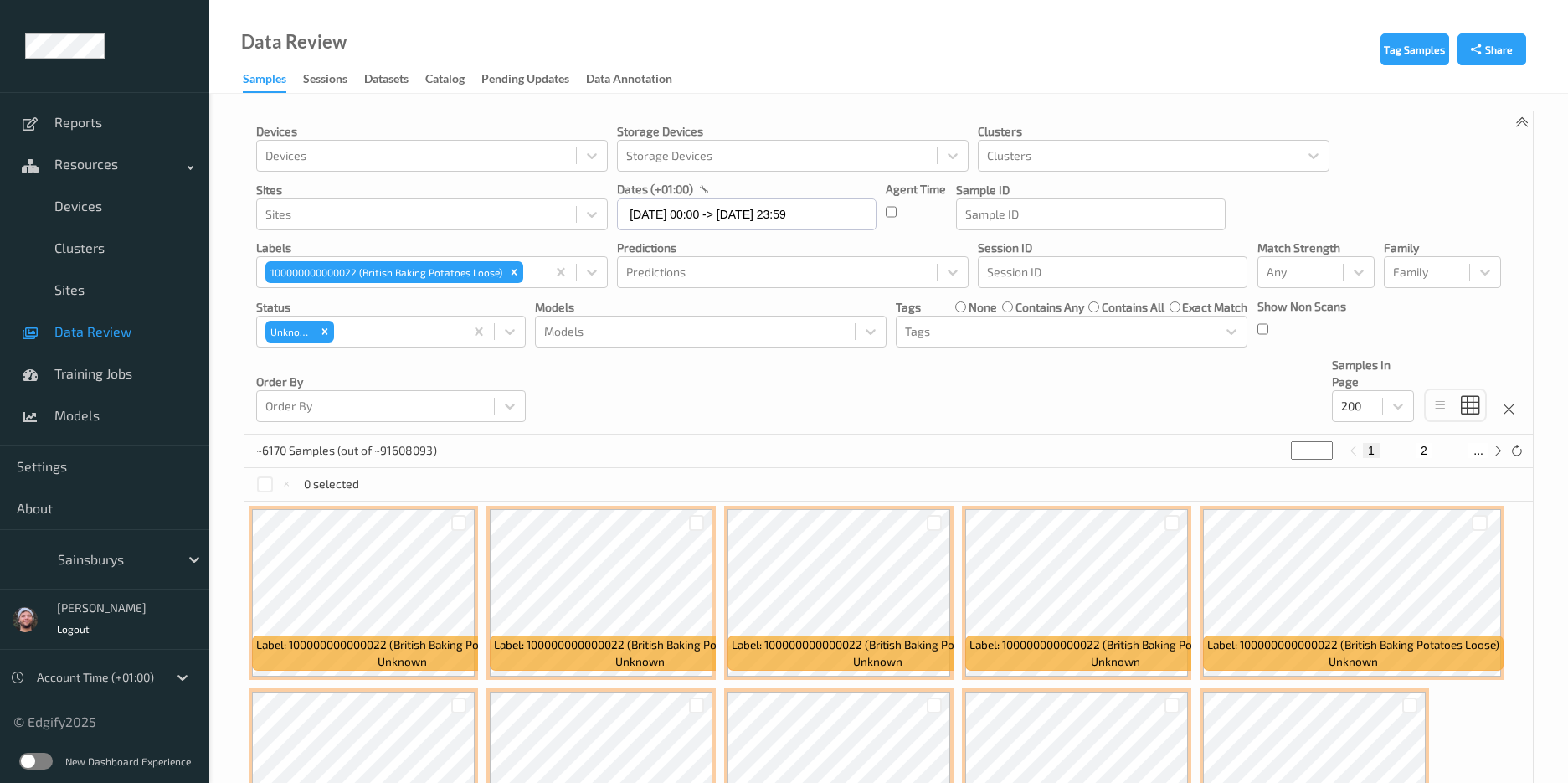
click at [769, 419] on div "Devices Devices Storage Devices Storage Devices Clusters Clusters Sites Sites d…" at bounding box center [889, 273] width 1288 height 323
click at [943, 399] on div "Devices Devices Storage Devices Storage Devices Clusters Clusters Sites Sites d…" at bounding box center [889, 273] width 1288 height 323
click at [1297, 450] on input "*" at bounding box center [1312, 450] width 42 height 19
type input "*"
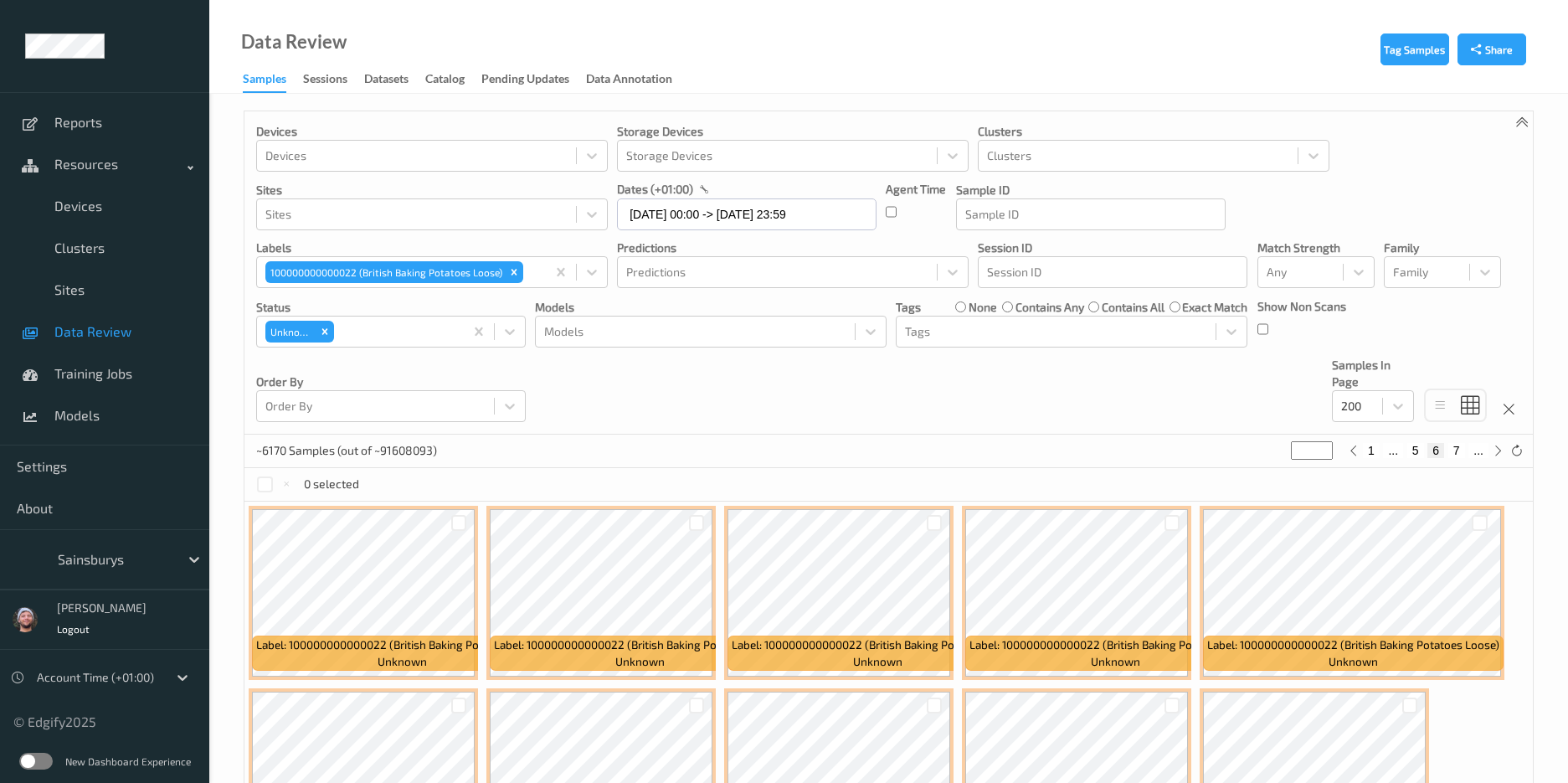
type input "*"
click at [988, 392] on div "Devices Devices Storage Devices Storage Devices Clusters Clusters Sites Sites d…" at bounding box center [889, 273] width 1288 height 323
click at [979, 446] on div "~6170 Samples (out of ~91608093) * 1 ... 5 6 7 ..." at bounding box center [889, 451] width 1288 height 34
drag, startPoint x: 1308, startPoint y: 454, endPoint x: 1276, endPoint y: 446, distance: 33.0
click at [1276, 446] on div "~6170 Samples (out of ~91608093) * 1 ... 5 6 7 ..." at bounding box center [889, 451] width 1288 height 34
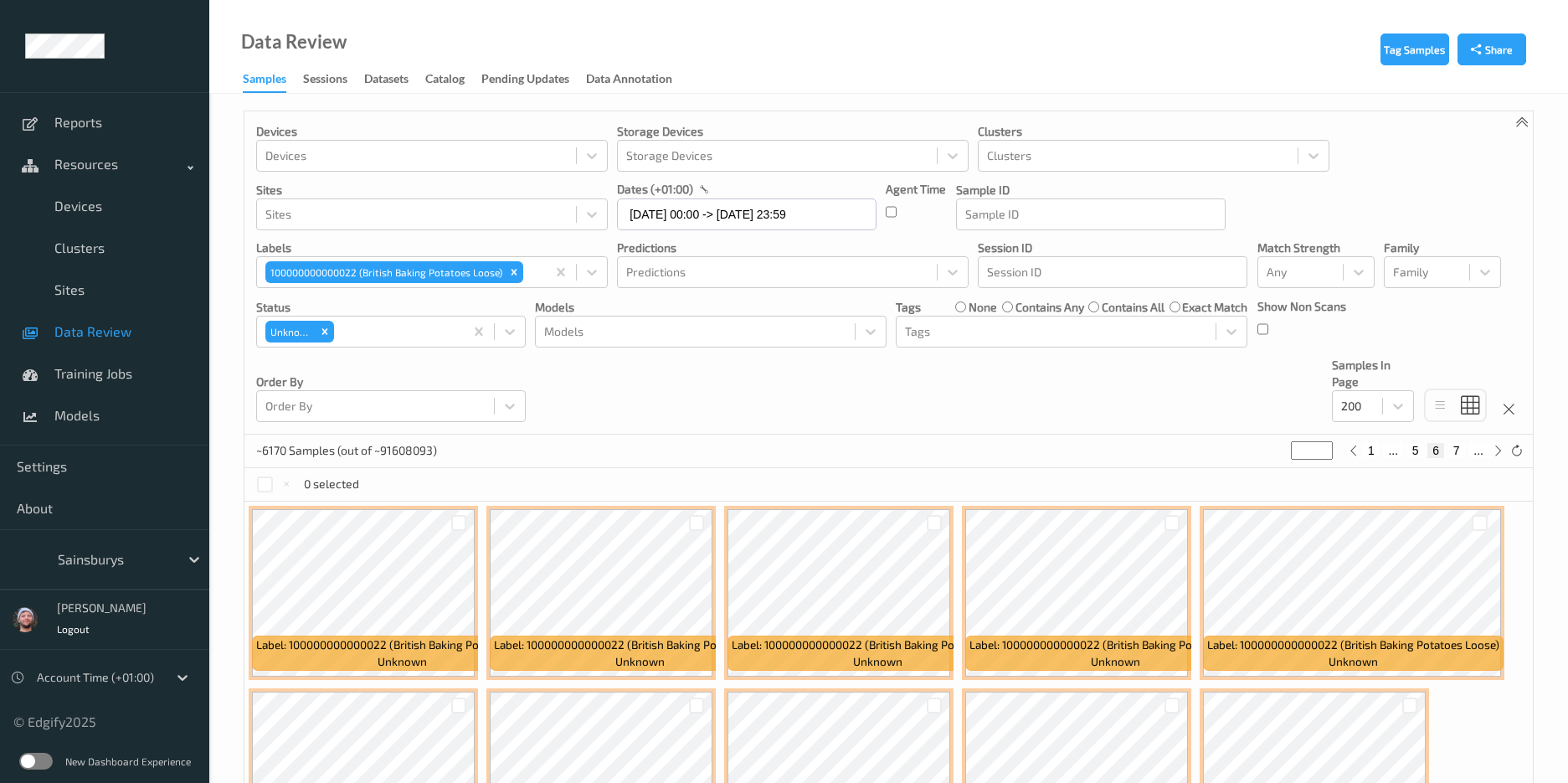
click at [148, 323] on span "Data Review" at bounding box center [123, 331] width 138 height 17
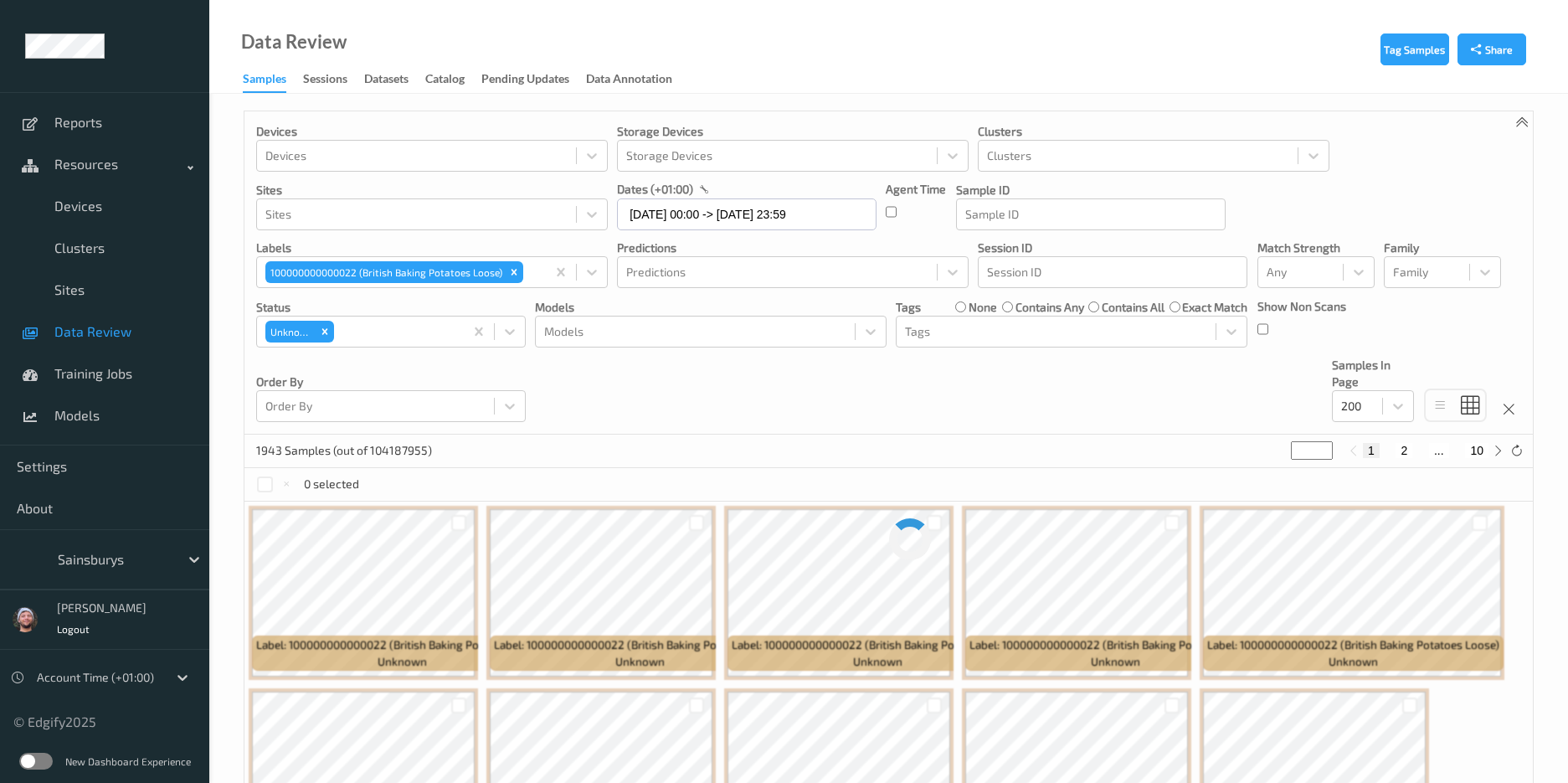
click at [893, 447] on div "1943 Samples (out of 104187955) * 1 2 ... 10" at bounding box center [889, 451] width 1288 height 34
click at [1299, 448] on input "*" at bounding box center [1312, 450] width 42 height 19
type input "*"
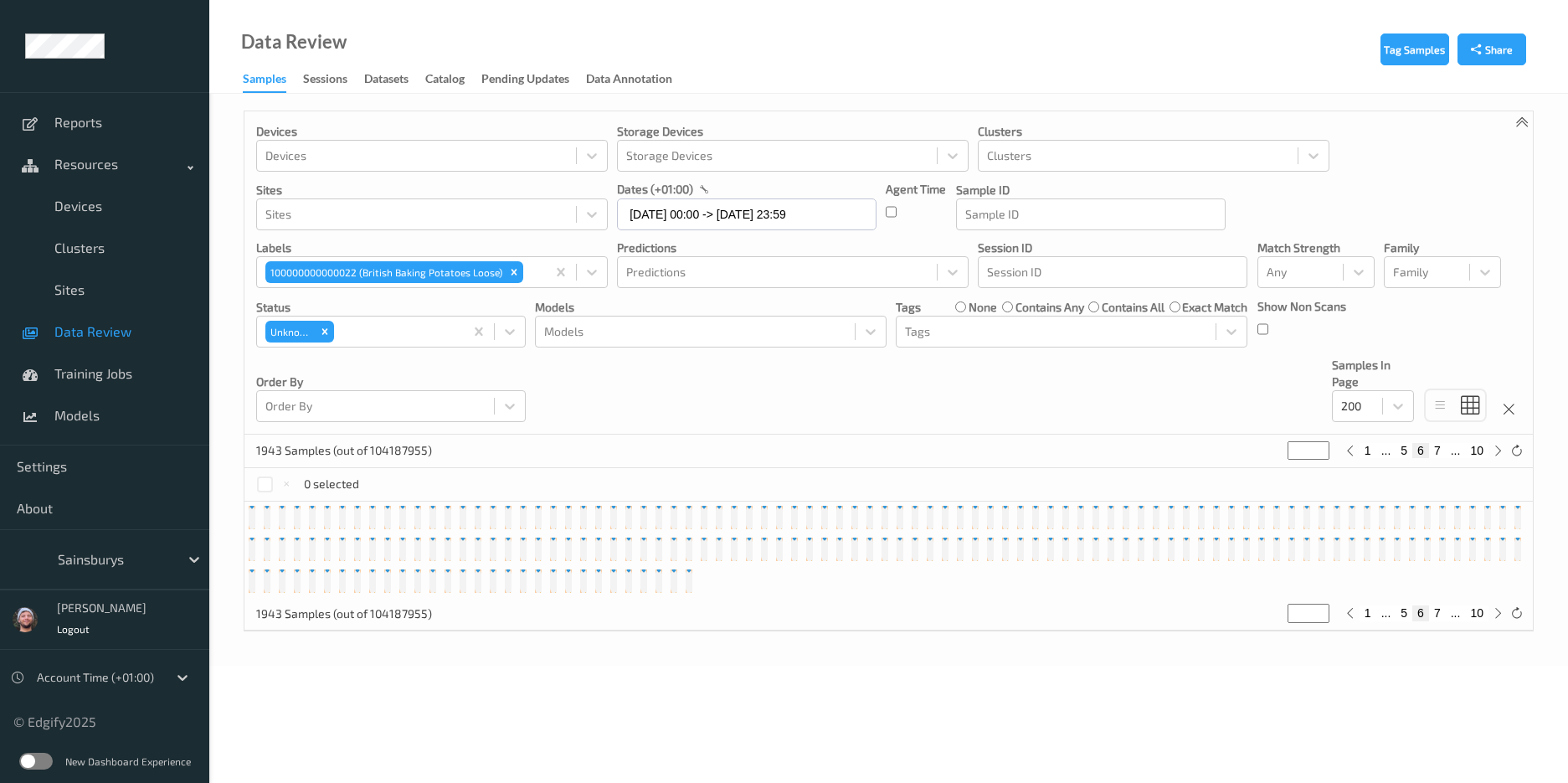
type input "*"
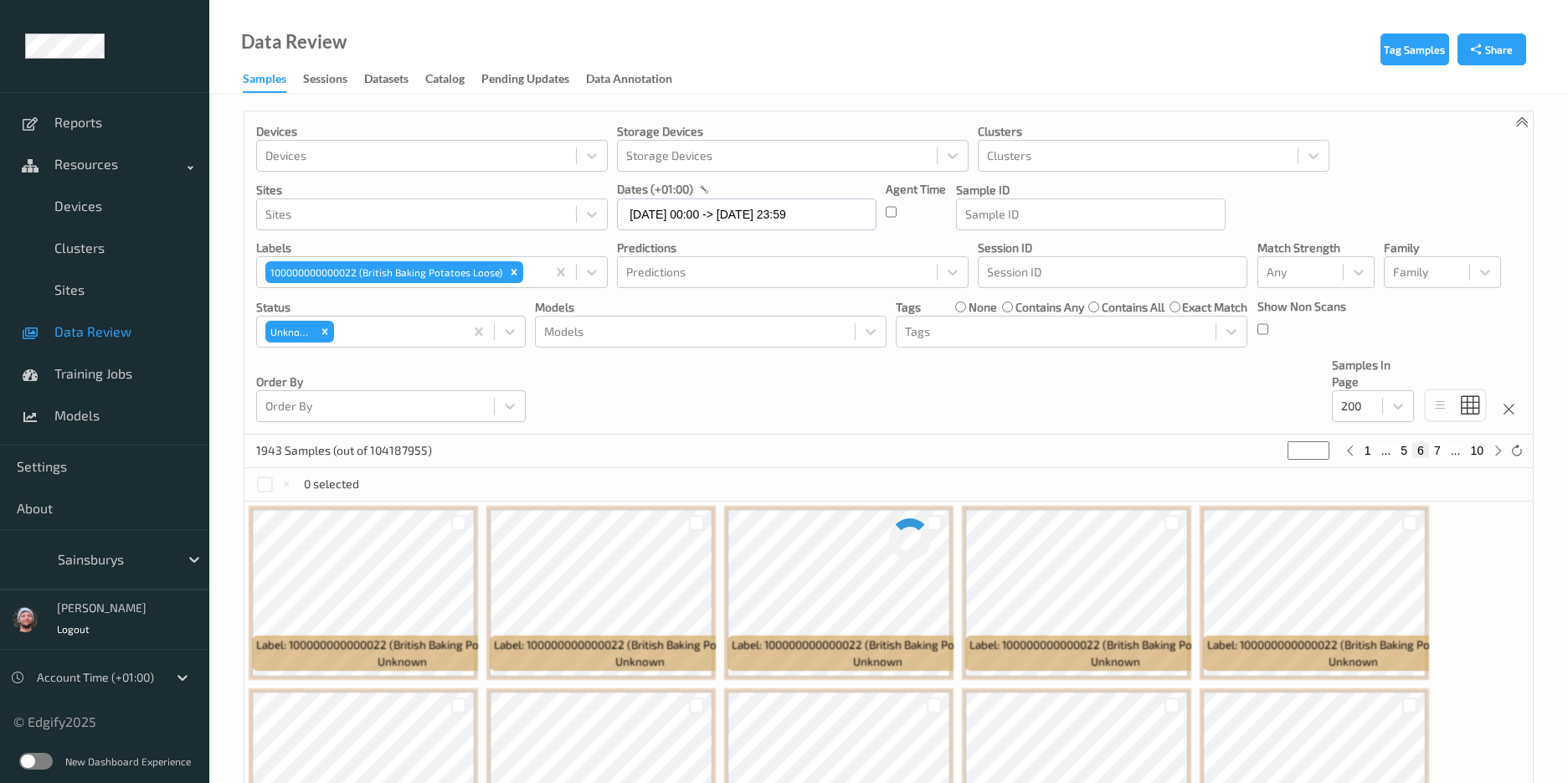
click at [960, 392] on div "Devices Devices Storage Devices Storage Devices Clusters Clusters Sites Sites d…" at bounding box center [889, 273] width 1288 height 323
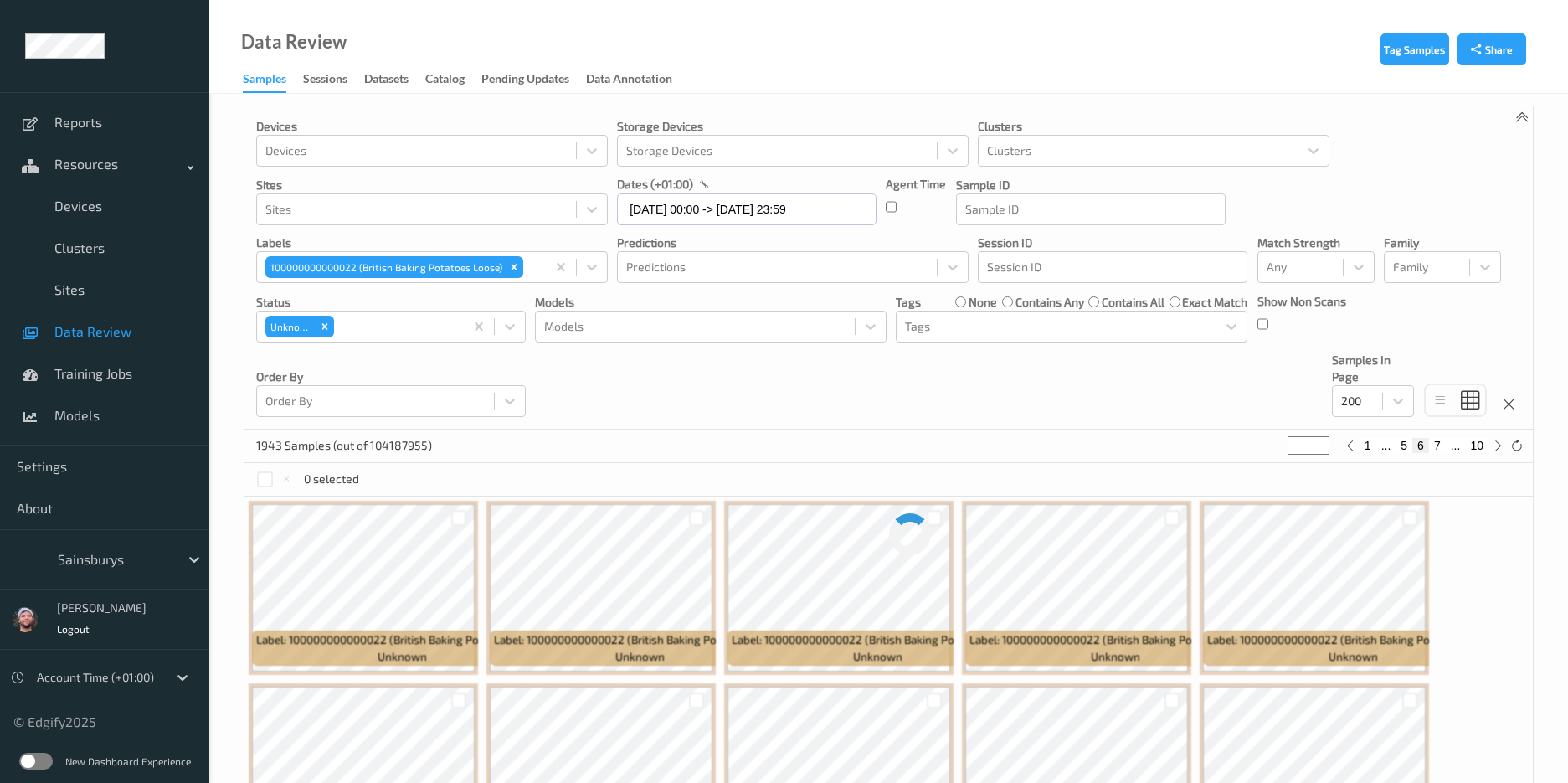
click at [860, 419] on div "Devices Devices Storage Devices Storage Devices Clusters Clusters Sites Sites d…" at bounding box center [889, 268] width 1288 height 323
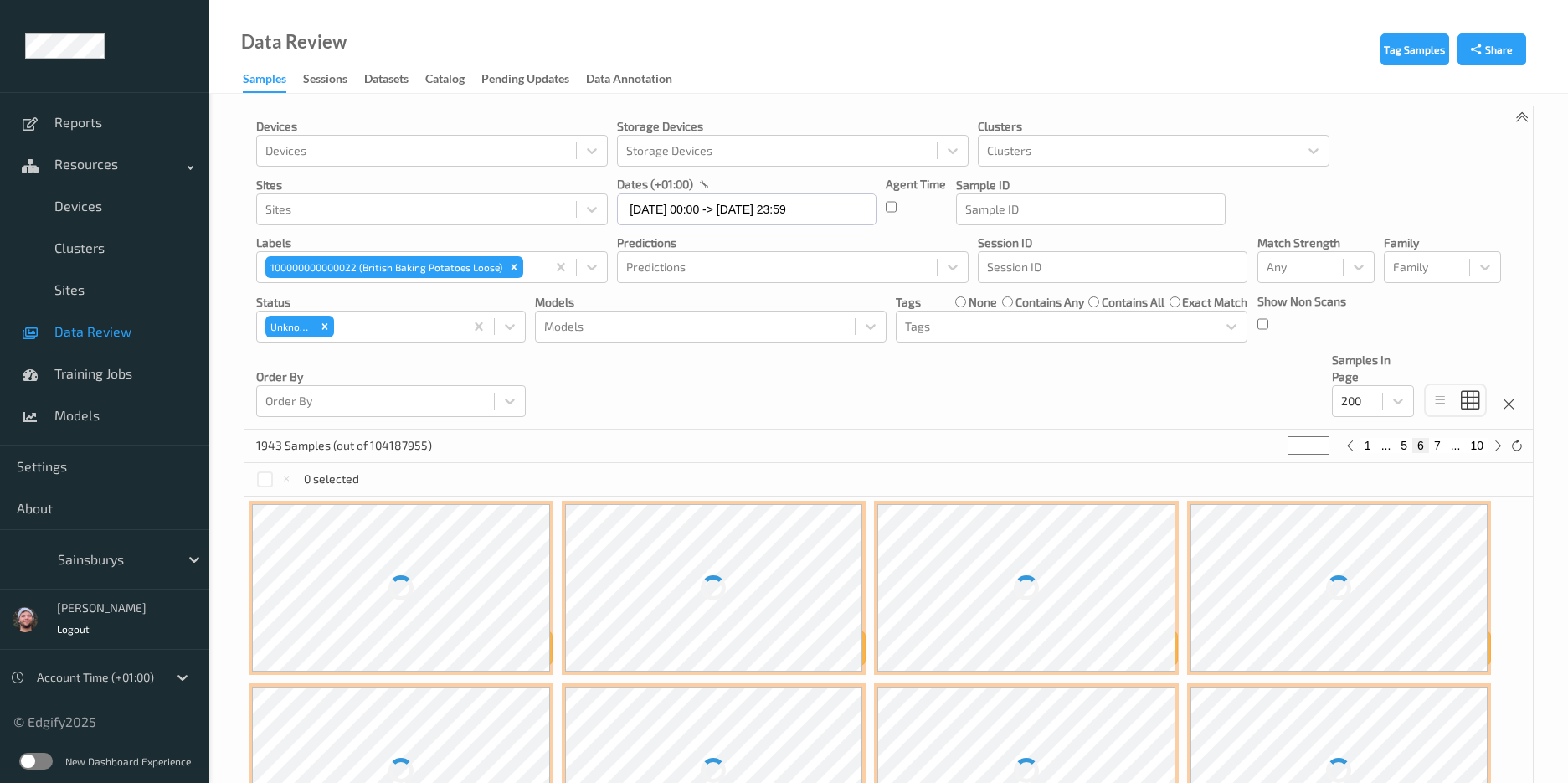
click at [1437, 445] on button "7" at bounding box center [1437, 445] width 17 height 15
type input "*"
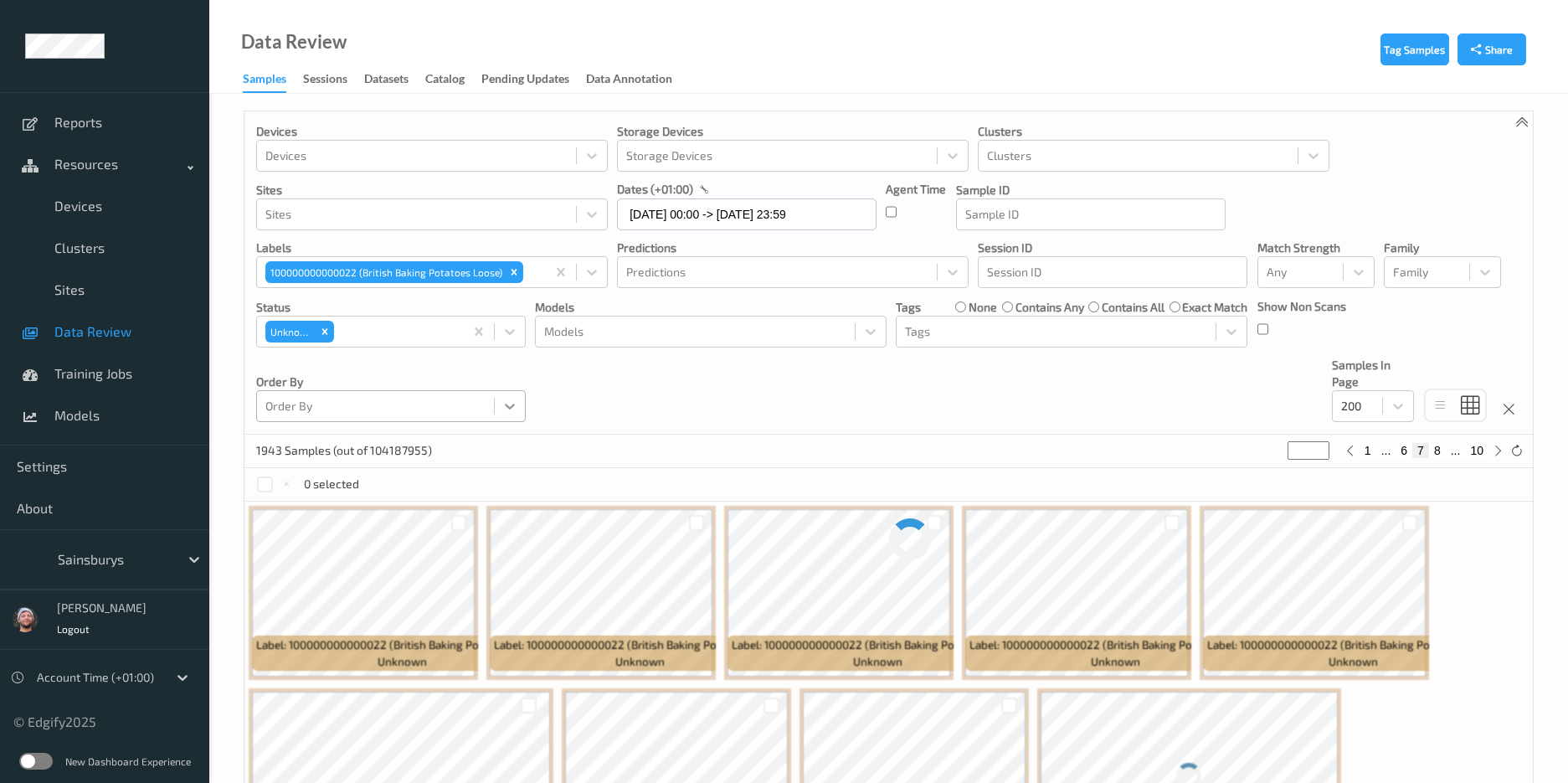
click at [520, 411] on div at bounding box center [509, 406] width 30 height 30
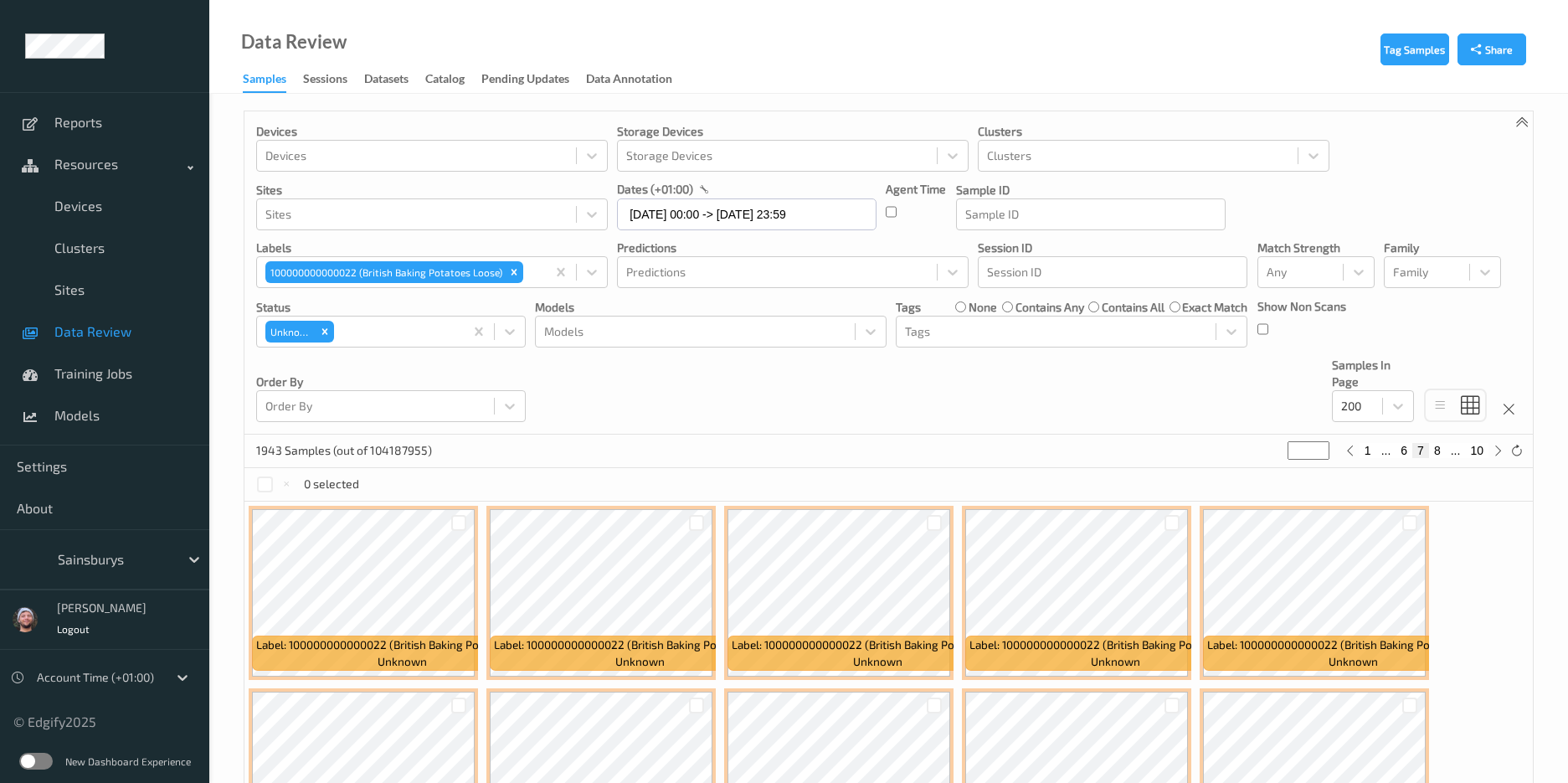
click at [859, 54] on div "Data Review Samples Sessions Datasets Catalog Pending Updates Data Annotation" at bounding box center [888, 47] width 1359 height 94
click at [1442, 452] on button "8" at bounding box center [1437, 450] width 17 height 15
type input "*"
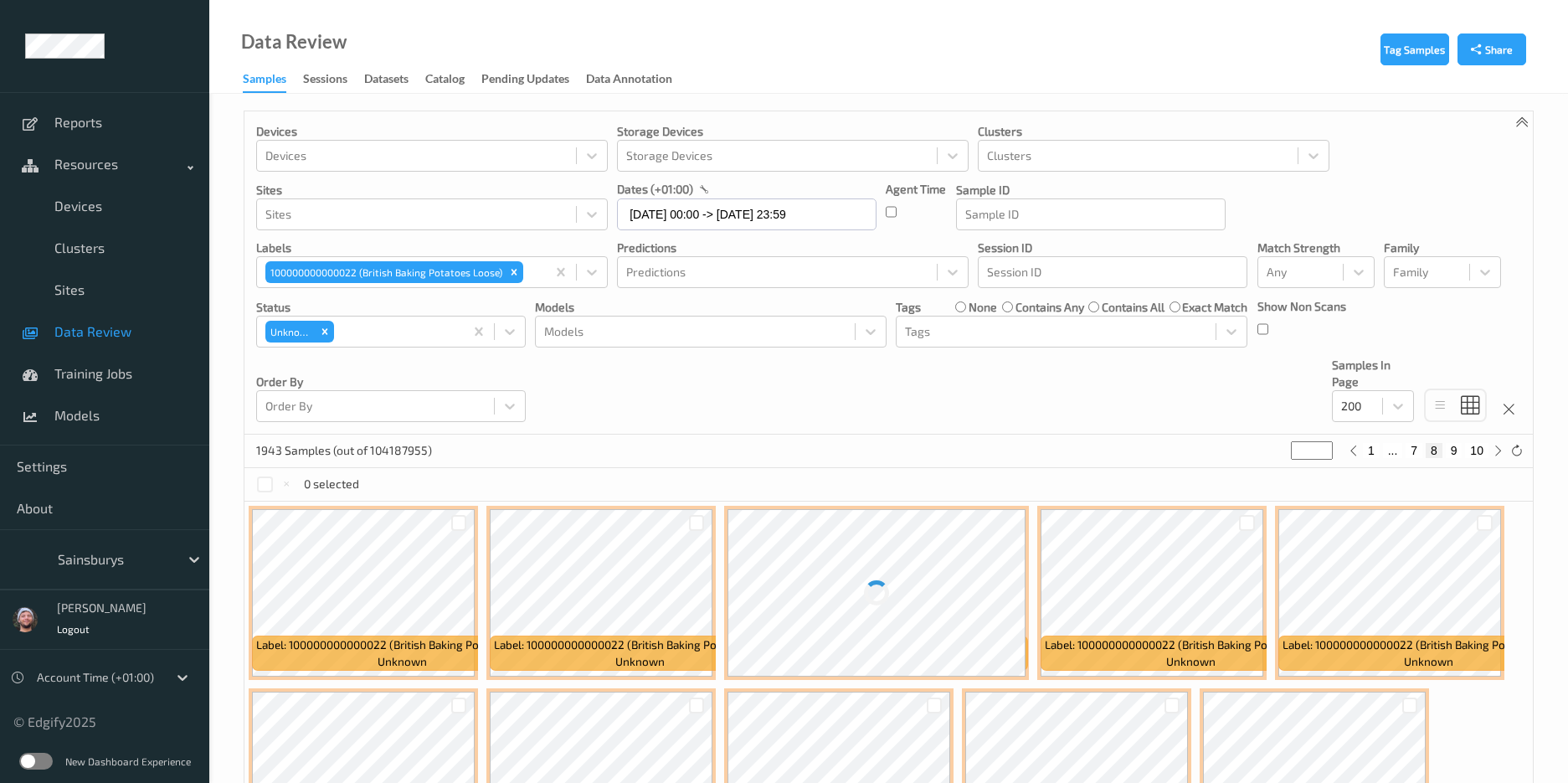
scroll to position [281, 0]
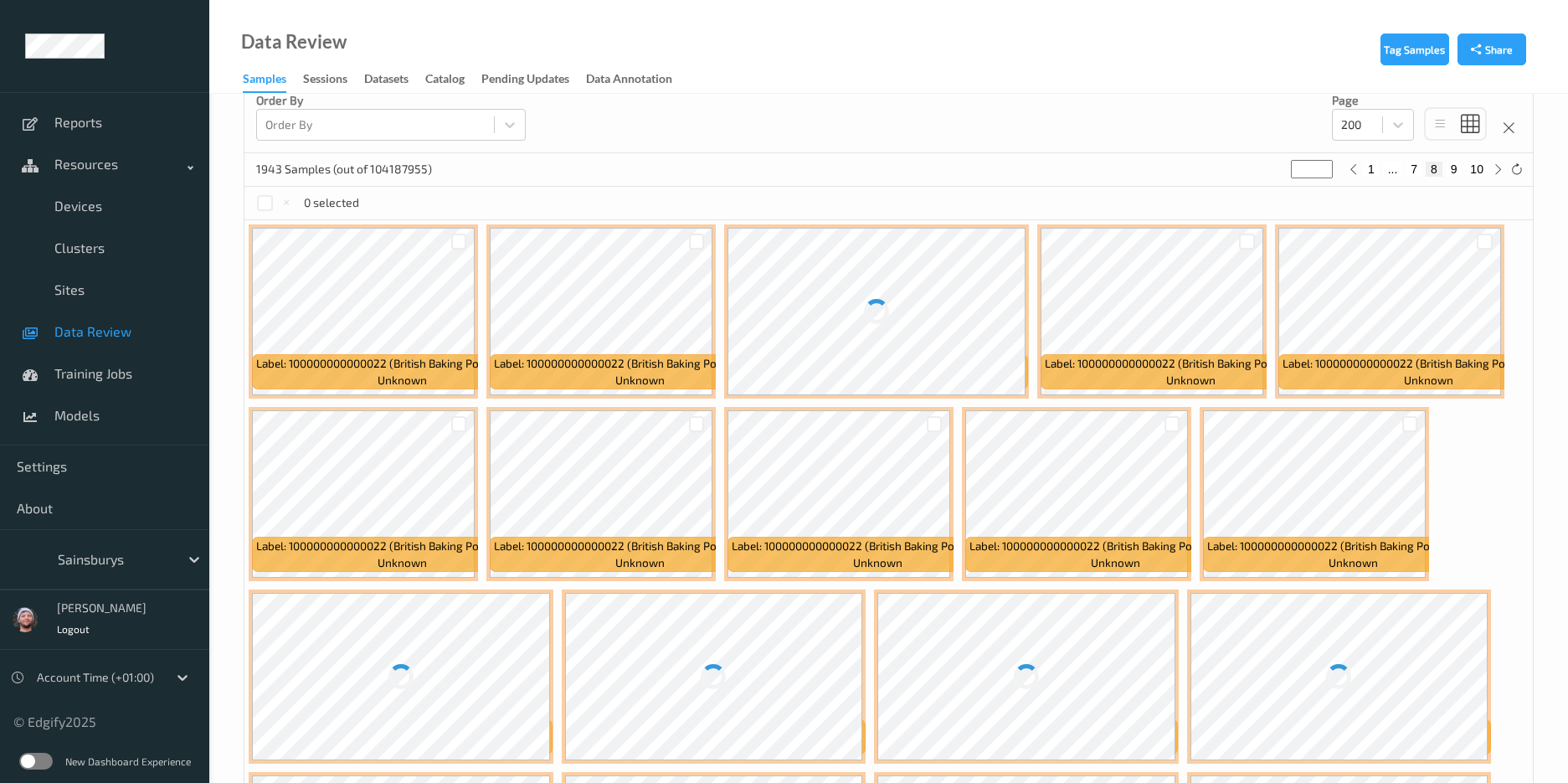
drag, startPoint x: 775, startPoint y: 190, endPoint x: 698, endPoint y: 148, distance: 87.7
click at [1456, 172] on button "9" at bounding box center [1454, 168] width 17 height 15
type input "*"
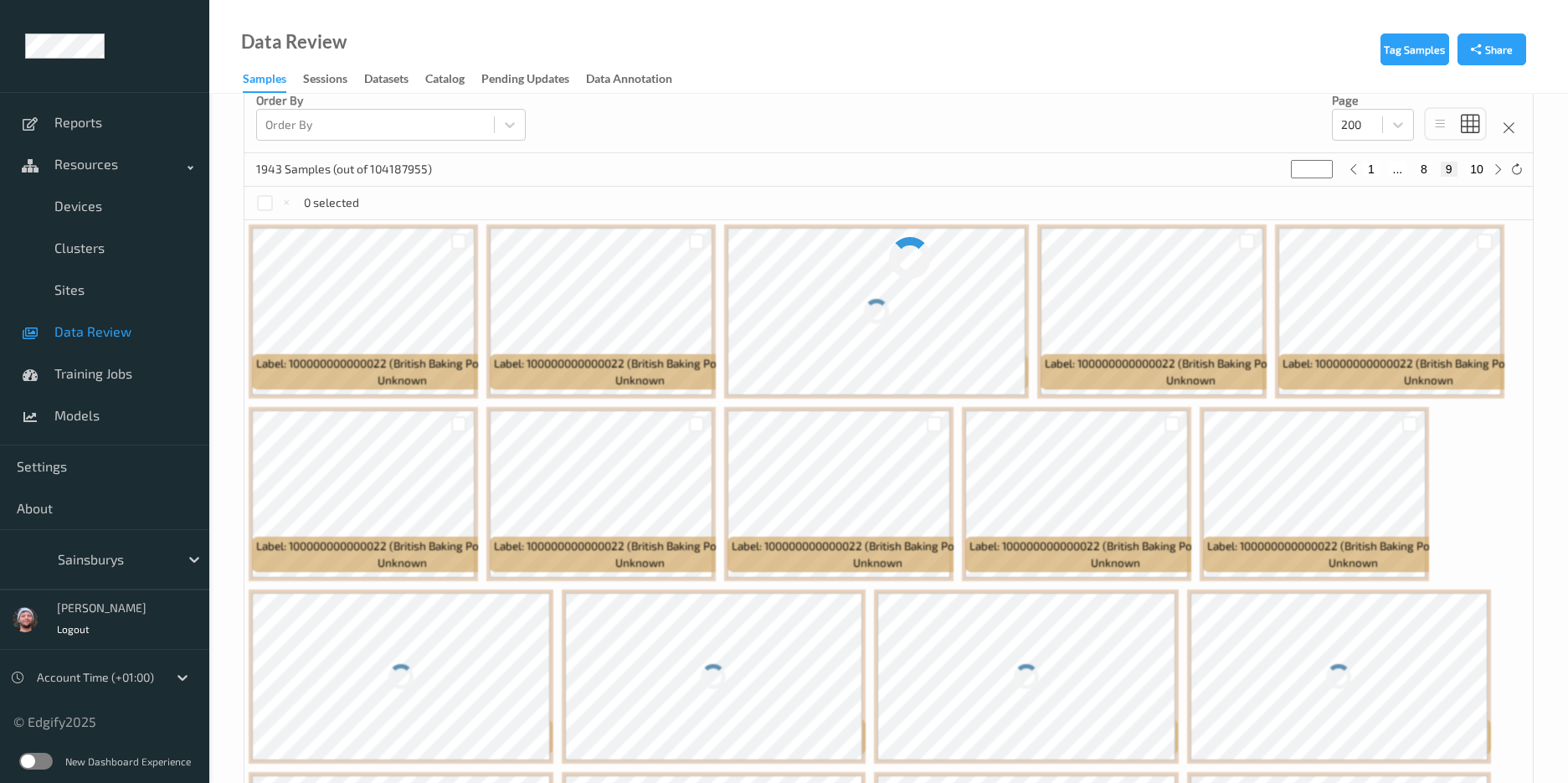
scroll to position [0, 0]
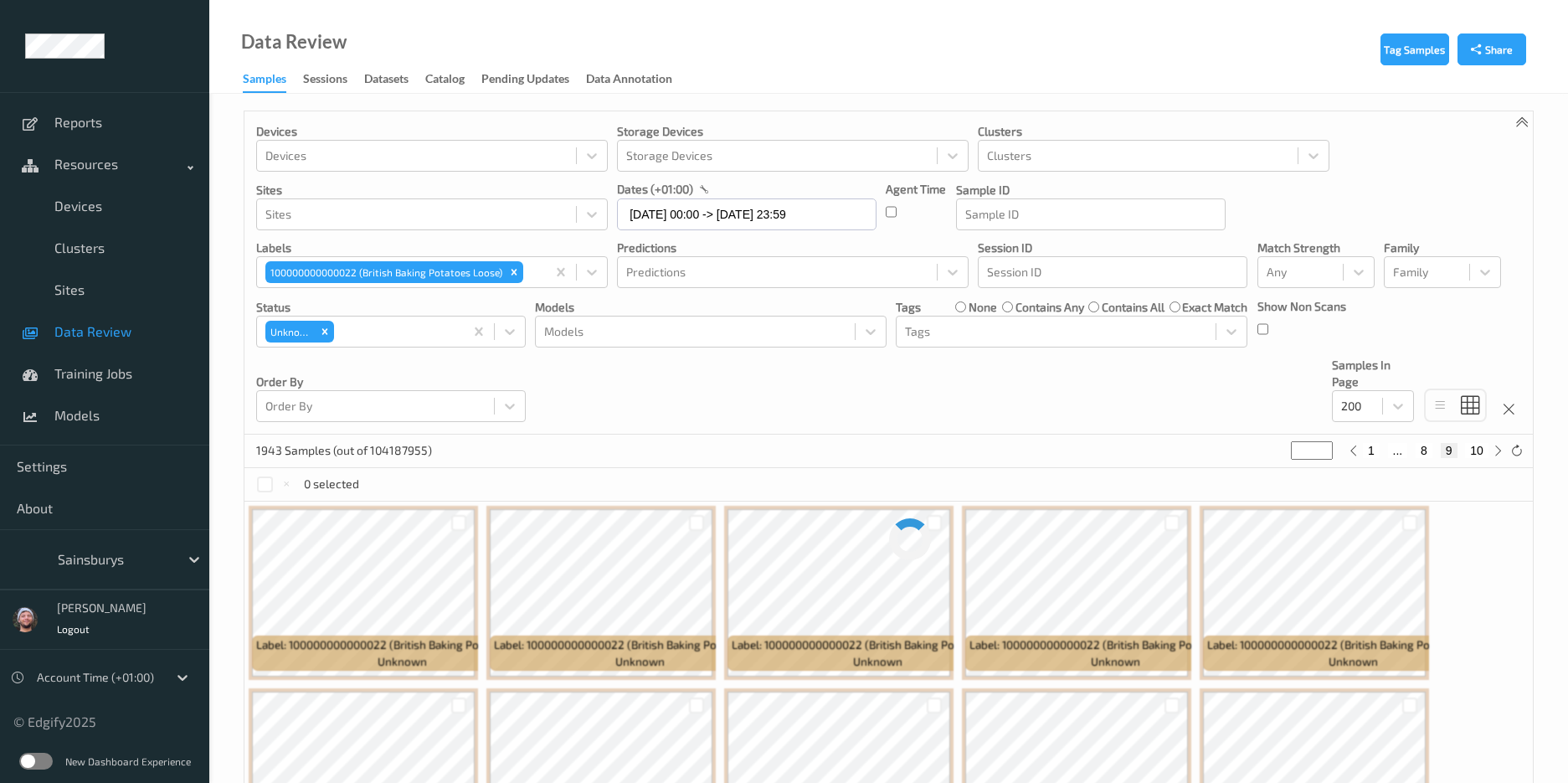
click at [689, 67] on link "Data Annotation" at bounding box center [637, 79] width 103 height 24
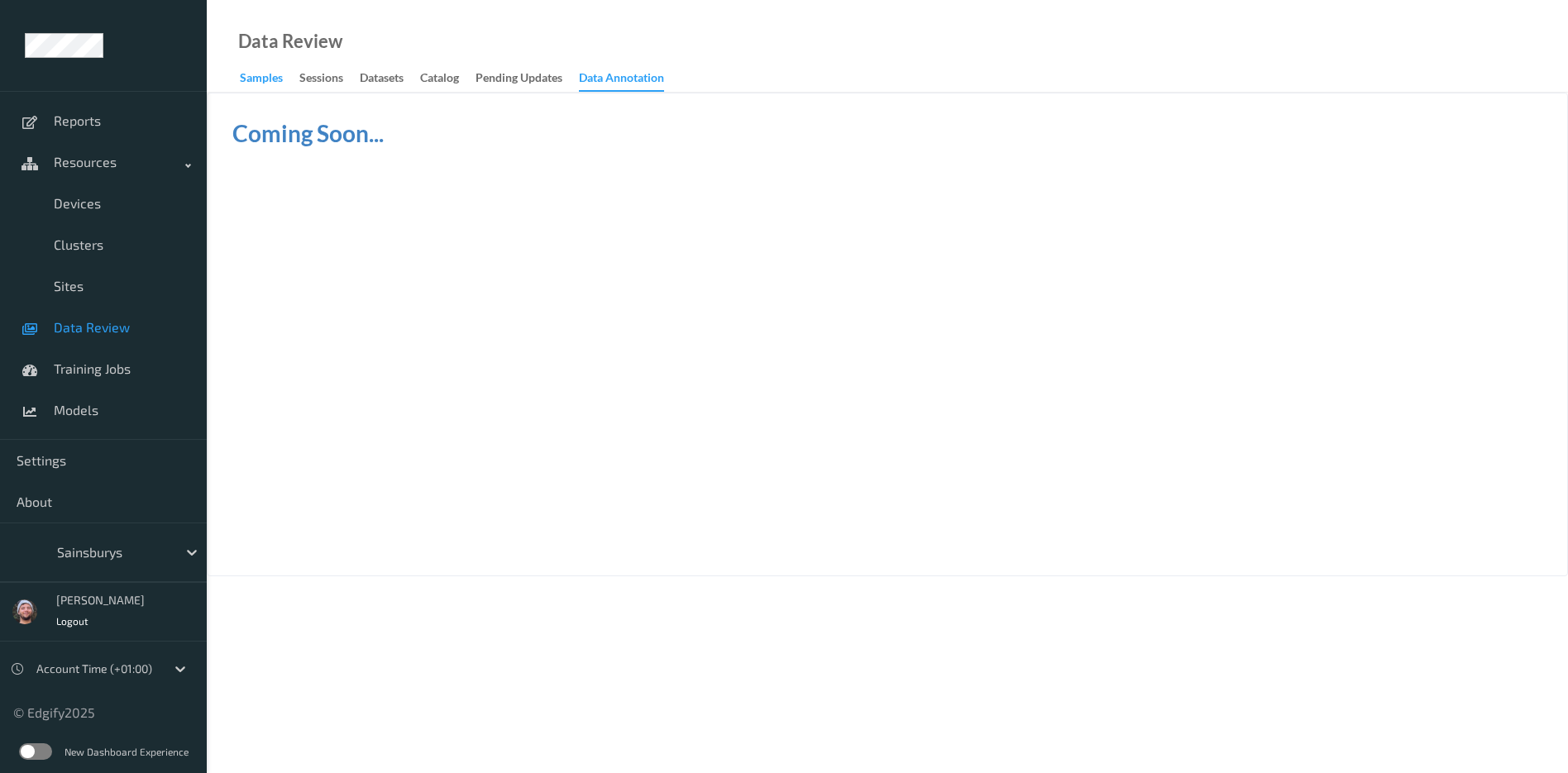
click at [264, 75] on div "Samples" at bounding box center [261, 79] width 43 height 21
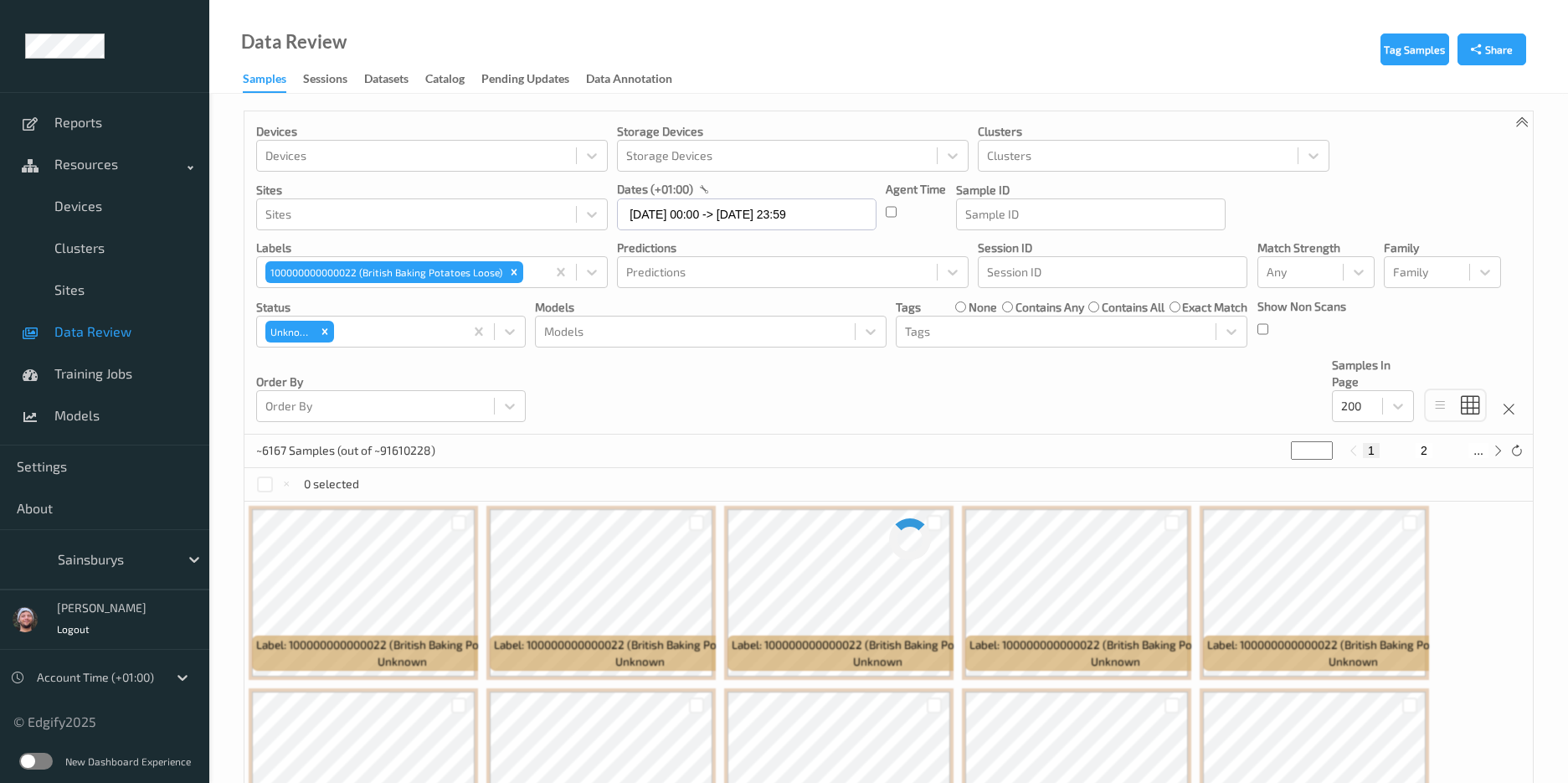
click at [1306, 445] on input "*" at bounding box center [1312, 450] width 42 height 19
type input "*"
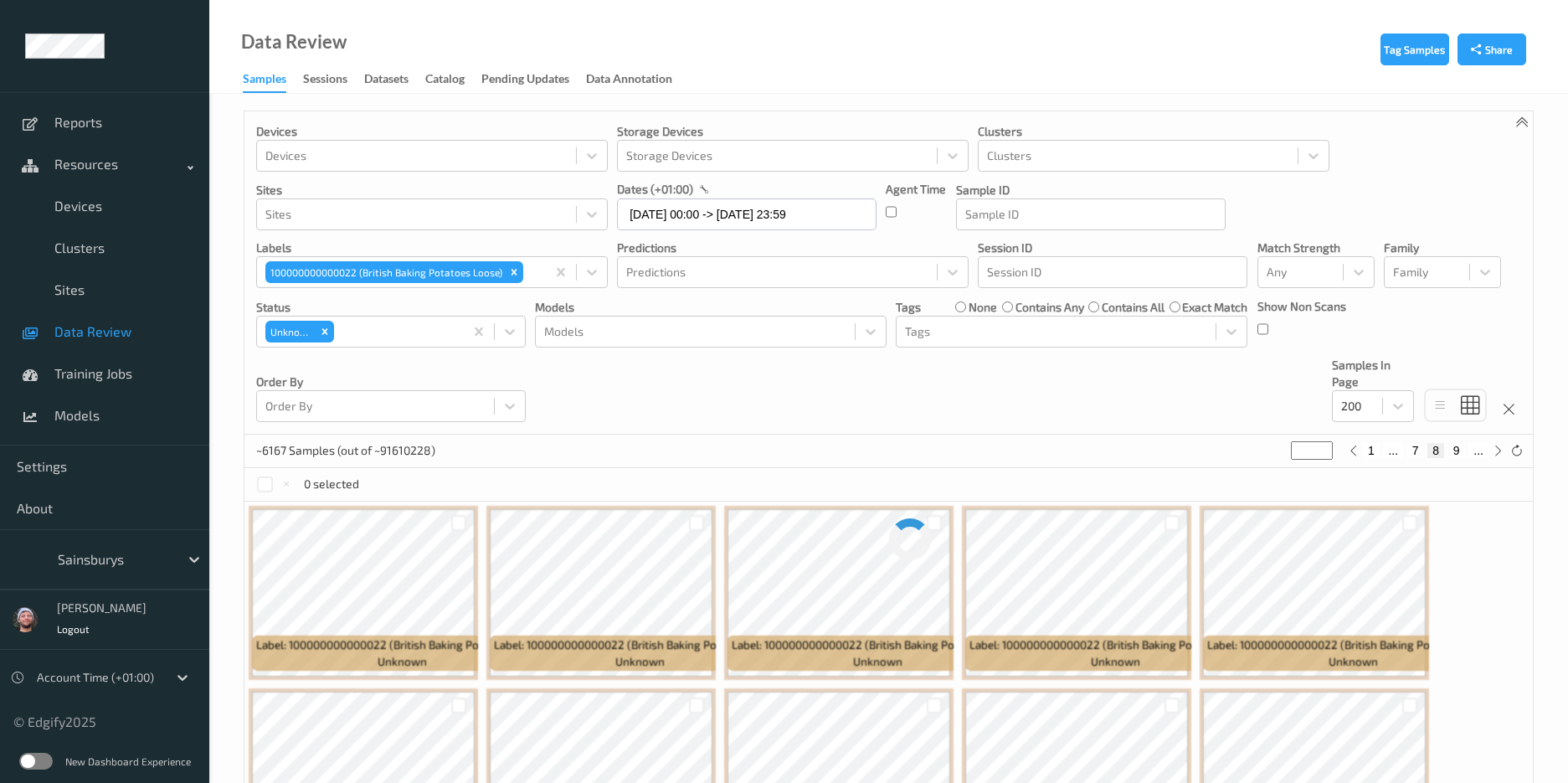
click at [1030, 411] on div "Devices Devices Storage Devices Storage Devices Clusters Clusters Sites Sites d…" at bounding box center [889, 273] width 1288 height 323
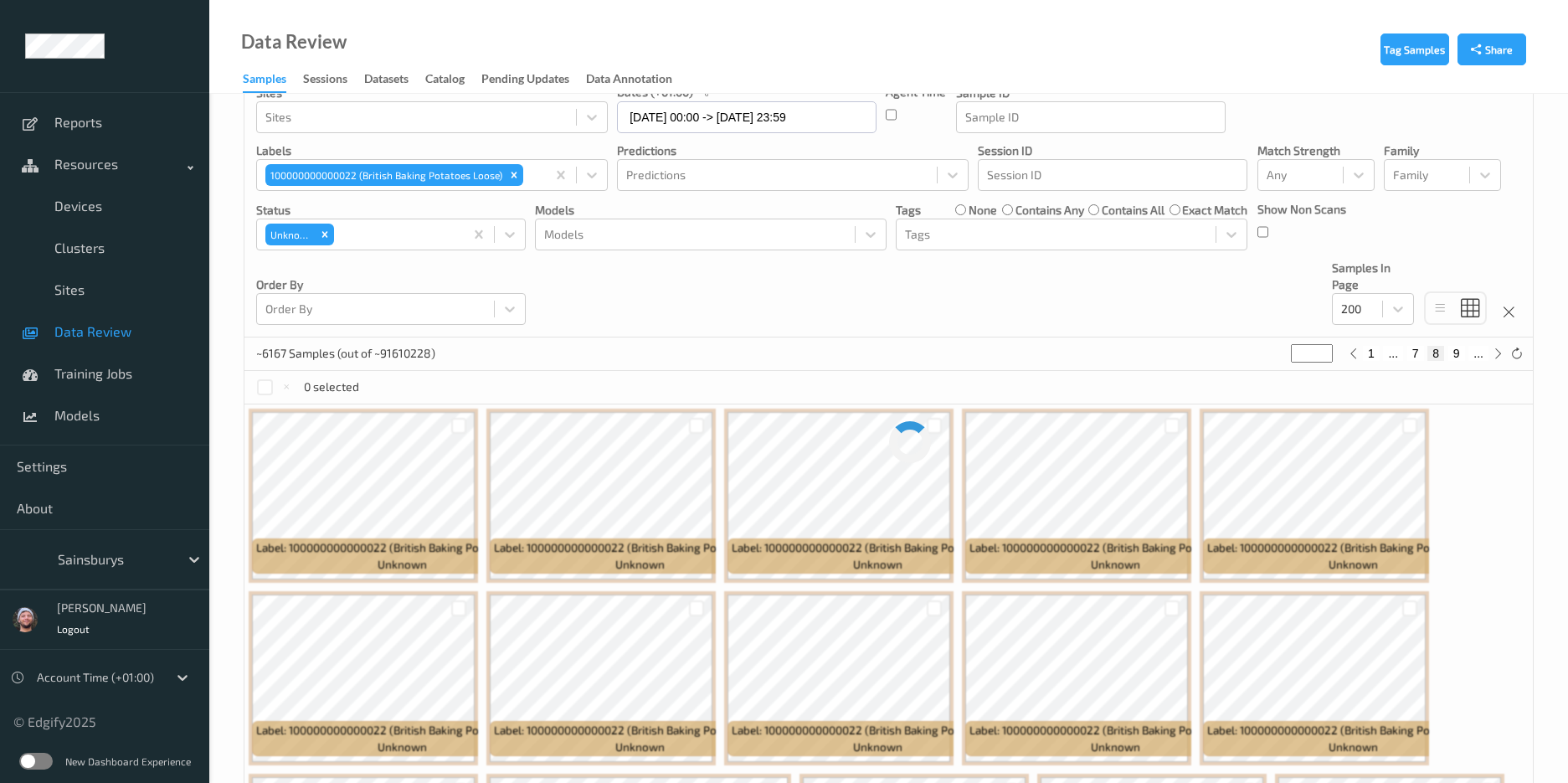
scroll to position [83, 0]
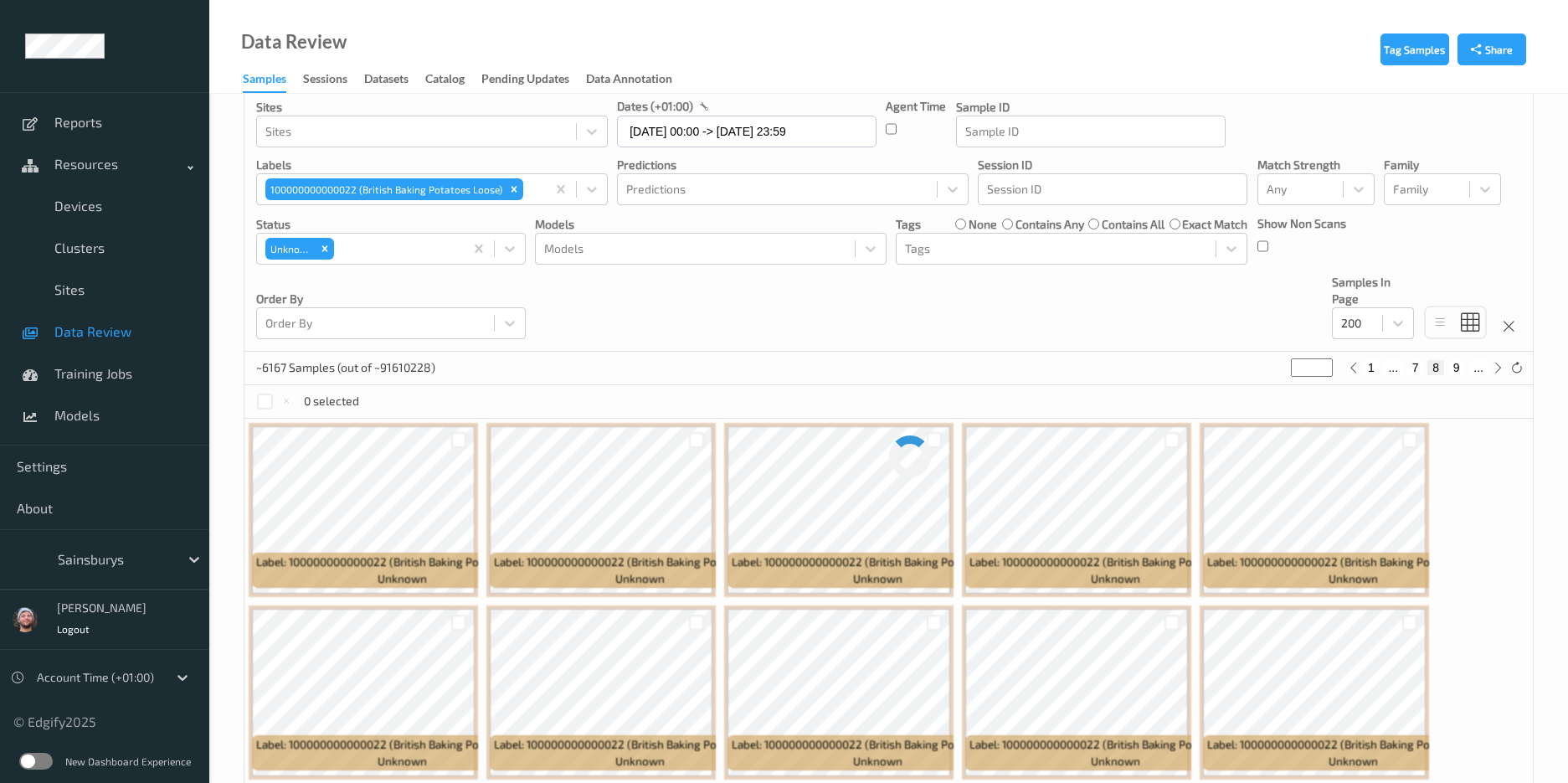
click at [1457, 369] on button "9" at bounding box center [1456, 367] width 17 height 15
type input "*"
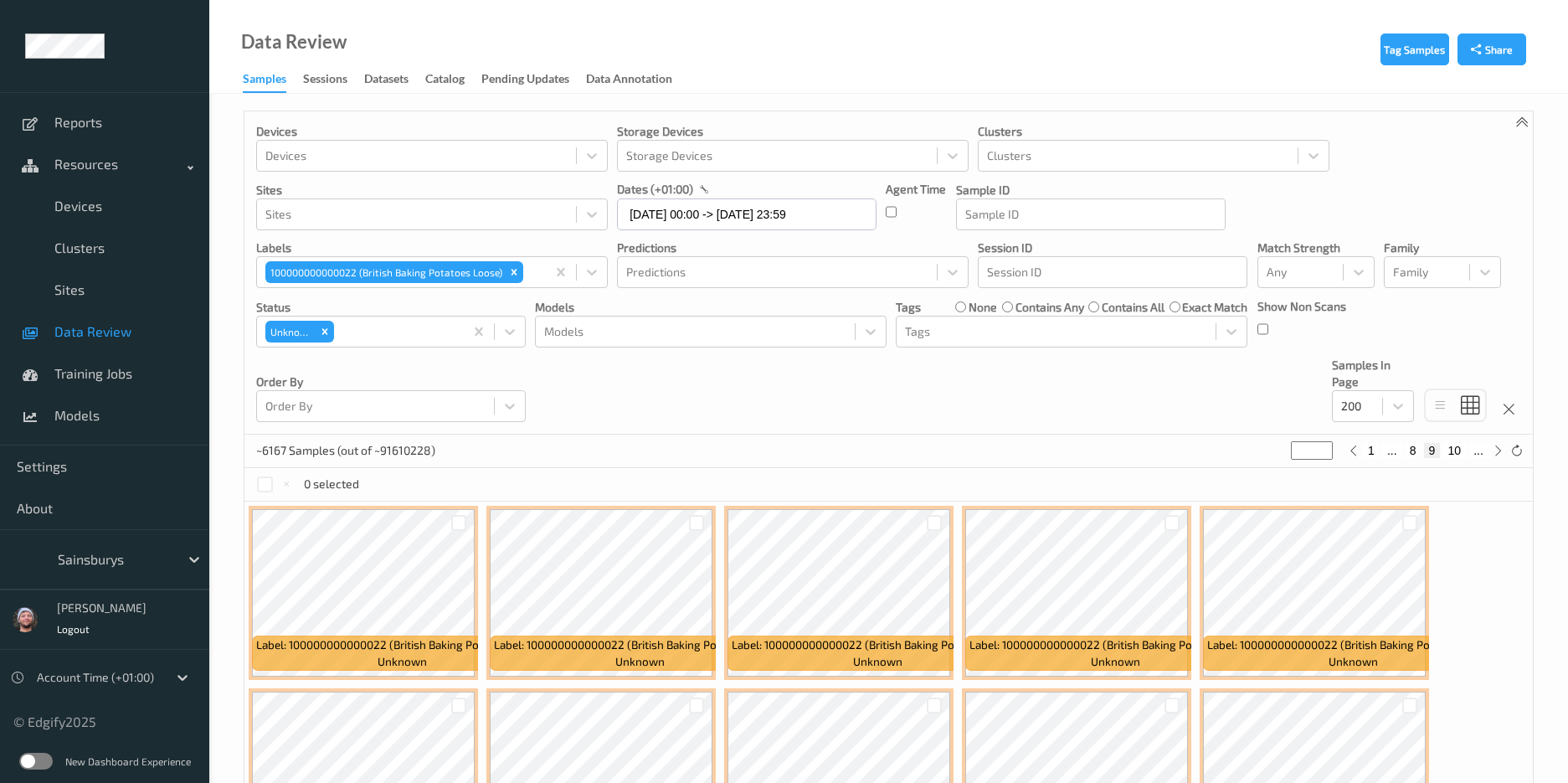
click at [227, 46] on div "Data Review" at bounding box center [278, 63] width 138 height 59
click at [112, 338] on span "Data Review" at bounding box center [123, 331] width 138 height 17
click at [960, 392] on div "Devices Devices Storage Devices Storage Devices Clusters Clusters Sites Sites d…" at bounding box center [889, 273] width 1288 height 323
click at [1312, 453] on input "*" at bounding box center [1312, 450] width 42 height 19
type input "*"
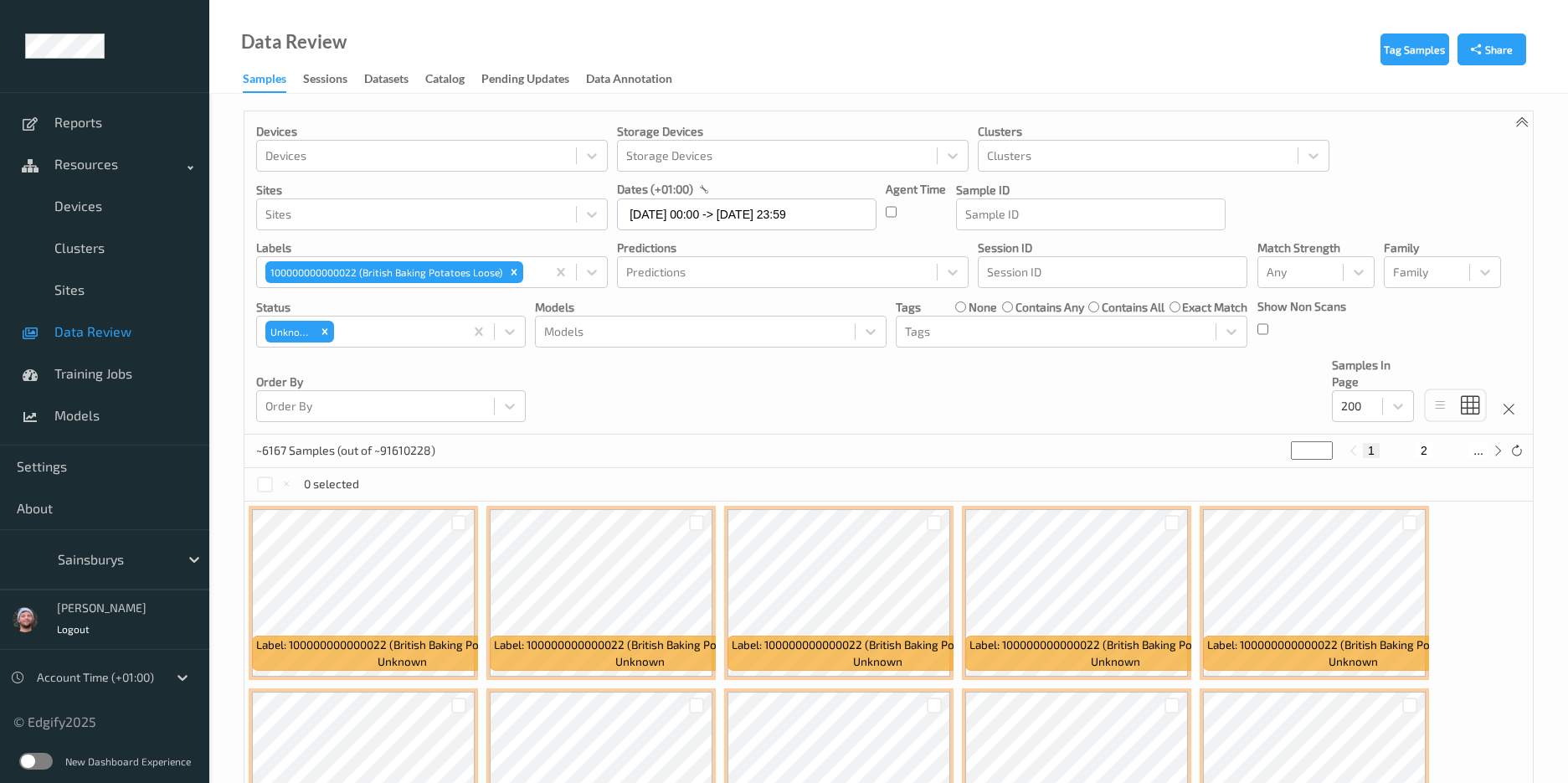
type input "*"
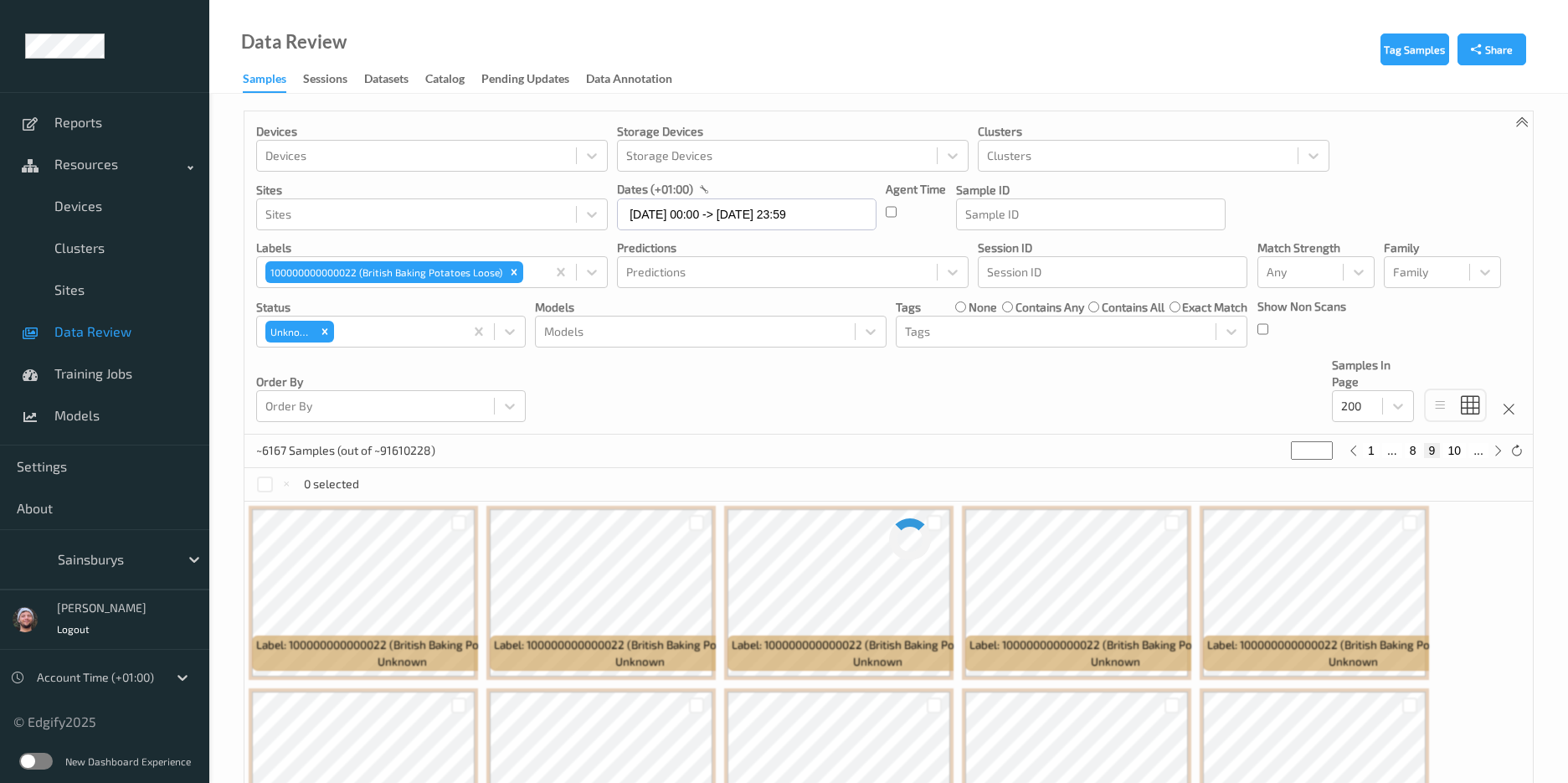
click at [1067, 405] on div "Devices Devices Storage Devices Storage Devices Clusters Clusters Sites Sites d…" at bounding box center [889, 273] width 1288 height 323
click at [863, 437] on div "~6167 Samples (out of ~91610228) * 1 ... 8 9 10 ..." at bounding box center [889, 451] width 1288 height 34
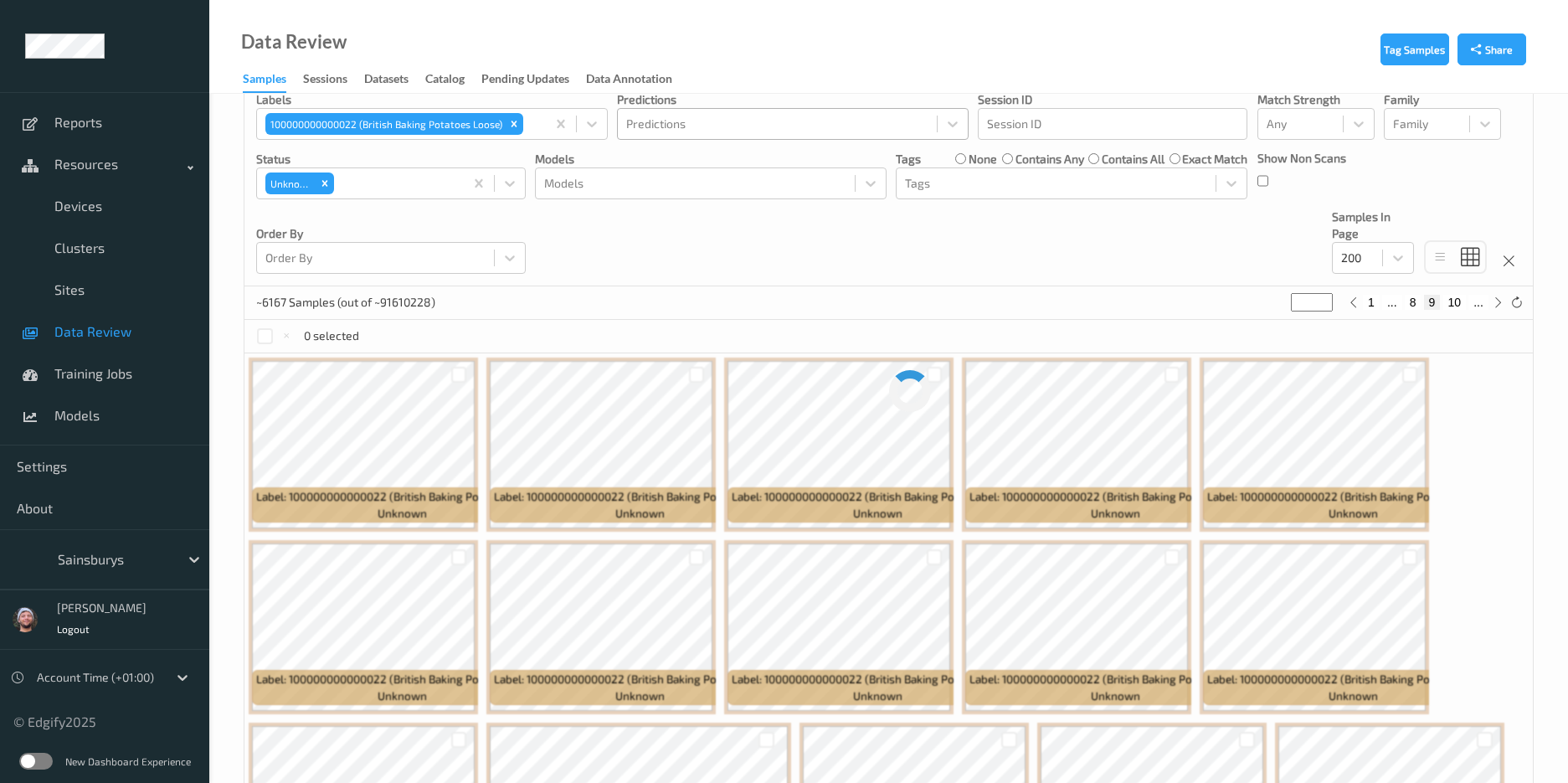
scroll to position [118, 0]
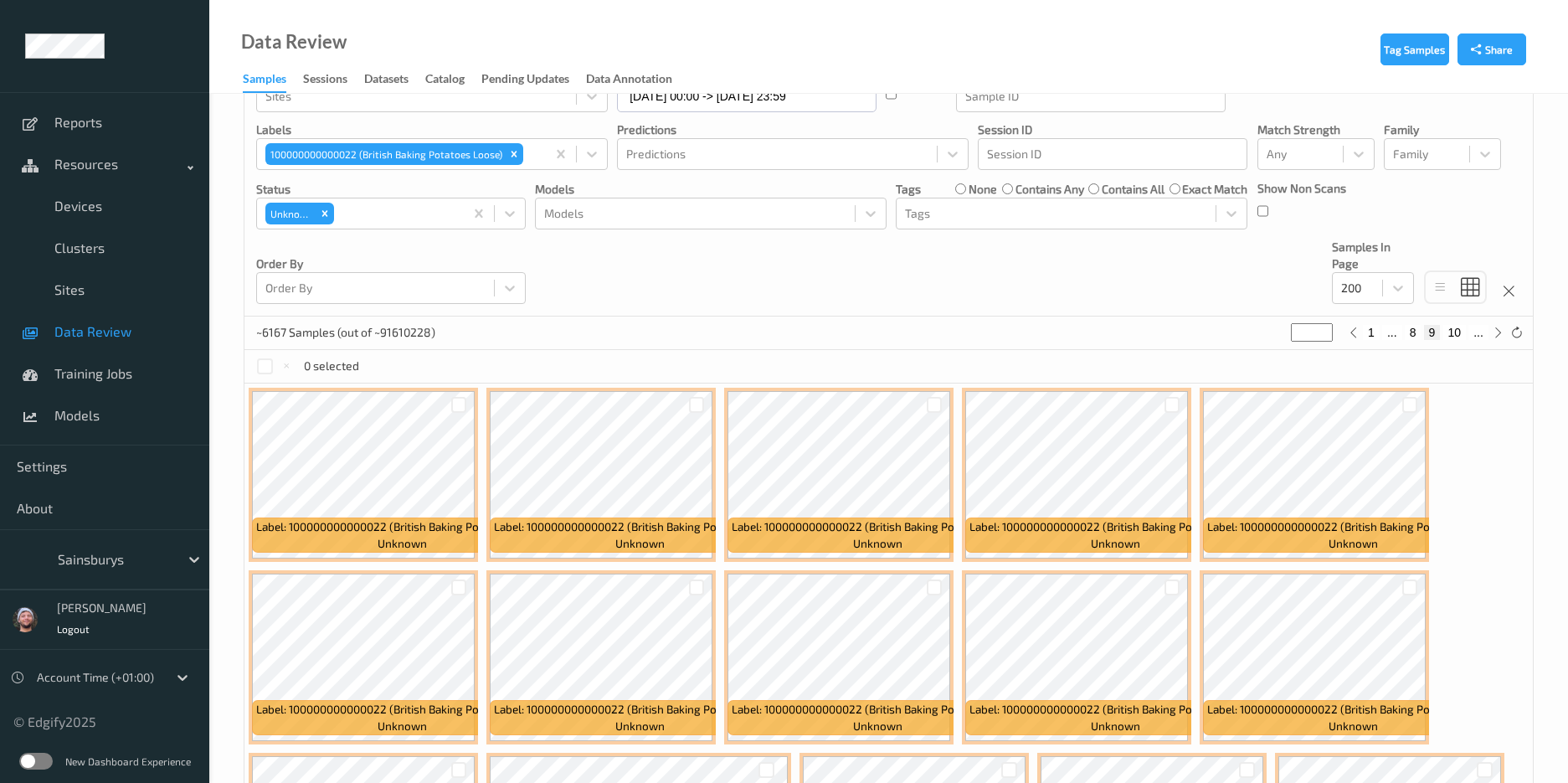
click at [817, 267] on div "Devices Devices Storage Devices Storage Devices Clusters Clusters Sites Sites d…" at bounding box center [889, 155] width 1288 height 323
click at [1308, 330] on input "*" at bounding box center [1312, 332] width 42 height 19
type input "*"
type input "***"
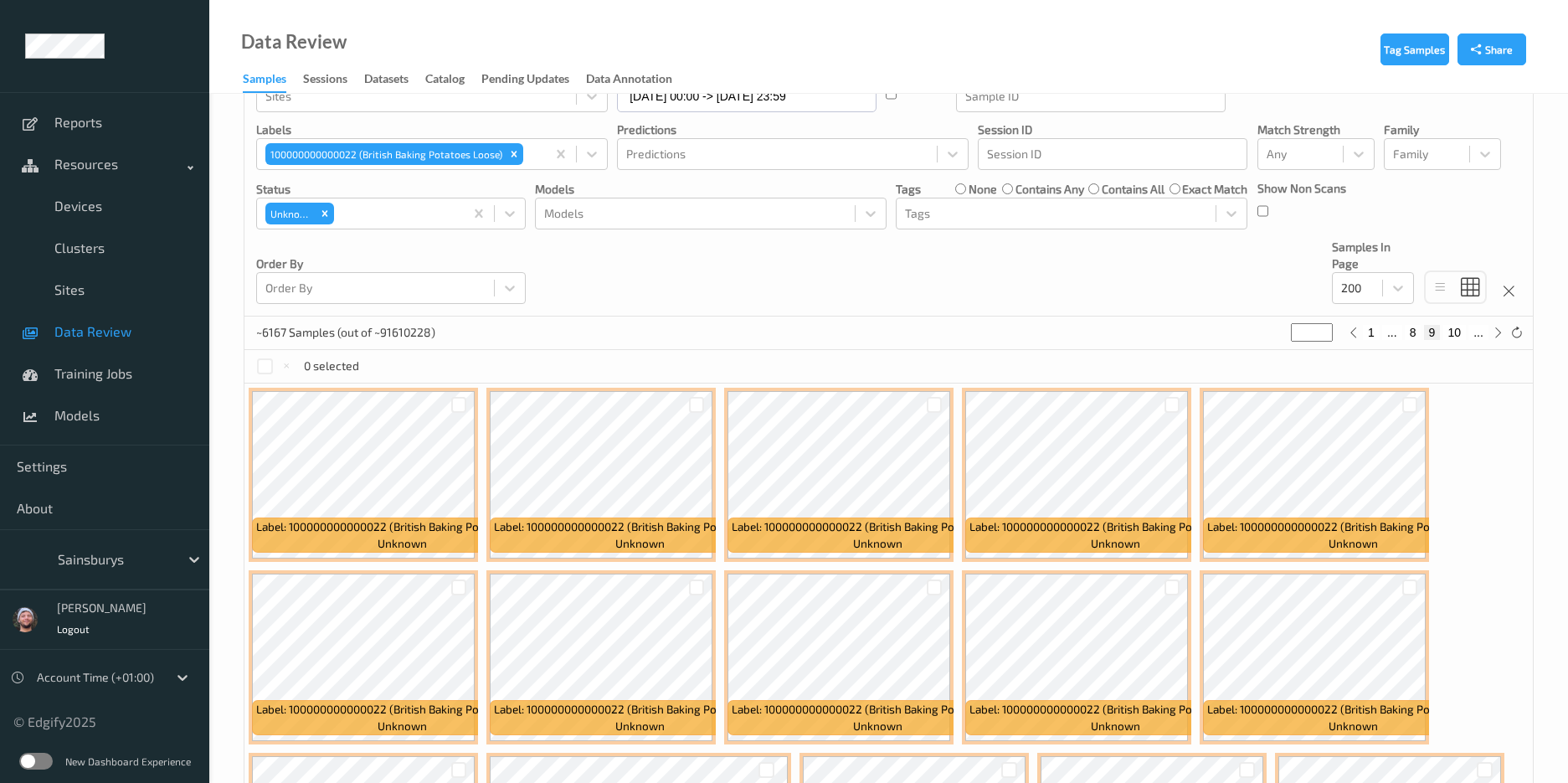
scroll to position [0, 0]
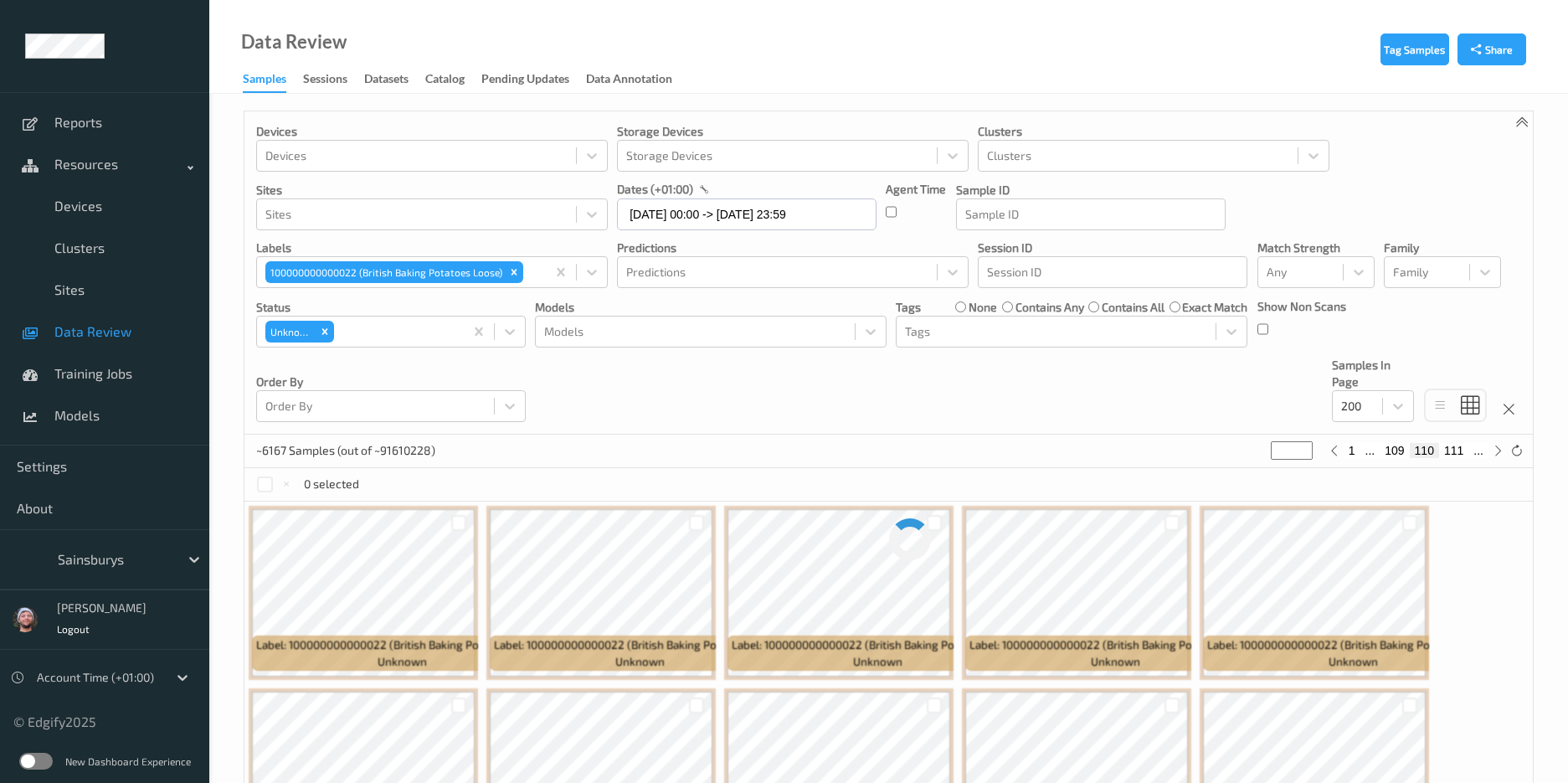
type input "***"
type input "**"
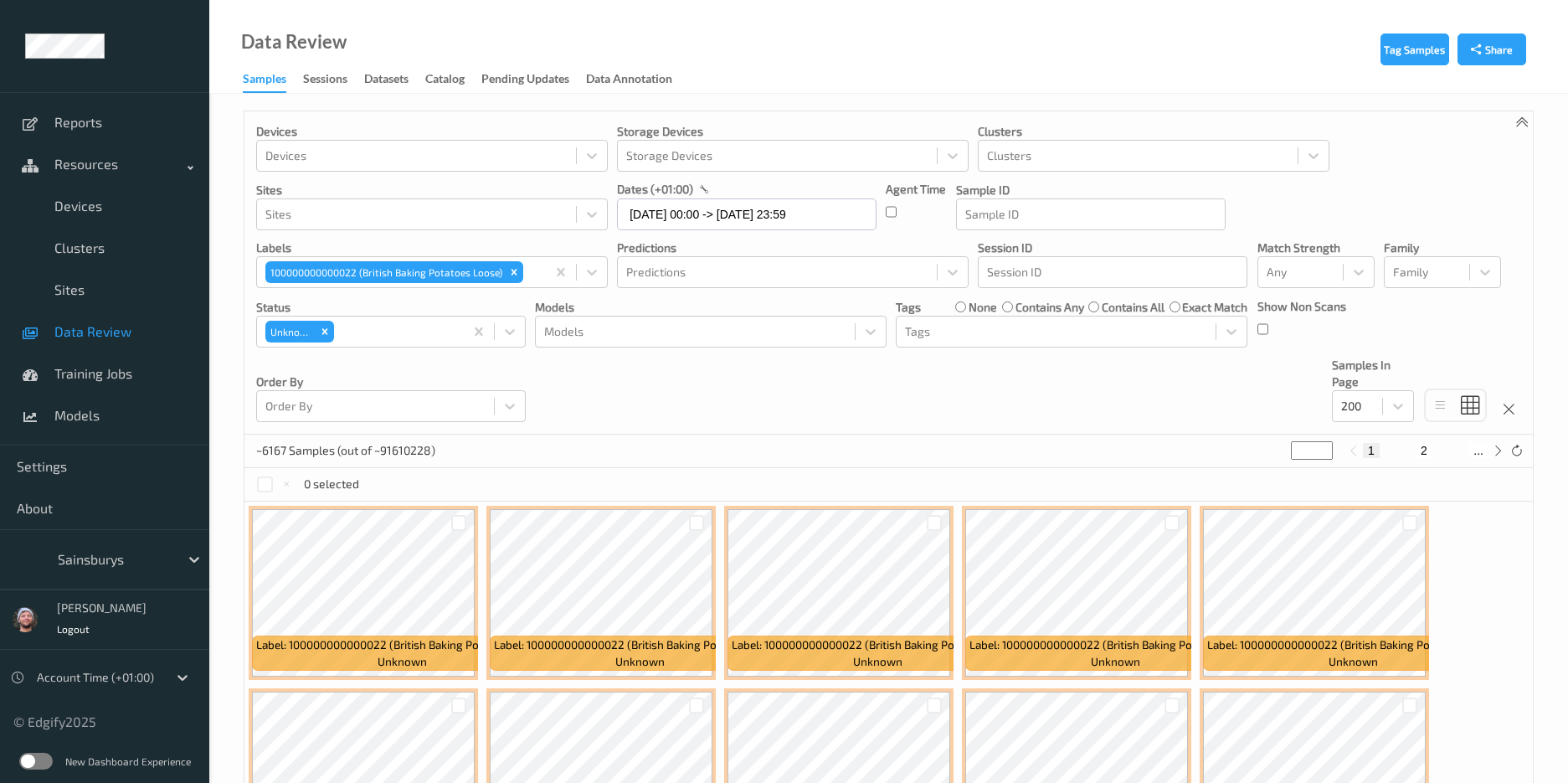
type input "*"
type input "**"
type input "*"
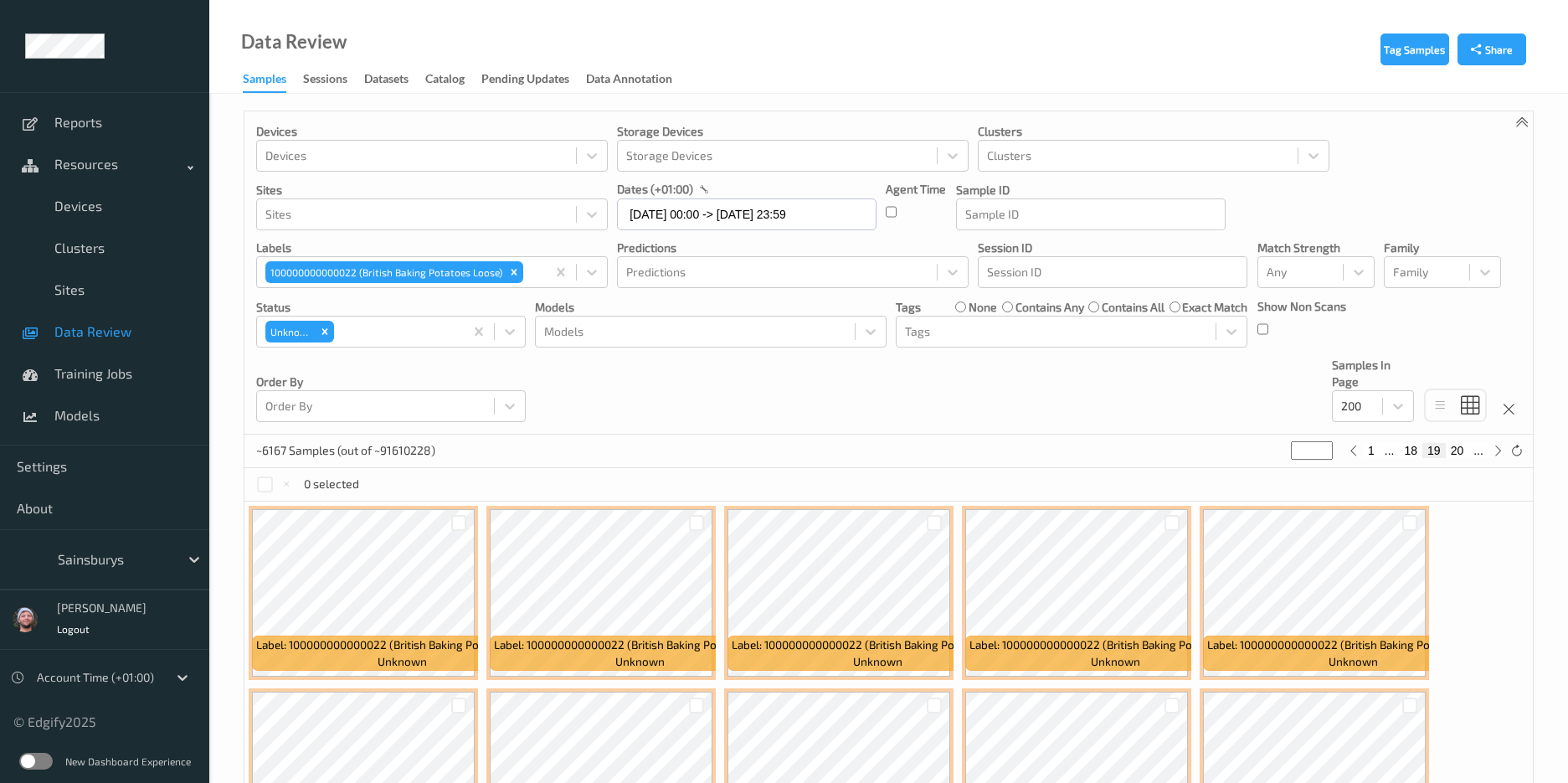
type input "*"
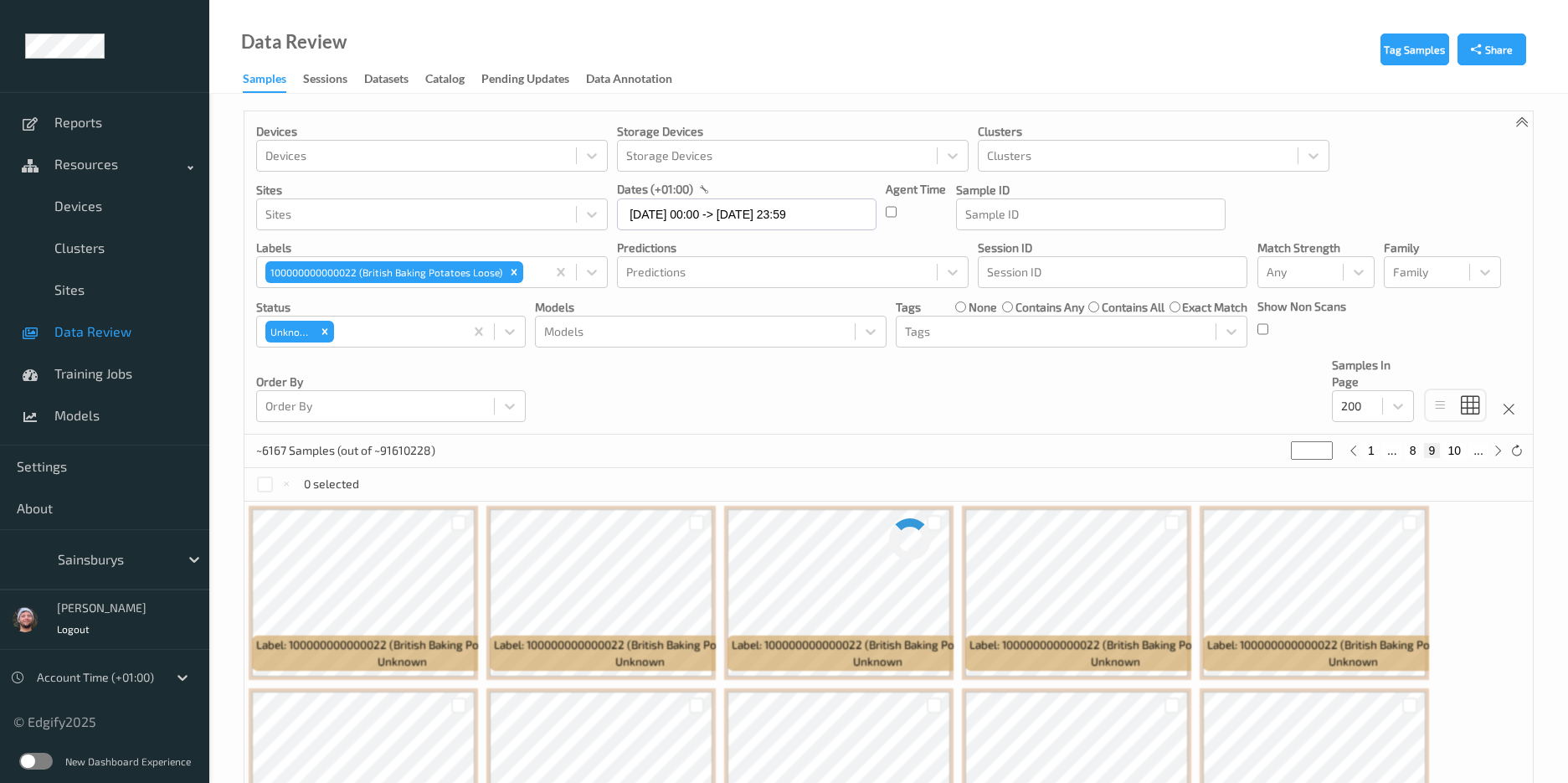
type input "*"
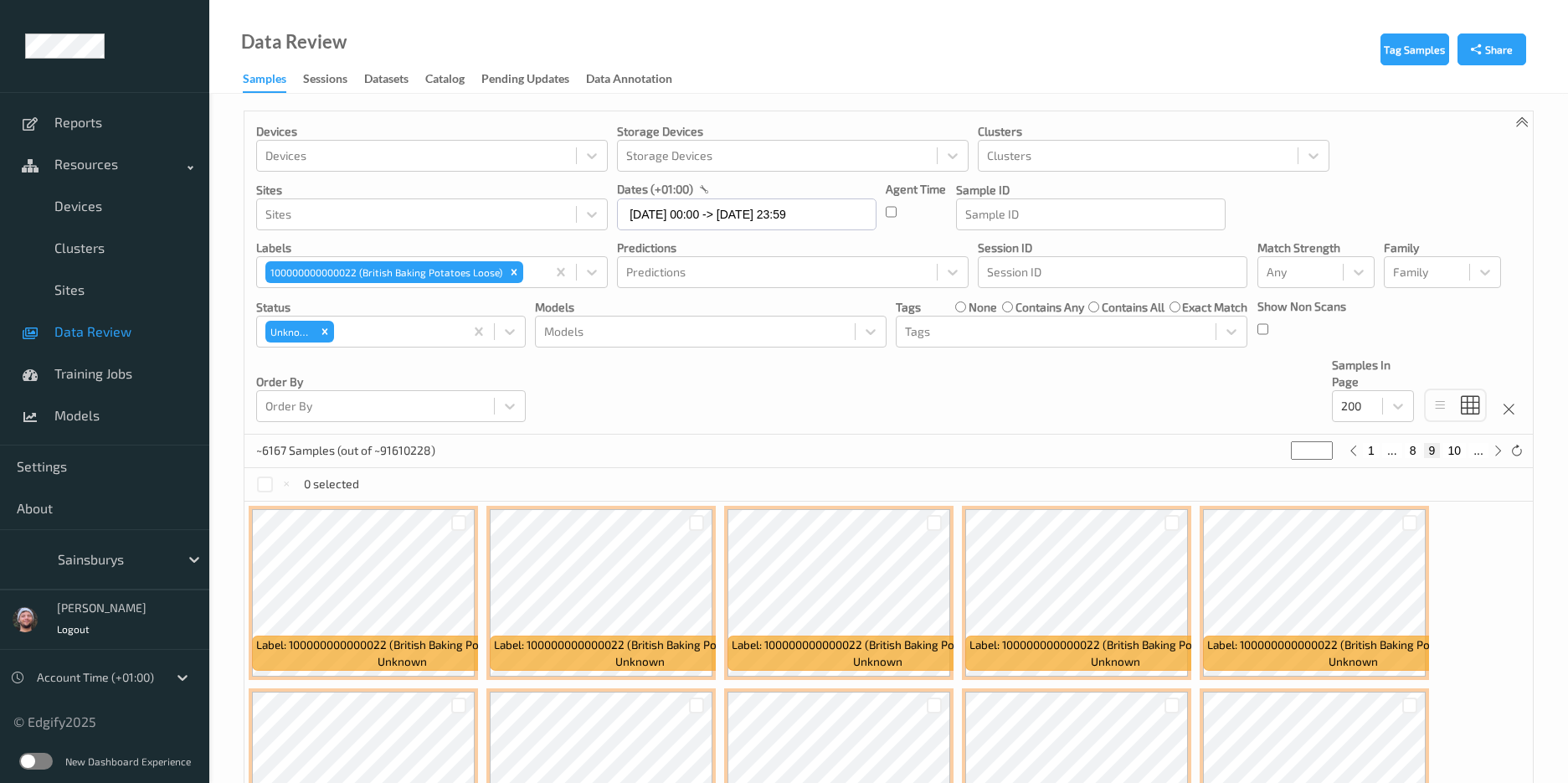
click at [834, 467] on div "~6167 Samples (out of ~91610228) * 1 ... 8 9 10 ..." at bounding box center [889, 451] width 1288 height 34
click at [69, 337] on span "Data Review" at bounding box center [123, 331] width 138 height 17
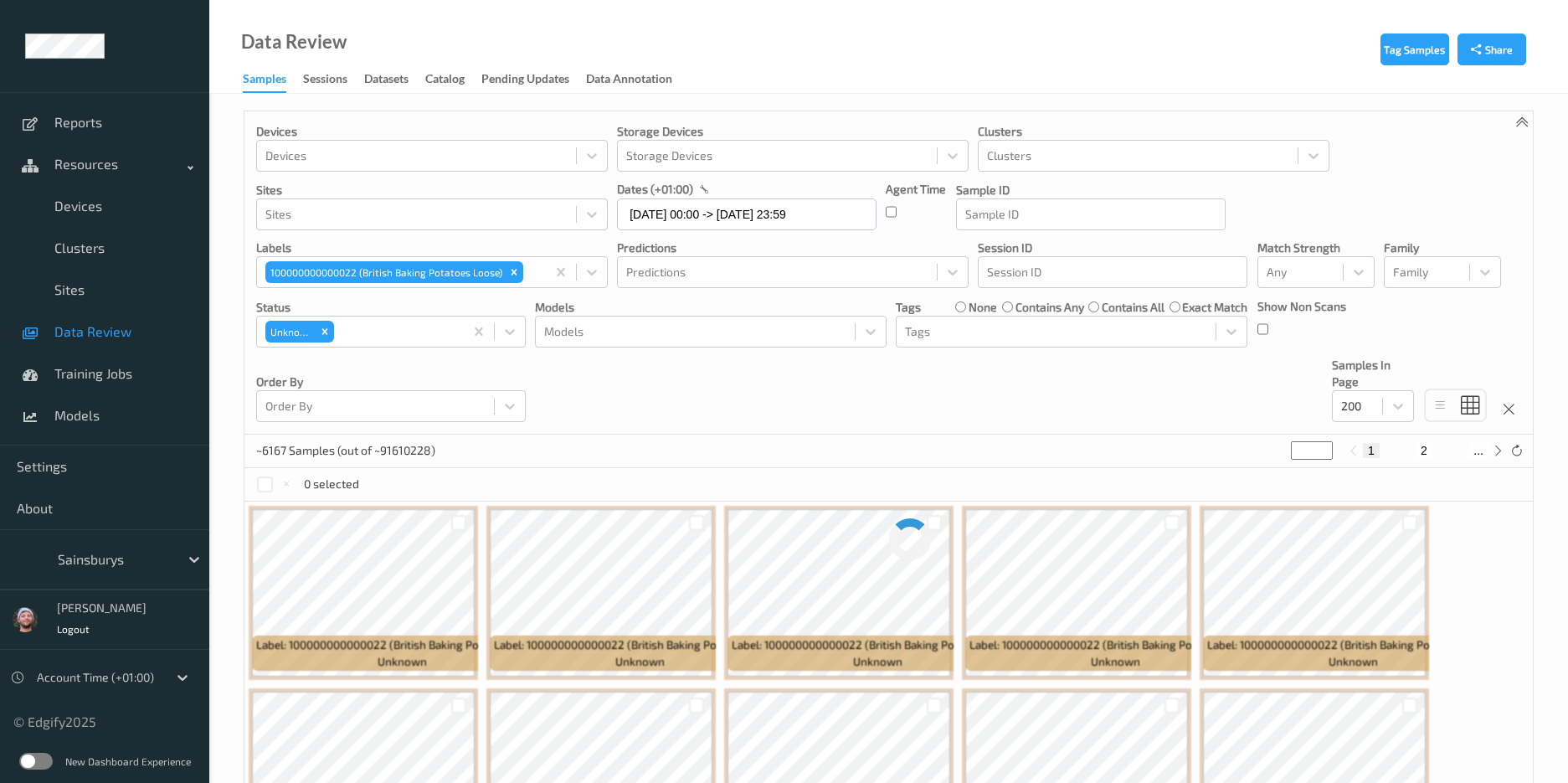
click at [960, 394] on div "Devices Devices Storage Devices Storage Devices Clusters Clusters Sites Sites d…" at bounding box center [889, 273] width 1288 height 323
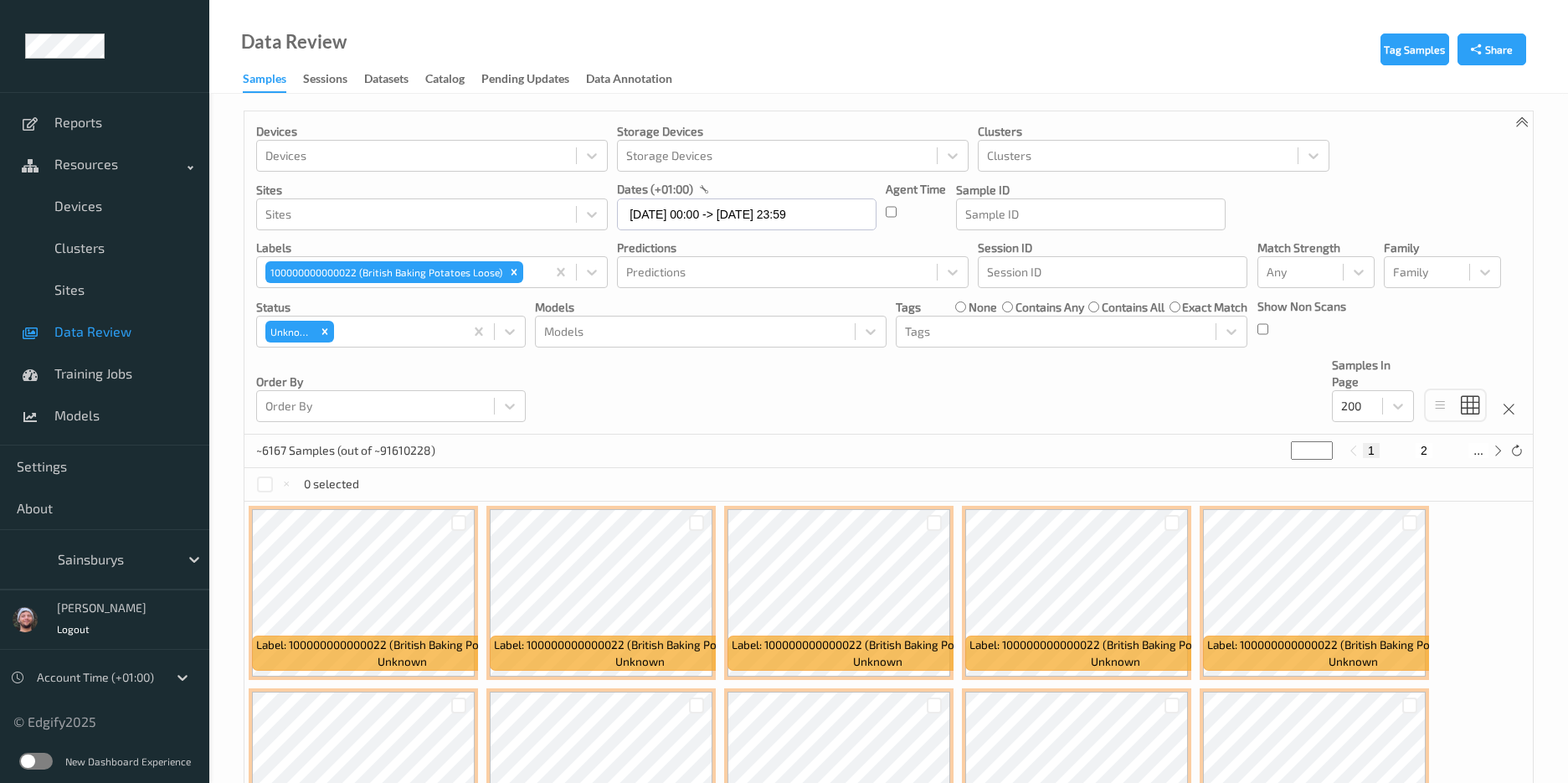
click at [1007, 470] on div "0 selected" at bounding box center [889, 485] width 1288 height 34
click at [1314, 452] on input "*" at bounding box center [1312, 450] width 42 height 19
type input "*"
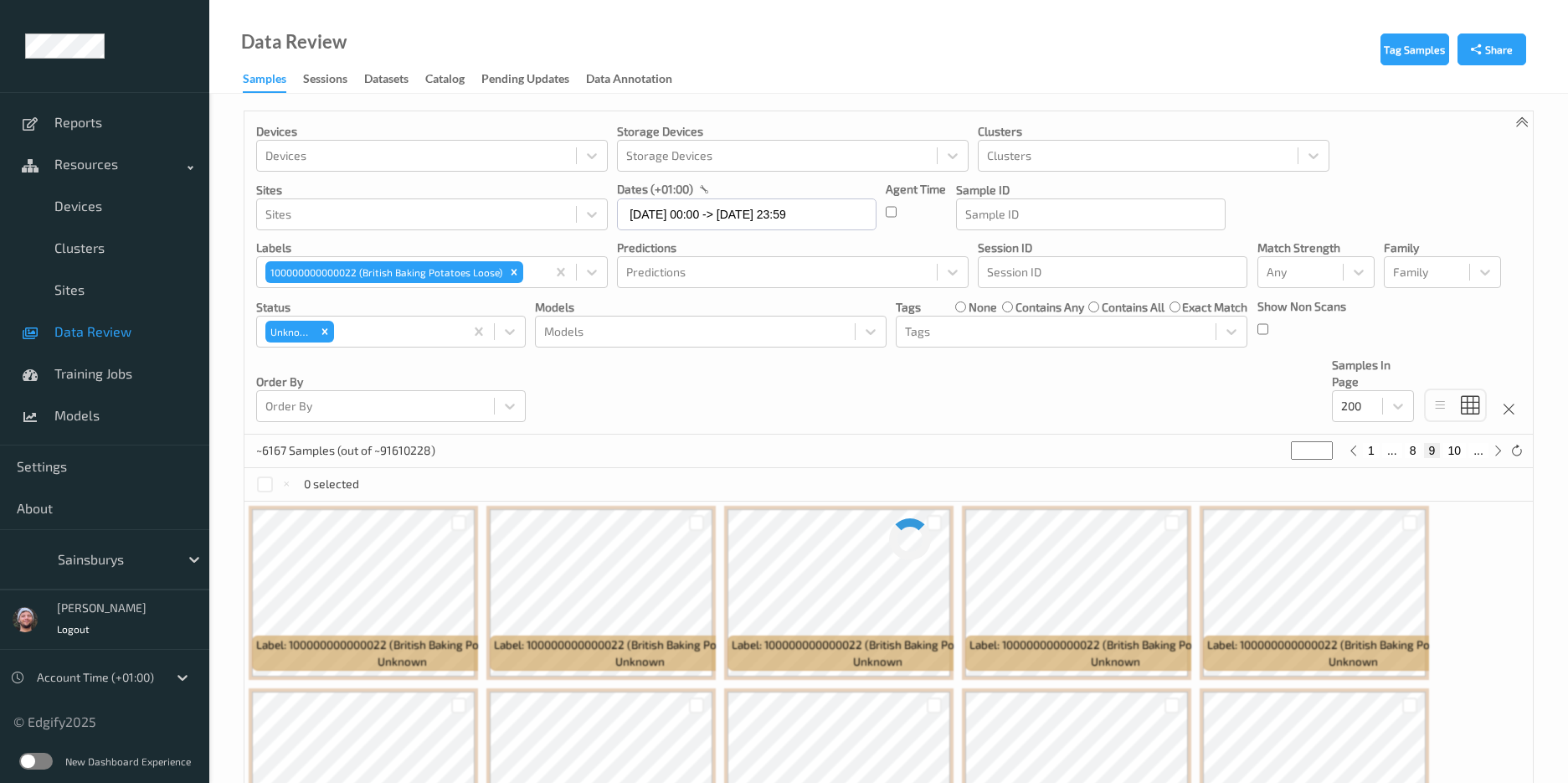
type input "*"
click at [822, 93] on div "Data Review Samples Sessions Datasets Catalog Pending Updates Data Annotation" at bounding box center [888, 47] width 1359 height 94
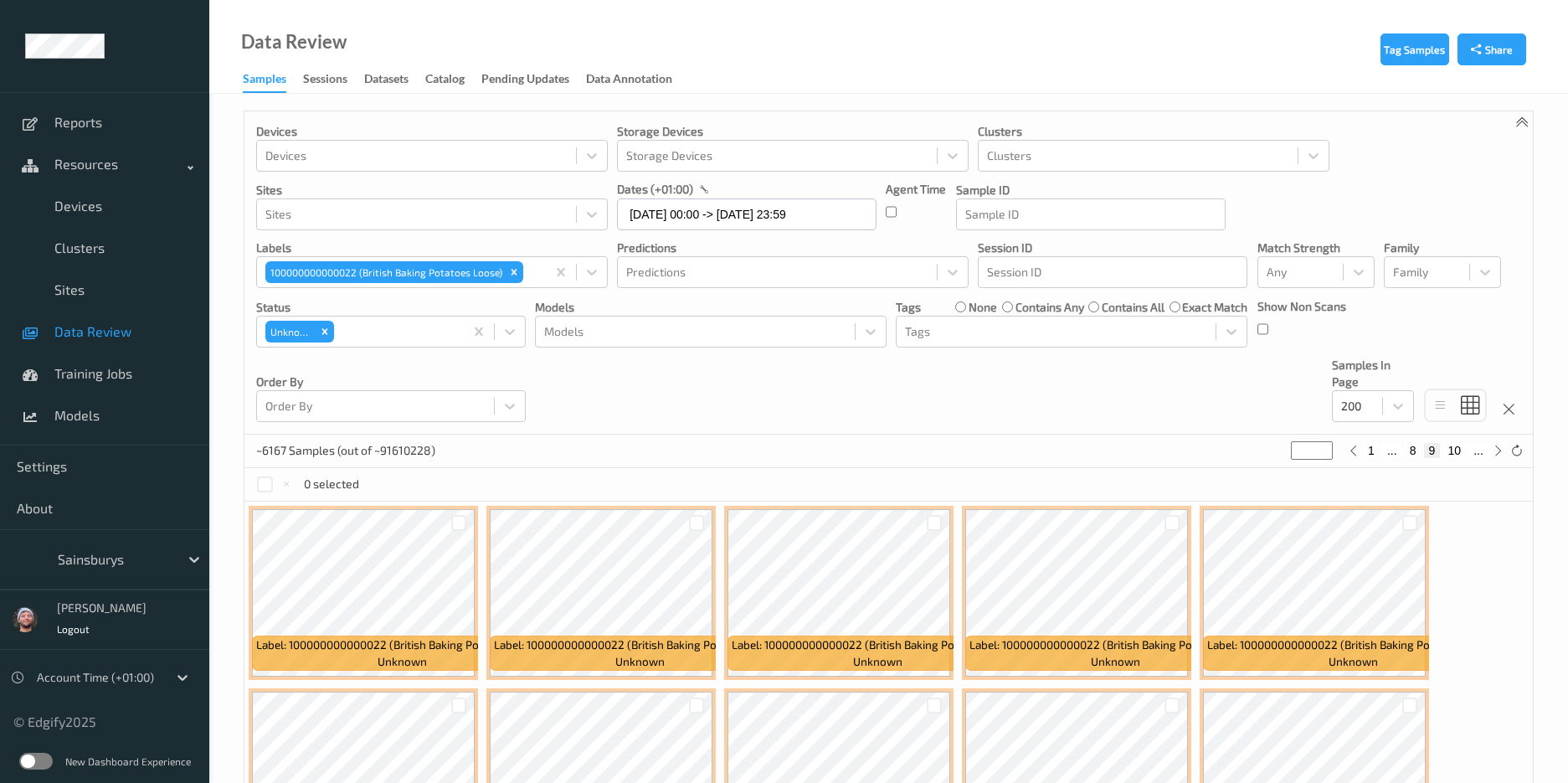
click at [817, 55] on div "Data Review Samples Sessions Datasets Catalog Pending Updates Data Annotation" at bounding box center [888, 47] width 1359 height 94
click at [914, 468] on div "0 selected" at bounding box center [889, 485] width 1288 height 34
click at [1012, 411] on div "Devices Devices Storage Devices Storage Devices Clusters Clusters Sites Sites d…" at bounding box center [889, 273] width 1288 height 323
click at [932, 451] on div "~6167 Samples (out of ~91610228) * 1 ... 8 9 10 ..." at bounding box center [889, 451] width 1288 height 34
click at [144, 327] on span "Data Review" at bounding box center [123, 331] width 138 height 17
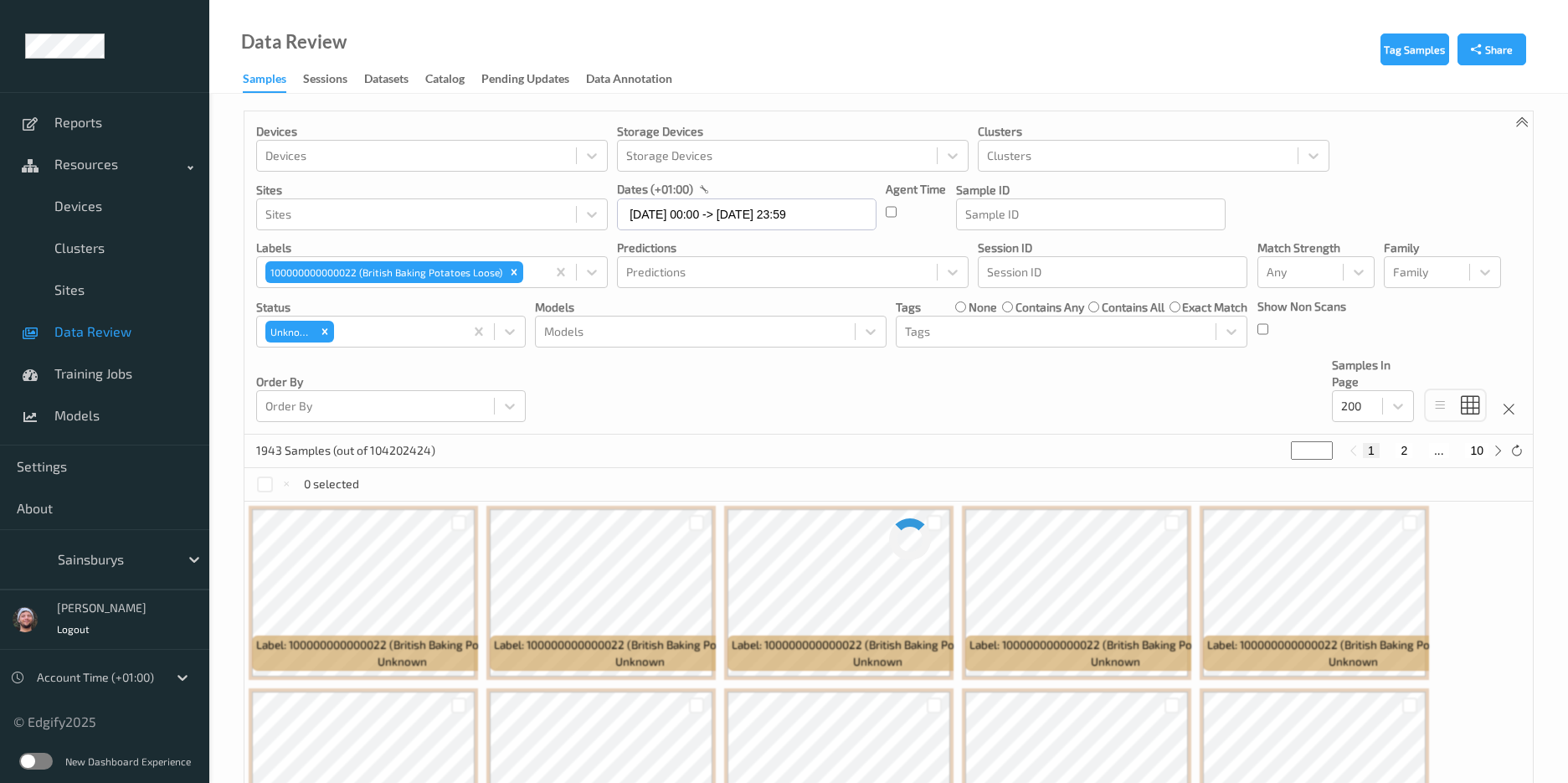
click at [1311, 451] on input "*" at bounding box center [1312, 450] width 42 height 19
type input "*"
click at [1247, 396] on div "Devices Devices Storage Devices Storage Devices Clusters Clusters Sites Sites d…" at bounding box center [889, 273] width 1288 height 323
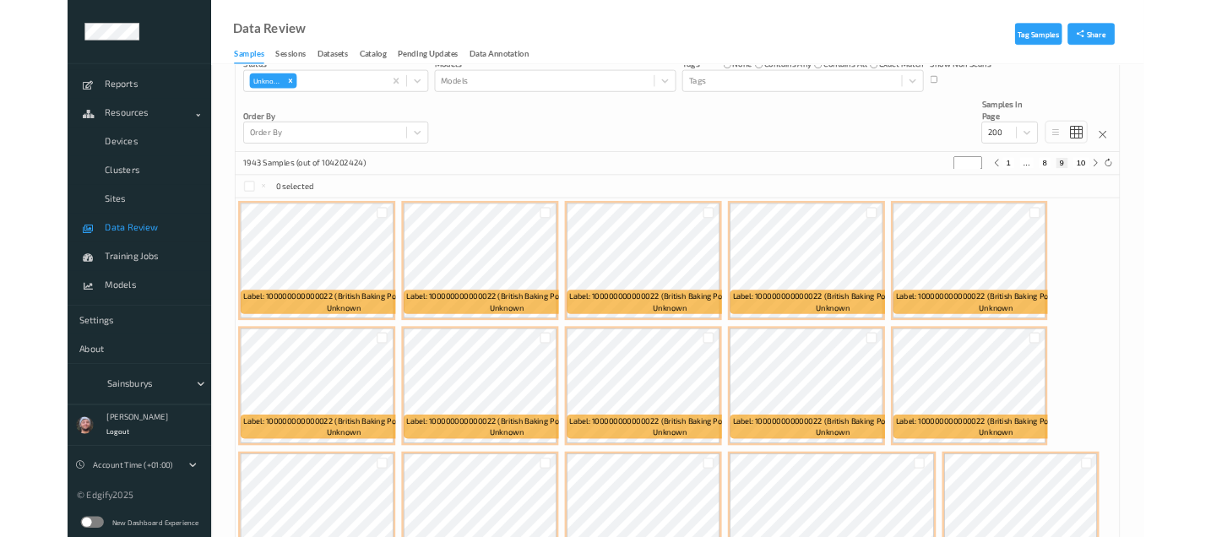
scroll to position [214, 0]
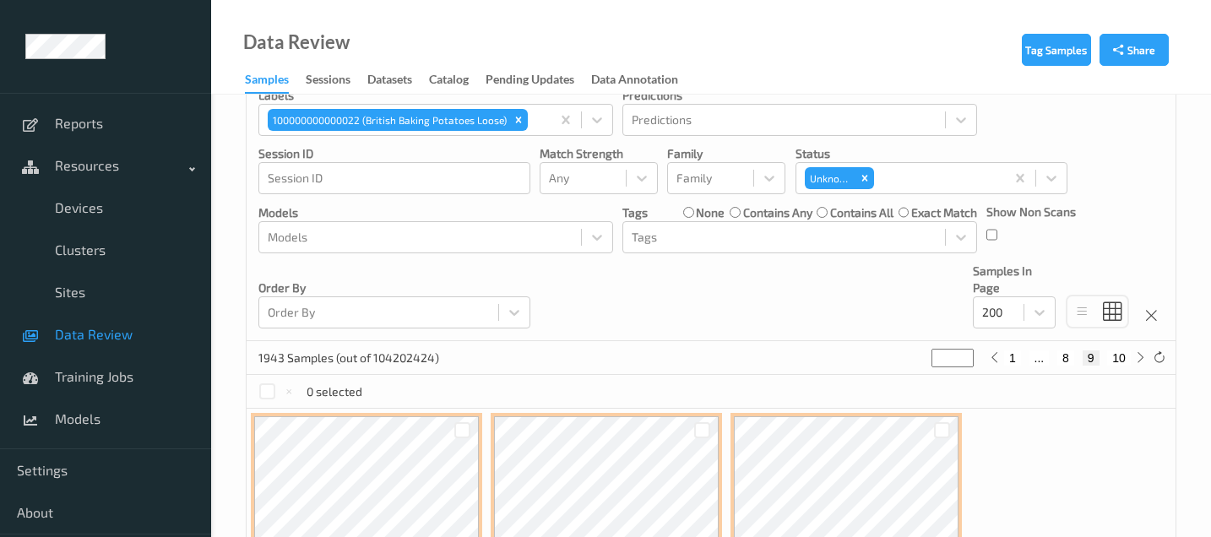
click at [675, 328] on div "Devices Devices Storage Devices Storage Devices Clusters Clusters Sites Sites d…" at bounding box center [711, 120] width 929 height 443
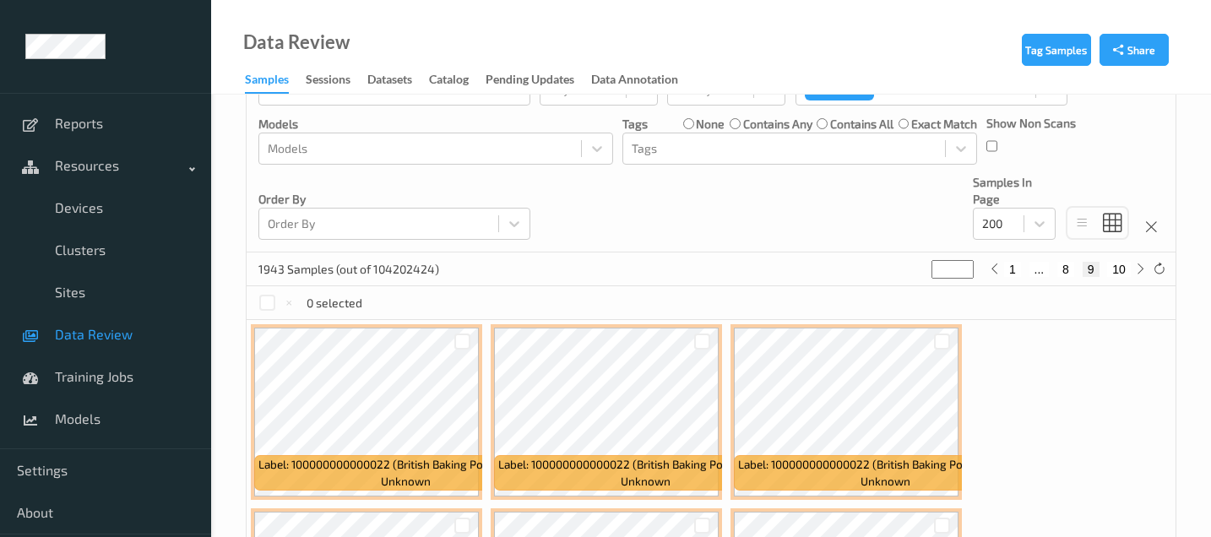
scroll to position [340, 0]
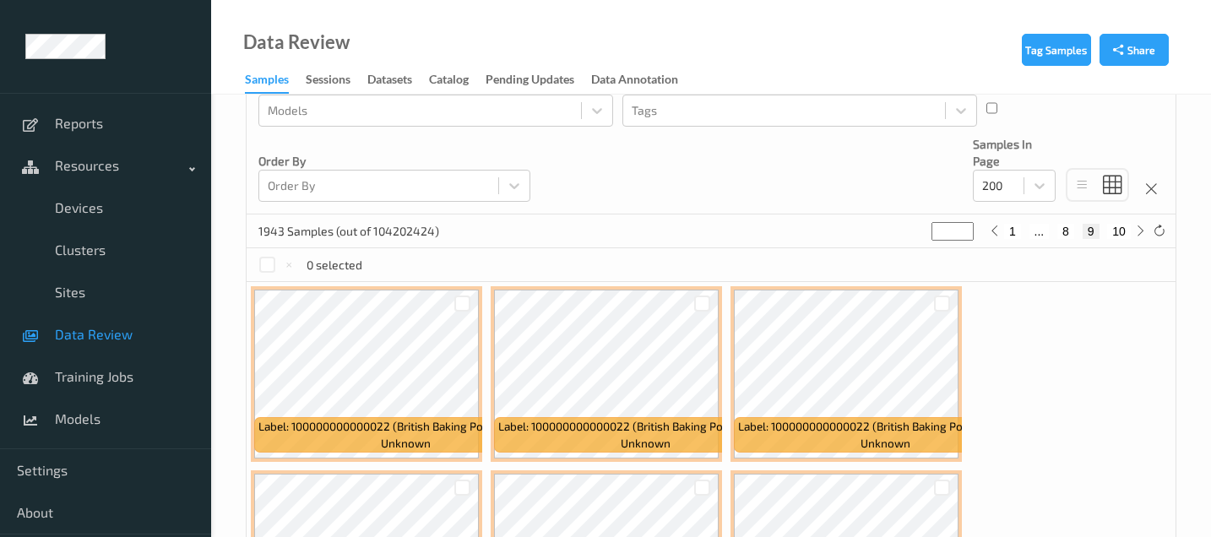
drag, startPoint x: 1121, startPoint y: 229, endPoint x: 1063, endPoint y: 242, distance: 59.7
click at [1121, 229] on button "10" at bounding box center [1119, 231] width 24 height 15
type input "**"
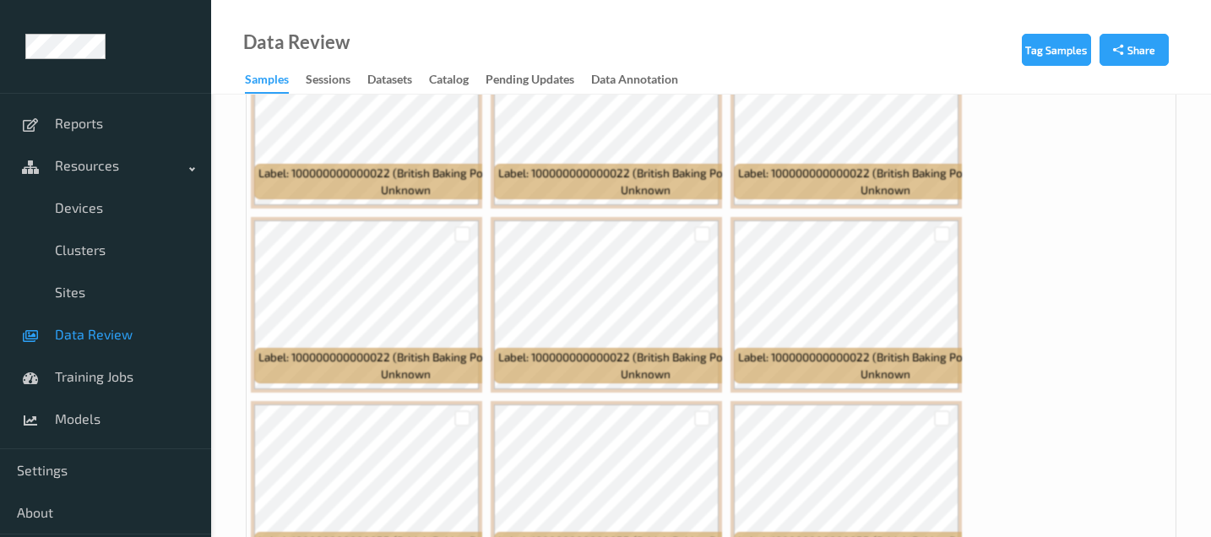
scroll to position [507, 0]
